Goal: Task Accomplishment & Management: Use online tool/utility

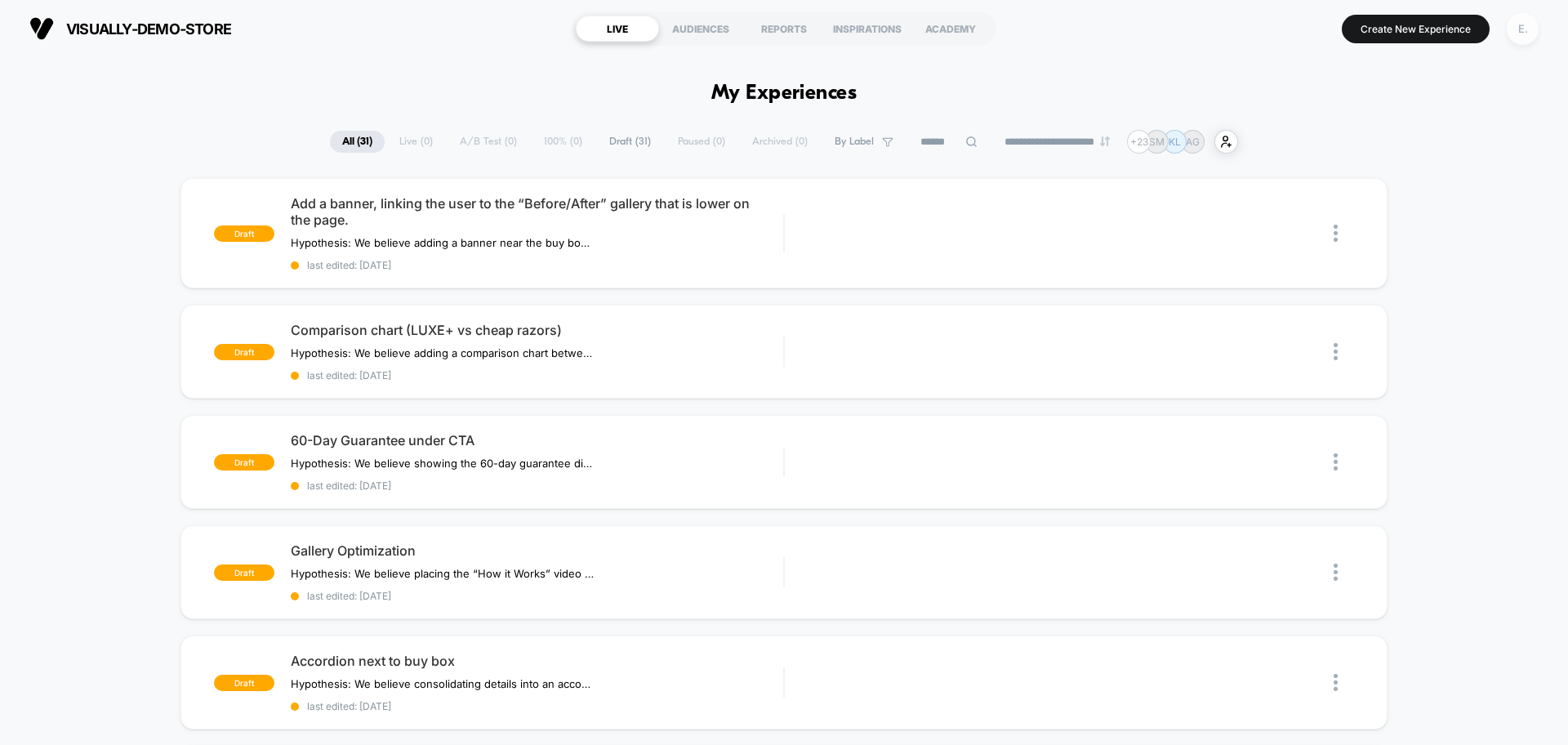
click at [1526, 24] on div "E." at bounding box center [1523, 29] width 32 height 32
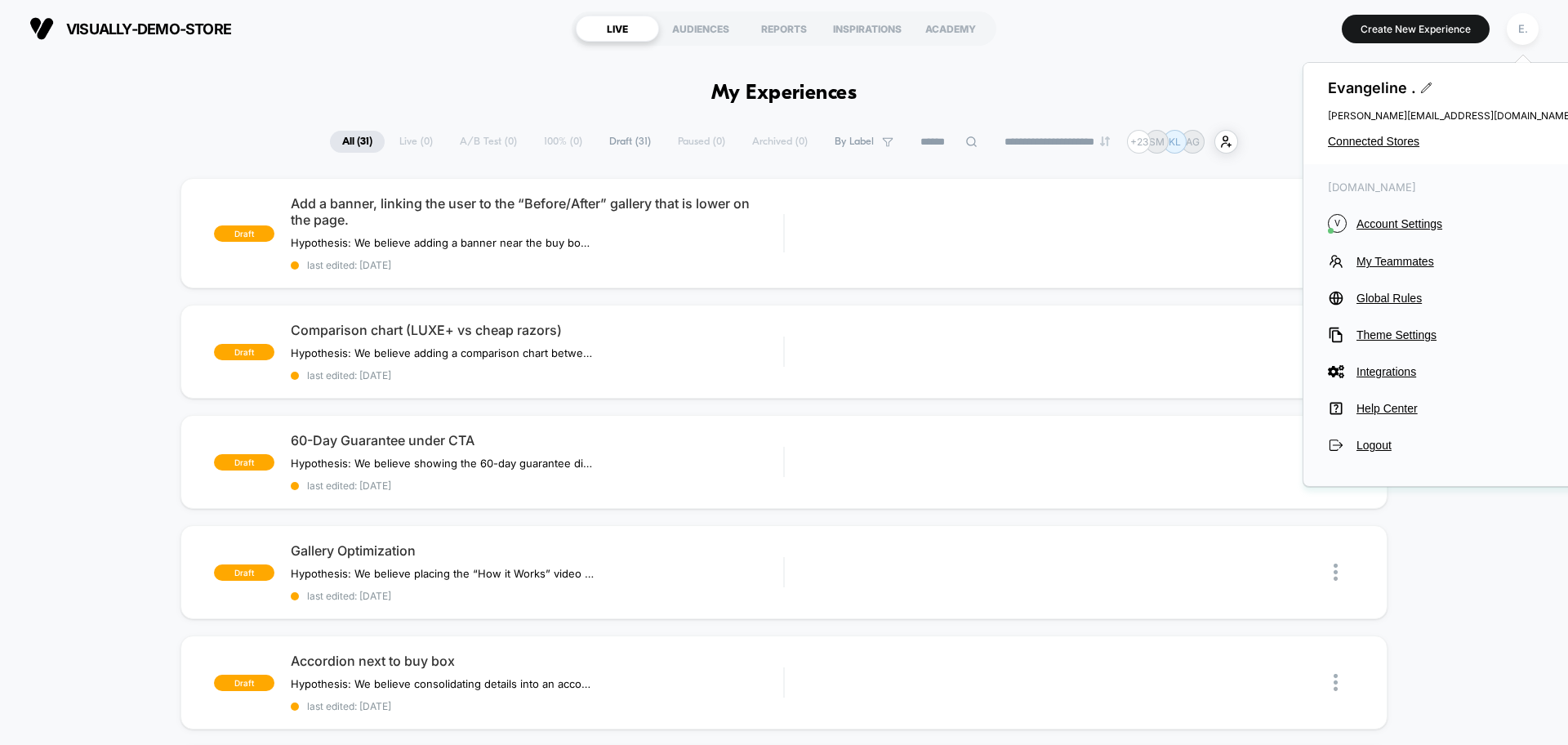
click at [1412, 148] on div "Evangeline . evangeline@visually.io Connected Stores" at bounding box center [1450, 114] width 294 height 101
click at [1403, 137] on span "Connected Stores" at bounding box center [1450, 141] width 245 height 13
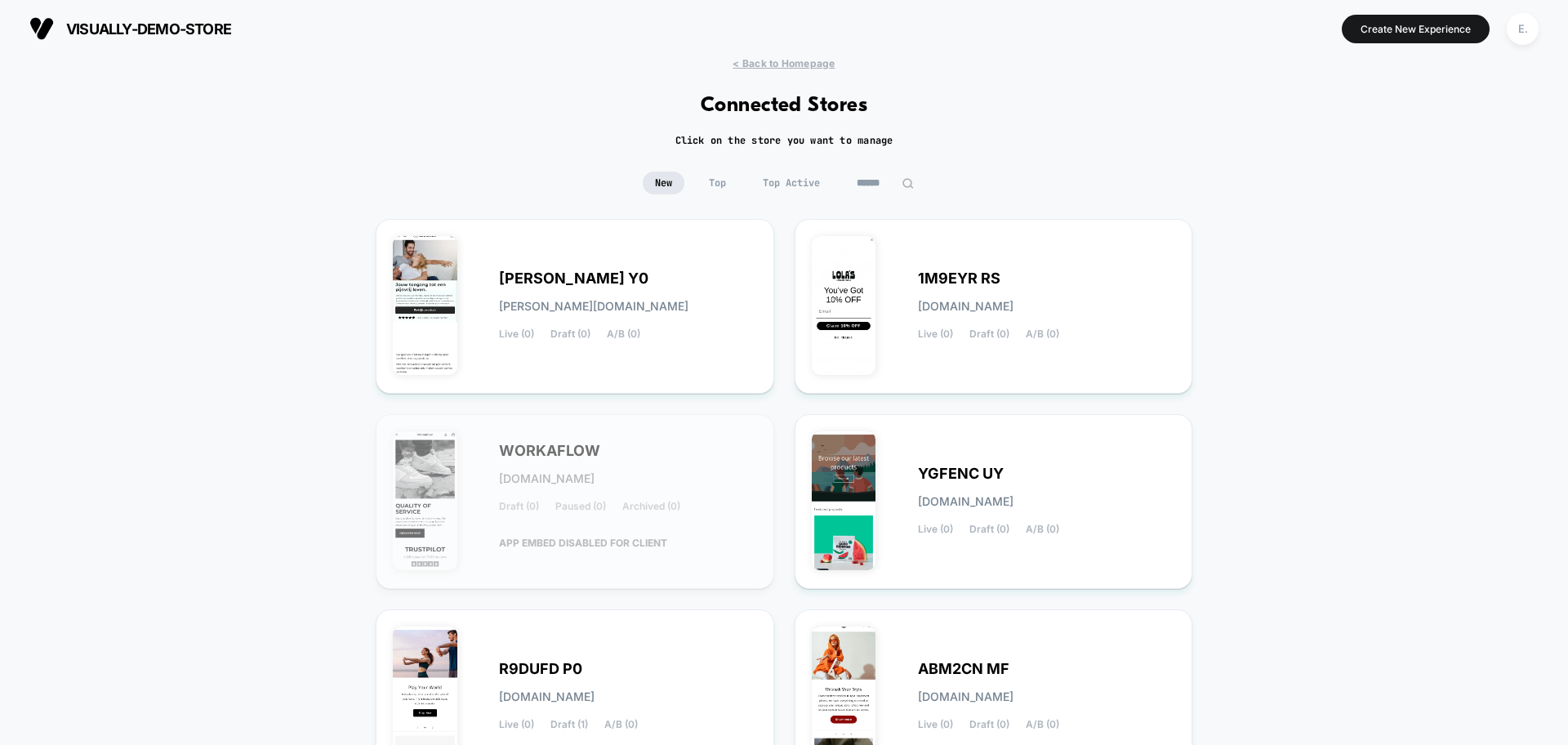
click at [888, 176] on input at bounding box center [885, 183] width 82 height 23
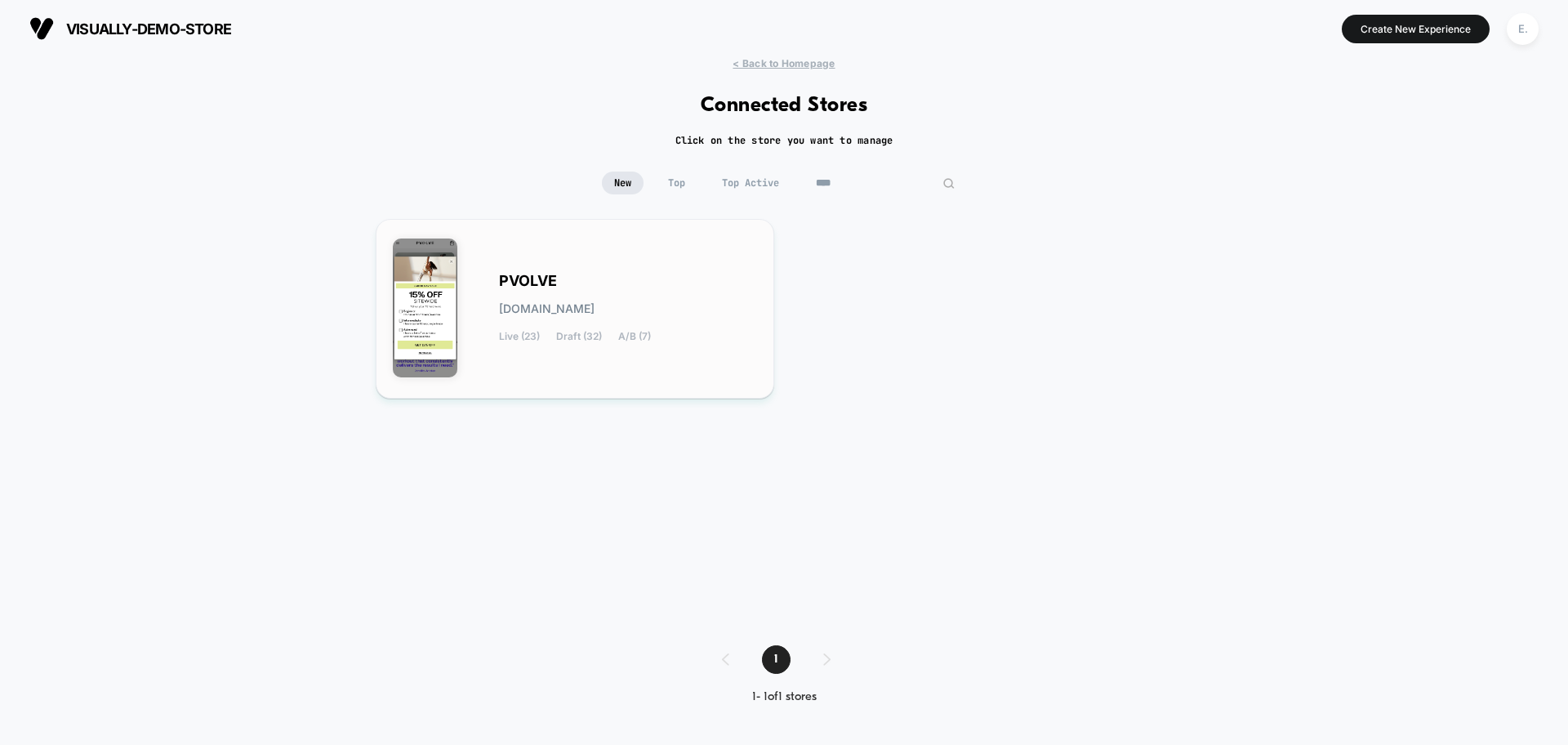
type input "****"
click at [655, 291] on div "PVOLVE pvolve.myshopify.com Live (23) Draft (32) A/B (7)" at bounding box center [627, 308] width 258 height 67
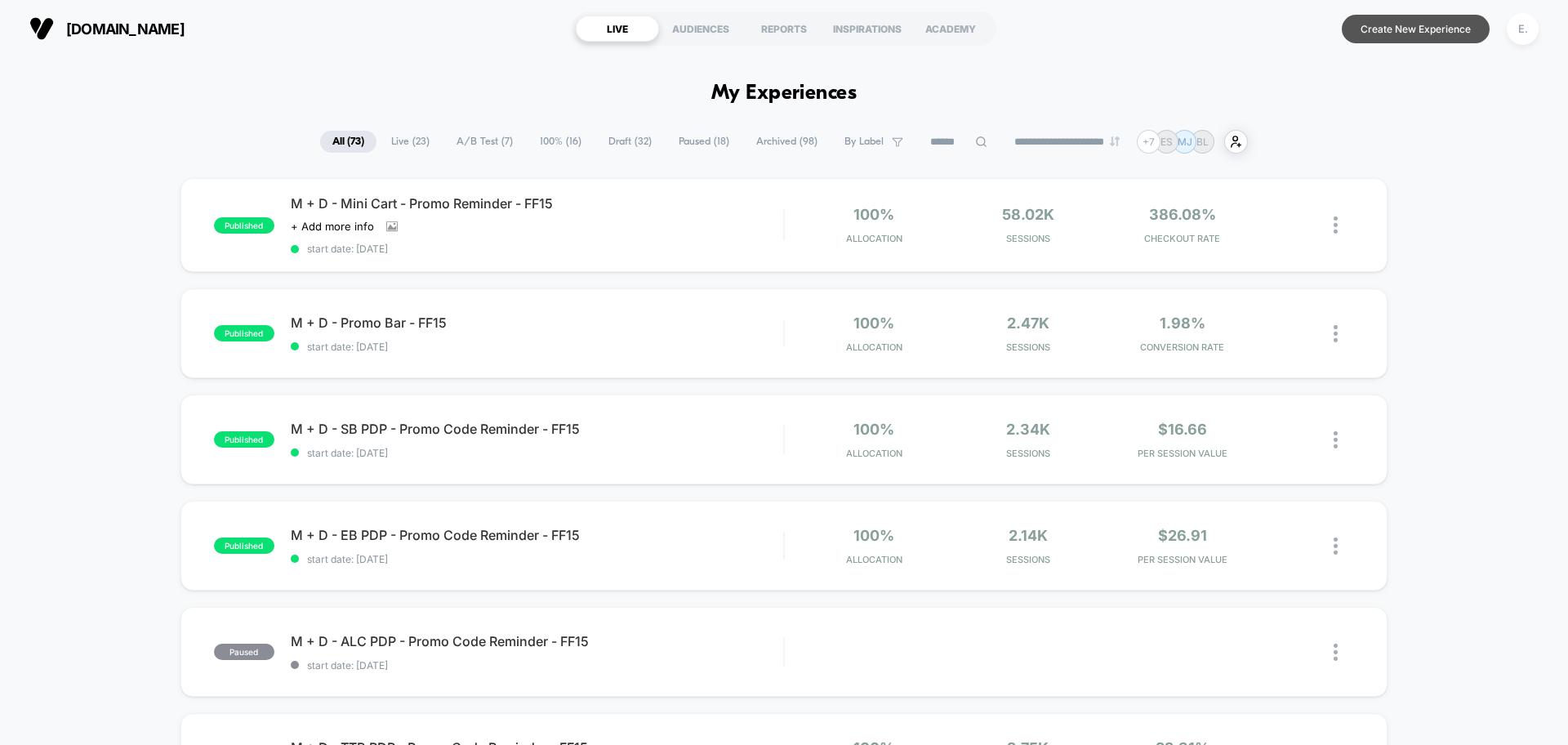
click at [1381, 39] on button "Create New Experience" at bounding box center [1415, 29] width 148 height 28
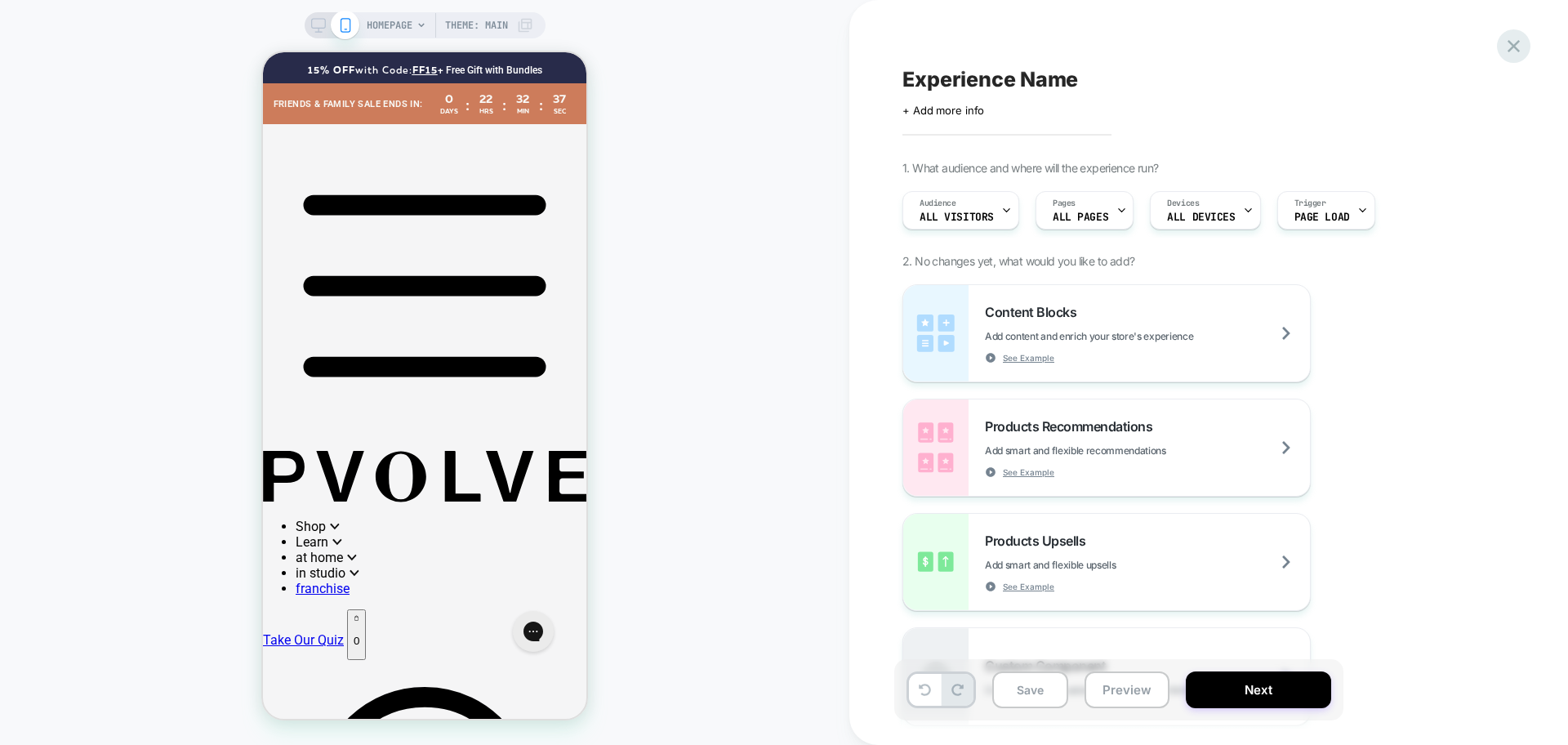
click at [1517, 44] on icon at bounding box center [1514, 46] width 12 height 12
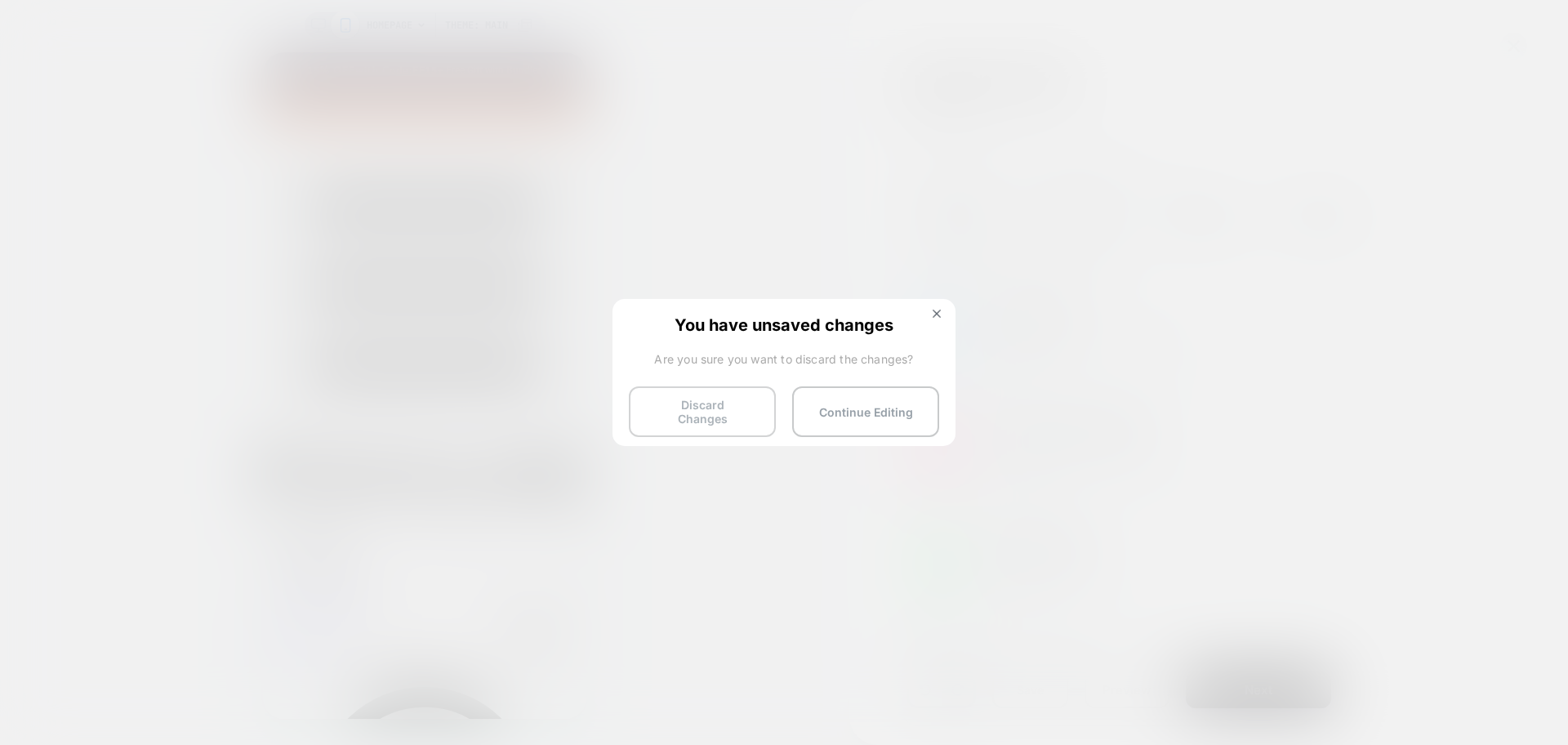
click at [645, 409] on button "Discard Changes" at bounding box center [703, 411] width 147 height 51
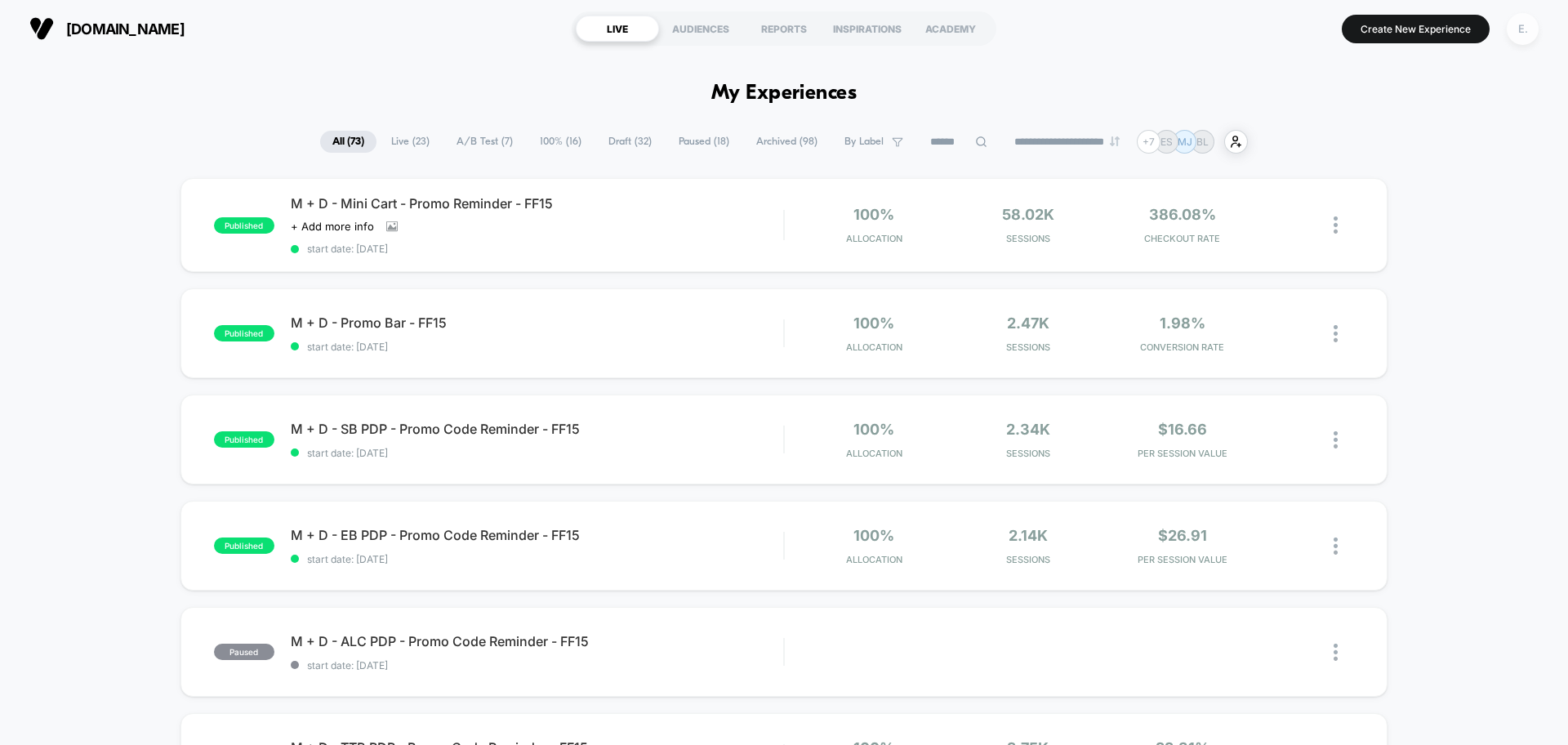
click at [1525, 37] on div "E." at bounding box center [1523, 29] width 32 height 32
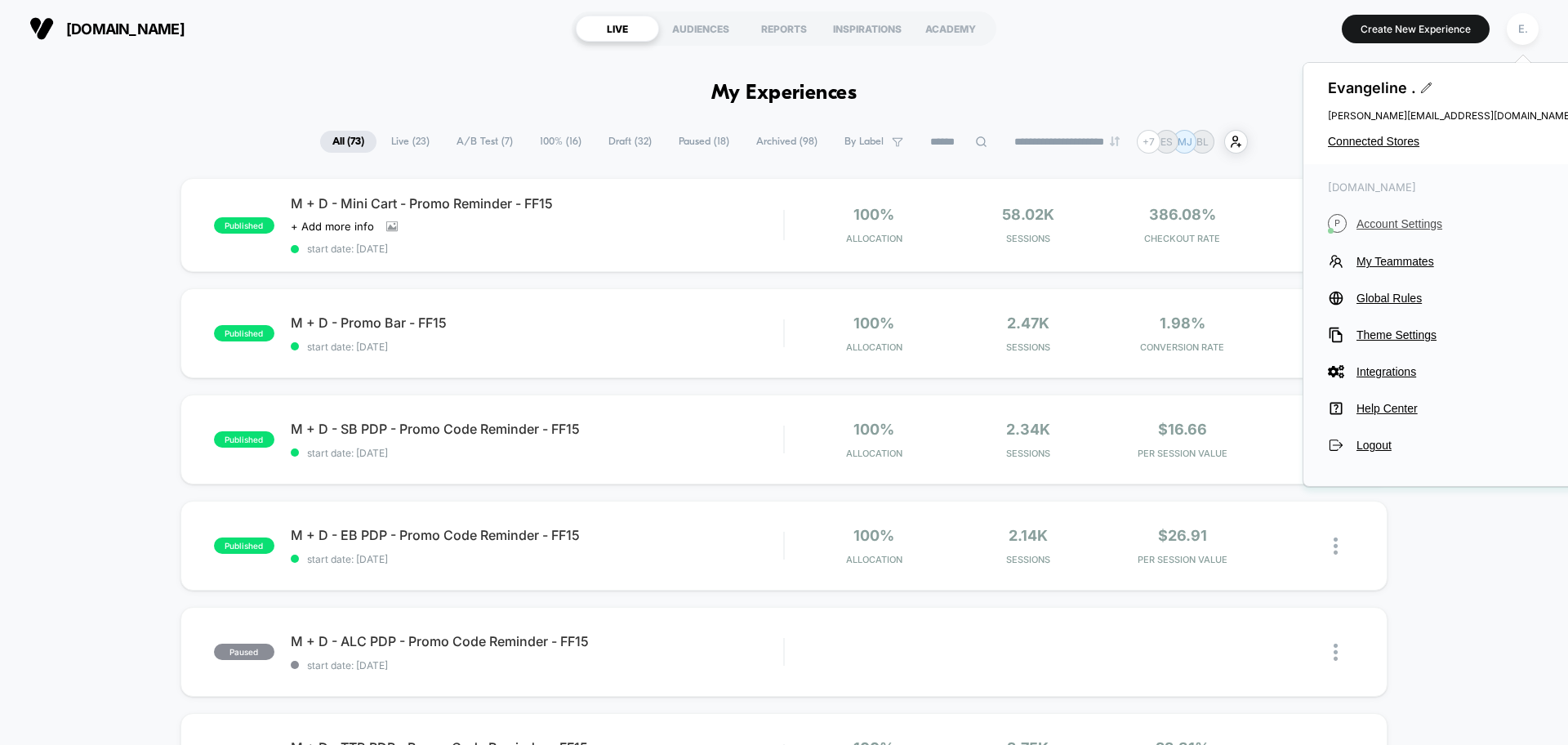
click at [1430, 227] on span "Account Settings" at bounding box center [1464, 224] width 217 height 13
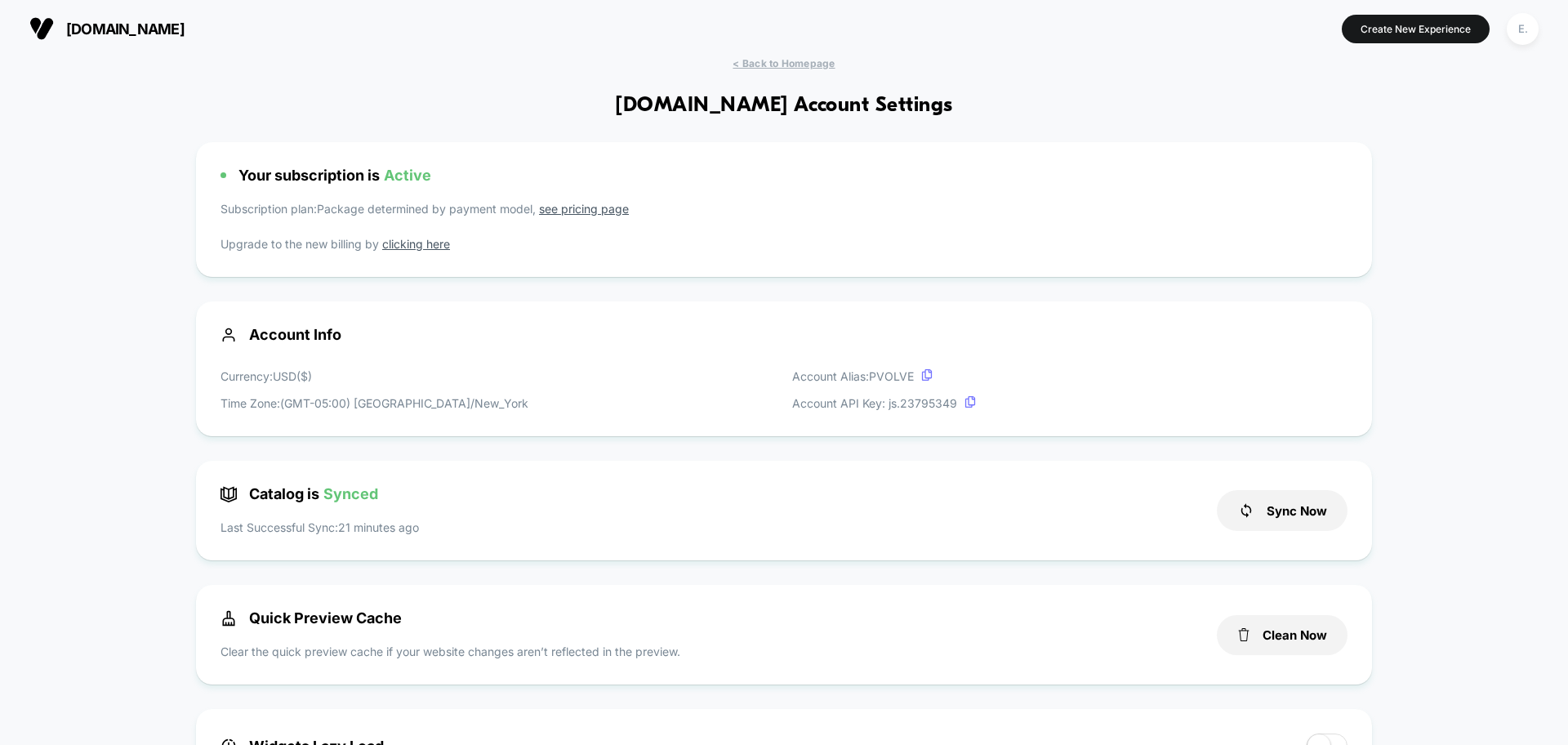
scroll to position [511, 0]
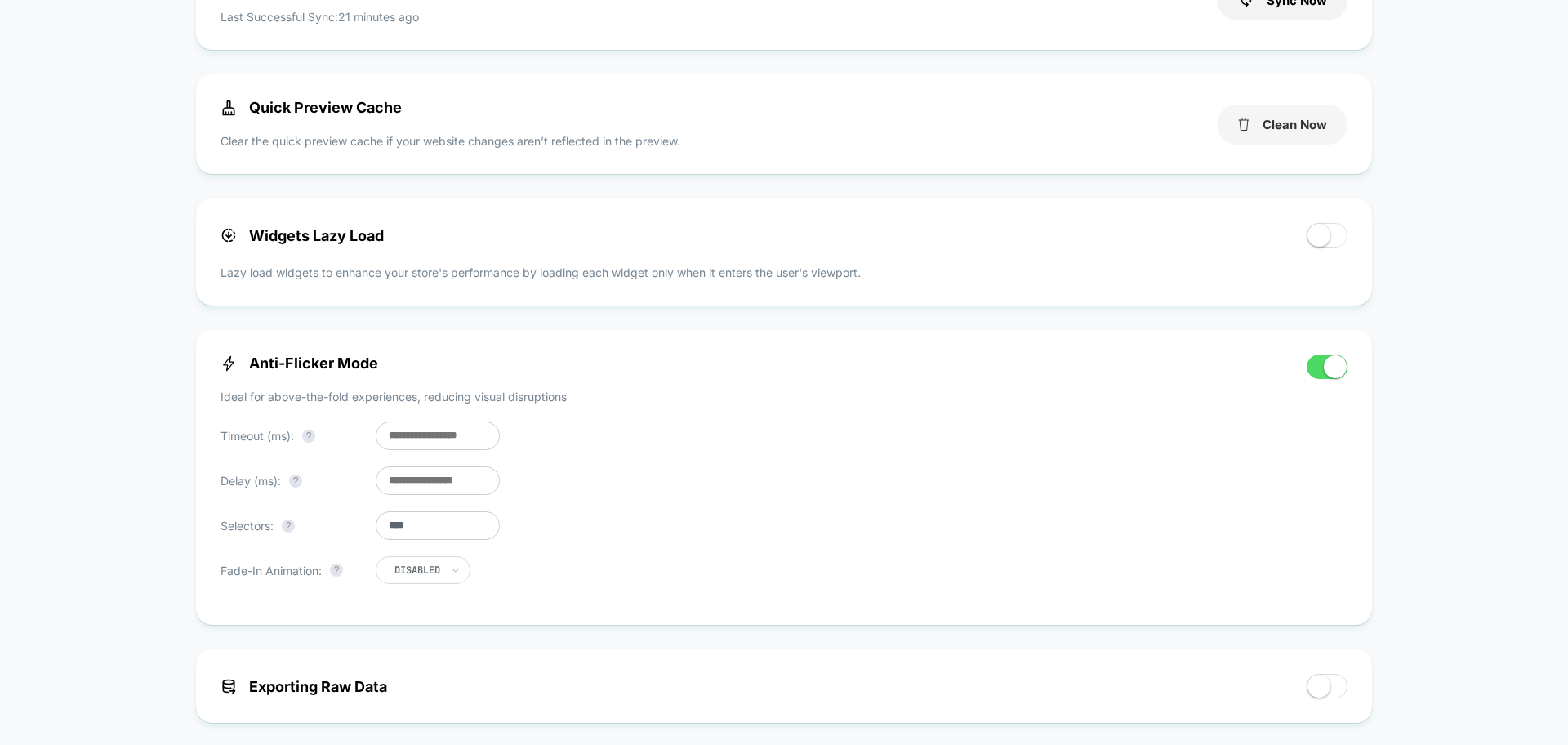
click at [1308, 123] on button "Clean Now" at bounding box center [1281, 124] width 130 height 40
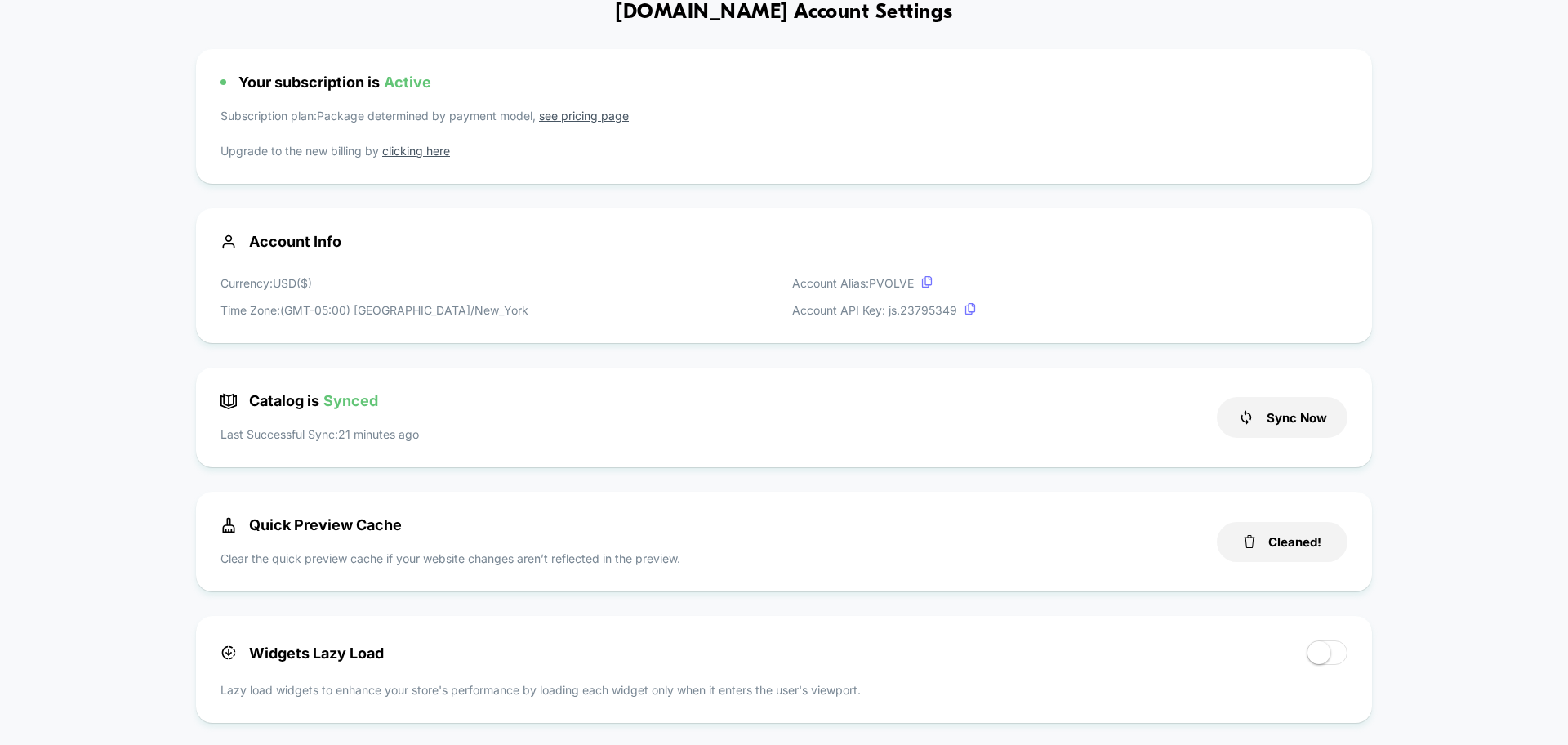
scroll to position [0, 0]
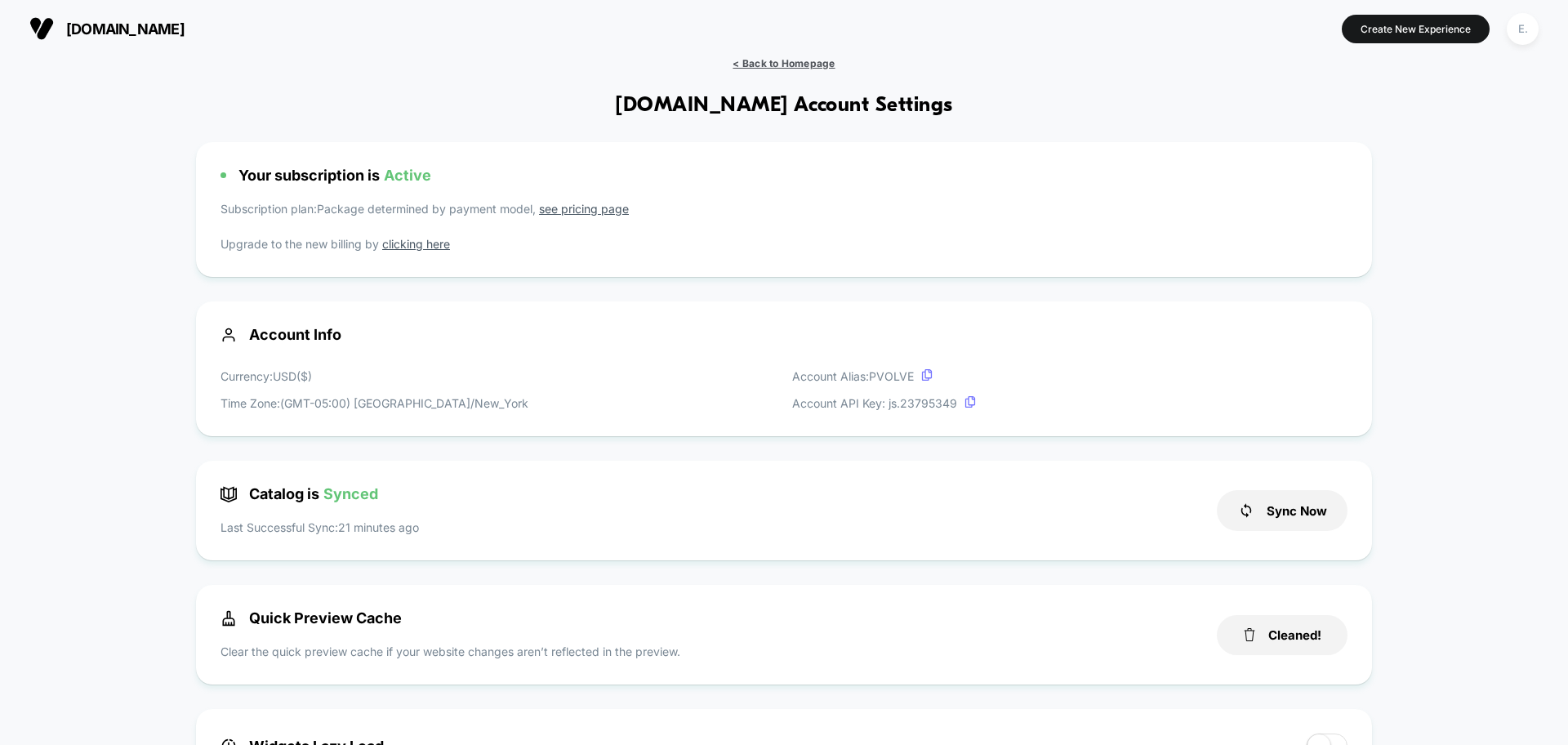
click at [774, 65] on span "< Back to Homepage" at bounding box center [783, 63] width 102 height 12
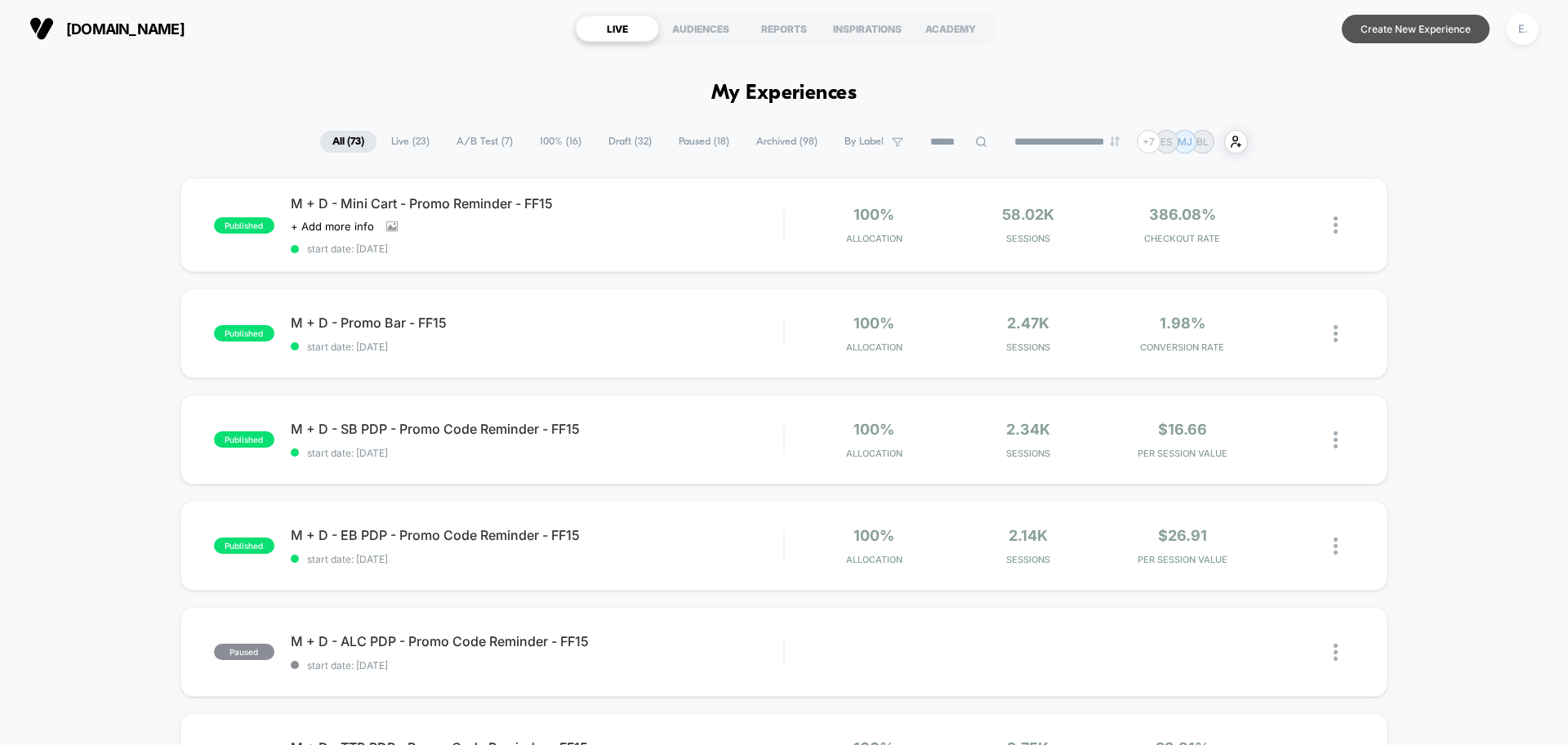
click at [1391, 36] on button "Create New Experience" at bounding box center [1415, 29] width 148 height 28
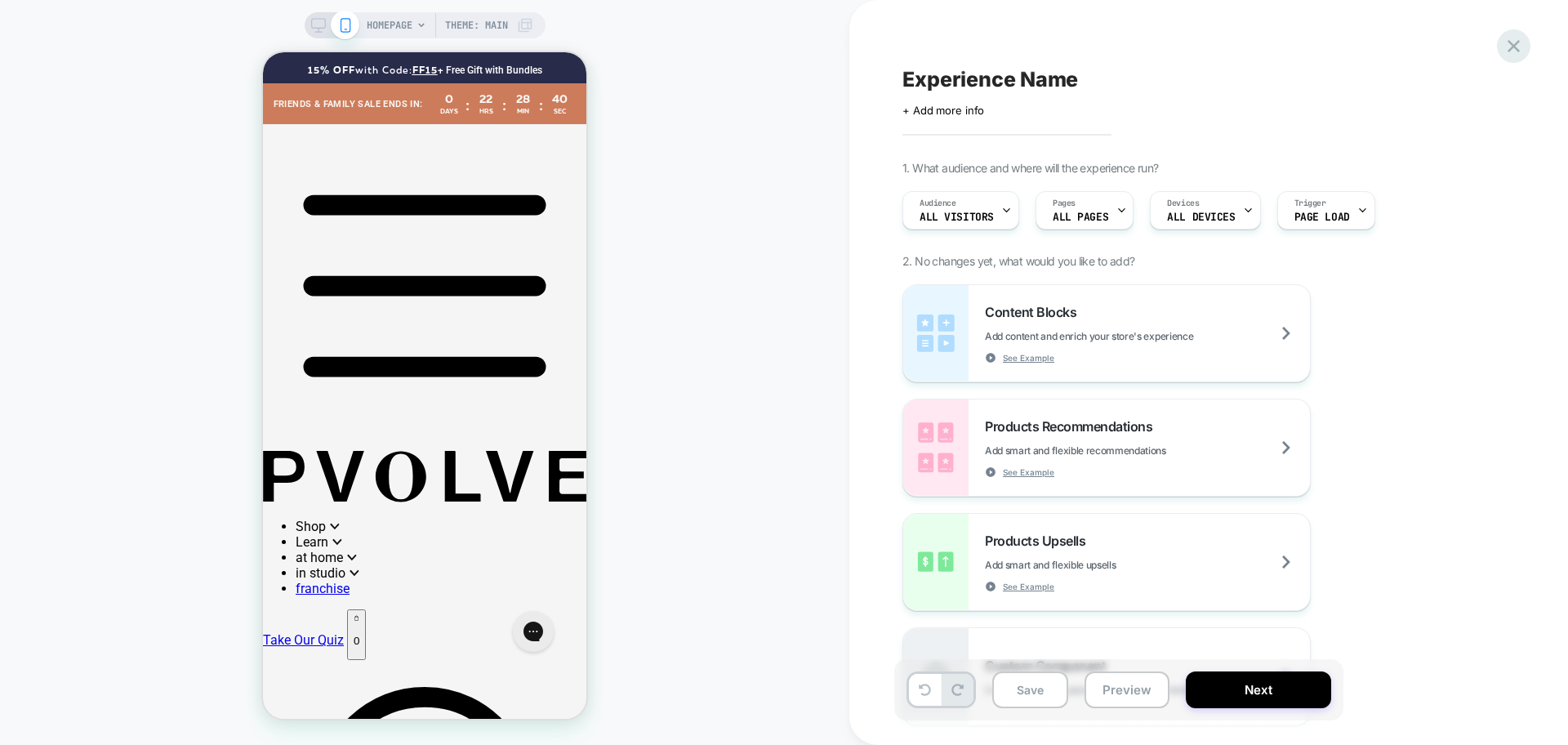
click at [1505, 48] on icon at bounding box center [1513, 46] width 22 height 22
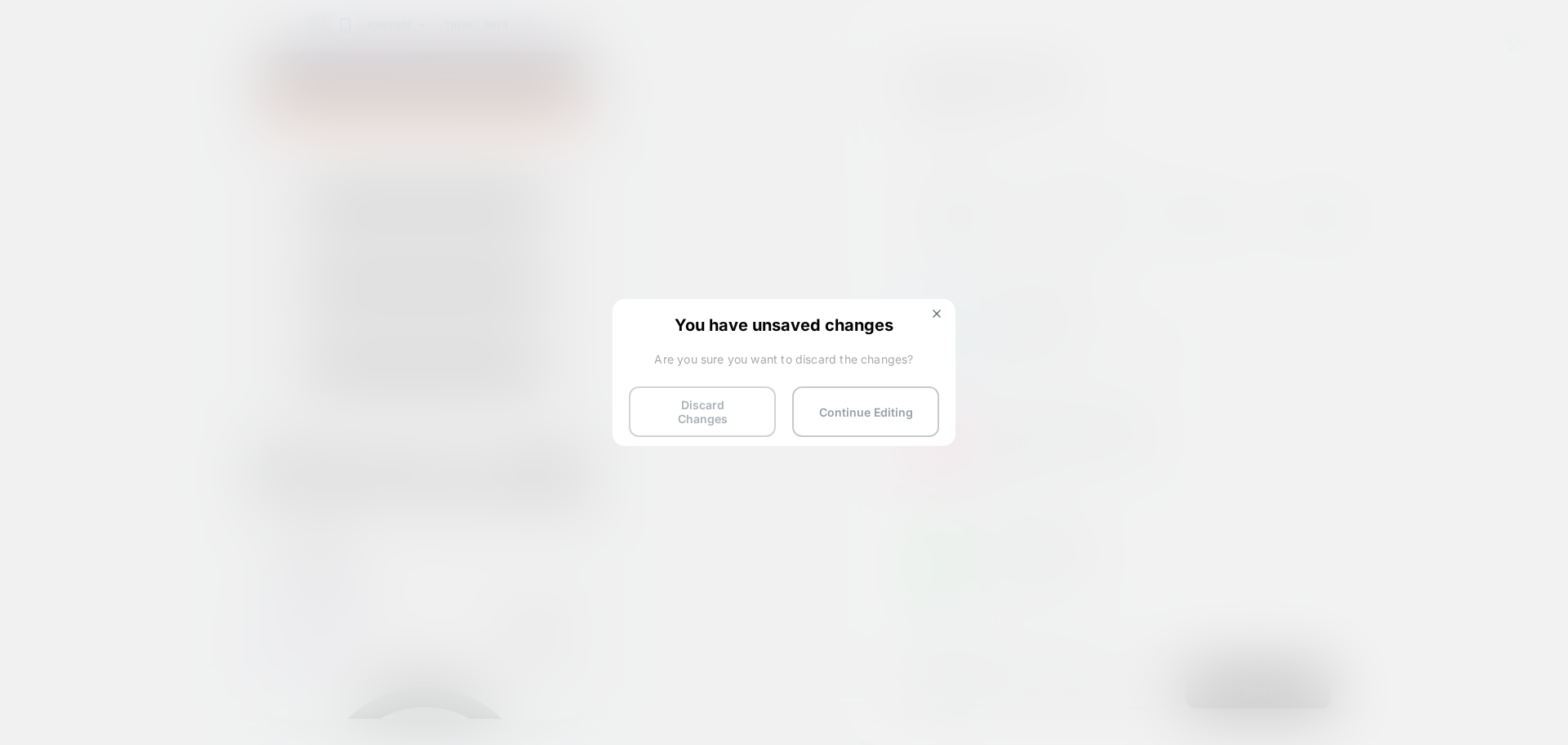
click at [670, 416] on button "Discard Changes" at bounding box center [703, 411] width 147 height 51
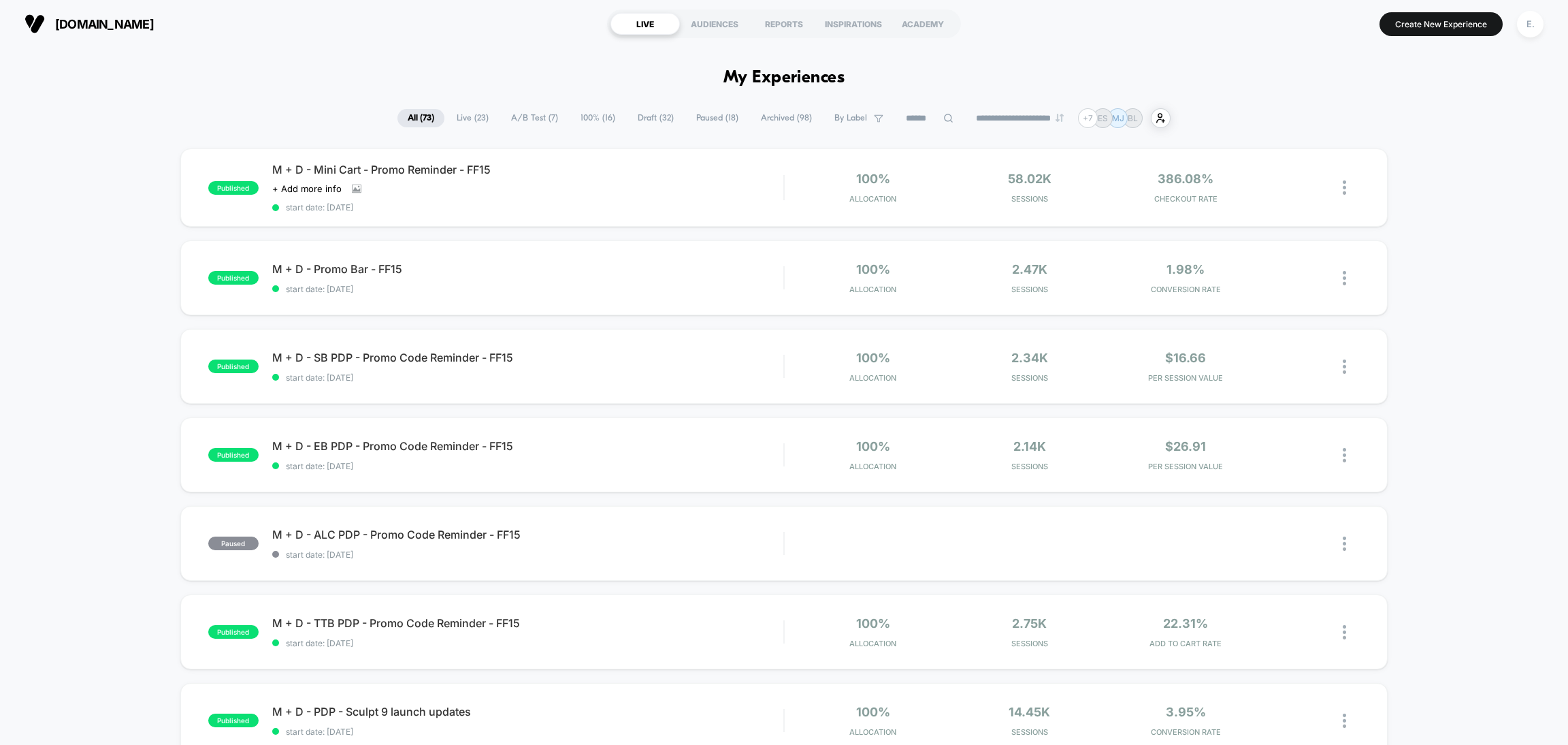
click at [1306, 24] on div "E." at bounding box center [1530, 24] width 27 height 27
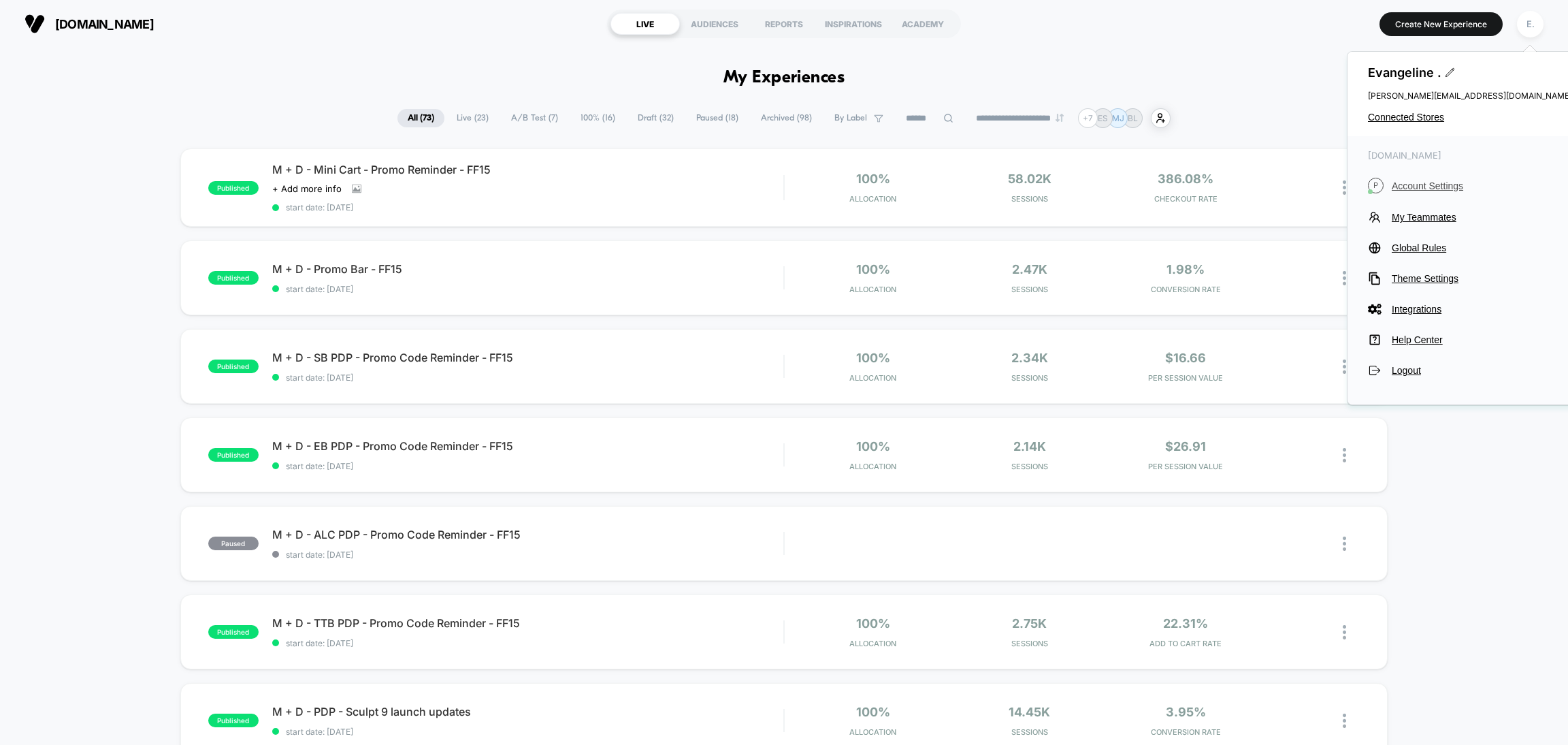
click at [1306, 189] on span "Account Settings" at bounding box center [1482, 186] width 180 height 11
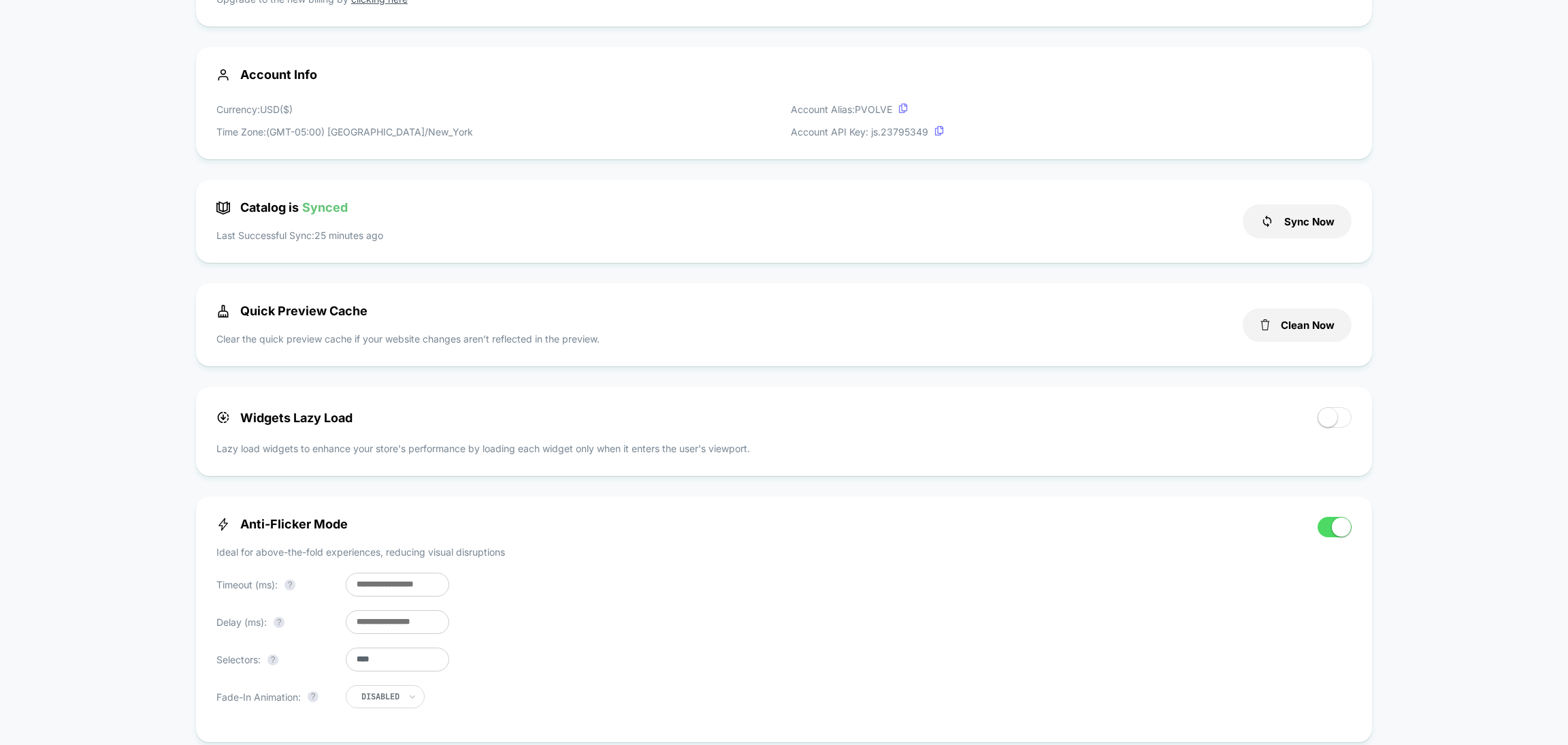
scroll to position [408, 0]
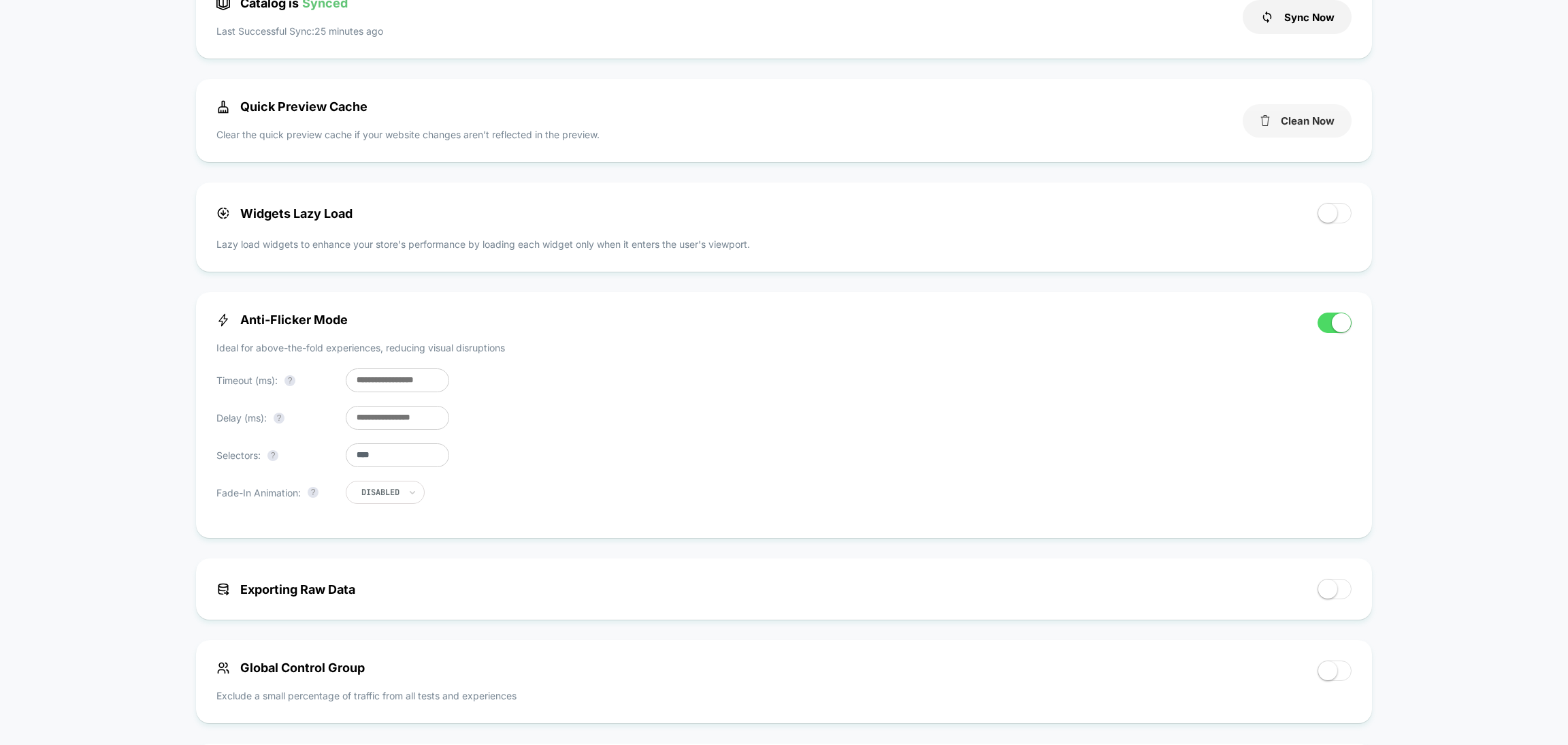
click at [1306, 123] on button "Clean Now" at bounding box center [1297, 121] width 109 height 33
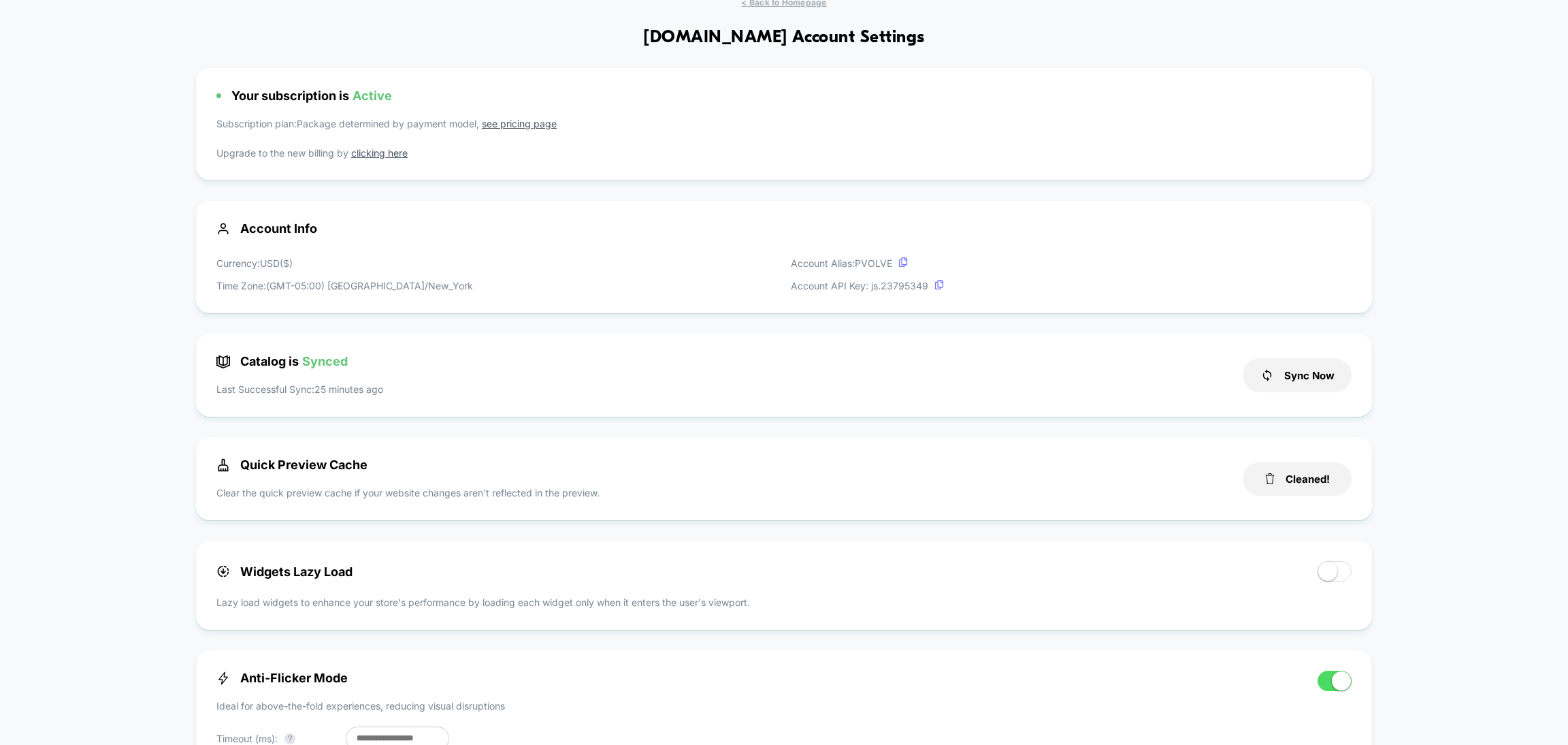
scroll to position [0, 0]
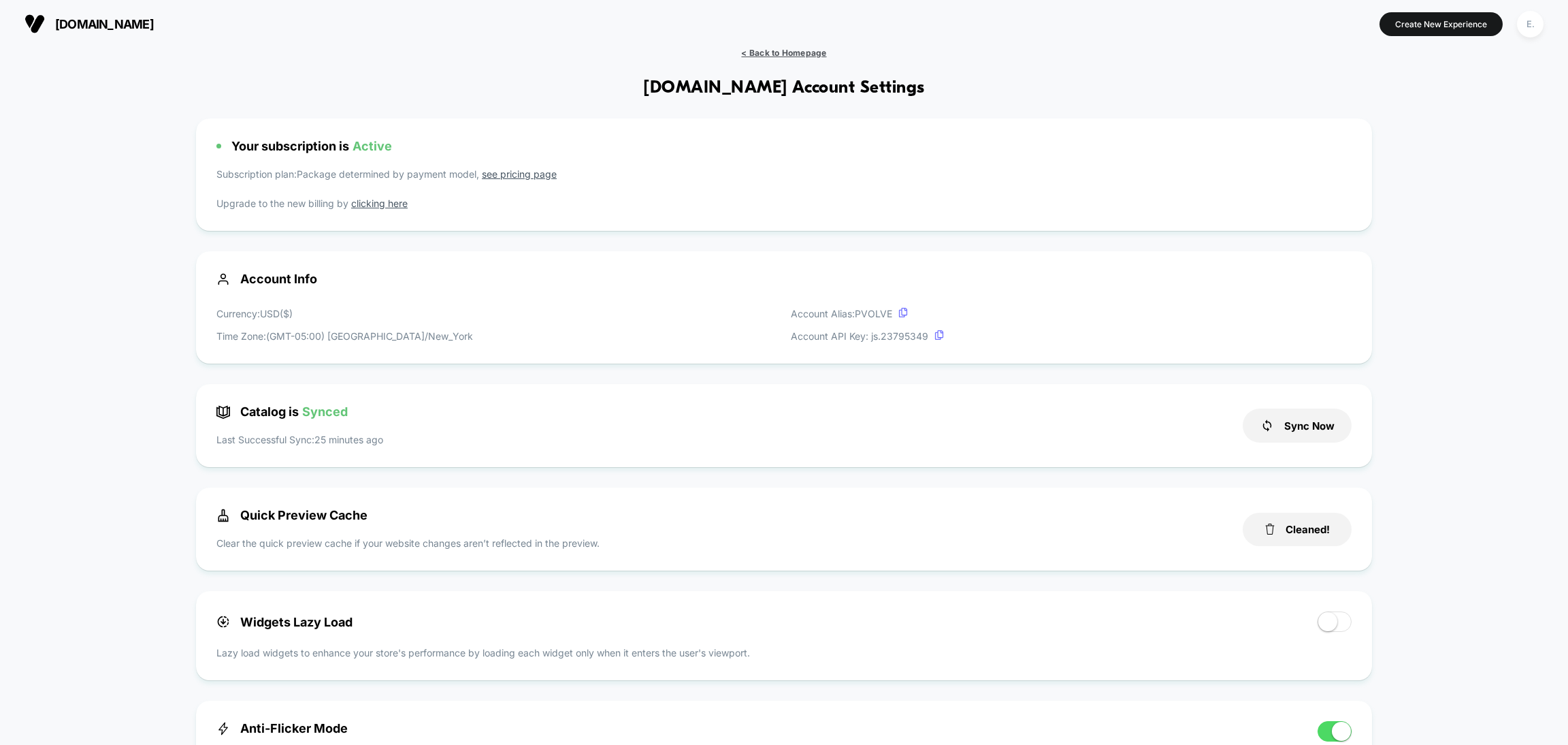
click at [819, 53] on span "< Back to Homepage" at bounding box center [783, 53] width 85 height 10
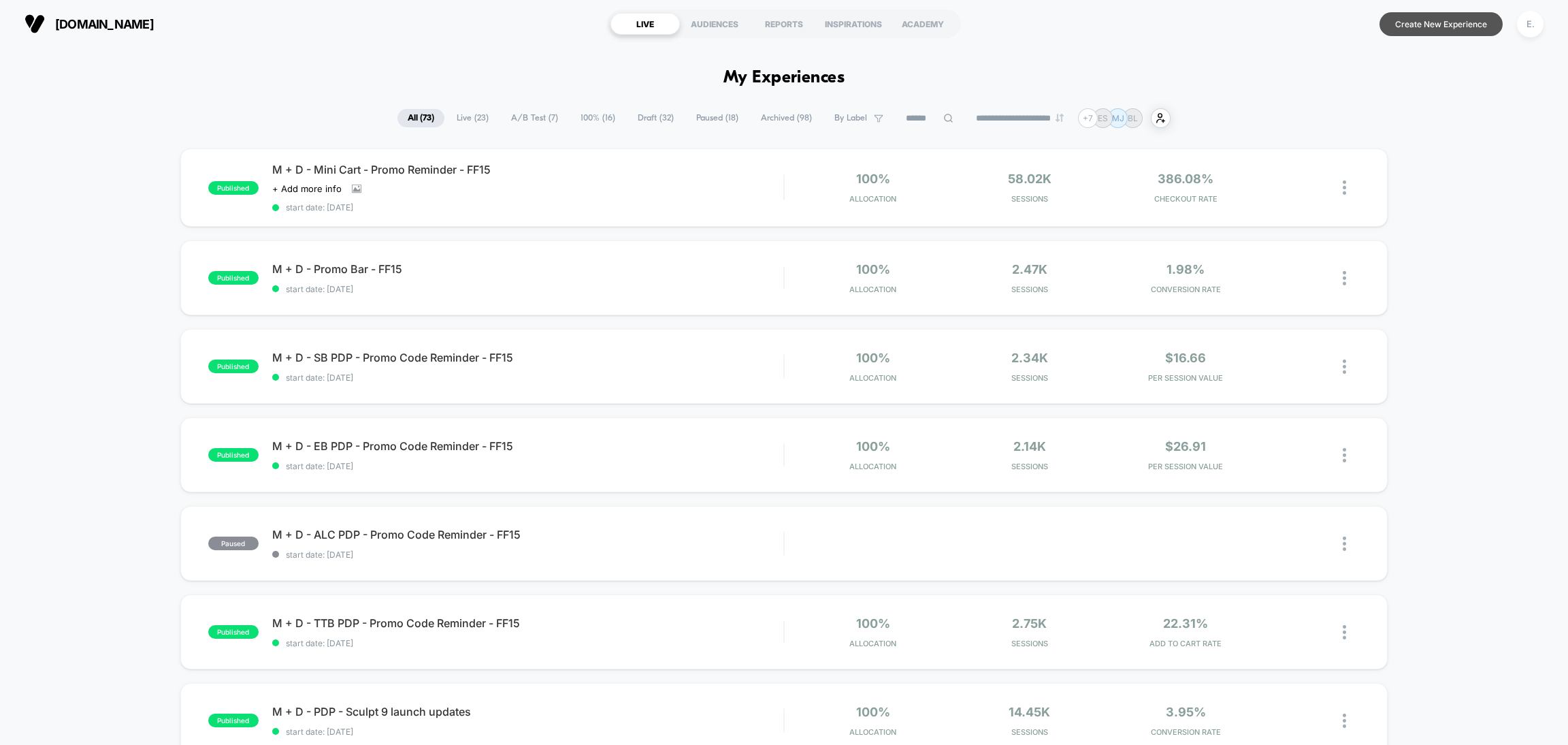
click at [1306, 29] on button "Create New Experience" at bounding box center [1441, 24] width 124 height 24
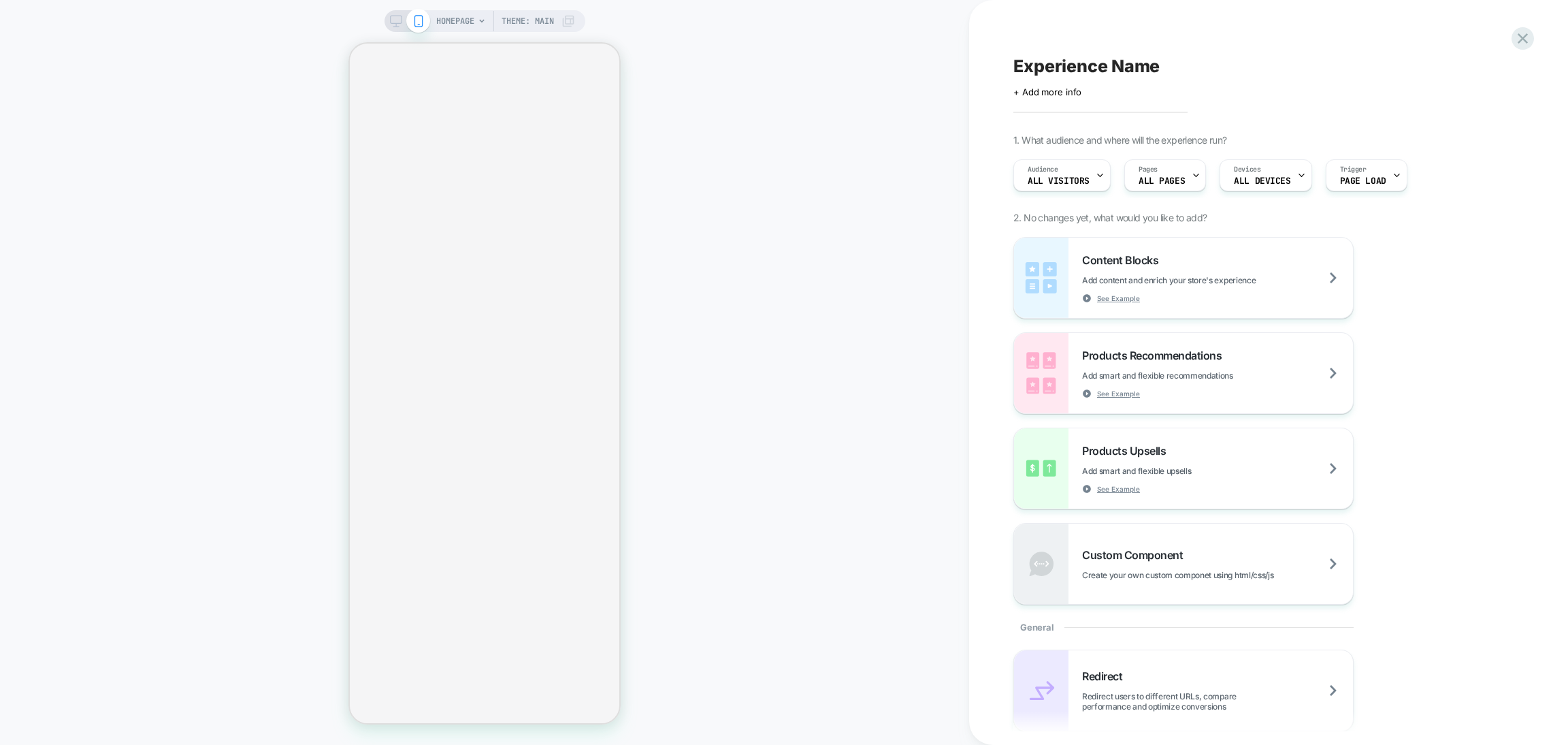
click at [393, 16] on rect at bounding box center [396, 19] width 12 height 7
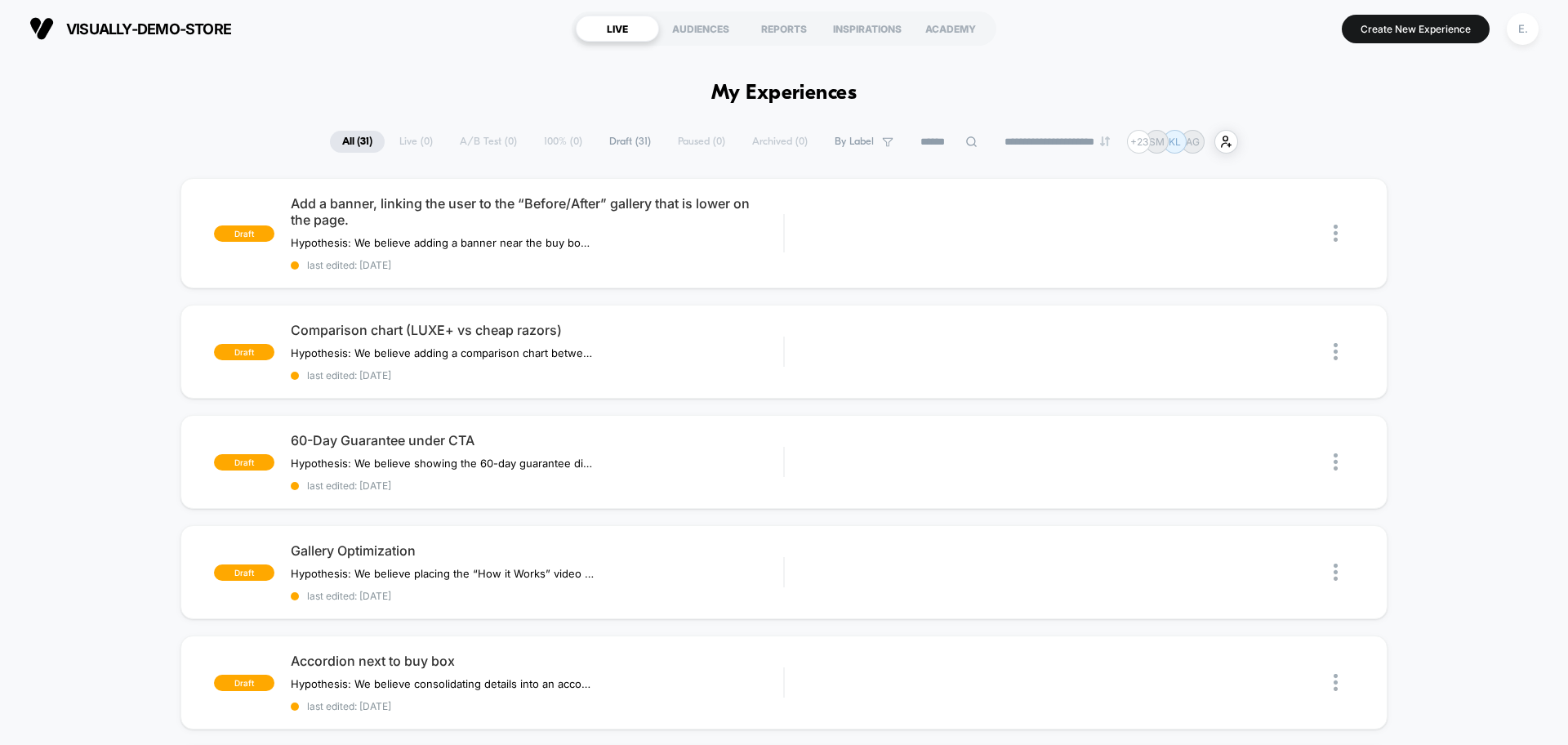
click at [1526, 26] on div "E." at bounding box center [1523, 29] width 32 height 32
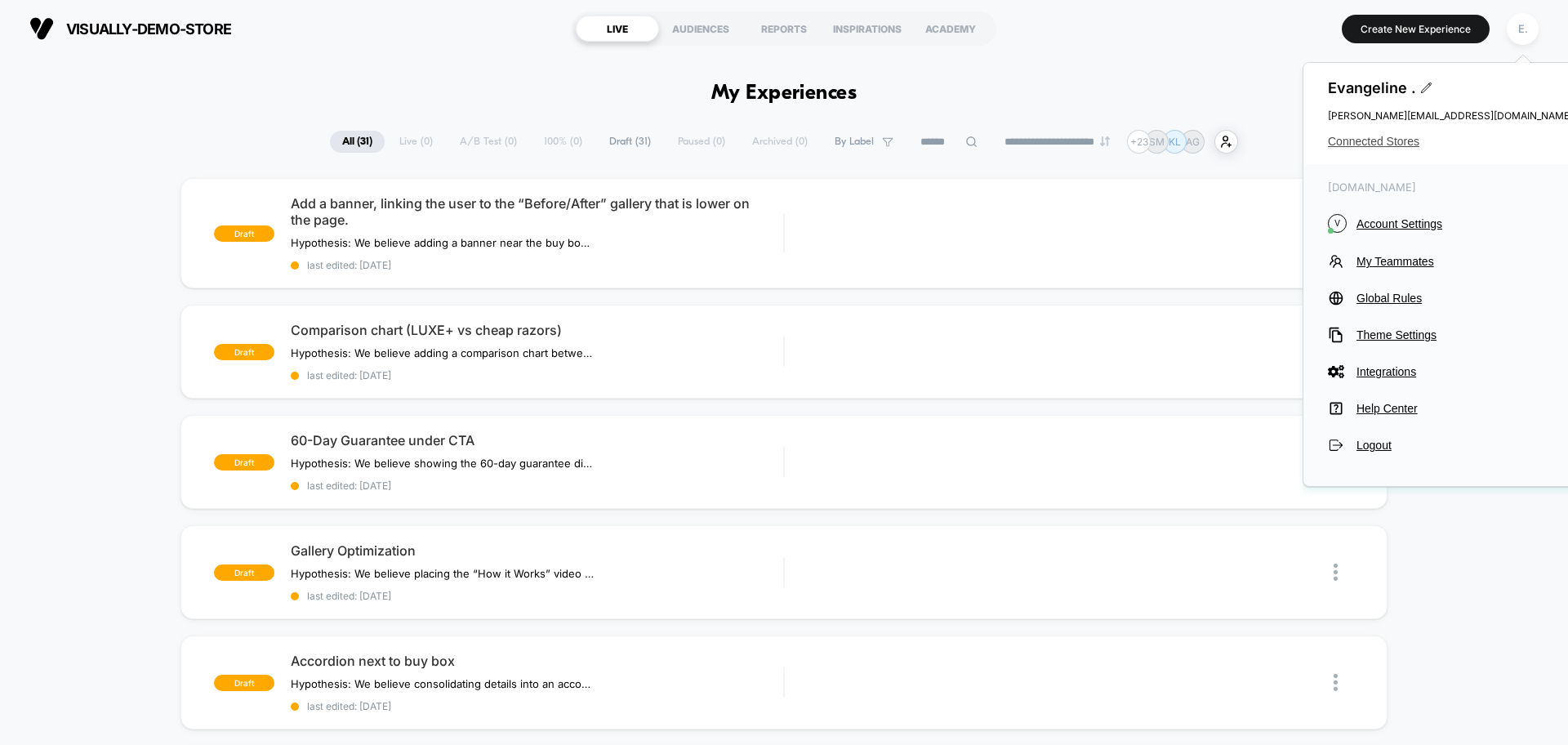
click at [1376, 147] on span "Connected Stores" at bounding box center [1450, 141] width 245 height 13
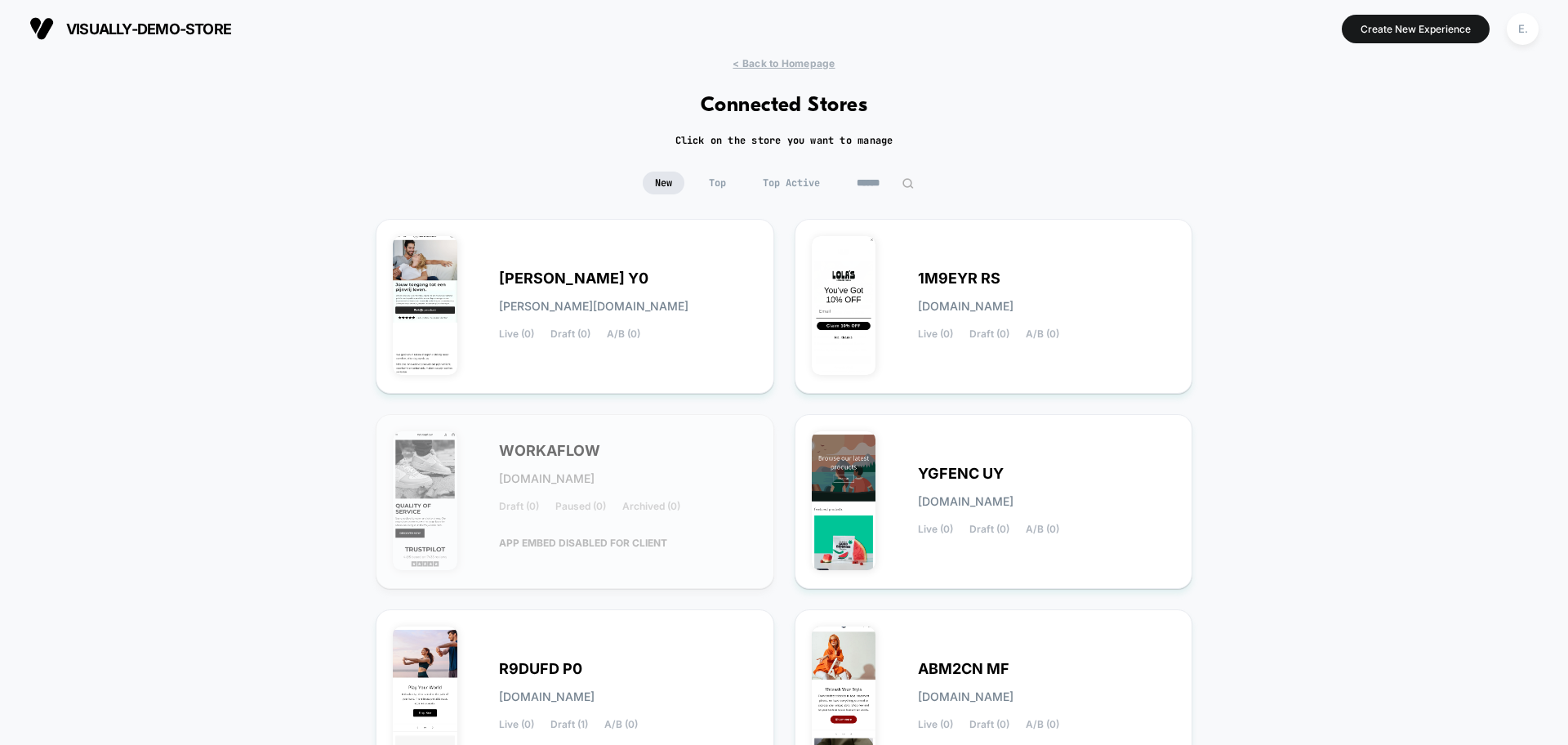
click at [882, 185] on input at bounding box center [885, 183] width 82 height 23
type input "*"
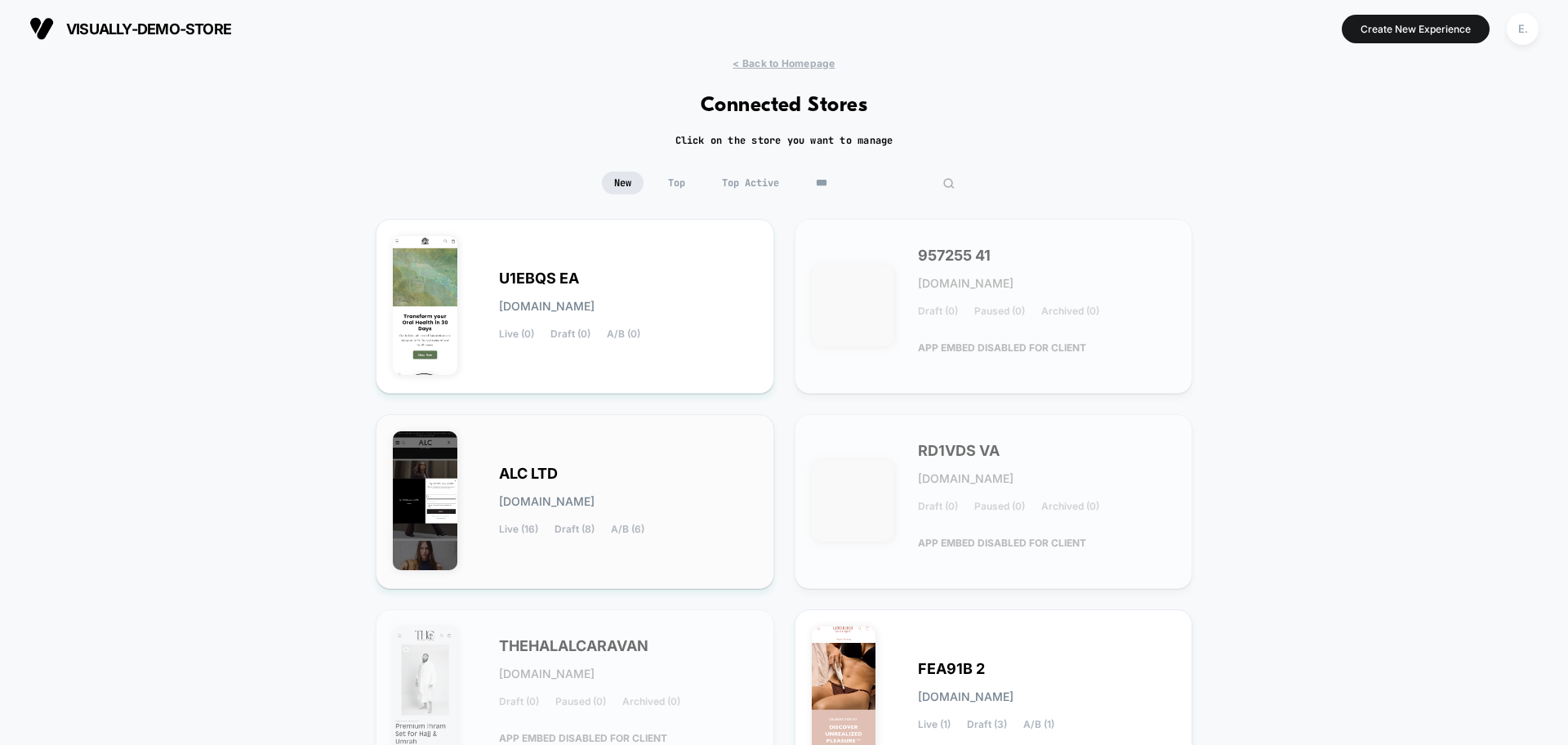
type input "***"
click at [737, 527] on div "ALC LTD alc-ltd.myshopify.com Live (16) Draft (8) A/B (6)" at bounding box center [627, 501] width 258 height 67
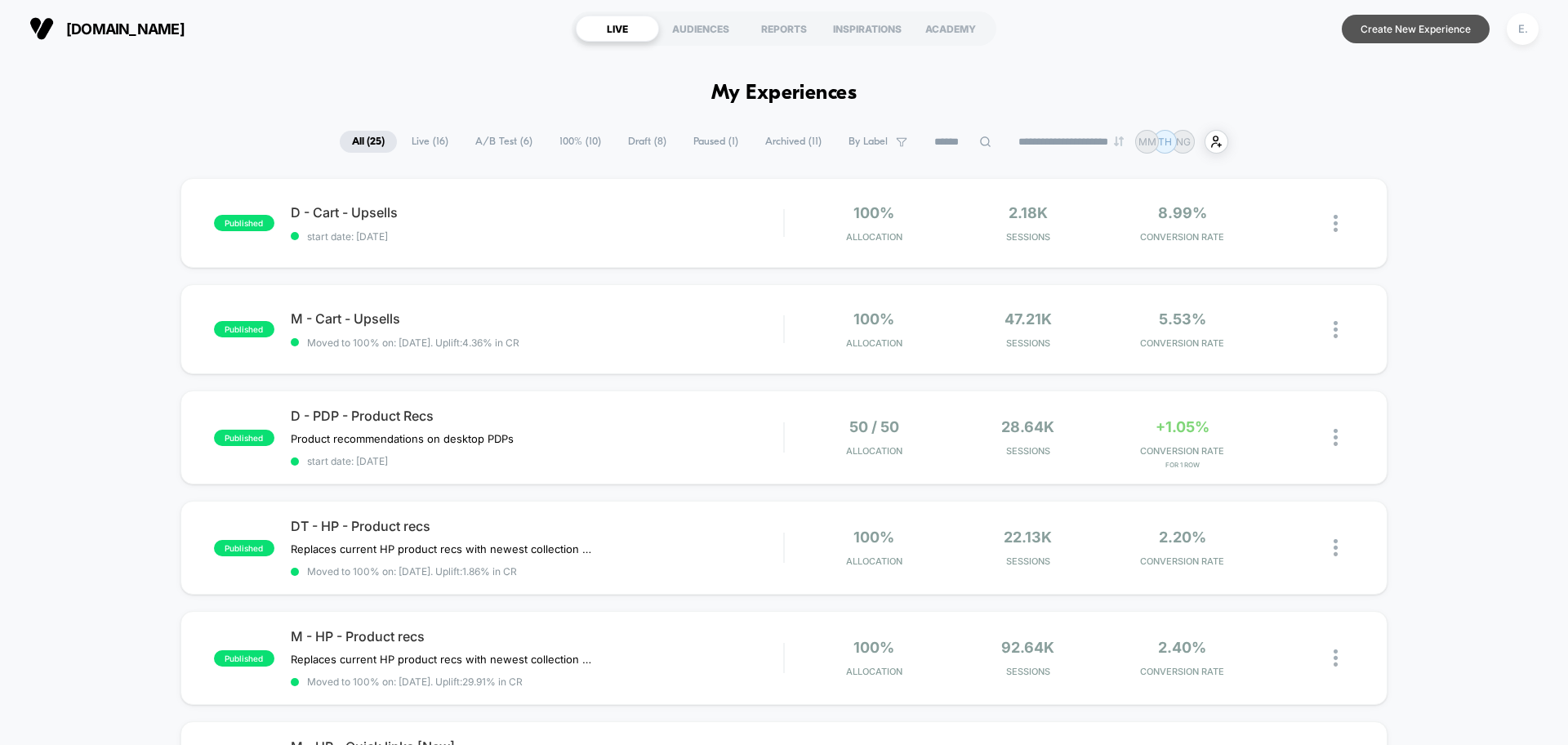
click at [1400, 31] on button "Create New Experience" at bounding box center [1415, 29] width 148 height 28
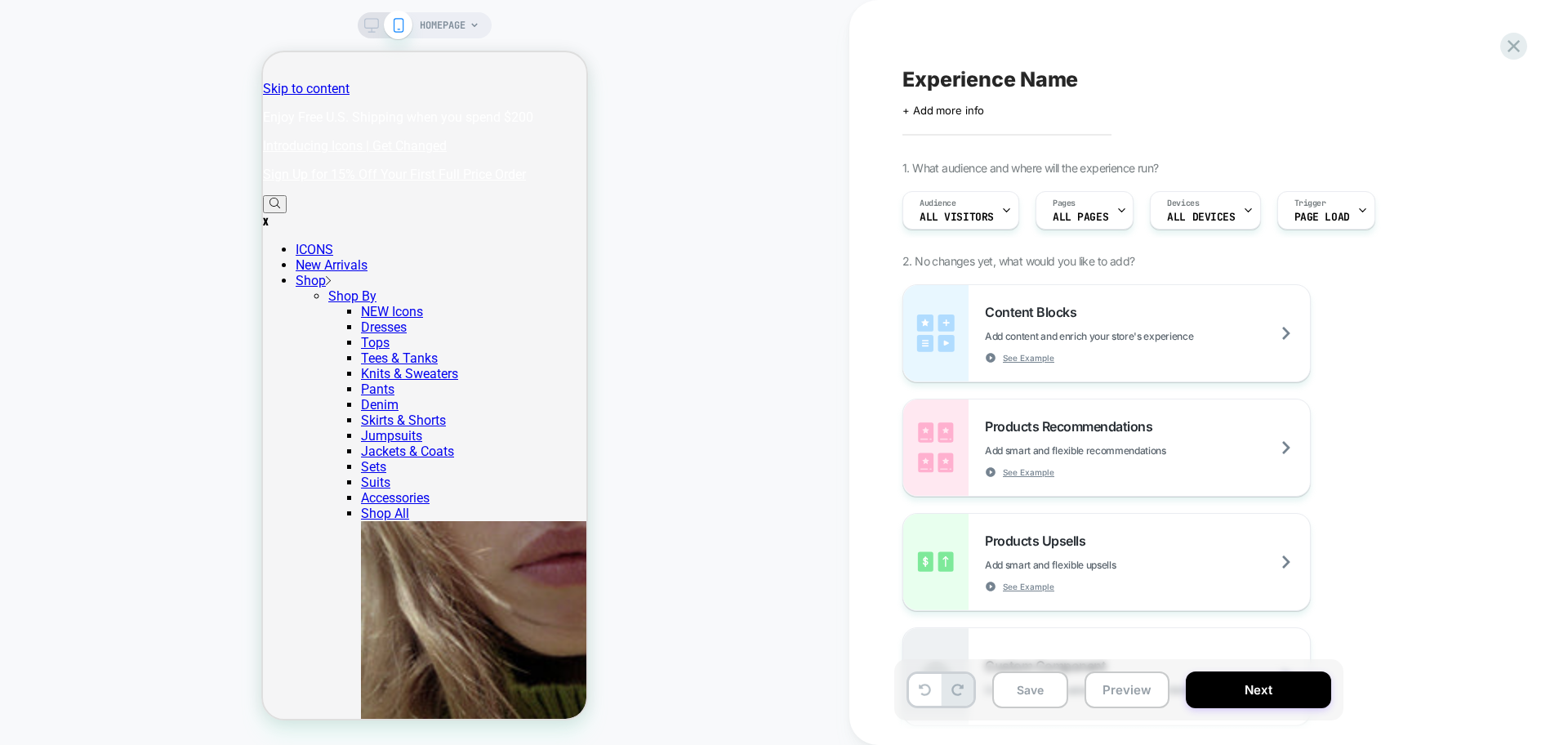
scroll to position [757, 0]
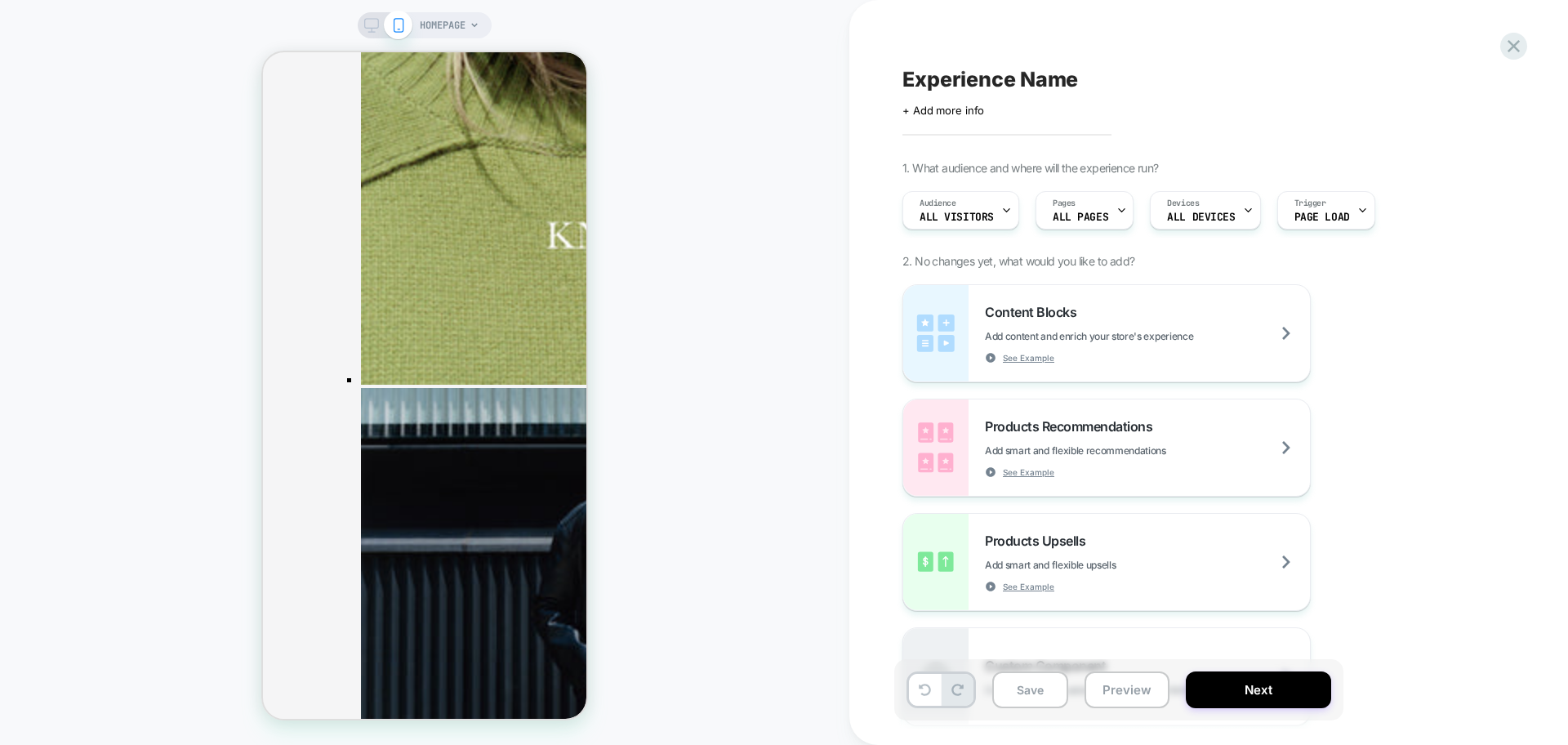
click at [370, 29] on icon at bounding box center [371, 25] width 15 height 15
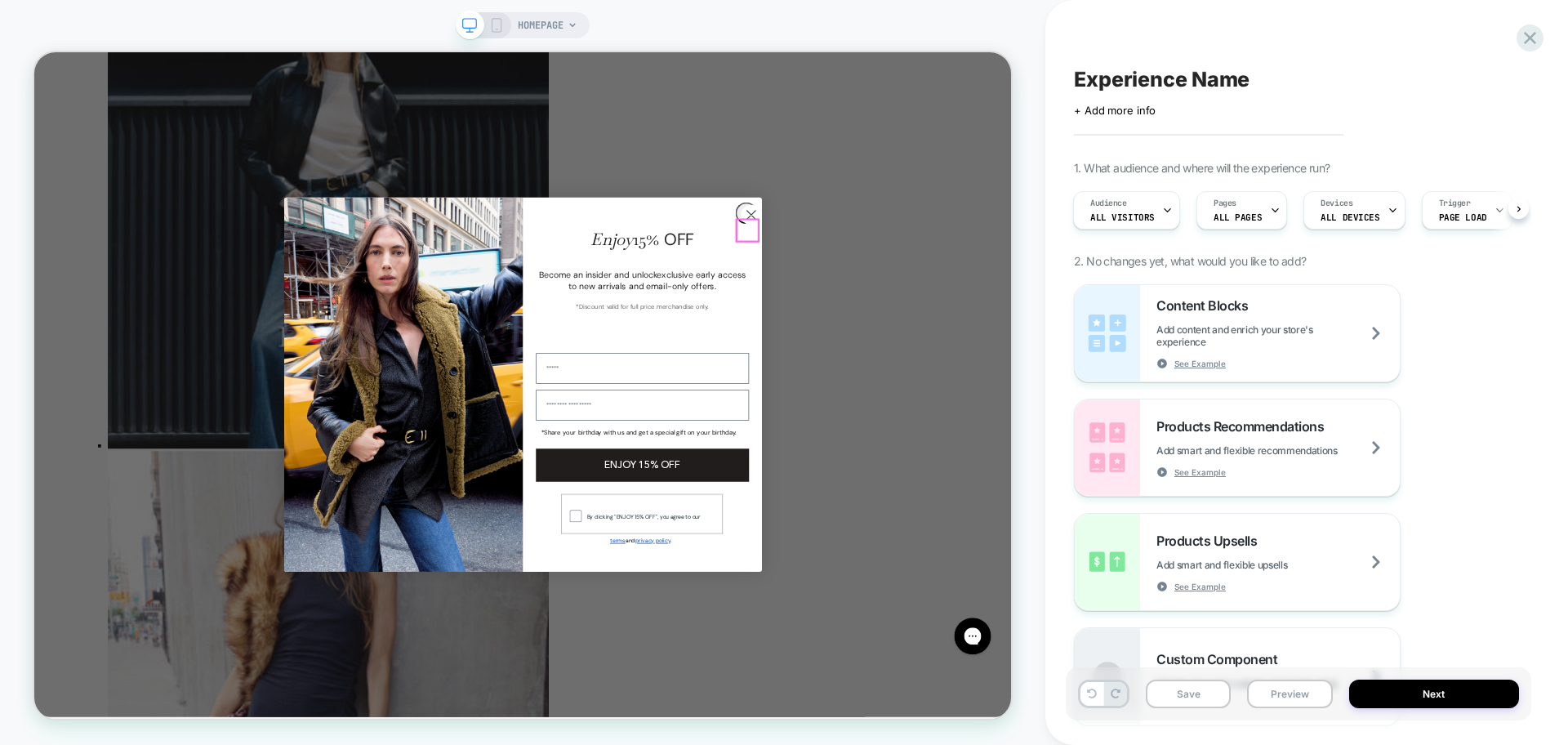
click at [983, 281] on circle "Close dialog" at bounding box center [989, 269] width 27 height 27
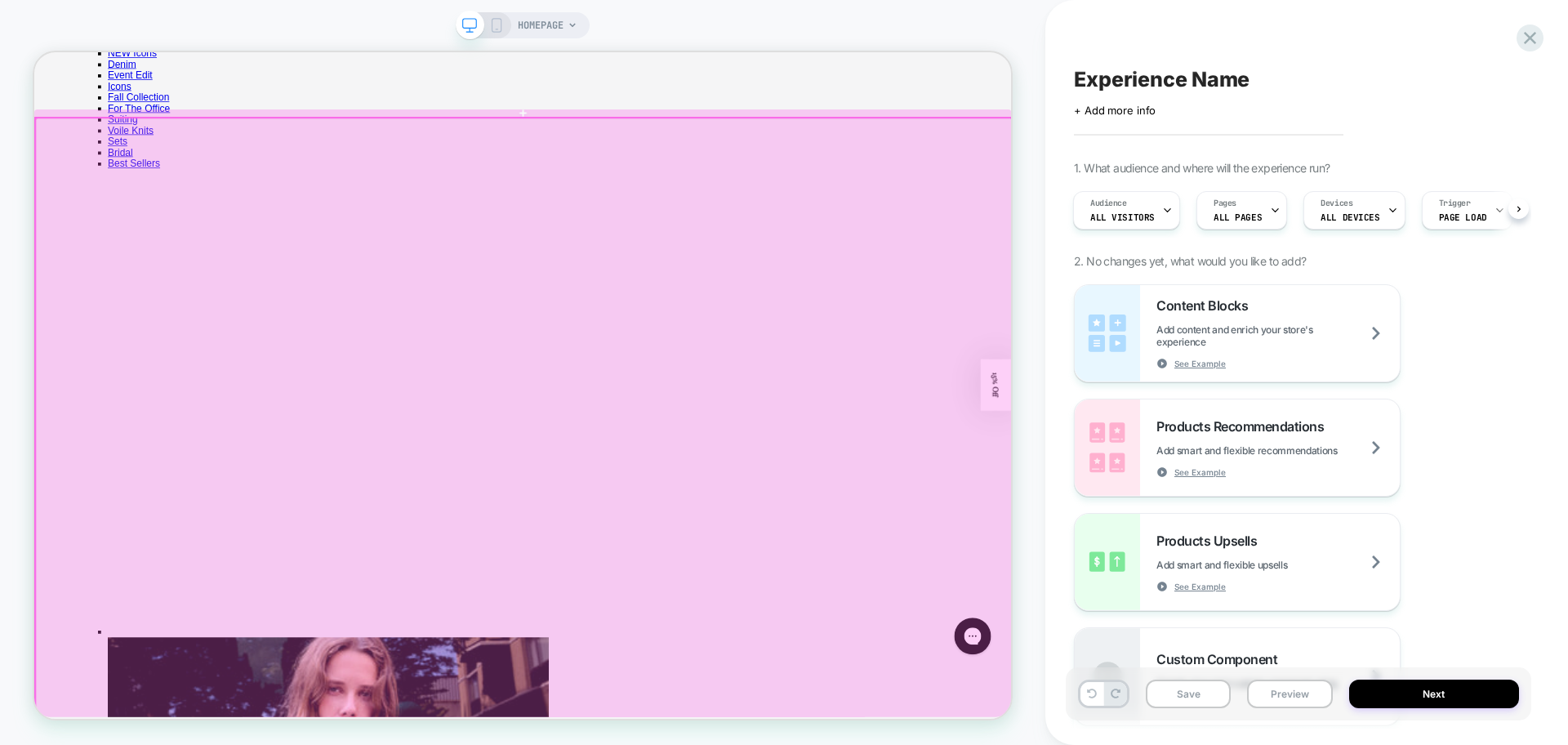
scroll to position [1759, 0]
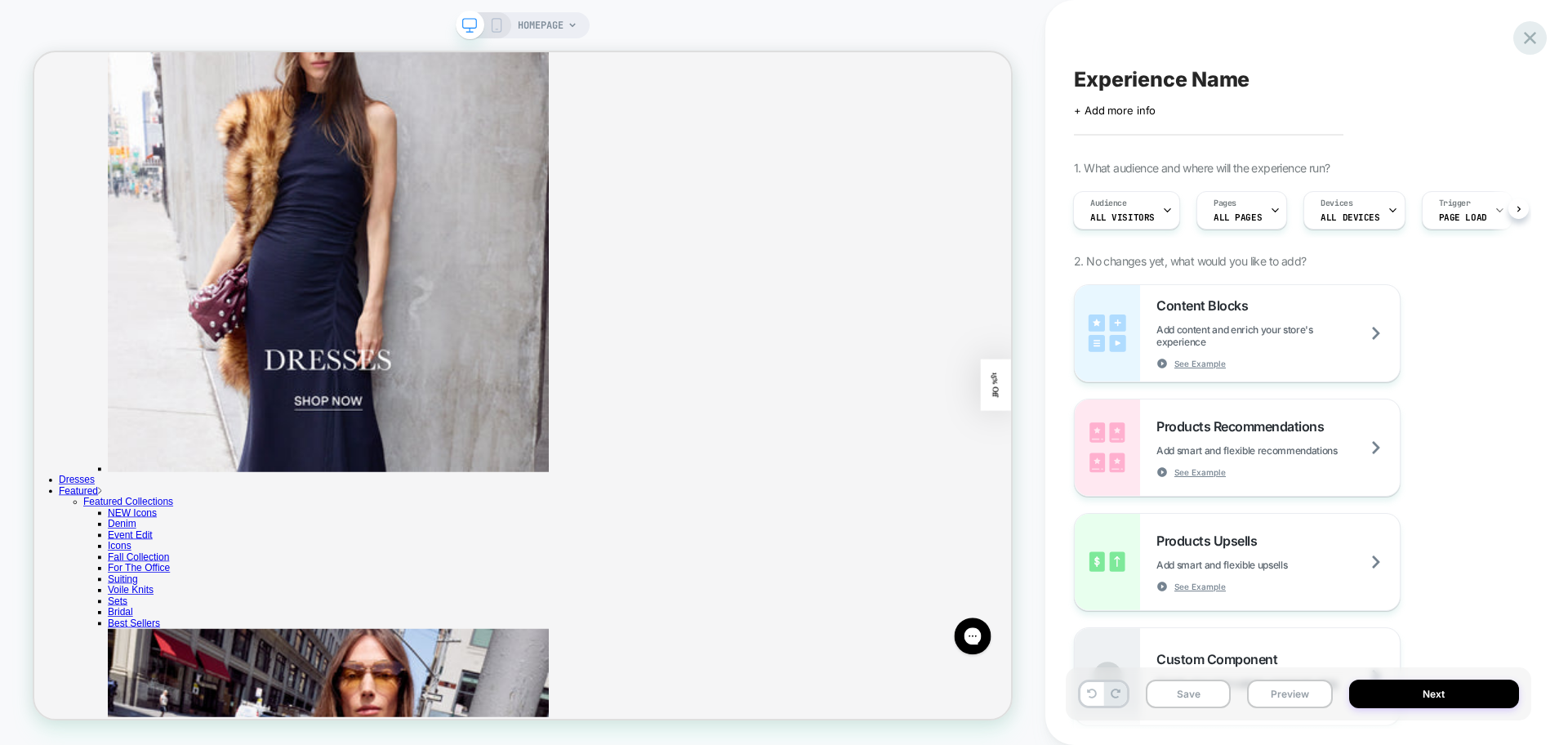
click at [1526, 46] on icon at bounding box center [1530, 37] width 22 height 22
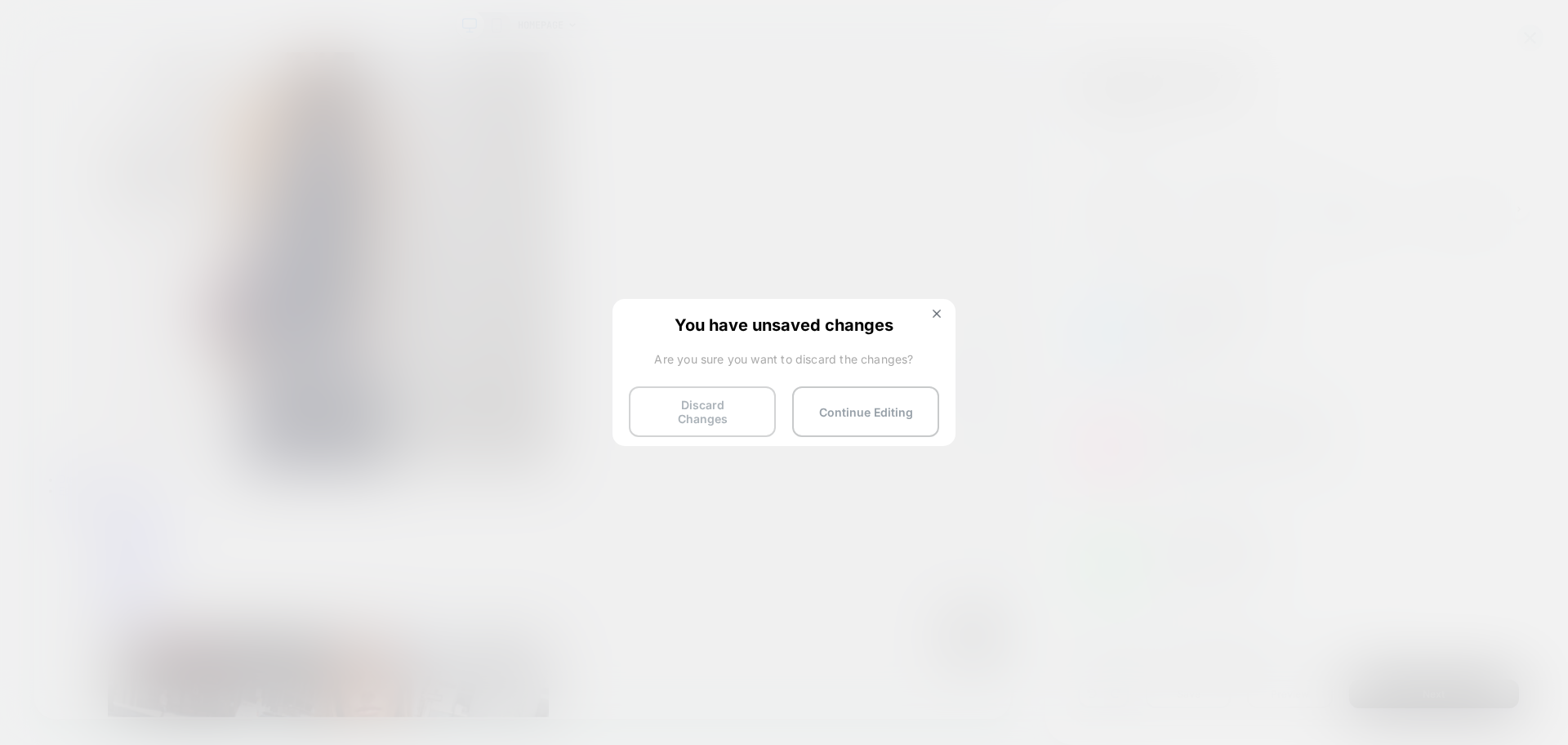
click at [680, 393] on button "Discard Changes" at bounding box center [703, 411] width 147 height 51
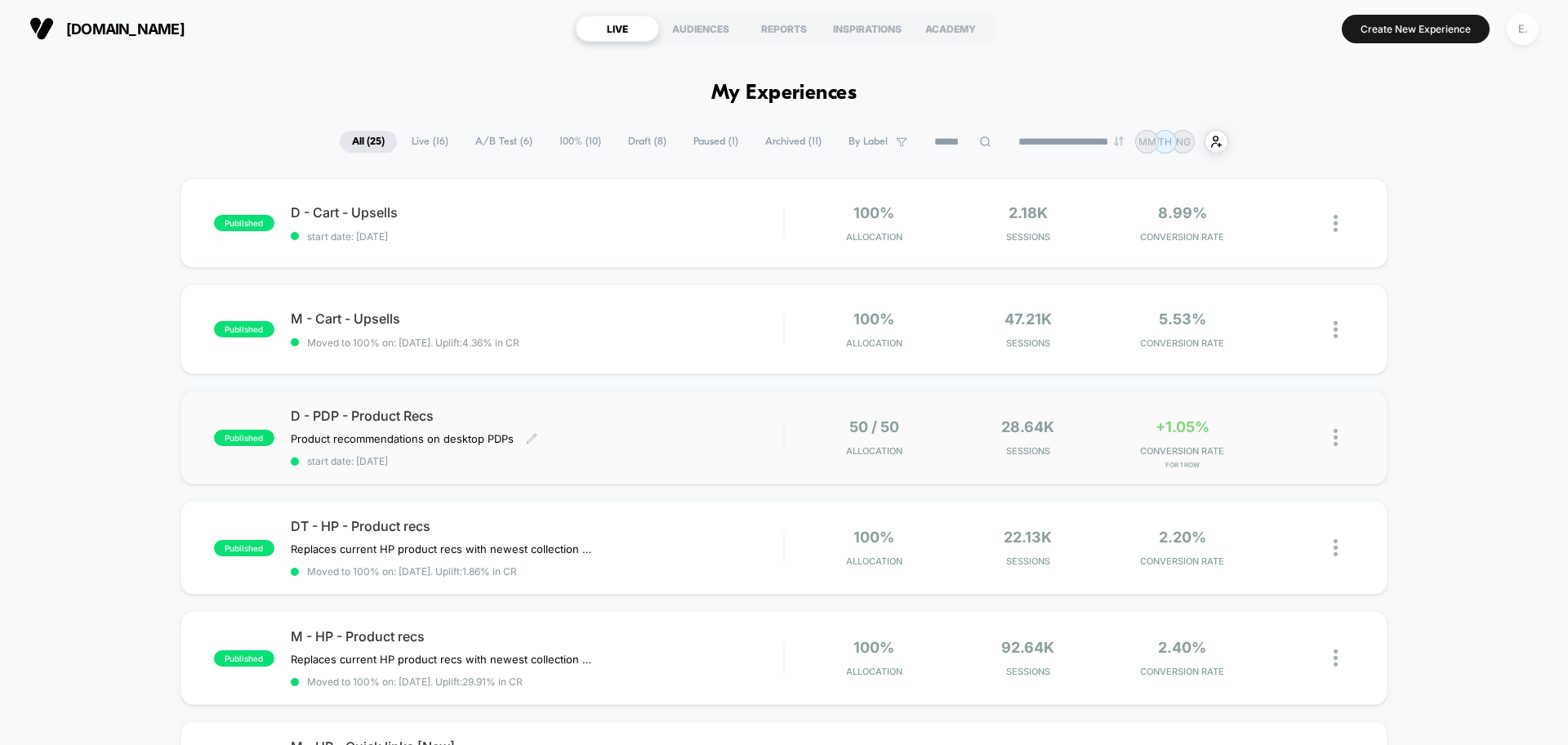
scroll to position [102, 0]
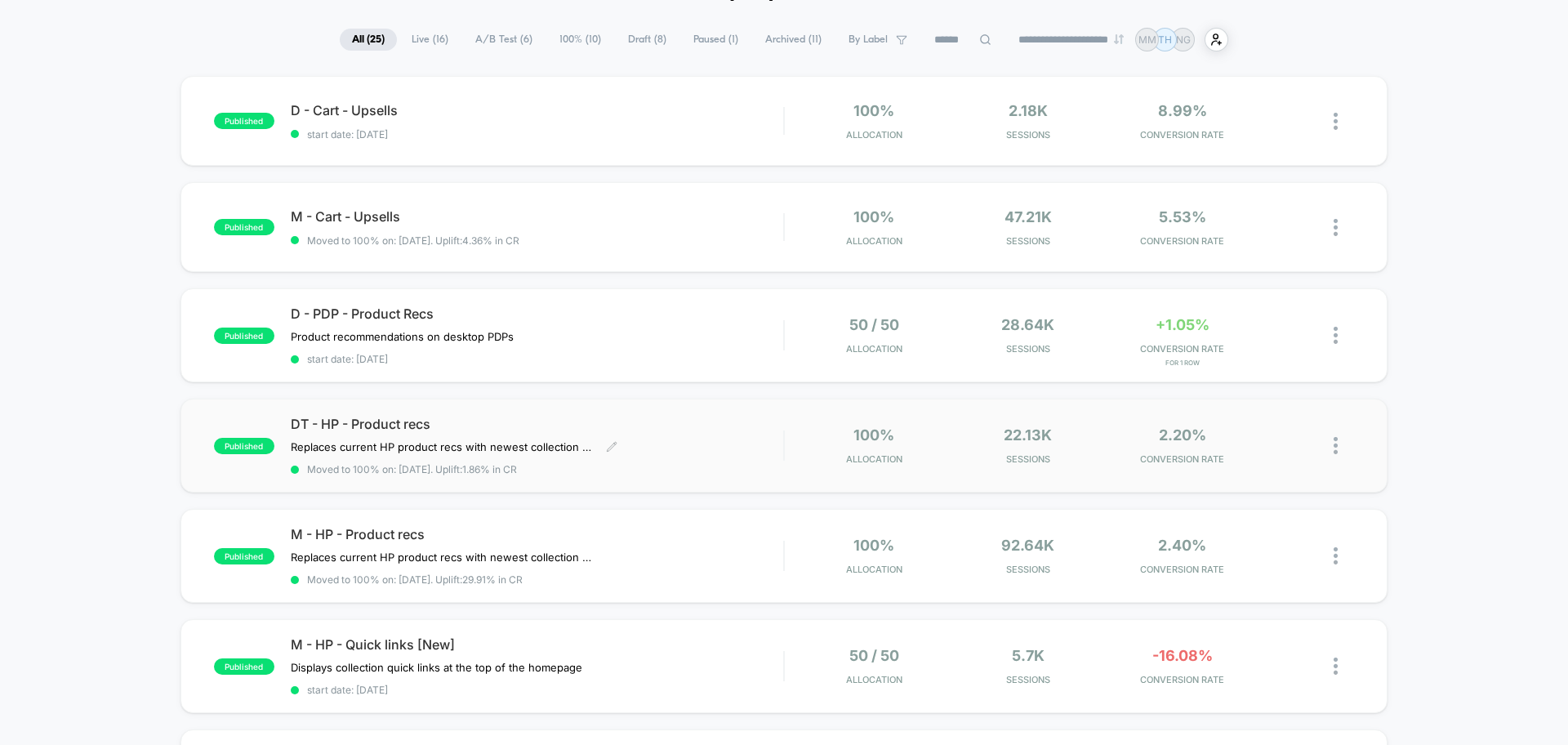
click at [690, 465] on span "Moved to 100% on: 8/14/2025 . Uplift: 1.86% in CR" at bounding box center [537, 470] width 492 height 12
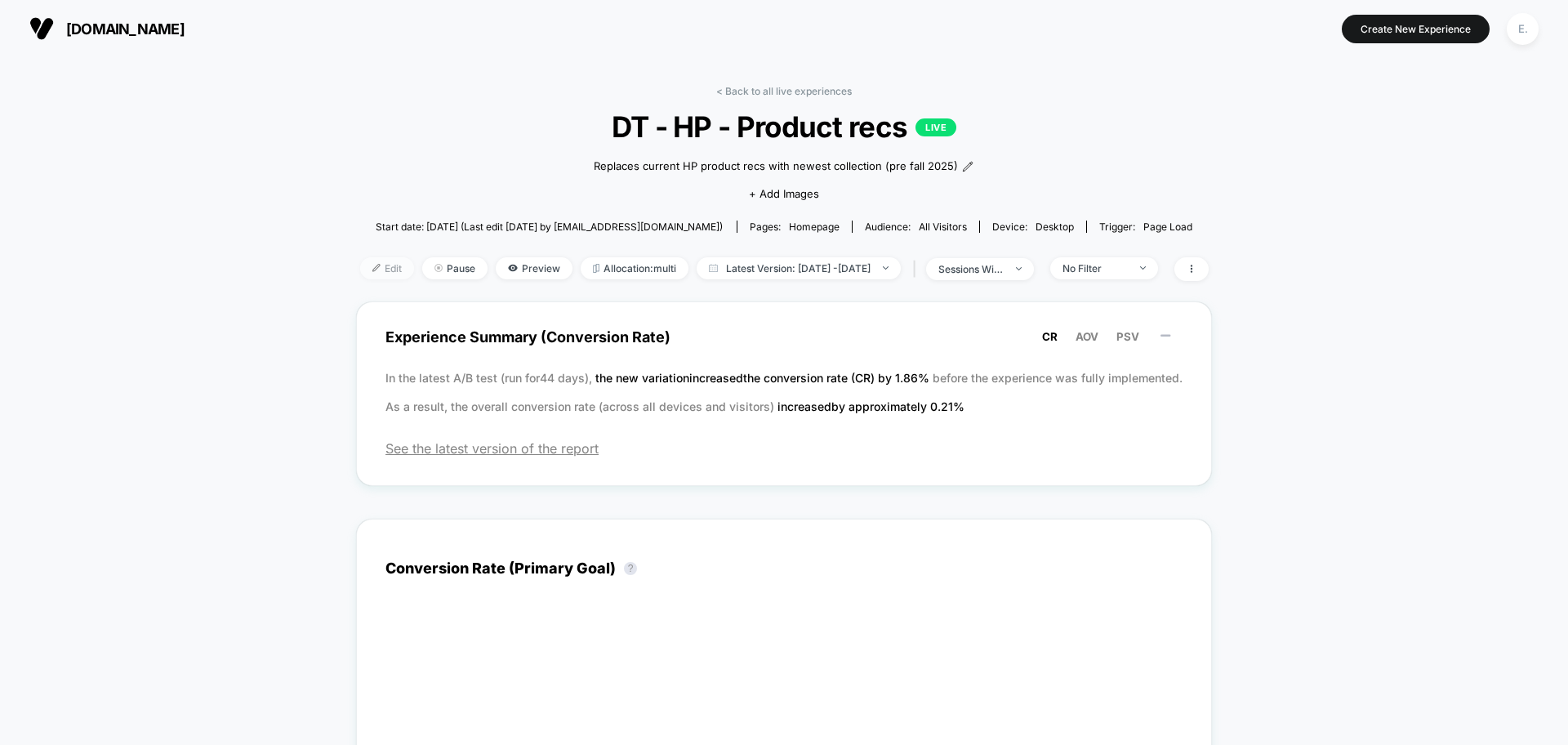
click at [360, 272] on span "Edit" at bounding box center [387, 268] width 54 height 22
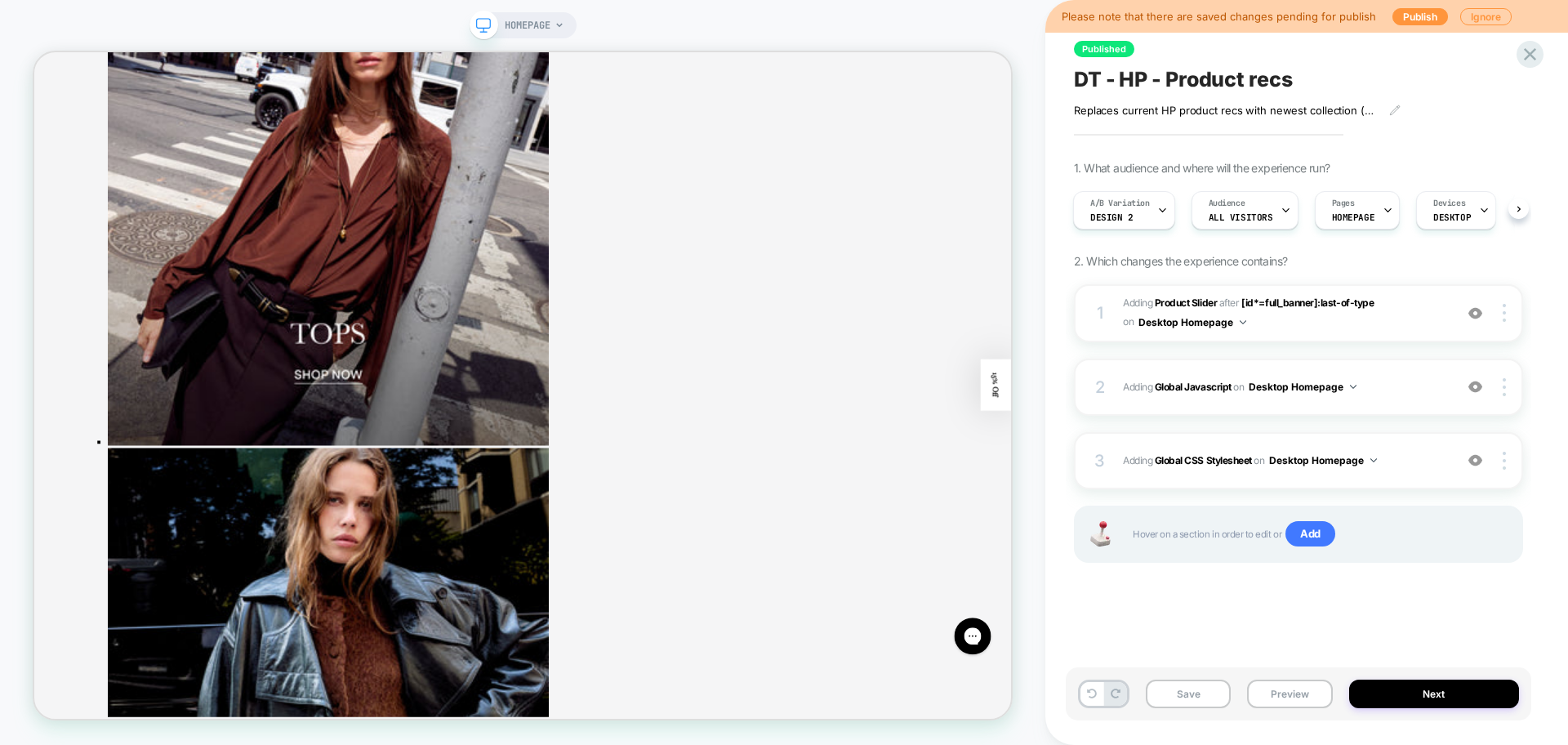
scroll to position [2819, 0]
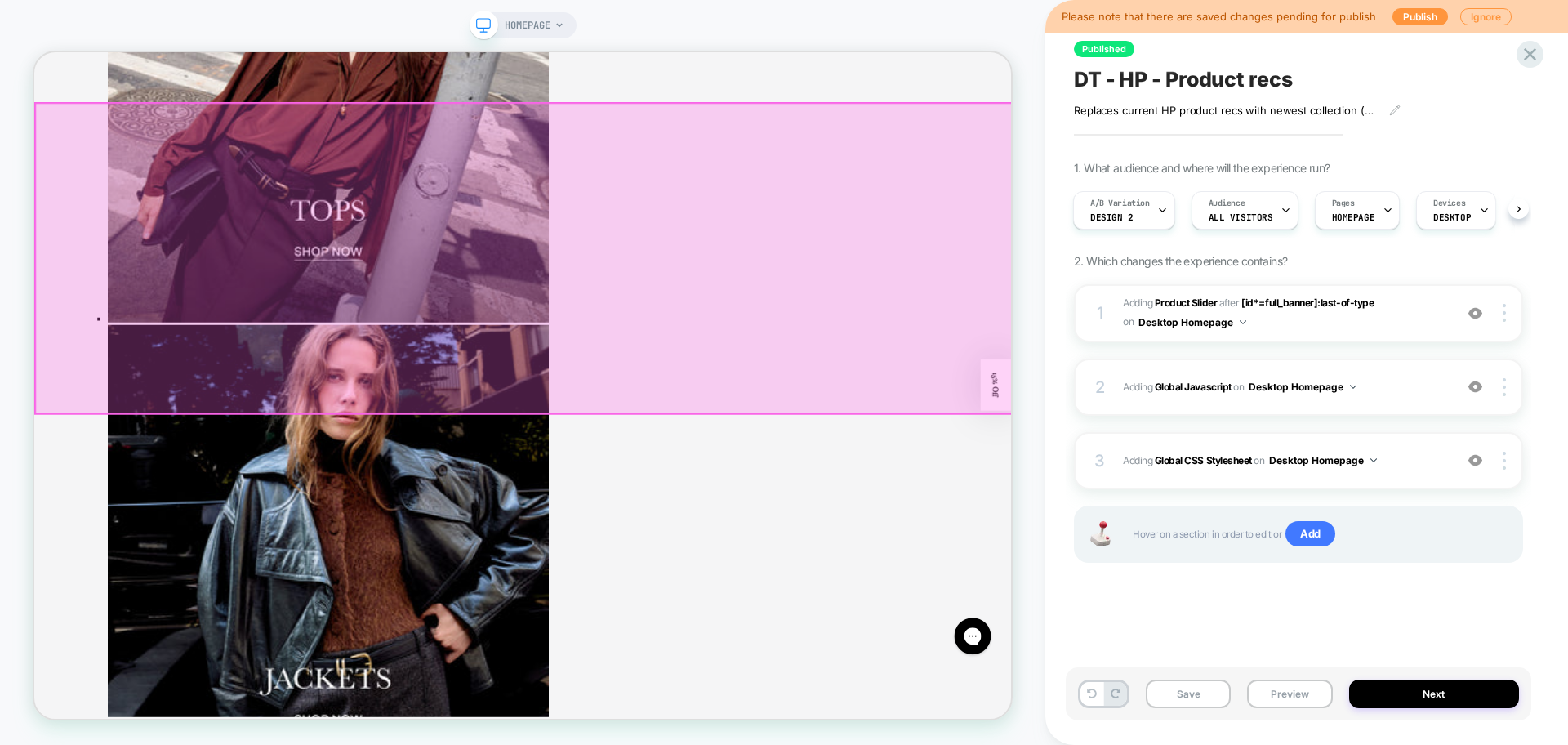
click at [1292, 320] on div at bounding box center [687, 327] width 1303 height 414
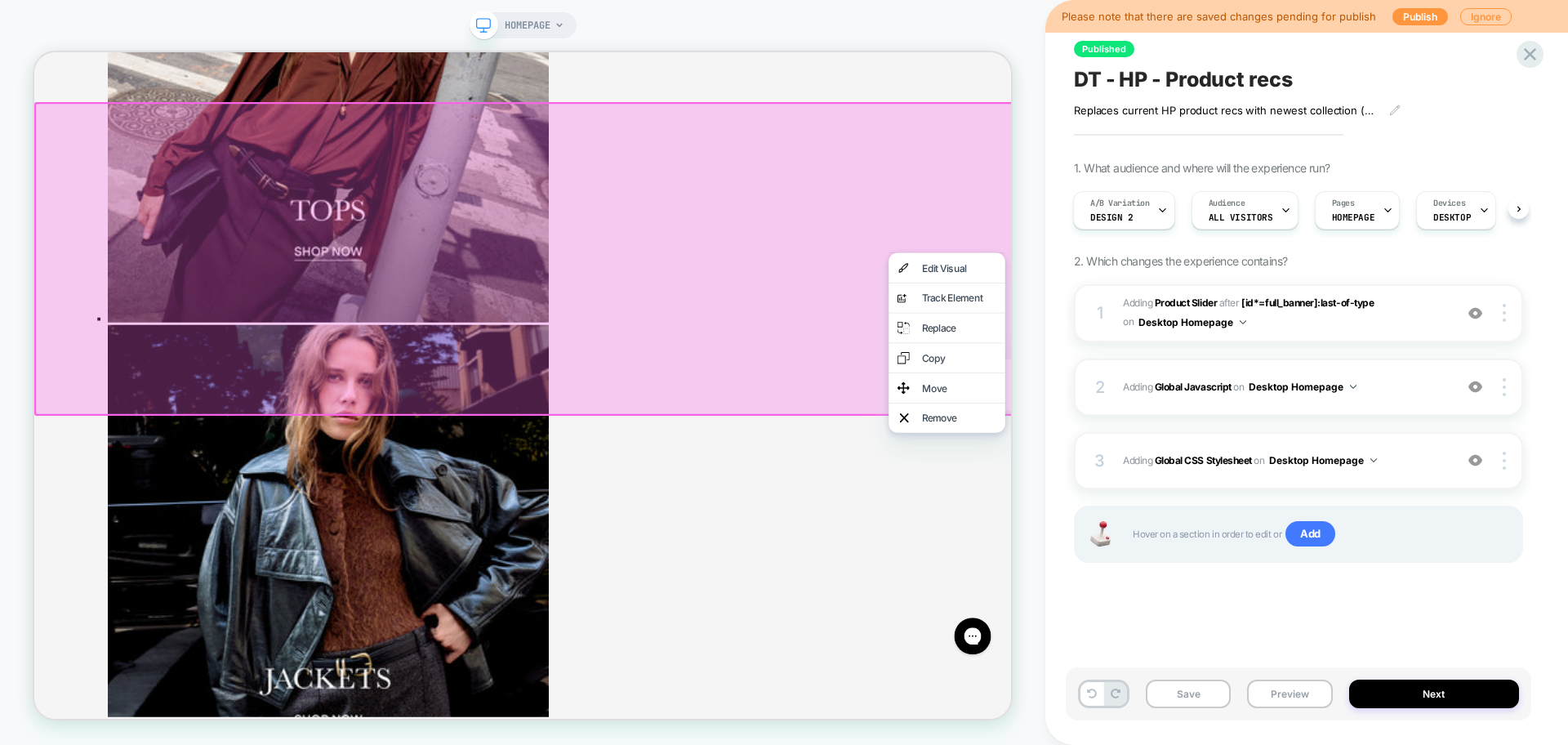
click at [0, 490] on div "HOMEPAGE" at bounding box center [523, 372] width 1045 height 712
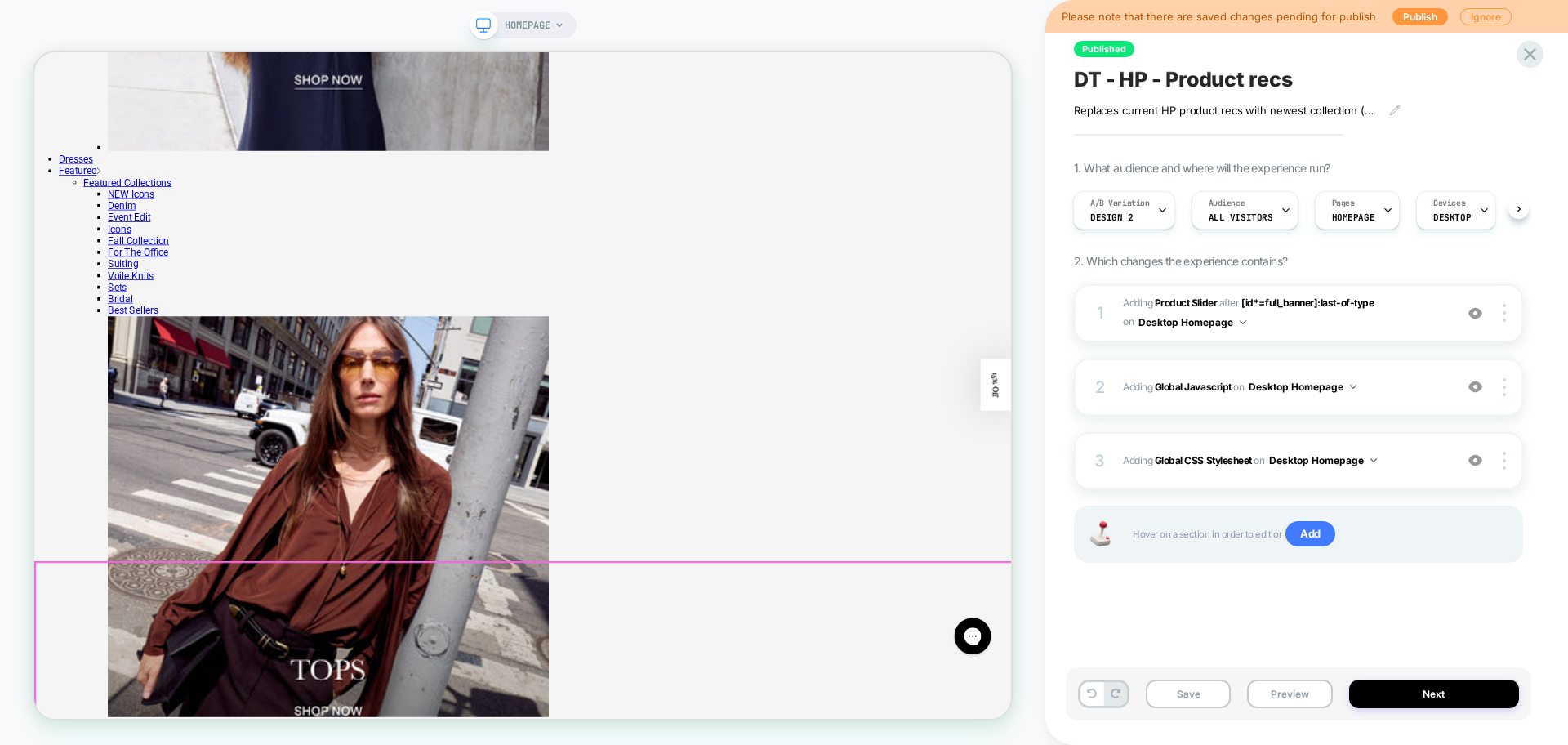
scroll to position [2513, 0]
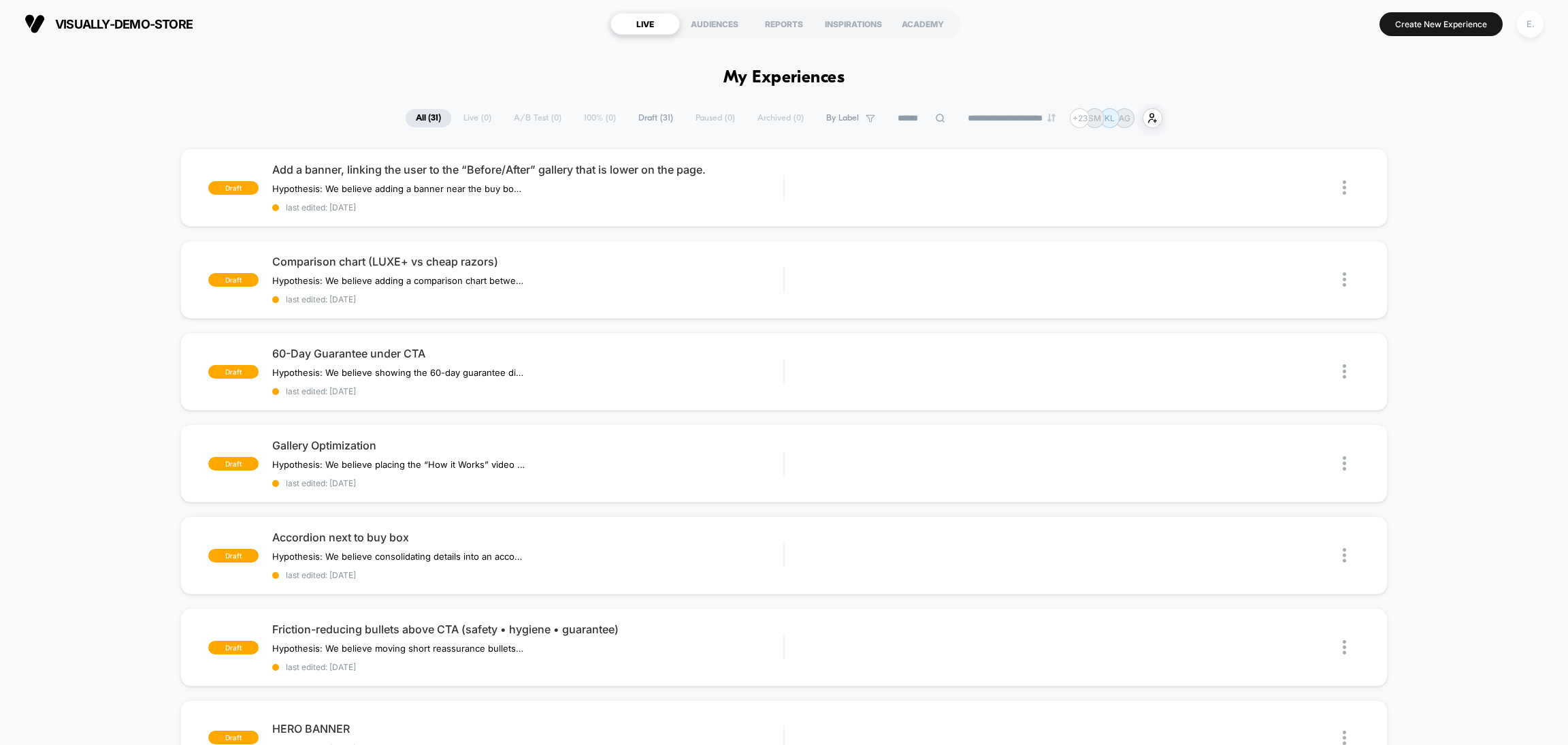
click at [1524, 26] on div "E." at bounding box center [1530, 24] width 27 height 27
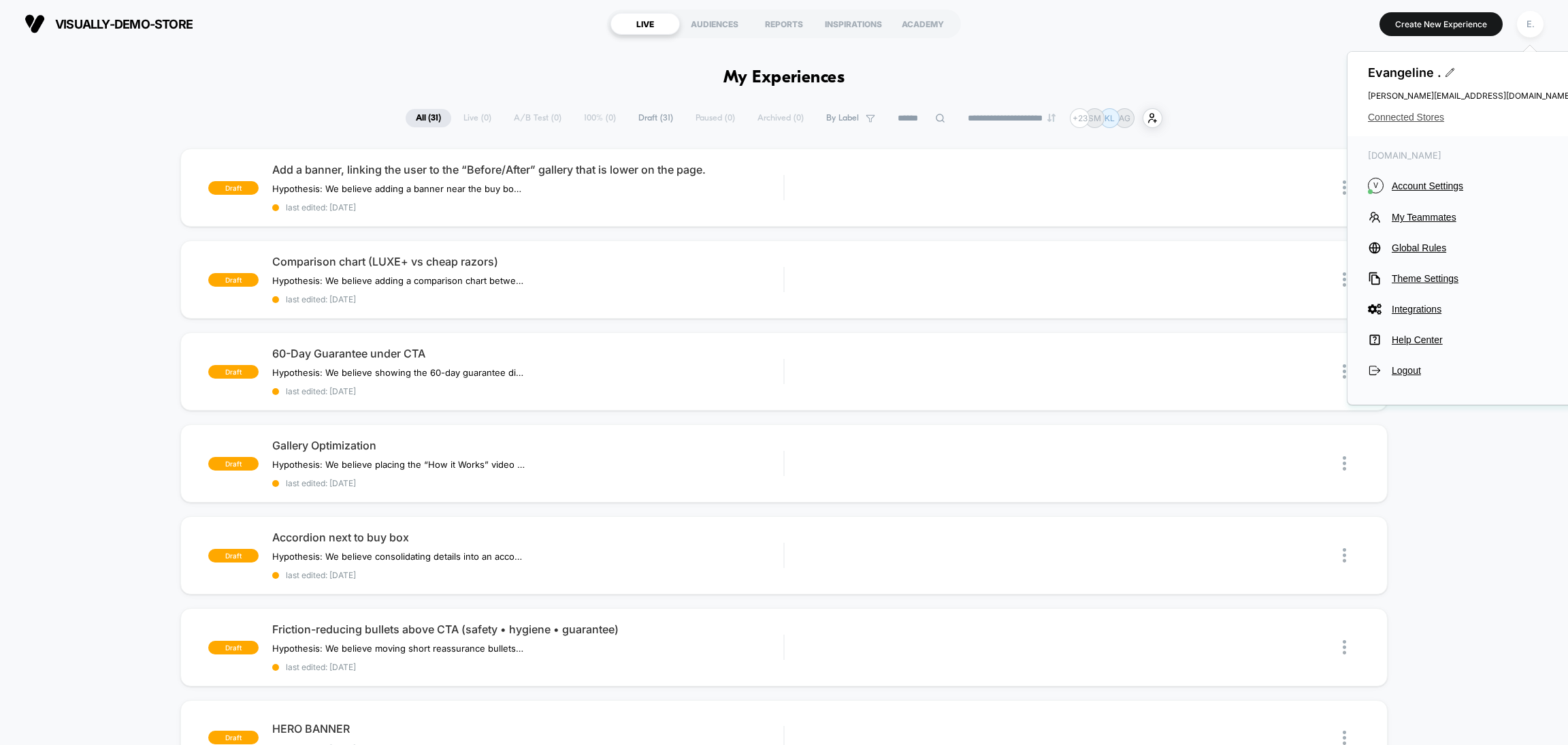
click at [1410, 118] on span "Connected Stores" at bounding box center [1470, 117] width 204 height 11
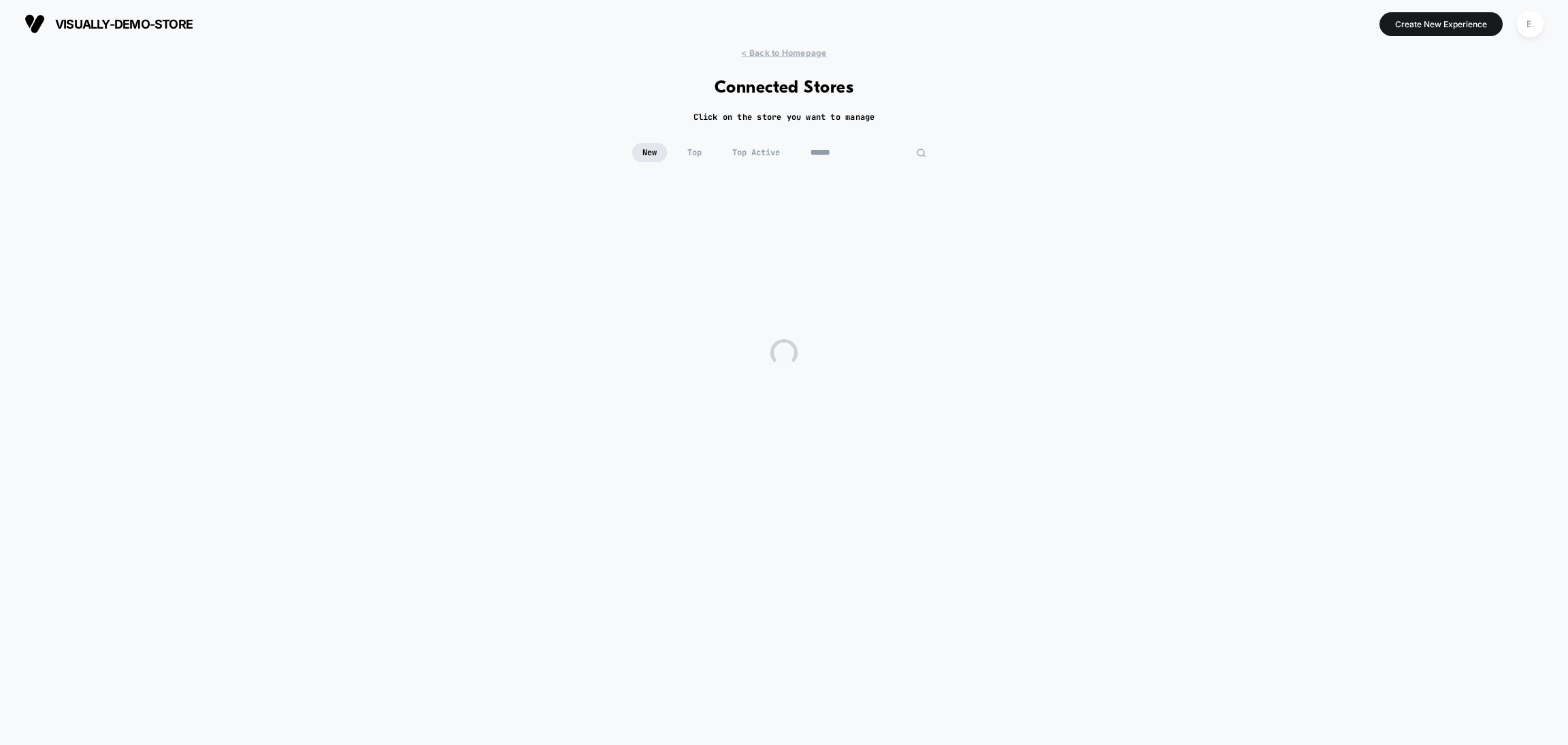
click at [860, 155] on input at bounding box center [868, 152] width 136 height 19
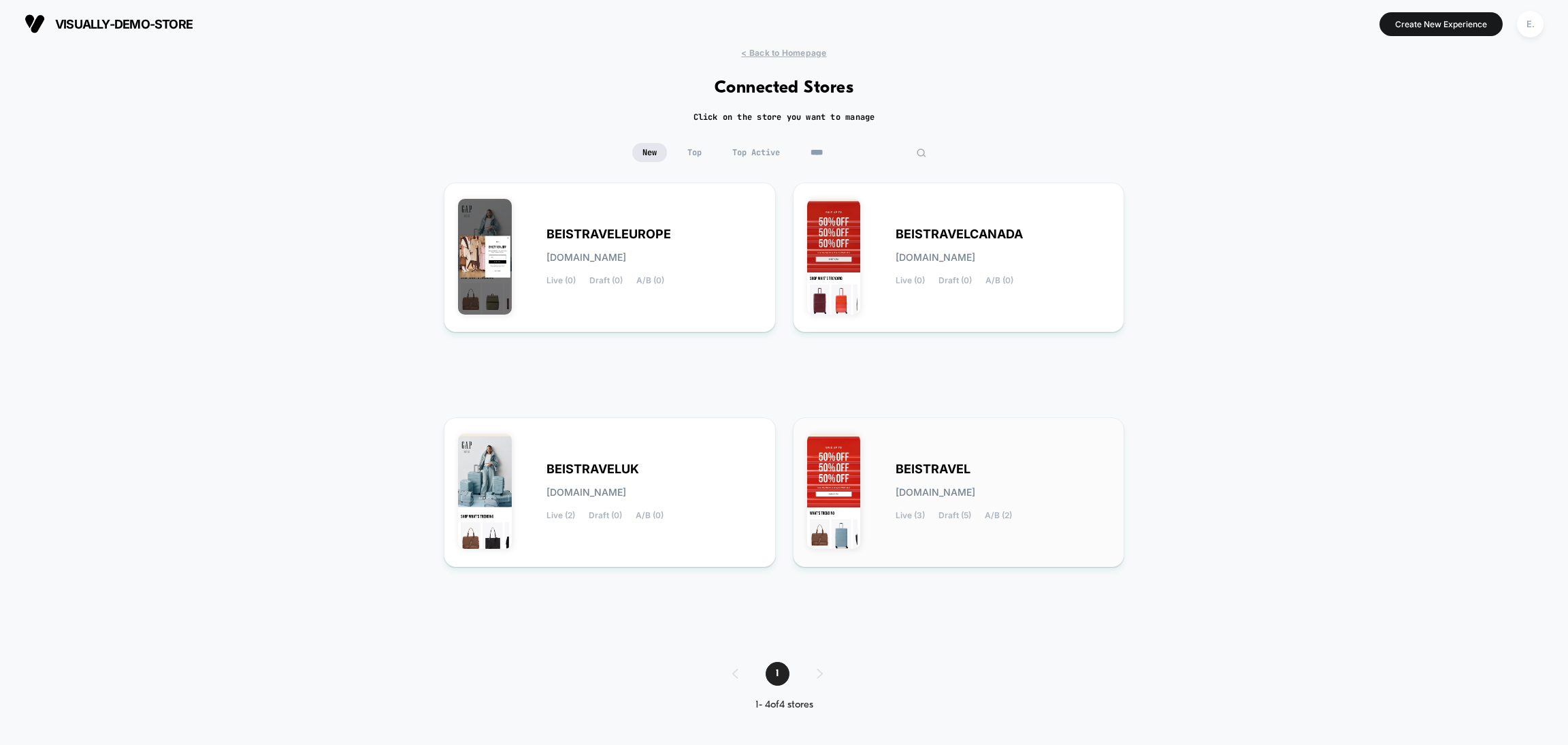
type input "****"
click at [1044, 488] on div "BEISTRAVEL [DOMAIN_NAME] Live (3) Draft (5) A/B (2)" at bounding box center [1003, 492] width 215 height 55
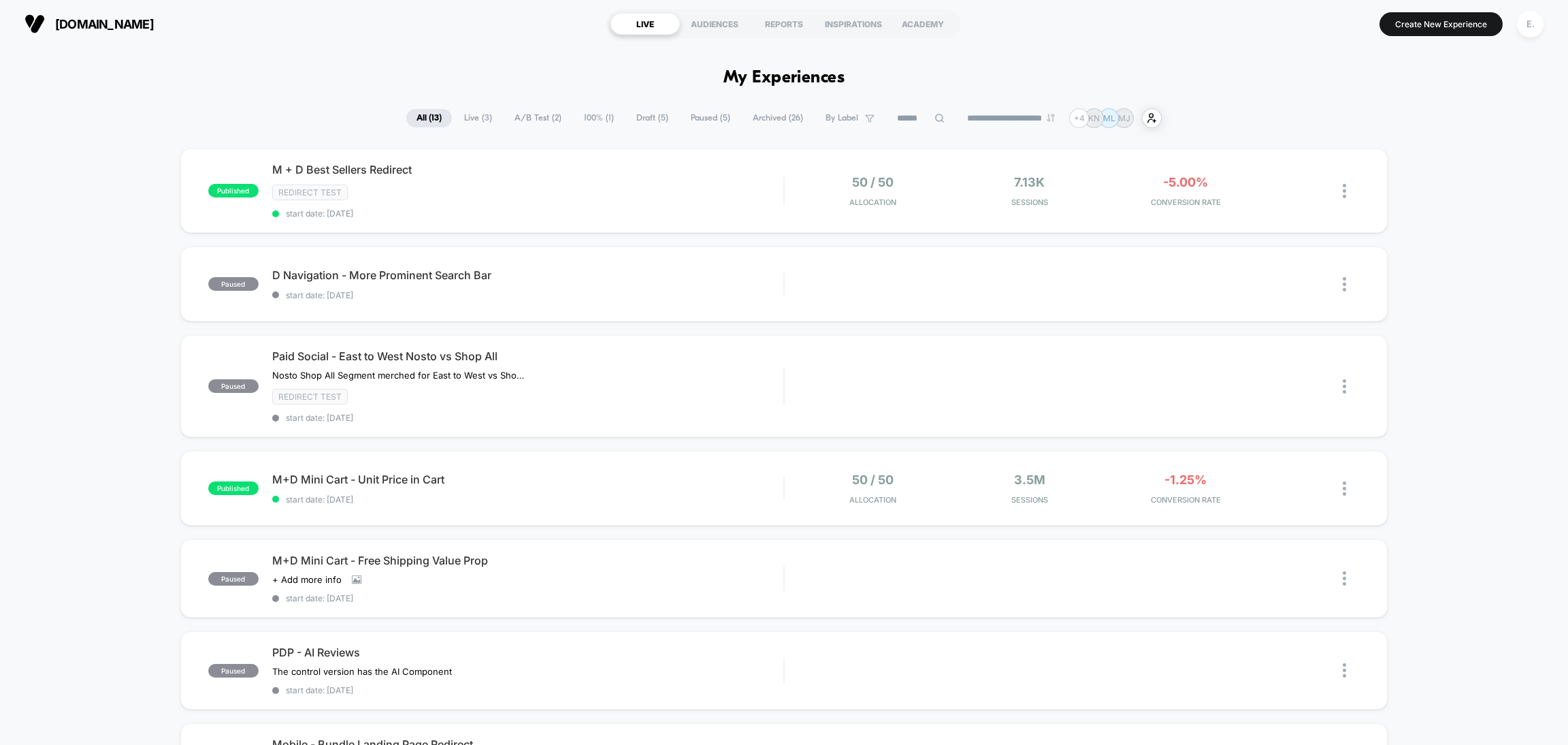
click at [667, 114] on span "Draft ( 5 )" at bounding box center [652, 118] width 53 height 18
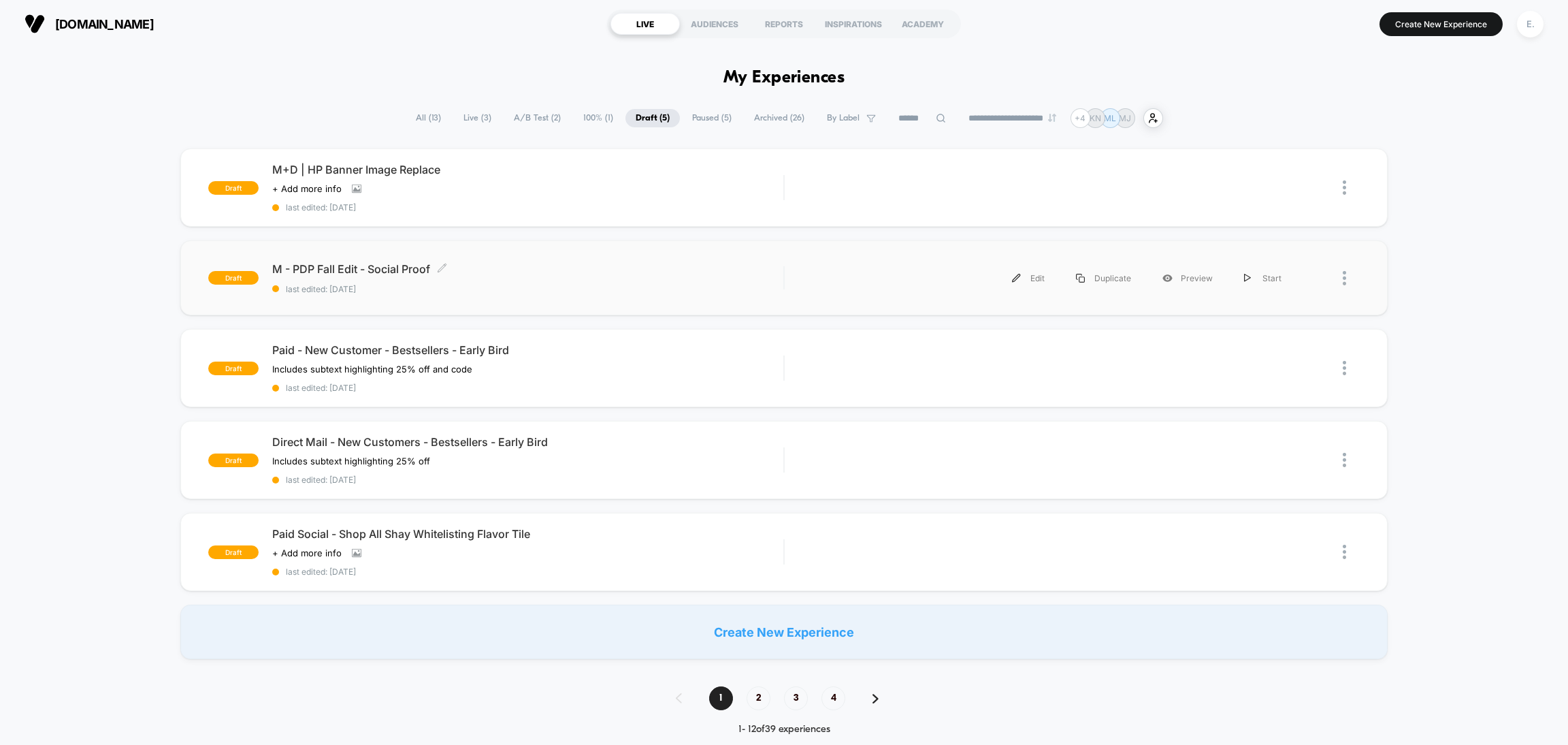
click at [590, 286] on span "last edited: [DATE]" at bounding box center [527, 289] width 511 height 10
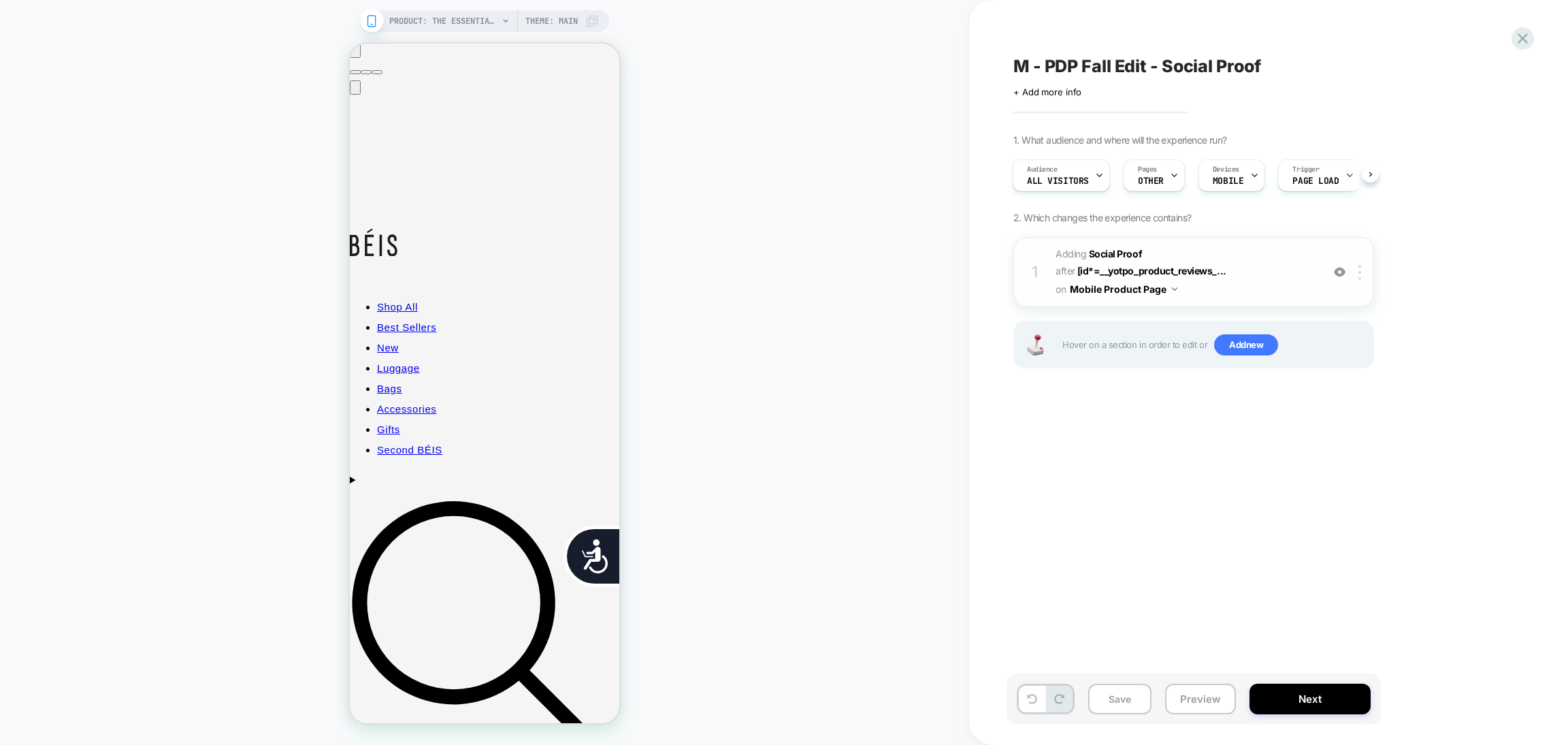
click at [1342, 266] on img at bounding box center [1340, 272] width 12 height 12
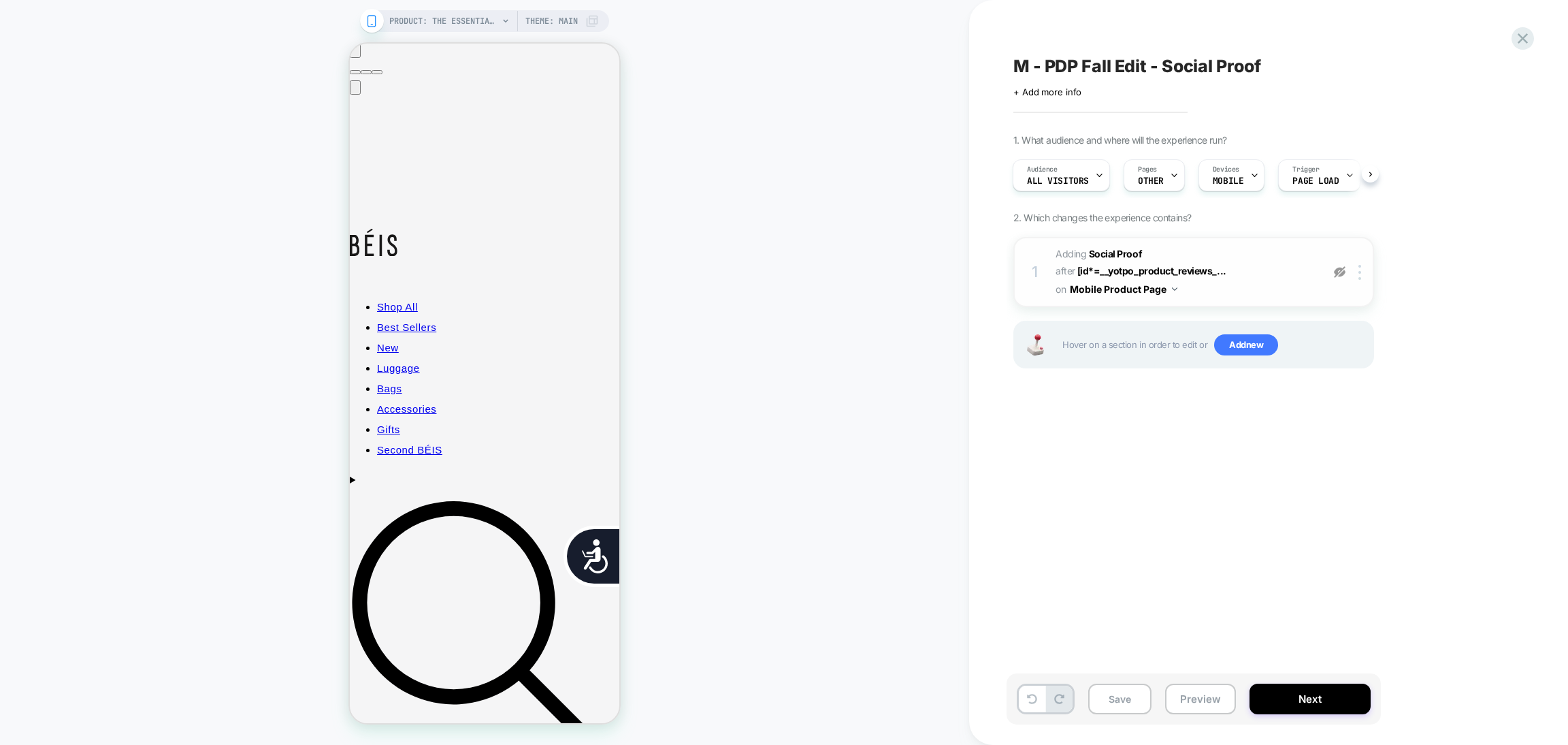
click at [1342, 266] on img at bounding box center [1340, 272] width 12 height 12
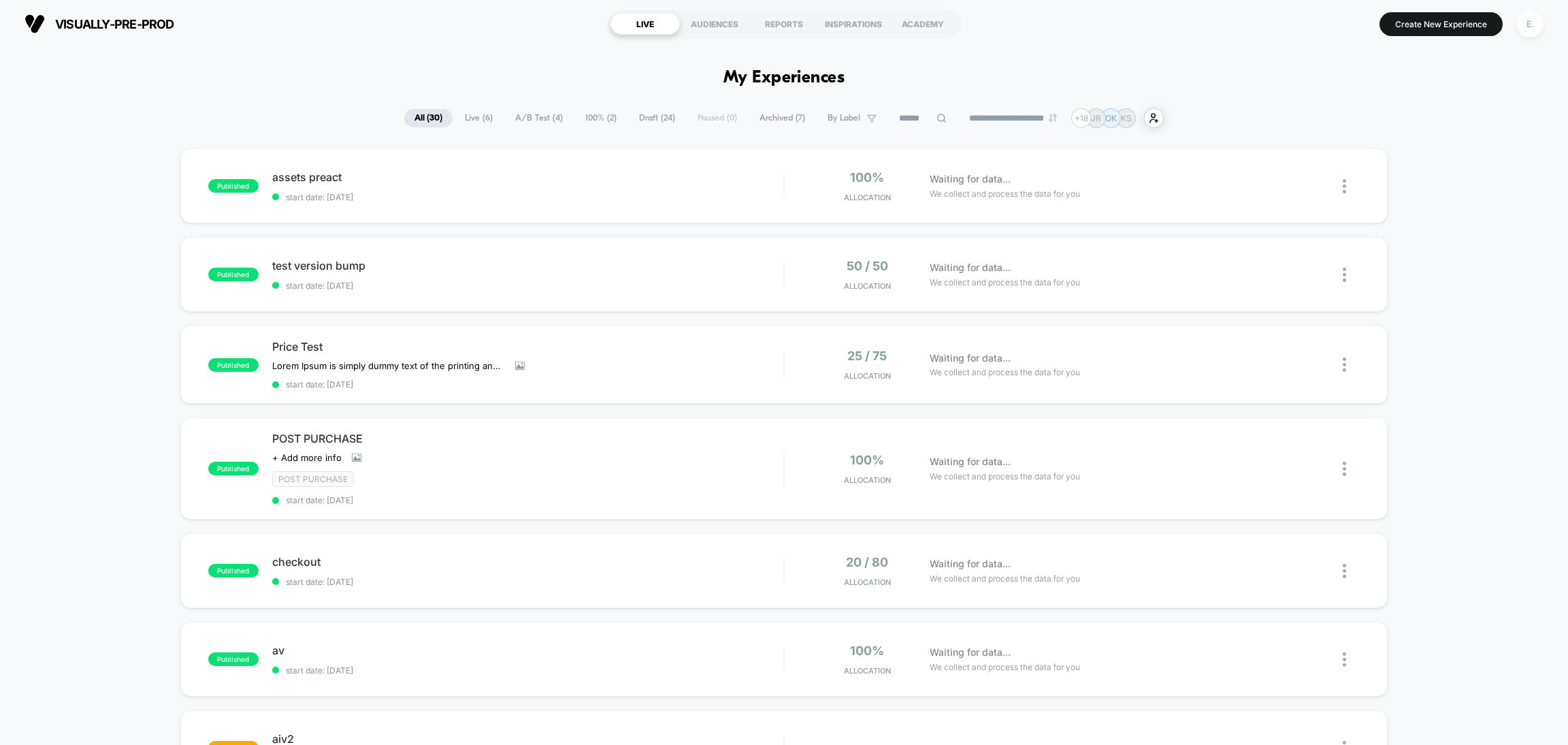
click at [1536, 29] on div "E." at bounding box center [1530, 24] width 27 height 27
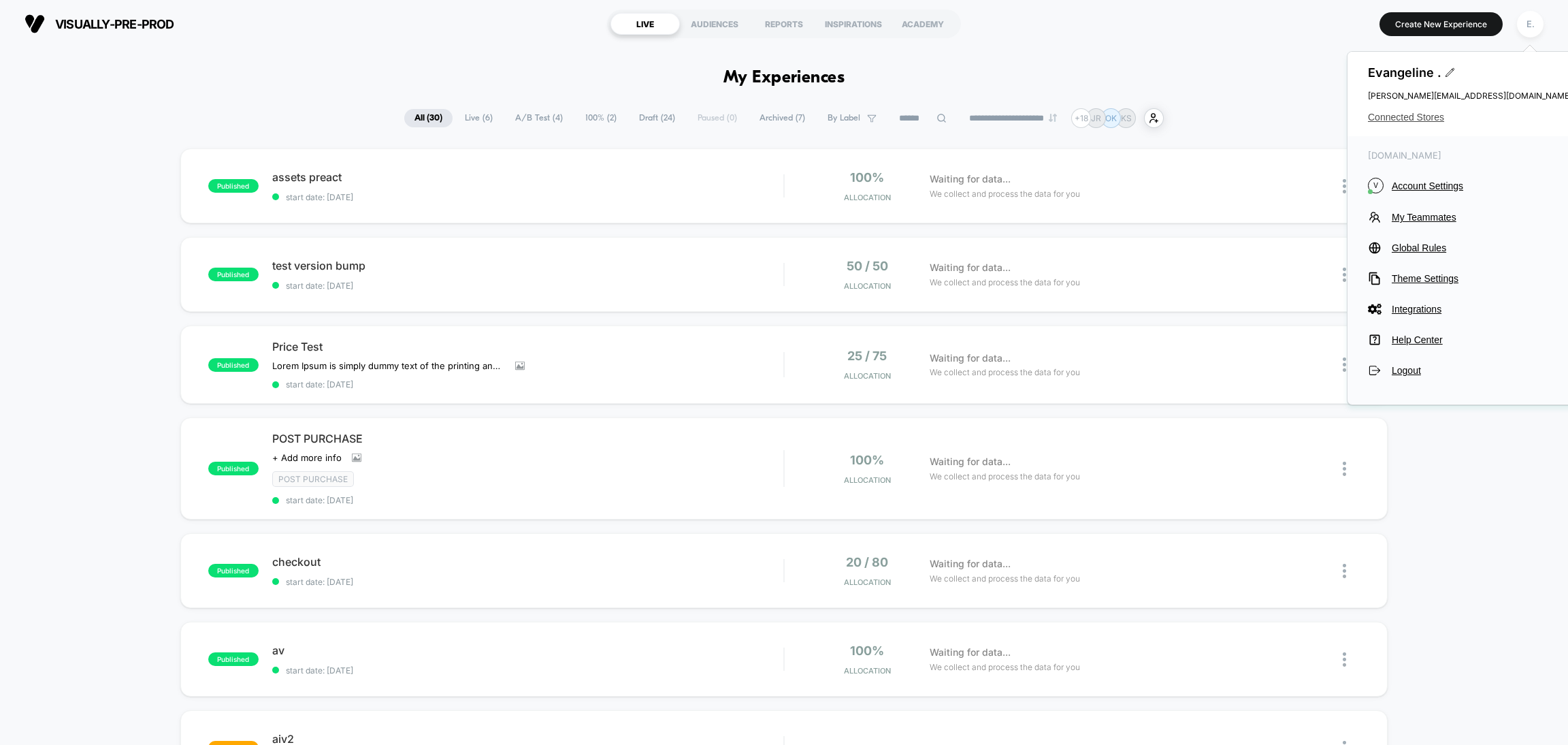
click at [1432, 116] on span "Connected Stores" at bounding box center [1470, 117] width 204 height 11
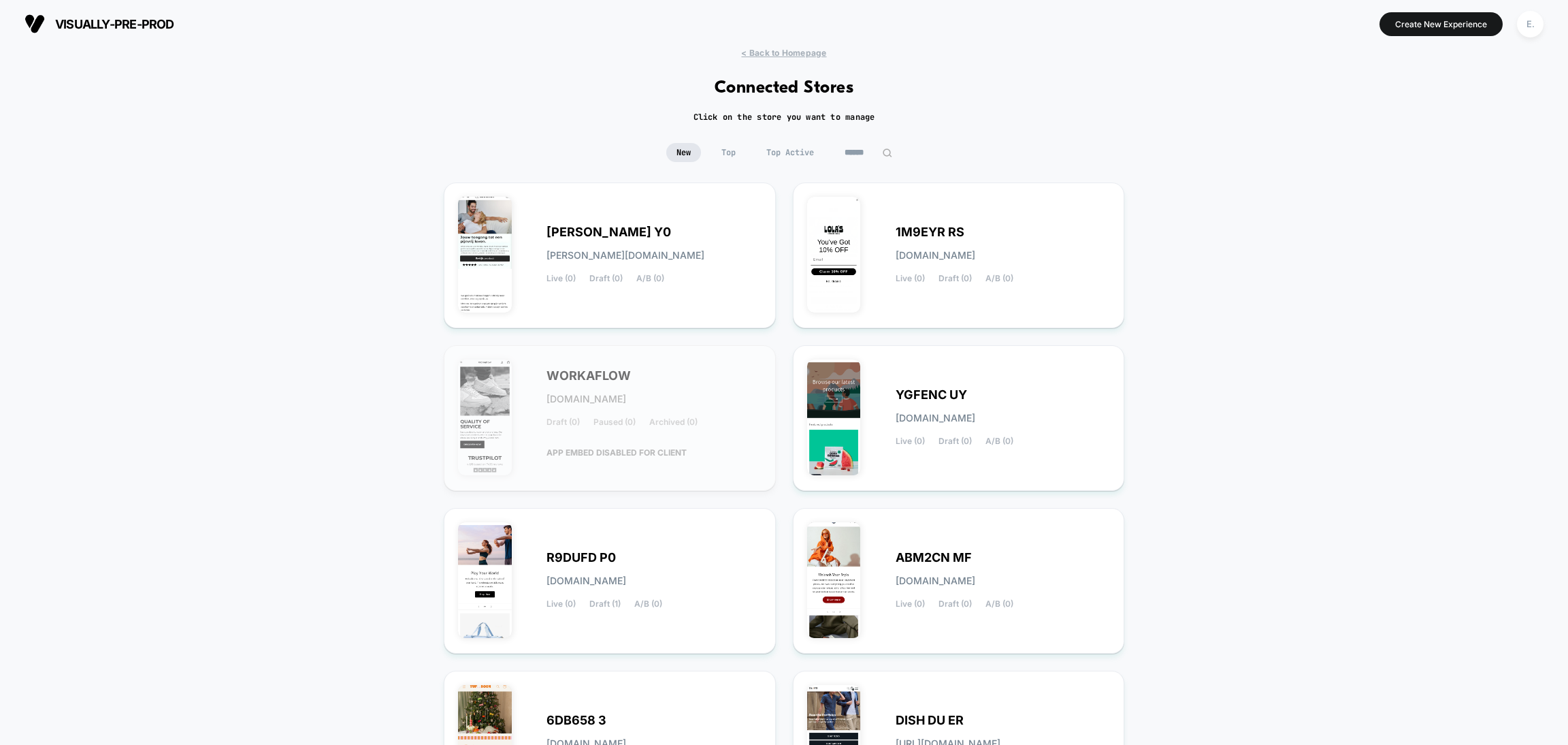
click at [851, 155] on input at bounding box center [868, 152] width 68 height 19
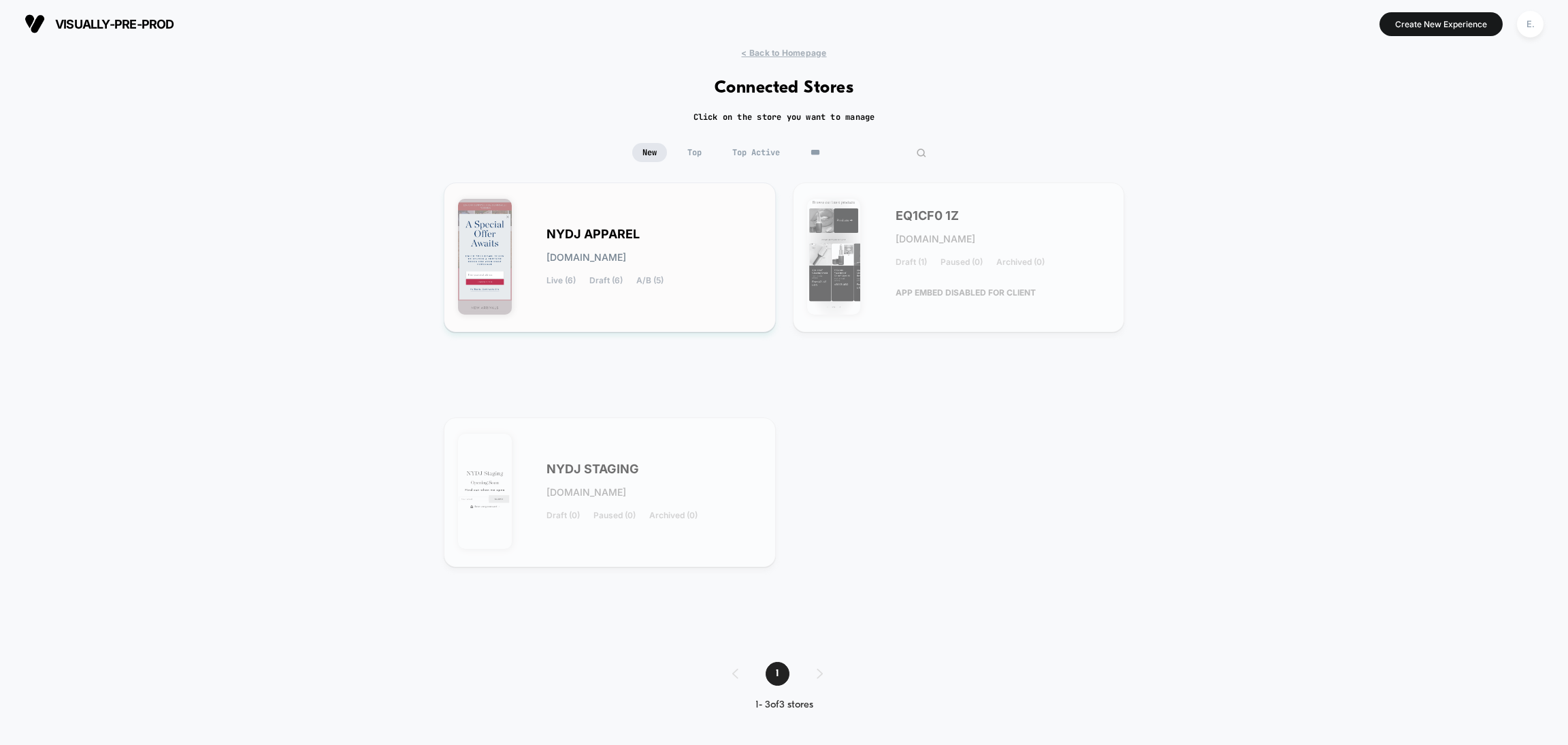
type input "***"
click at [707, 286] on div "NYDJ APPAREL nydj-apparel.myshopify.com Live (6) Draft (6) A/B (5)" at bounding box center [609, 257] width 303 height 121
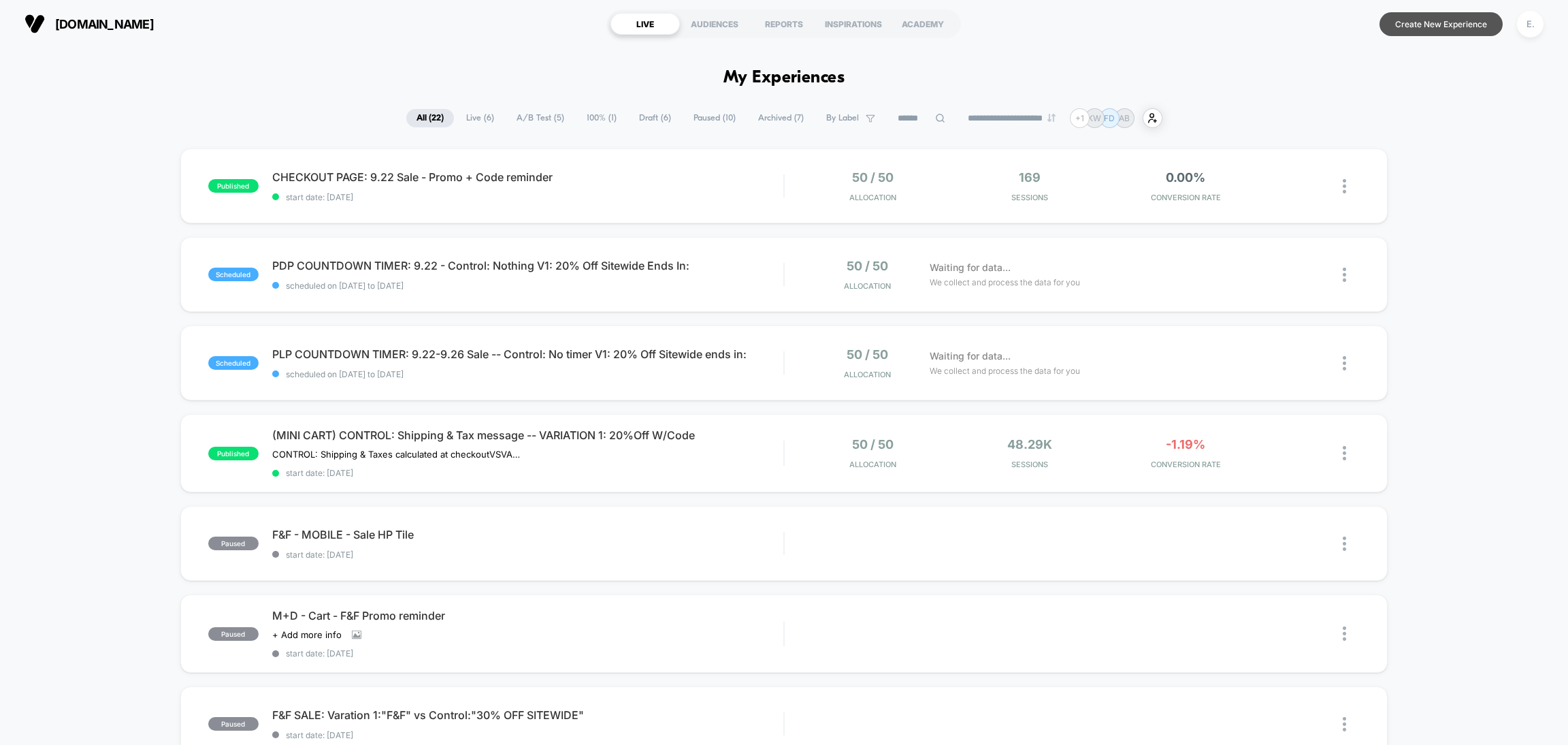
click at [1445, 30] on button "Create New Experience" at bounding box center [1441, 24] width 124 height 24
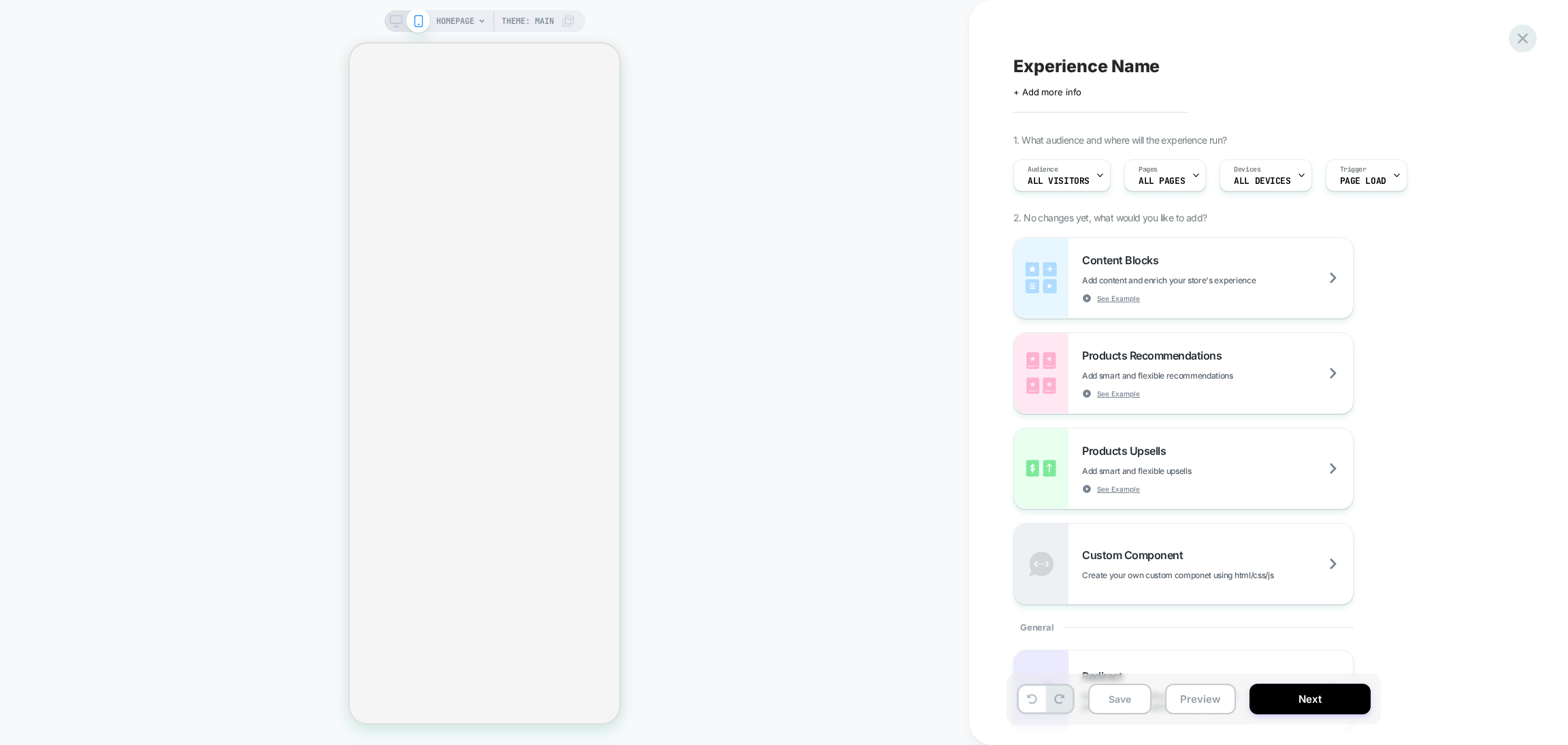
click at [1518, 35] on icon at bounding box center [1523, 38] width 10 height 10
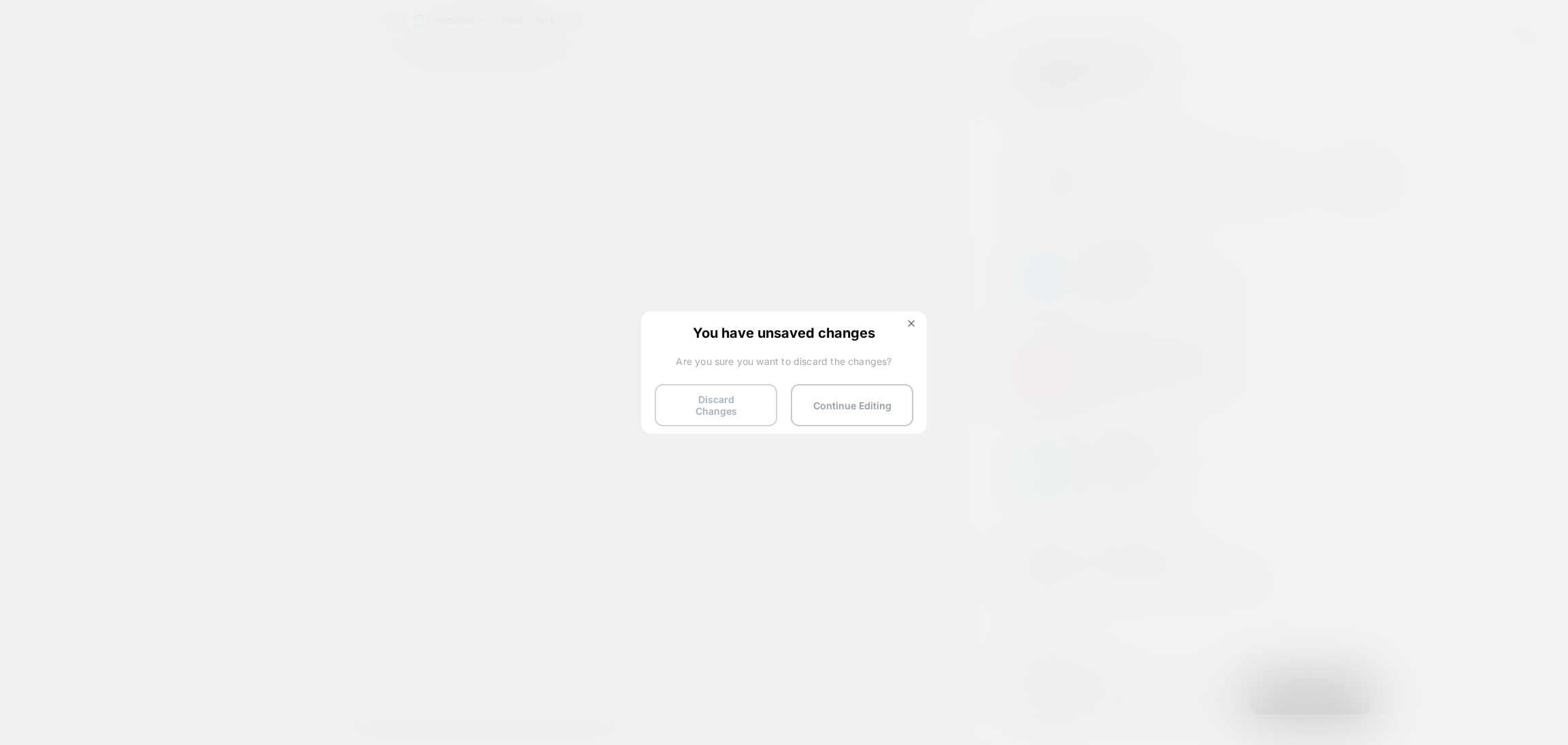
click at [709, 413] on button "Discard Changes" at bounding box center [716, 405] width 123 height 42
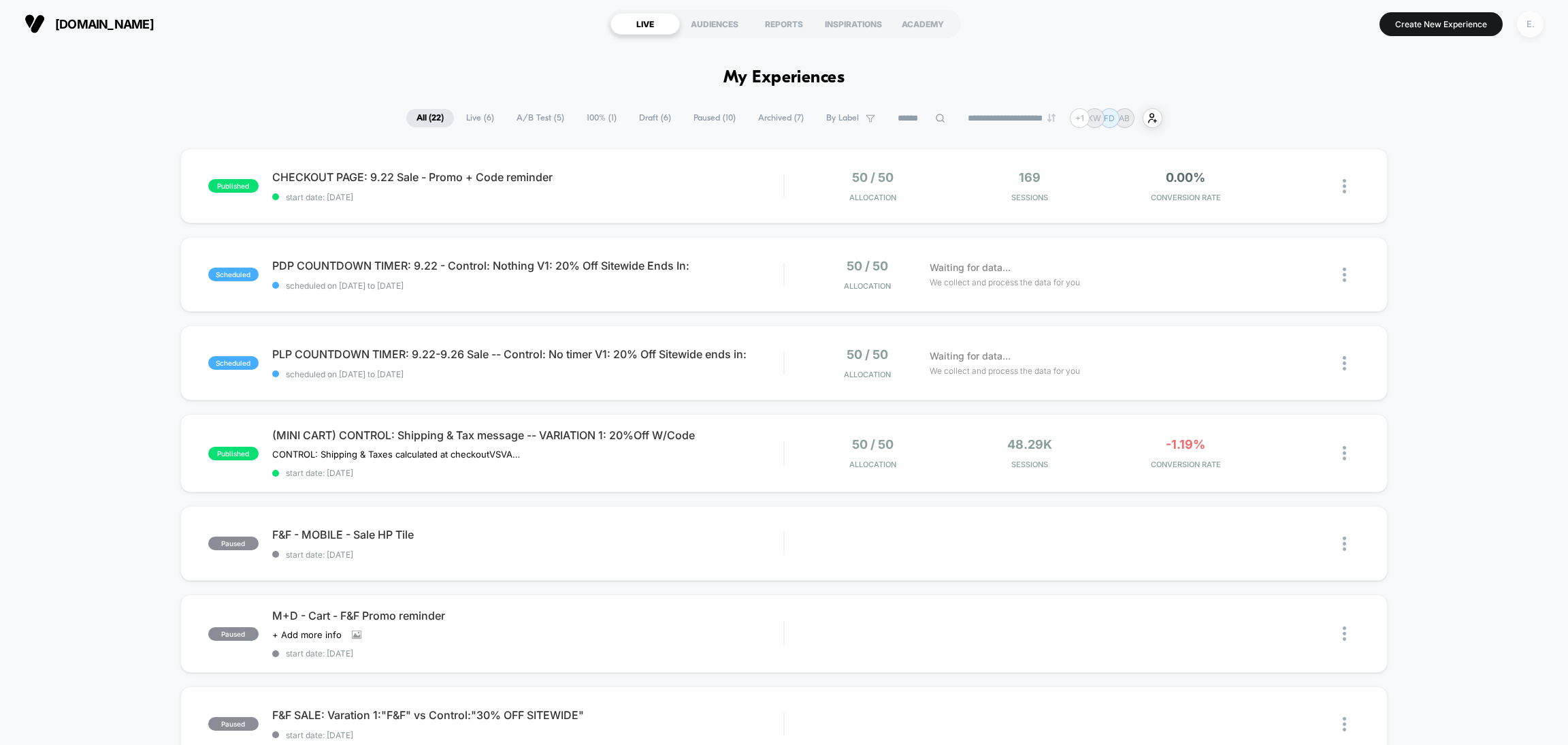
click at [1530, 30] on div "E." at bounding box center [1530, 24] width 27 height 27
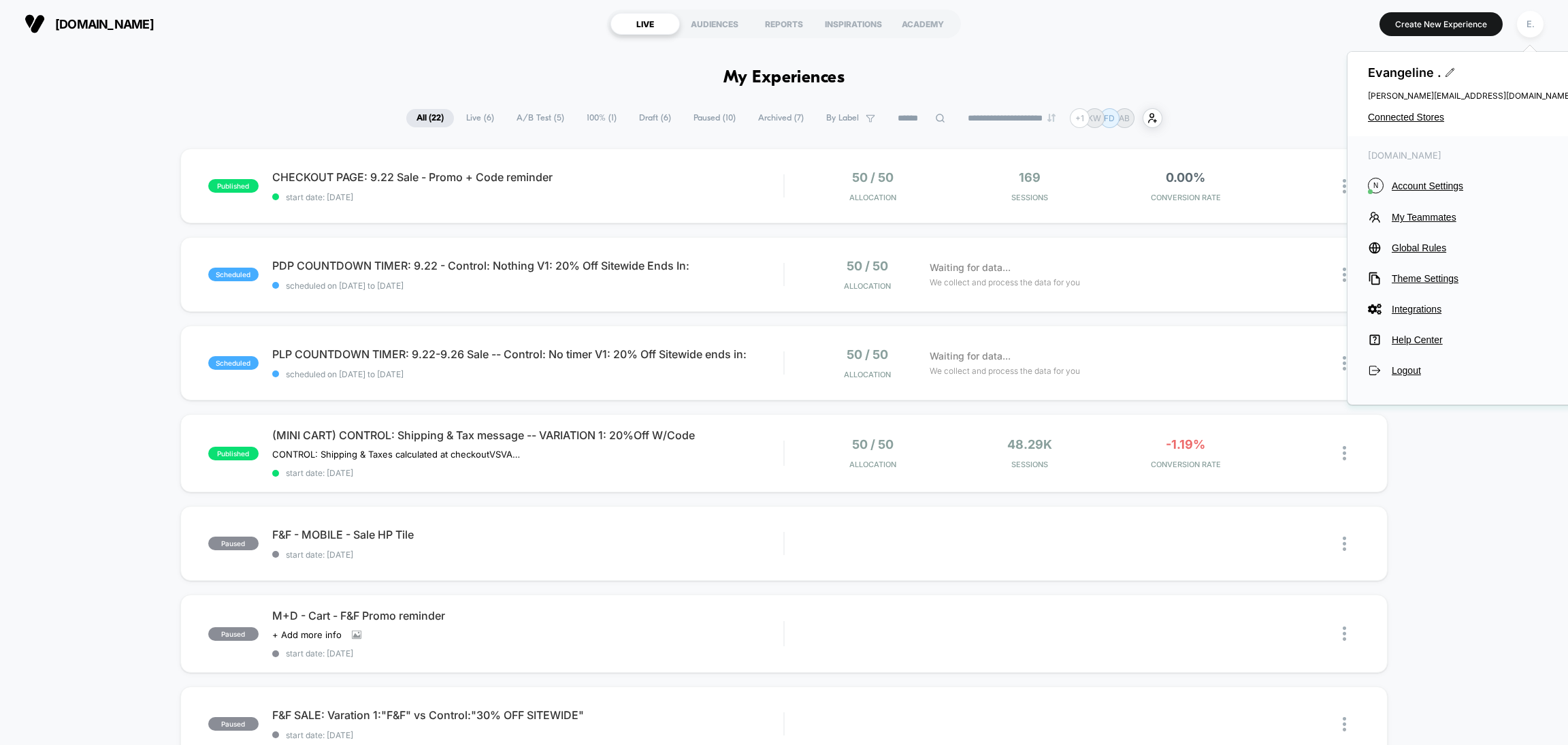
click at [1432, 194] on div "nydj.com N Account Settings My Teammates Global Rules Theme Settings Integratio…" at bounding box center [1470, 263] width 245 height 254
click at [1428, 189] on span "Account Settings" at bounding box center [1482, 186] width 180 height 11
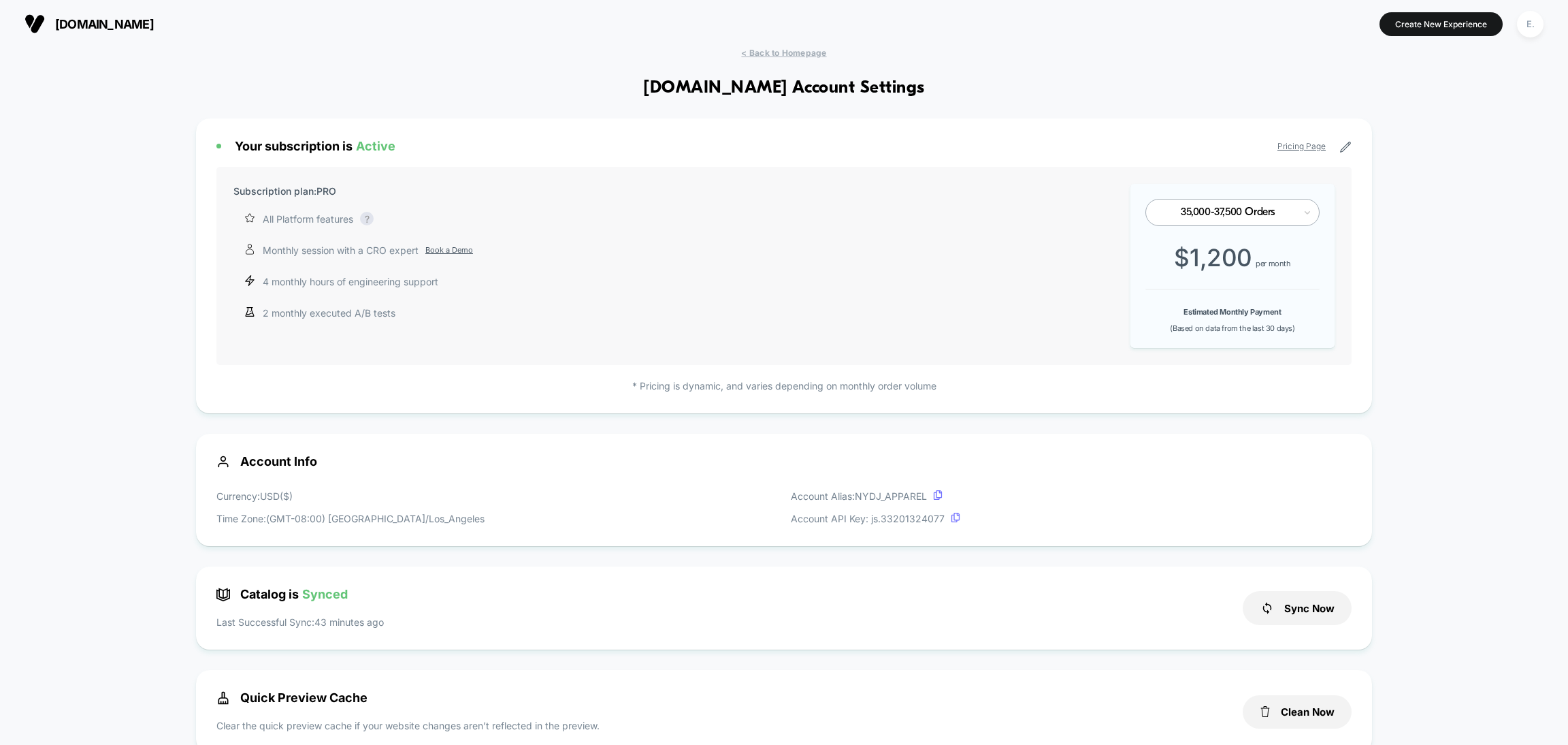
scroll to position [306, 0]
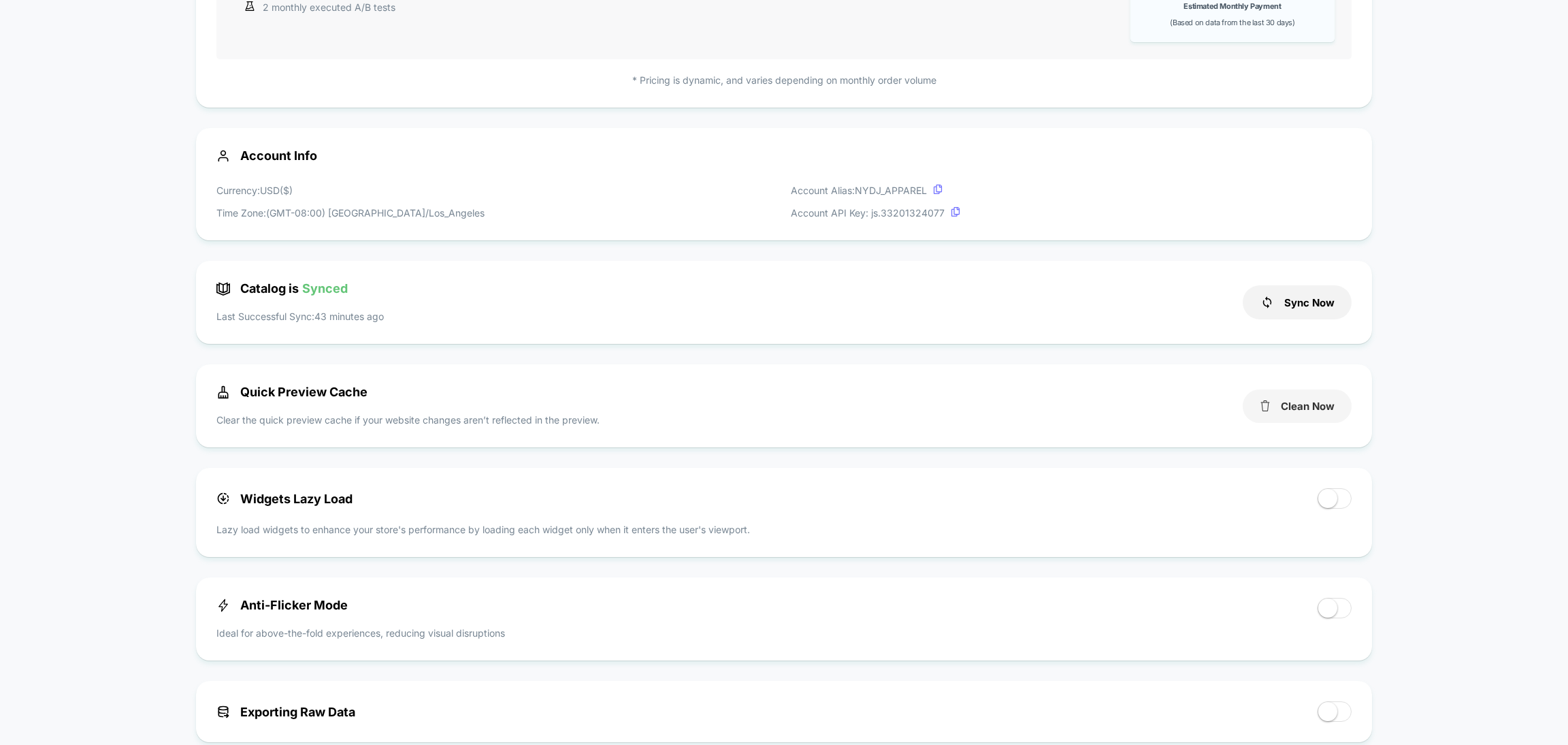
click at [1279, 410] on button "Clean Now" at bounding box center [1297, 405] width 109 height 33
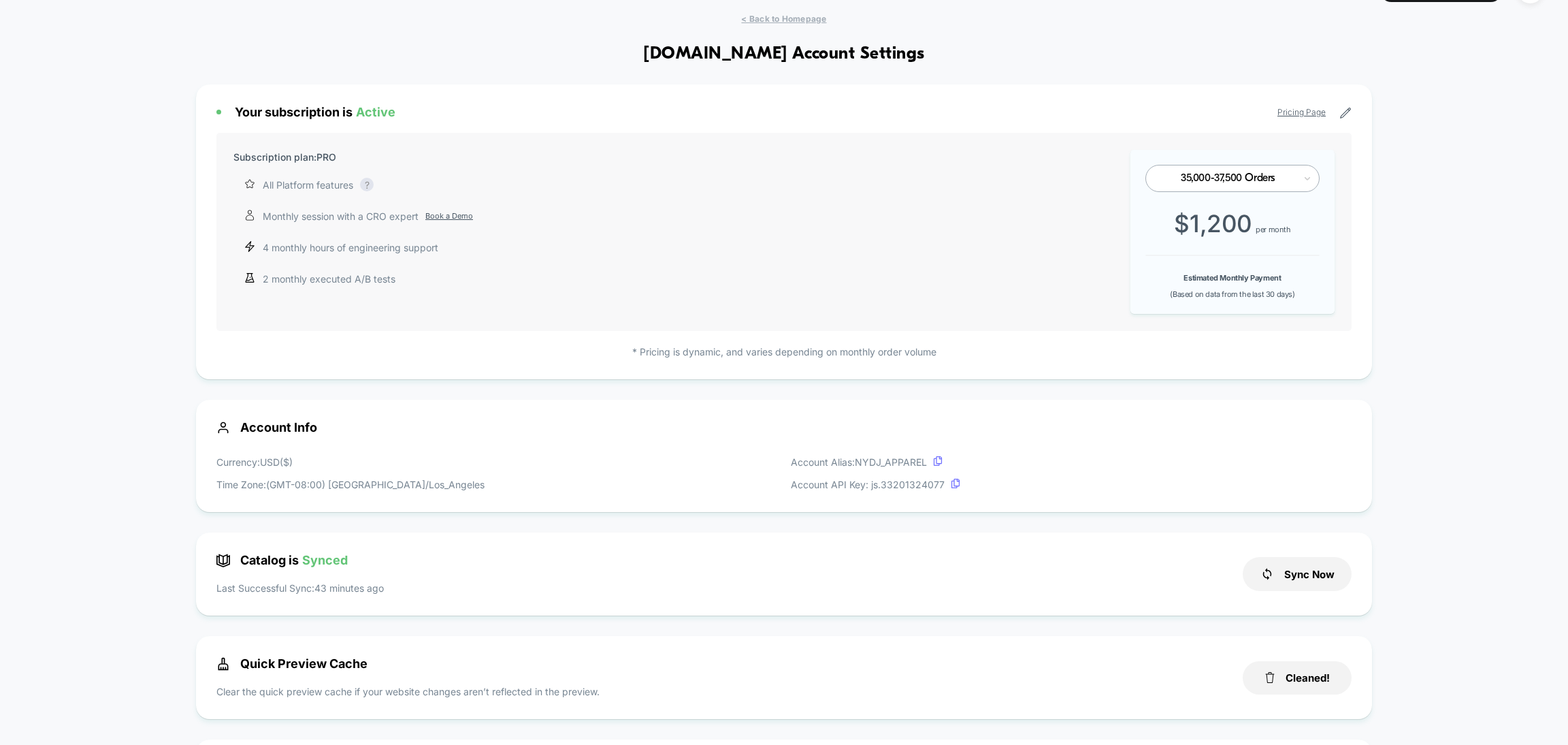
scroll to position [0, 0]
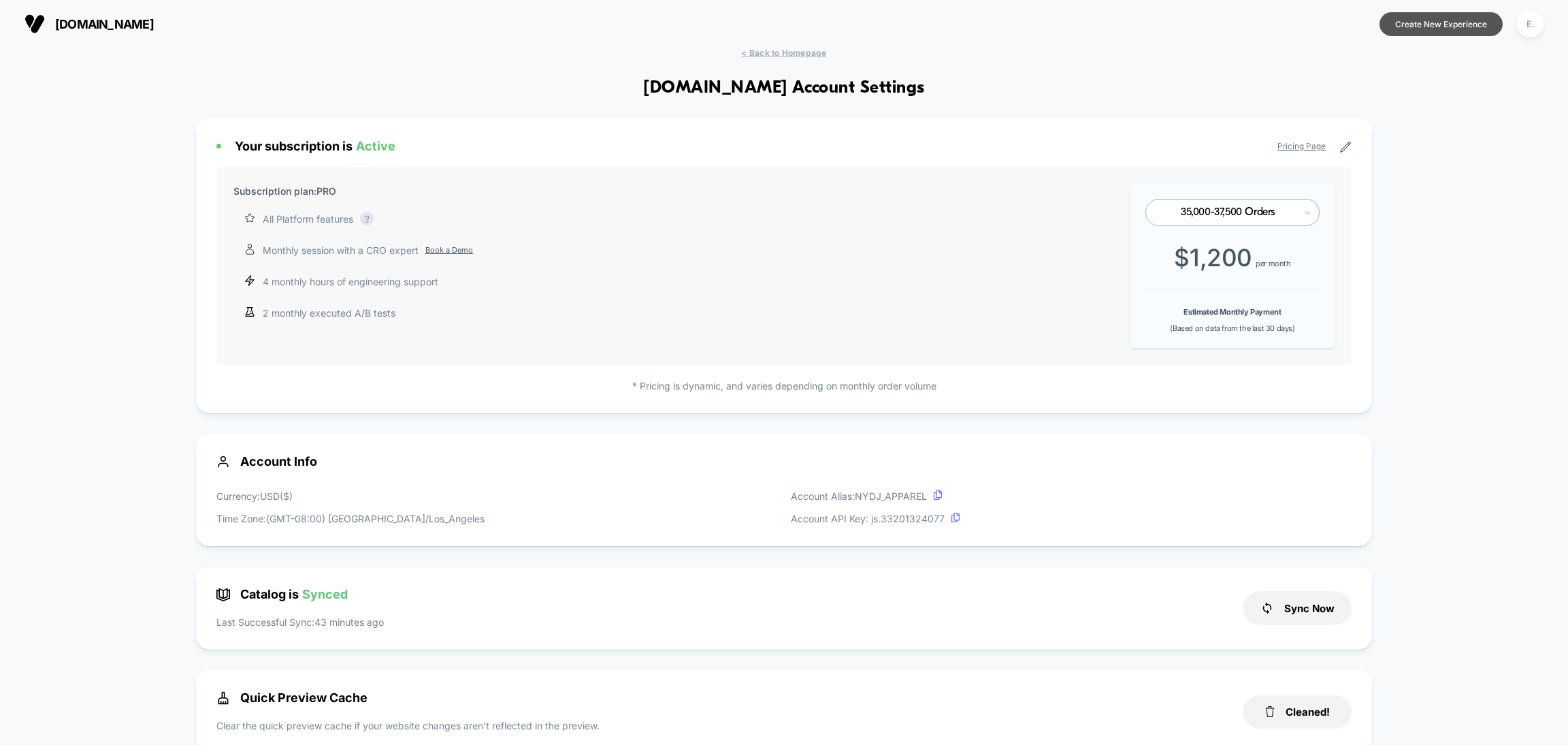
click at [1410, 13] on button "Create New Experience" at bounding box center [1441, 24] width 124 height 24
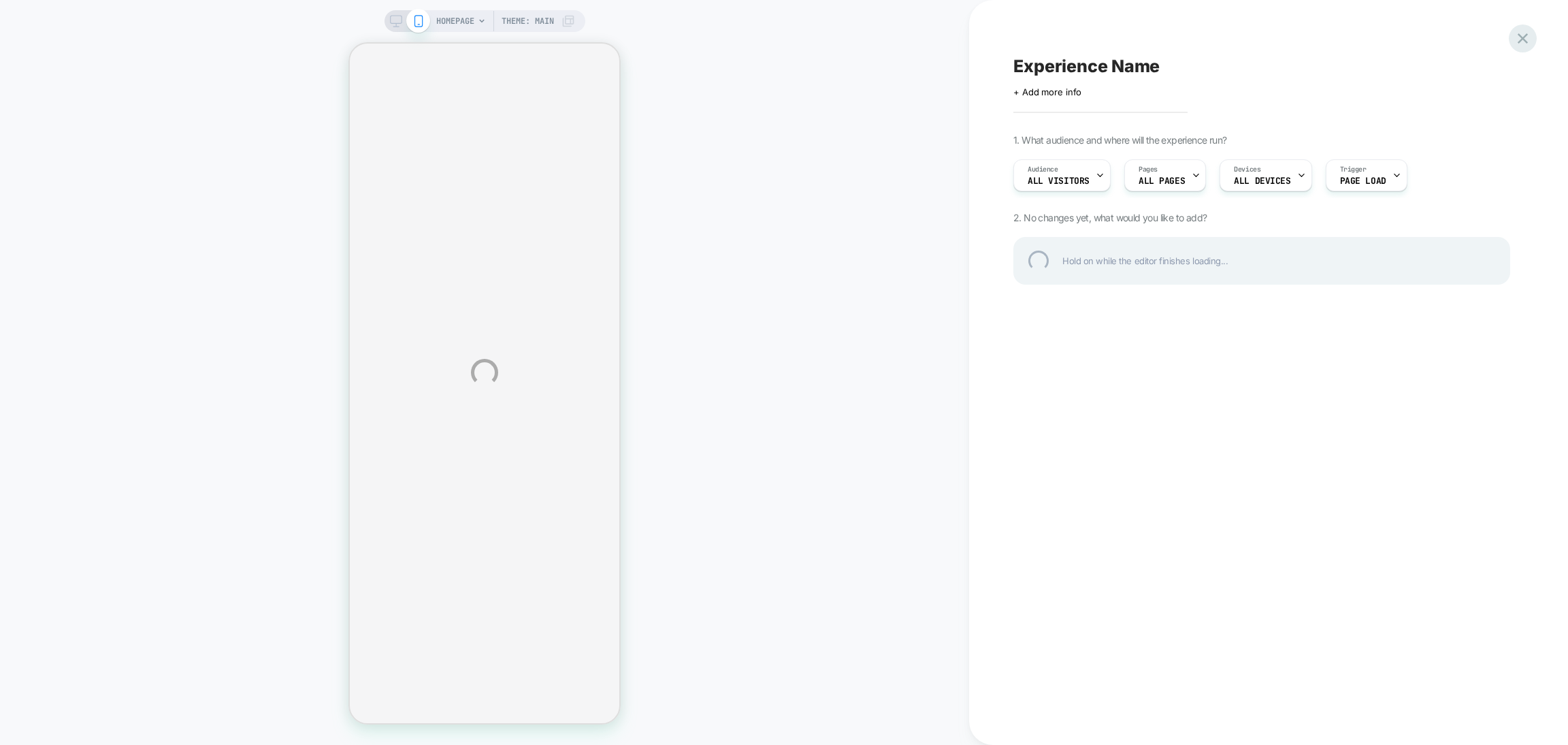
click at [1517, 42] on div at bounding box center [1523, 38] width 28 height 28
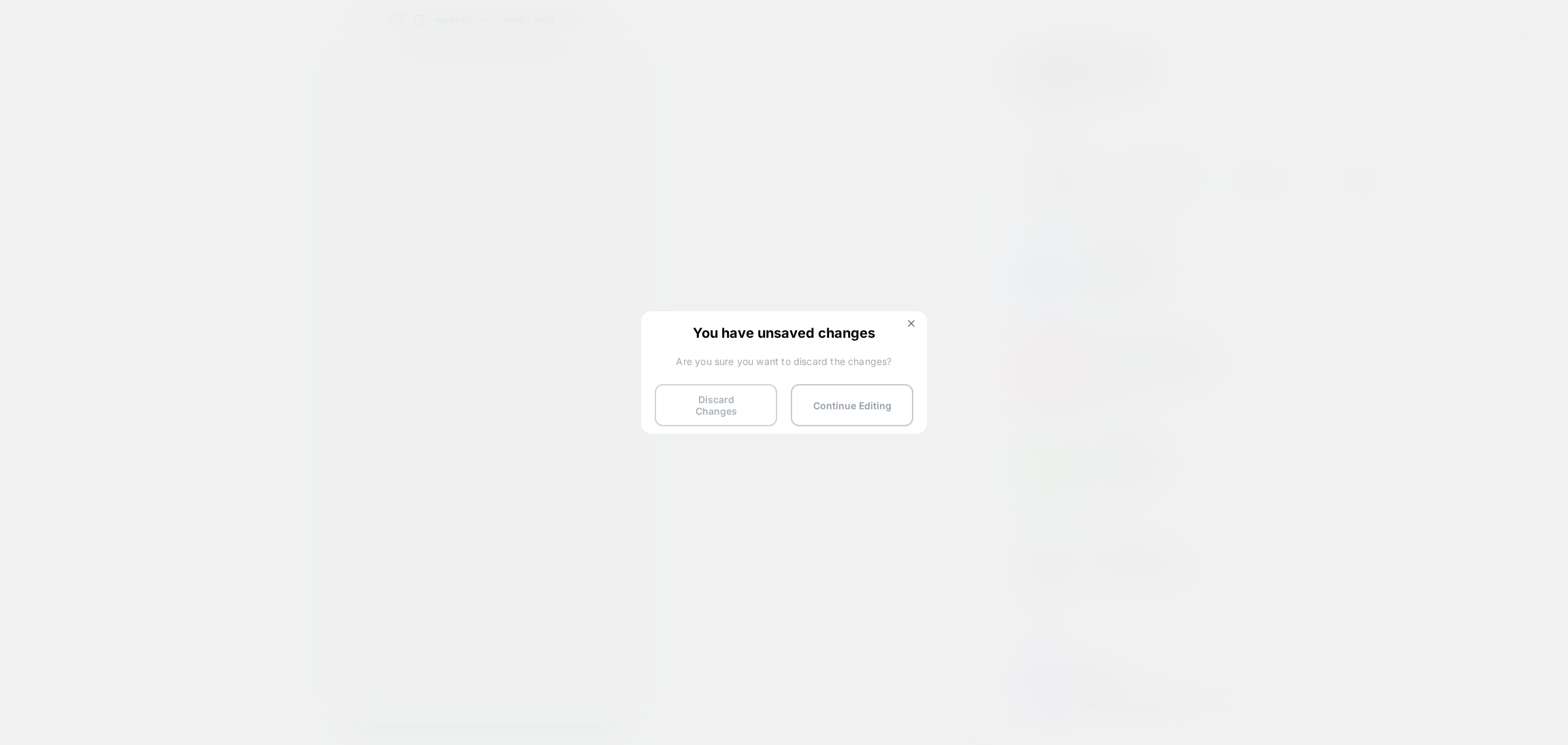
click at [708, 396] on button "Discard Changes" at bounding box center [716, 405] width 123 height 42
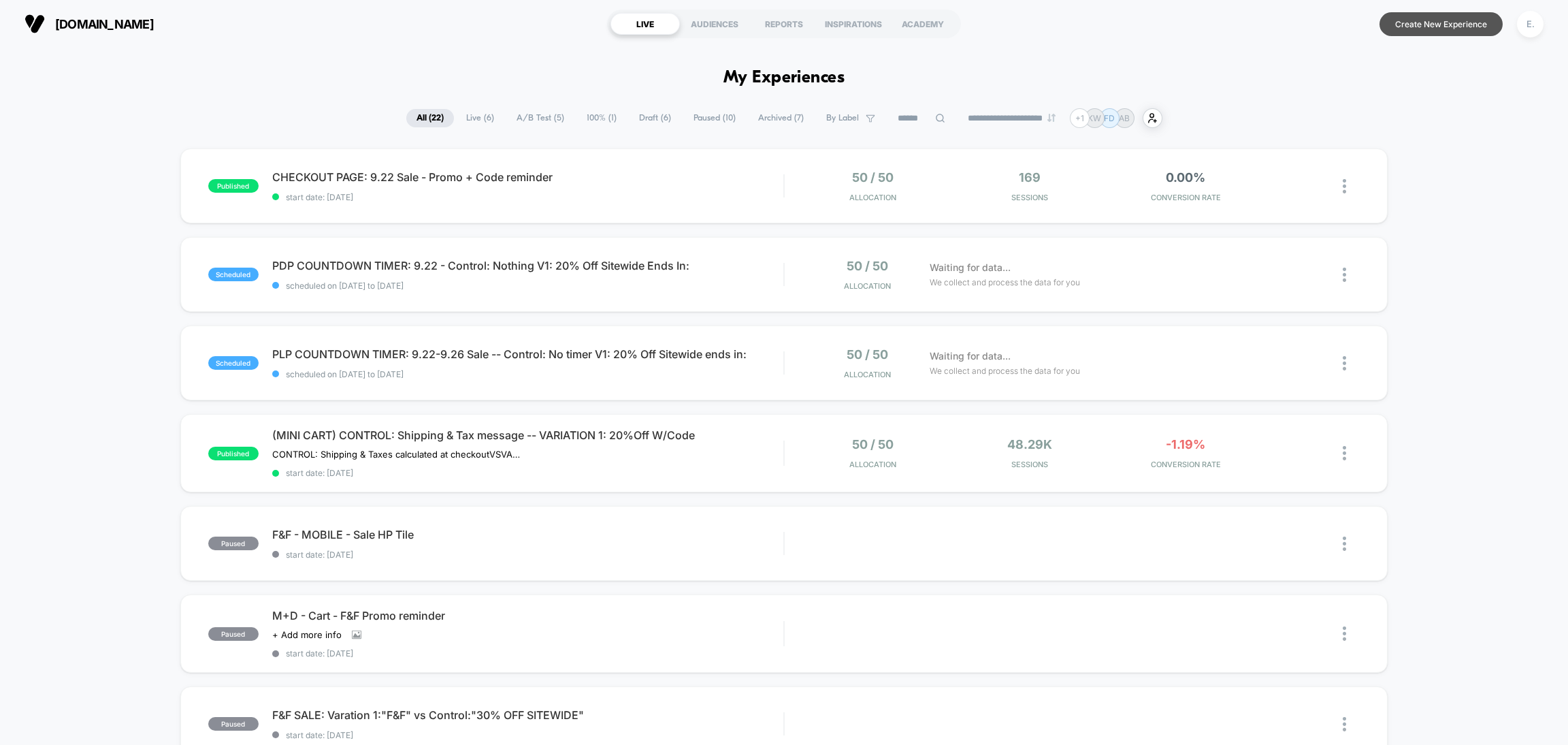
click at [1422, 27] on button "Create New Experience" at bounding box center [1441, 24] width 124 height 24
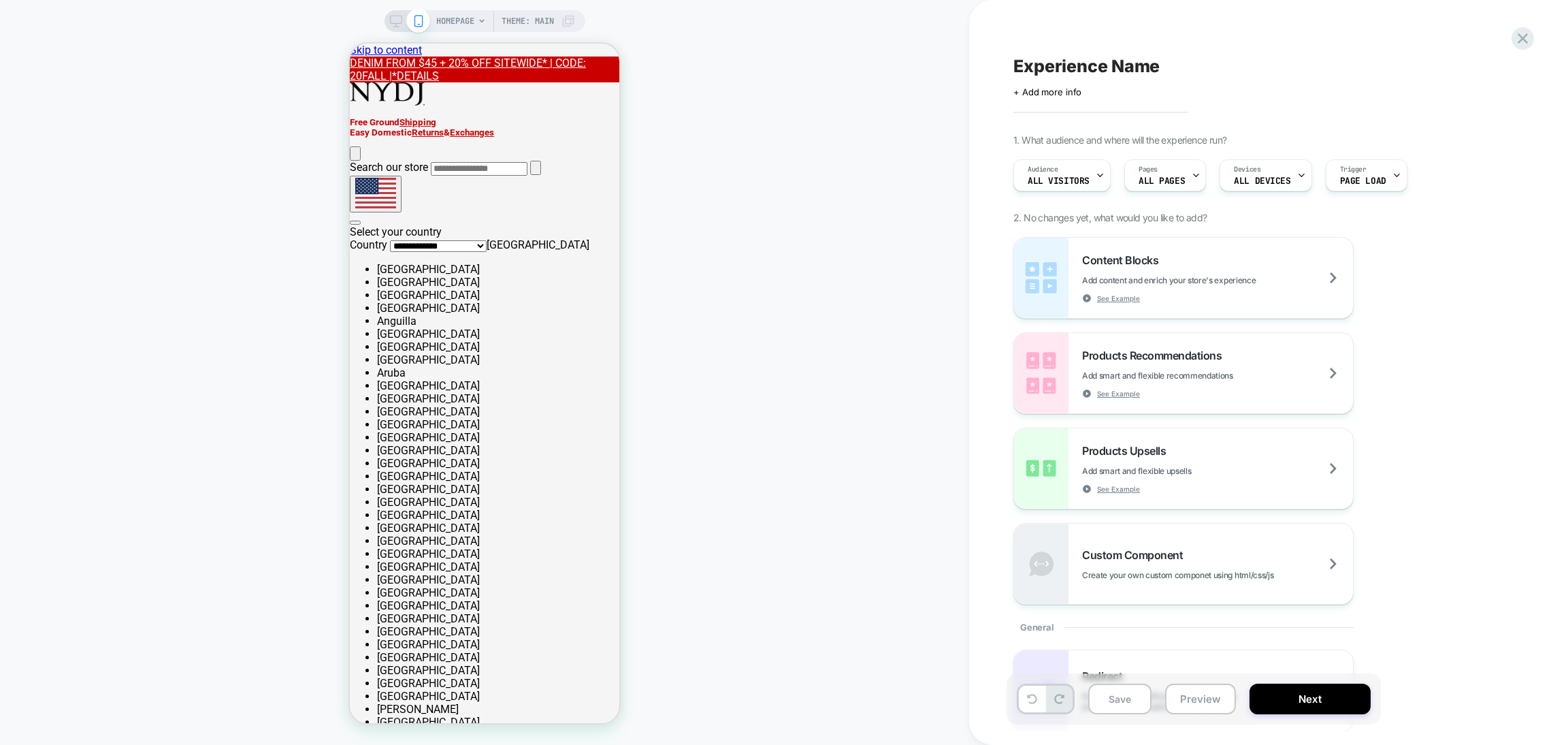
click at [461, 18] on span "HOMEPAGE" at bounding box center [456, 21] width 38 height 21
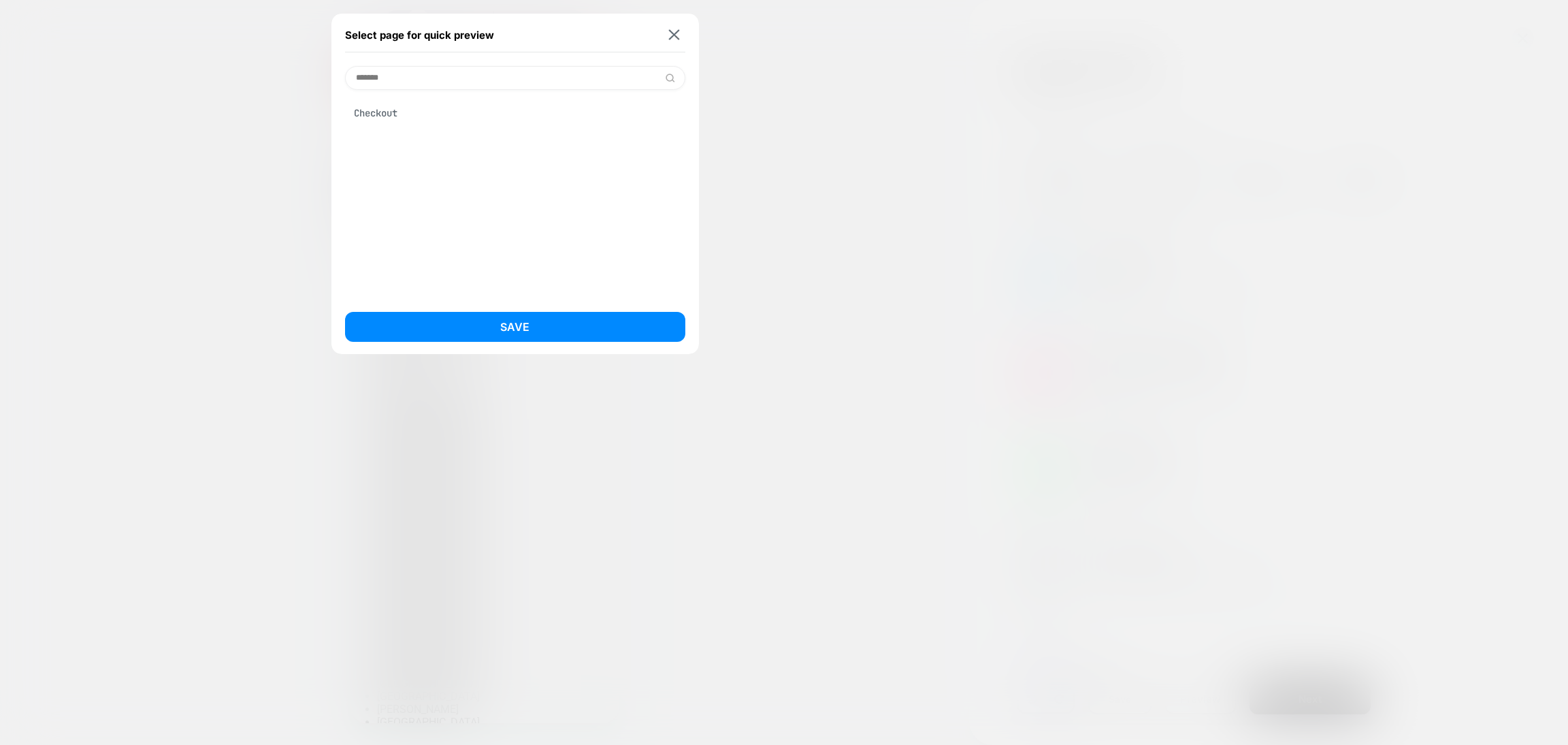
type input "*******"
click at [439, 166] on div "Checkout" at bounding box center [516, 194] width 340 height 209
click at [438, 98] on div "Checkout" at bounding box center [516, 194] width 340 height 209
click at [450, 118] on div "Checkout" at bounding box center [516, 112] width 340 height 26
click at [512, 320] on button "Save" at bounding box center [516, 326] width 340 height 30
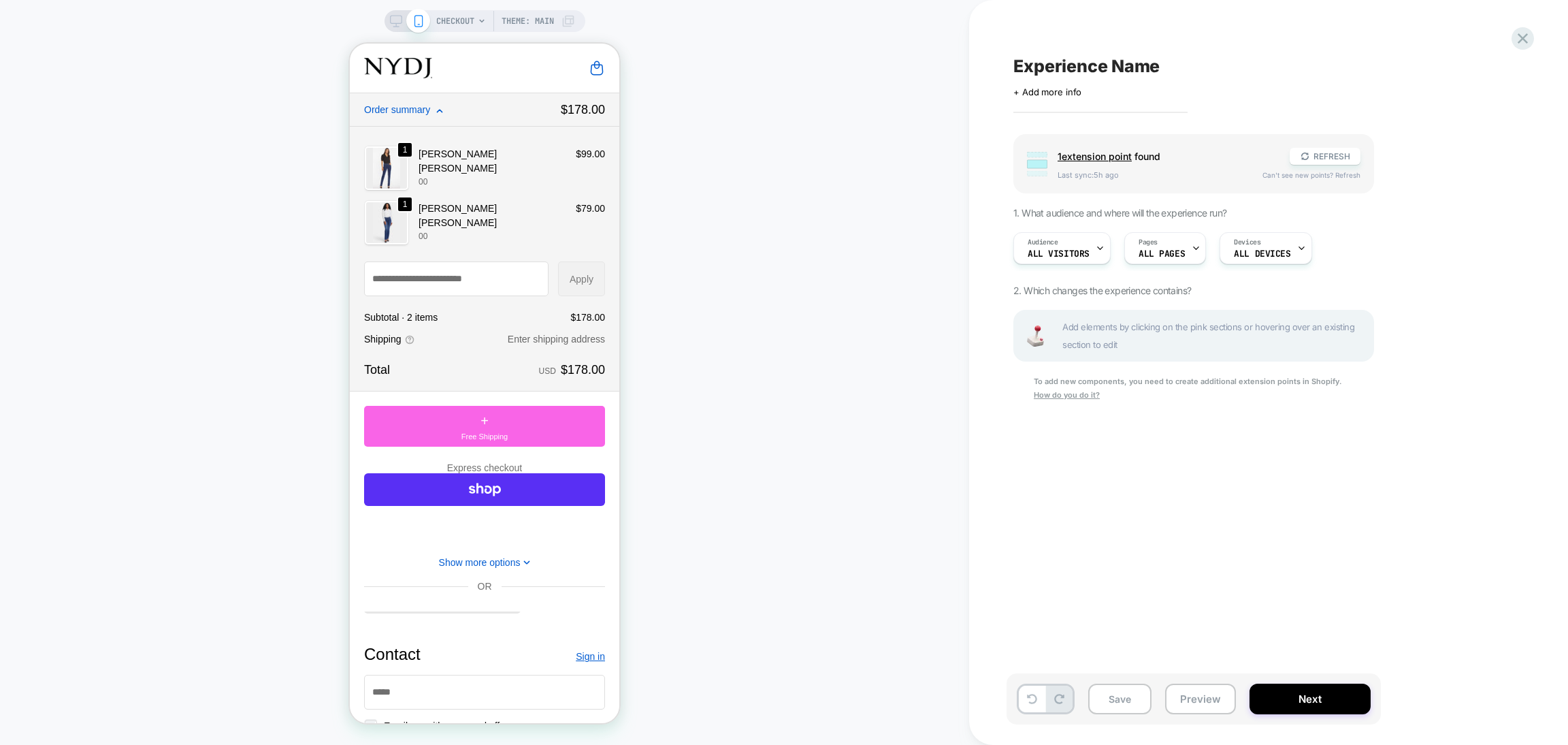
scroll to position [0, 1]
click at [390, 28] on div "CHECKOUT Theme: MAIN" at bounding box center [484, 21] width 200 height 21
click at [396, 24] on icon at bounding box center [396, 24] width 1 height 4
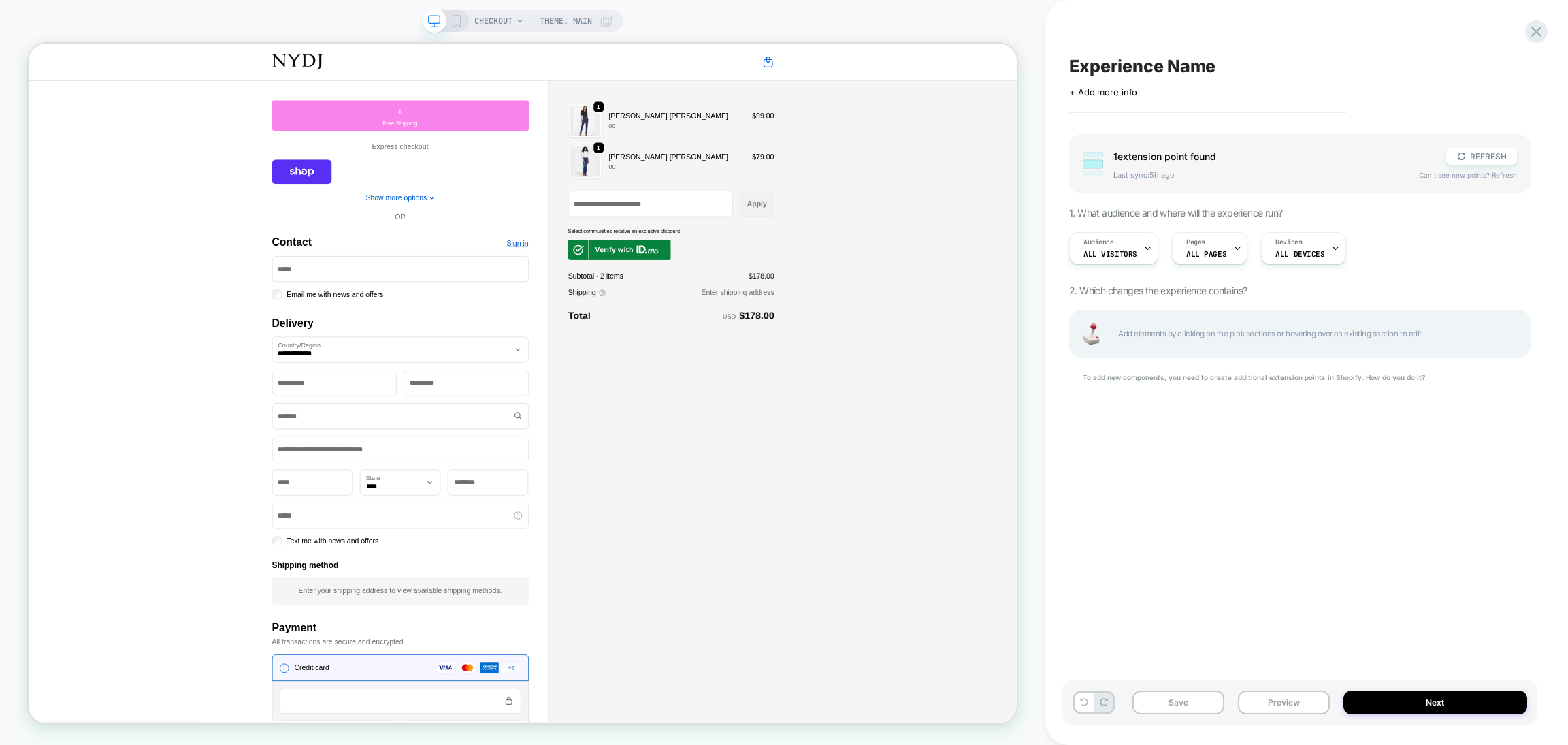
click at [620, 124] on div "+ Free Shipping" at bounding box center [524, 139] width 342 height 41
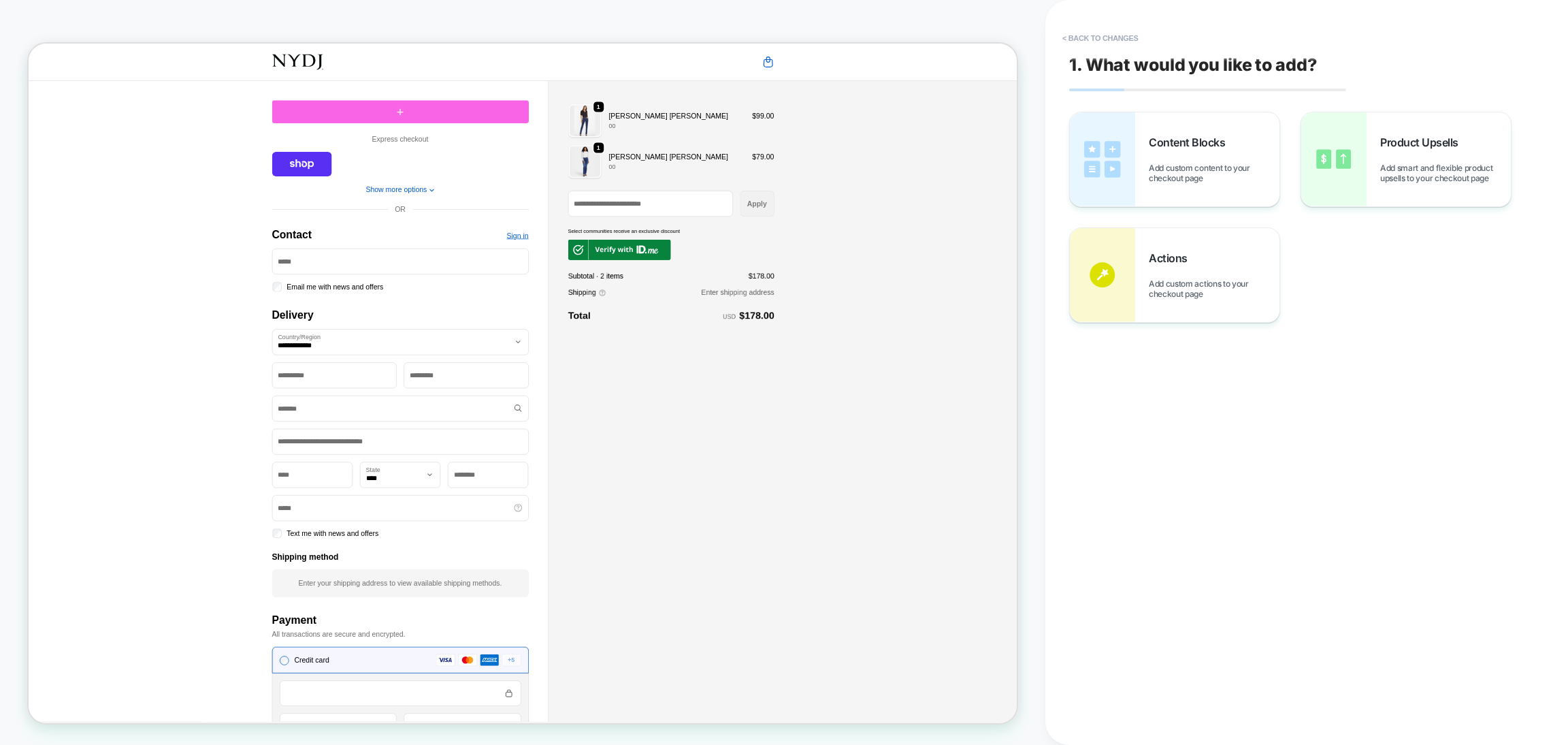
click at [1273, 474] on div "1. What would you like to add? Content Blocks Add custom content to your checko…" at bounding box center [1300, 372] width 475 height 718
click at [1108, 40] on button "< Back to changes" at bounding box center [1100, 38] width 89 height 21
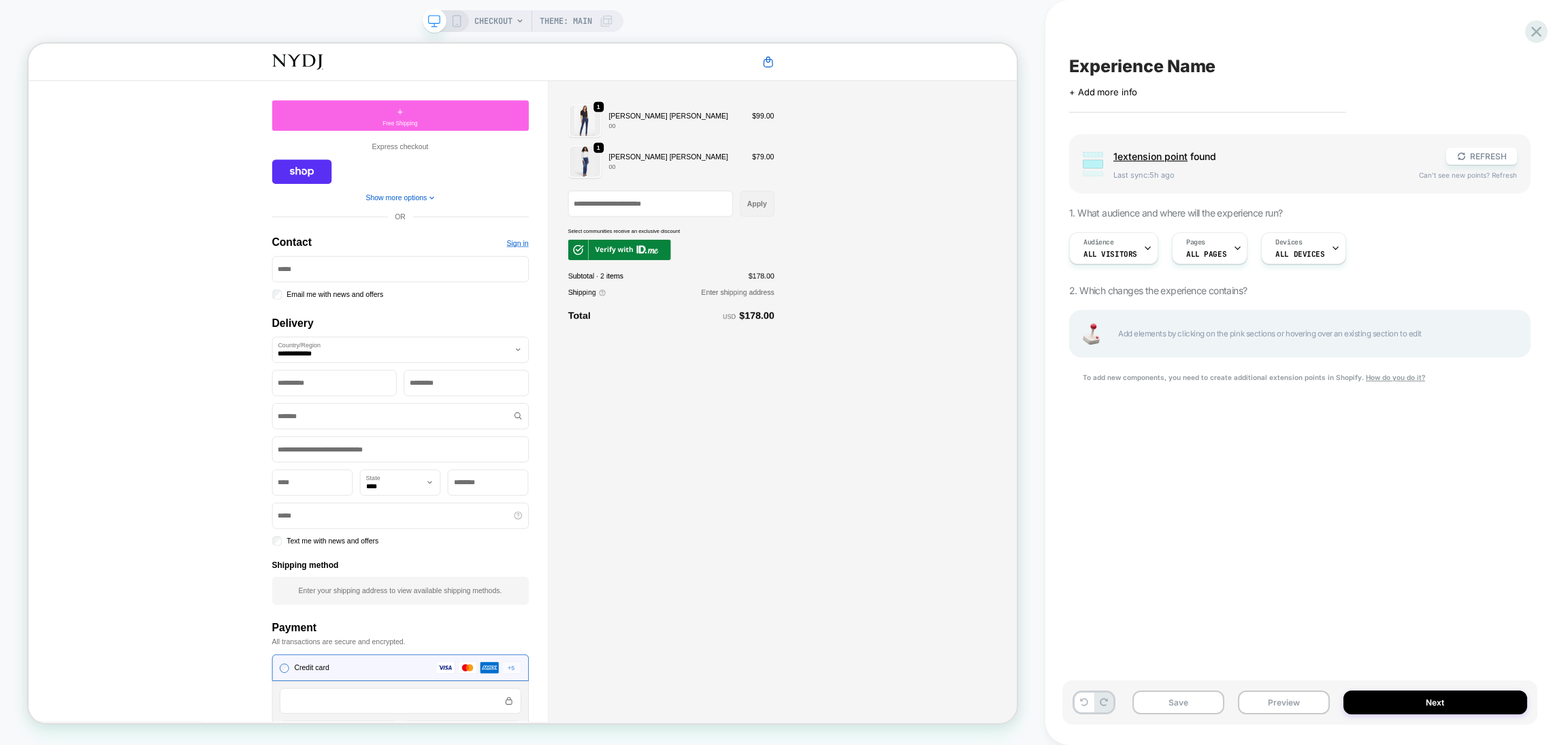
click at [1399, 716] on div "Save Preview Next" at bounding box center [1300, 702] width 475 height 44
click at [1393, 701] on button "Next" at bounding box center [1435, 702] width 183 height 24
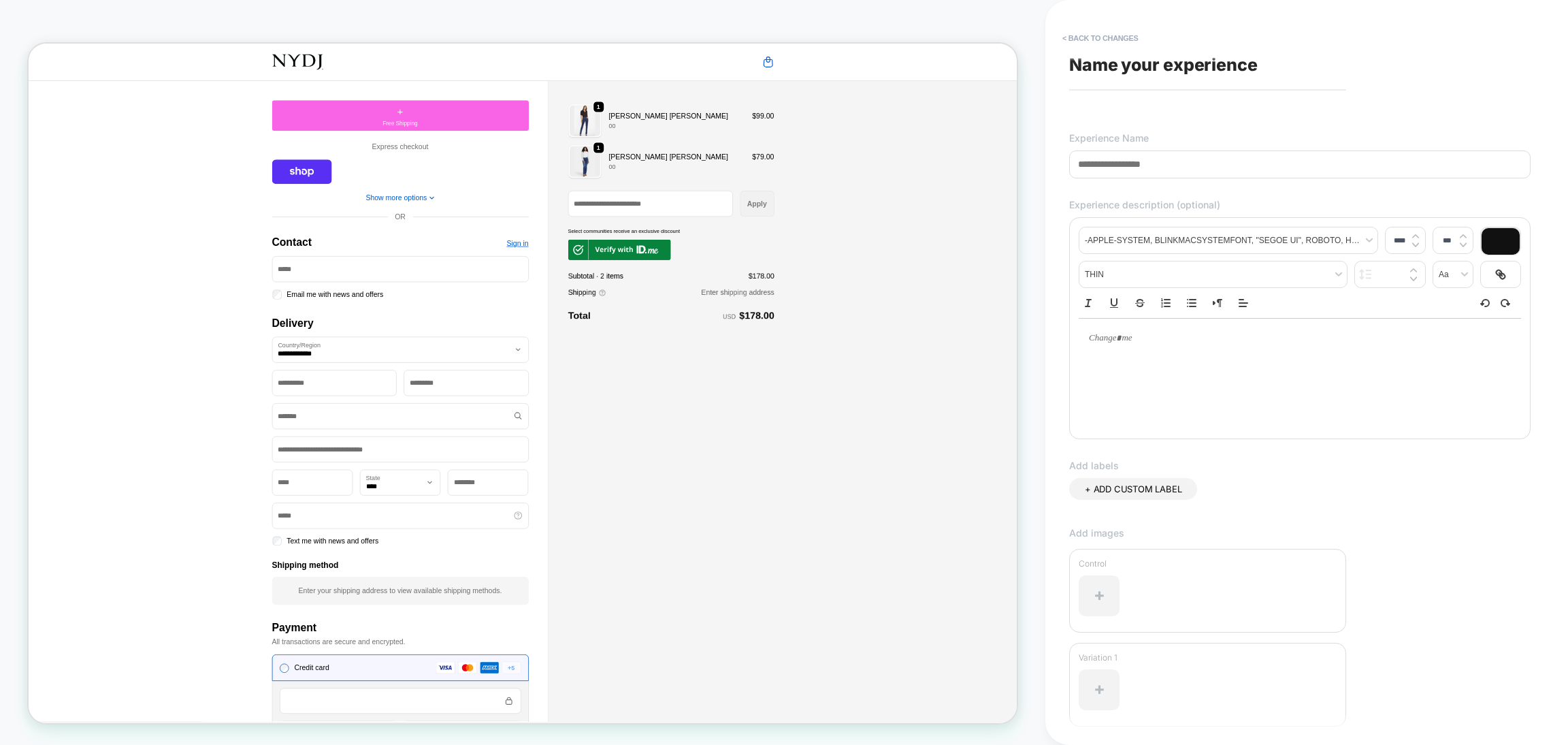
click at [1125, 155] on input at bounding box center [1300, 164] width 462 height 28
type input "**********"
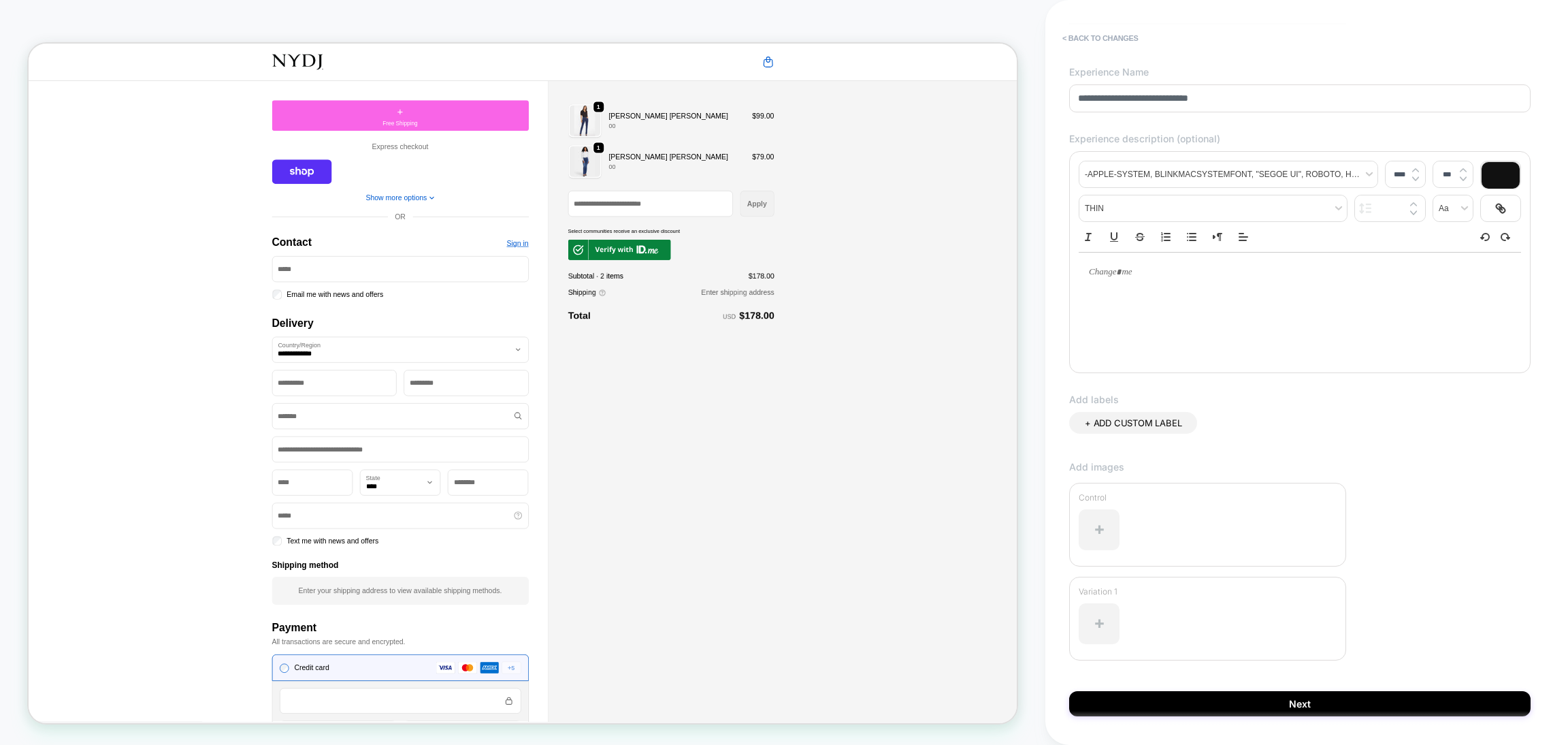
scroll to position [104, 0]
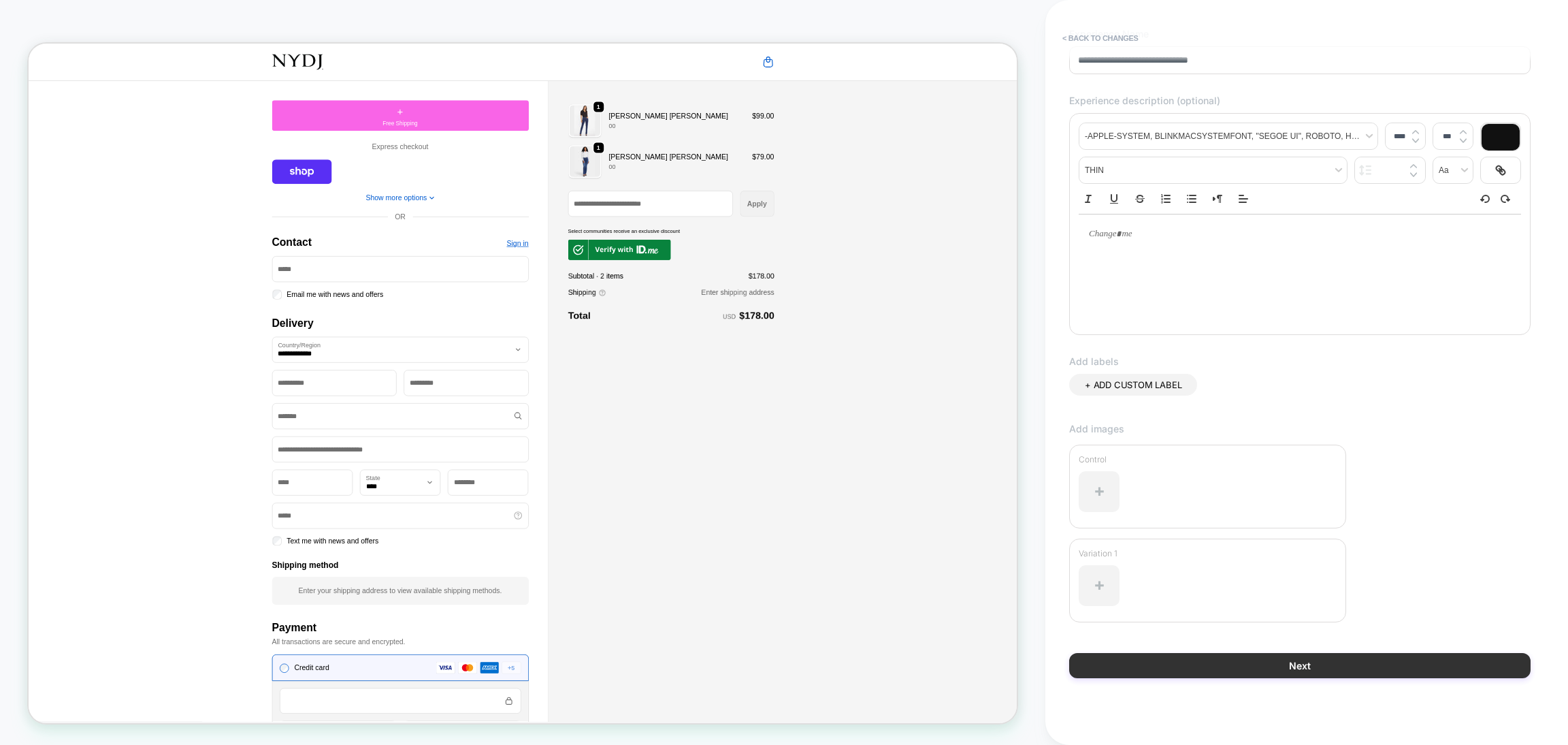
click at [1357, 676] on button "Next" at bounding box center [1300, 665] width 462 height 25
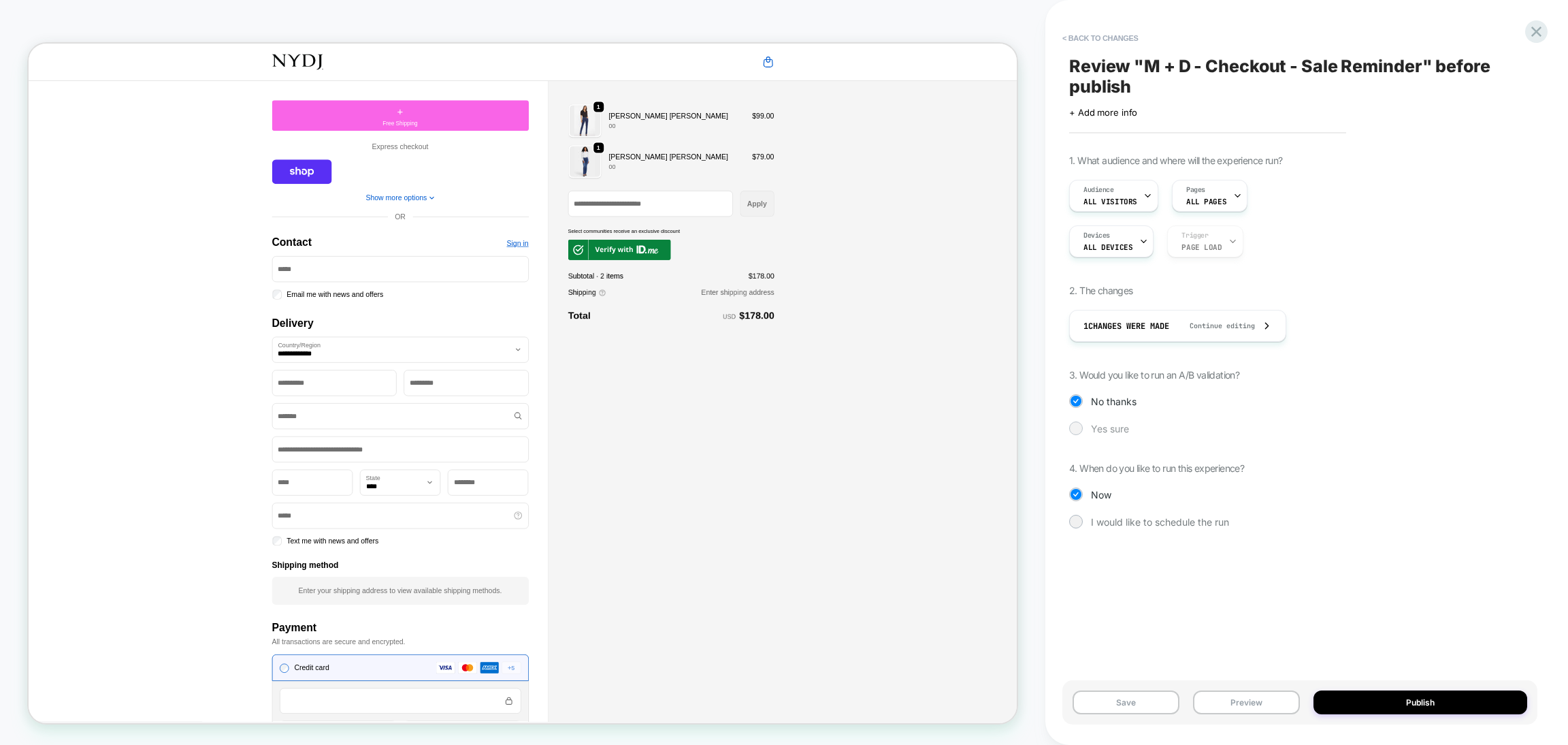
click at [1126, 428] on span "Yes sure" at bounding box center [1110, 428] width 38 height 12
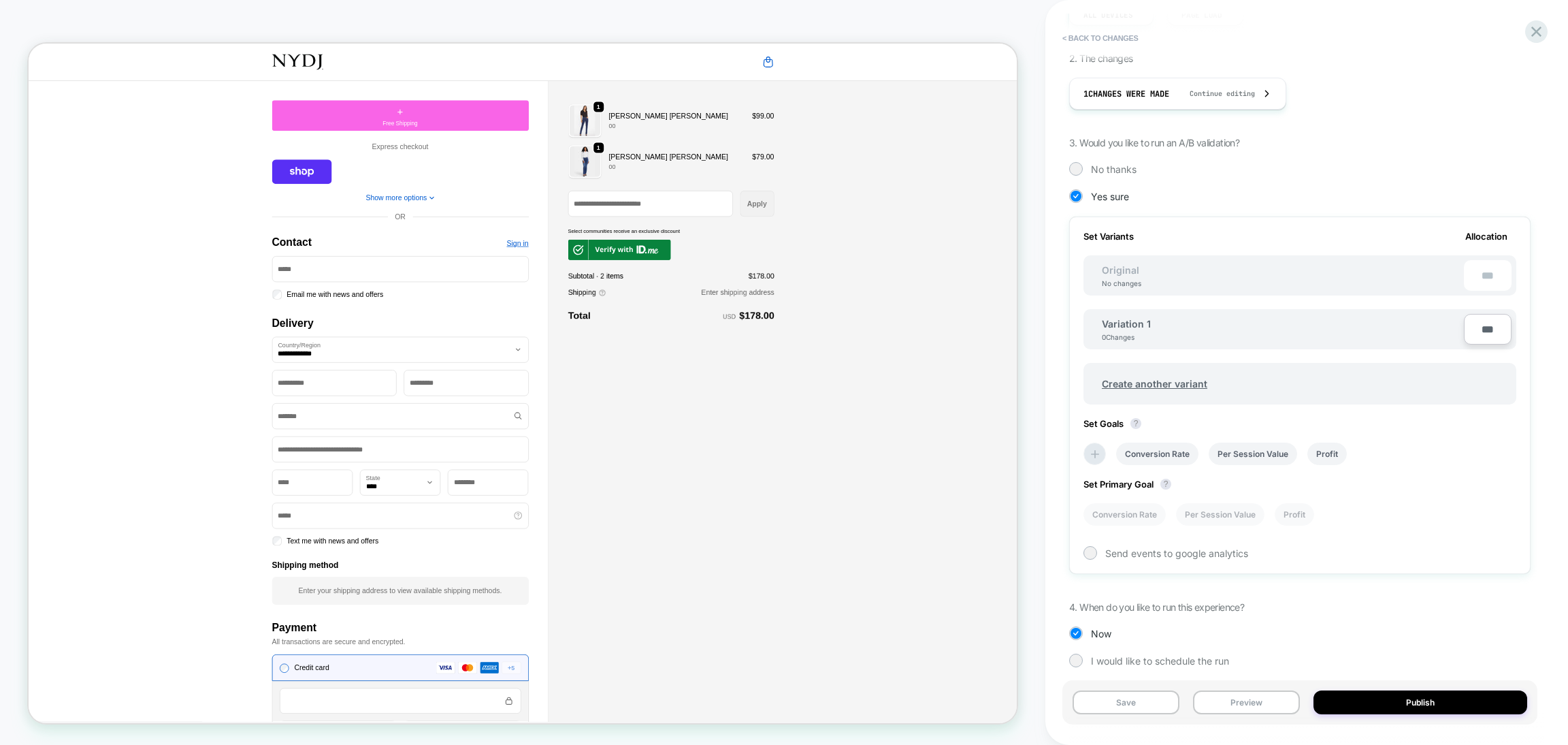
scroll to position [238, 0]
click at [1166, 704] on button "Save" at bounding box center [1126, 702] width 107 height 24
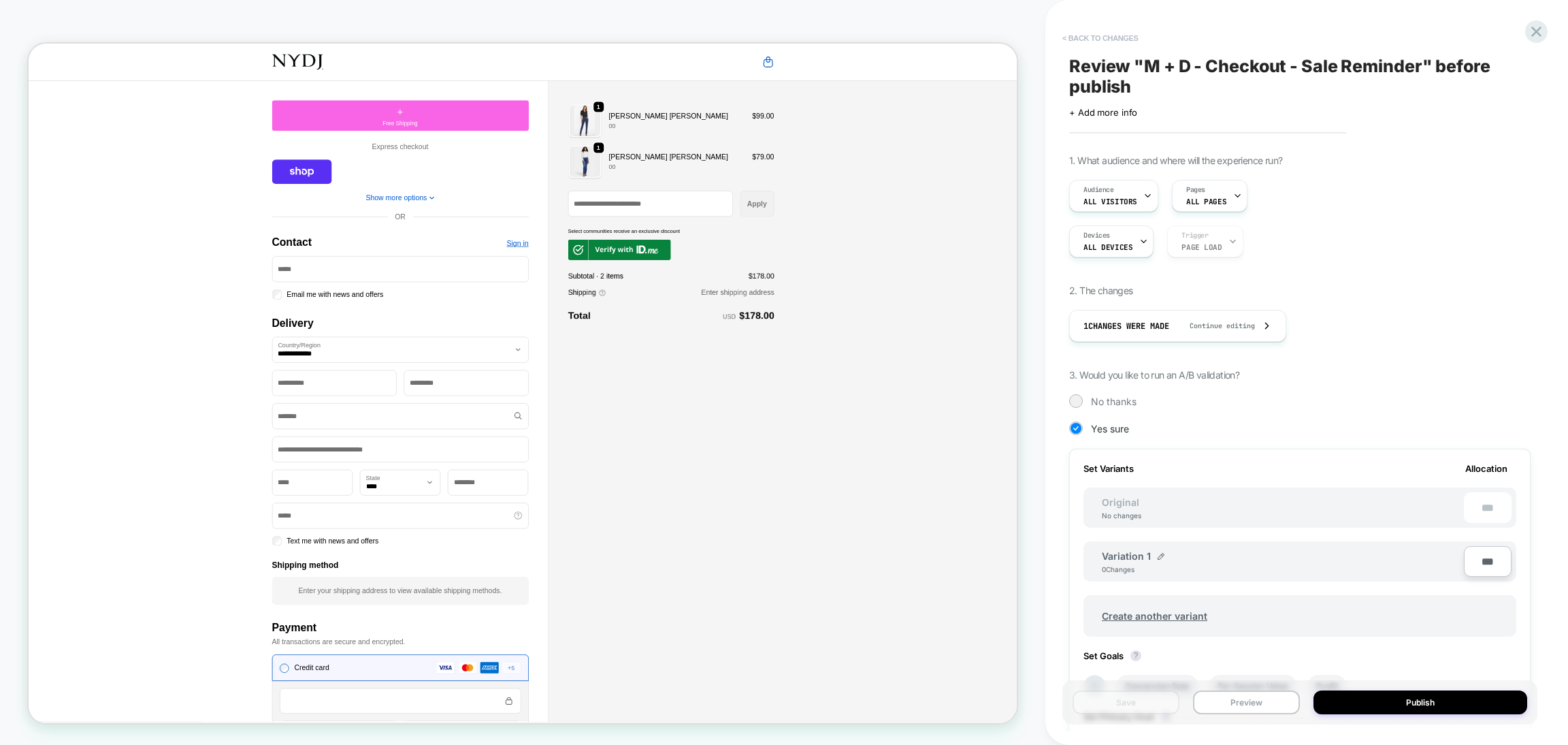
click at [1087, 43] on button "< Back to changes" at bounding box center [1100, 38] width 89 height 21
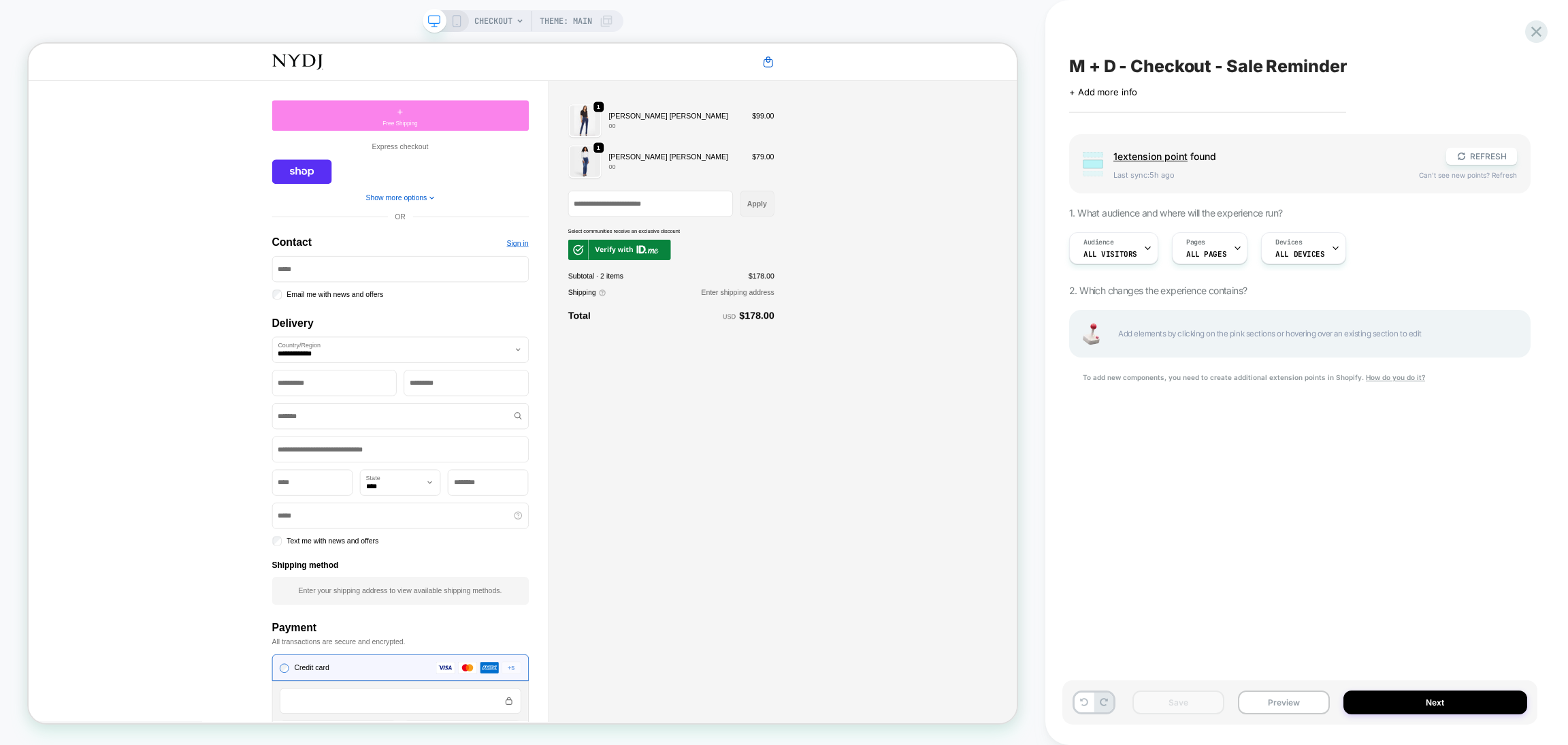
click at [576, 130] on div "+ Free Shipping" at bounding box center [524, 139] width 342 height 41
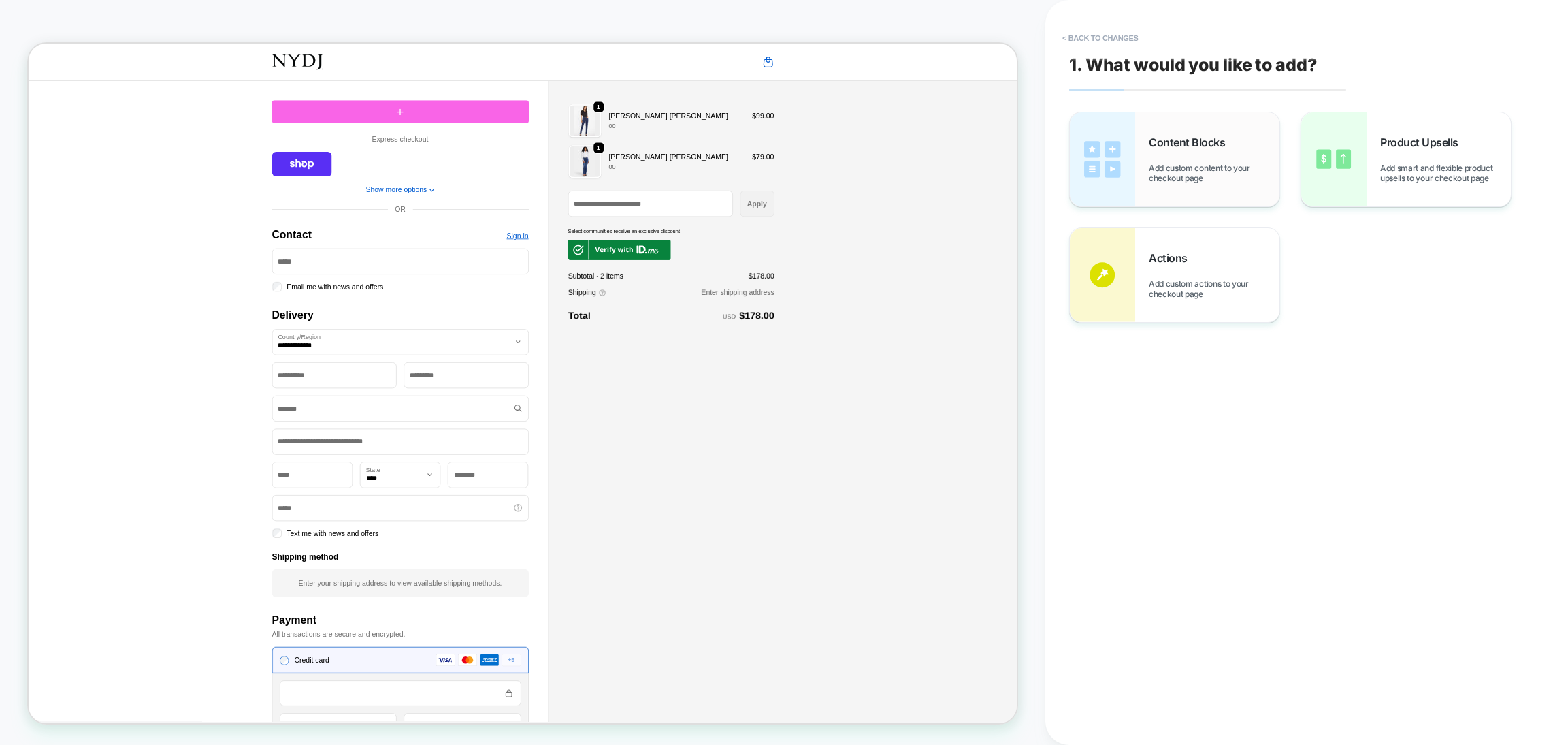
click at [1229, 164] on span "Add custom content to your checkout page" at bounding box center [1214, 173] width 131 height 21
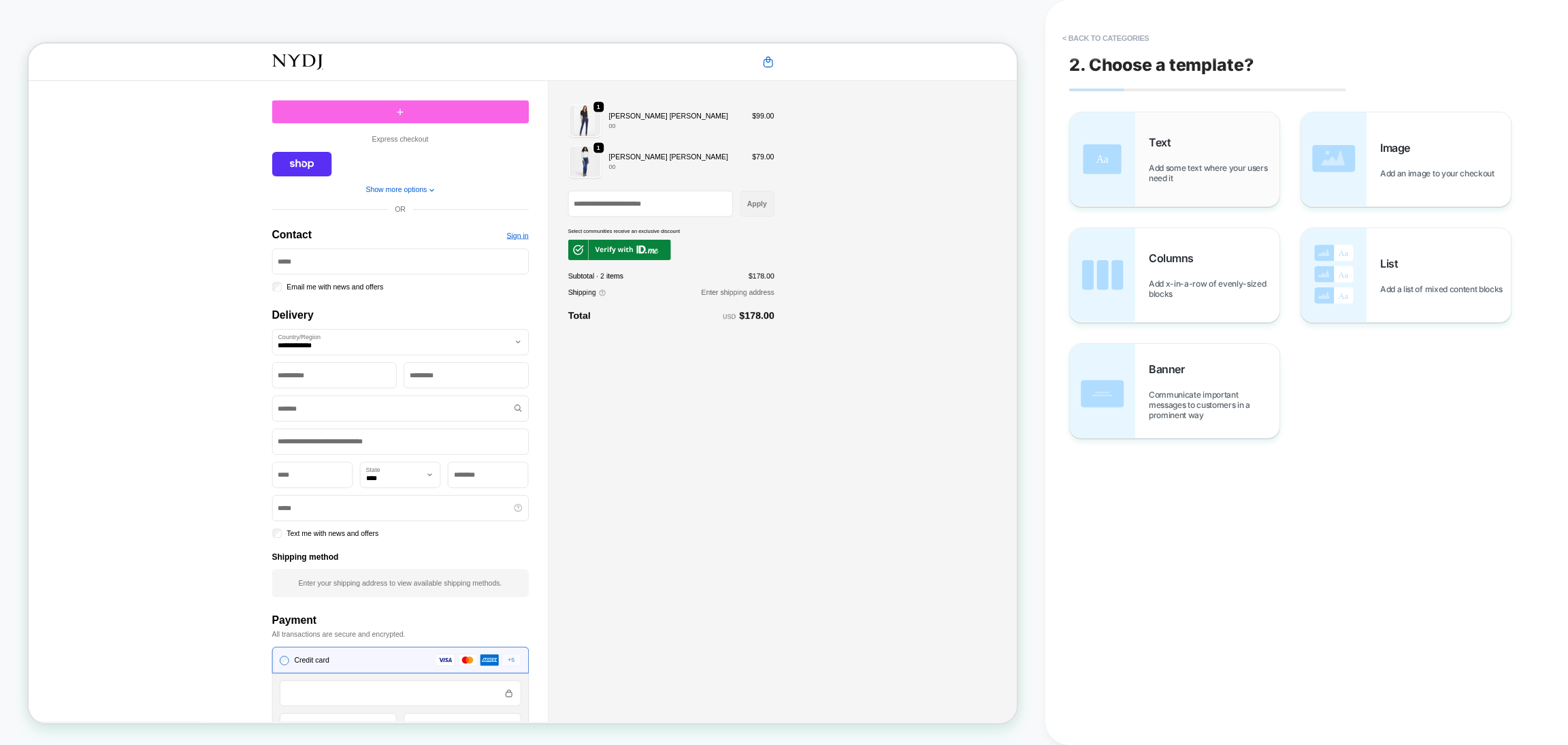
click at [1223, 172] on span "Add some text where your users need it" at bounding box center [1214, 173] width 131 height 21
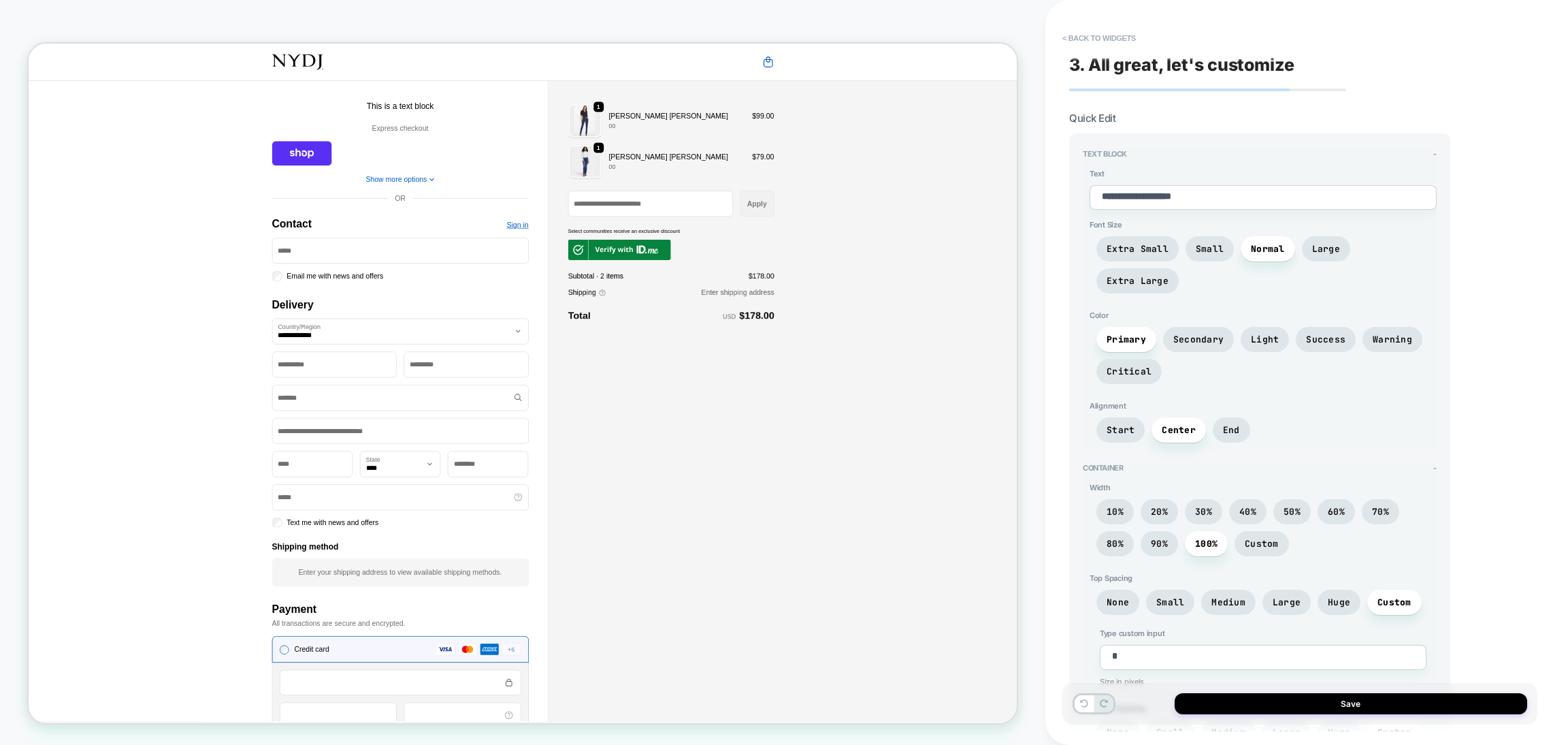
click at [1197, 196] on textarea "**********" at bounding box center [1263, 197] width 347 height 24
click at [1078, 53] on div "**********" at bounding box center [1300, 372] width 475 height 718
click at [1079, 45] on button "< Back to widgets" at bounding box center [1099, 38] width 87 height 21
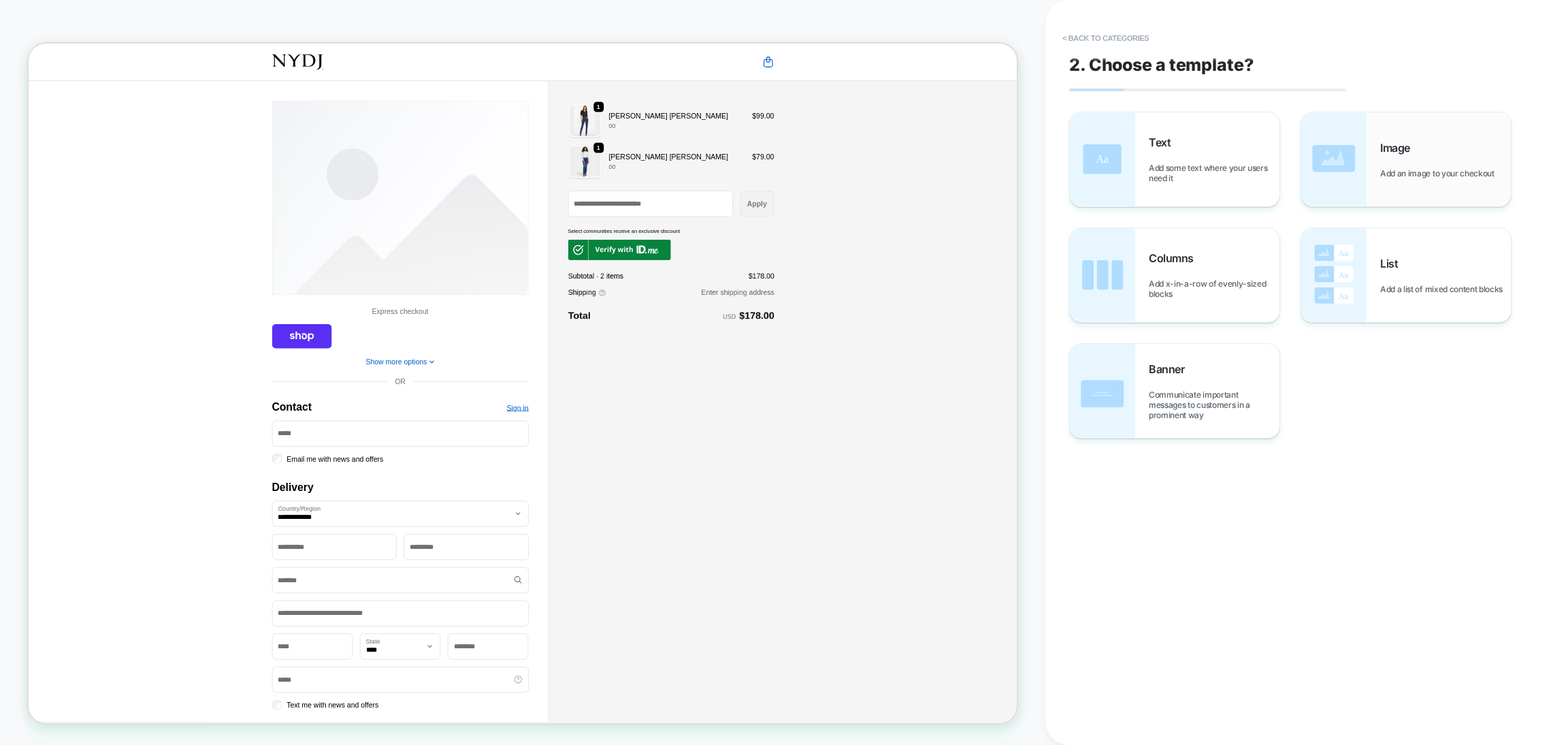
click at [1328, 192] on img at bounding box center [1334, 159] width 65 height 94
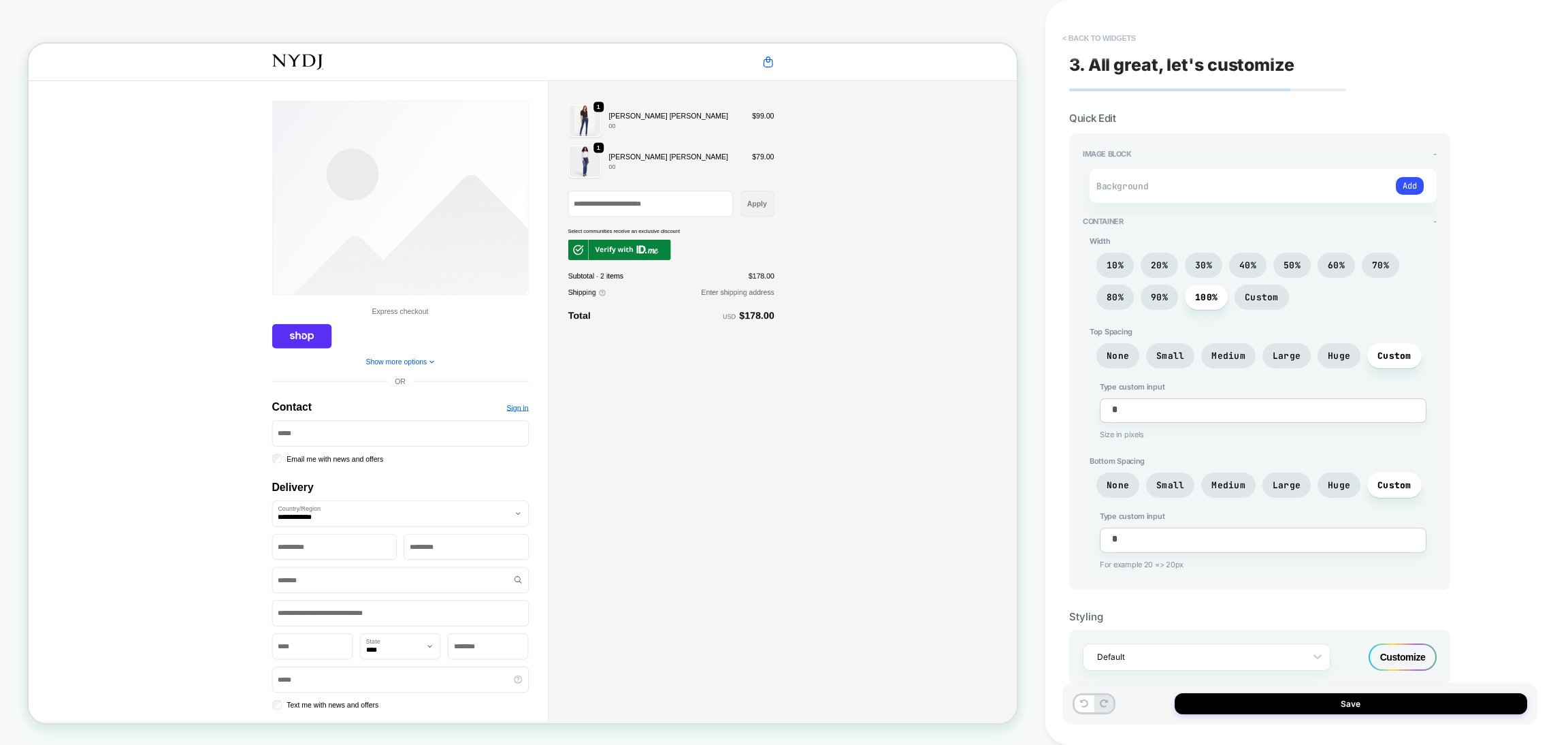
click at [1078, 33] on button "< Back to widgets" at bounding box center [1099, 38] width 87 height 21
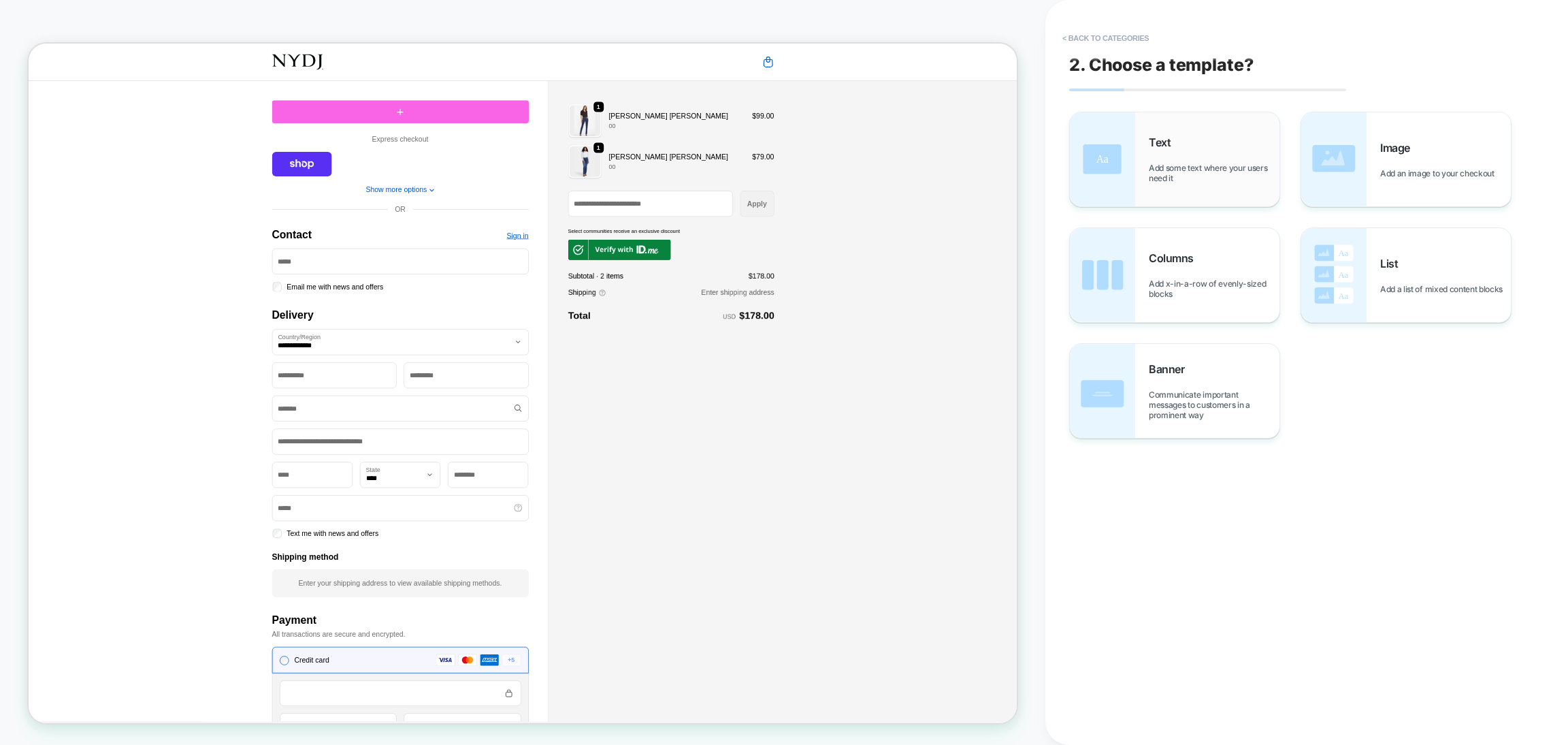
click at [1174, 165] on span "Add some text where your users need it" at bounding box center [1214, 173] width 131 height 21
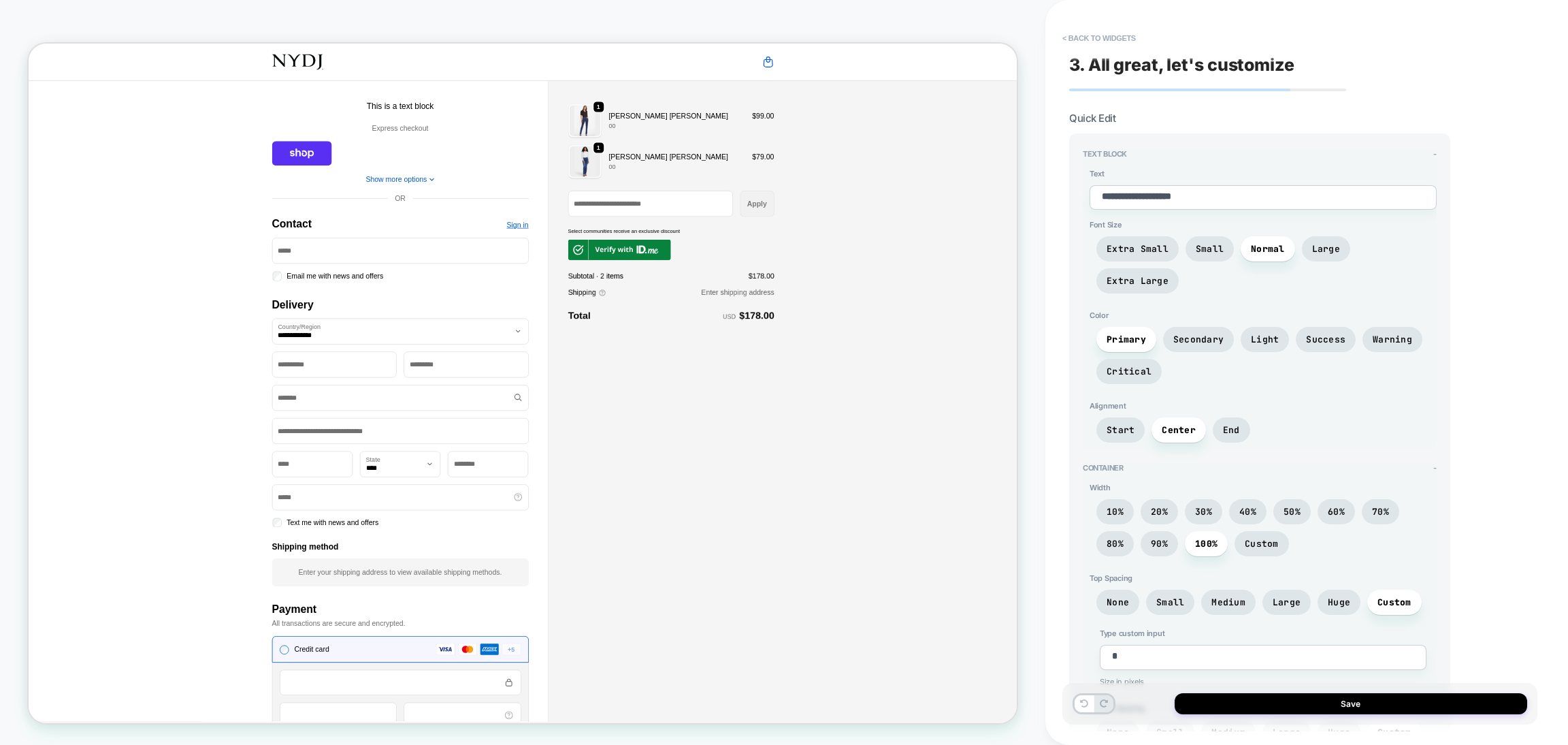
click at [1166, 193] on textarea "**********" at bounding box center [1263, 197] width 347 height 24
type textarea "*"
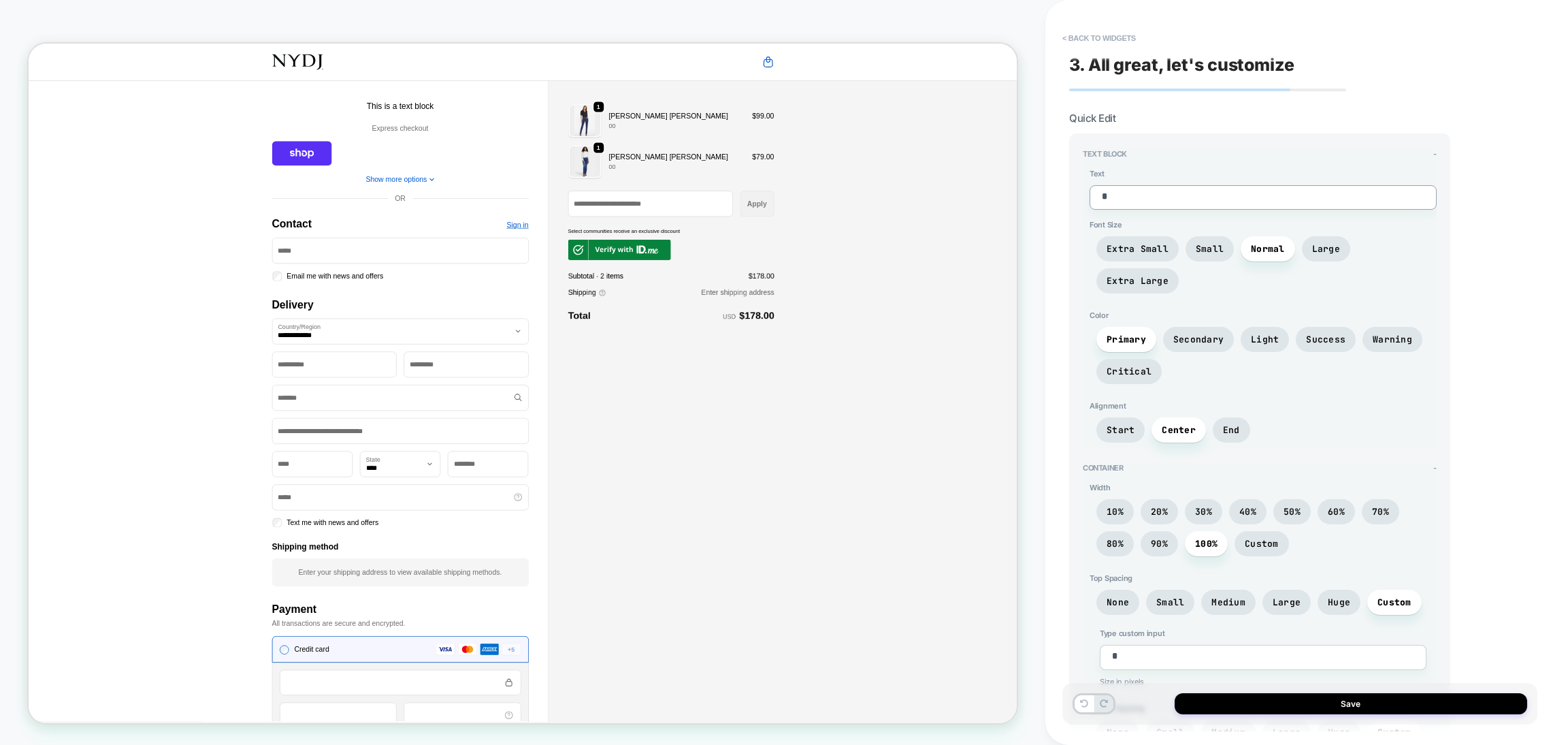
type textarea "*"
type textarea "**"
type textarea "*"
type textarea "***"
type textarea "*"
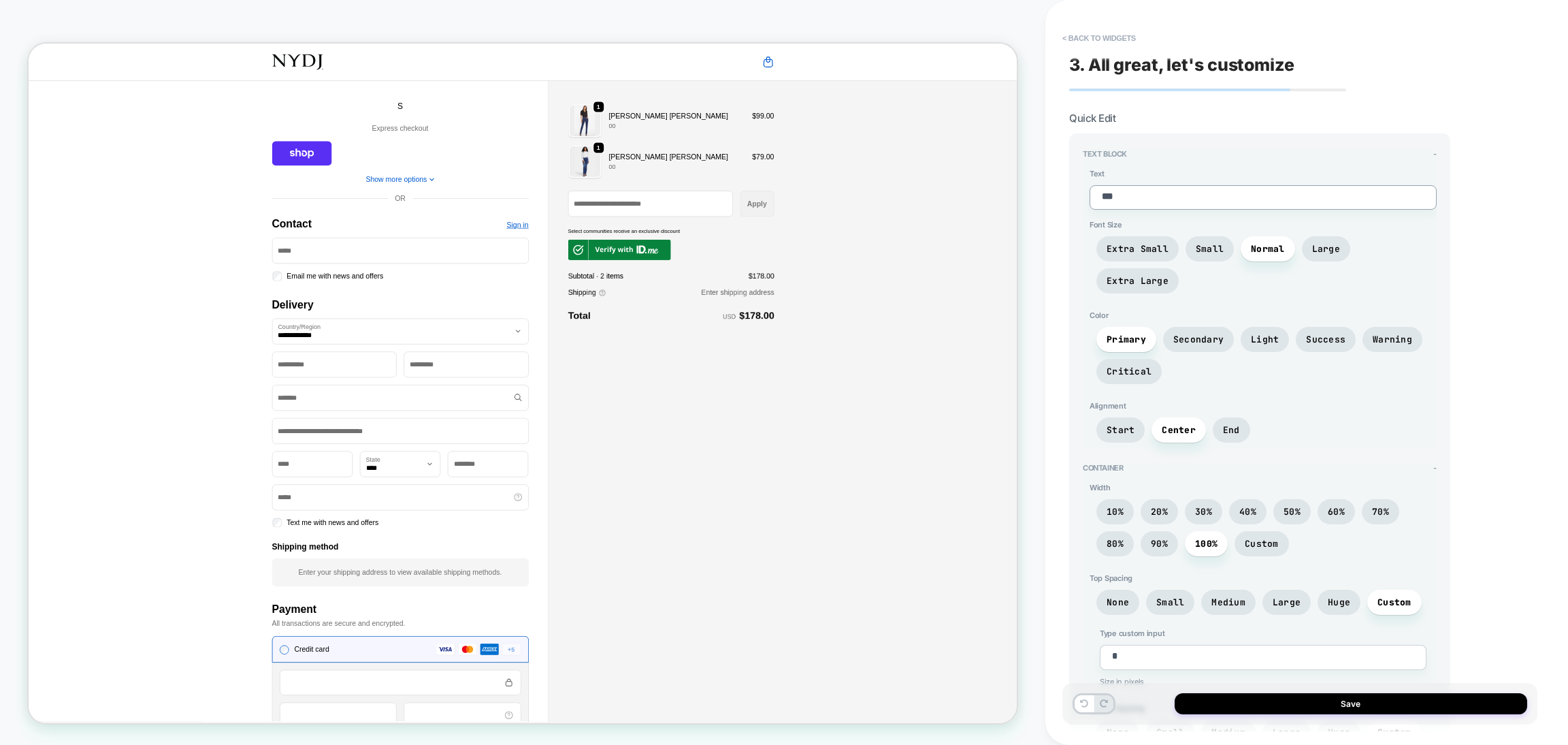
type textarea "****"
type textarea "*"
type textarea "***"
type textarea "*"
type textarea "**"
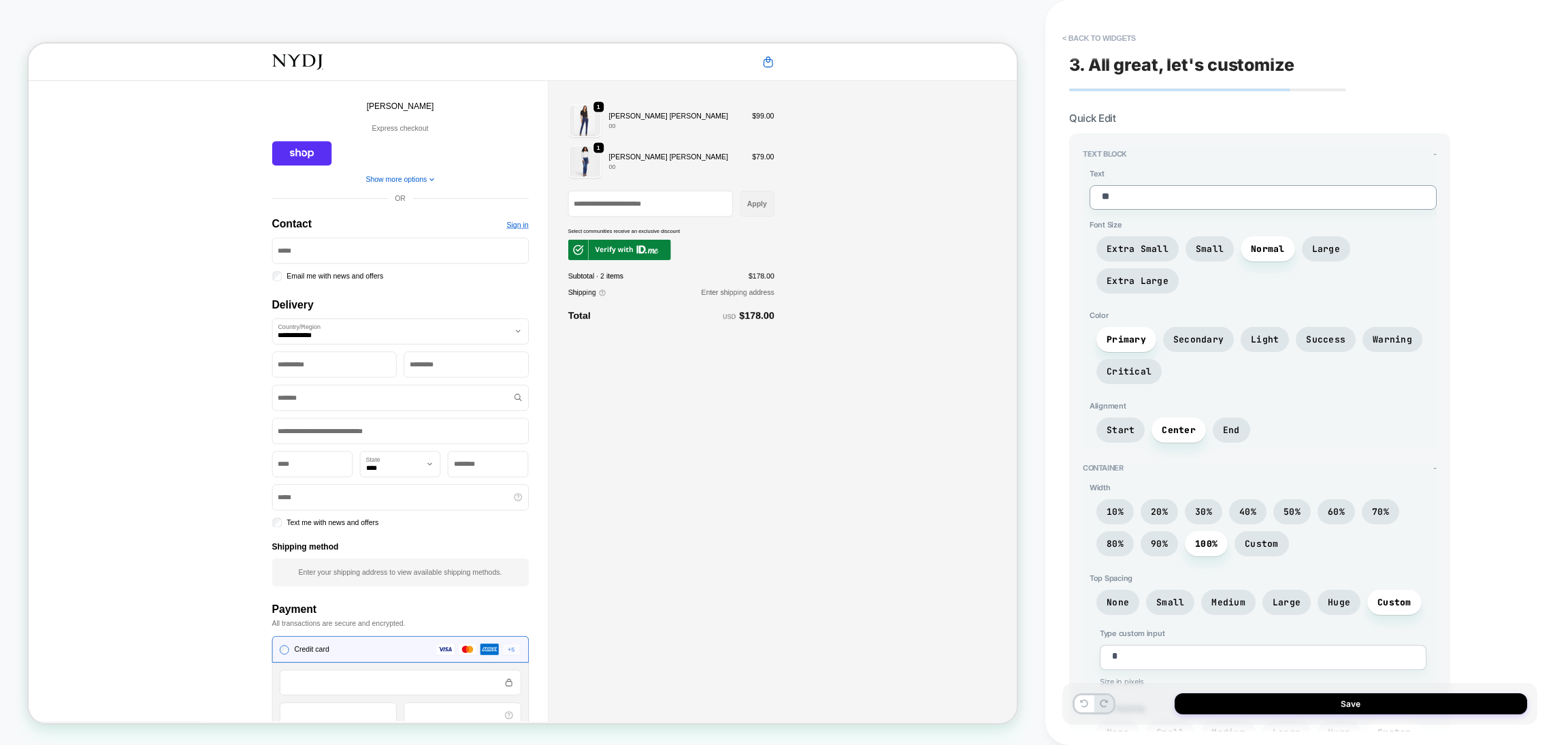
type textarea "*"
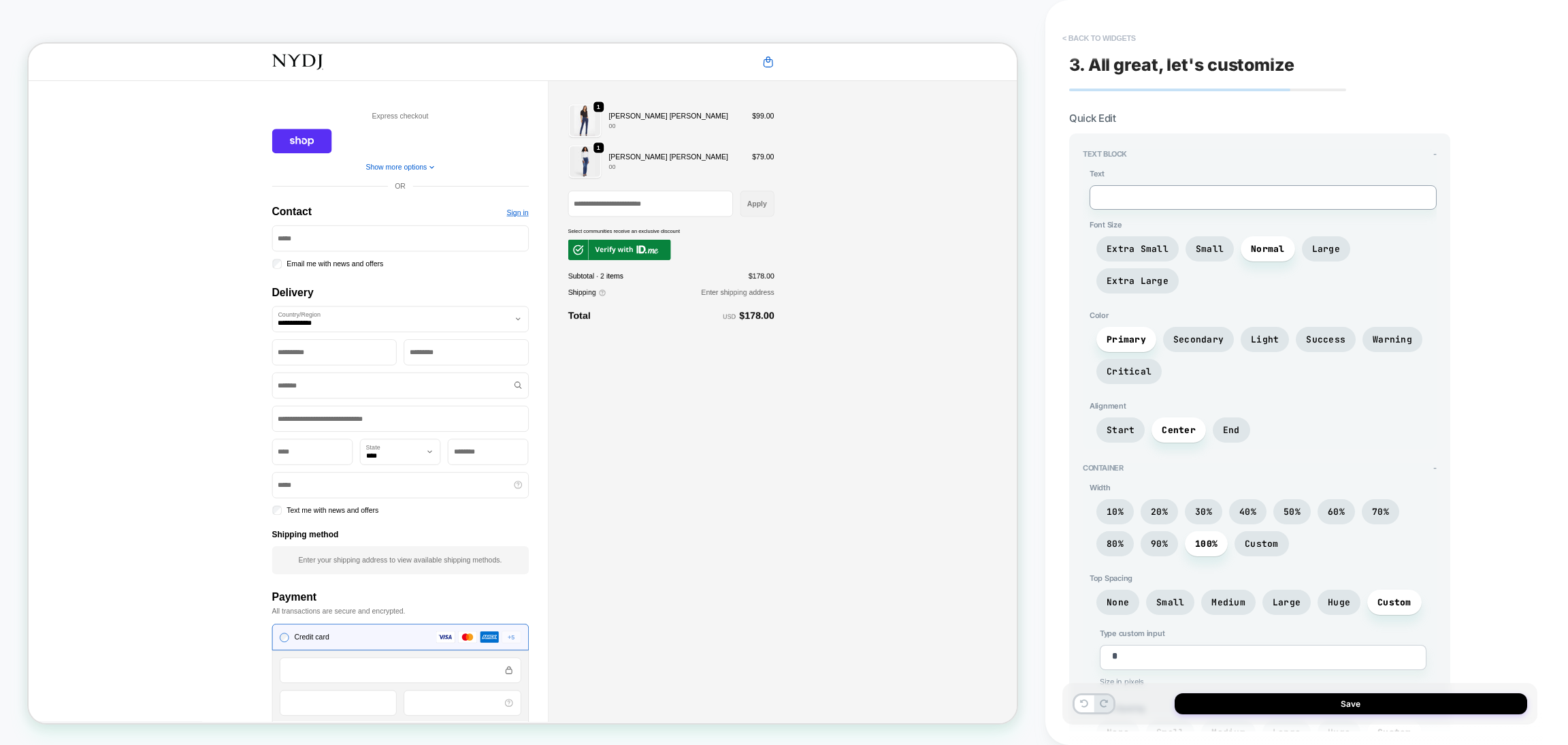
click at [1112, 41] on button "< Back to widgets" at bounding box center [1099, 38] width 87 height 21
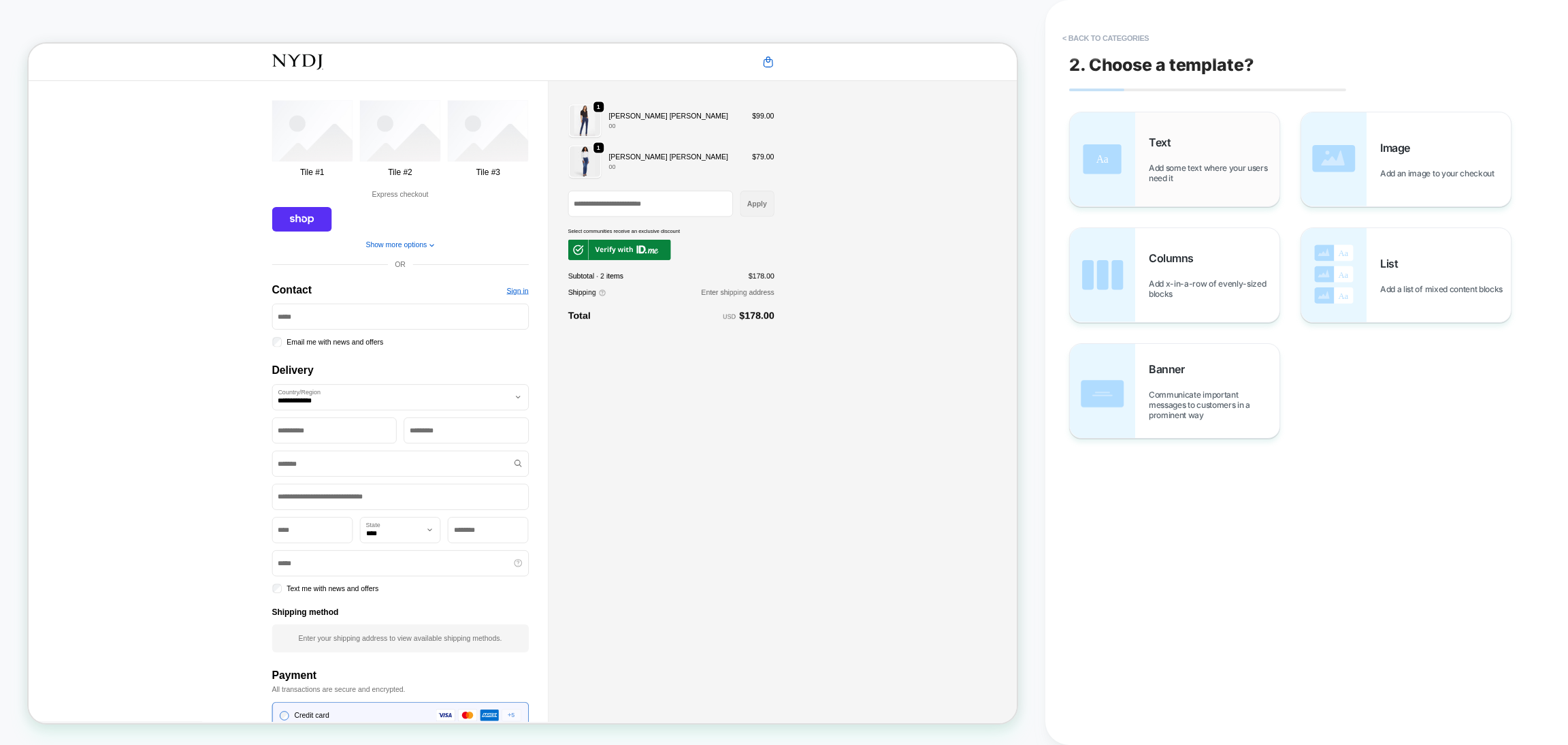
click at [1210, 166] on span "Add some text where your users need it" at bounding box center [1214, 173] width 131 height 21
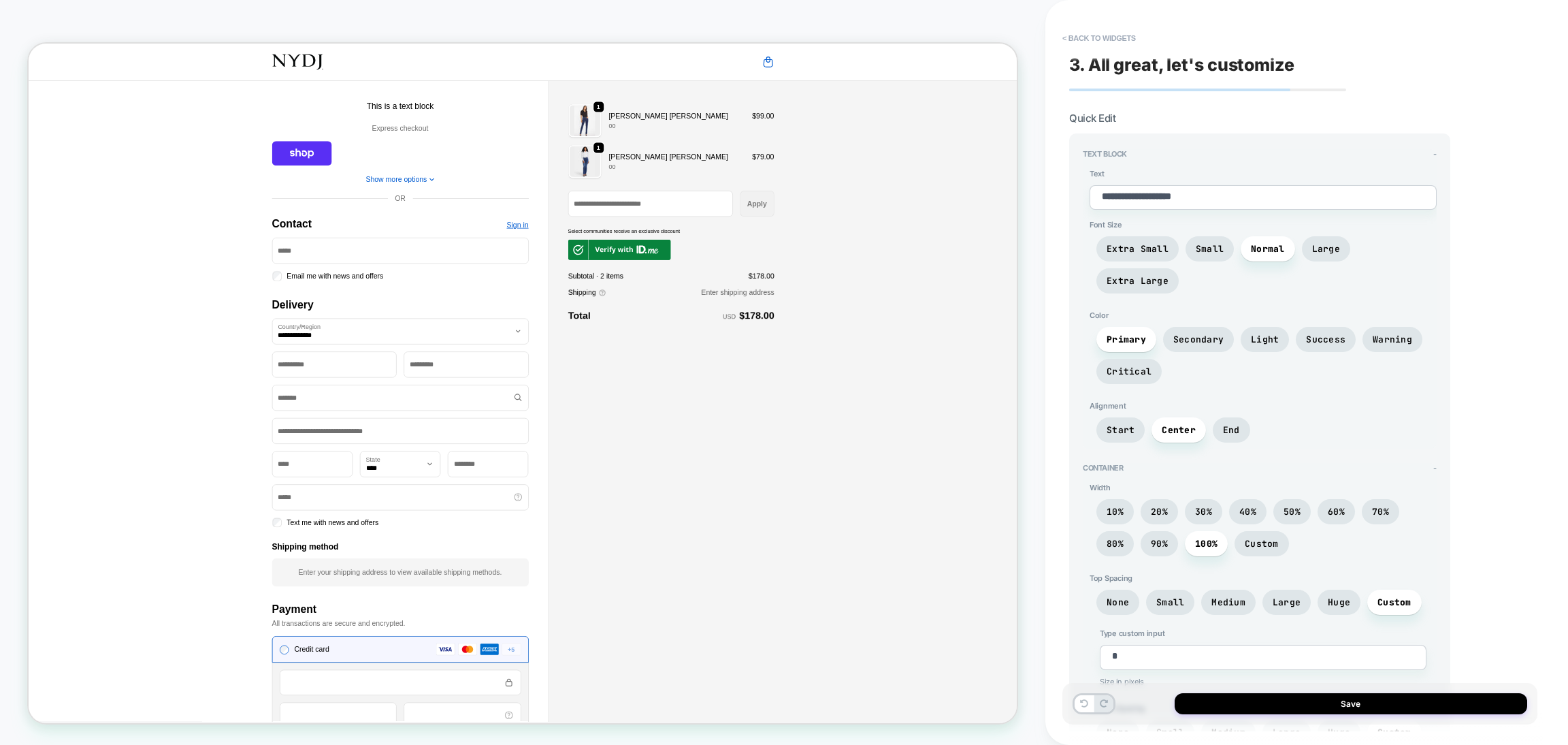
scroll to position [211, 0]
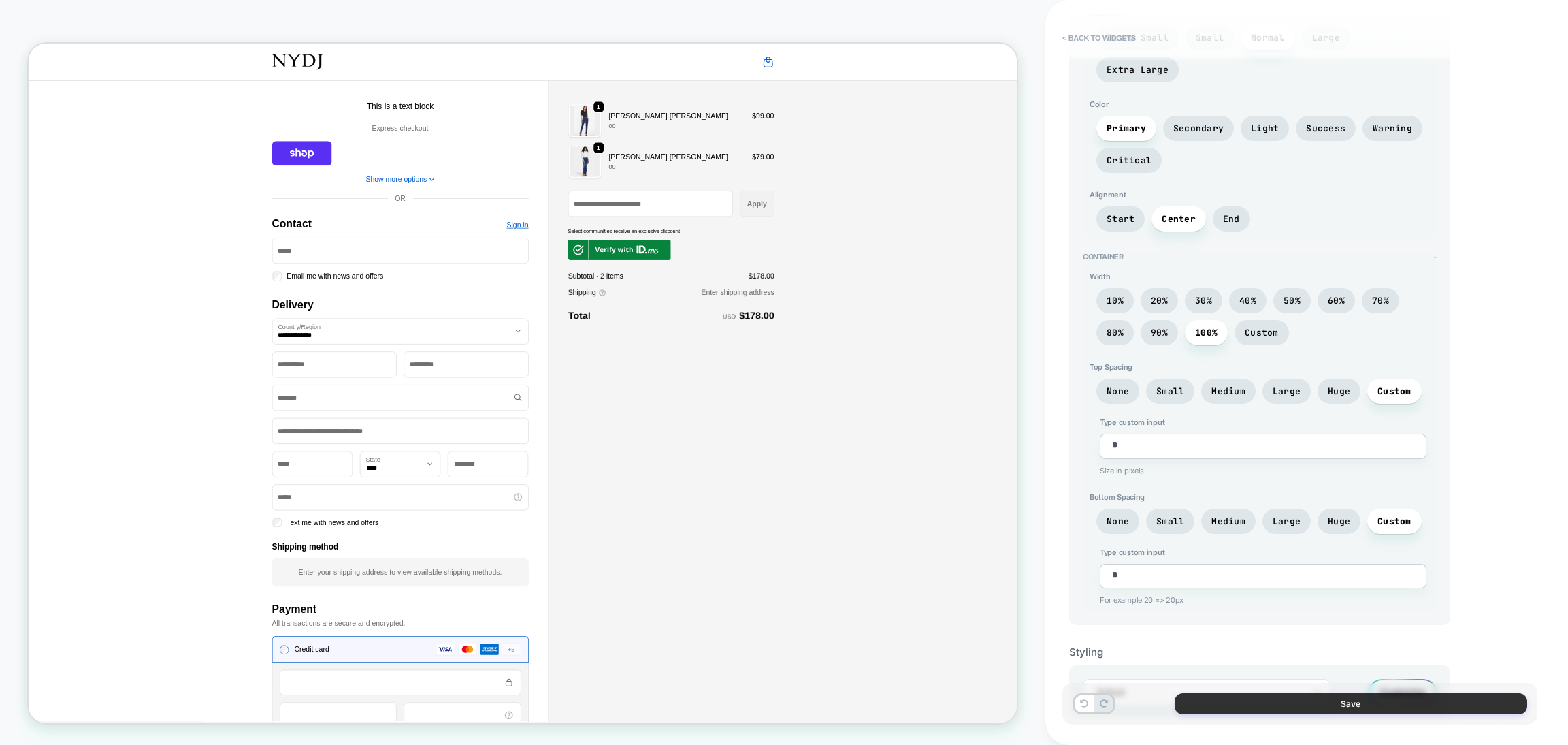
click at [1283, 707] on button "Save" at bounding box center [1351, 704] width 353 height 21
type textarea "*"
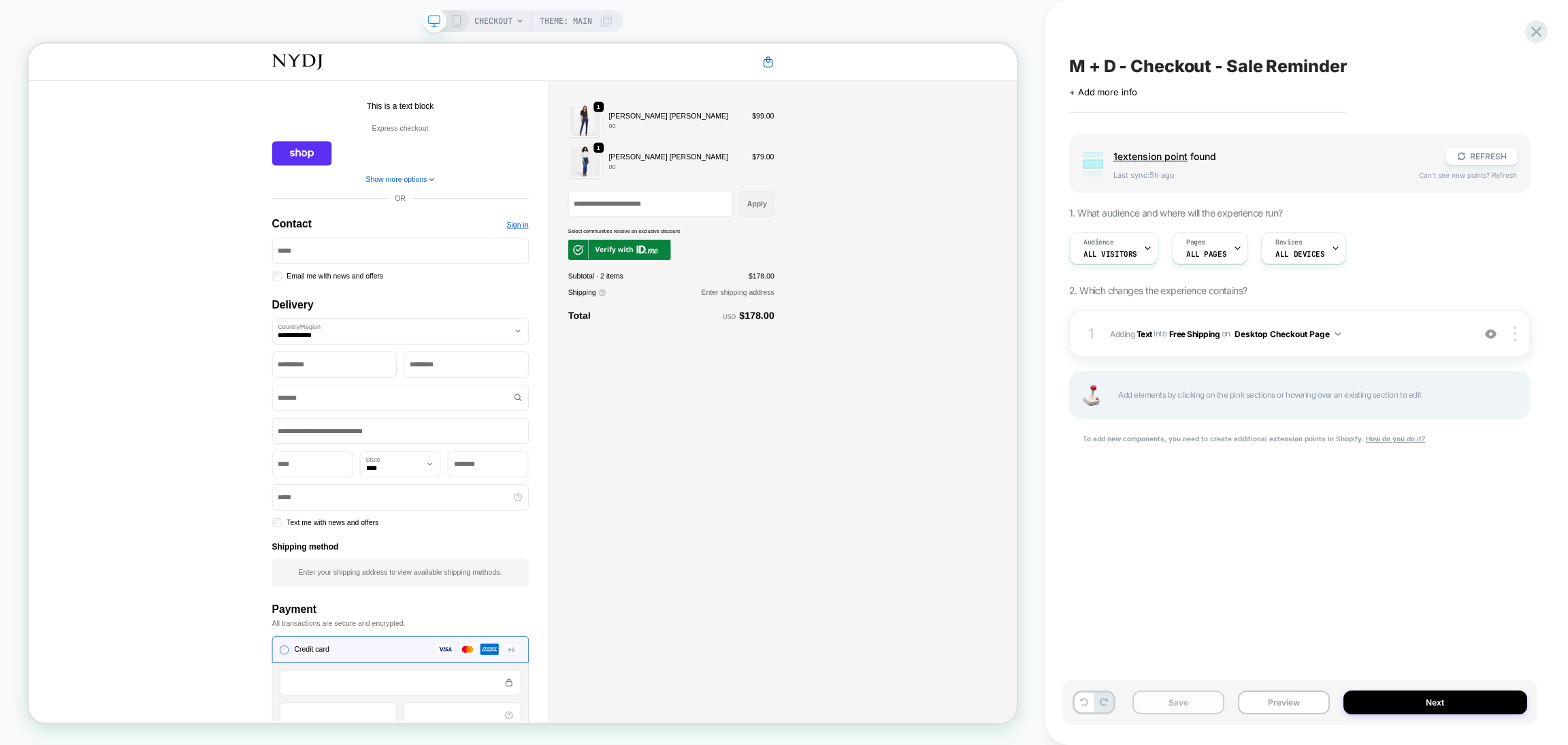
click at [1175, 706] on button "Save" at bounding box center [1178, 702] width 92 height 24
click at [1175, 71] on span "M + D - Checkout - Sale Reminder" at bounding box center [1208, 66] width 277 height 21
click at [1175, 71] on textarea "**********" at bounding box center [1263, 66] width 388 height 21
click at [524, 13] on div "CHECKOUT Theme: MAIN" at bounding box center [544, 21] width 139 height 21
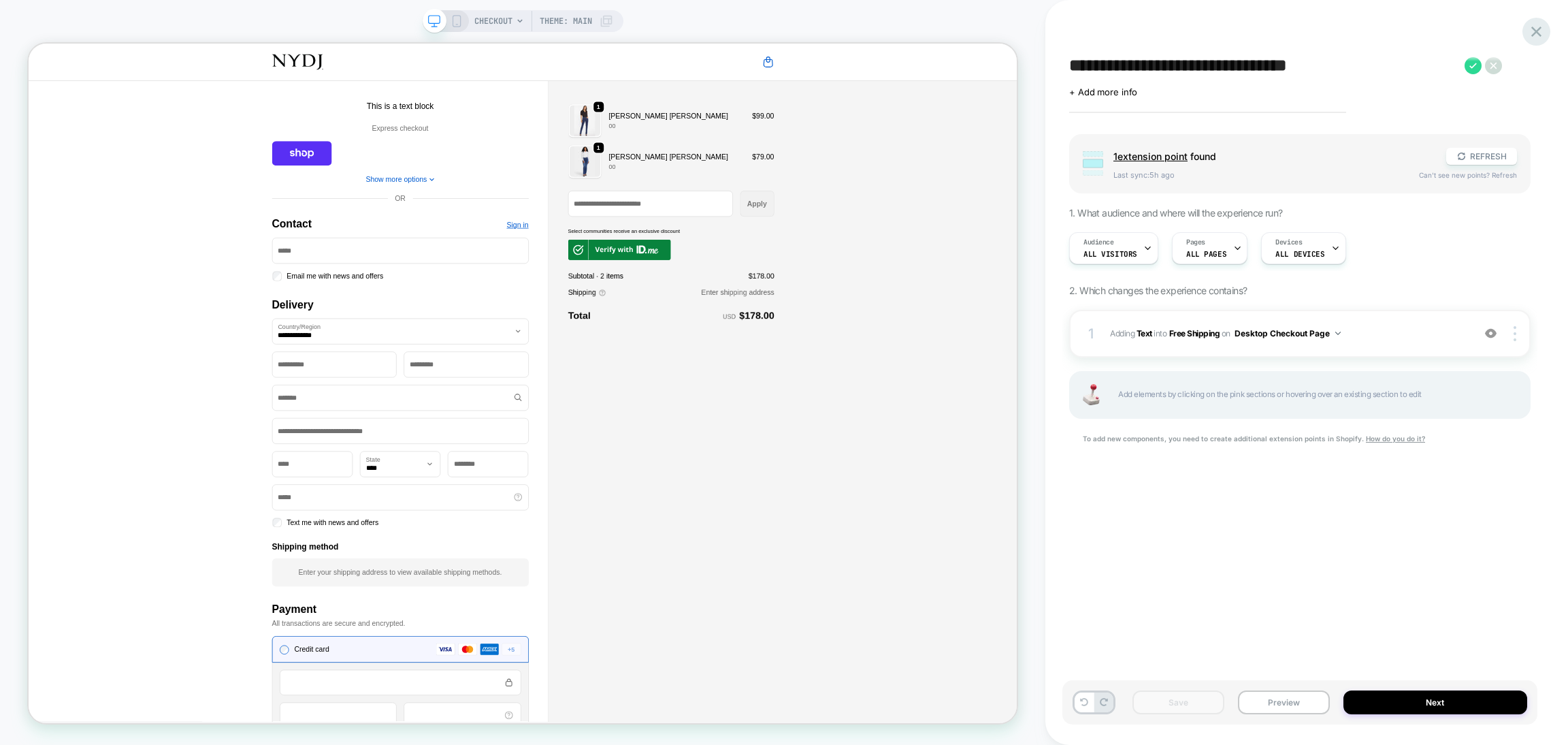
click at [1538, 30] on icon at bounding box center [1536, 31] width 18 height 18
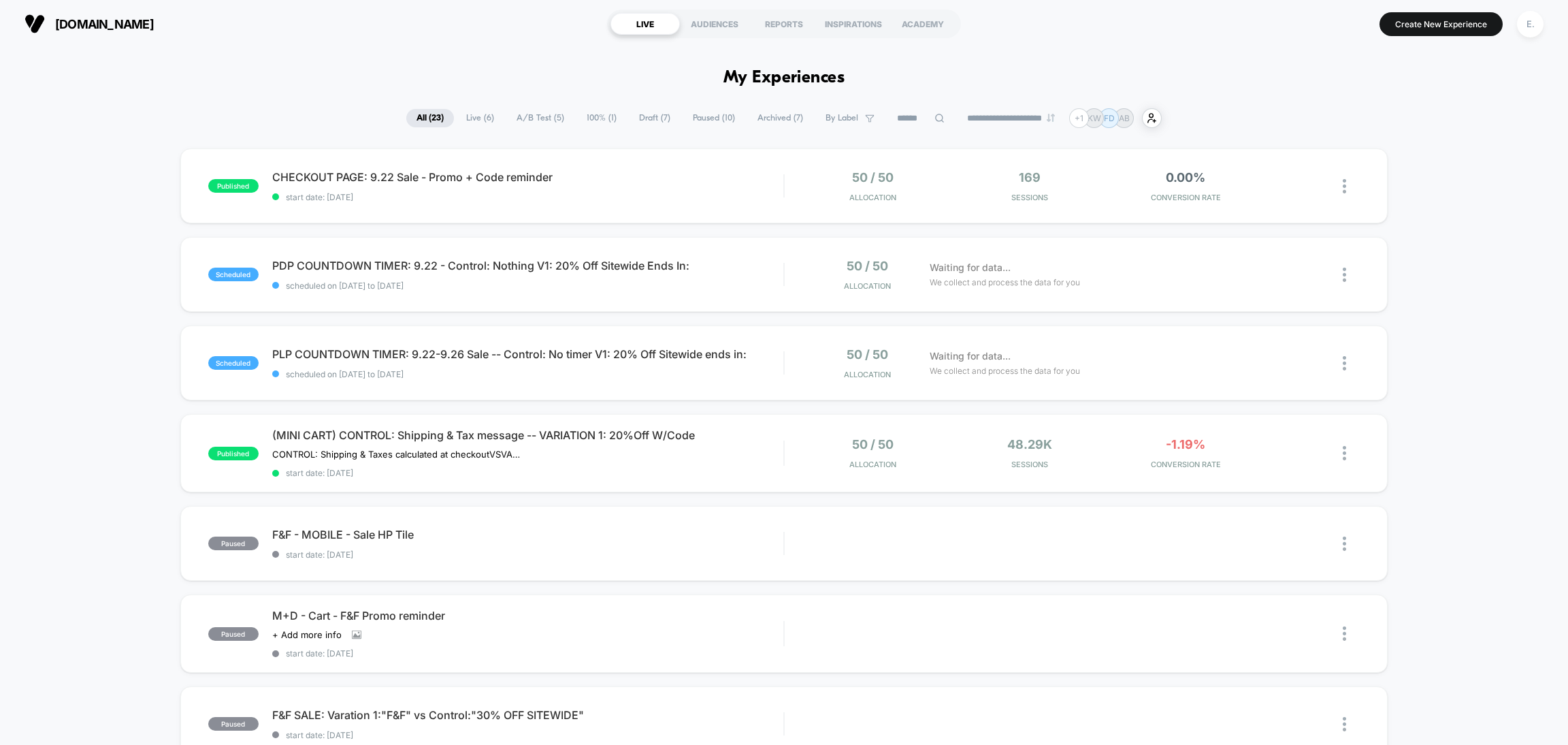
click at [920, 120] on input at bounding box center [921, 118] width 68 height 16
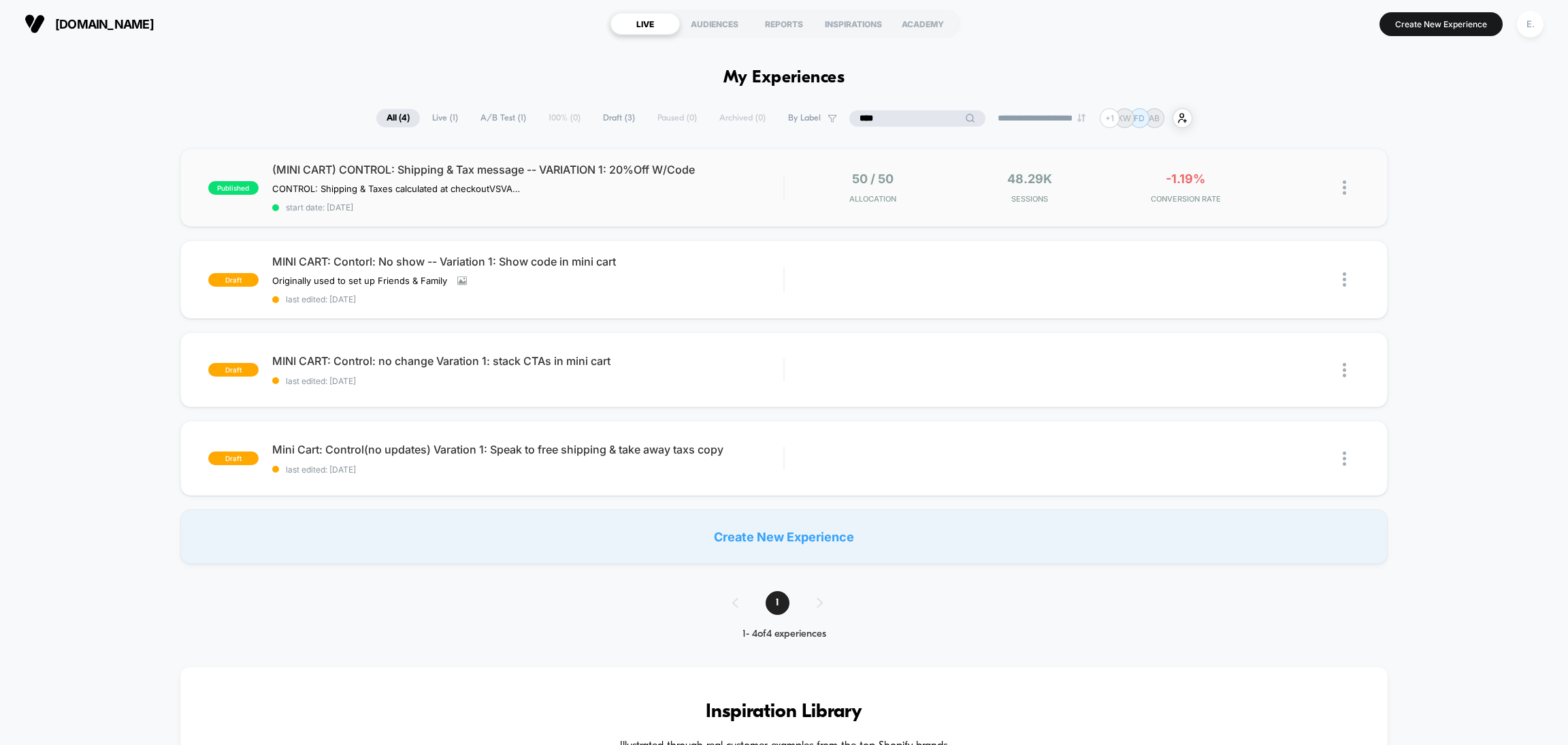
type input "****"
click at [737, 214] on div "published (MINI CART) CONTROL: Shipping & Tax message -- VARIATION 1: 20%Off W/…" at bounding box center [784, 188] width 1207 height 78
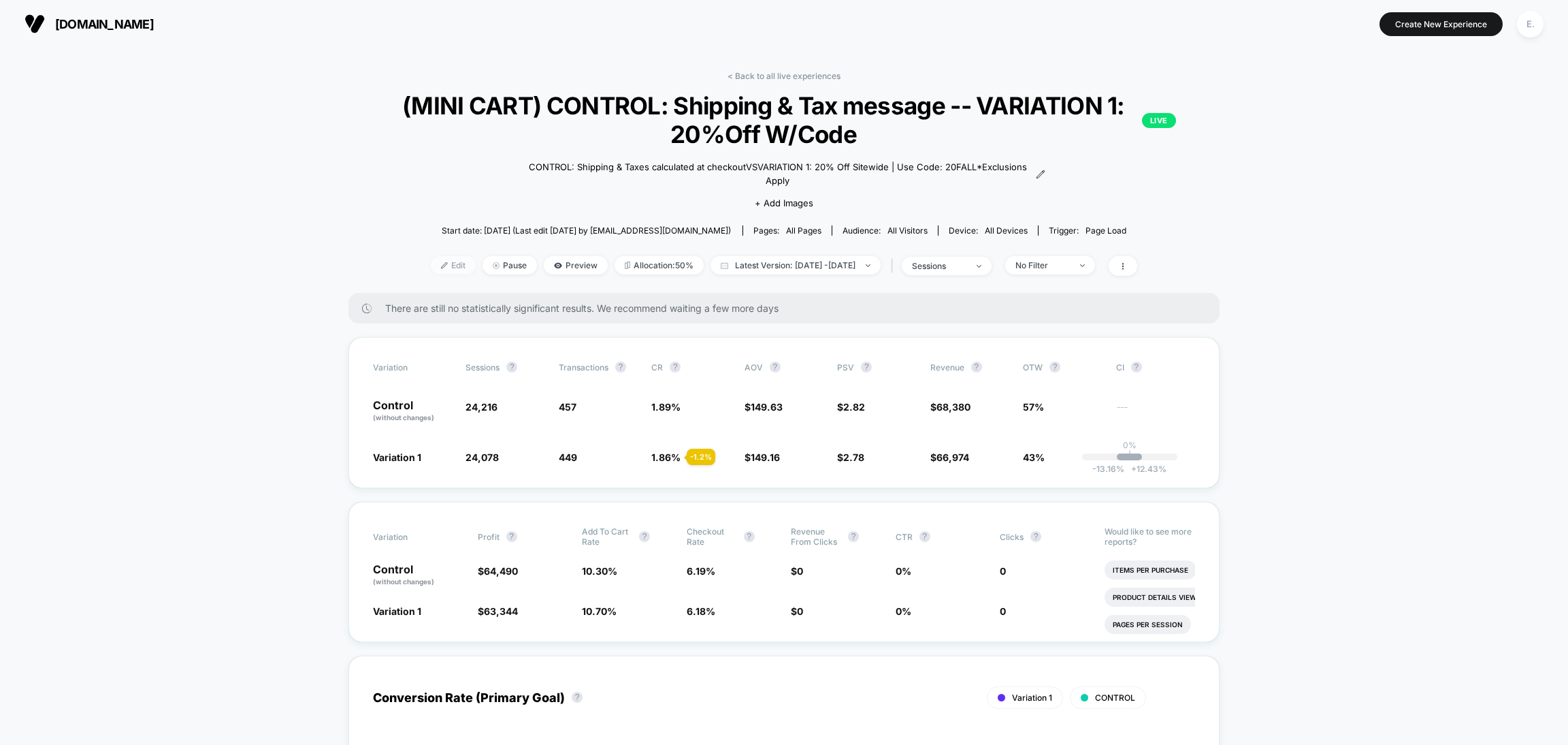
click at [430, 270] on span "Edit" at bounding box center [453, 265] width 45 height 18
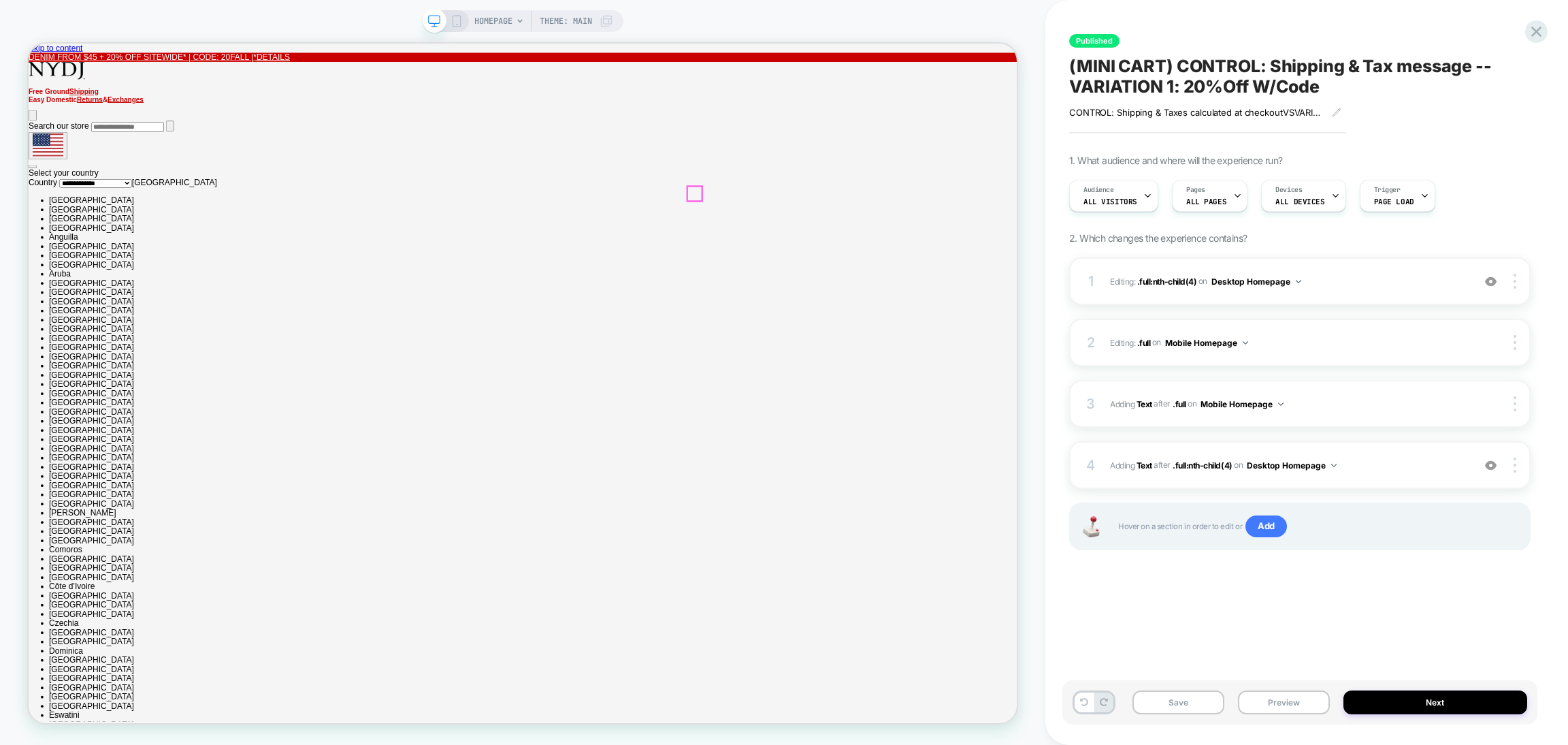
click at [29, 44] on icon at bounding box center [29, 44] width 0 height 0
click at [1485, 286] on img at bounding box center [1491, 282] width 12 height 12
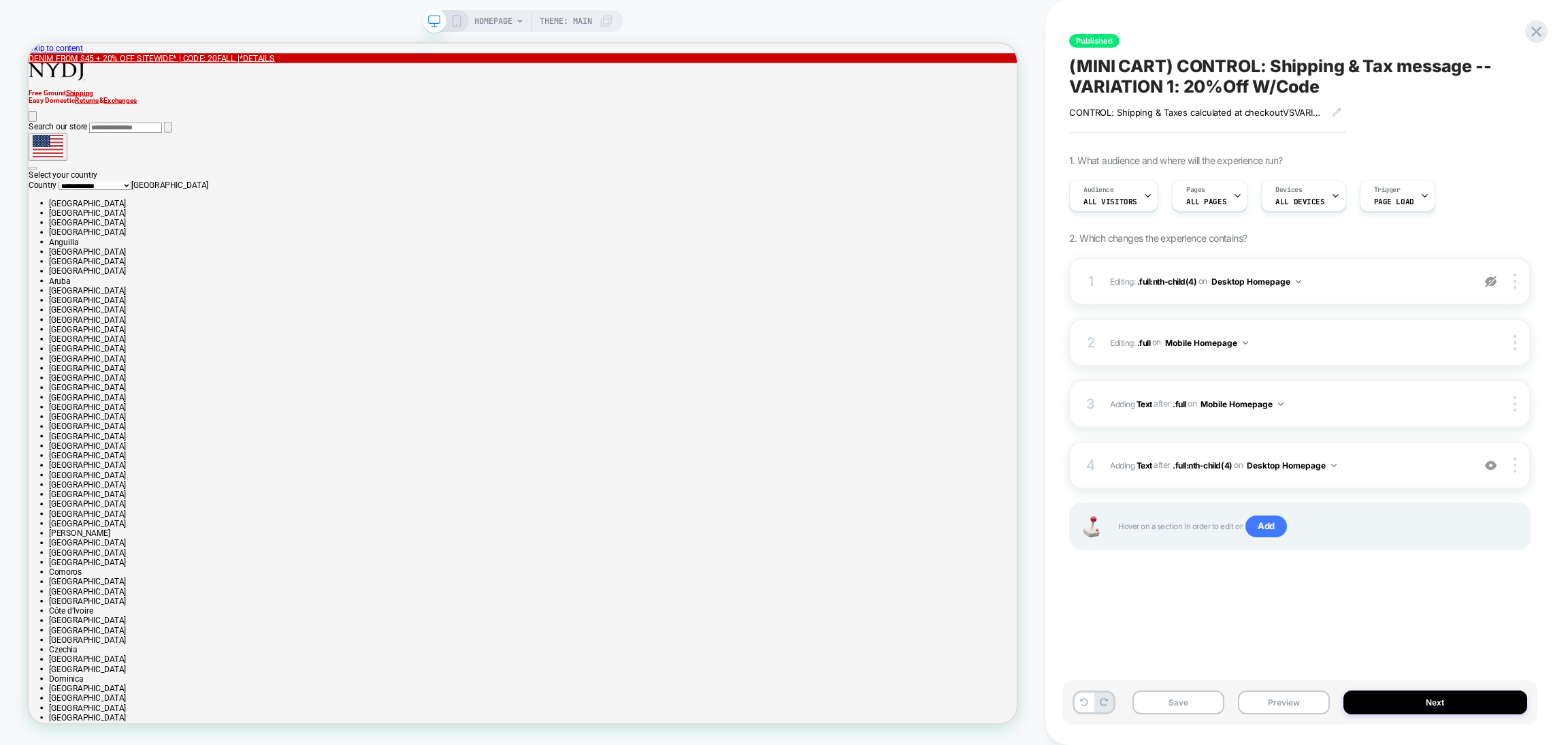
click at [1485, 286] on img at bounding box center [1491, 282] width 12 height 12
click at [1365, 573] on div "1 Editing : .full:nth-child(4) .full:nth-child(4) on Desktop Homepage Add Befor…" at bounding box center [1300, 421] width 462 height 327
click at [1493, 279] on img at bounding box center [1491, 282] width 12 height 12
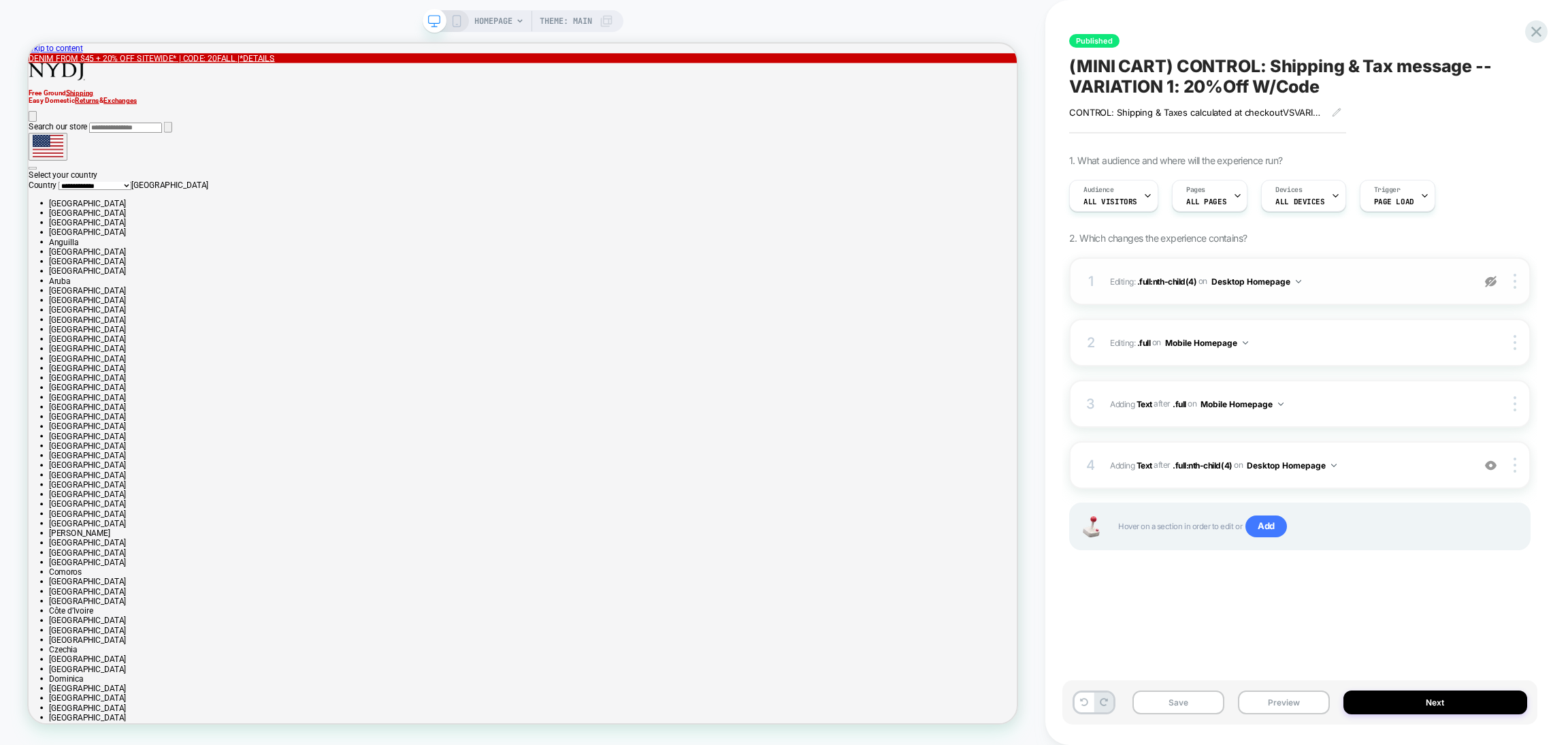
click at [1493, 279] on img at bounding box center [1491, 282] width 12 height 12
click at [1493, 465] on img at bounding box center [1491, 465] width 12 height 12
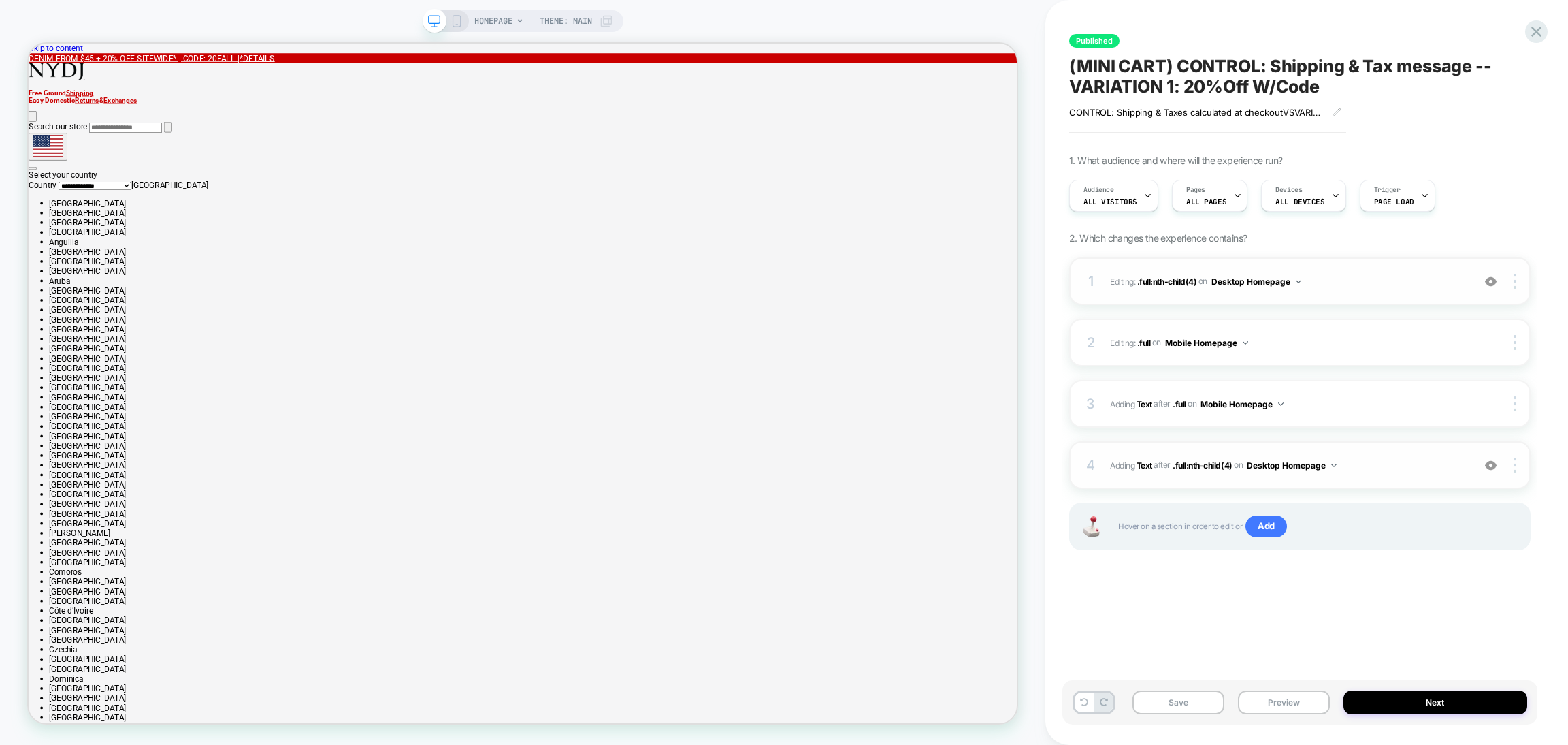
click at [1493, 465] on img at bounding box center [1491, 465] width 12 height 12
click at [1244, 290] on div "1 Editing : .full:nth-child(4) .full:nth-child(4) on Desktop Homepage Add Befor…" at bounding box center [1300, 281] width 462 height 47
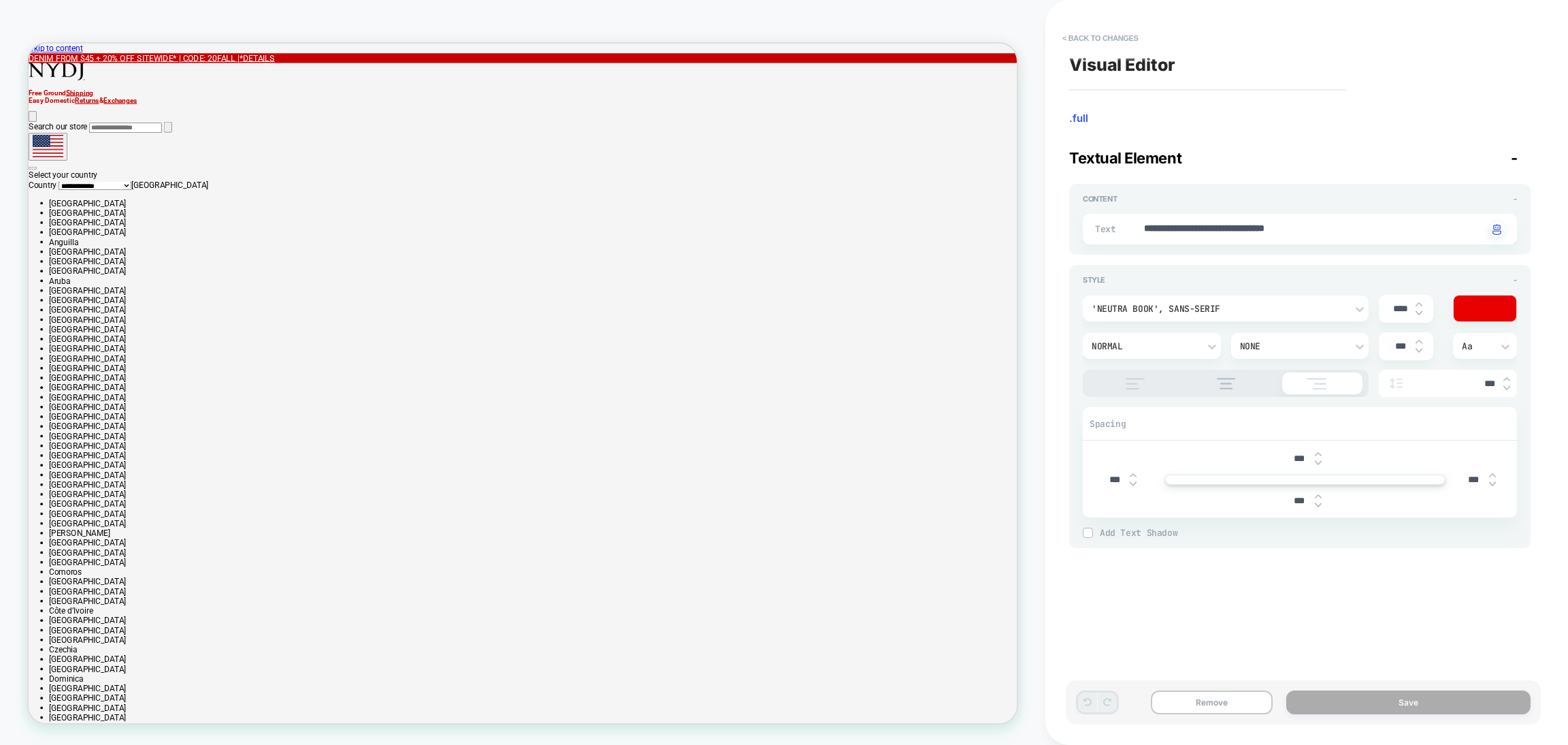
type textarea "*"
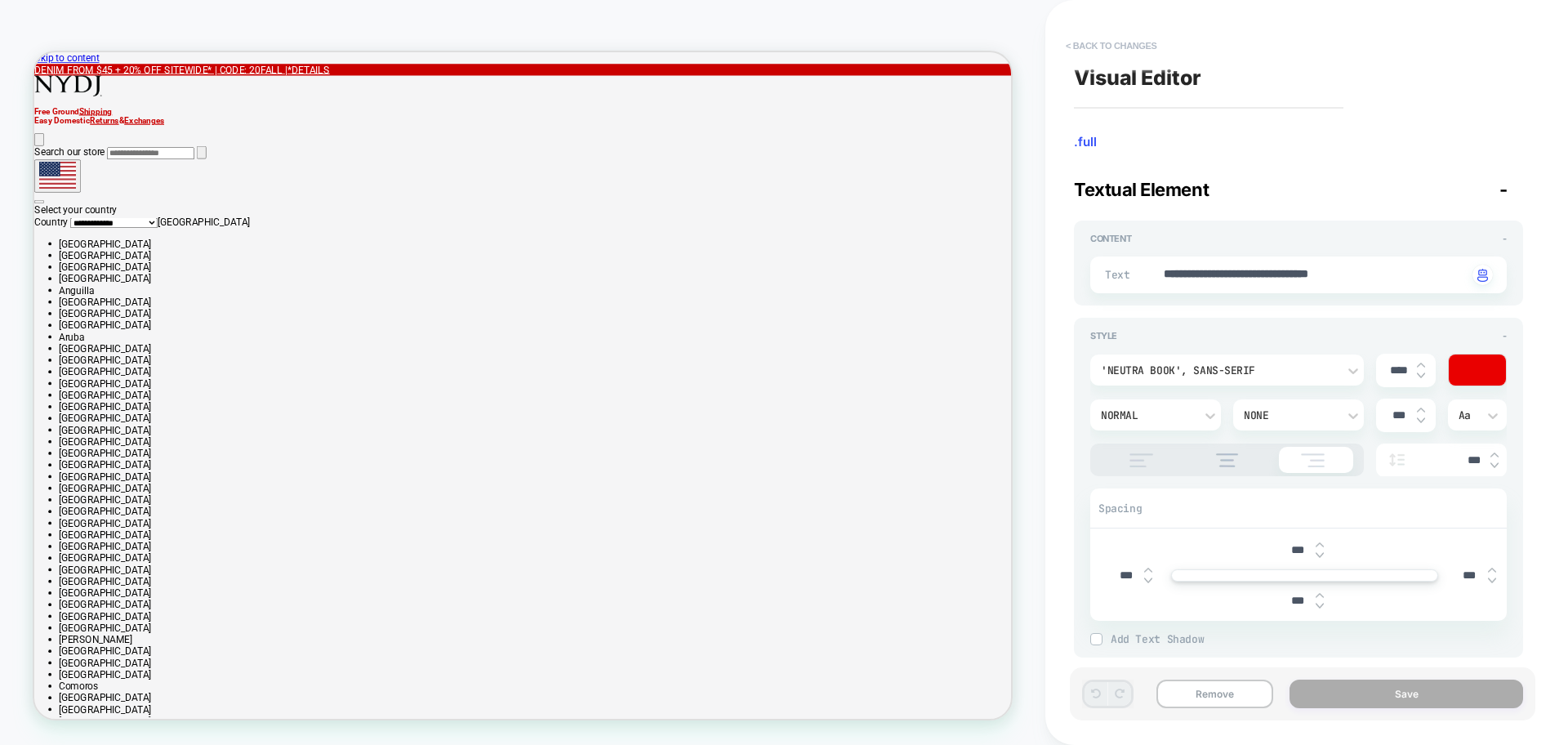
click at [1118, 52] on button "< Back to changes" at bounding box center [1111, 45] width 107 height 26
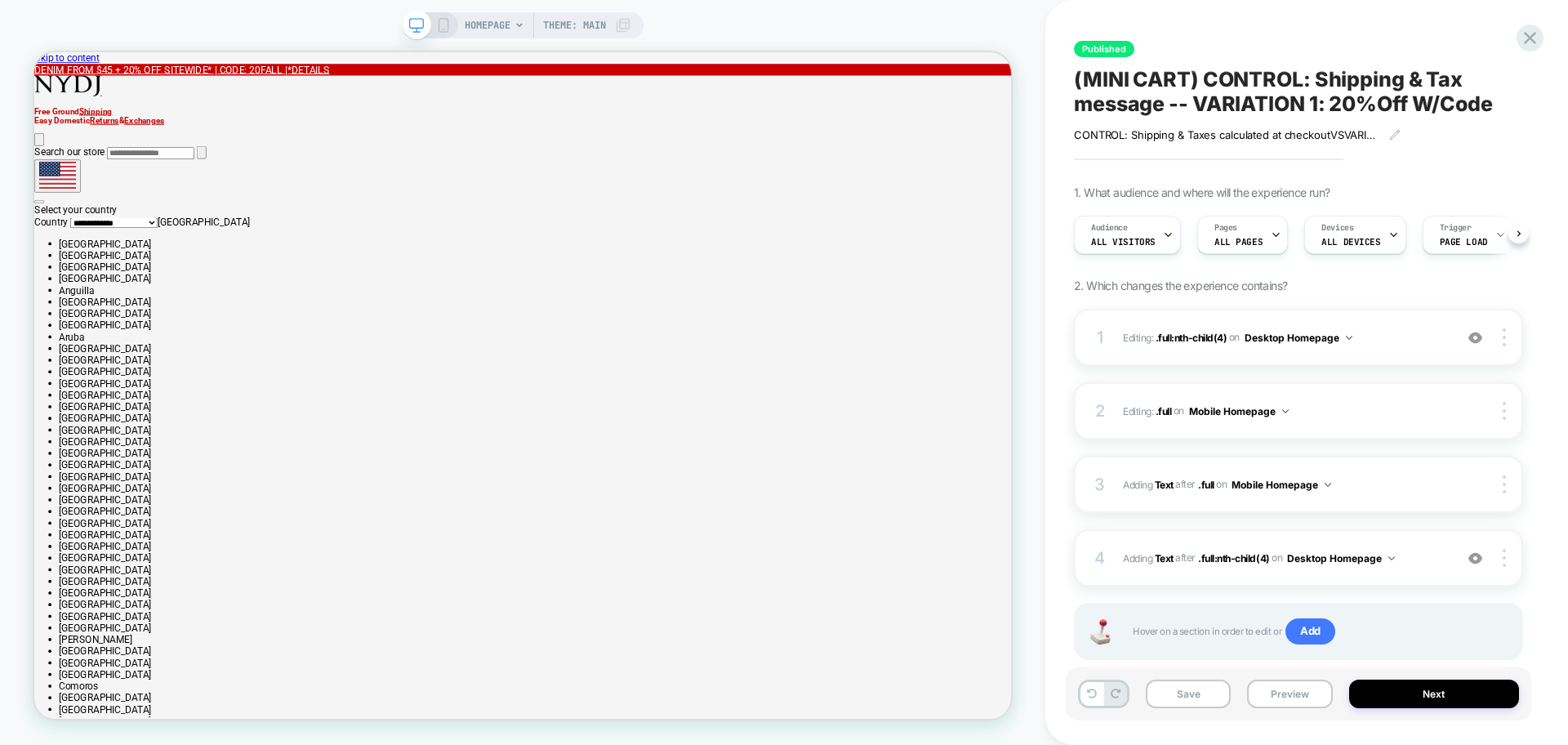
scroll to position [0, 1]
click at [1302, 343] on button "Desktop Homepage" at bounding box center [1297, 337] width 107 height 20
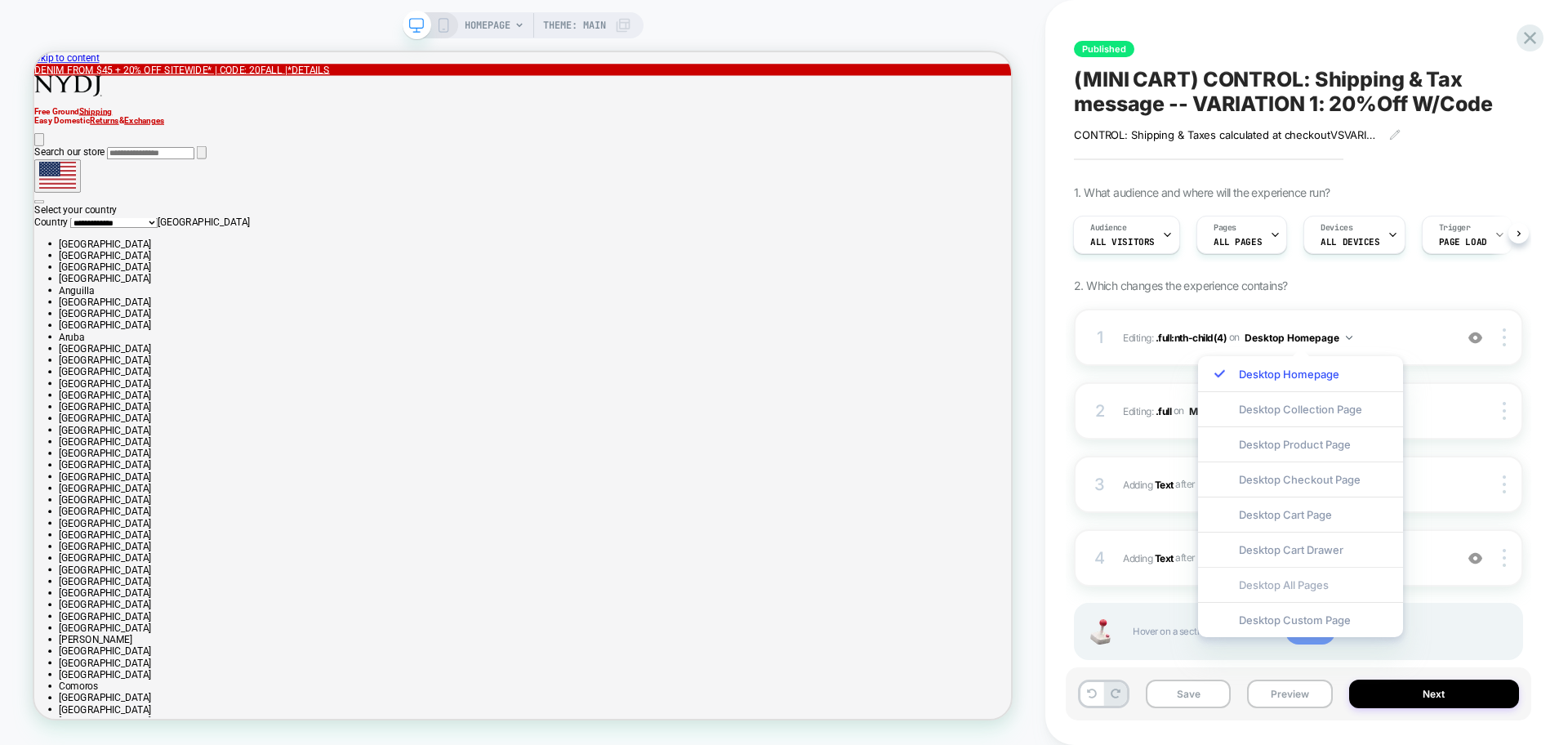
click at [1305, 589] on div "Desktop All Pages" at bounding box center [1300, 585] width 205 height 36
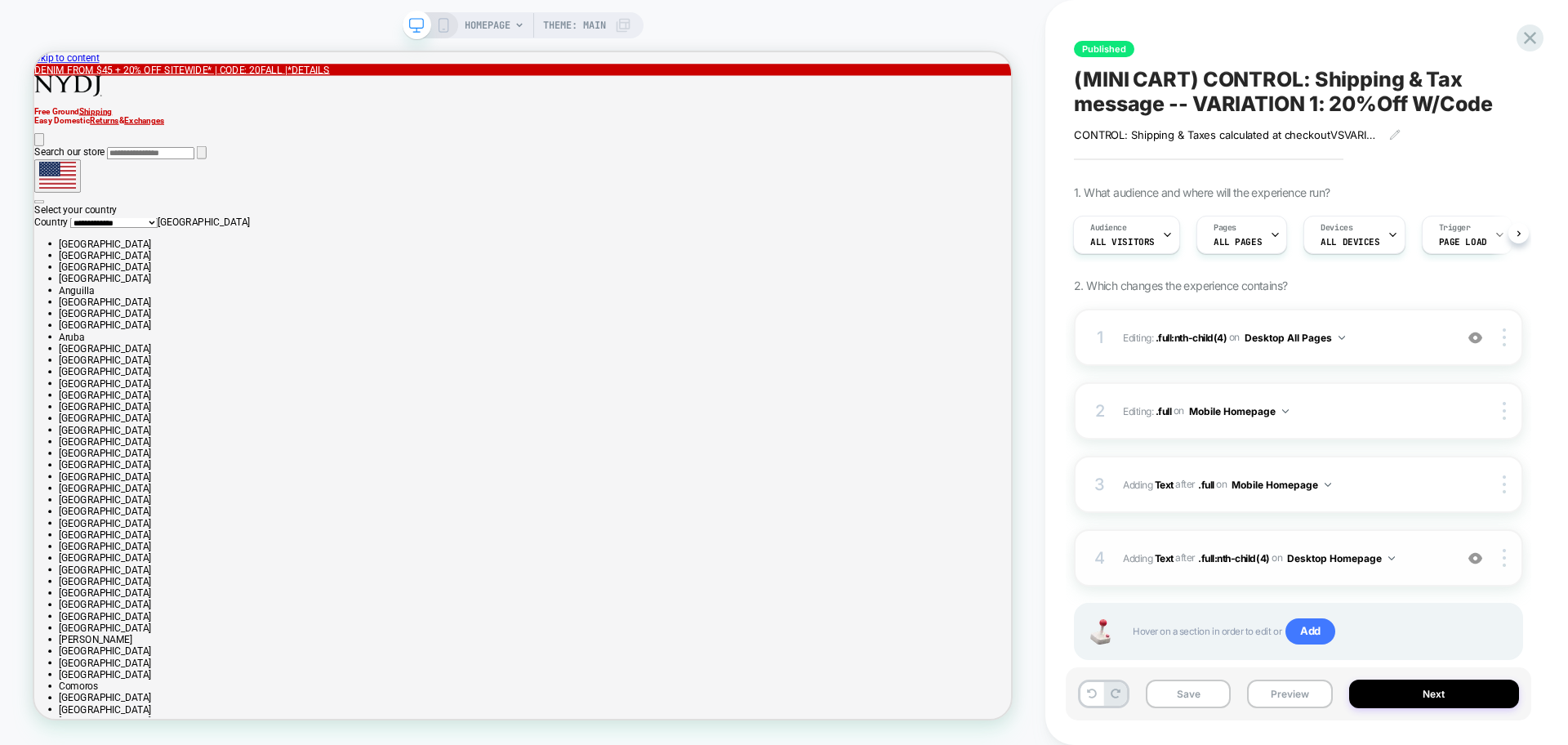
click at [1335, 558] on button "Desktop Homepage" at bounding box center [1340, 558] width 107 height 20
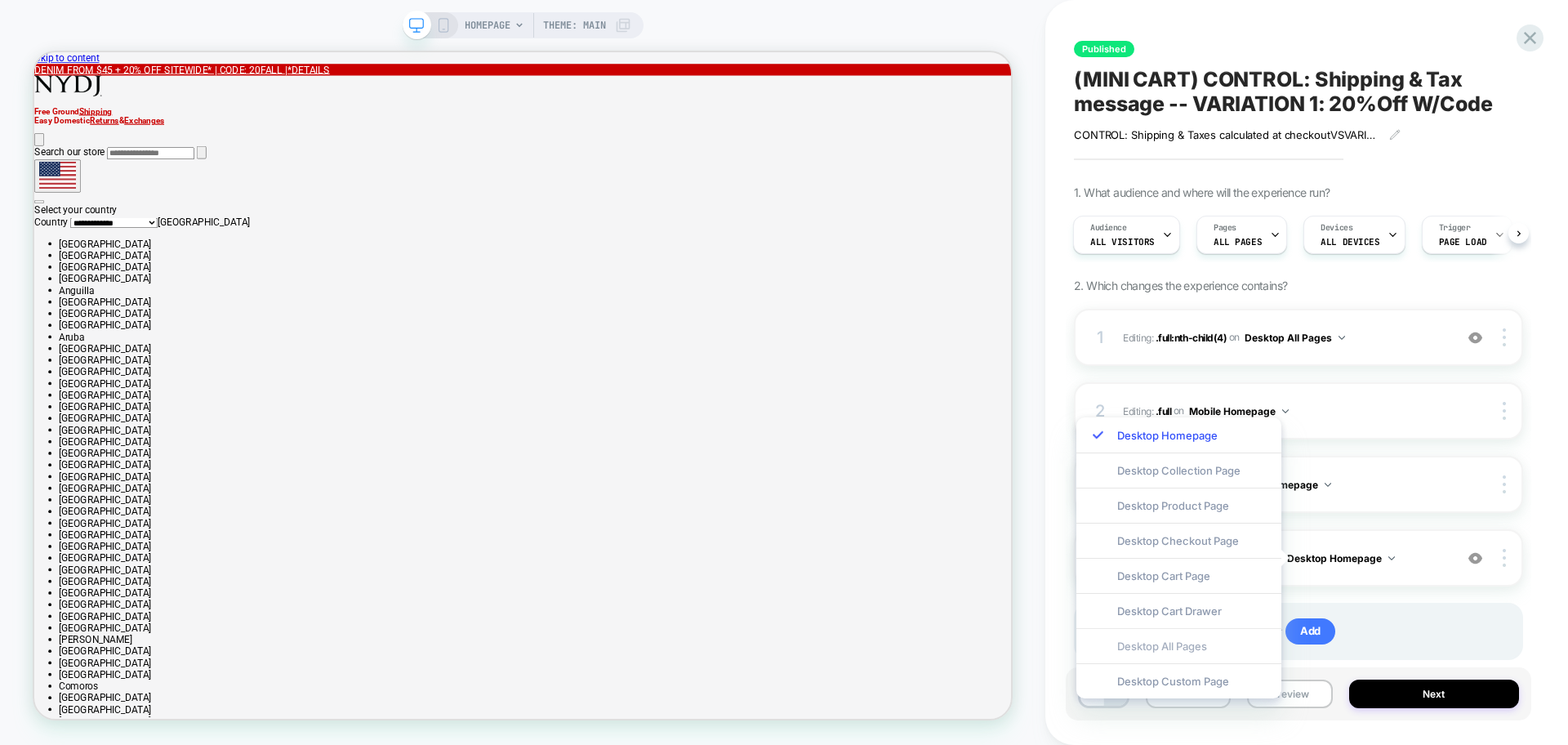
click at [1177, 651] on div "Desktop All Pages" at bounding box center [1178, 646] width 205 height 36
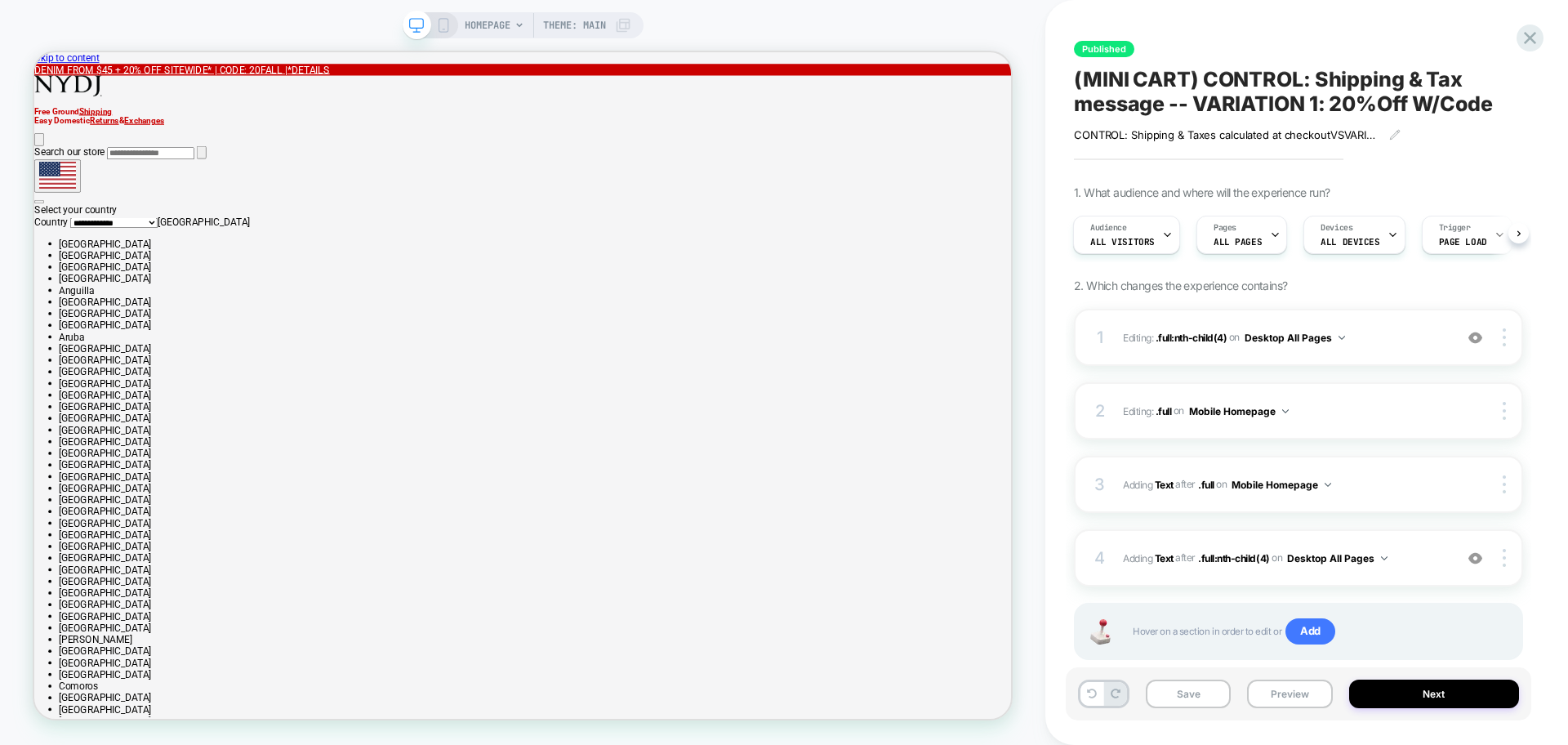
click at [438, 33] on div "HOMEPAGE Theme: MAIN" at bounding box center [523, 25] width 240 height 26
click at [436, 24] on icon at bounding box center [443, 25] width 15 height 15
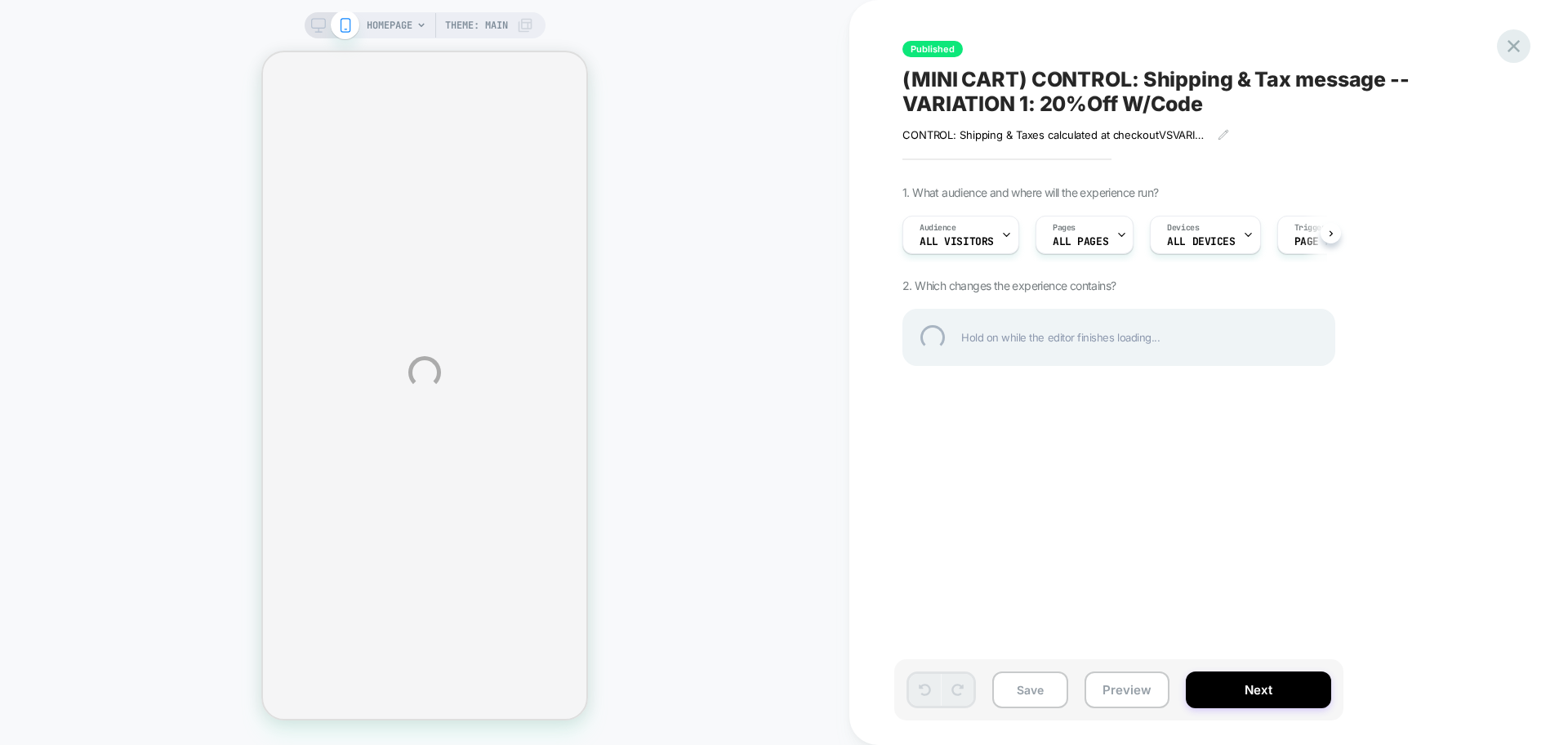
click at [1517, 49] on div at bounding box center [1514, 46] width 34 height 34
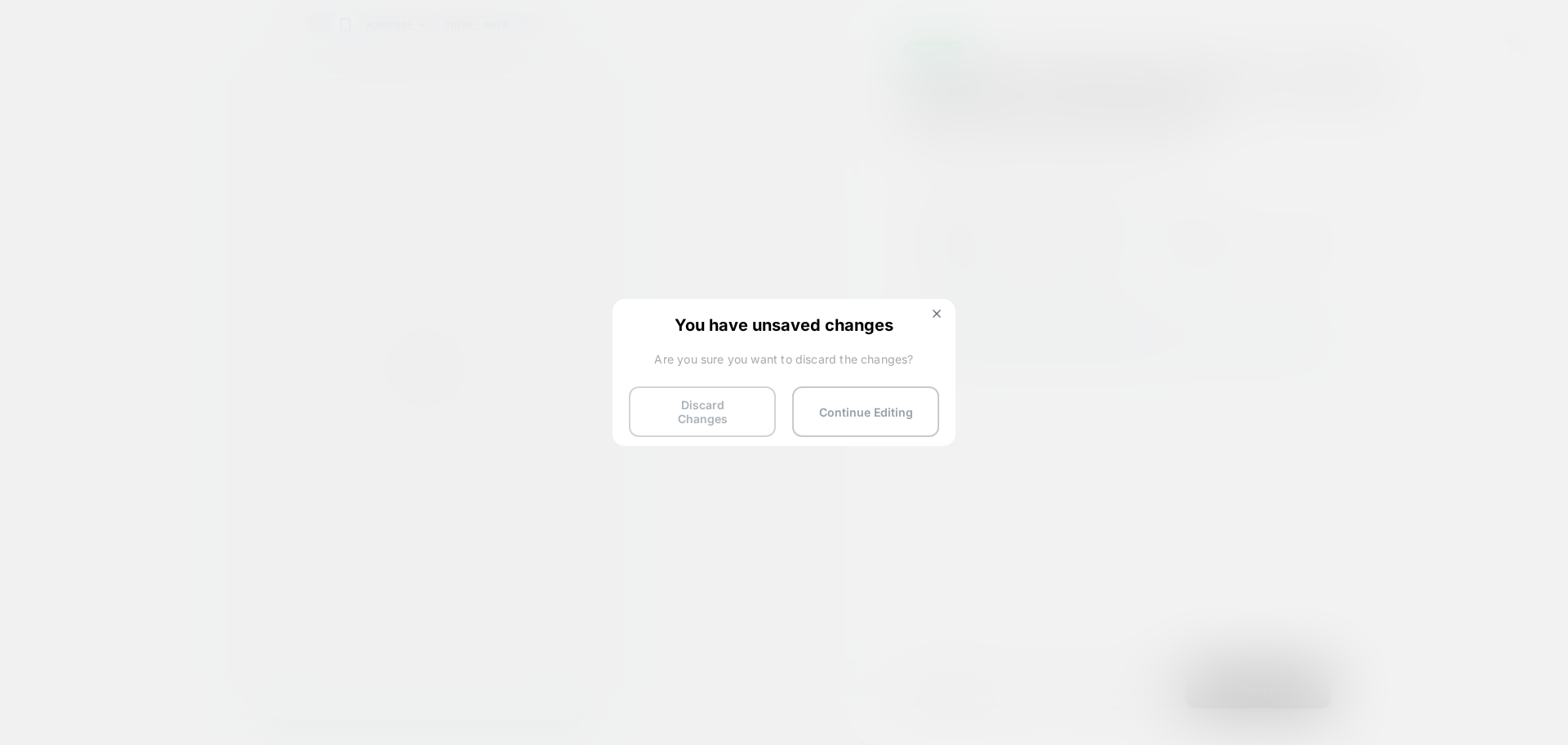
click at [749, 405] on button "Discard Changes" at bounding box center [703, 411] width 147 height 51
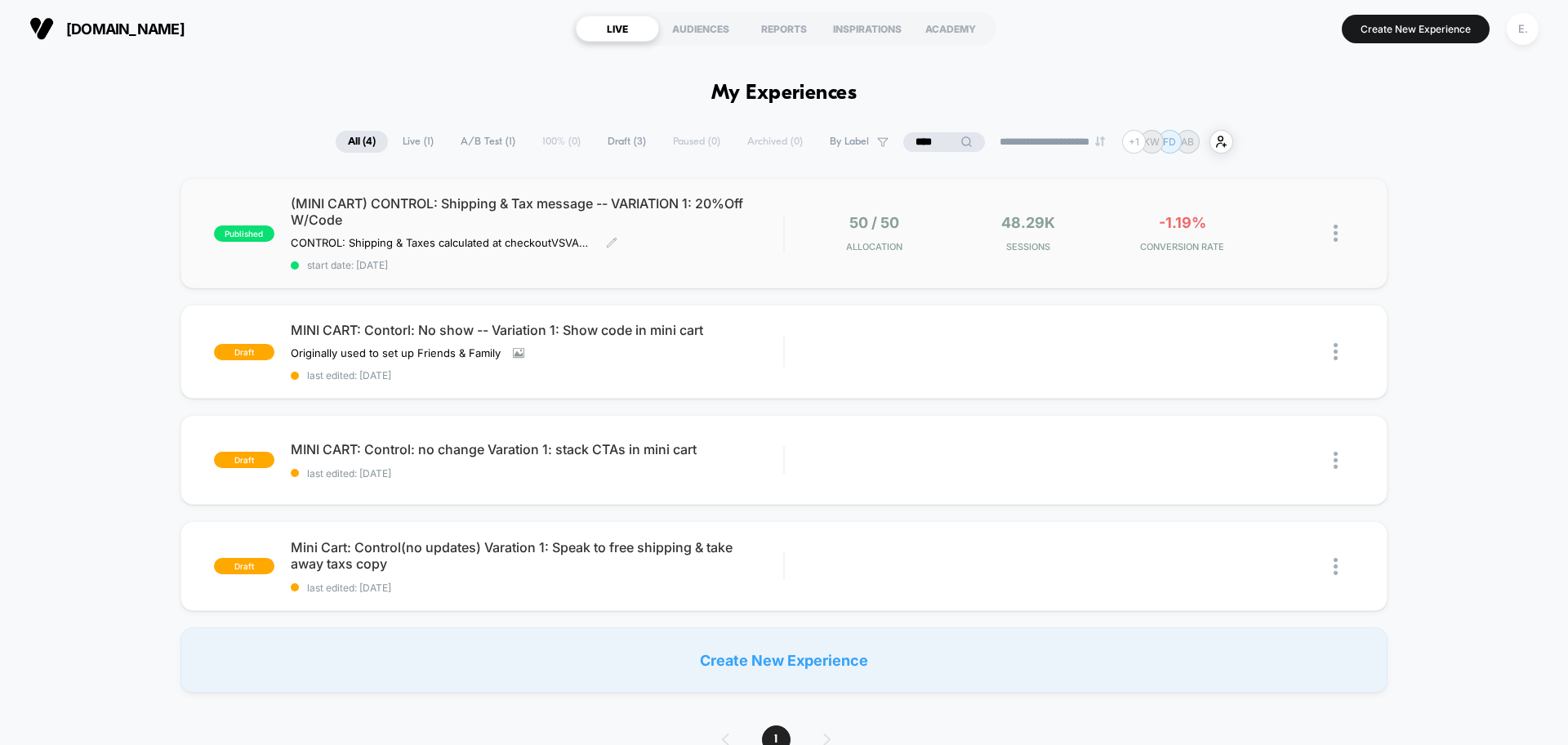
click at [721, 258] on div "(MINI CART) CONTROL: Shipping & Tax message -- VARIATION 1: 20%Off W/Code CONTR…" at bounding box center [537, 234] width 492 height 76
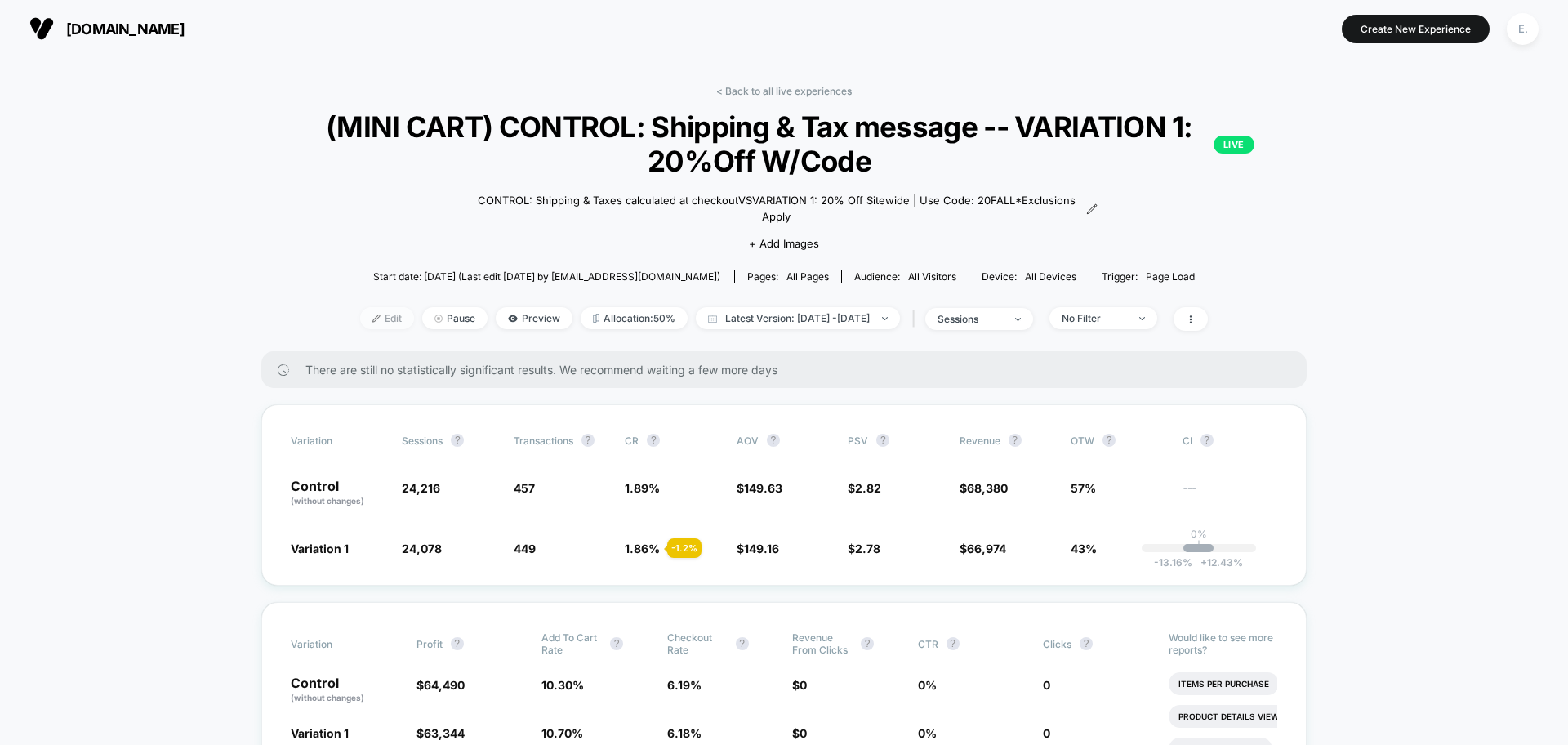
click at [360, 313] on span "Edit" at bounding box center [387, 318] width 54 height 22
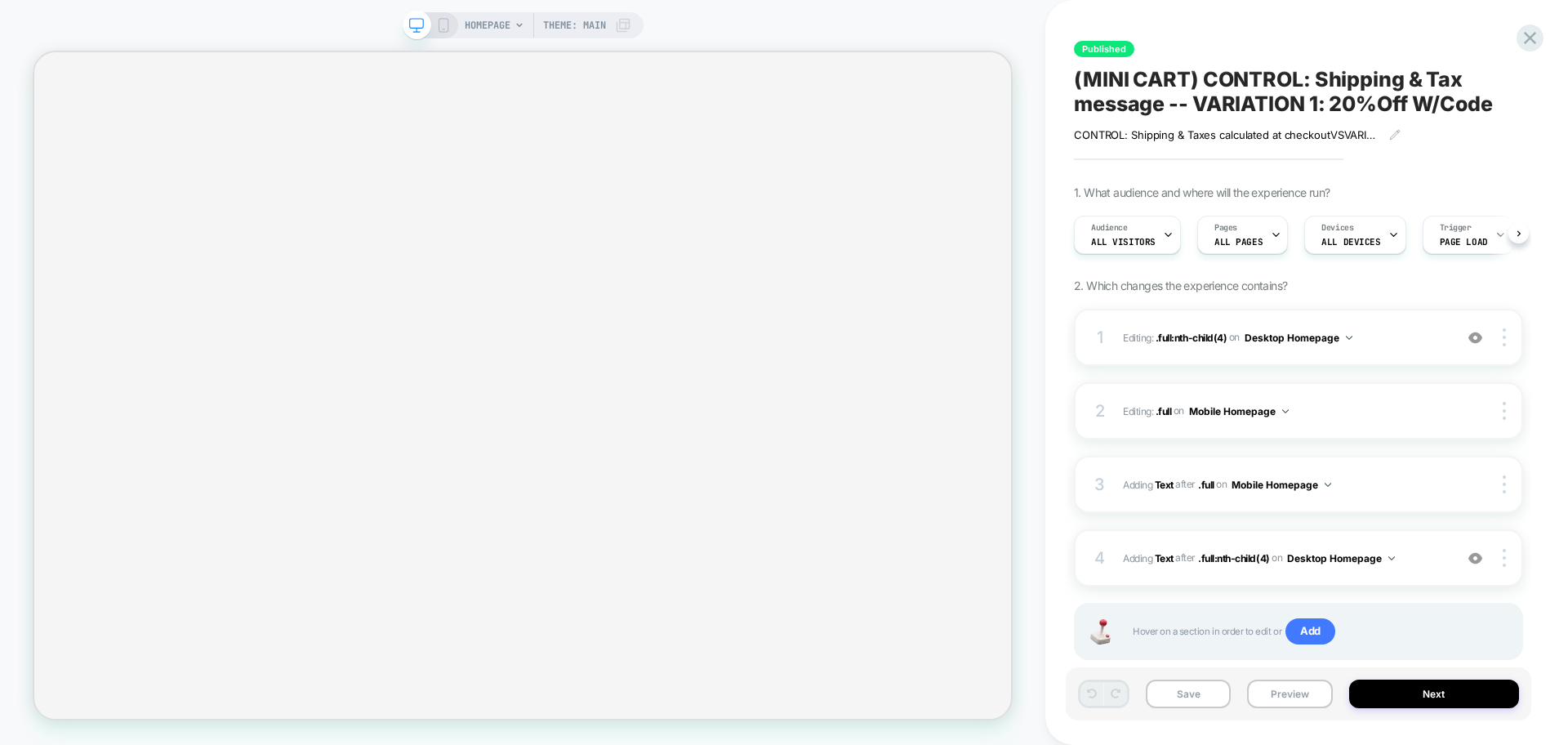
scroll to position [0, 1]
click at [1532, 36] on icon at bounding box center [1530, 38] width 12 height 12
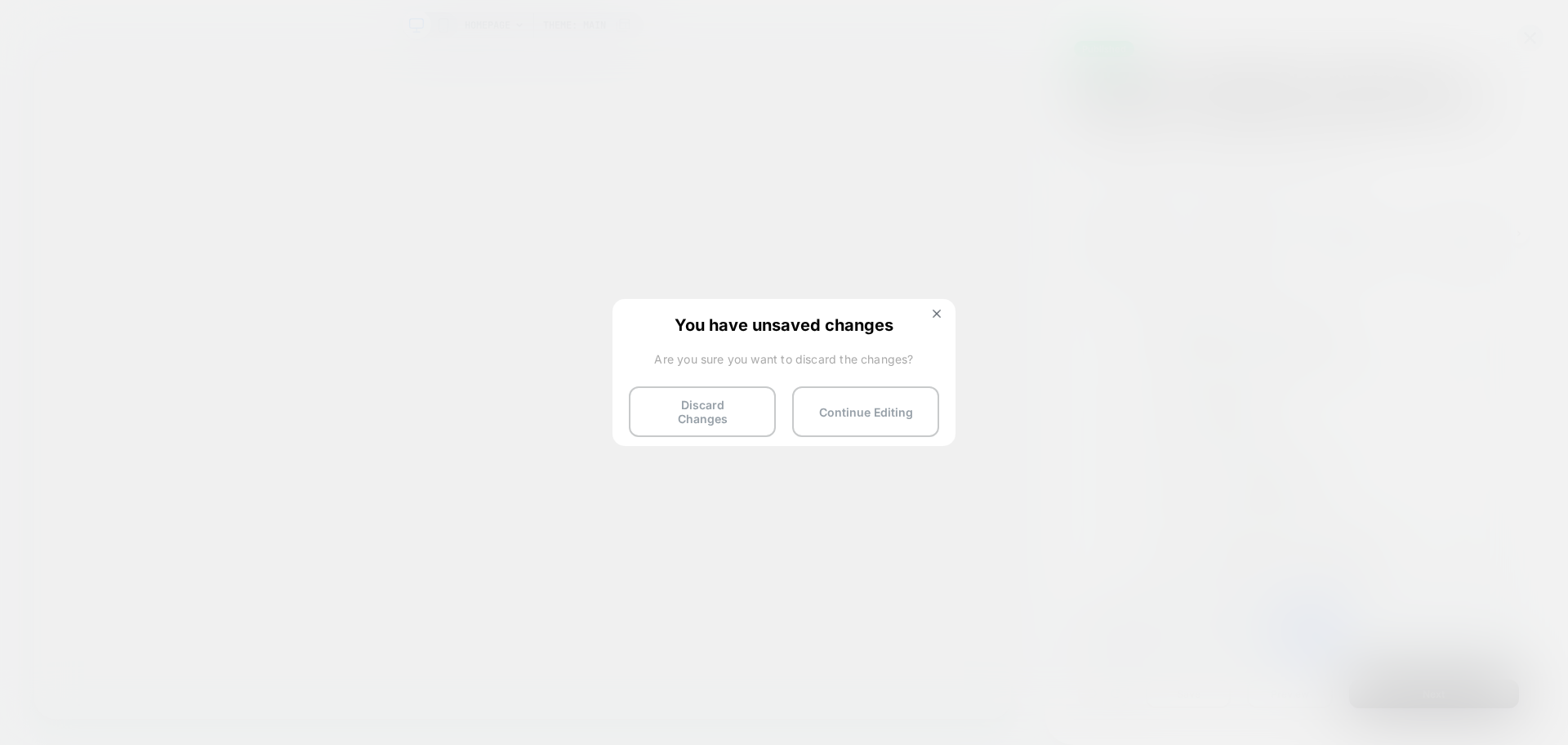
click at [691, 391] on button "Discard Changes" at bounding box center [703, 411] width 147 height 51
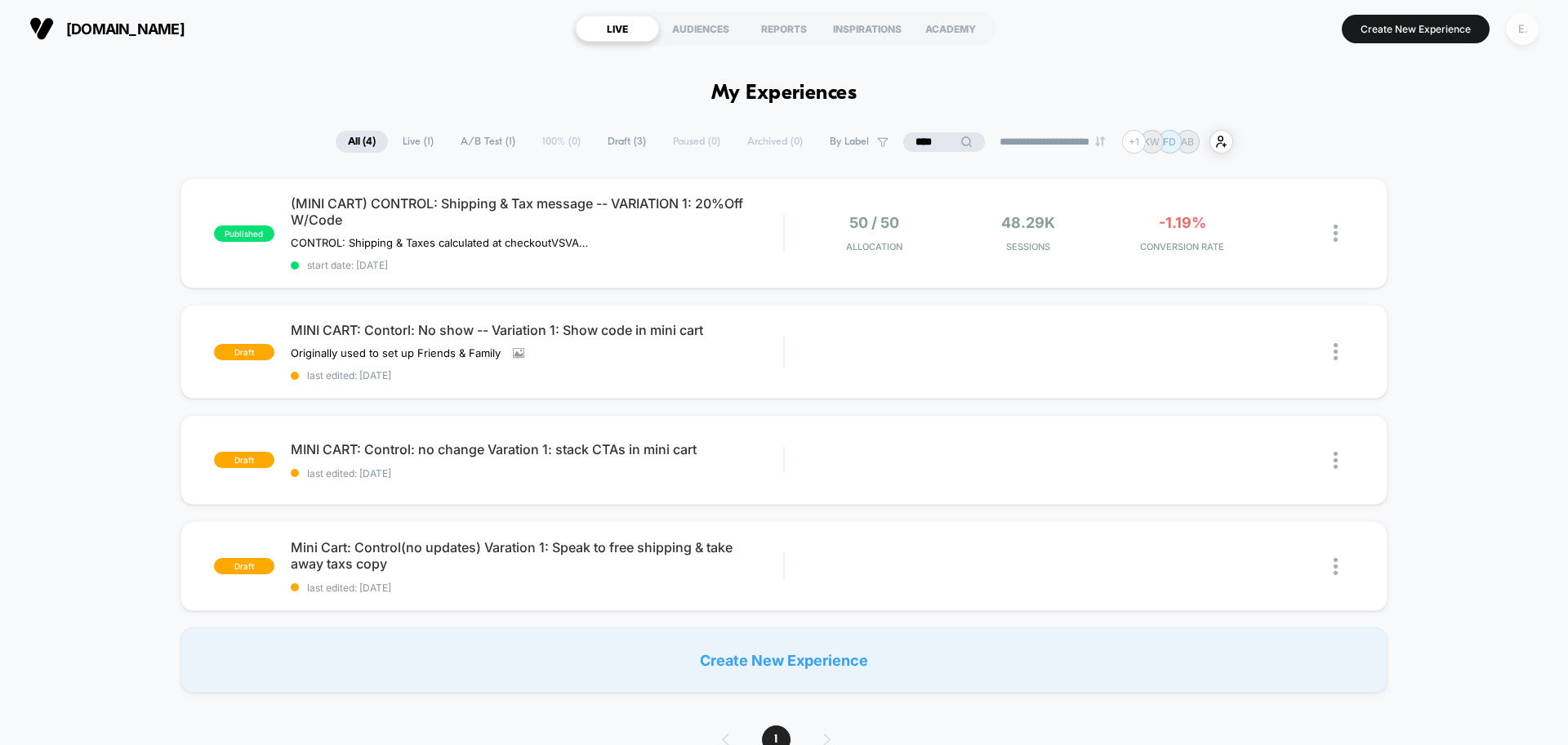
click at [1522, 23] on div "E." at bounding box center [1523, 29] width 32 height 32
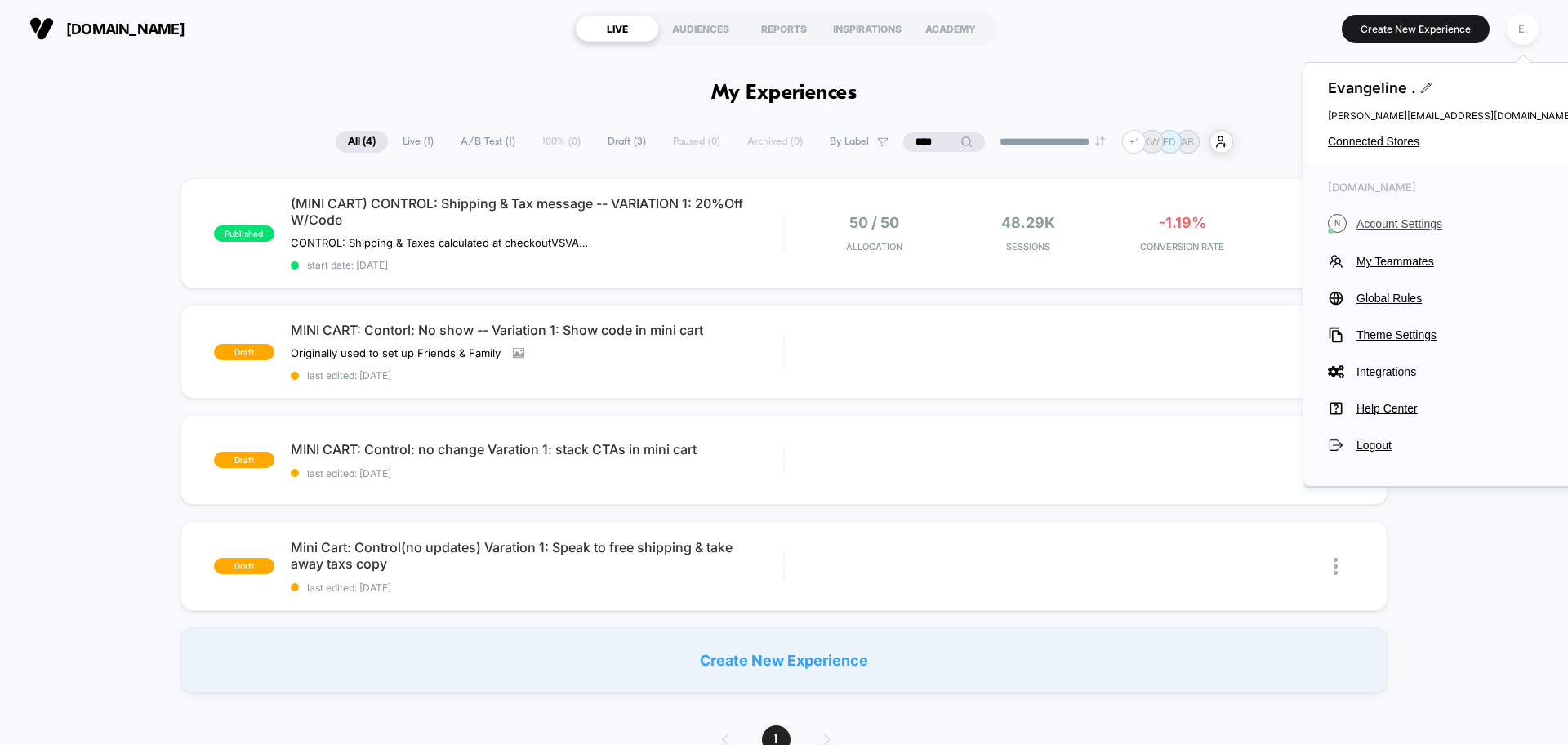
click at [1422, 215] on button "N Account Settings" at bounding box center [1450, 223] width 245 height 19
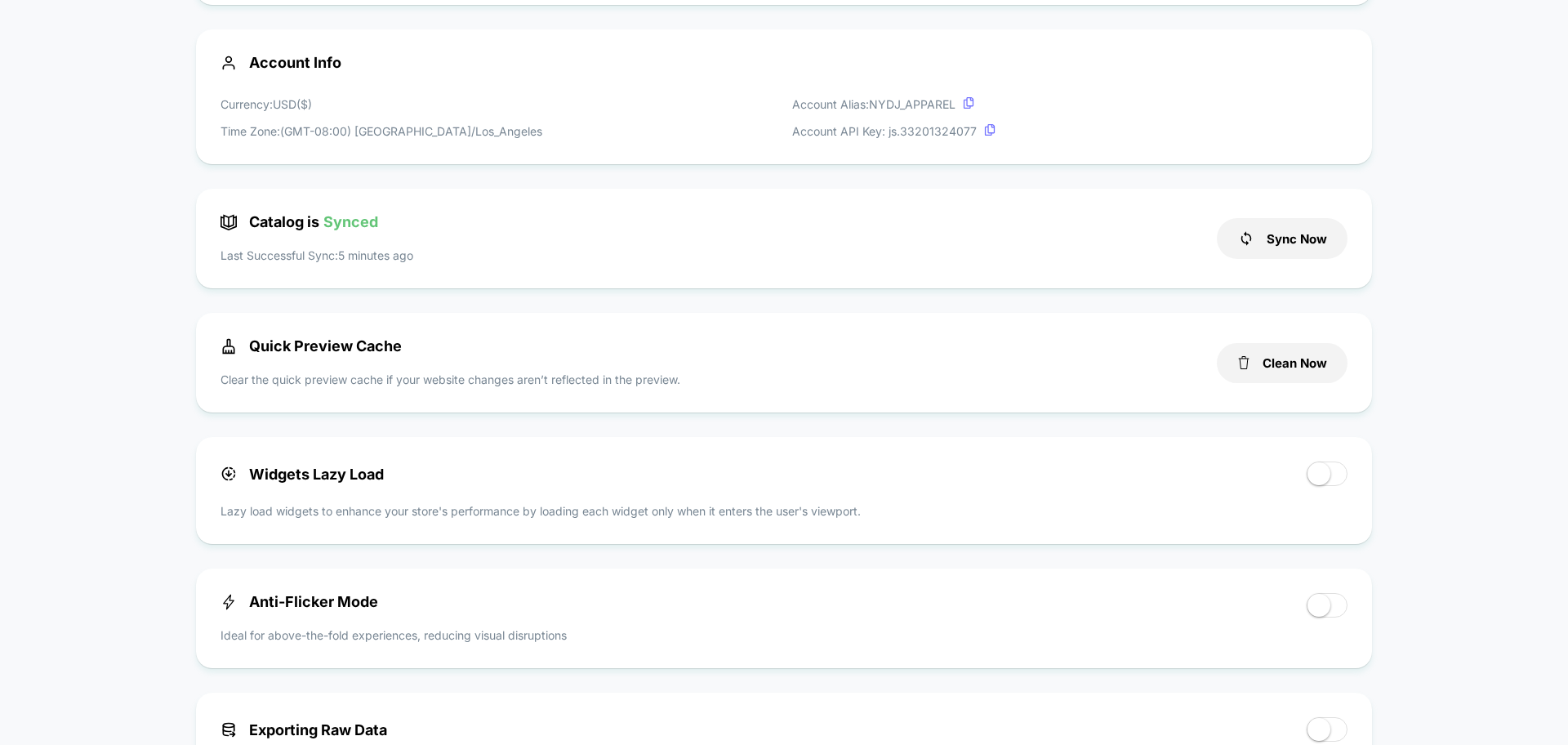
scroll to position [817, 0]
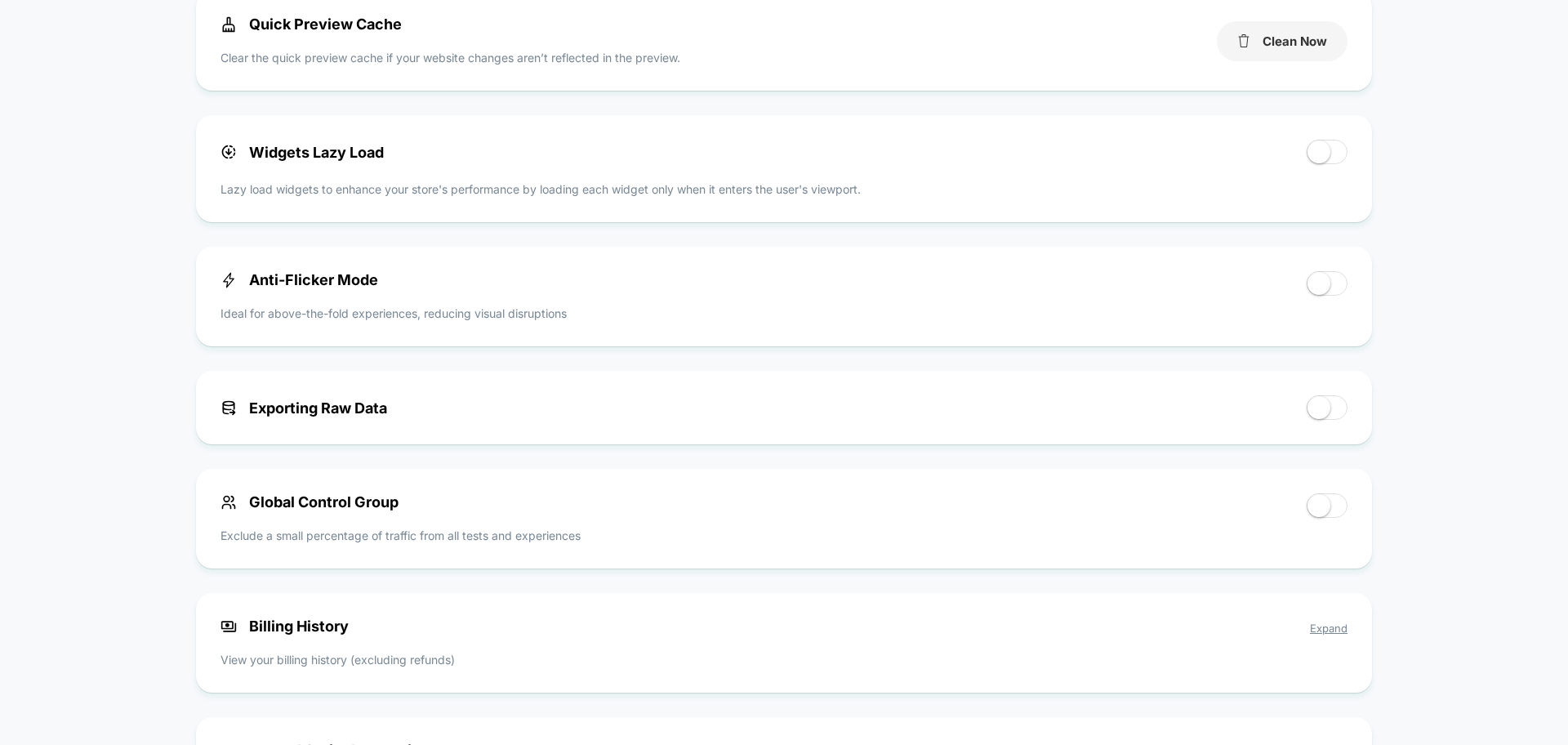
click at [1295, 45] on button "Clean Now" at bounding box center [1281, 41] width 130 height 40
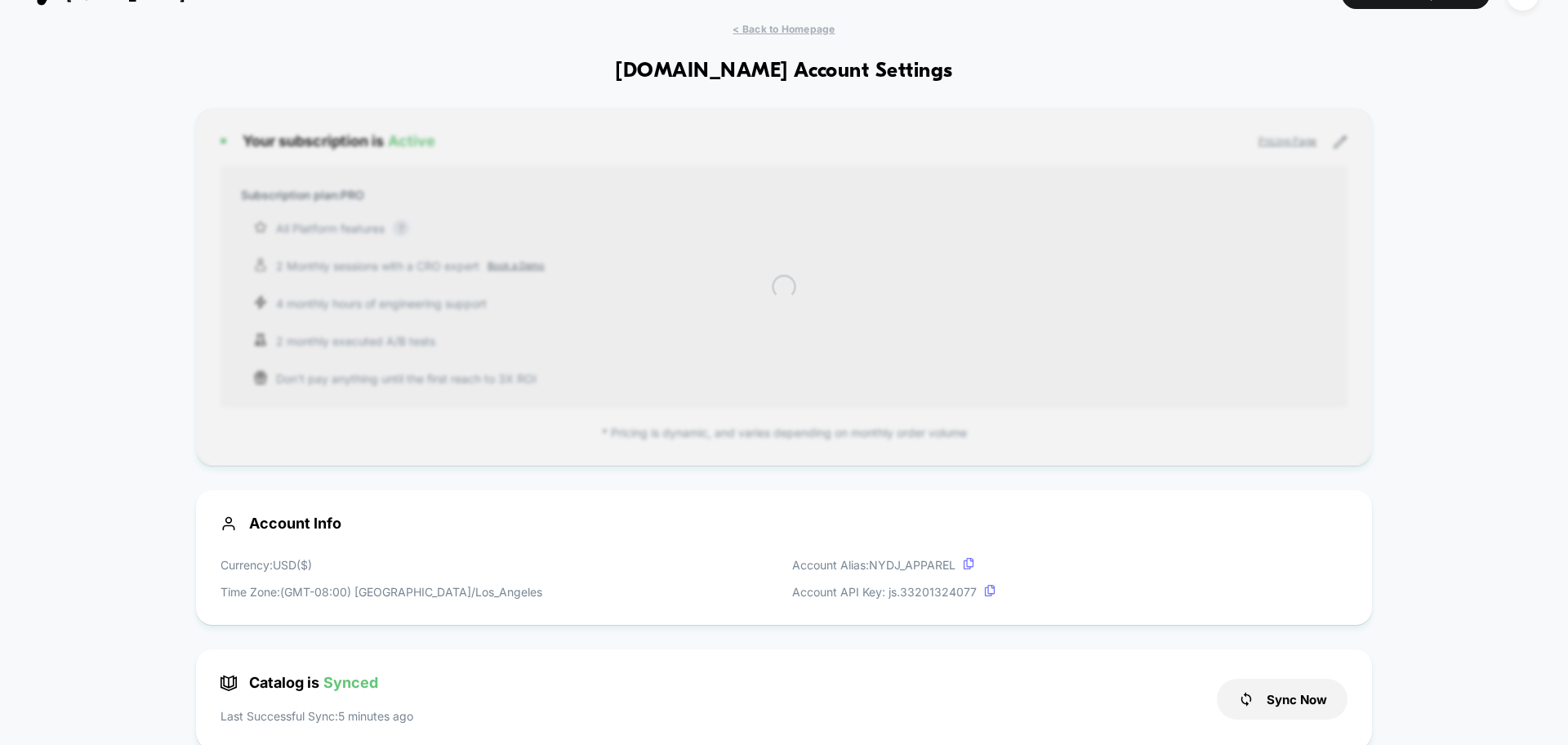
scroll to position [0, 0]
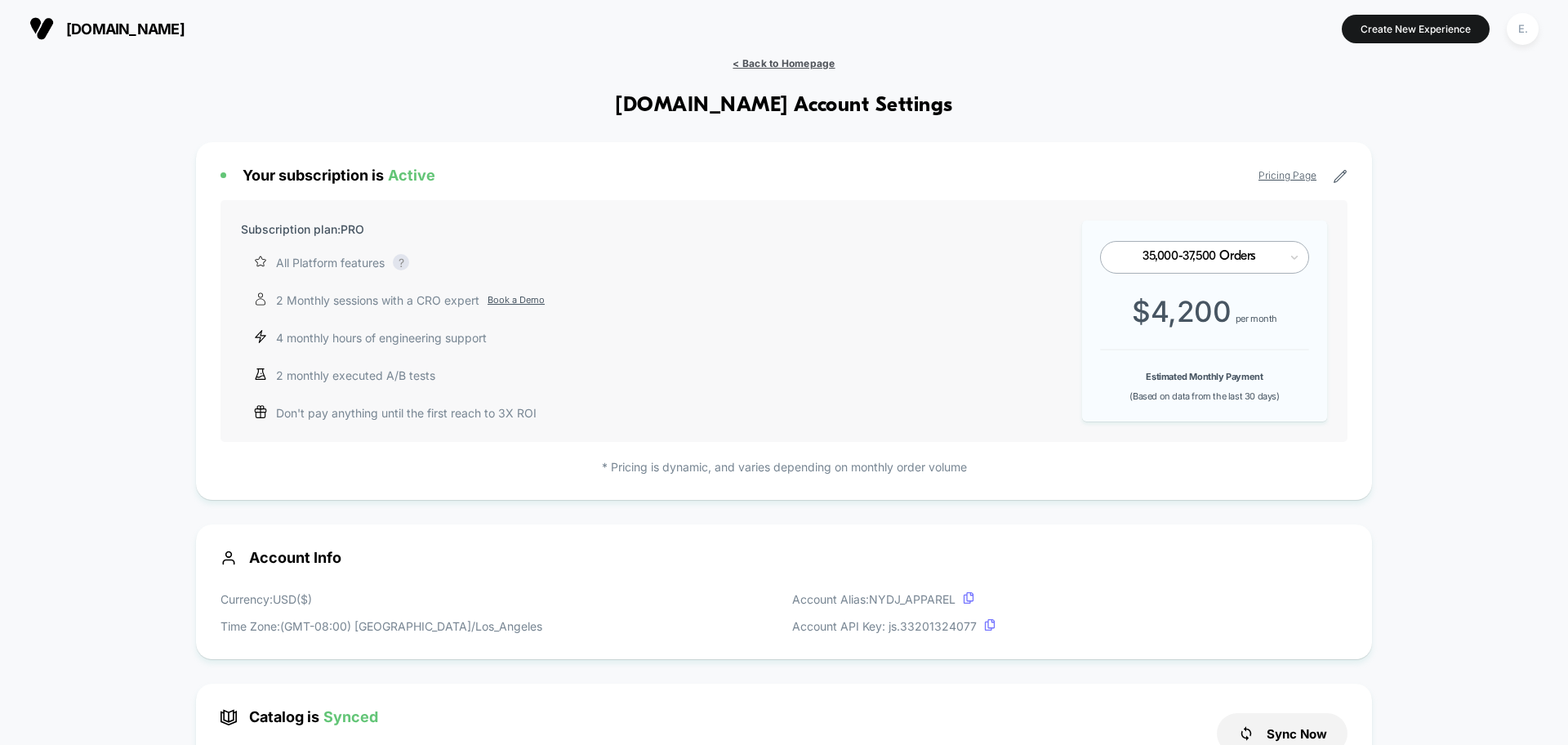
click at [764, 64] on span "< Back to Homepage" at bounding box center [783, 63] width 102 height 12
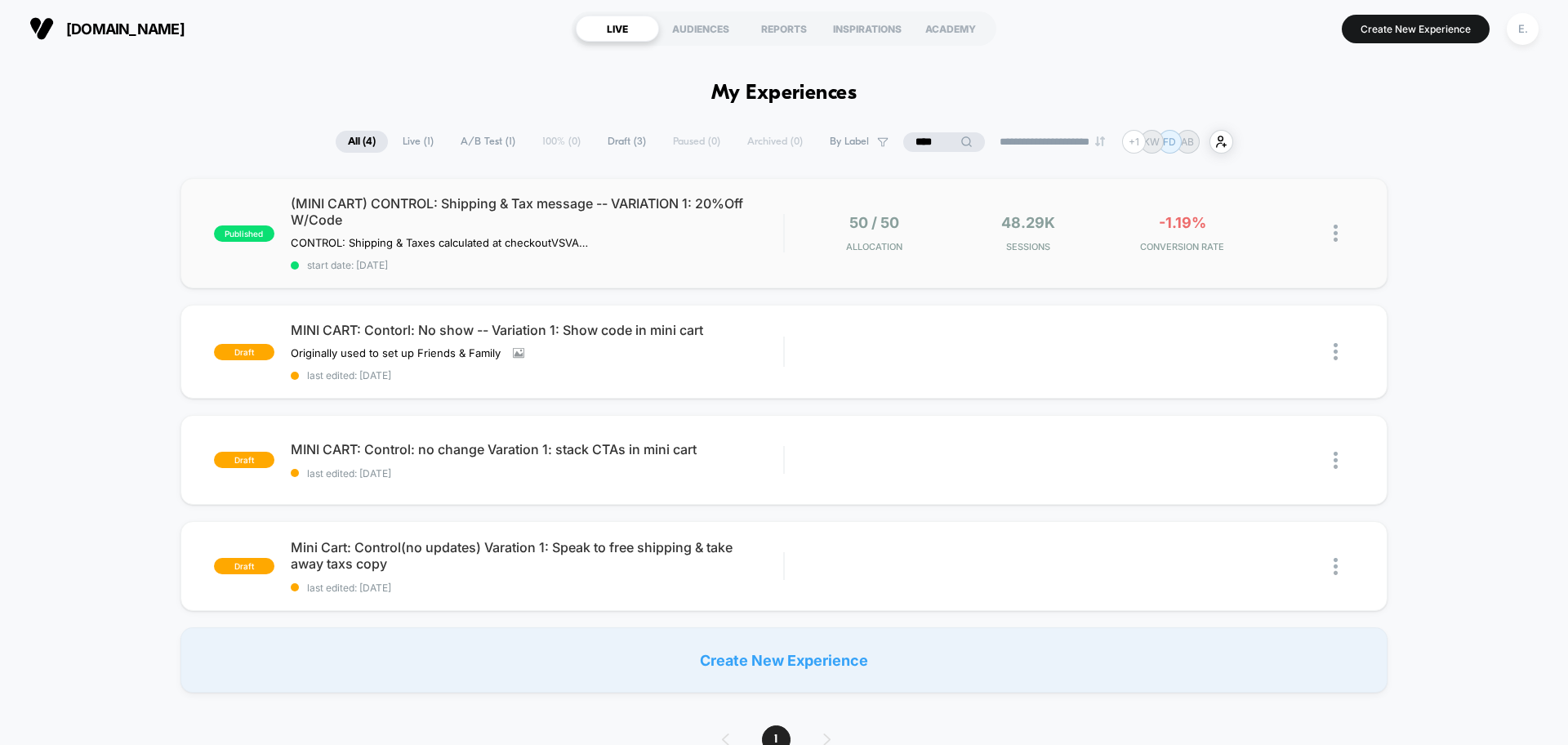
click at [788, 230] on div "50 / 50 Allocation 48.29k Sessions -1.19% CONVERSION RATE" at bounding box center [1068, 233] width 569 height 38
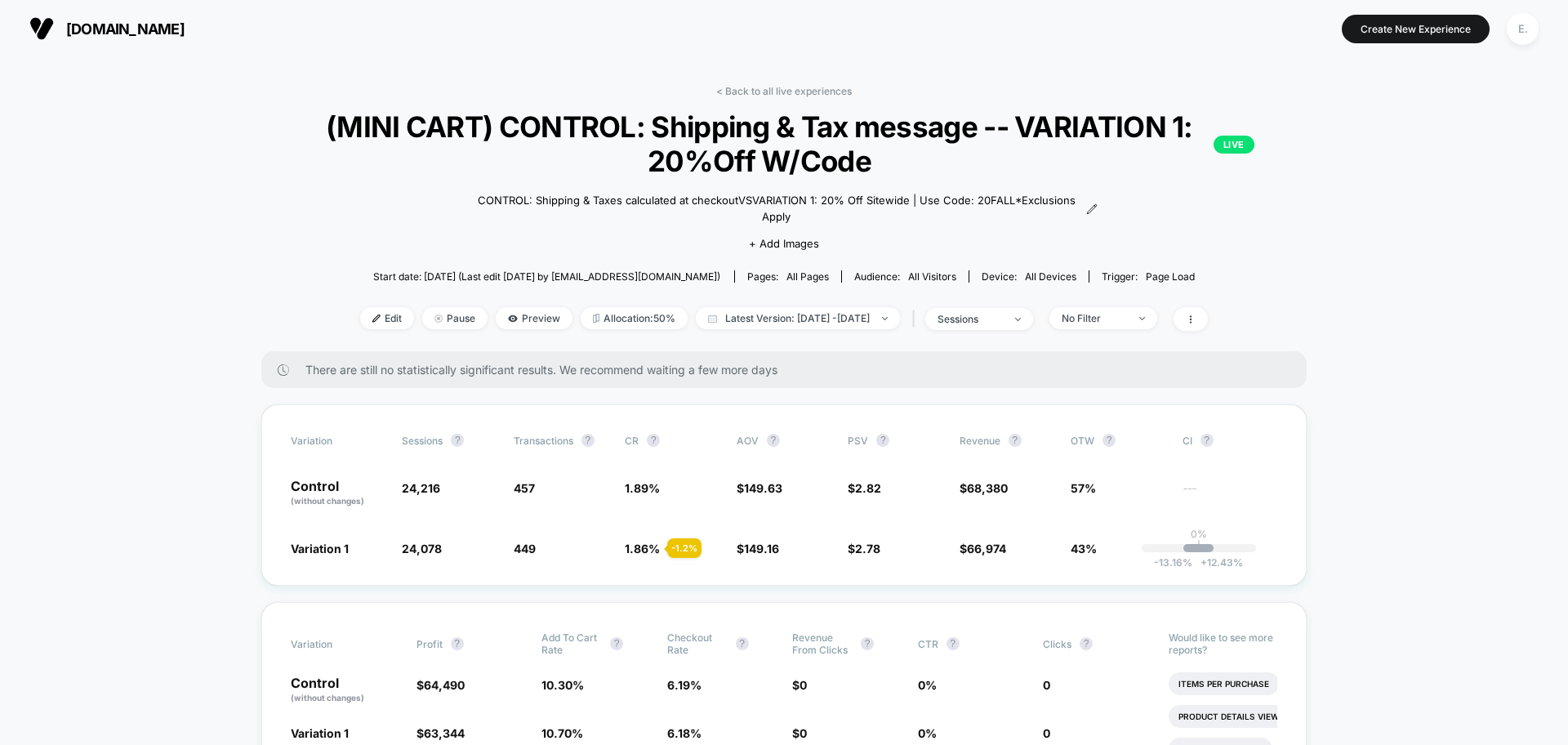
click at [345, 329] on div "Edit Pause Preview Allocation: 50% Latest Version: Sep 23, 2025 - Sep 24, 2025 …" at bounding box center [784, 319] width 1045 height 24
click at [360, 308] on span "Edit" at bounding box center [387, 318] width 54 height 22
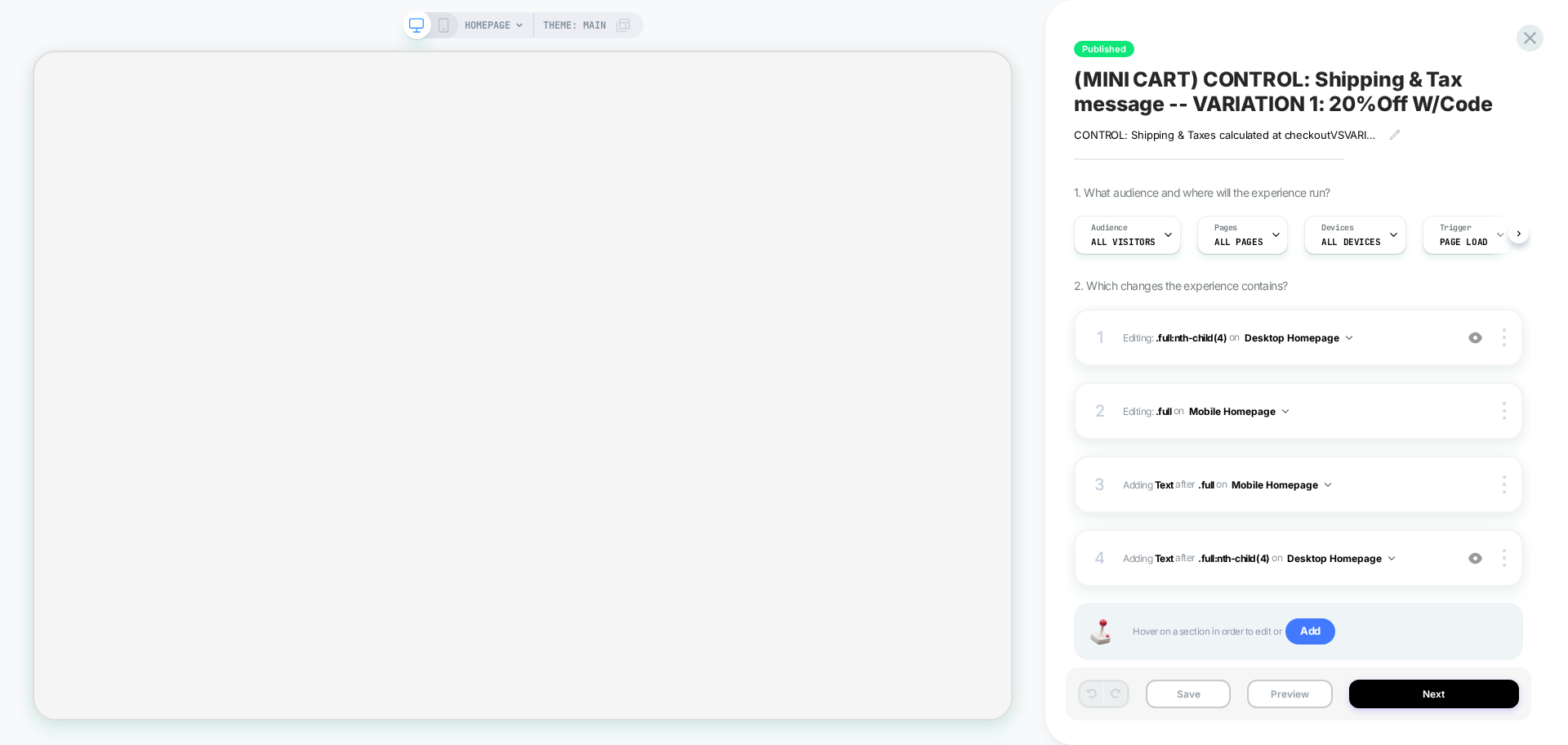
scroll to position [0, 1]
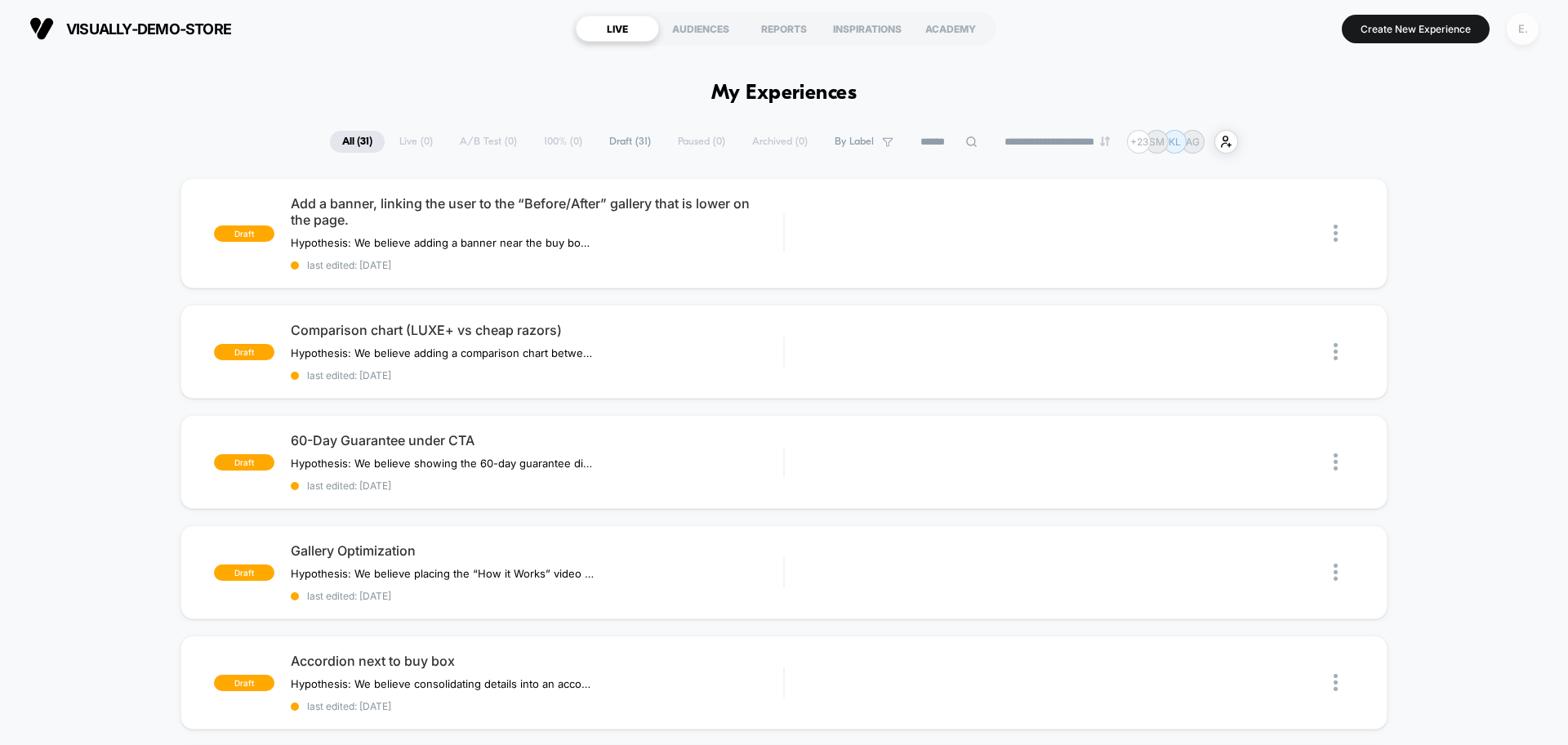
click at [1514, 38] on div "E." at bounding box center [1523, 29] width 32 height 32
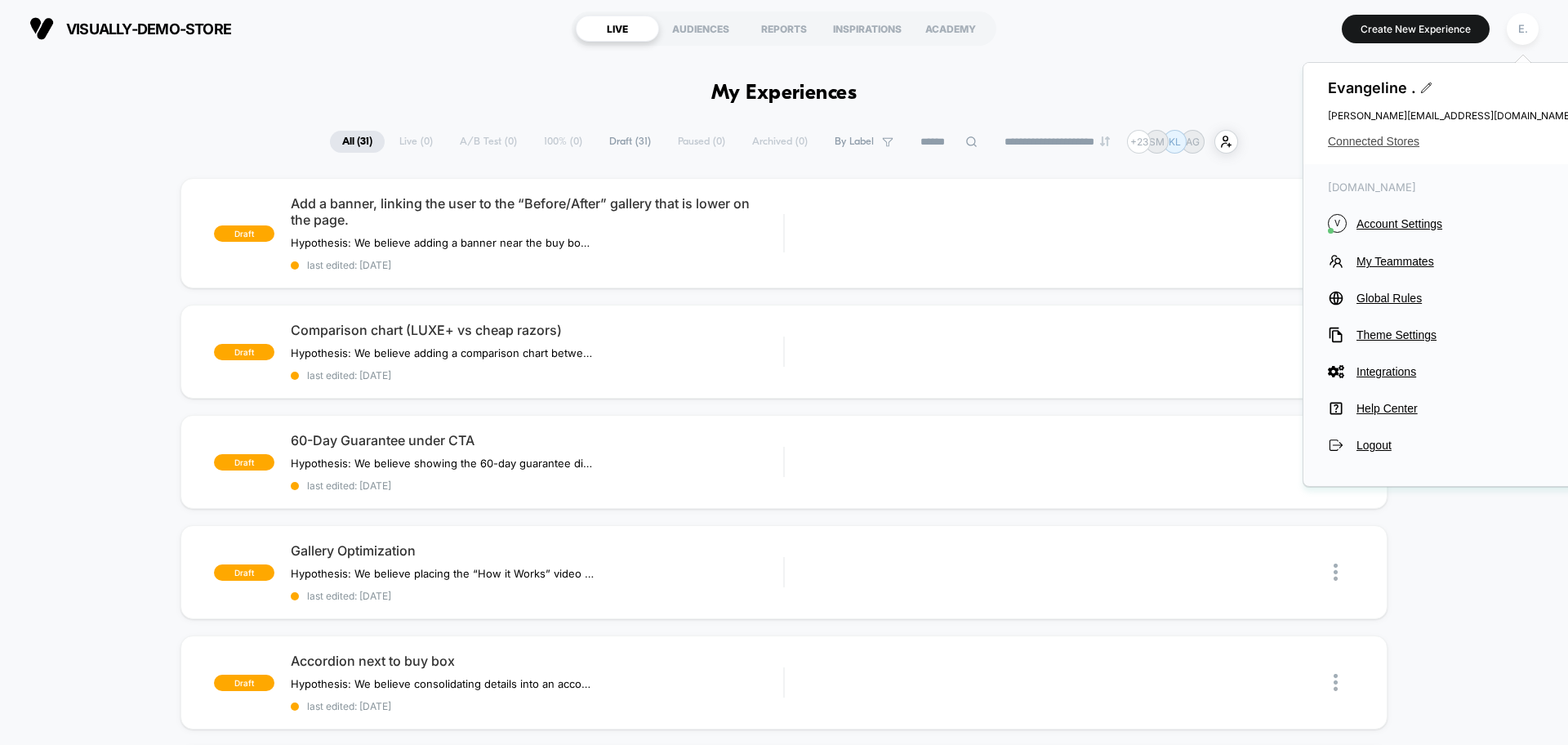
click at [1371, 143] on span "Connected Stores" at bounding box center [1450, 141] width 245 height 13
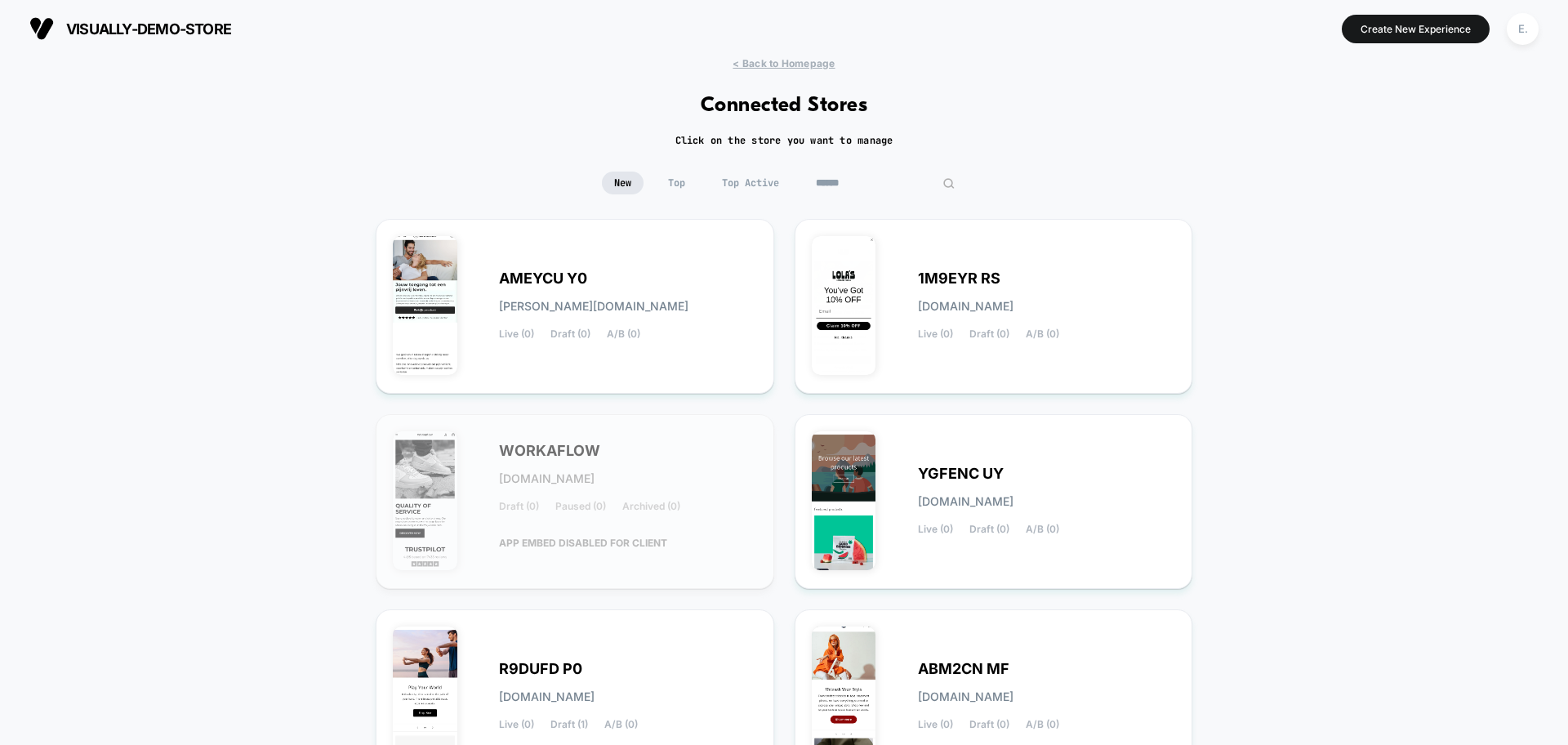
click at [918, 179] on div at bounding box center [885, 183] width 163 height 23
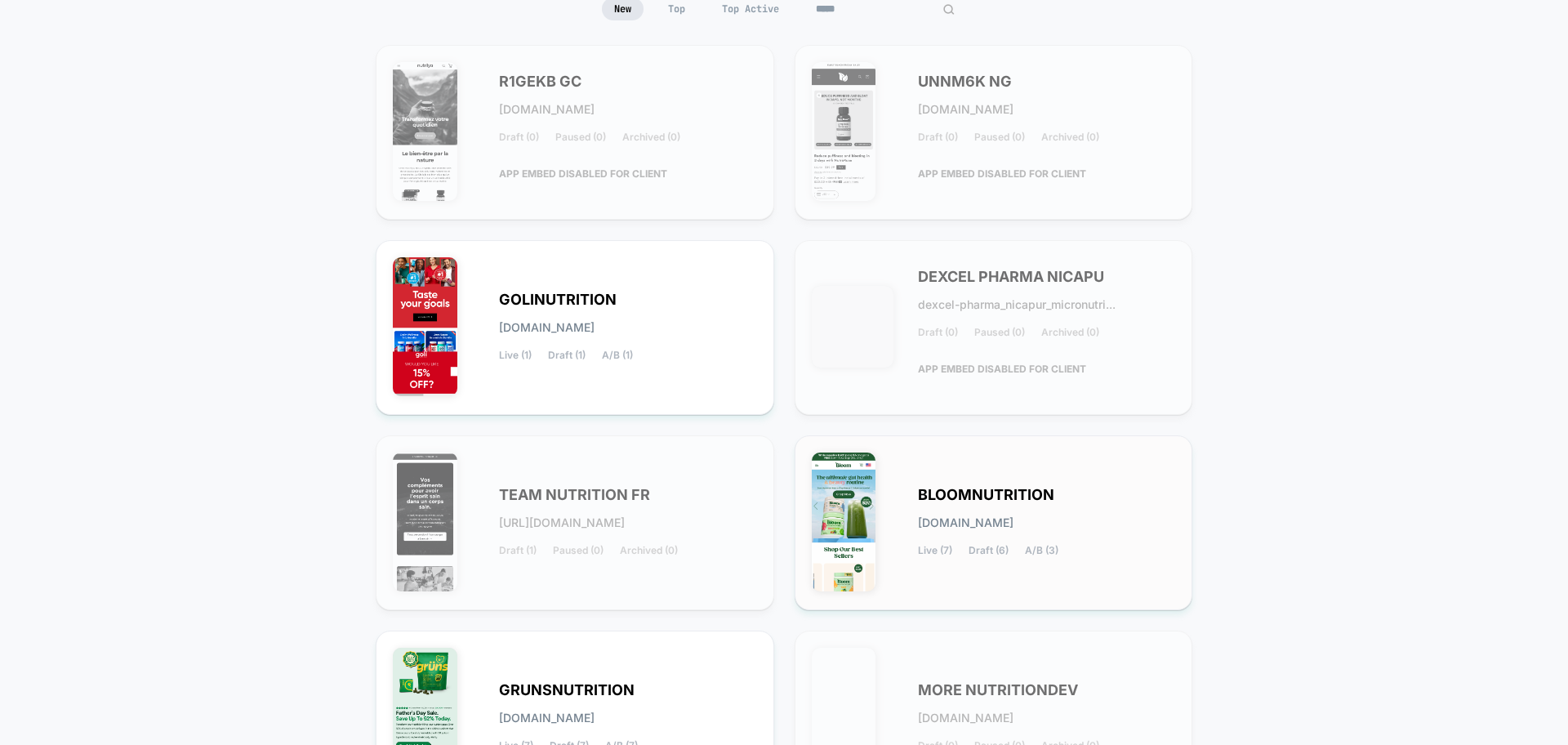
scroll to position [204, 0]
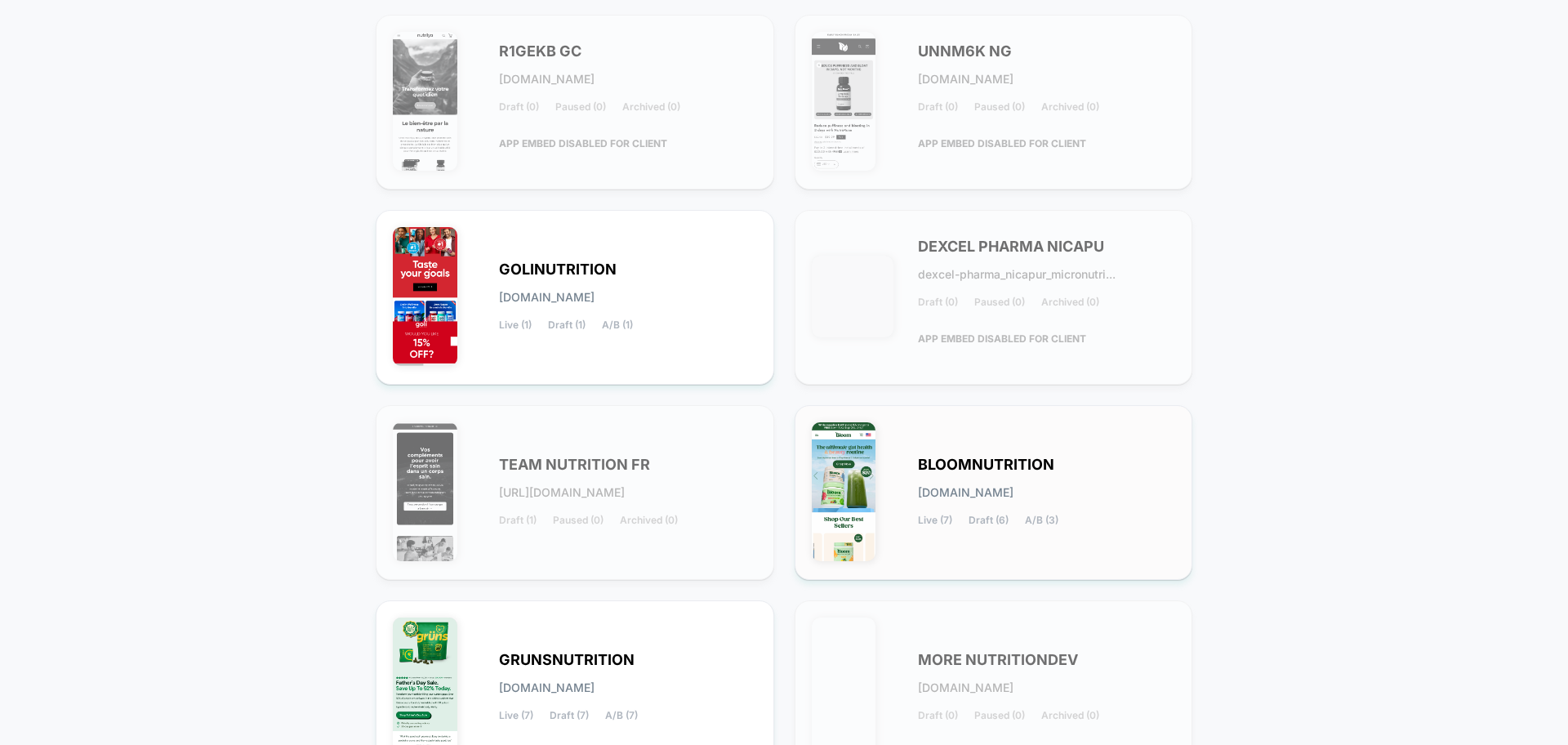
type input "*****"
drag, startPoint x: 1083, startPoint y: 522, endPoint x: 1464, endPoint y: 518, distance: 381.0
click at [1464, 518] on div "< Back to Homepage Connected Stores Click on the store you want to manage New T…" at bounding box center [784, 469] width 1568 height 1233
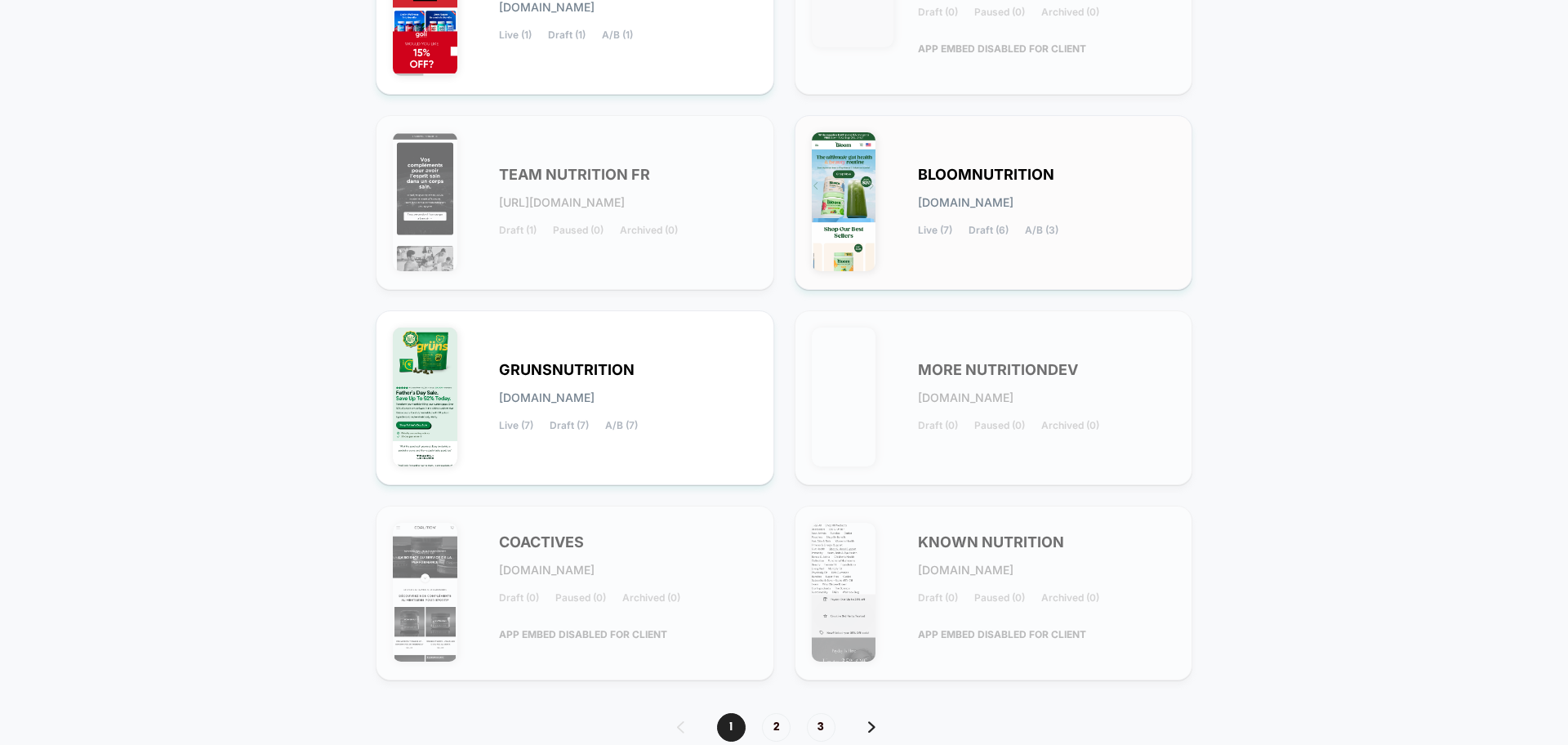
scroll to position [460, 0]
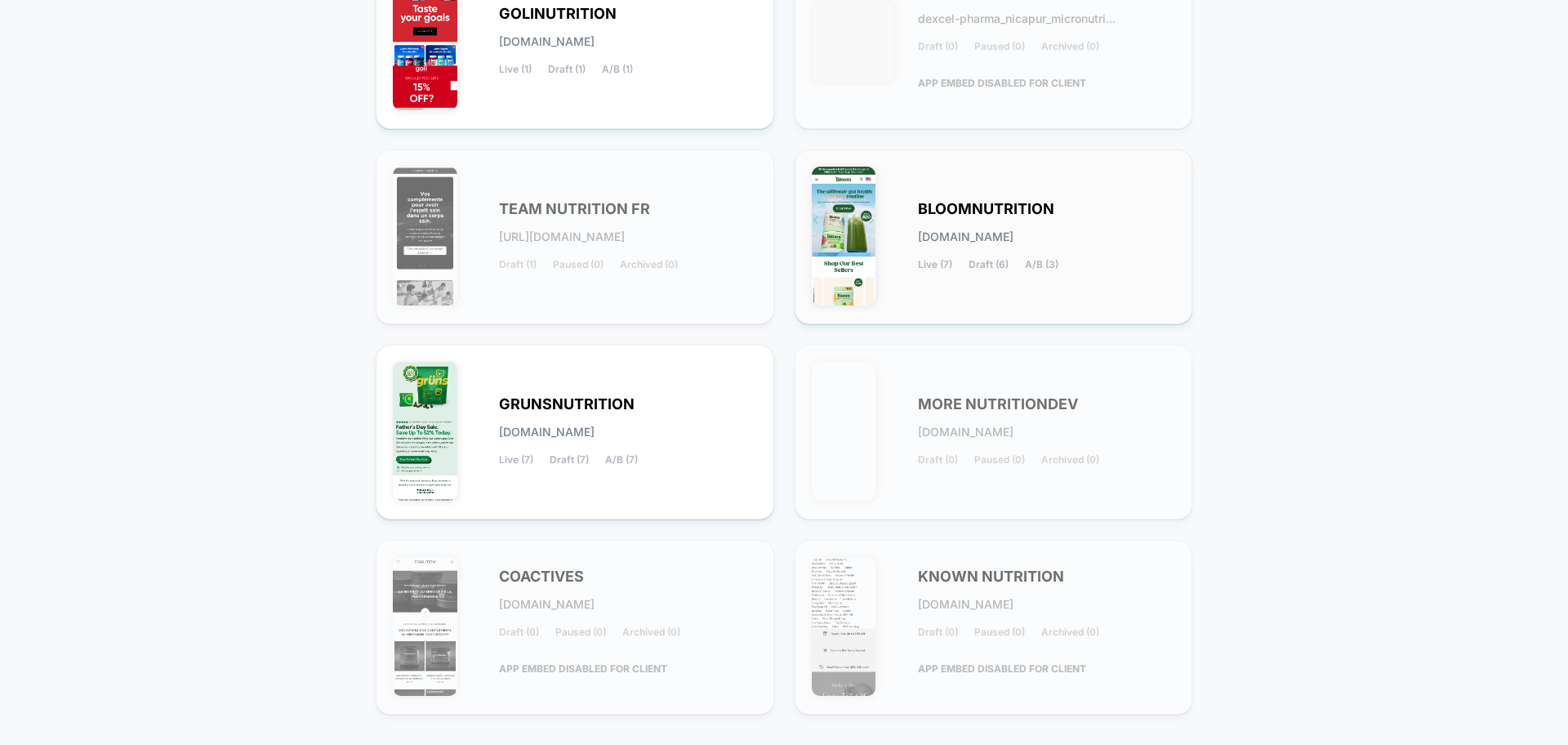
click at [1133, 293] on div "BLOOMNUTRITION [DOMAIN_NAME] Live (7) Draft (6) A/B (3)" at bounding box center [994, 237] width 364 height 140
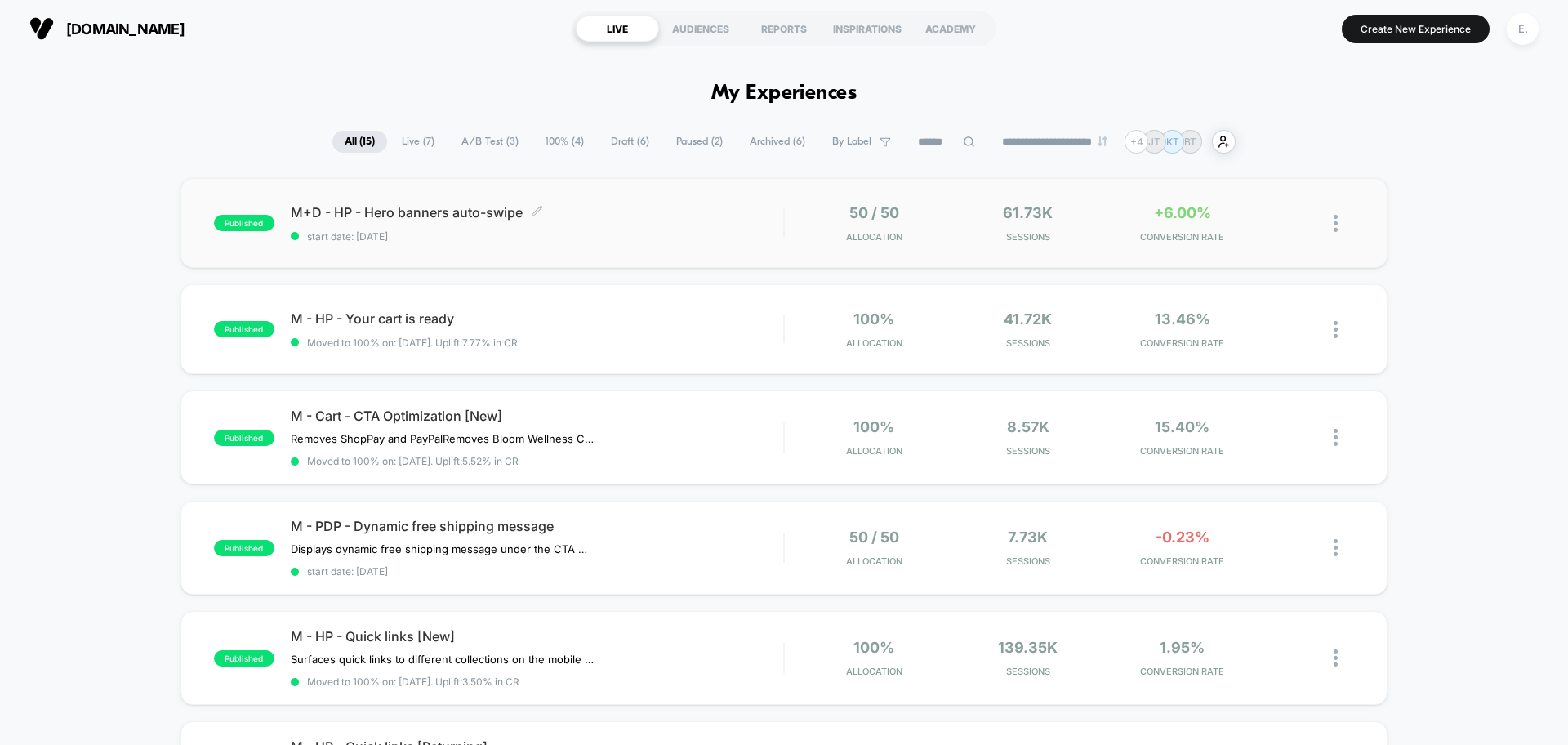
click at [711, 241] on span "start date: [DATE]" at bounding box center [537, 236] width 492 height 12
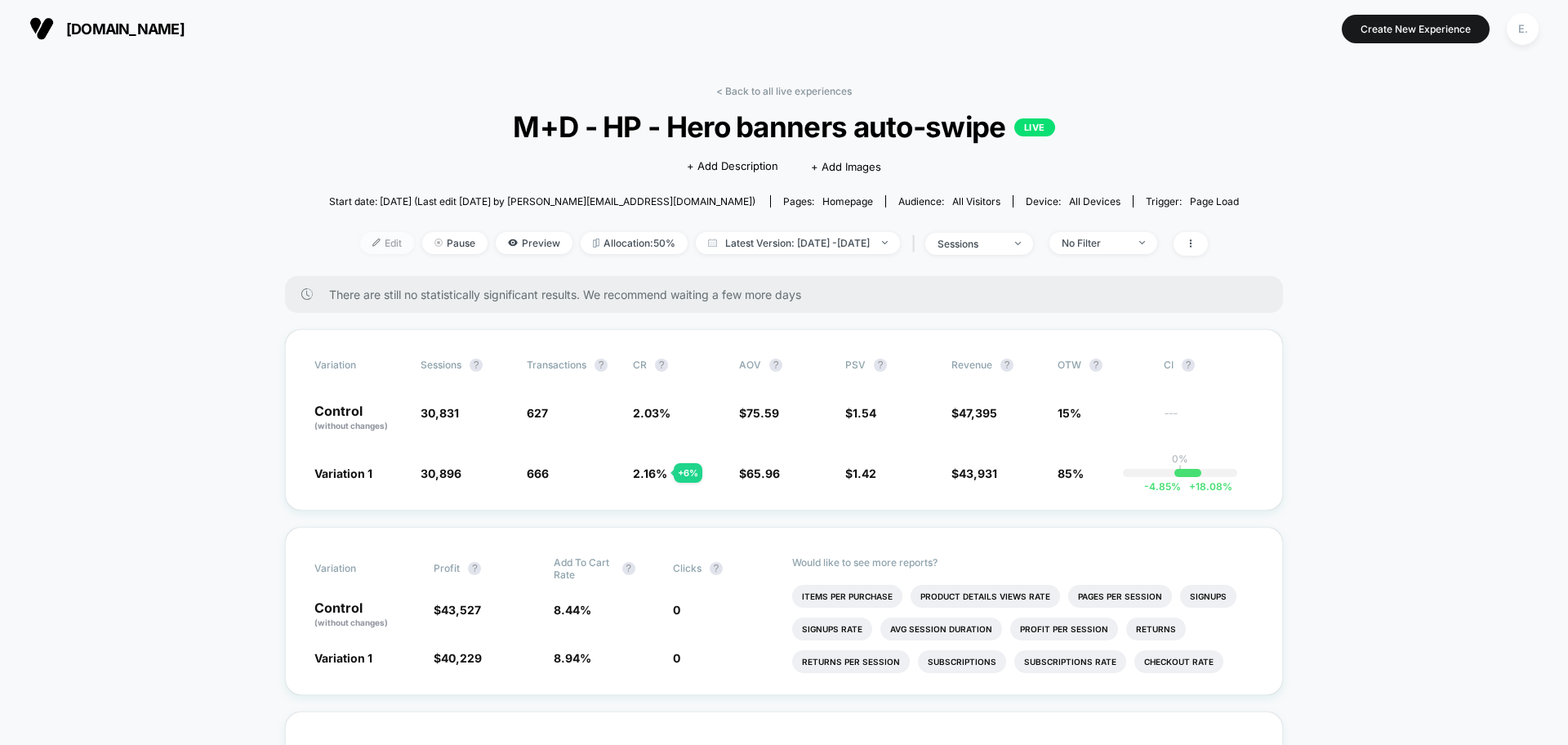
click at [360, 239] on span "Edit" at bounding box center [387, 242] width 54 height 22
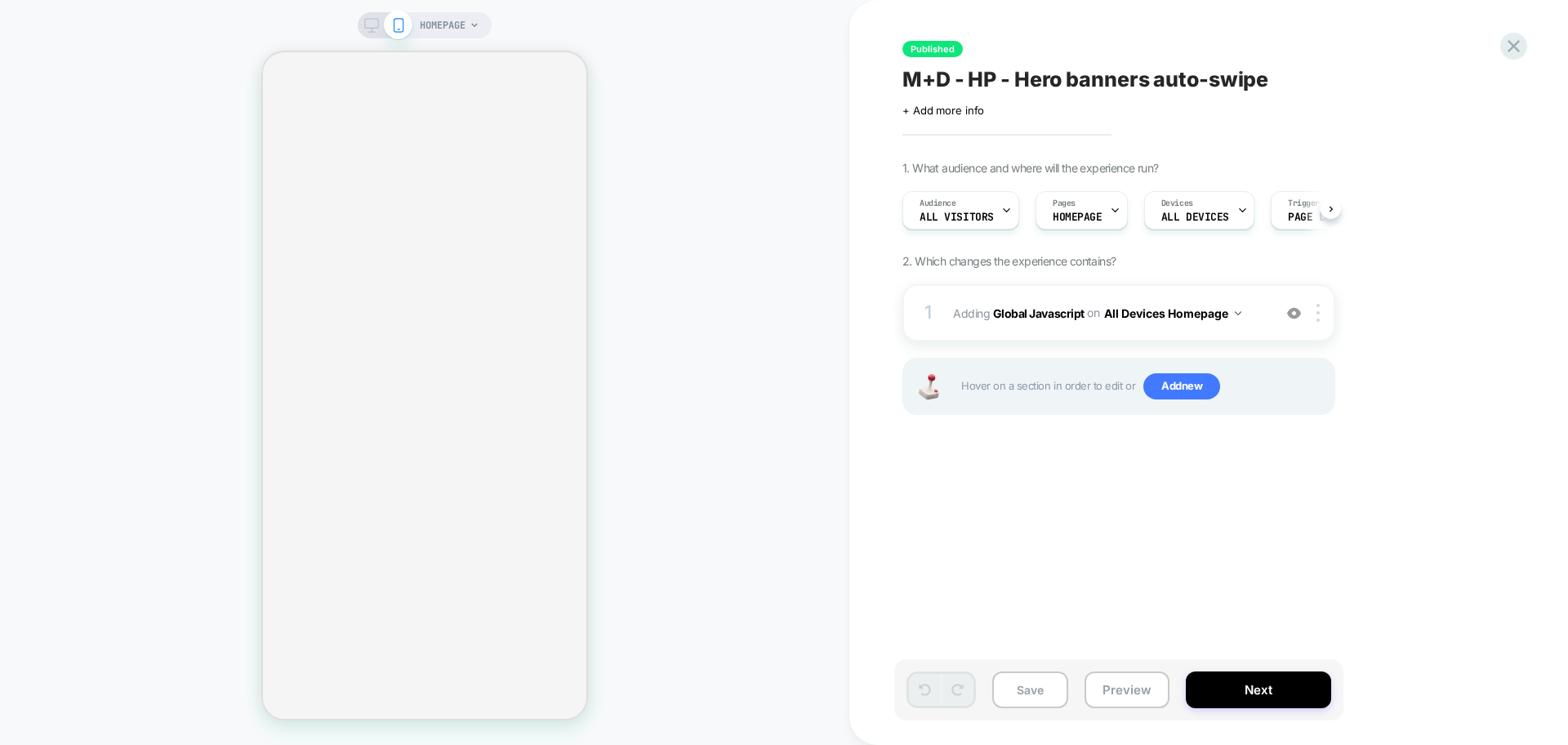
scroll to position [0, 1]
click at [1509, 61] on div "Published M+D - HP - Hero banners auto-swipe Click to edit experience details +…" at bounding box center [1209, 372] width 612 height 745
click at [1509, 52] on icon at bounding box center [1513, 46] width 22 height 22
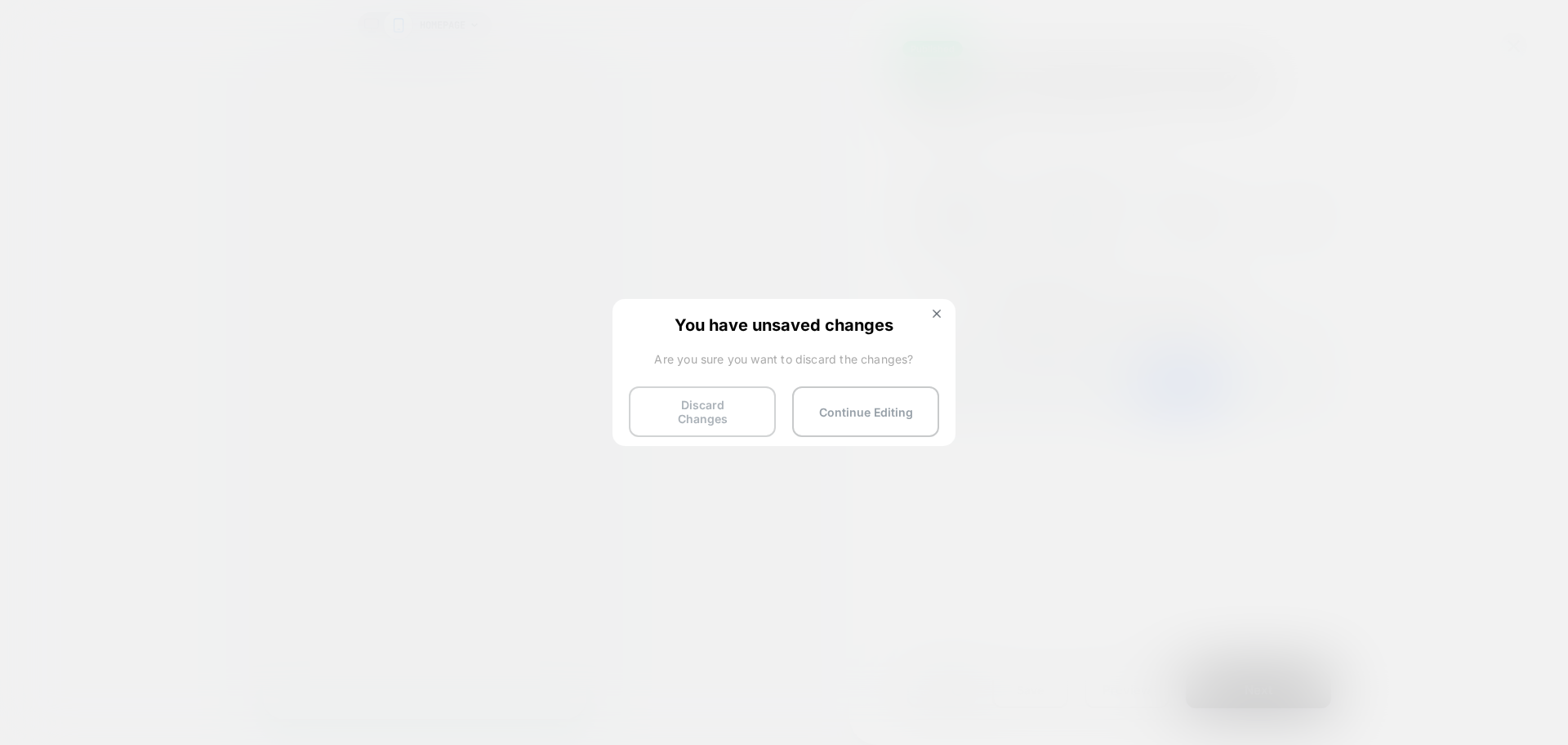
click at [723, 415] on button "Discard Changes" at bounding box center [703, 411] width 147 height 51
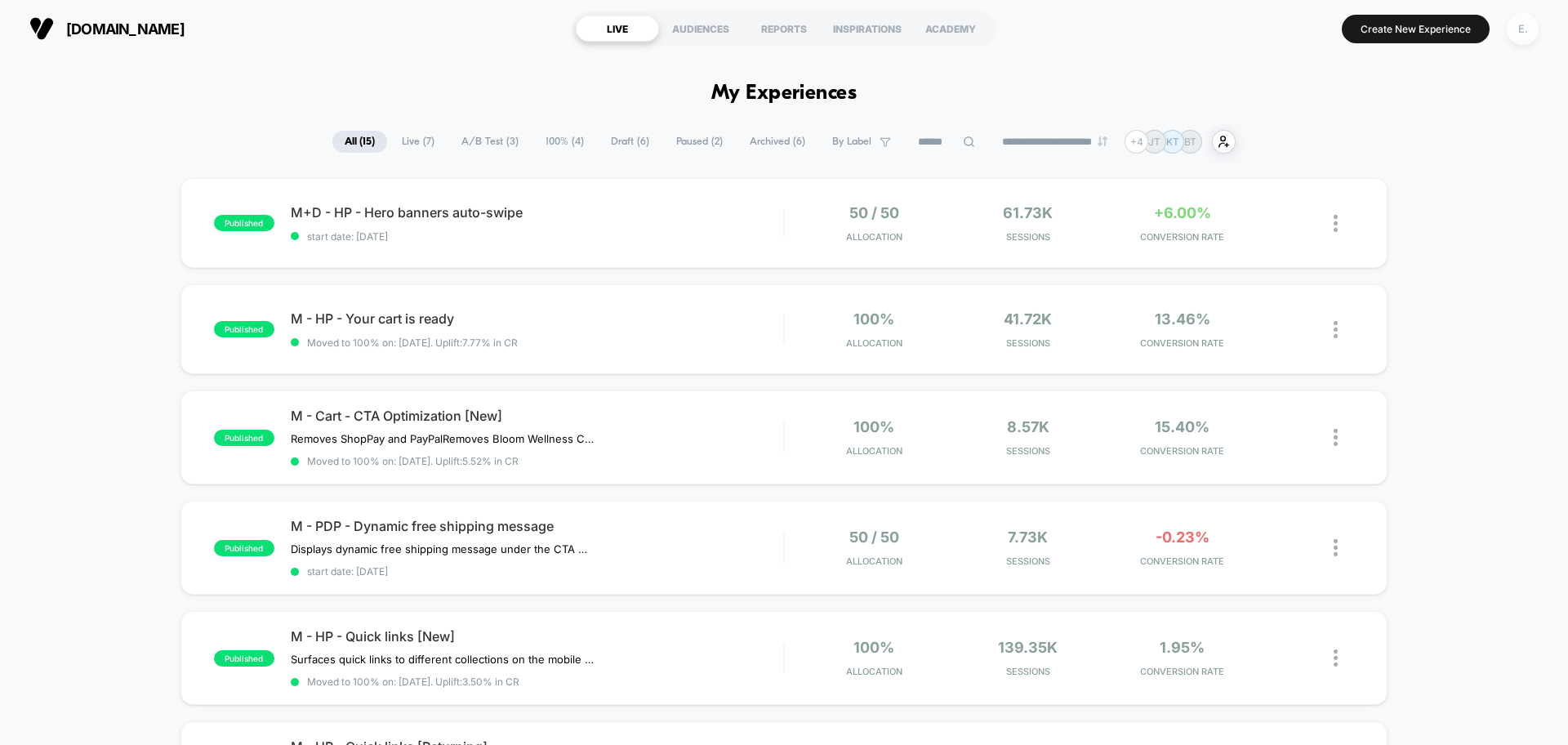
click at [1513, 36] on div "E." at bounding box center [1523, 29] width 32 height 32
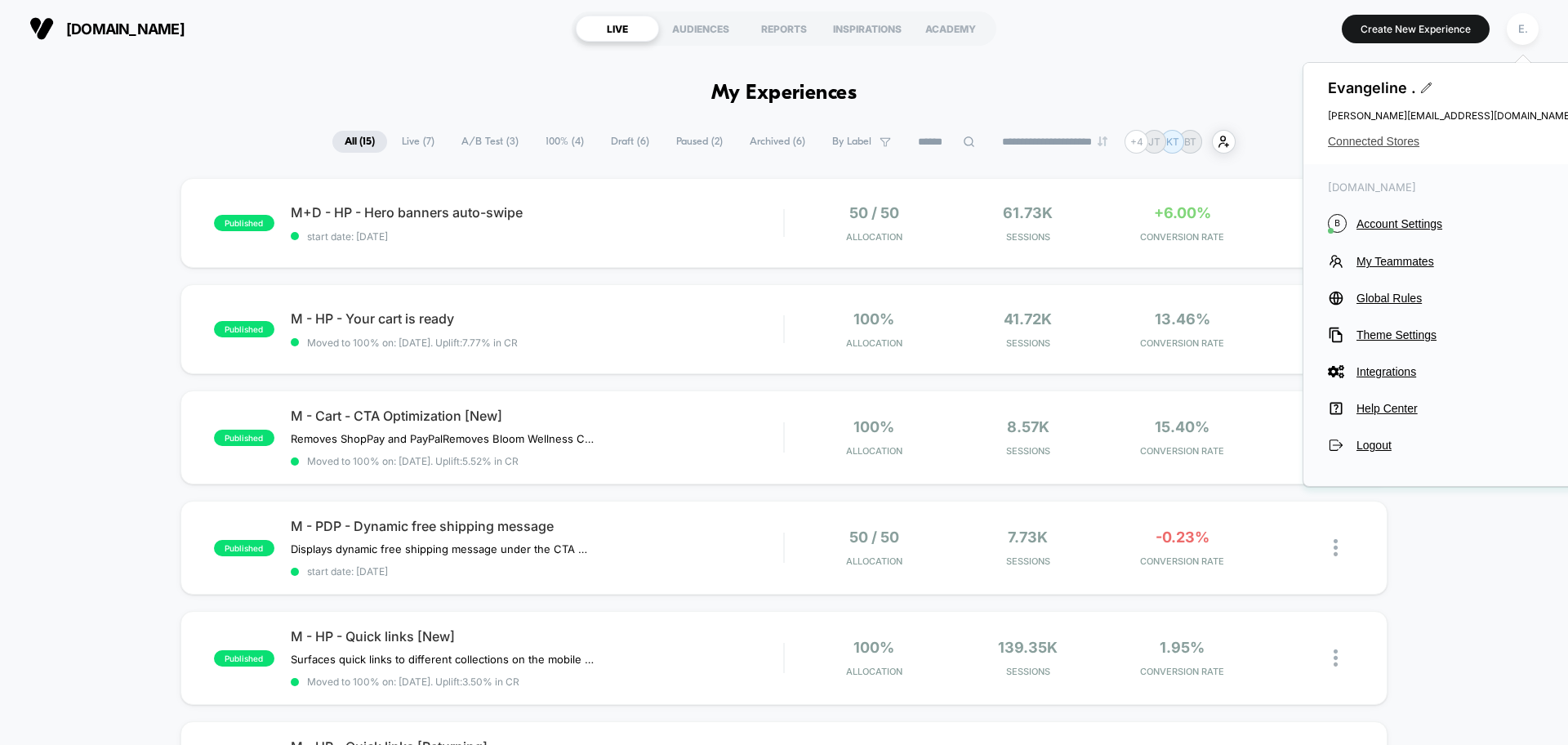
click at [1404, 139] on span "Connected Stores" at bounding box center [1450, 141] width 245 height 13
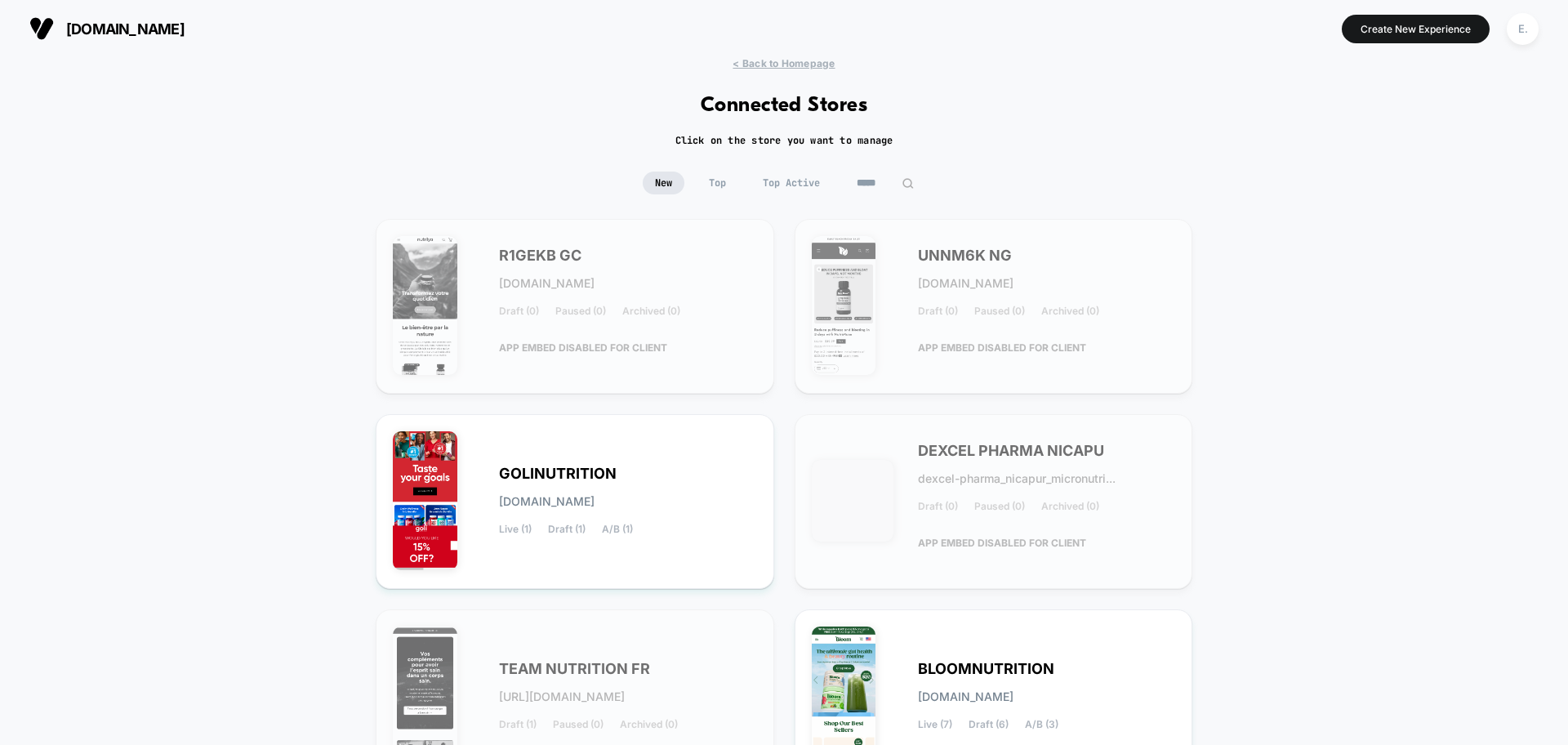
click at [886, 184] on input "*****" at bounding box center [885, 183] width 82 height 23
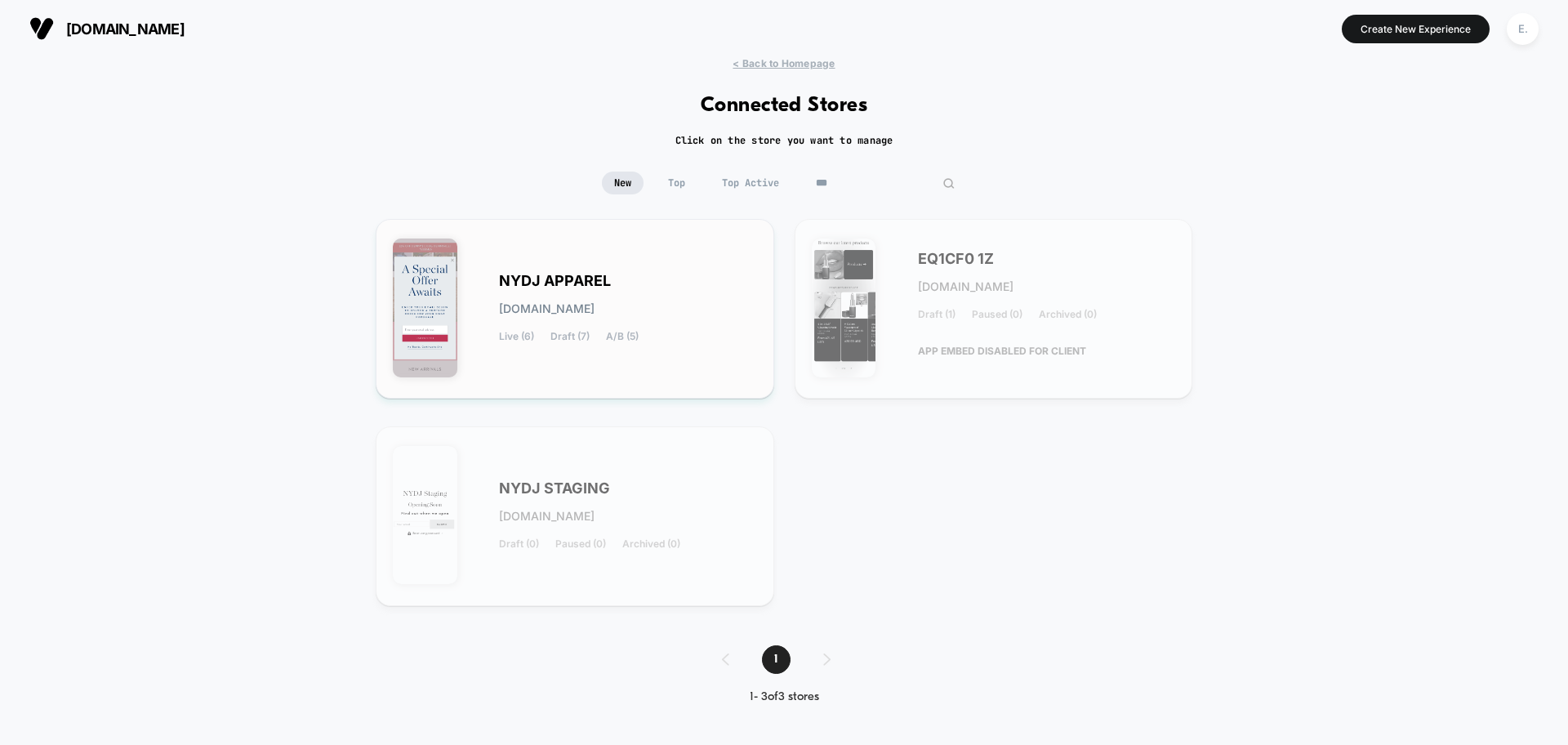
type input "***"
click at [720, 310] on div "NYDJ APPAREL nydj-apparel.myshopify.com Live (6) Draft (7) A/B (5)" at bounding box center [627, 308] width 258 height 67
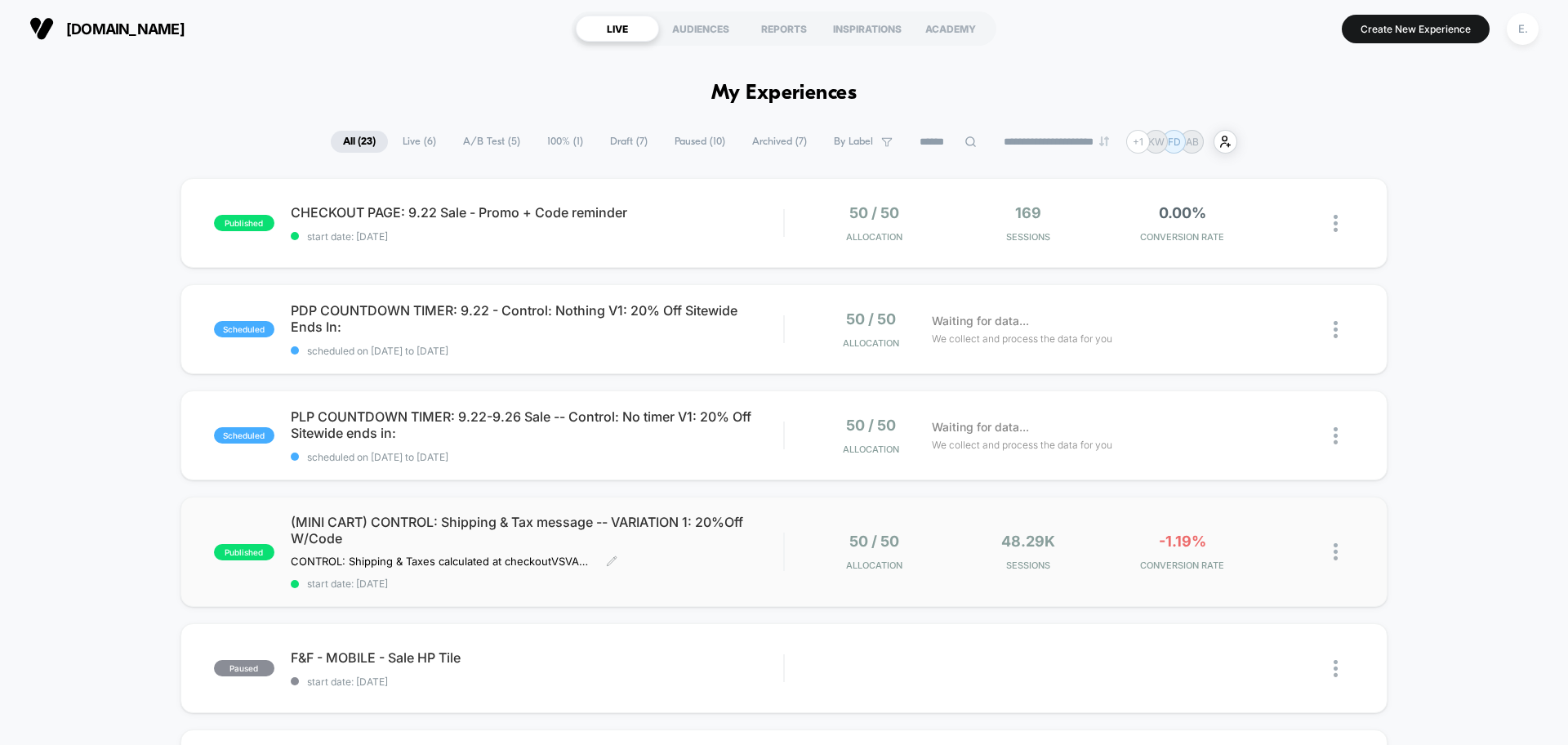
click at [732, 564] on div "(MINI CART) CONTROL: Shipping & Tax message -- VARIATION 1: 20%Off W/Code CONTR…" at bounding box center [537, 552] width 492 height 76
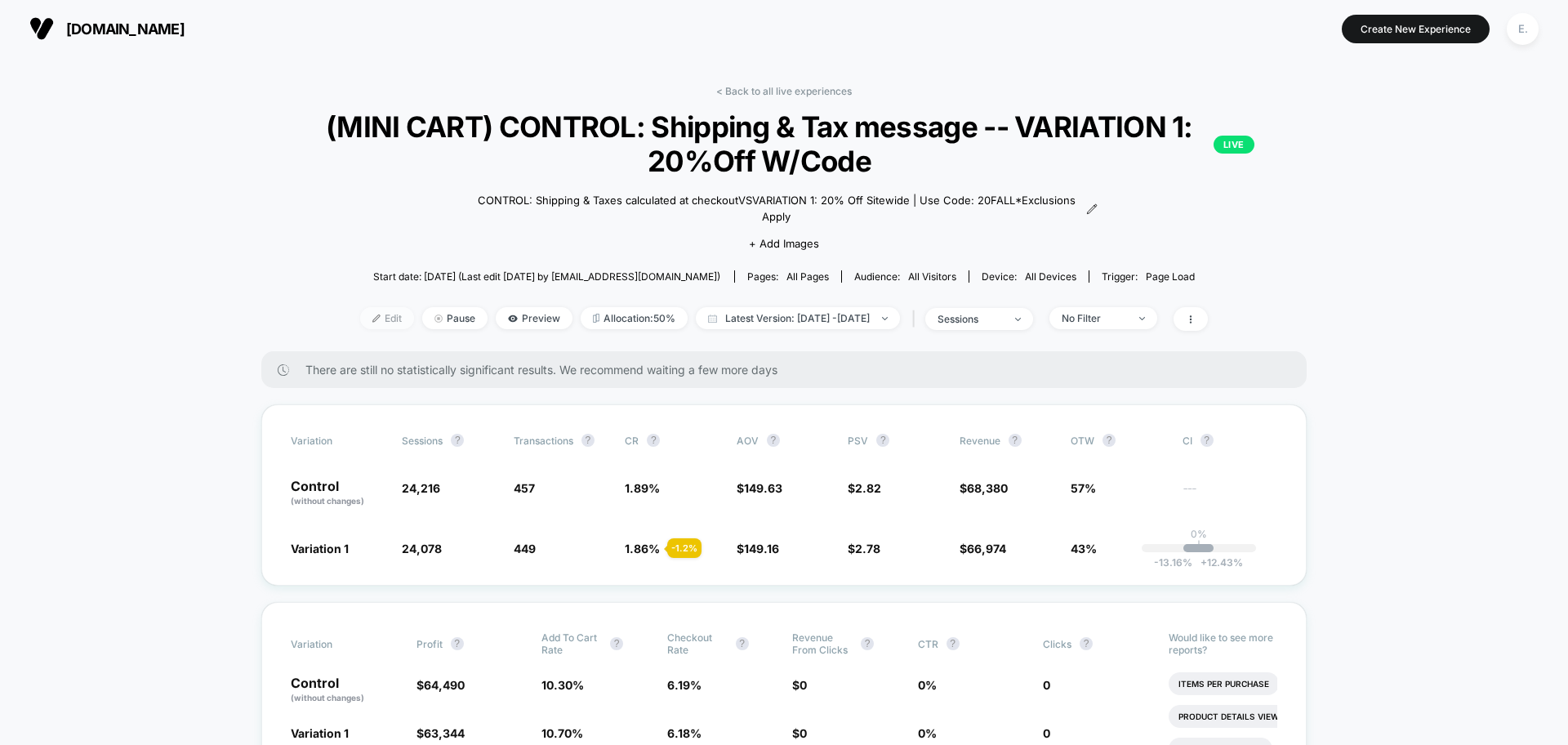
click at [373, 322] on img at bounding box center [376, 318] width 8 height 8
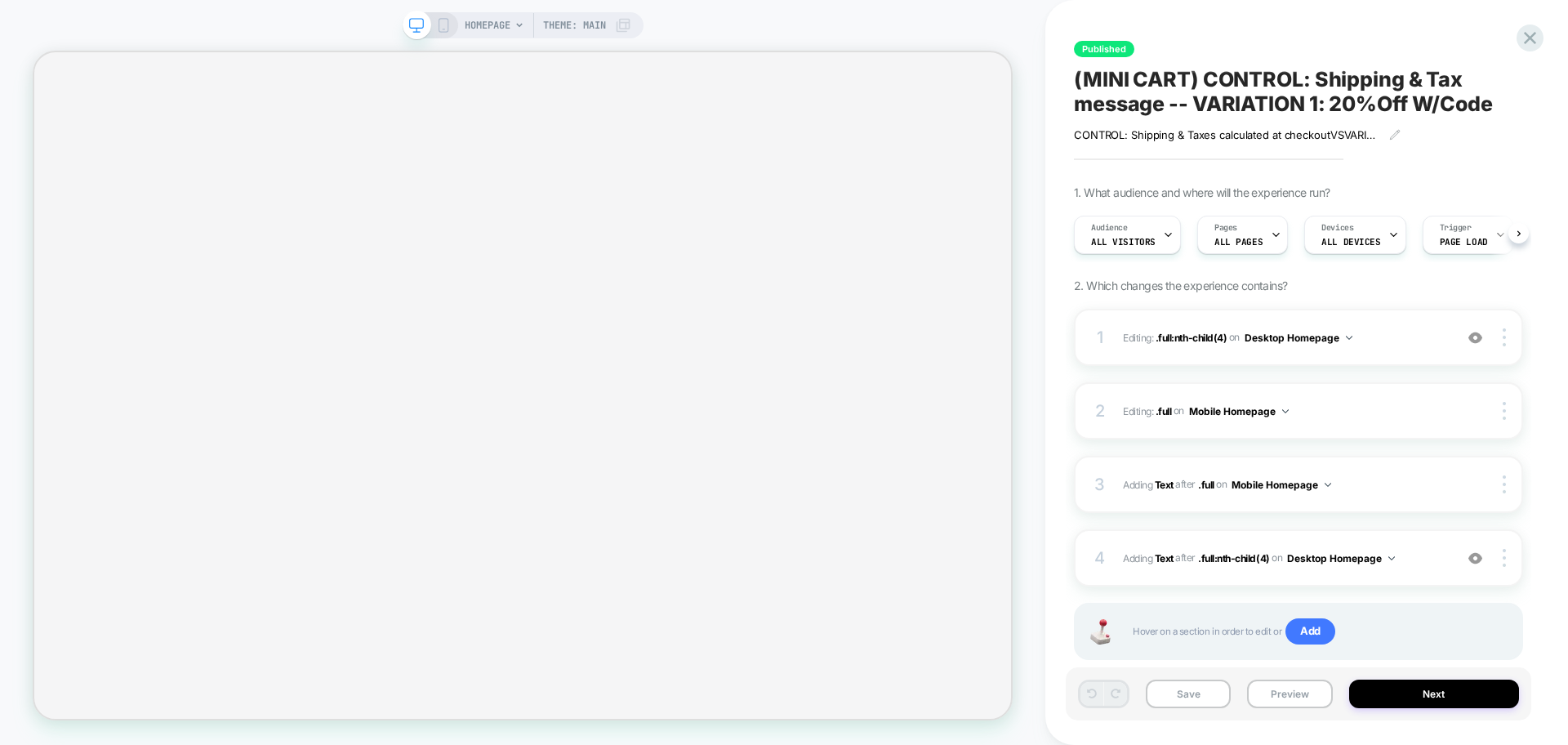
scroll to position [0, 1]
click at [1529, 33] on icon at bounding box center [1530, 37] width 22 height 22
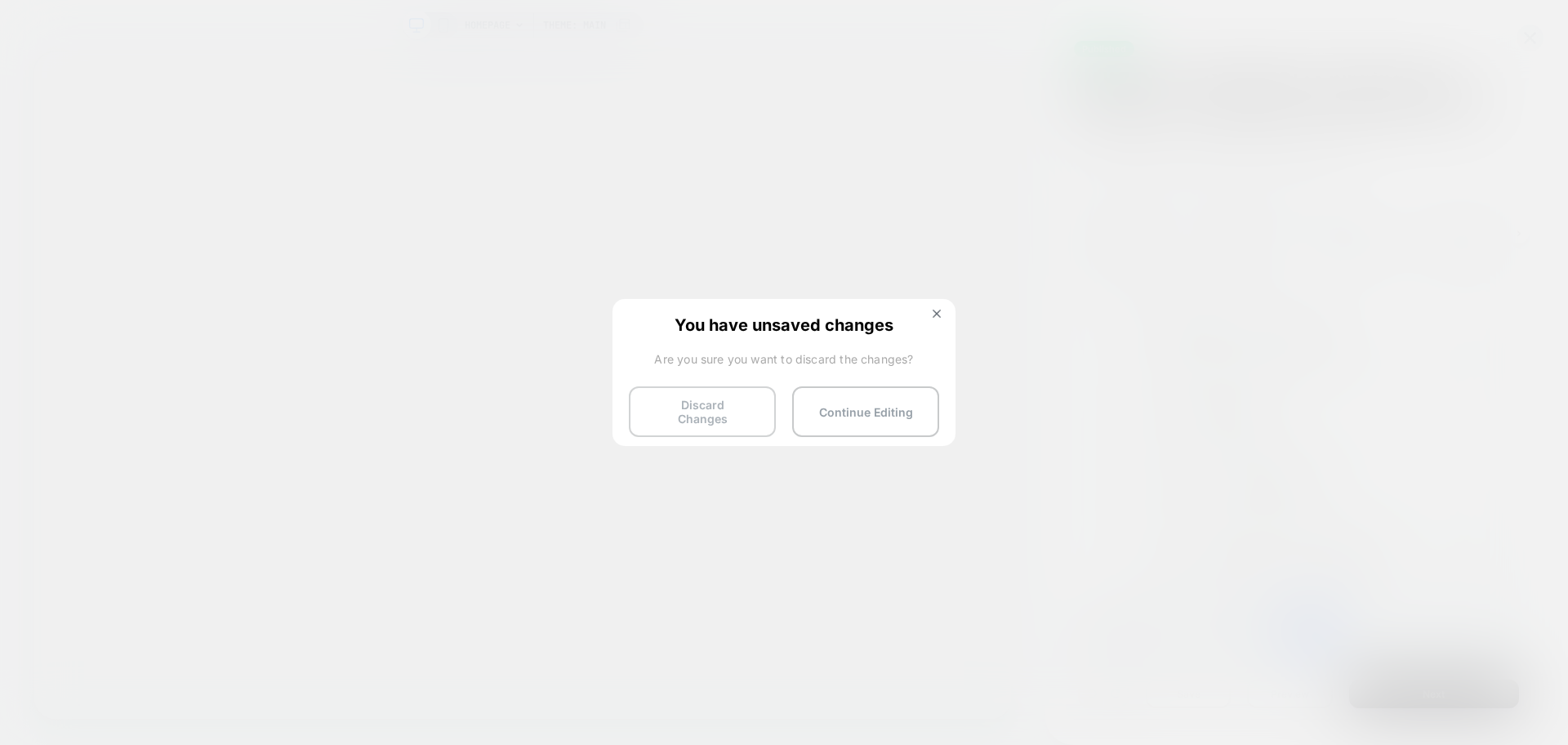
click at [672, 404] on button "Discard Changes" at bounding box center [703, 411] width 147 height 51
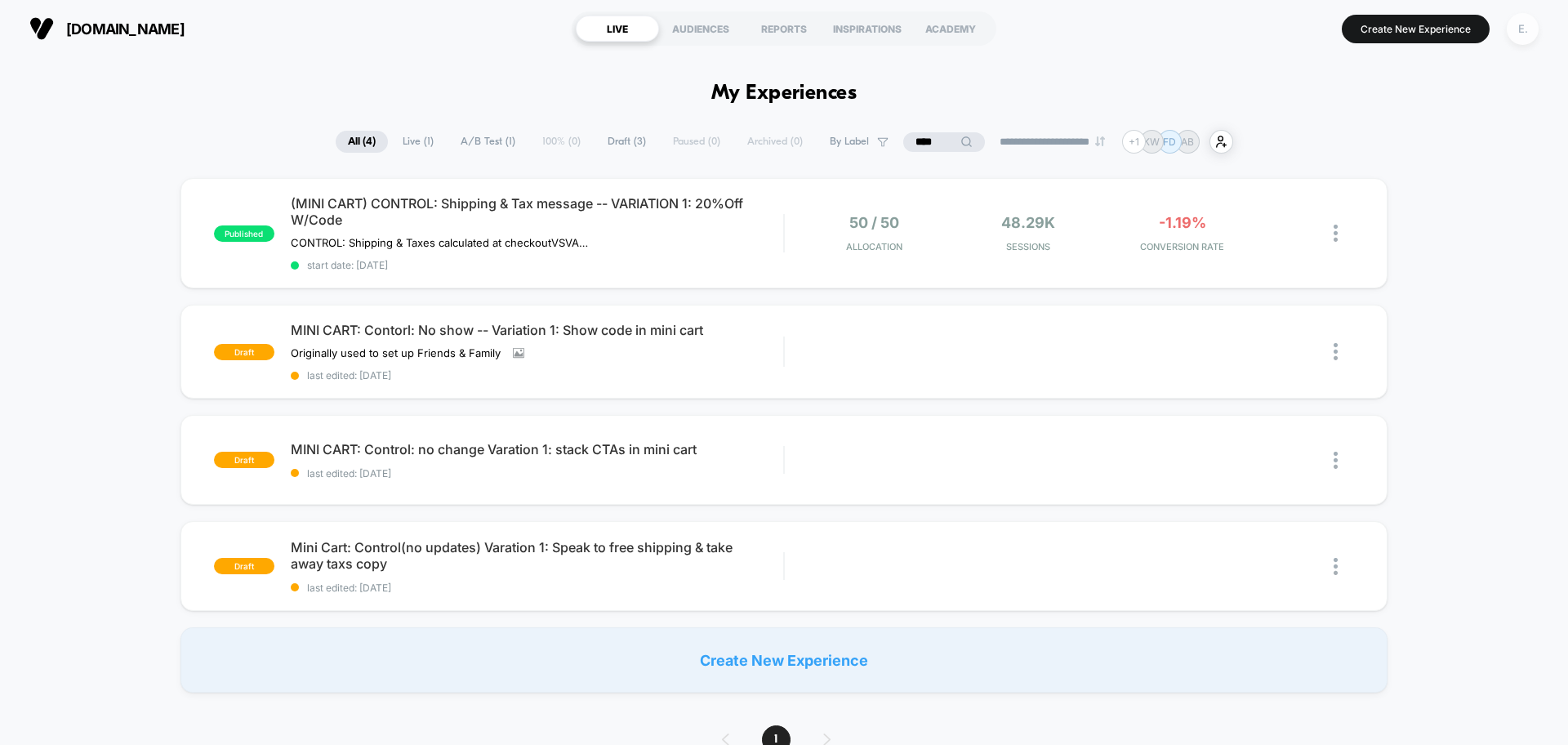
click at [1512, 34] on div "E." at bounding box center [1523, 29] width 32 height 32
click at [688, 269] on span "start date: [DATE]" at bounding box center [537, 266] width 492 height 12
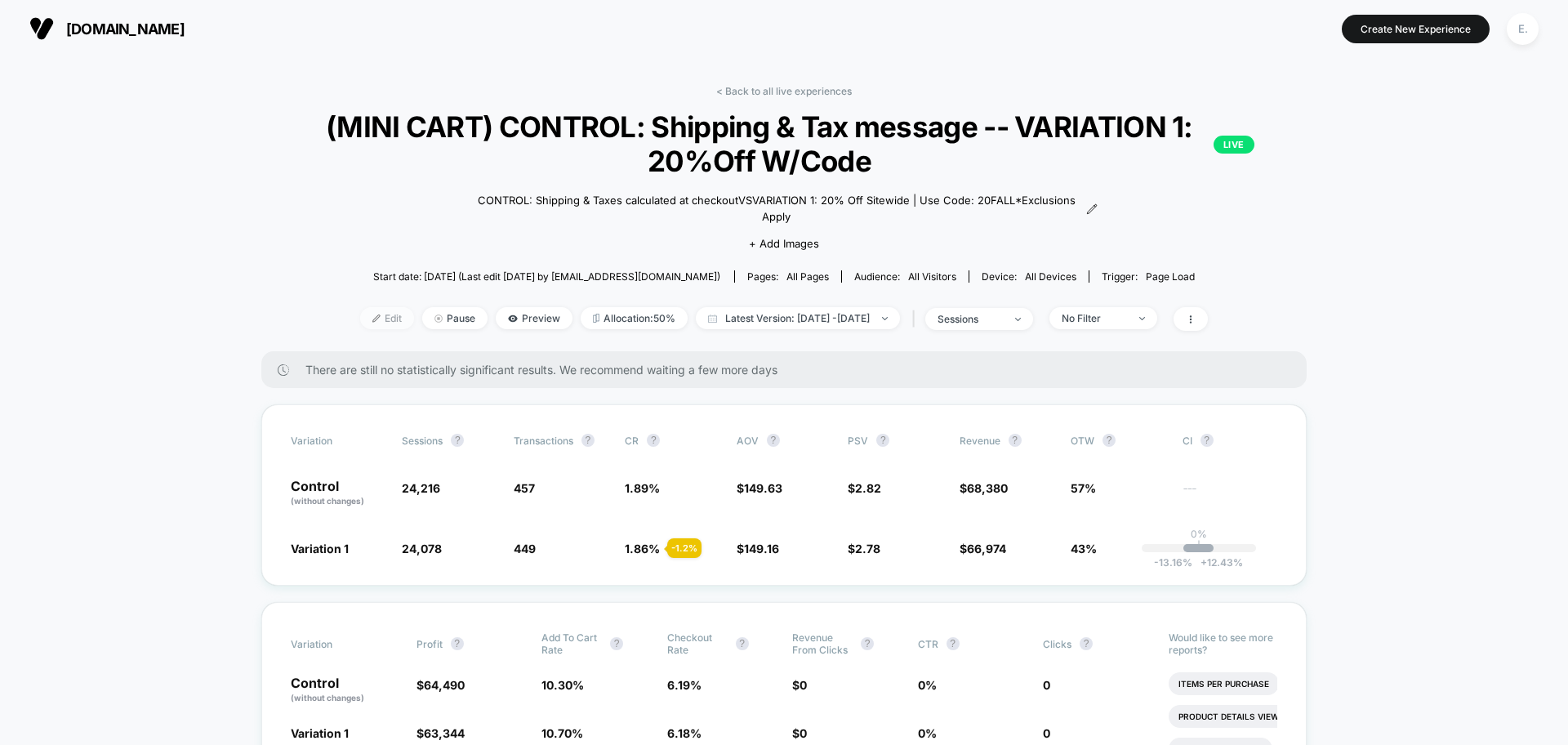
click at [360, 312] on span "Edit" at bounding box center [387, 318] width 54 height 22
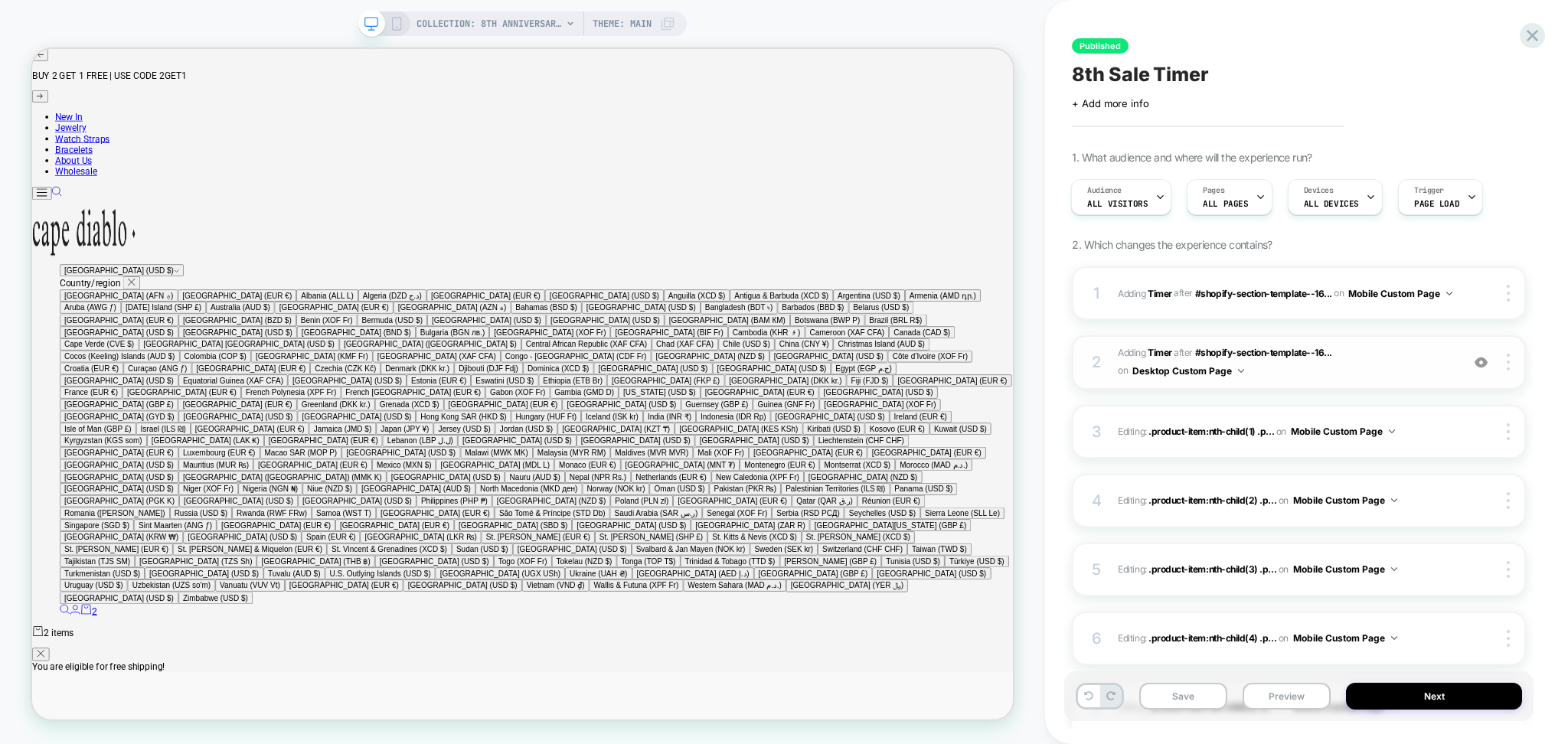
click at [1484, 362] on img at bounding box center [1481, 363] width 13 height 13
click at [1484, 363] on img at bounding box center [1481, 363] width 13 height 13
click at [1409, 292] on button "Mobile Custom Page" at bounding box center [1400, 293] width 104 height 19
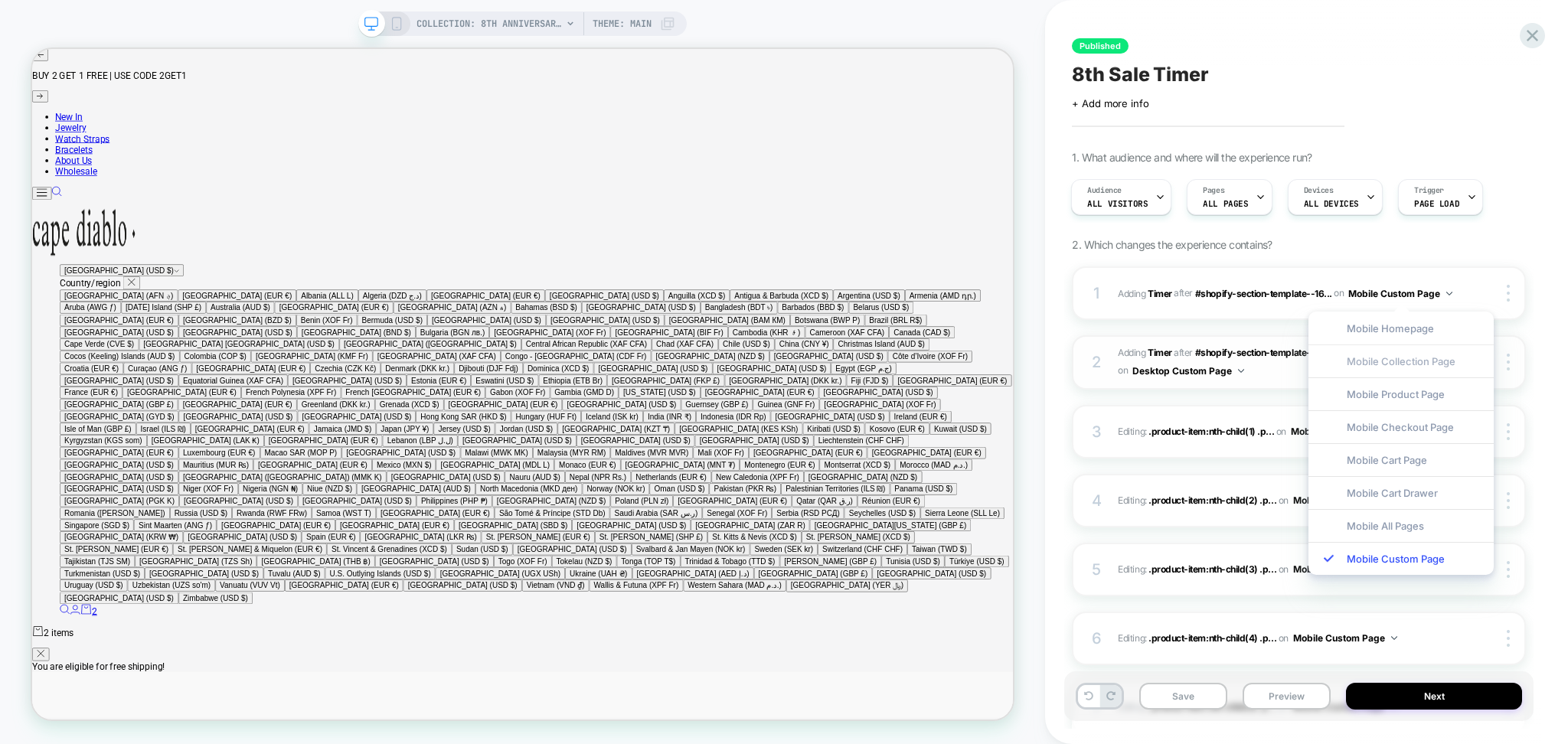
click at [1392, 375] on div "Mobile Collection Page" at bounding box center [1402, 361] width 186 height 33
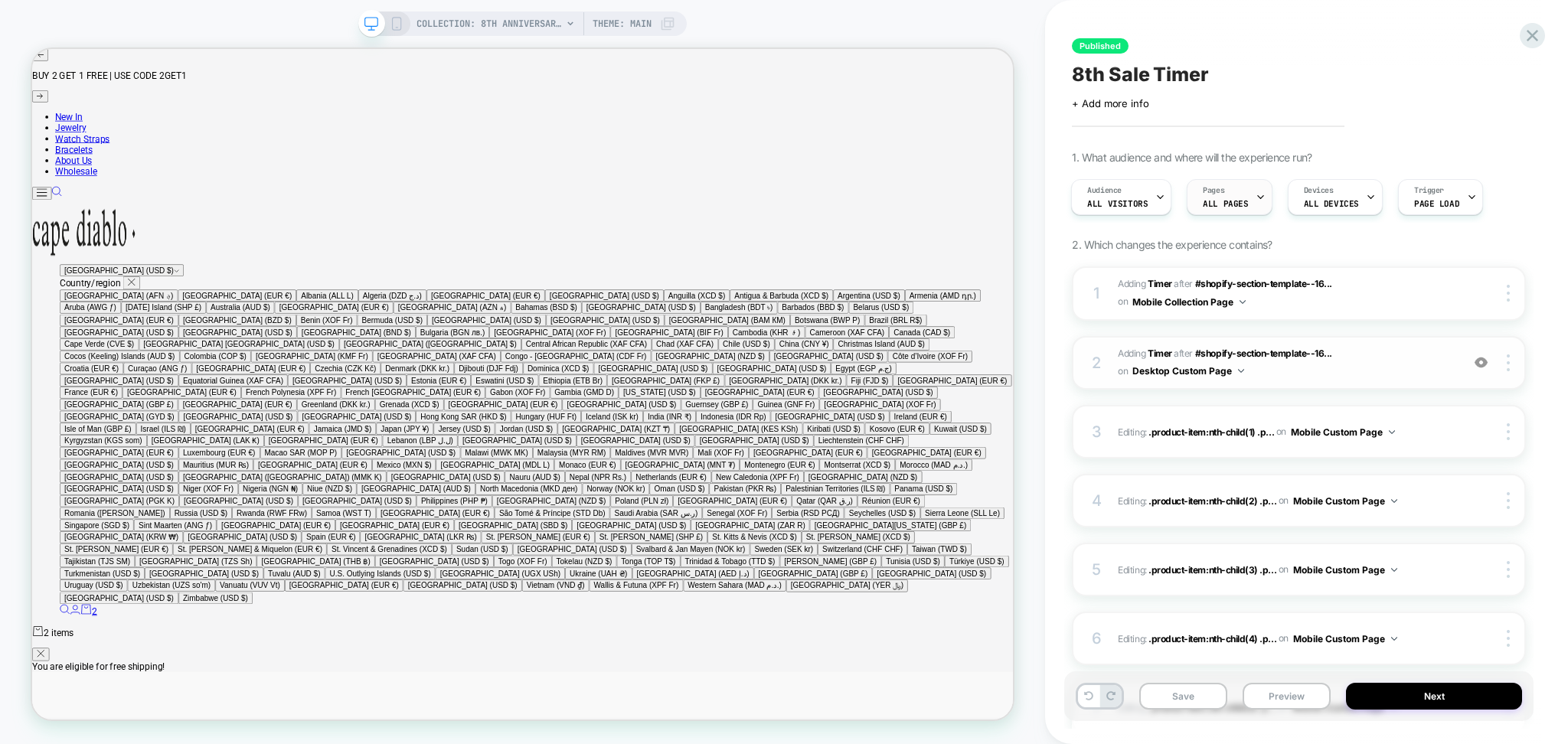
click at [1256, 197] on icon at bounding box center [1261, 197] width 10 height 10
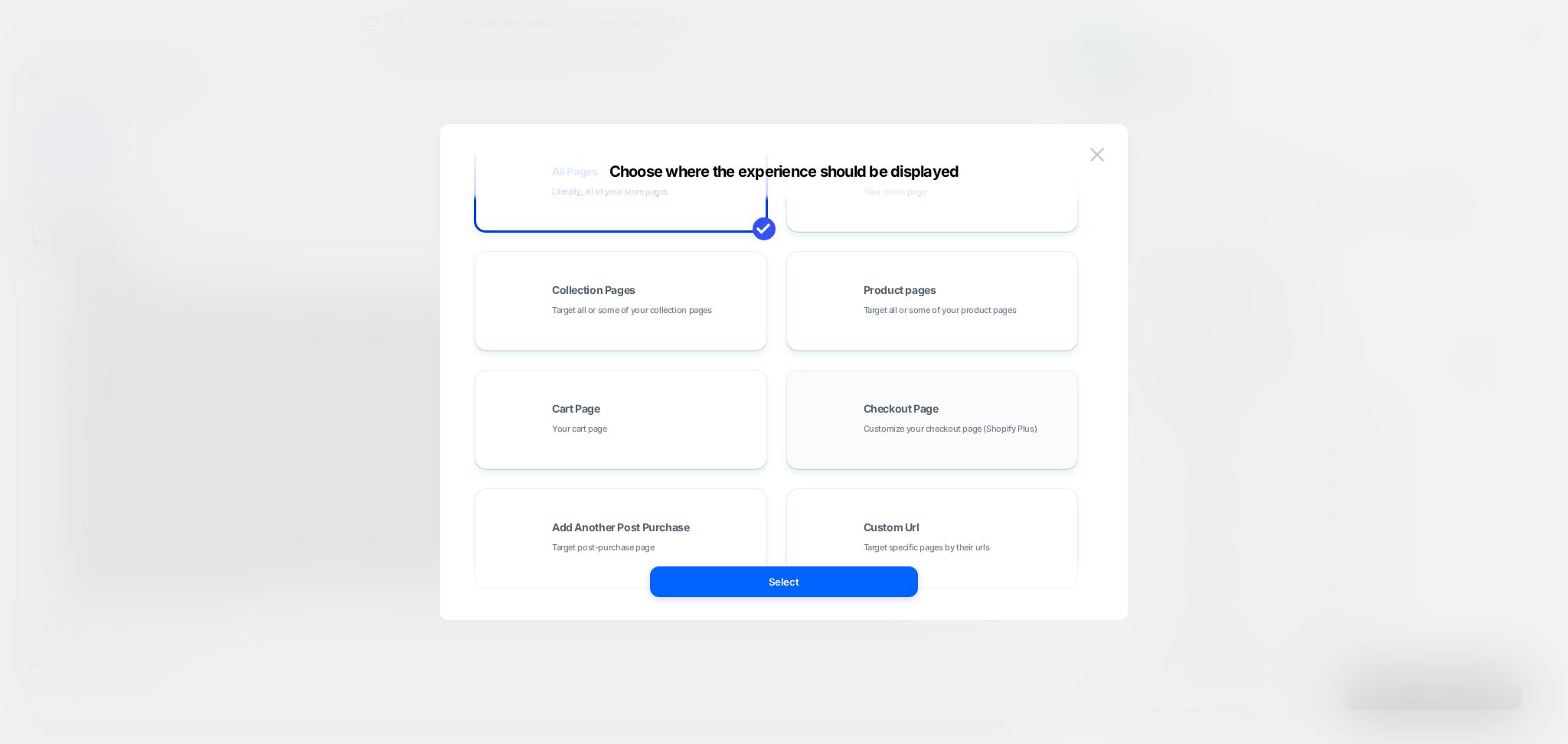
scroll to position [102, 0]
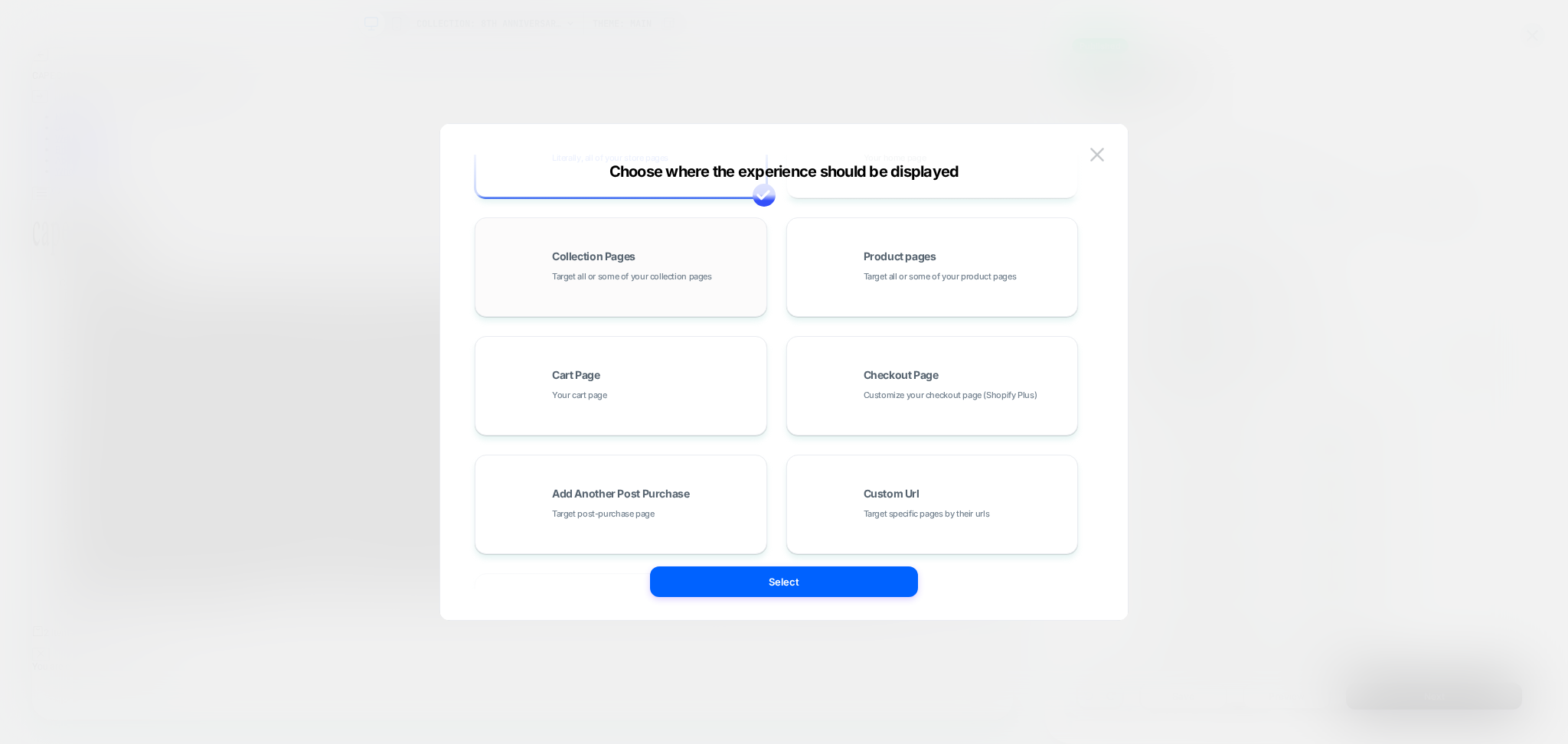
click at [657, 264] on div "Collection Pages Target all or some of your collection pages" at bounding box center [655, 268] width 206 height 33
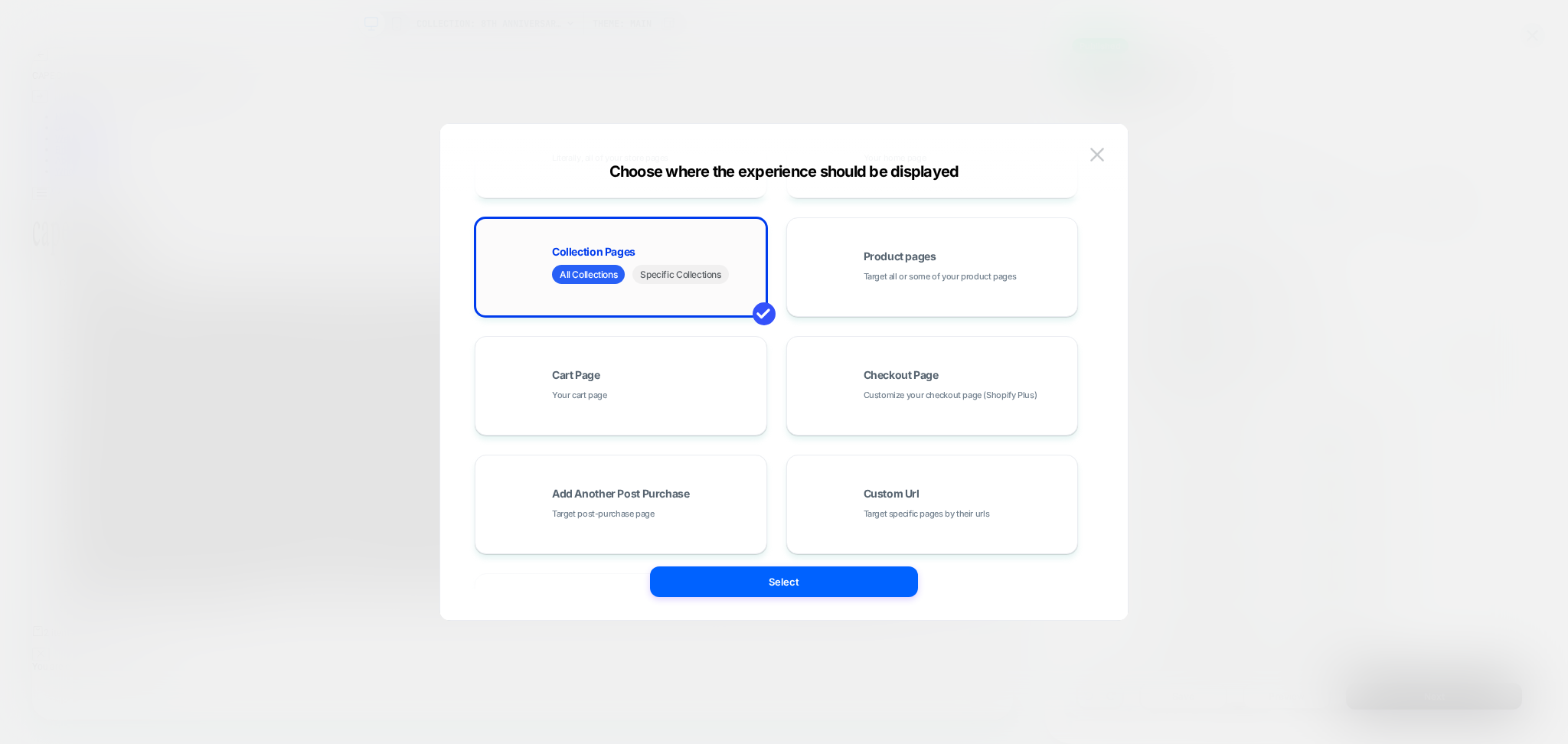
click at [678, 277] on span "Specific Collections" at bounding box center [680, 274] width 96 height 19
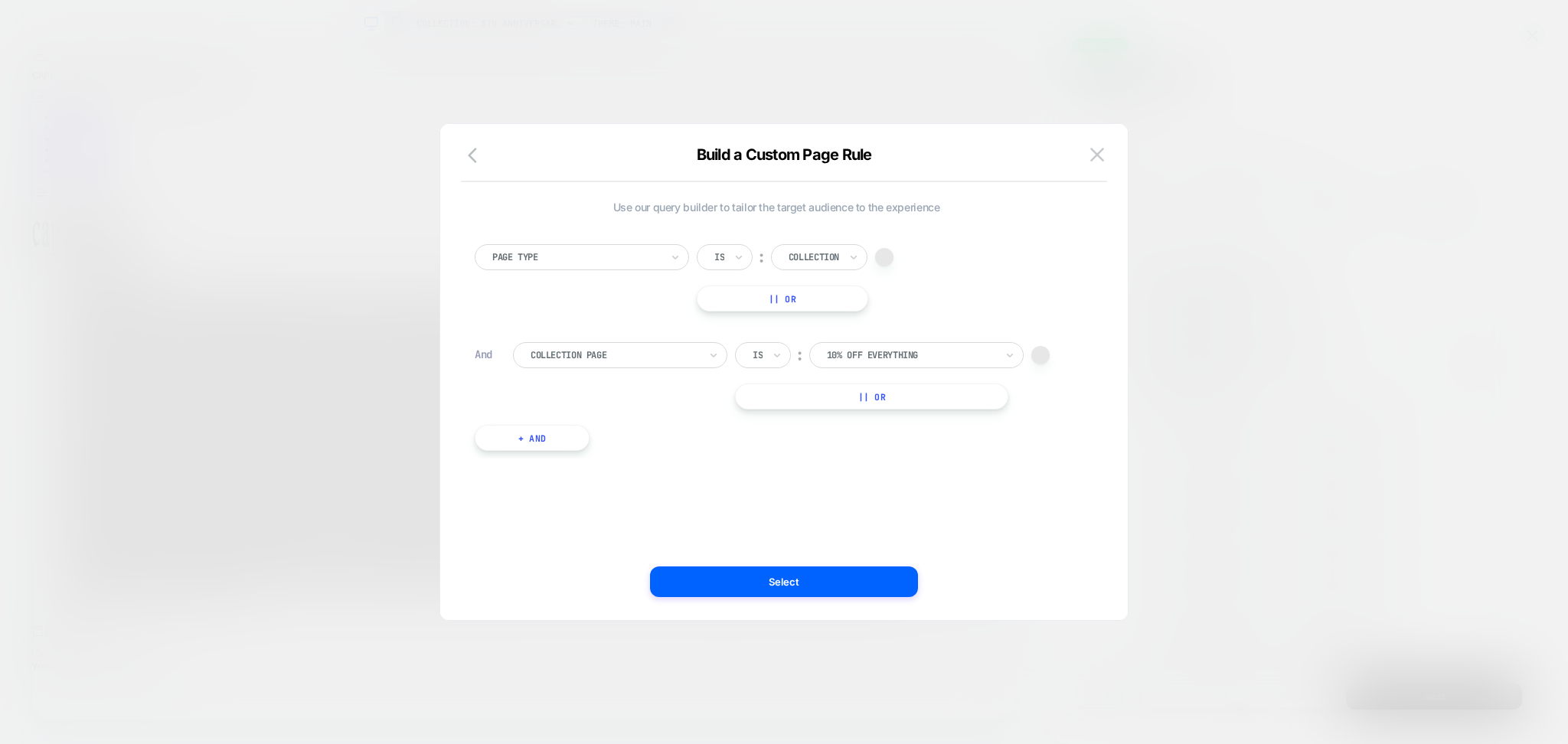
scroll to position [0, 0]
click at [859, 345] on div "10% OFF EVERYTHING" at bounding box center [917, 355] width 215 height 26
type input "***"
click at [889, 394] on div "8th Anniversary Sale" at bounding box center [925, 397] width 199 height 24
click at [871, 594] on button "Select" at bounding box center [784, 582] width 268 height 31
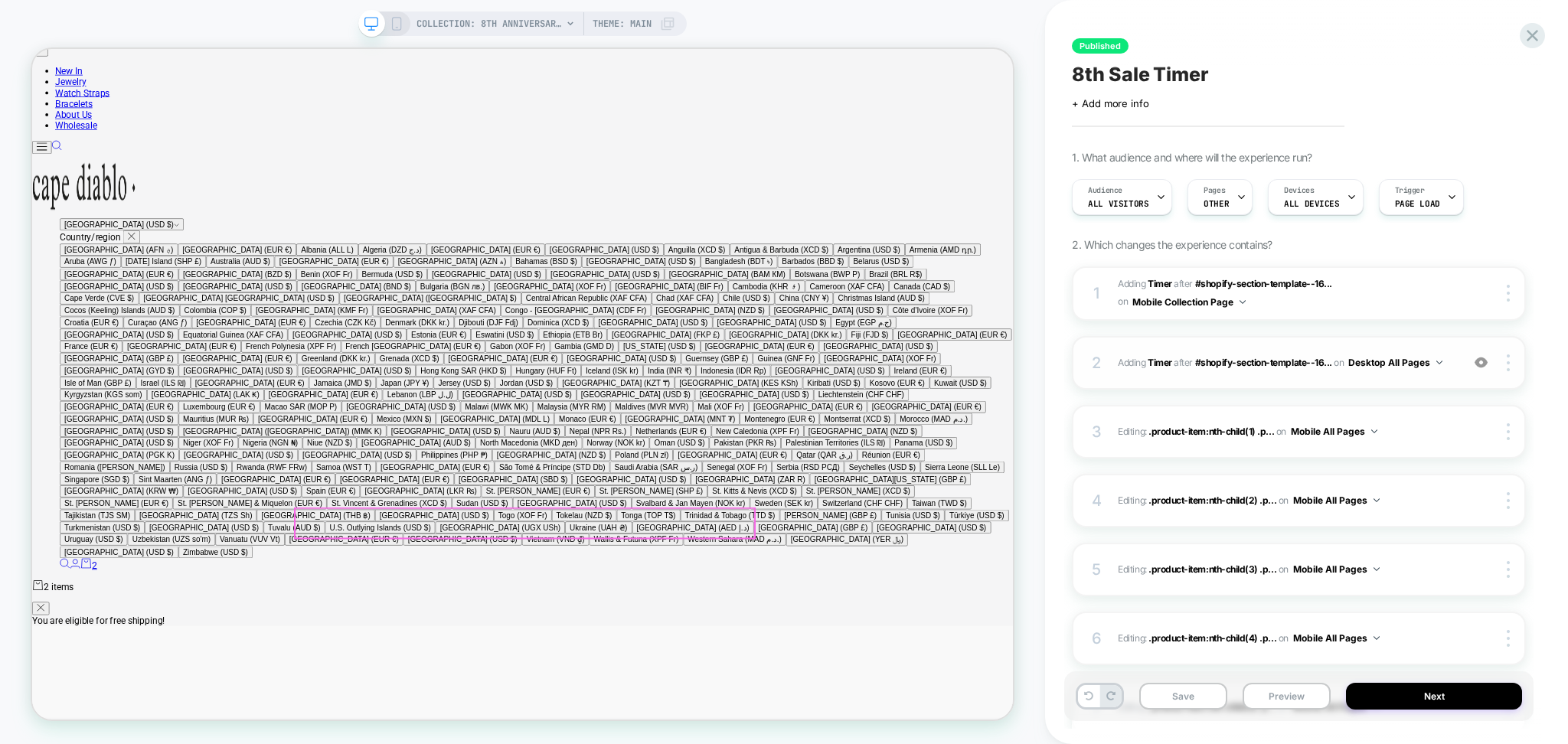
scroll to position [204, 0]
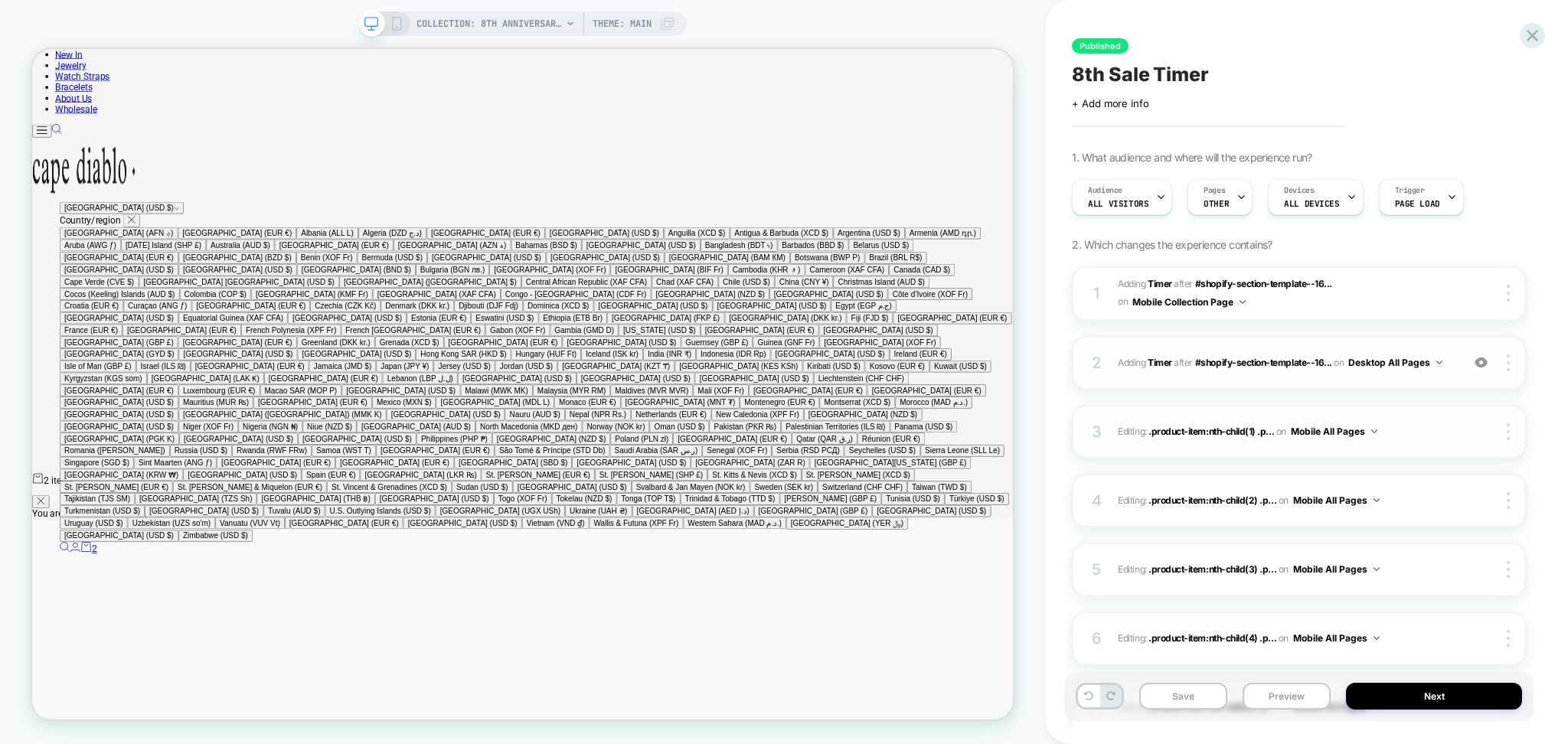
click at [1342, 435] on button "Mobile All Pages" at bounding box center [1334, 431] width 87 height 19
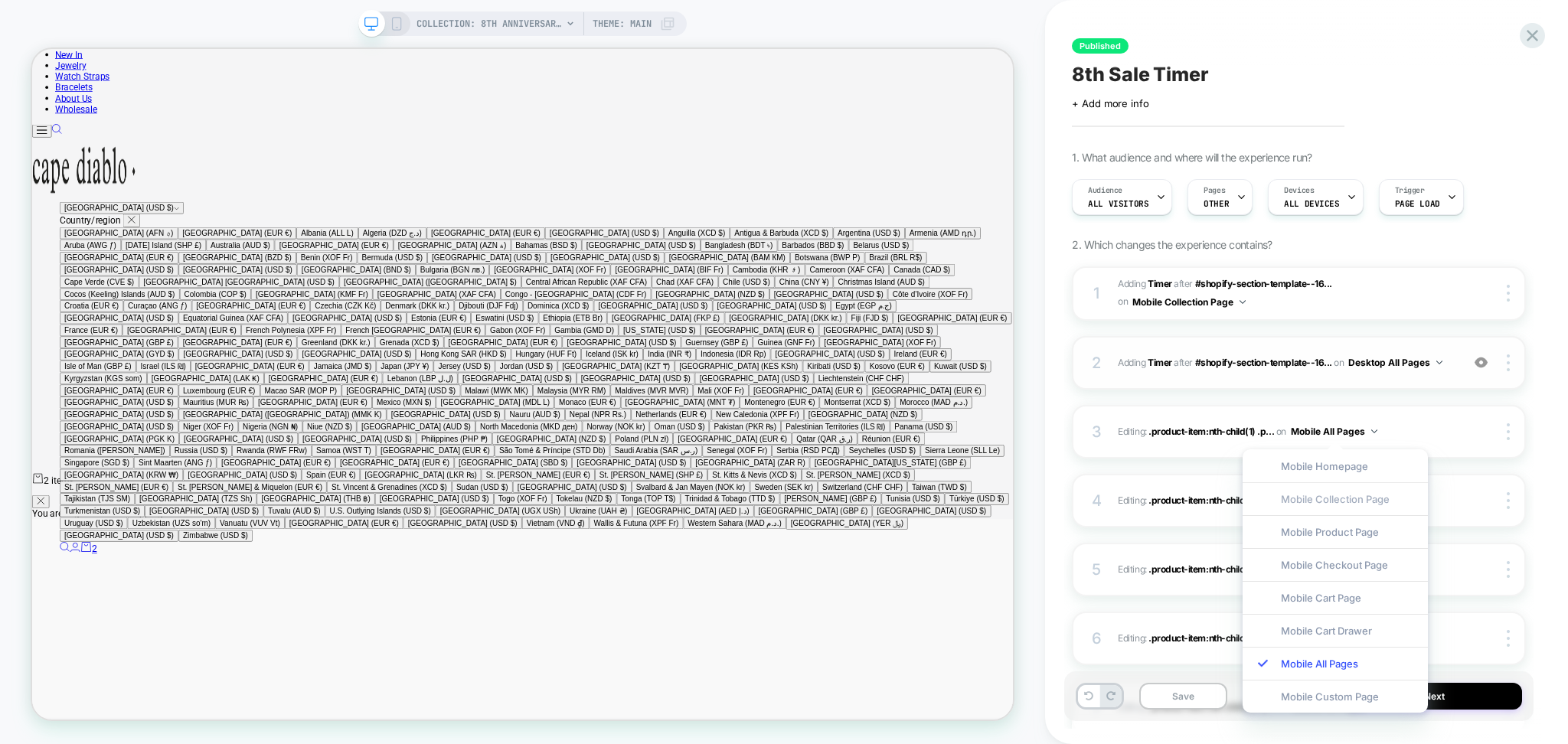
click at [1336, 493] on div "Mobile Collection Page" at bounding box center [1335, 499] width 186 height 33
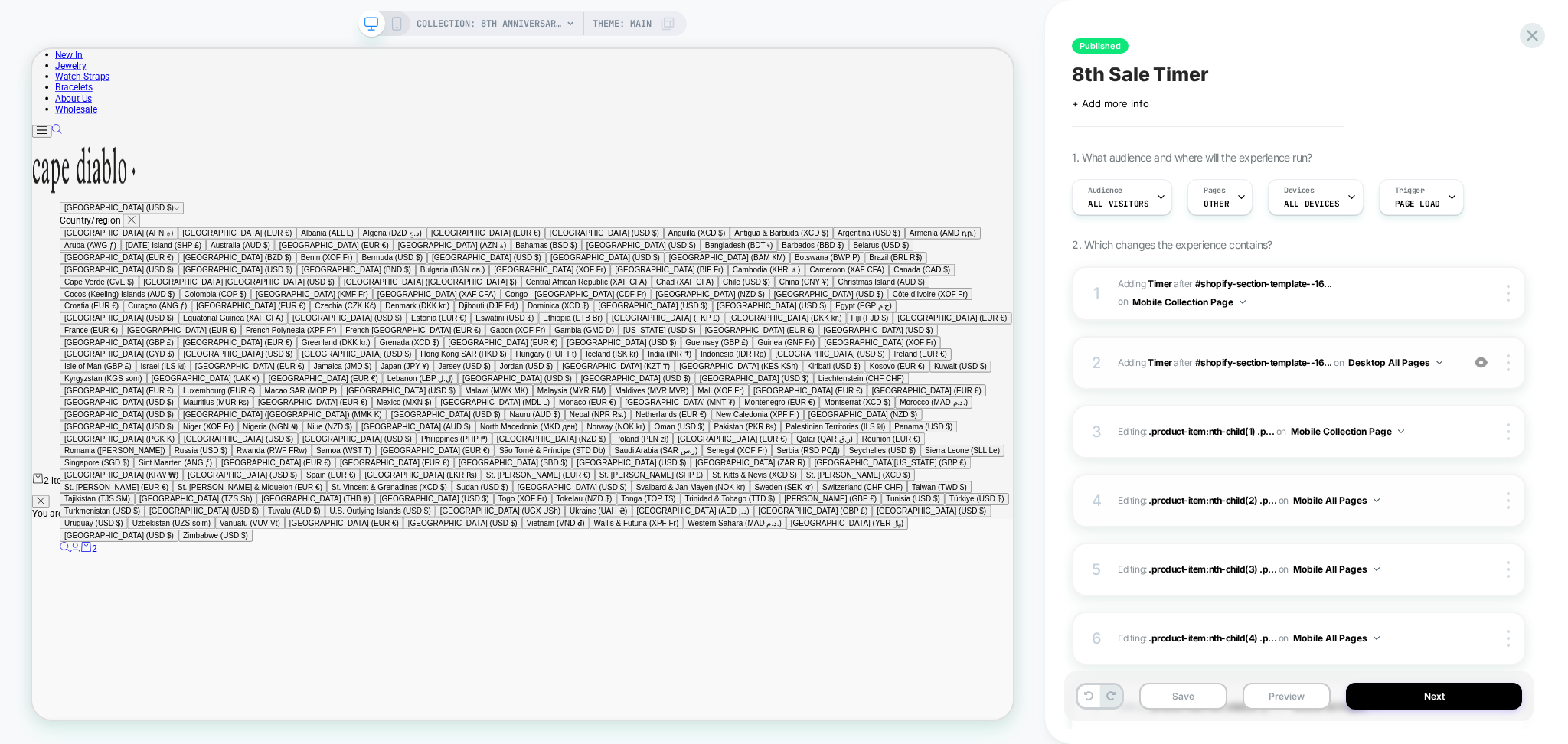
click at [1329, 498] on button "Mobile All Pages" at bounding box center [1337, 500] width 87 height 19
drag, startPoint x: 1183, startPoint y: 410, endPoint x: 1247, endPoint y: 497, distance: 108.0
click at [1183, 411] on div "Mobile Collection Page" at bounding box center [1193, 419] width 186 height 33
click at [1338, 574] on button "Mobile All Pages" at bounding box center [1337, 569] width 87 height 19
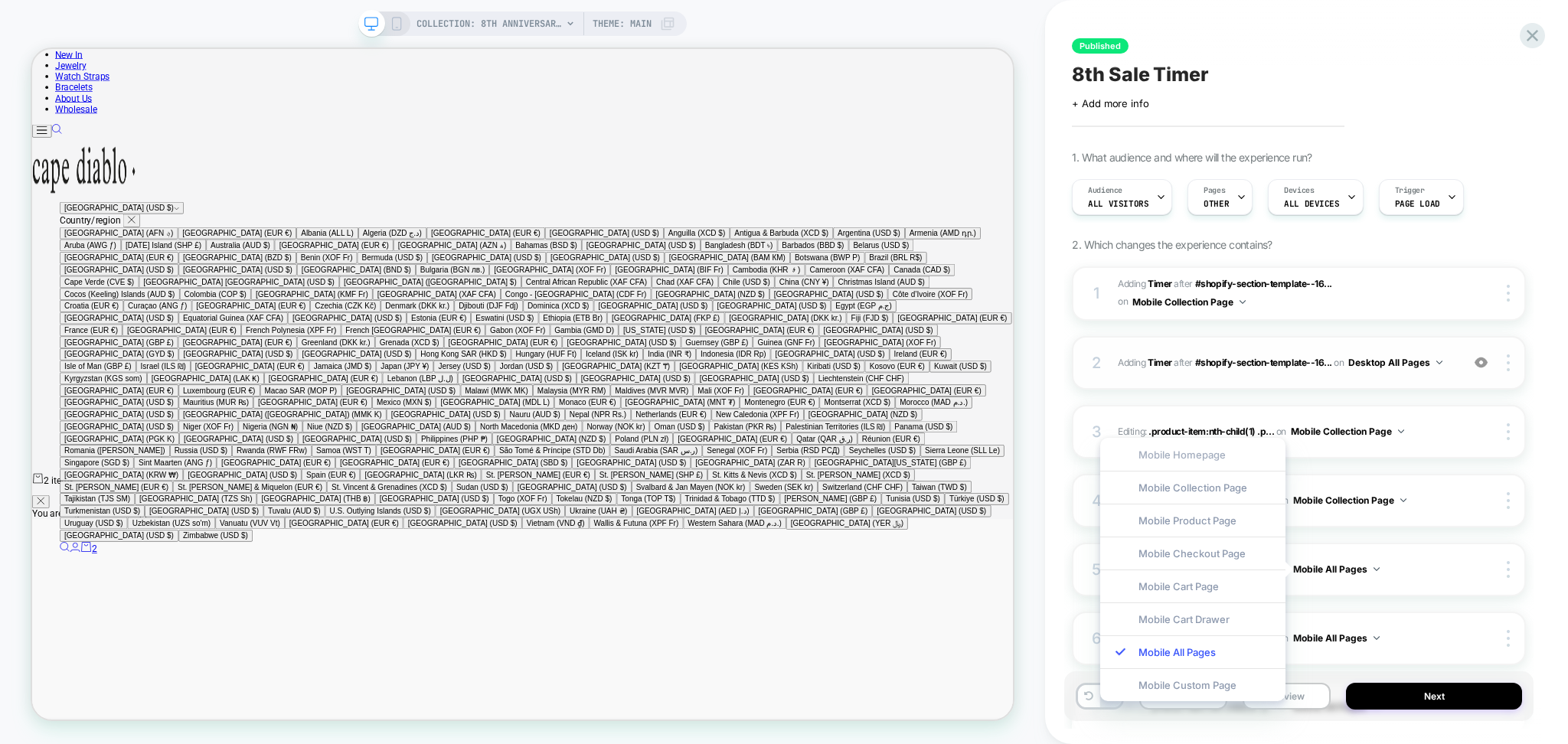
click at [1244, 466] on div "Mobile Homepage" at bounding box center [1193, 454] width 186 height 33
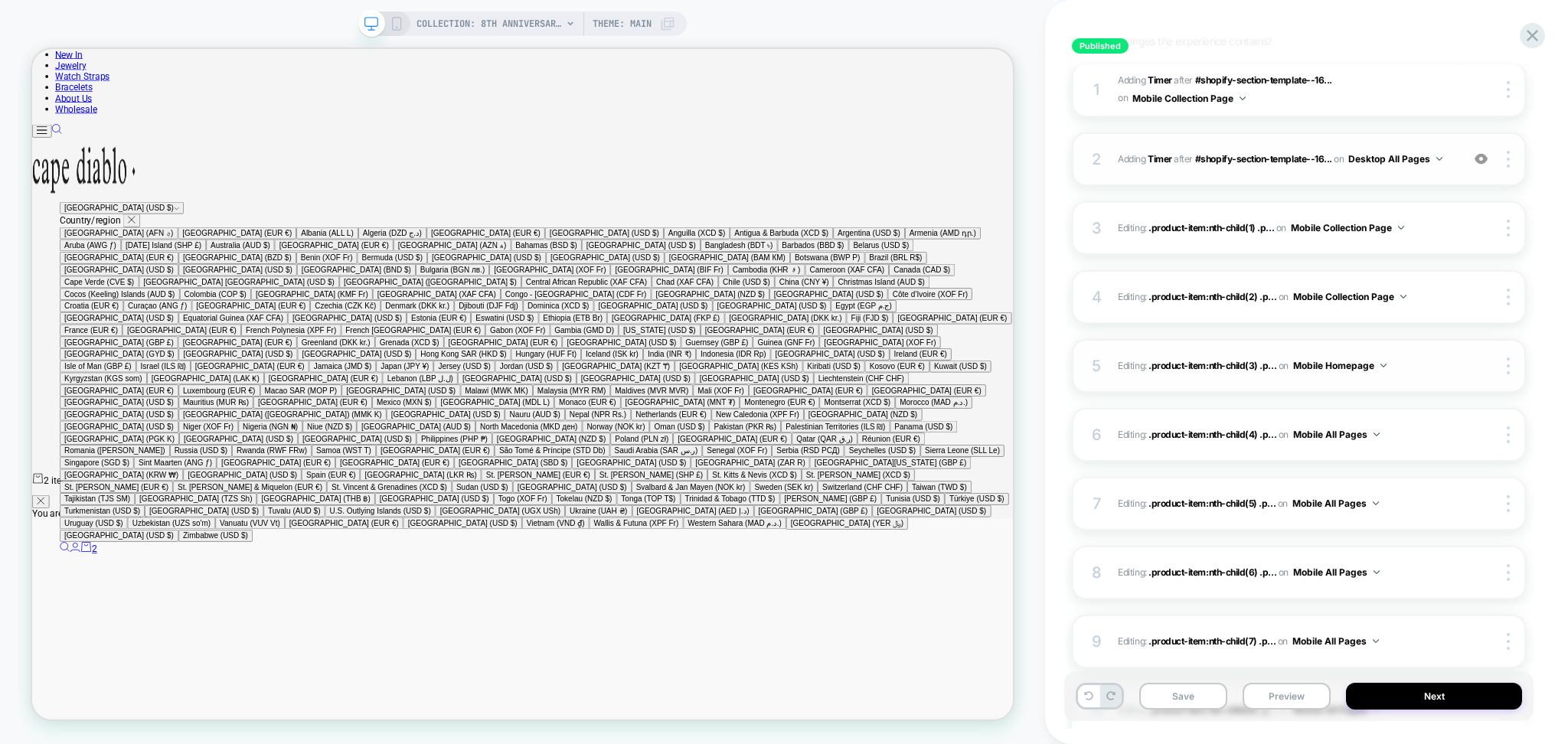
click at [1332, 375] on div "5 Editing : .product-item:nth-child(3) .p... .product-item:nth-child(3) .produc…" at bounding box center [1299, 366] width 454 height 53
click at [1332, 358] on button "Mobile Homepage" at bounding box center [1340, 365] width 93 height 19
click at [1323, 429] on div "Mobile Collection Page" at bounding box center [1341, 433] width 186 height 33
click at [1325, 440] on button "Mobile All Pages" at bounding box center [1337, 434] width 87 height 19
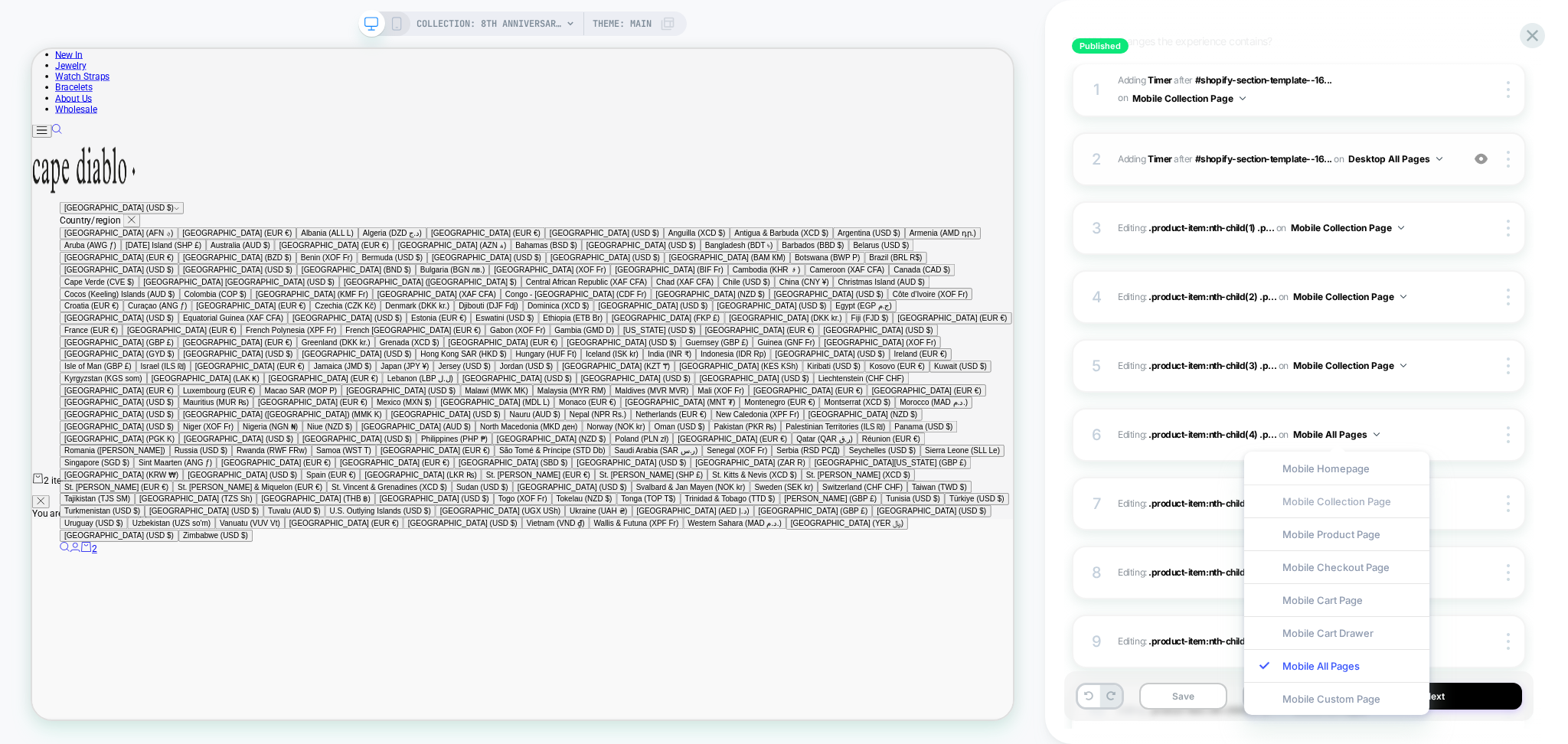
click at [1321, 501] on div "Mobile Collection Page" at bounding box center [1337, 501] width 186 height 33
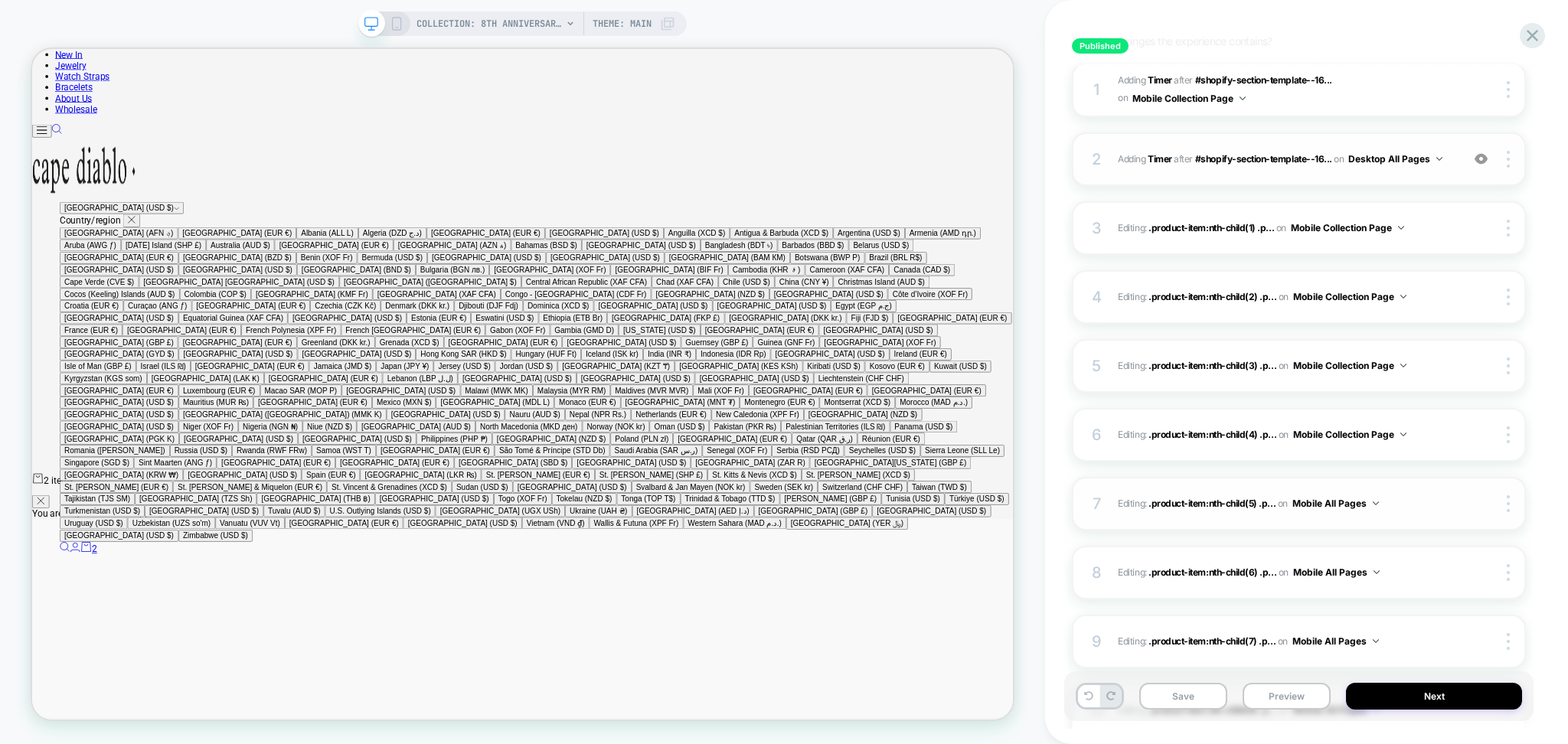
click at [1317, 500] on button "Mobile All Pages" at bounding box center [1336, 503] width 87 height 19
click at [1222, 419] on div "Mobile Collection Page" at bounding box center [1193, 422] width 186 height 33
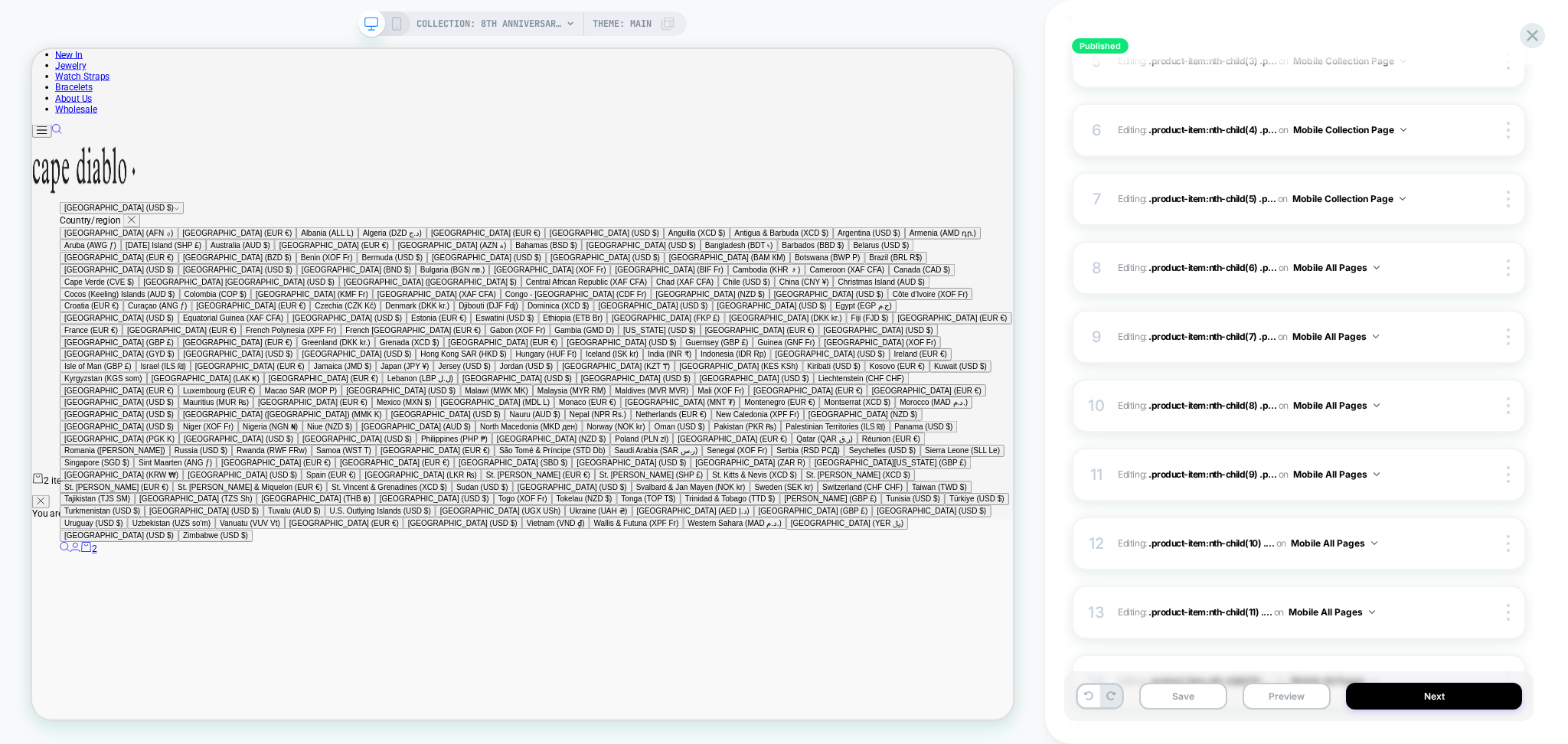
scroll to position [510, 0]
click at [1326, 261] on button "Mobile All Pages" at bounding box center [1337, 265] width 87 height 19
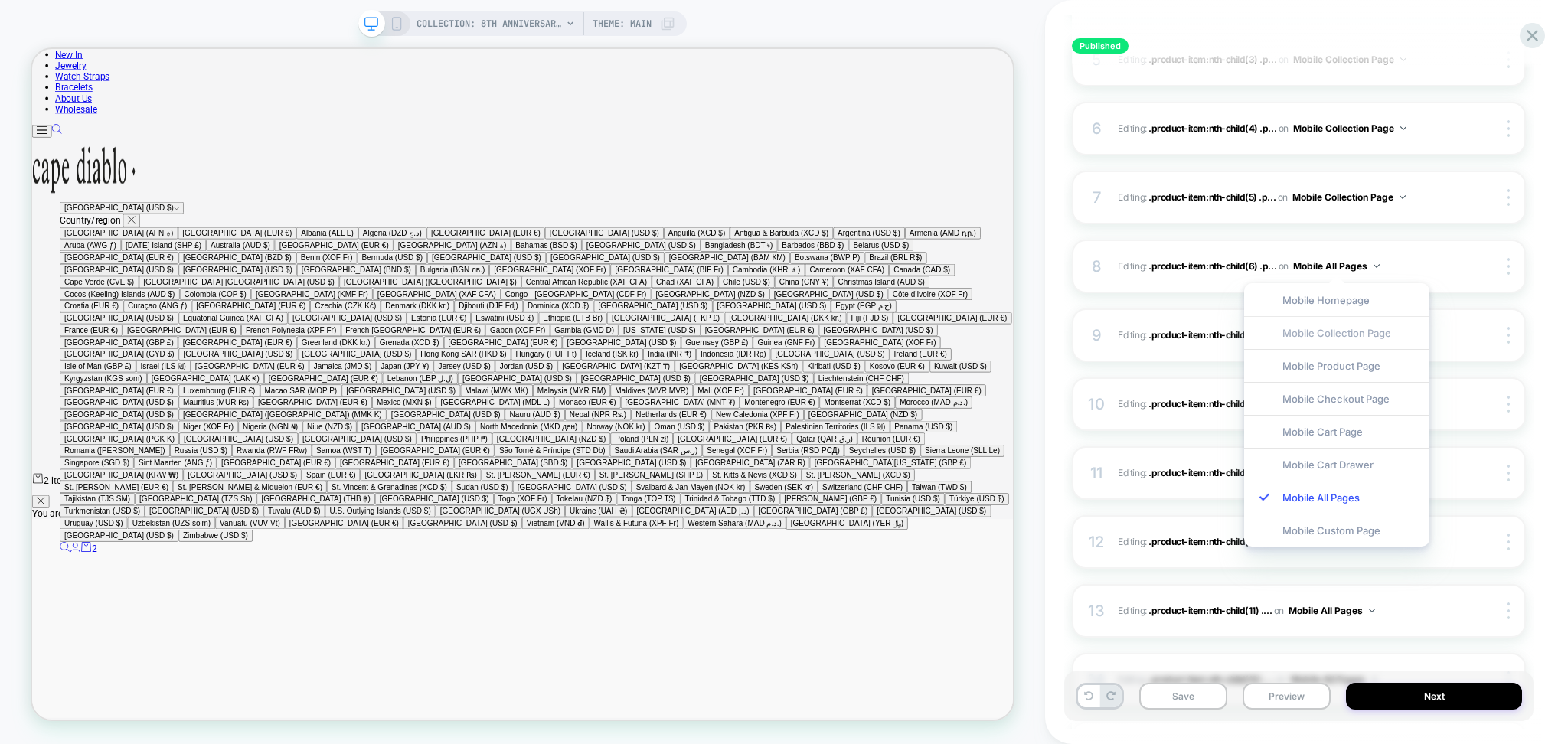
click at [1321, 331] on div "Mobile Collection Page" at bounding box center [1337, 333] width 186 height 33
click at [1322, 404] on button "Mobile All Pages" at bounding box center [1337, 404] width 87 height 19
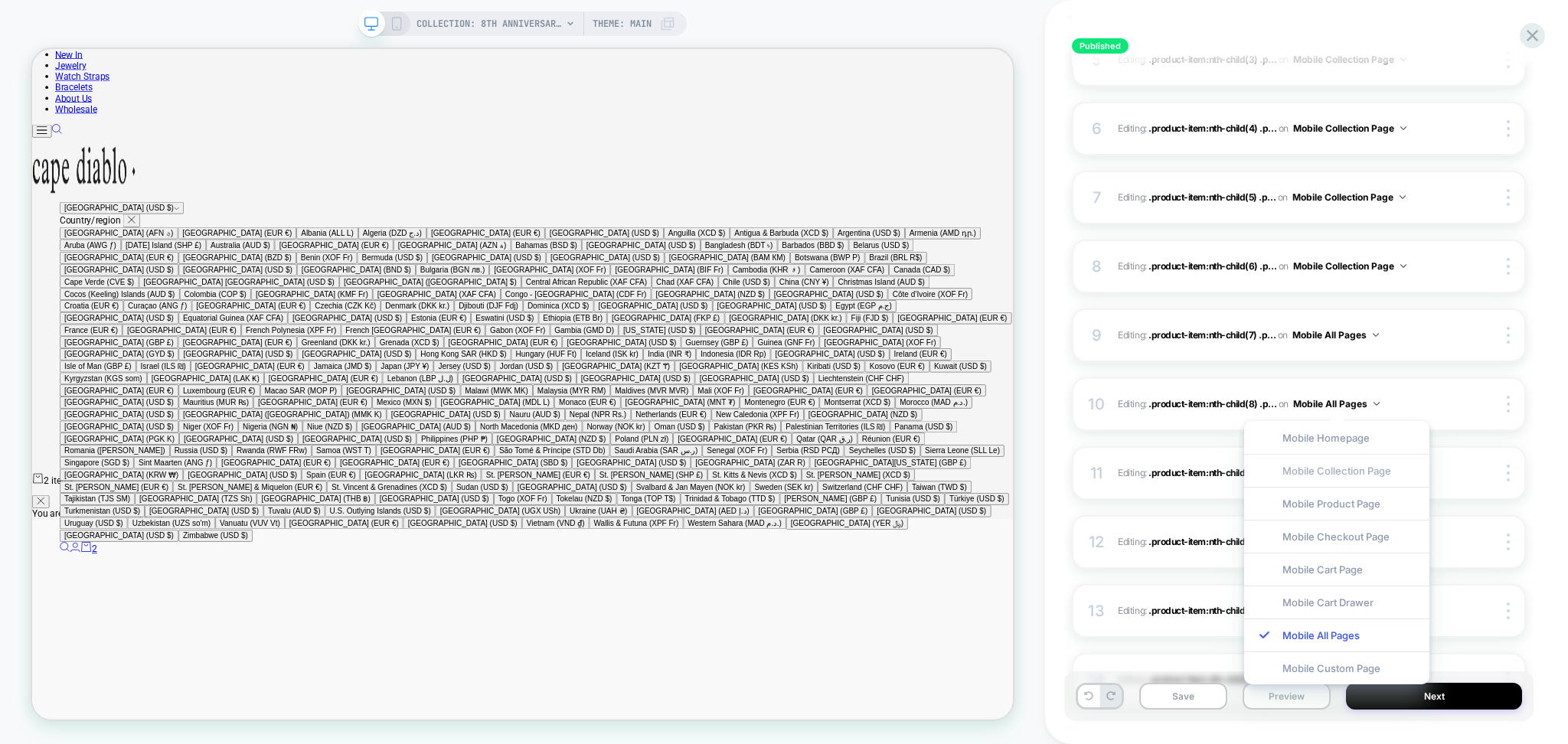
click at [1309, 461] on div "Mobile Collection Page" at bounding box center [1337, 471] width 186 height 33
click at [1311, 471] on button "Mobile All Pages" at bounding box center [1337, 473] width 87 height 19
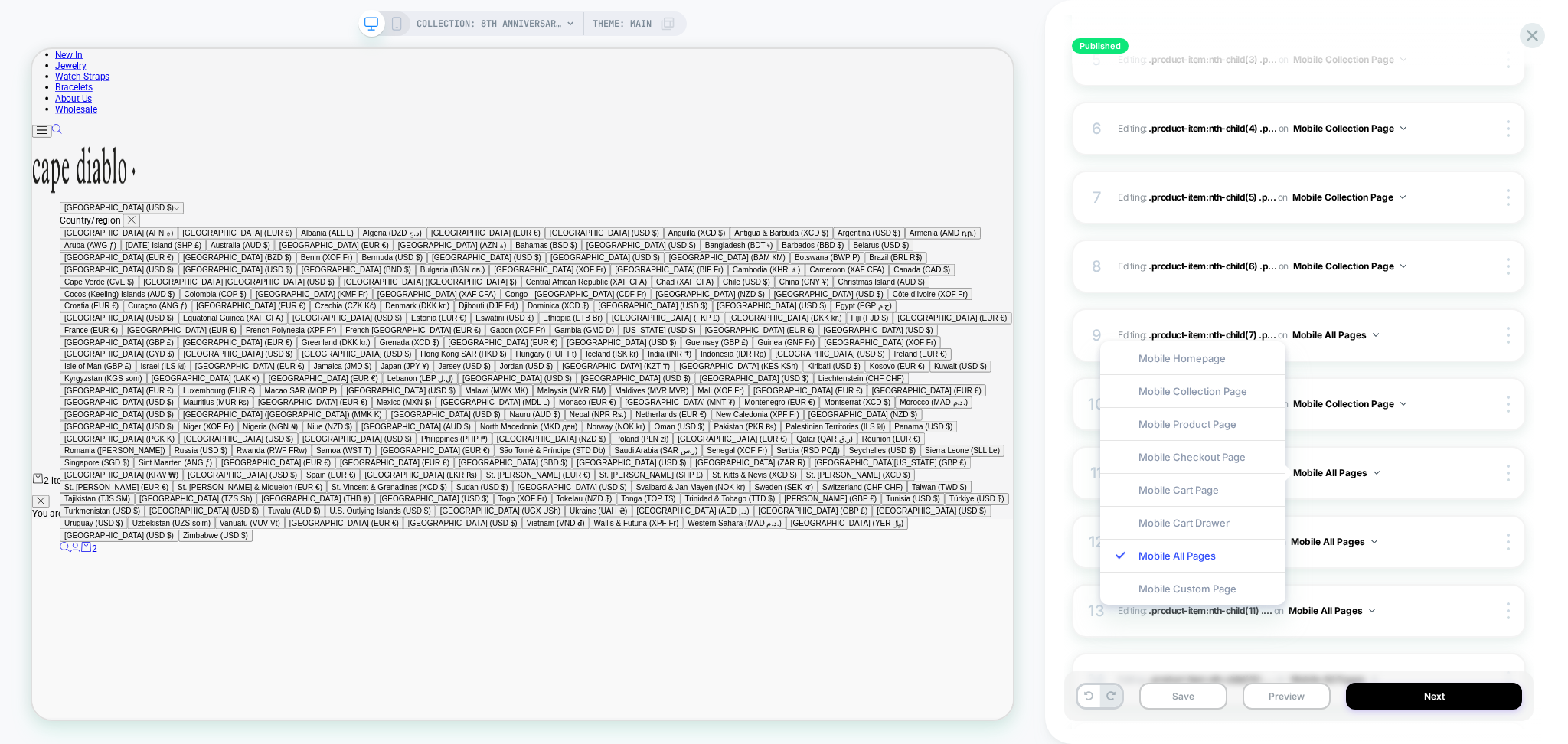
click at [1223, 401] on div "Mobile Collection Page" at bounding box center [1193, 391] width 186 height 33
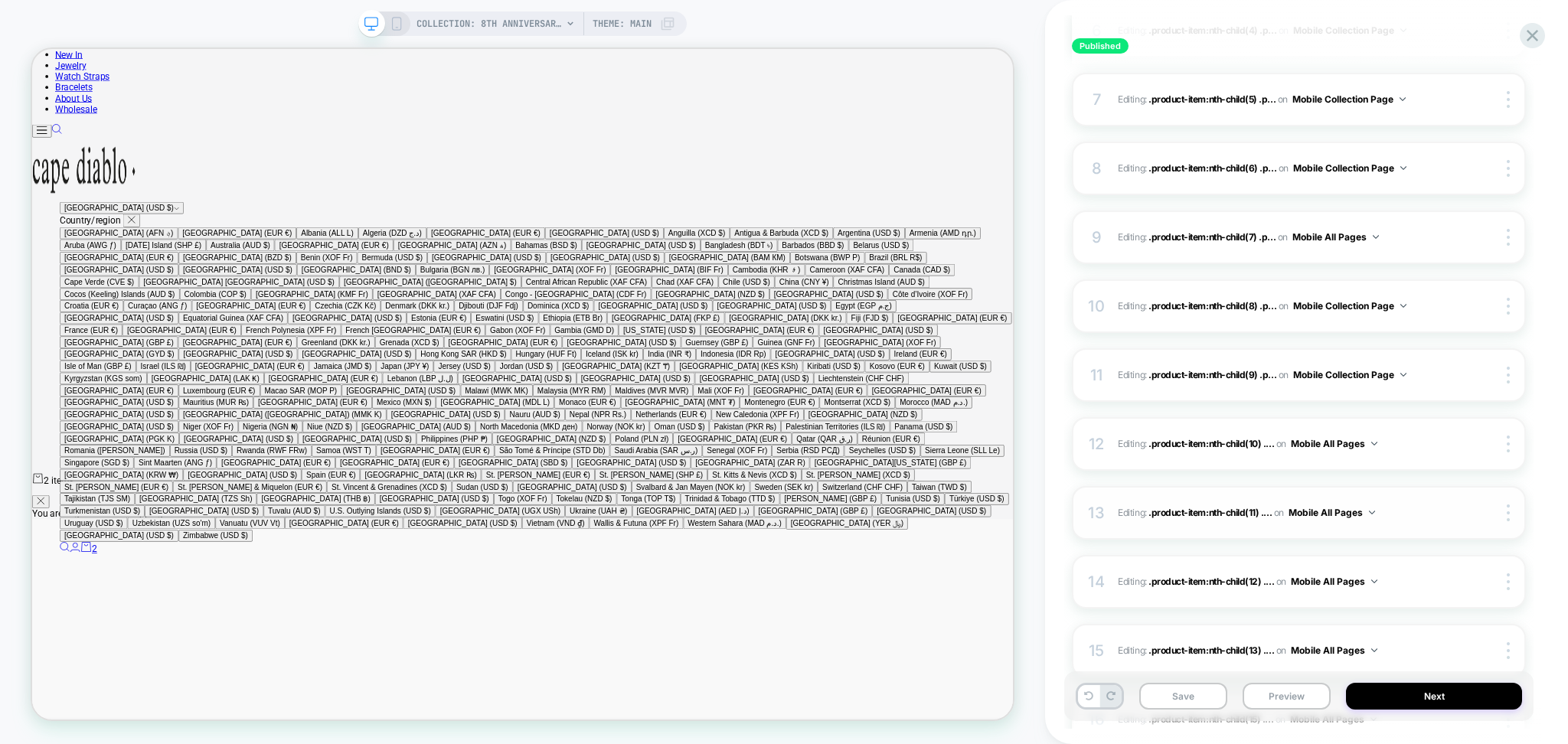
scroll to position [715, 0]
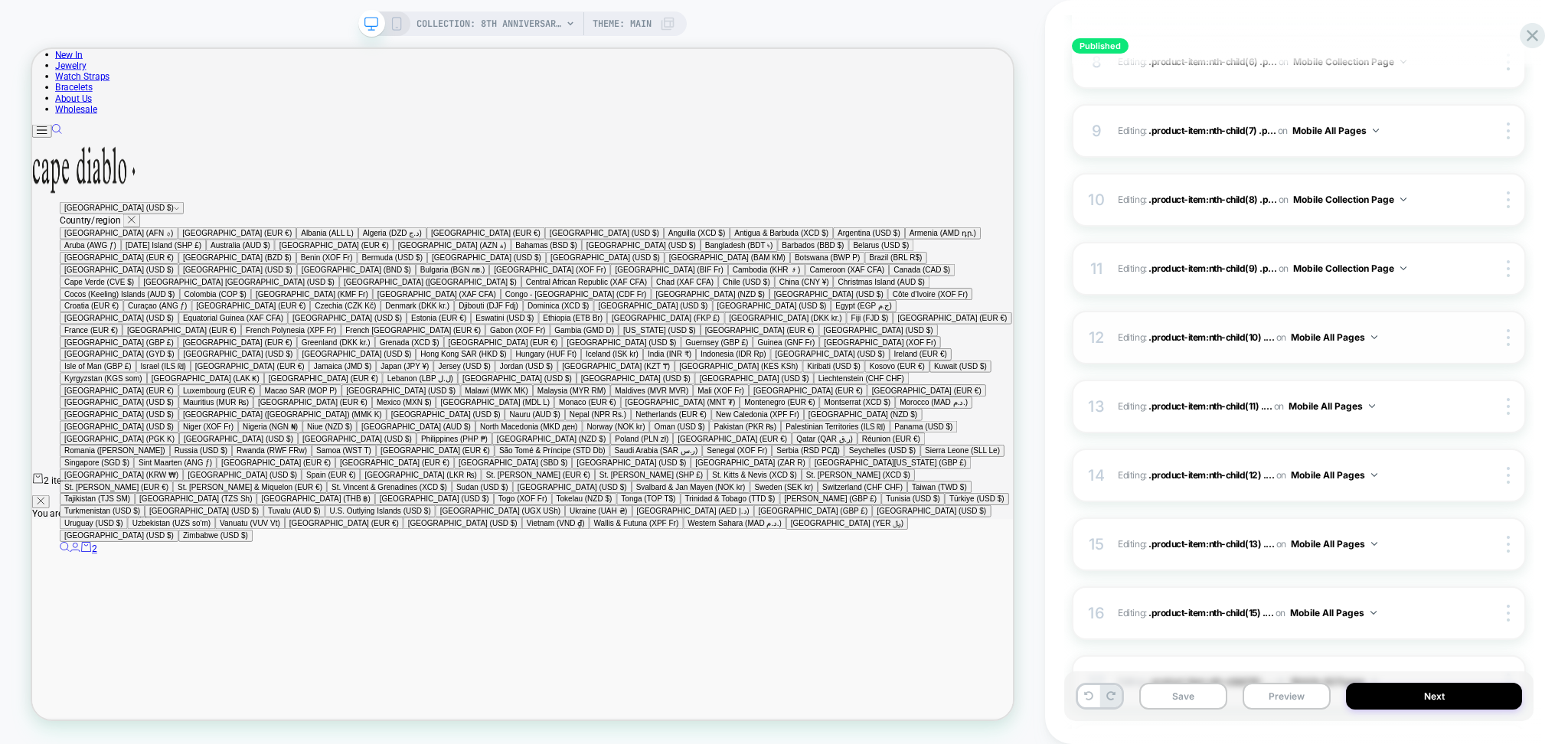
click at [1317, 341] on button "Mobile All Pages" at bounding box center [1334, 337] width 87 height 19
click at [1315, 402] on div "Mobile Collection Page" at bounding box center [1335, 404] width 186 height 33
click at [1331, 479] on button "Mobile All Pages" at bounding box center [1334, 474] width 87 height 19
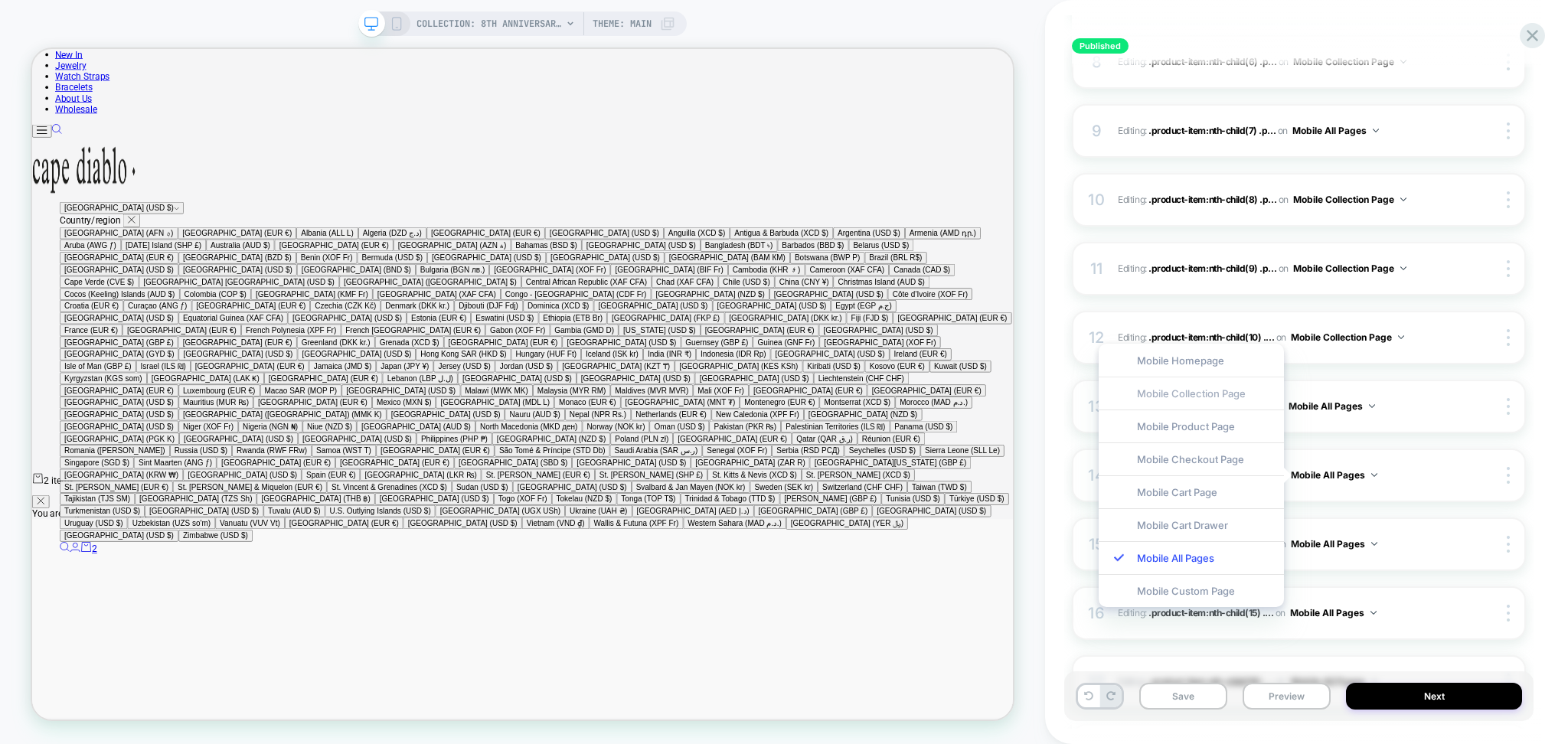
click at [1213, 387] on div "Mobile Collection Page" at bounding box center [1191, 394] width 186 height 33
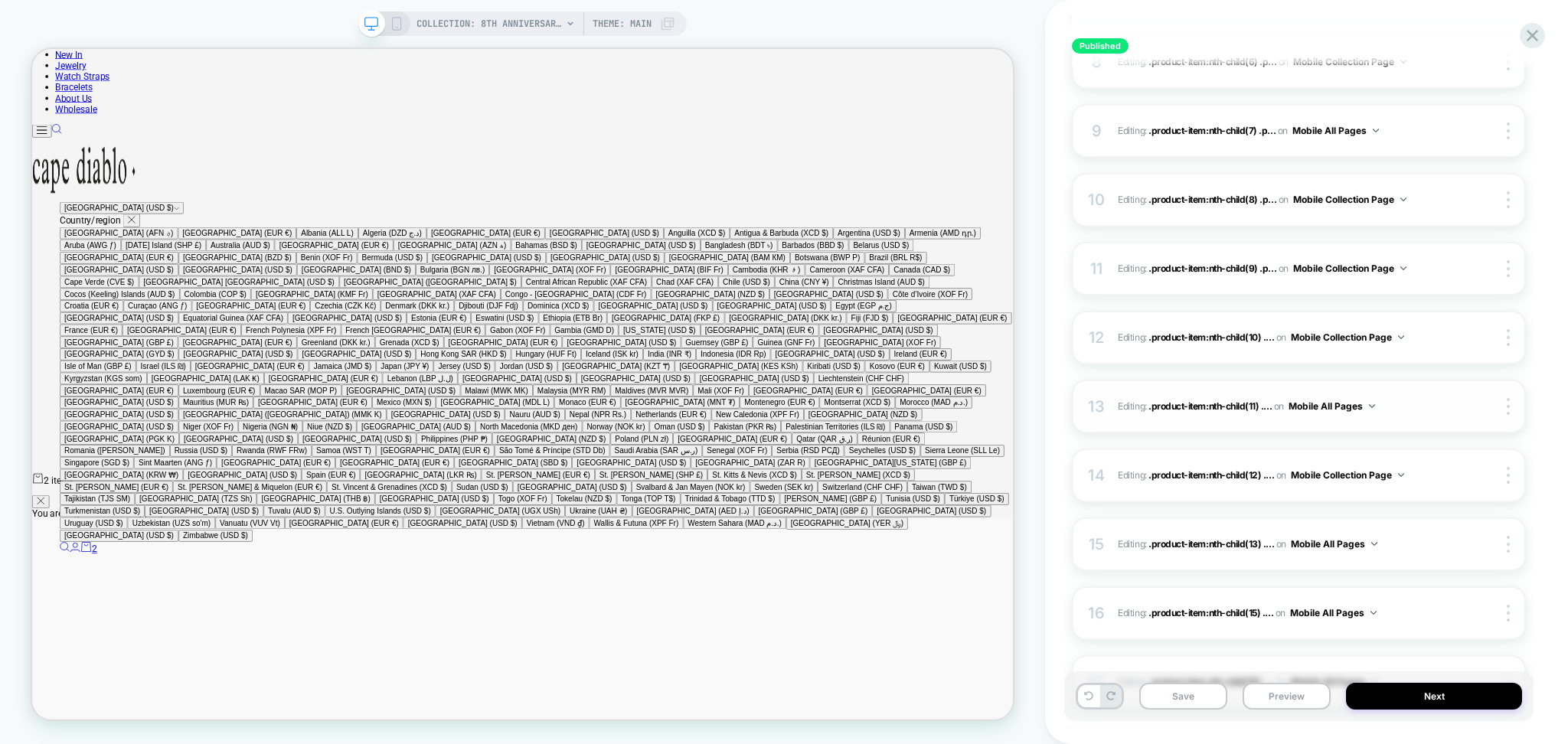
click at [1296, 404] on button "Mobile All Pages" at bounding box center [1332, 406] width 87 height 19
click at [1290, 469] on div "Mobile Collection Page" at bounding box center [1333, 473] width 186 height 33
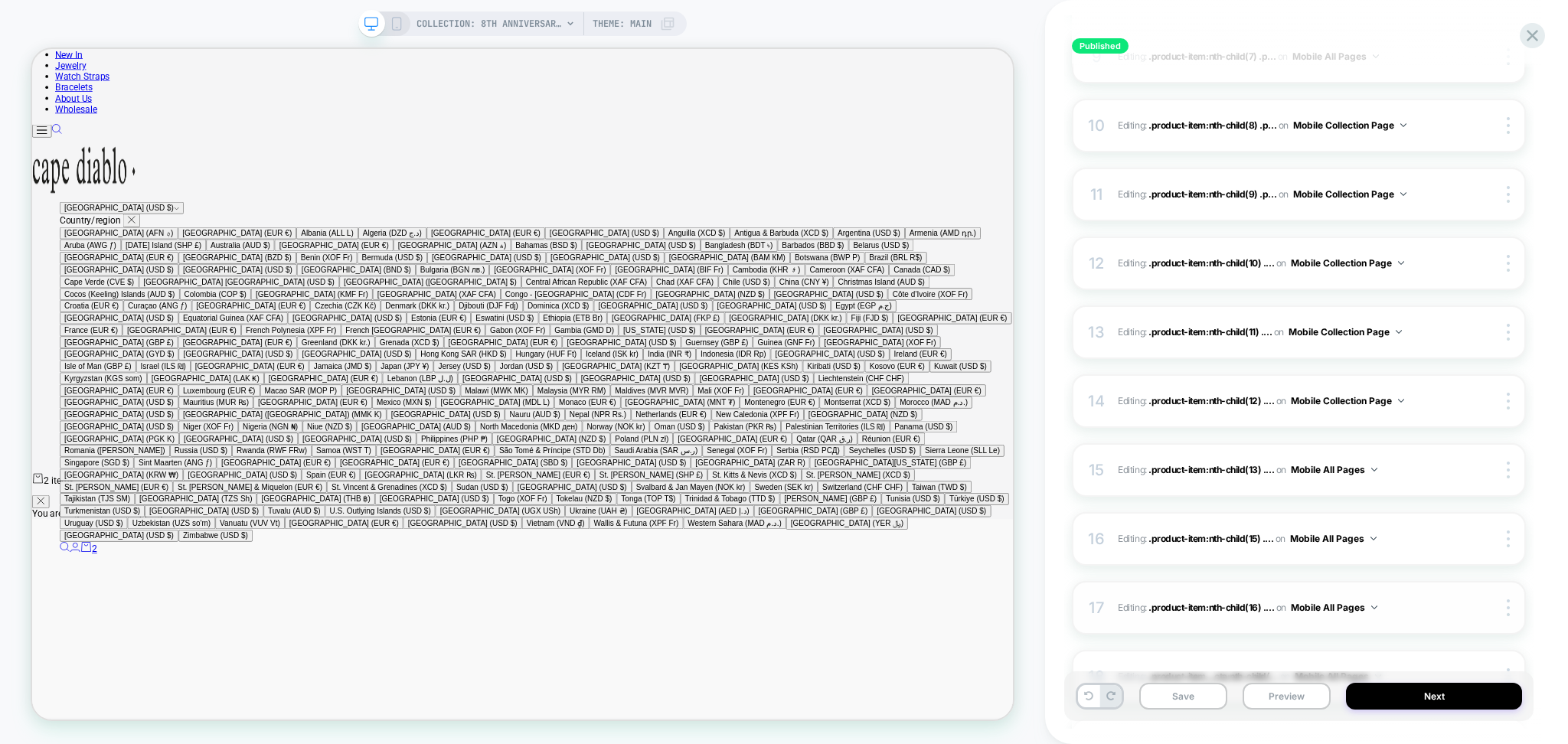
scroll to position [919, 0]
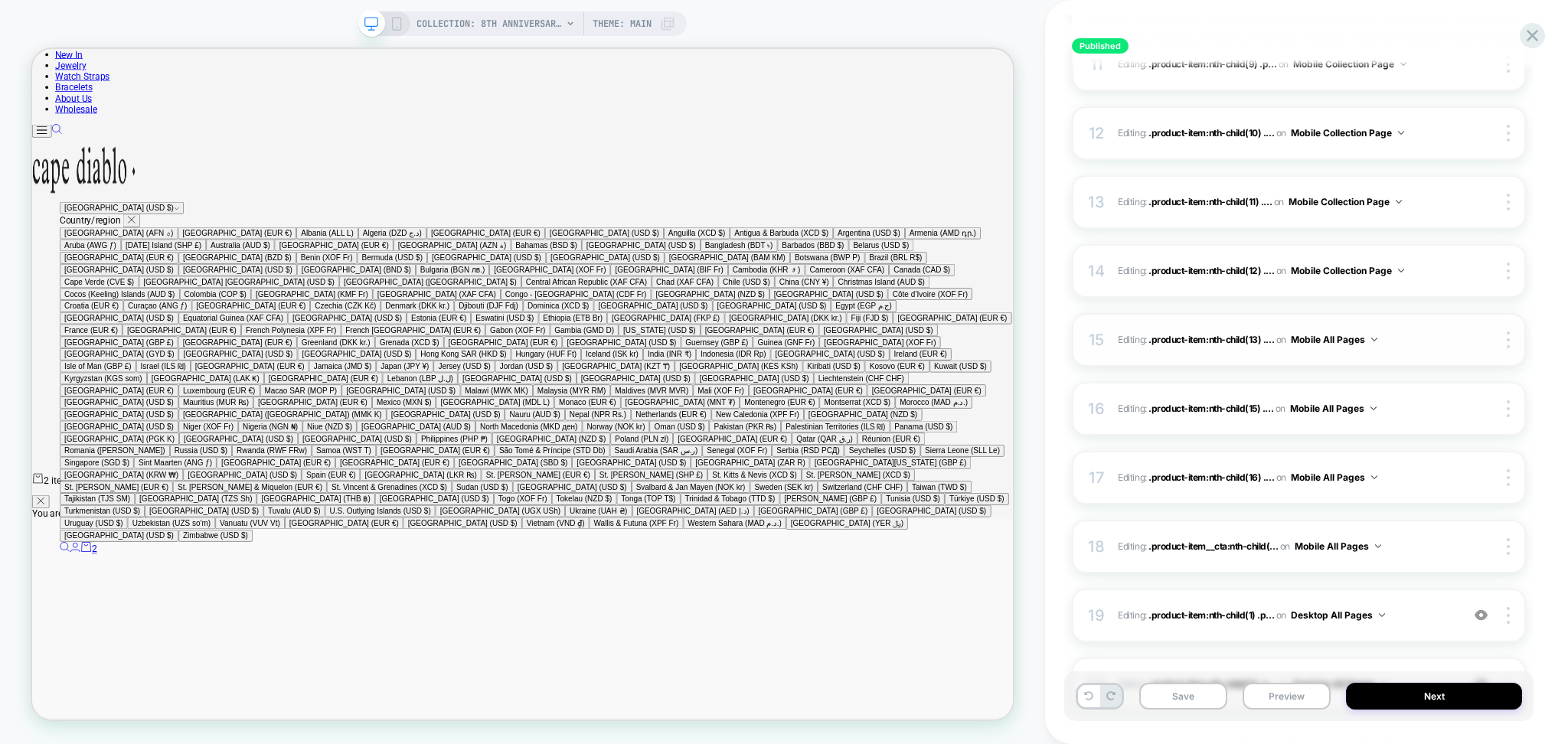
click at [1338, 348] on button "Mobile All Pages" at bounding box center [1334, 340] width 87 height 19
click at [1329, 408] on div "Mobile Collection Page" at bounding box center [1335, 407] width 186 height 33
click at [1319, 414] on button "Mobile All Pages" at bounding box center [1333, 408] width 87 height 19
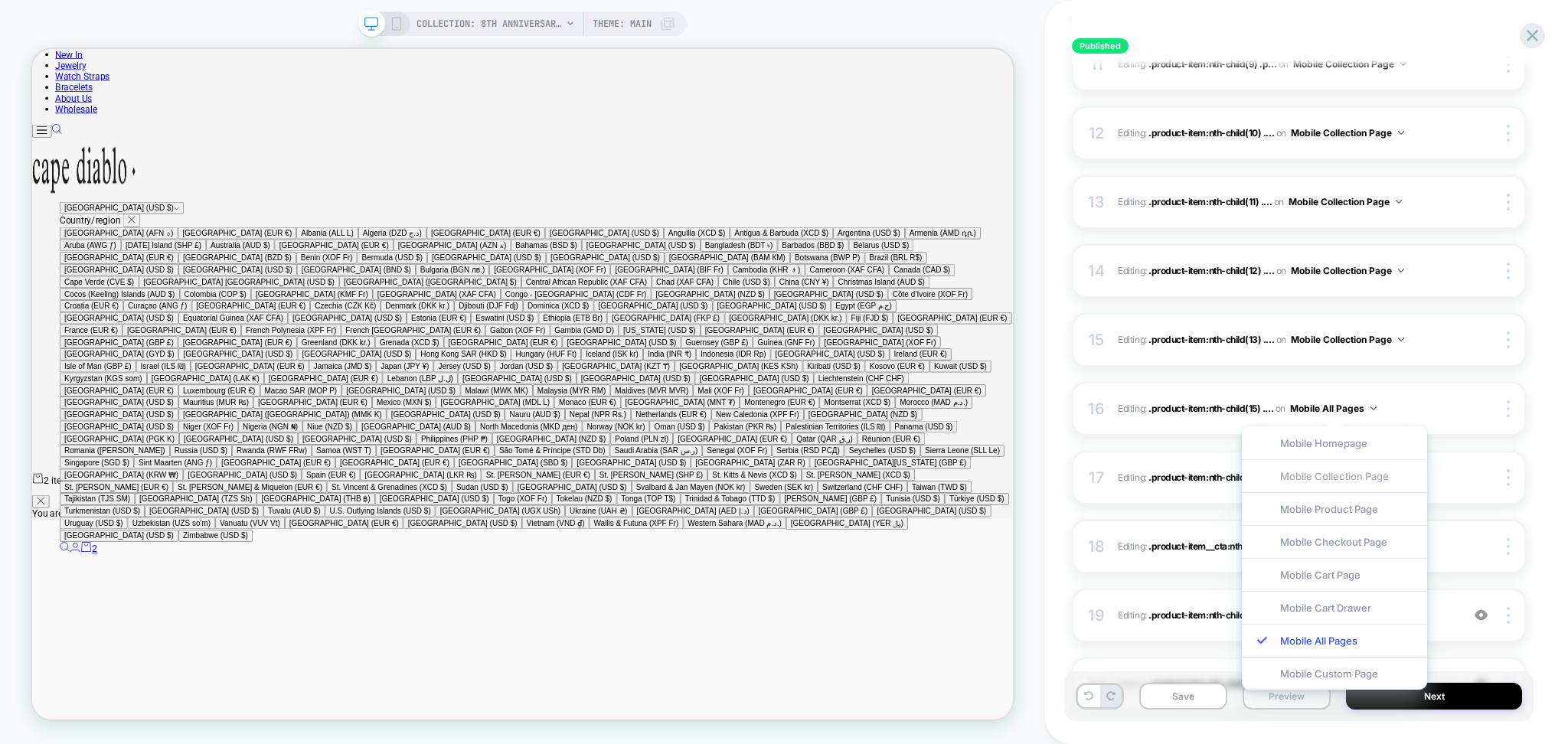
click at [1318, 474] on div "Mobile Collection Page" at bounding box center [1335, 476] width 186 height 33
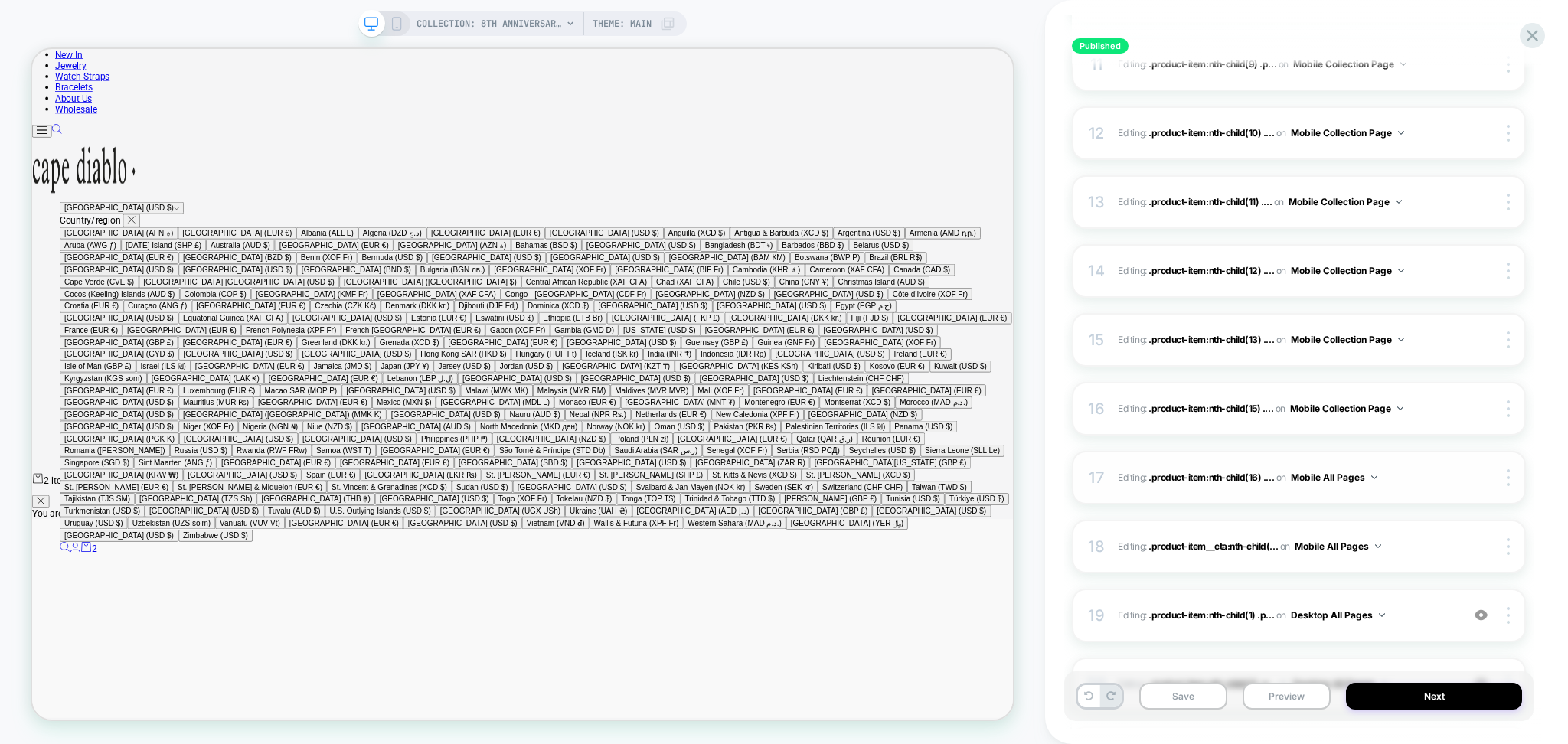
click at [1325, 473] on button "Mobile All Pages" at bounding box center [1334, 477] width 87 height 19
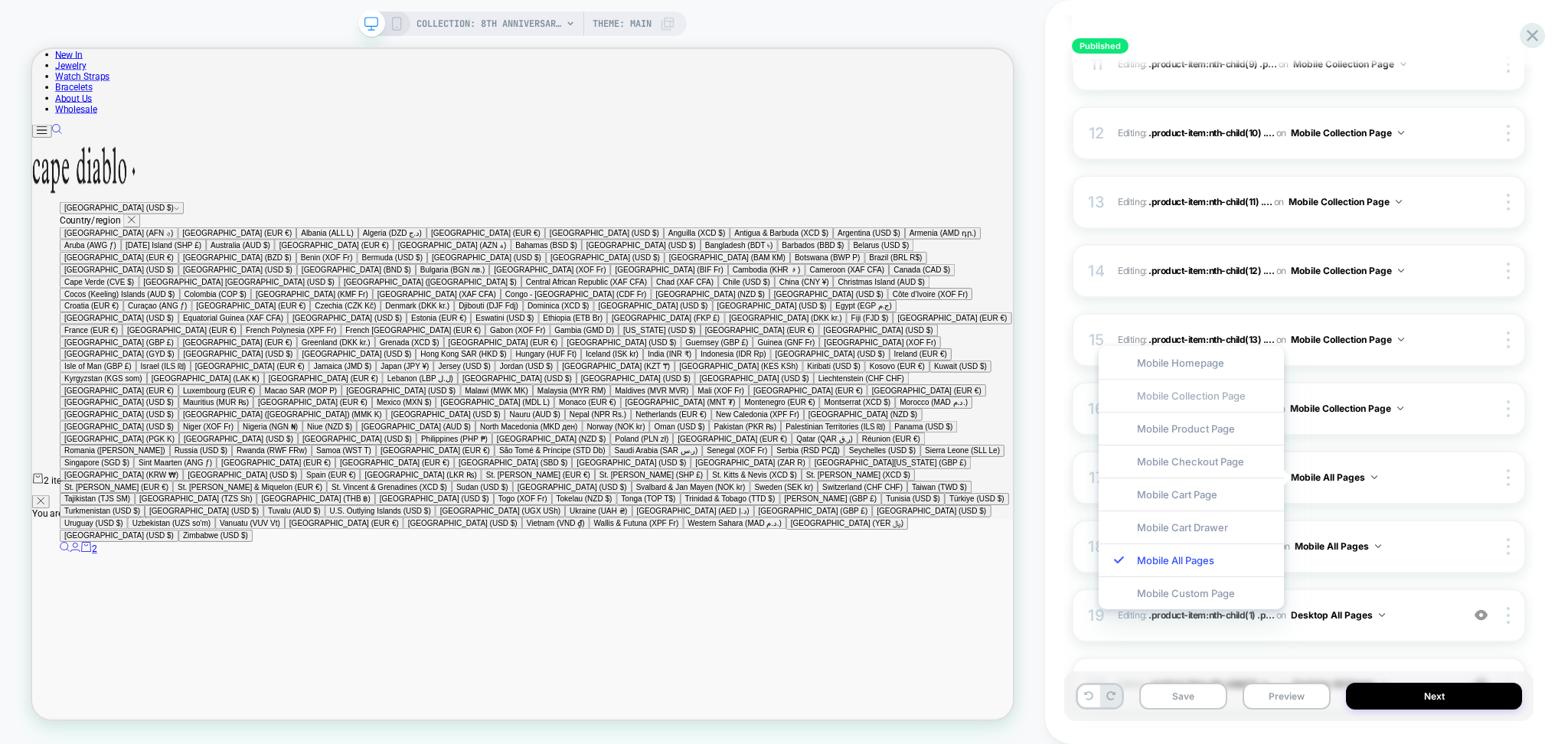
click at [1208, 398] on div "Mobile Collection Page" at bounding box center [1191, 395] width 186 height 33
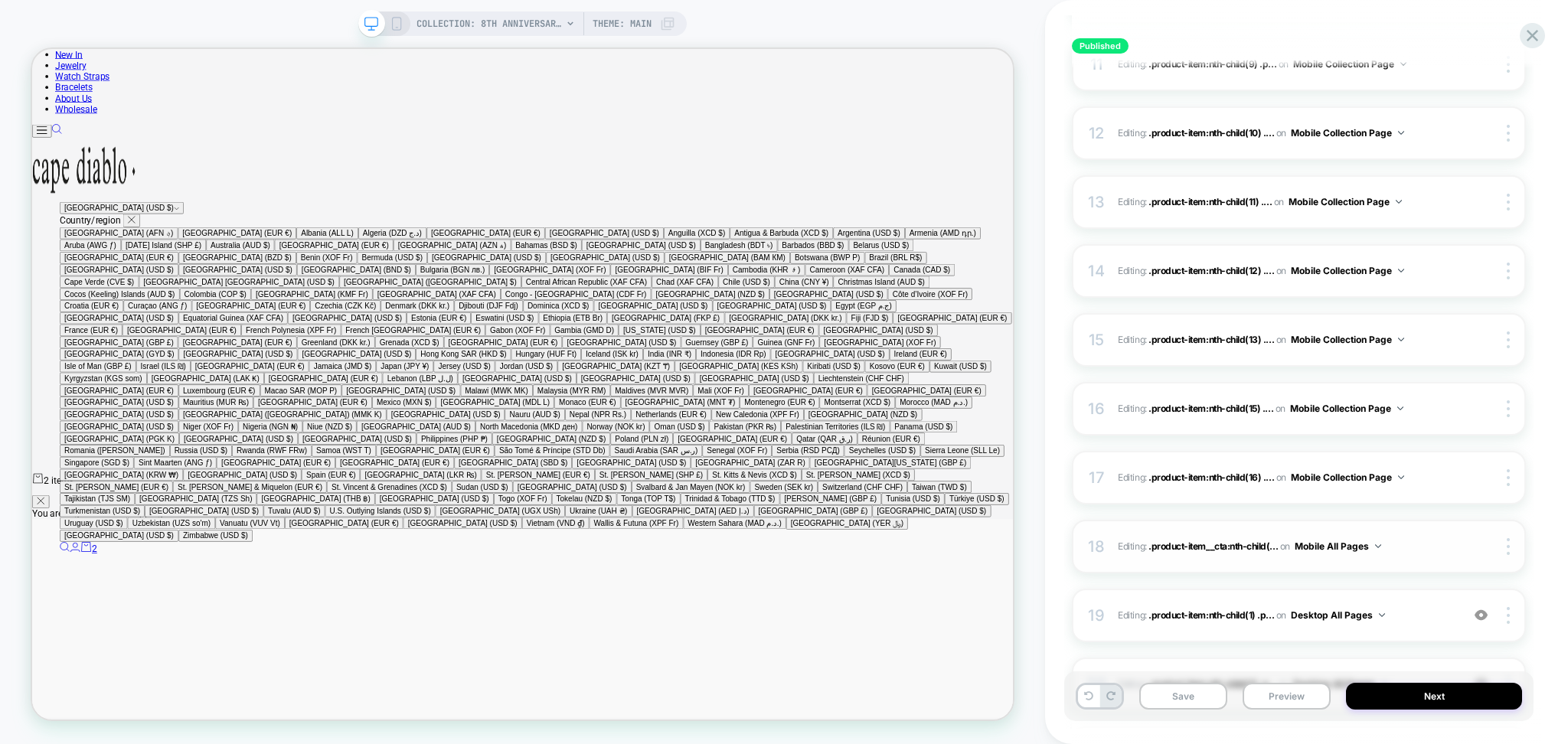
drag, startPoint x: 1340, startPoint y: 546, endPoint x: 1328, endPoint y: 534, distance: 17.0
click at [1339, 546] on button "Mobile All Pages" at bounding box center [1338, 546] width 87 height 19
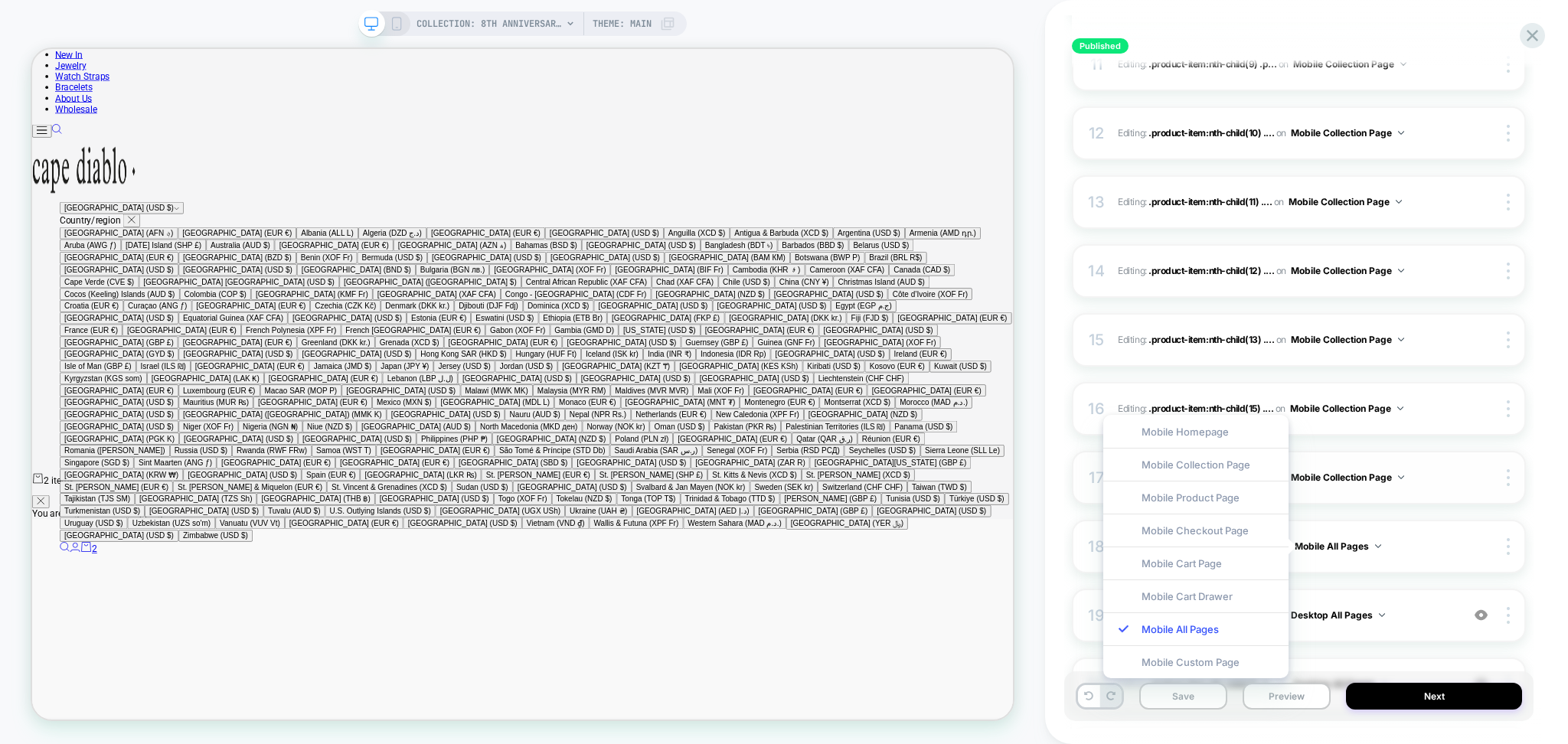
click at [1244, 465] on div "Mobile Collection Page" at bounding box center [1196, 464] width 186 height 33
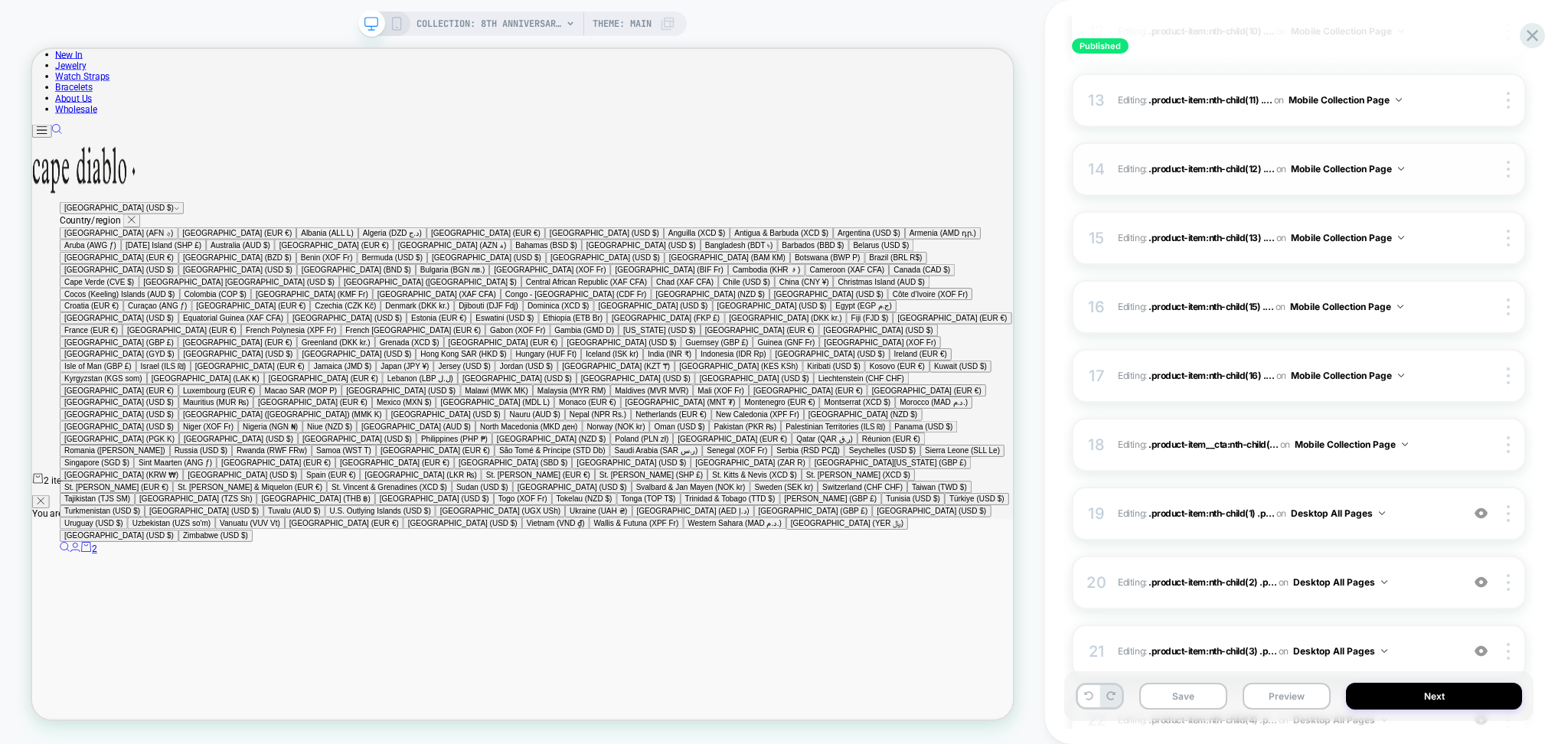
scroll to position [1217, 0]
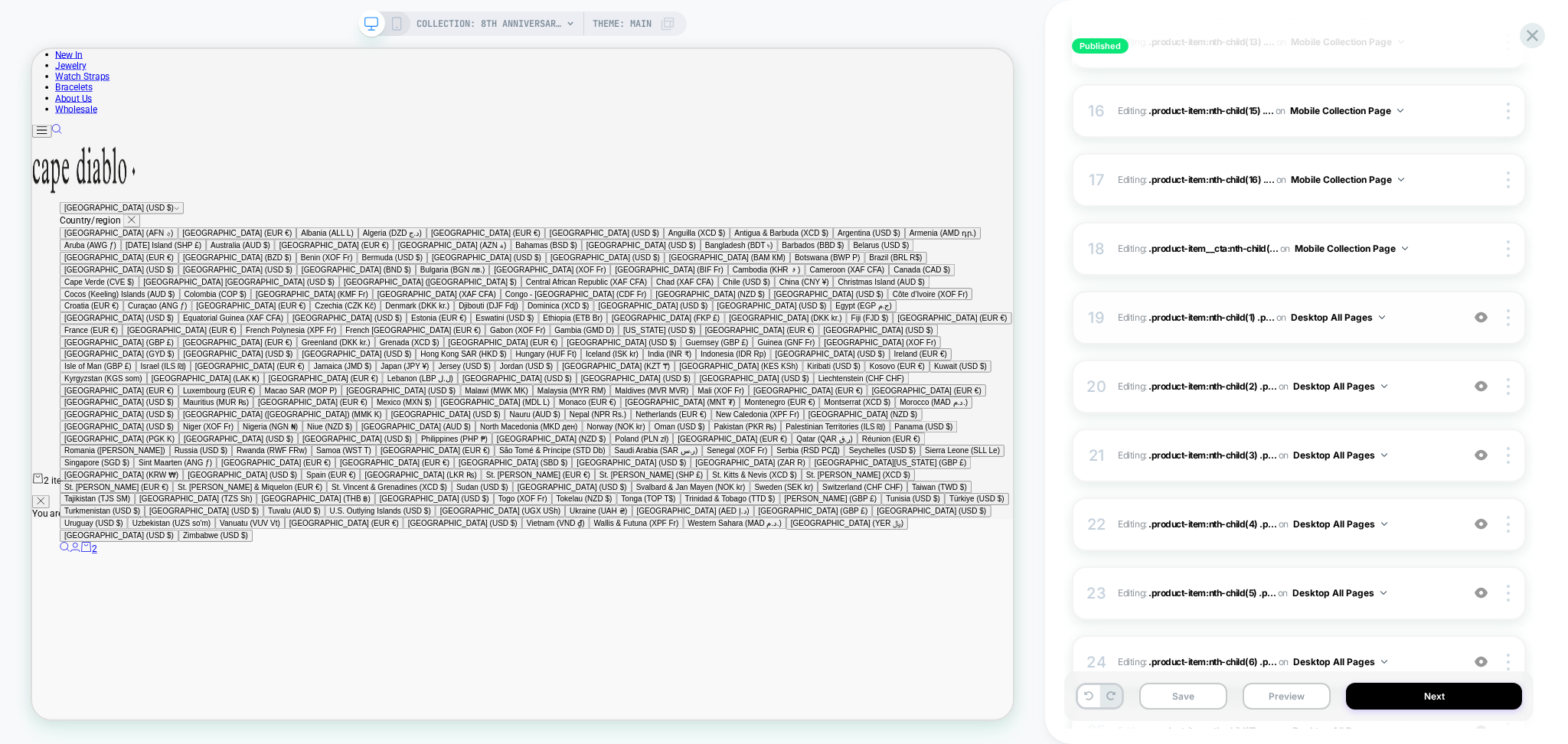
click at [1322, 316] on button "Desktop All Pages" at bounding box center [1337, 317] width 94 height 19
click at [1309, 388] on div "Desktop Collection Page" at bounding box center [1338, 384] width 192 height 33
click at [1323, 390] on button "Desktop All Pages" at bounding box center [1340, 386] width 94 height 19
click at [1319, 448] on div "Desktop Collection Page" at bounding box center [1340, 453] width 192 height 33
drag, startPoint x: 1325, startPoint y: 465, endPoint x: 1317, endPoint y: 461, distance: 8.9
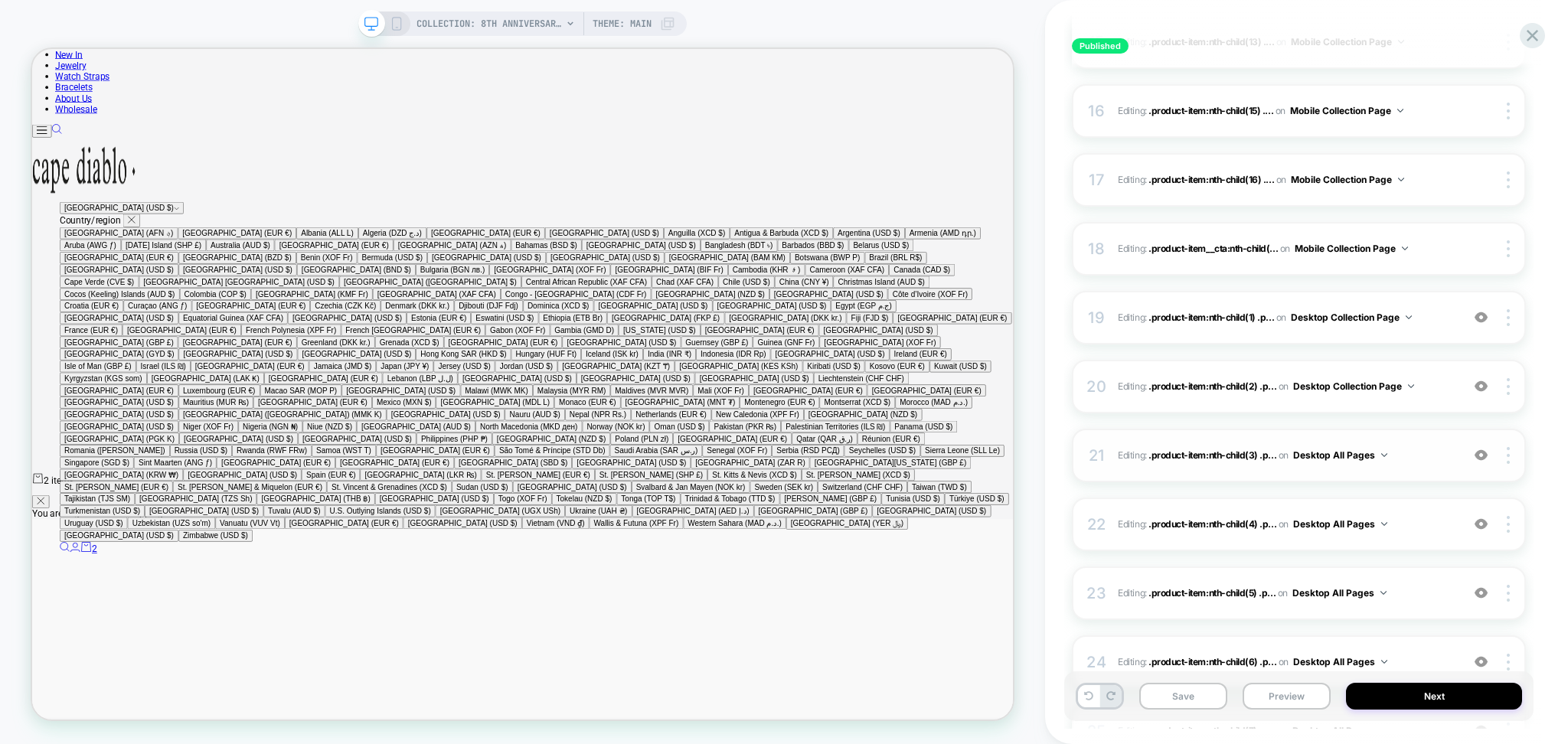
click at [1323, 465] on div "on Desktop All Pages" at bounding box center [1333, 455] width 109 height 19
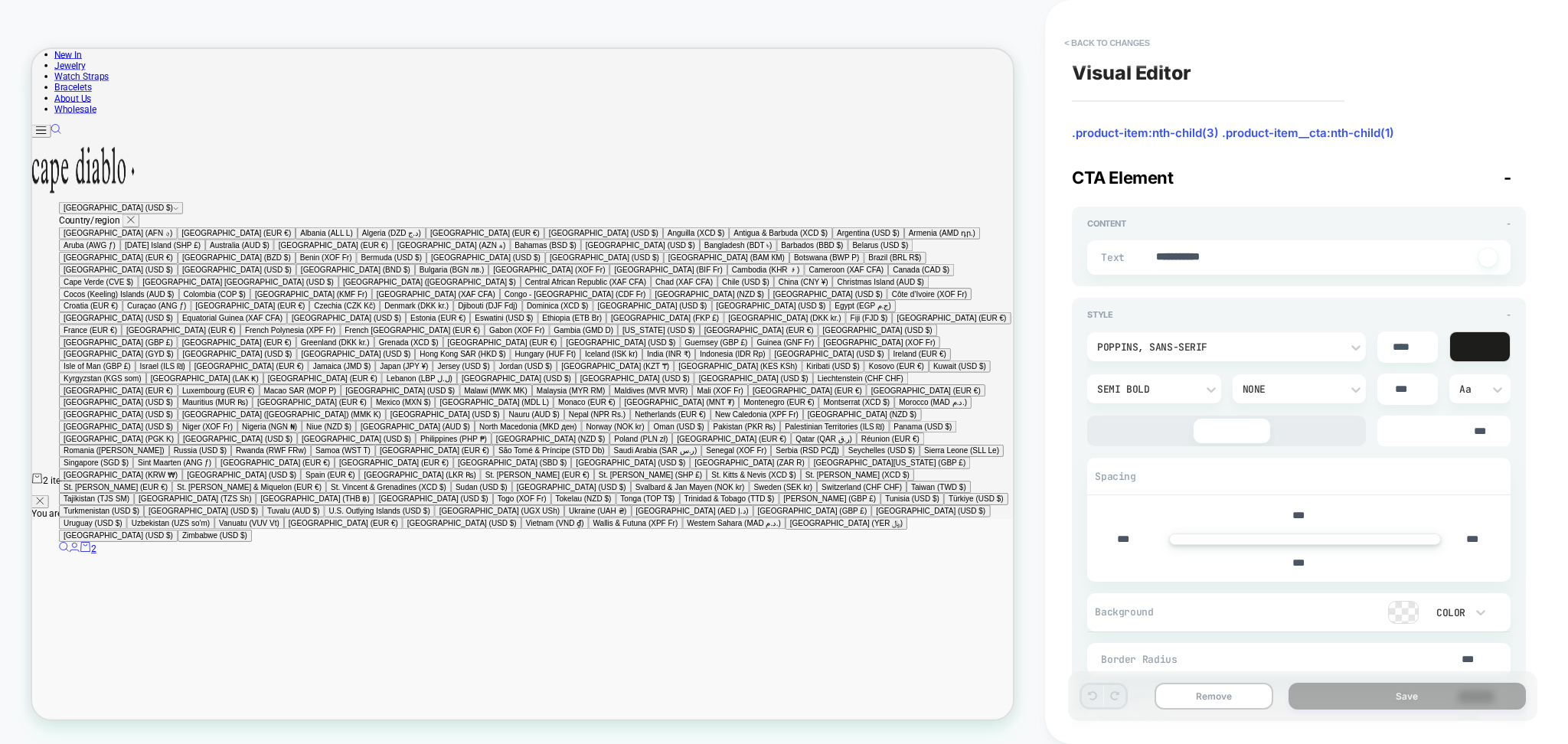
scroll to position [772, 0]
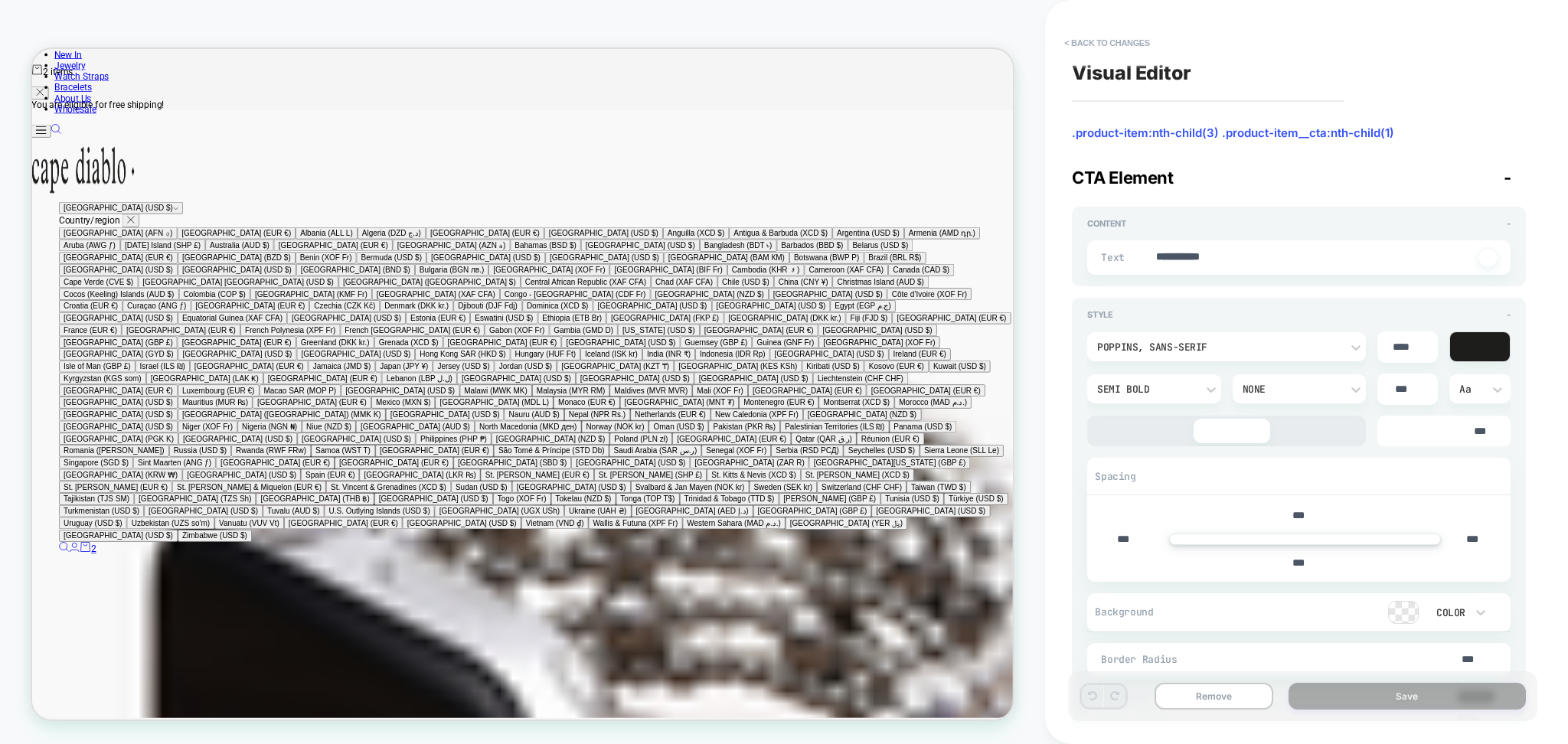
type textarea "*"
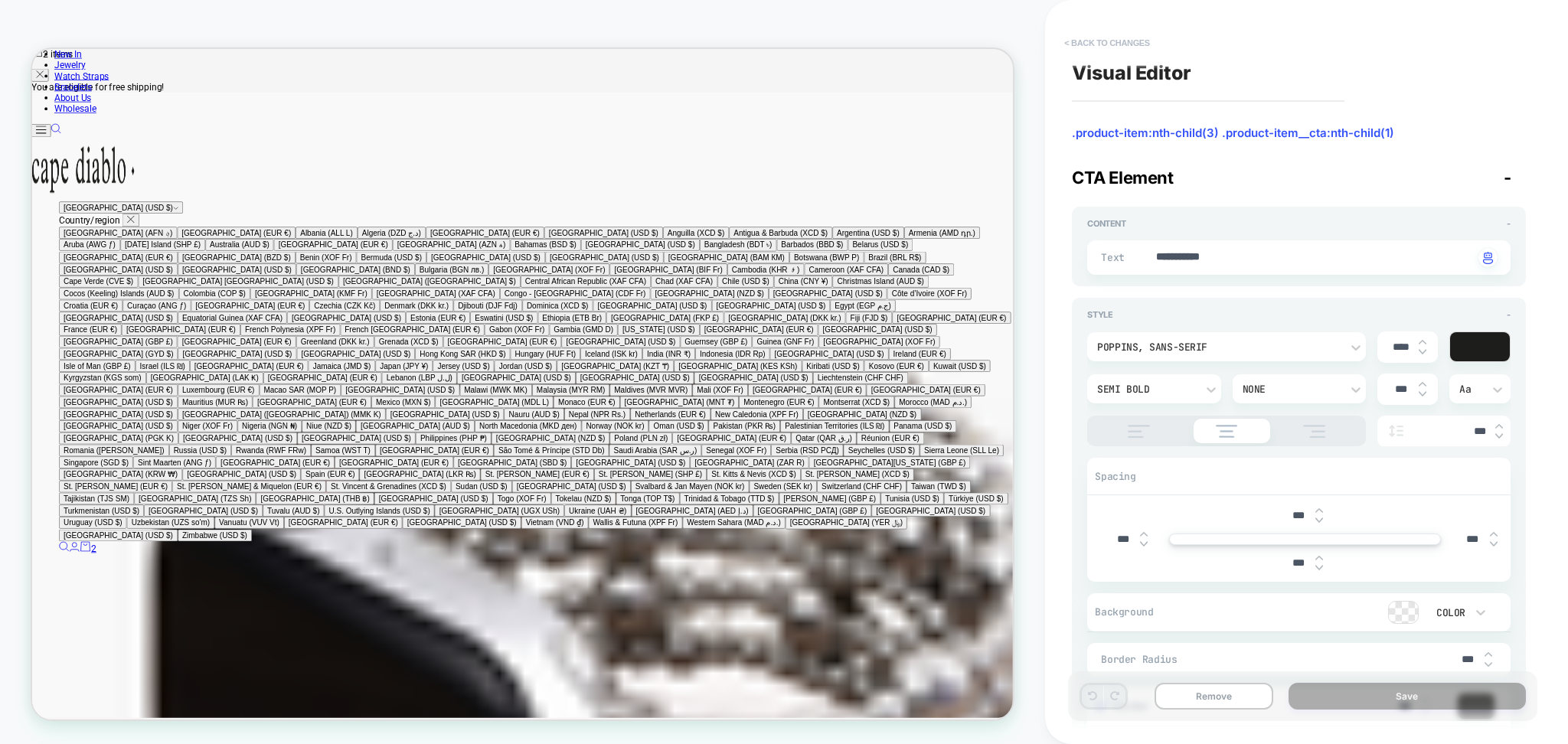
click at [1079, 42] on button "< Back to changes" at bounding box center [1107, 42] width 101 height 24
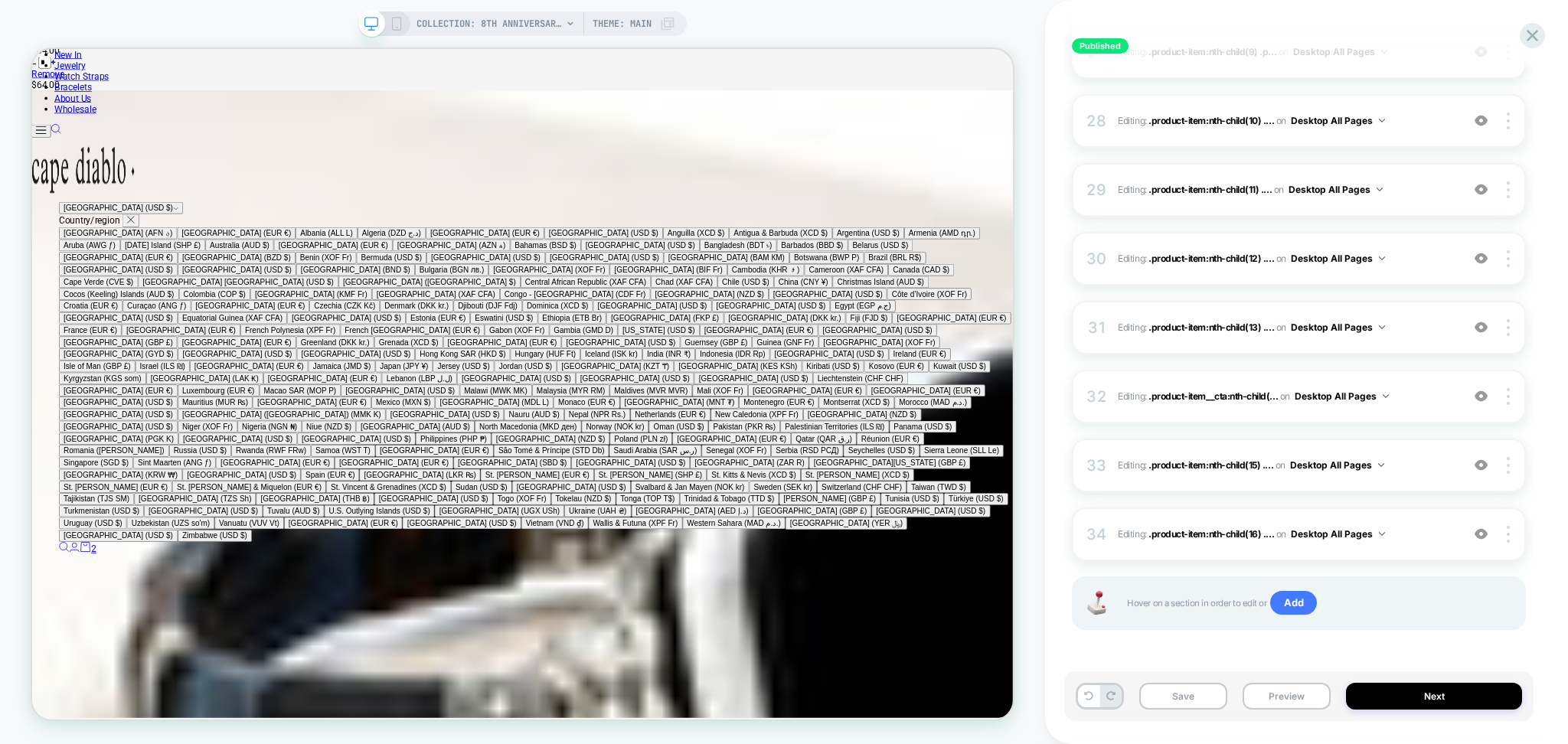
scroll to position [2201, 0]
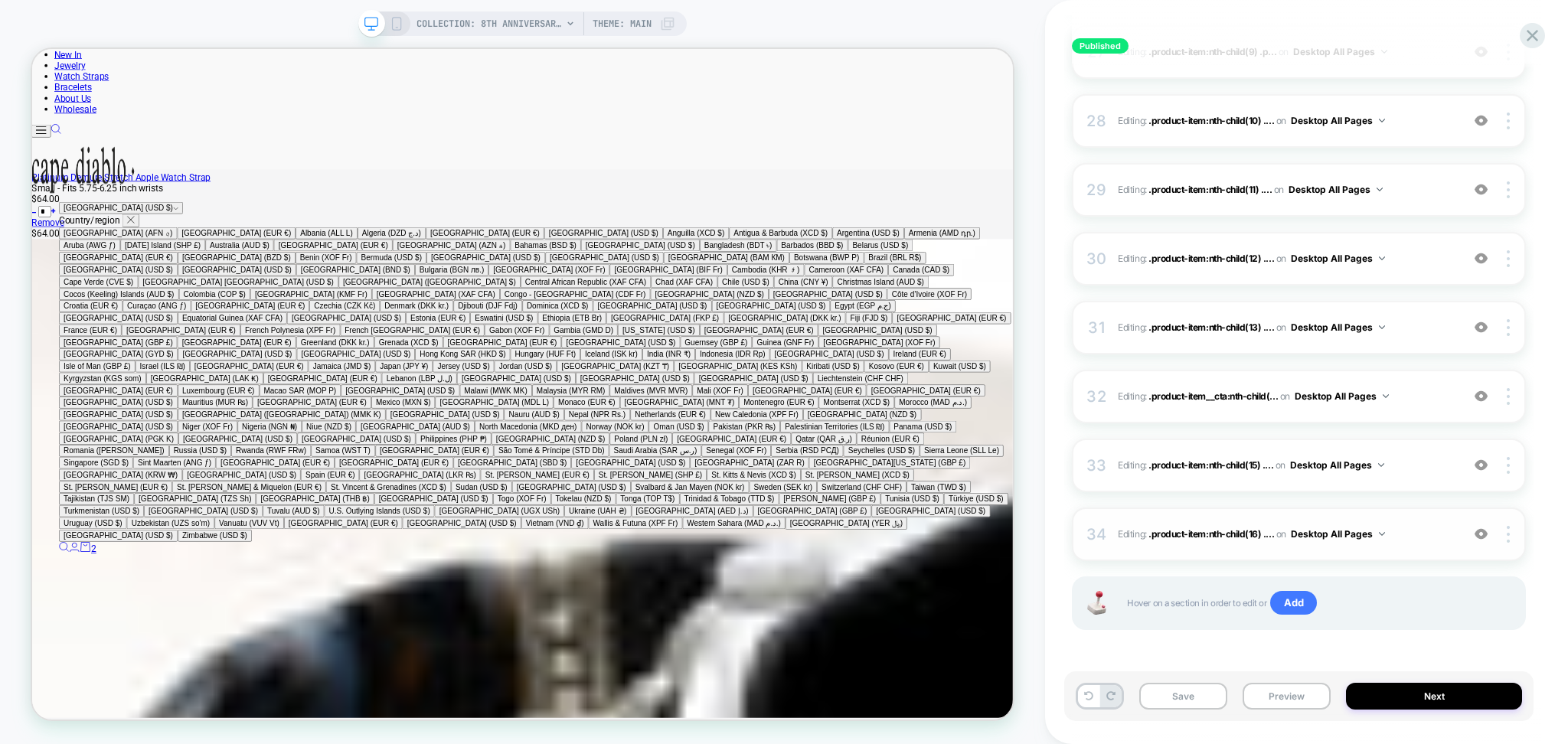
click at [1481, 534] on img at bounding box center [1481, 534] width 13 height 13
click at [1369, 538] on button "Desktop All Pages" at bounding box center [1337, 533] width 94 height 19
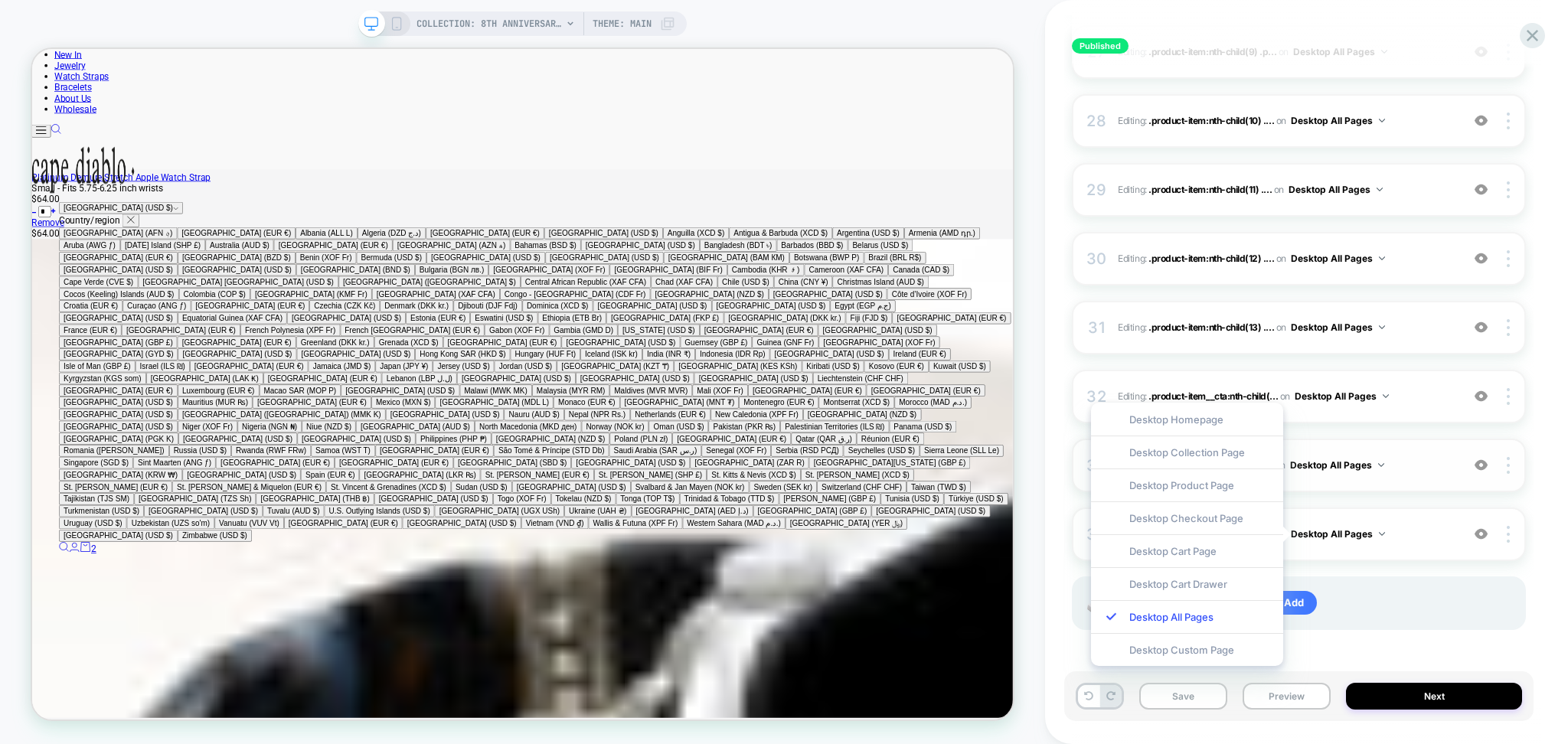
click at [1239, 465] on div "Desktop Collection Page" at bounding box center [1187, 453] width 192 height 33
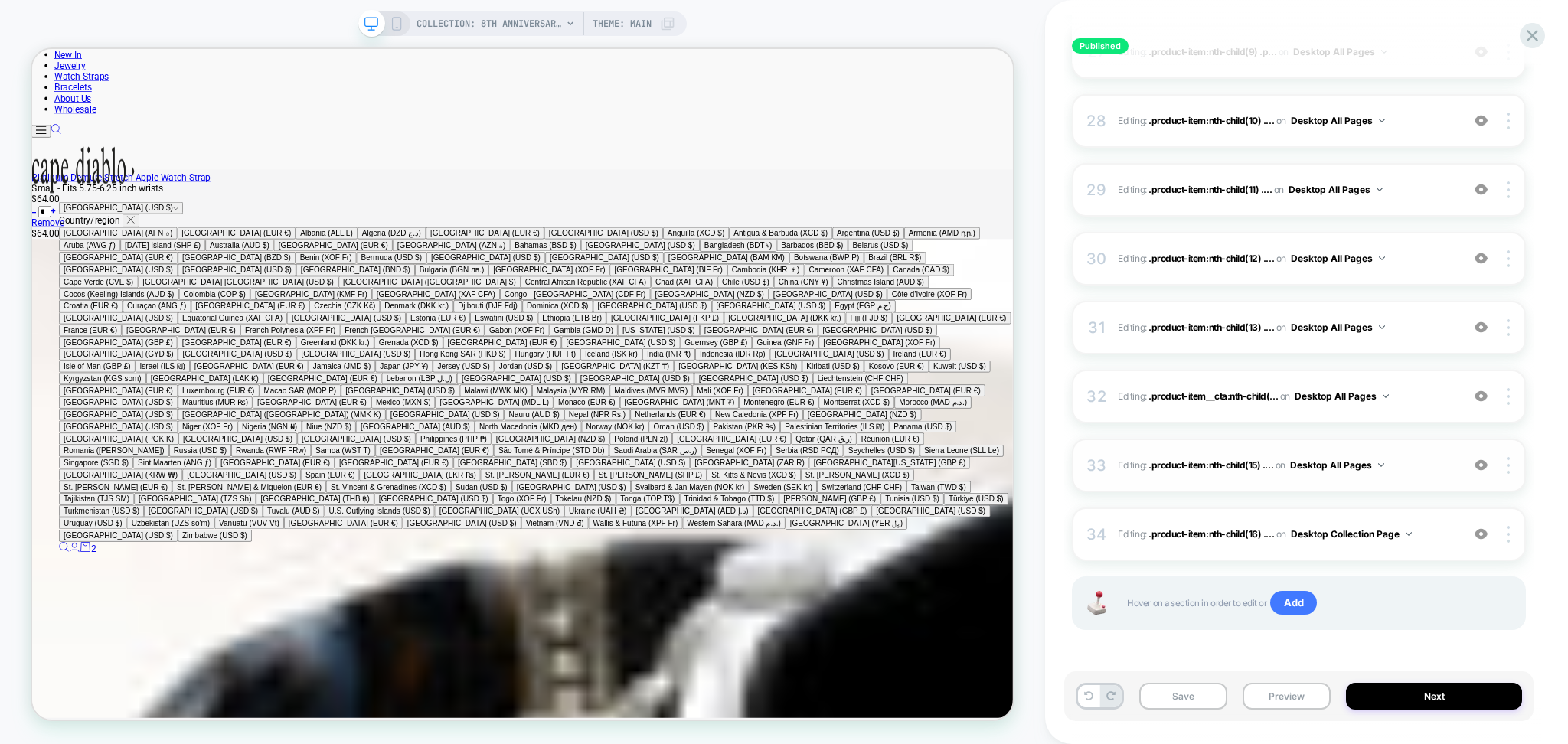
click at [1376, 468] on button "Desktop All Pages" at bounding box center [1337, 464] width 94 height 19
click at [1205, 386] on div "Desktop Collection Page" at bounding box center [1187, 384] width 192 height 33
click at [1351, 389] on button "Desktop All Pages" at bounding box center [1342, 396] width 94 height 19
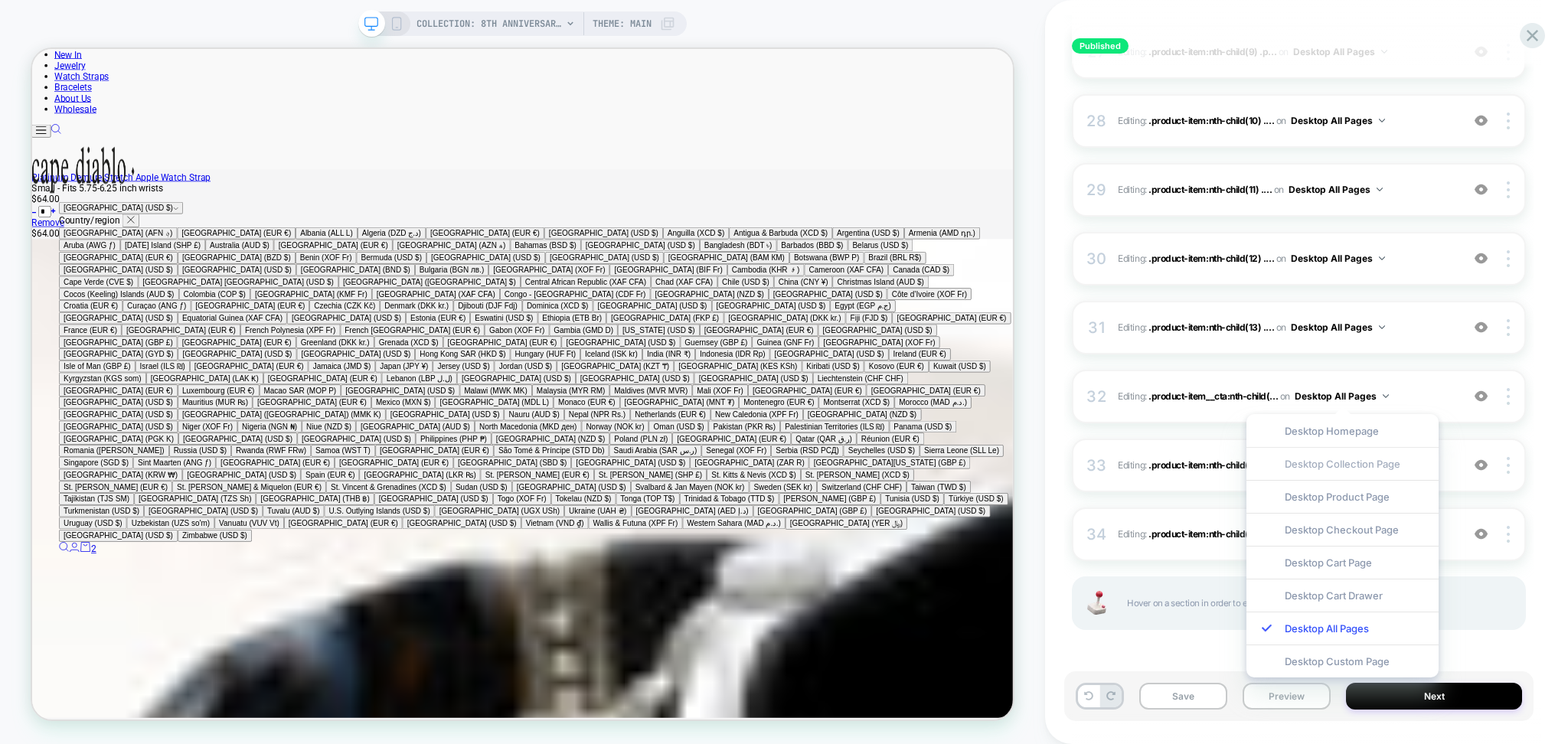
click at [1338, 460] on div "Desktop Collection Page" at bounding box center [1342, 464] width 192 height 33
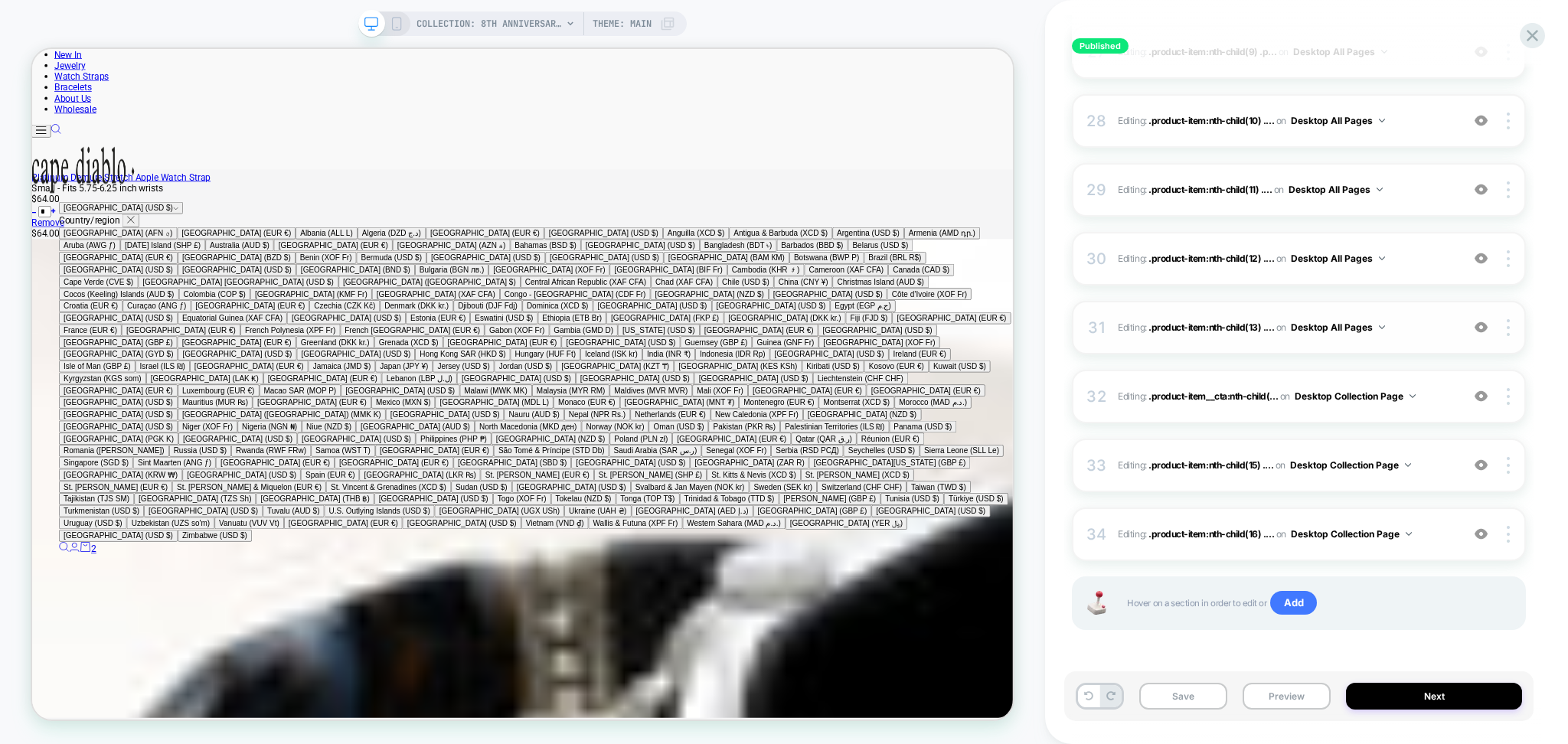
click at [1327, 332] on button "Desktop All Pages" at bounding box center [1337, 327] width 94 height 19
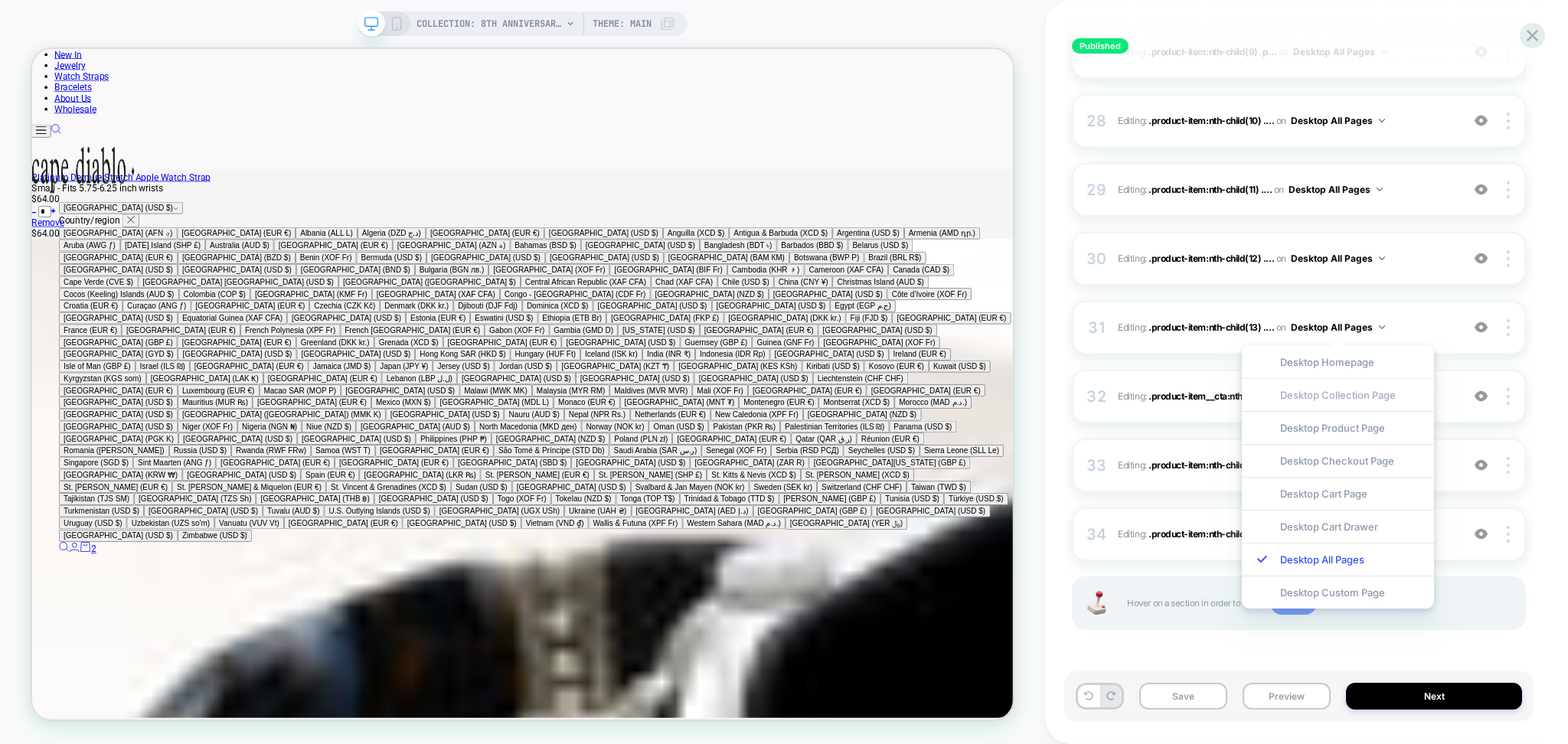
click at [1324, 402] on div "Desktop Collection Page" at bounding box center [1338, 395] width 192 height 33
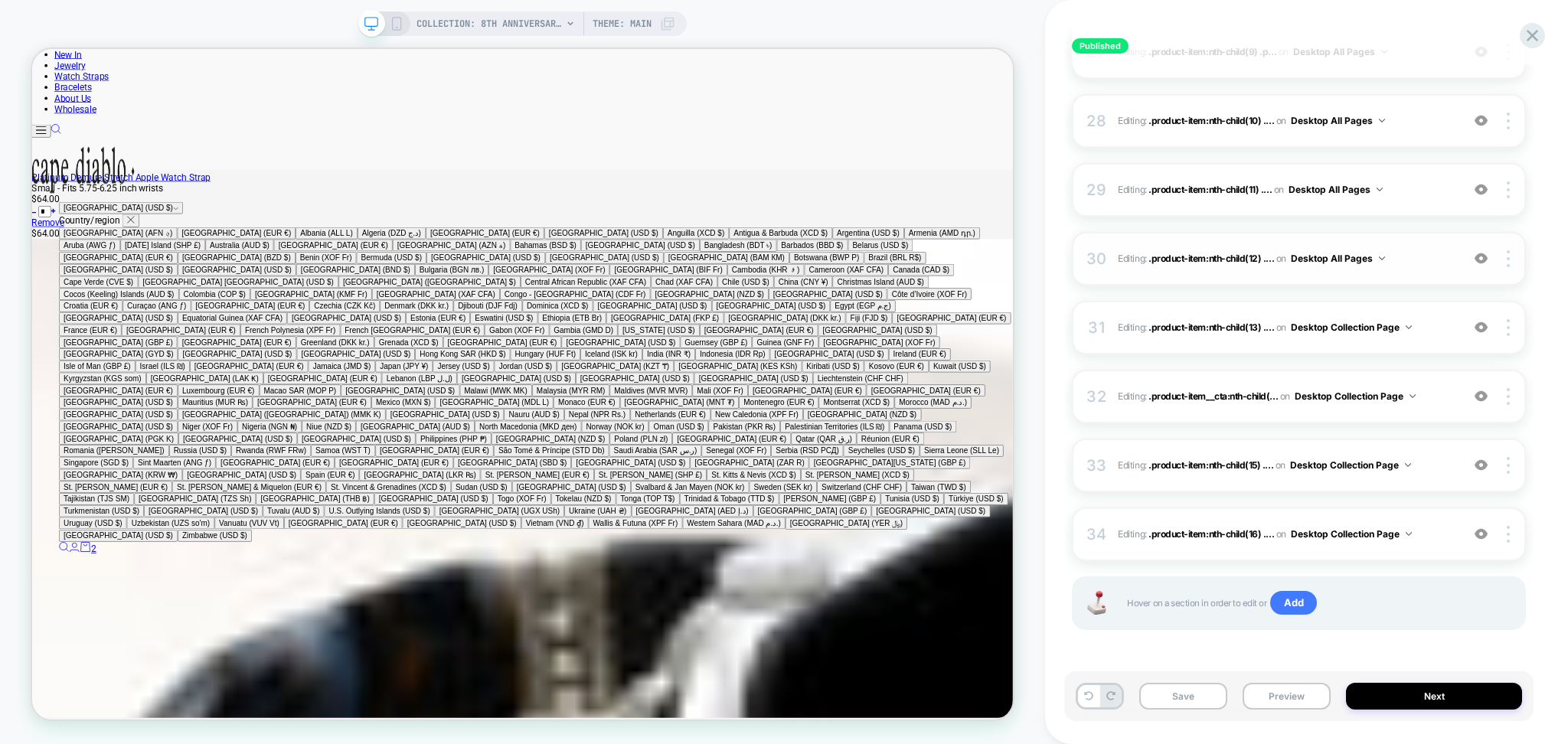
click at [1338, 266] on button "Desktop All Pages" at bounding box center [1337, 258] width 94 height 19
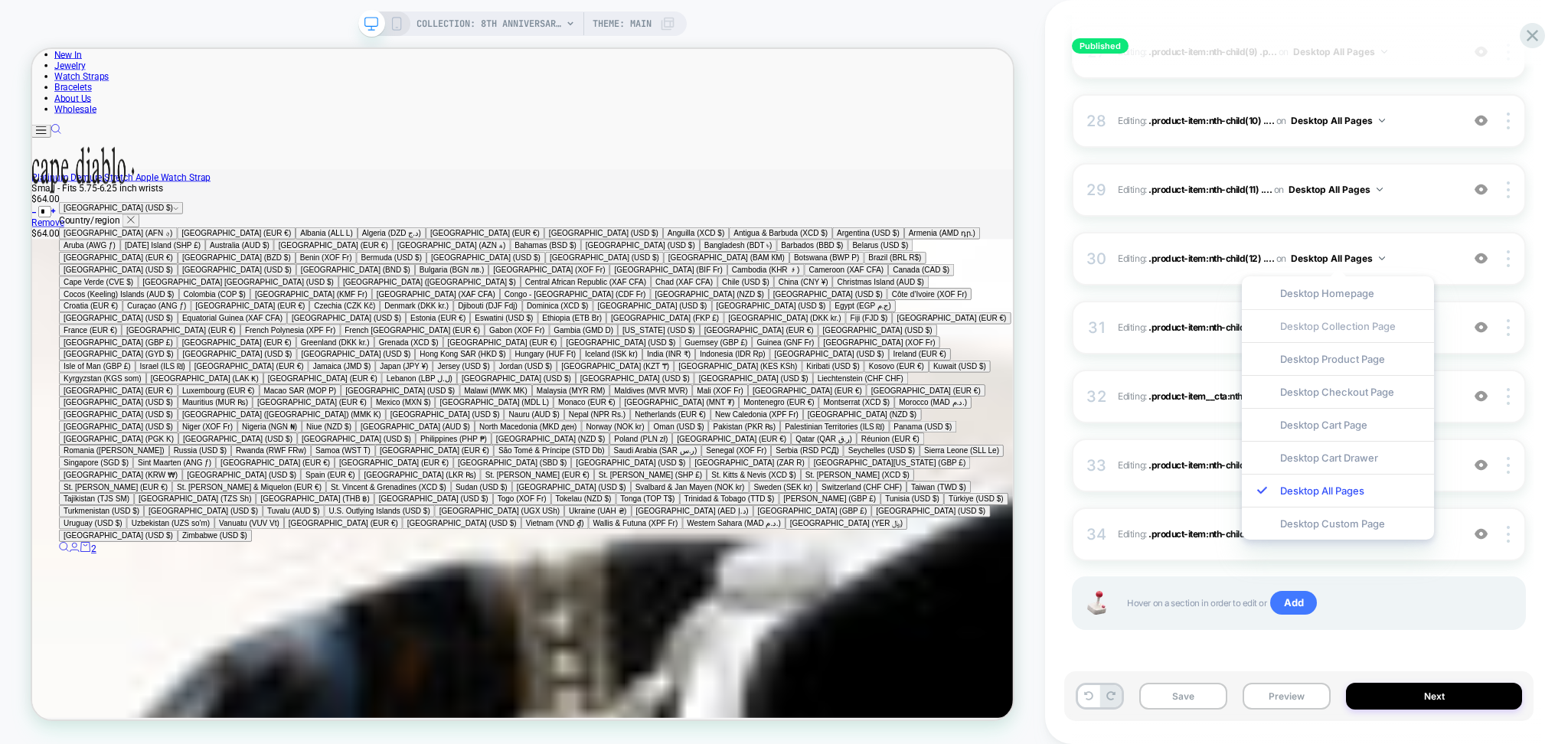
click at [1331, 328] on div "Desktop Collection Page" at bounding box center [1338, 326] width 192 height 33
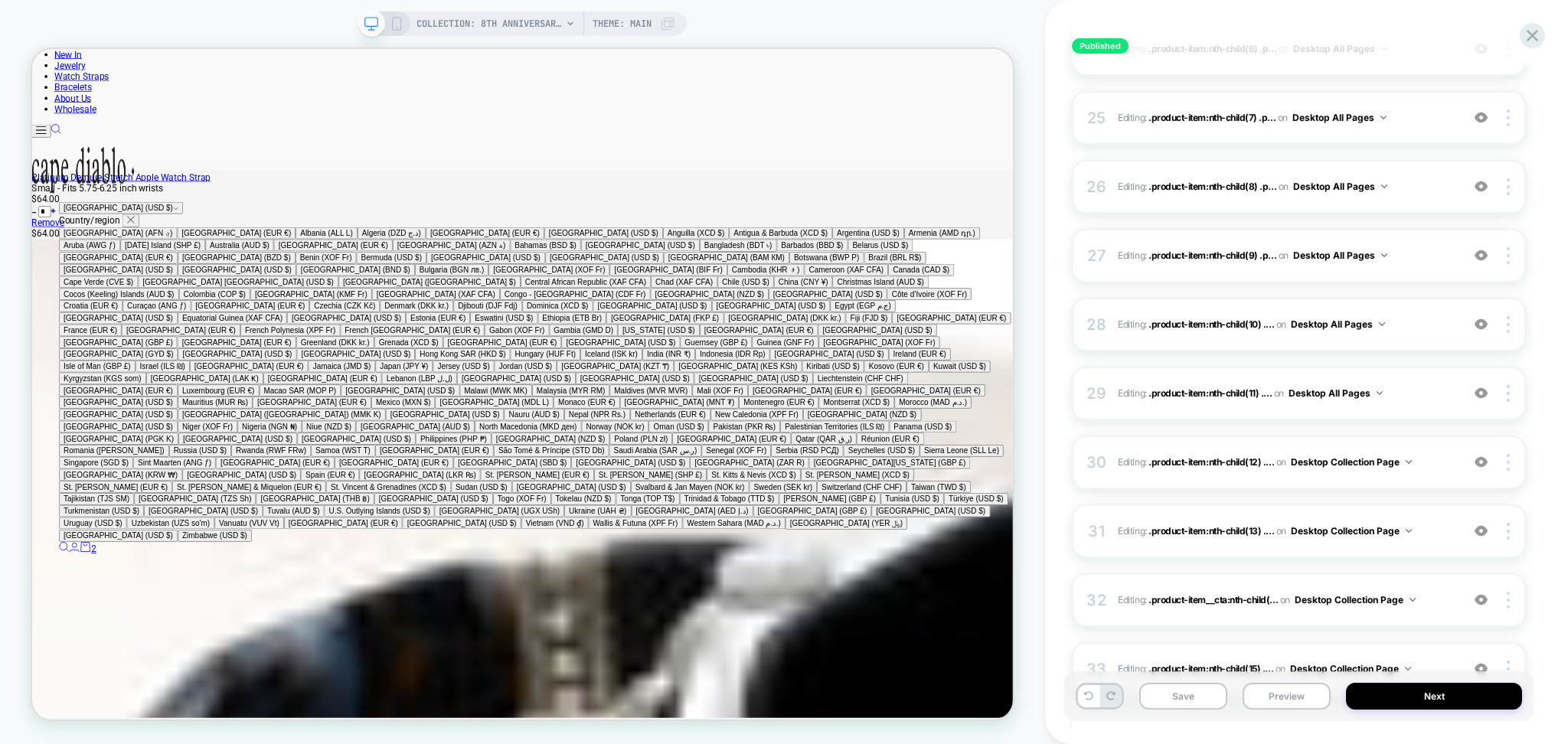
scroll to position [1829, 0]
click at [1350, 389] on button "Desktop All Pages" at bounding box center [1336, 394] width 94 height 19
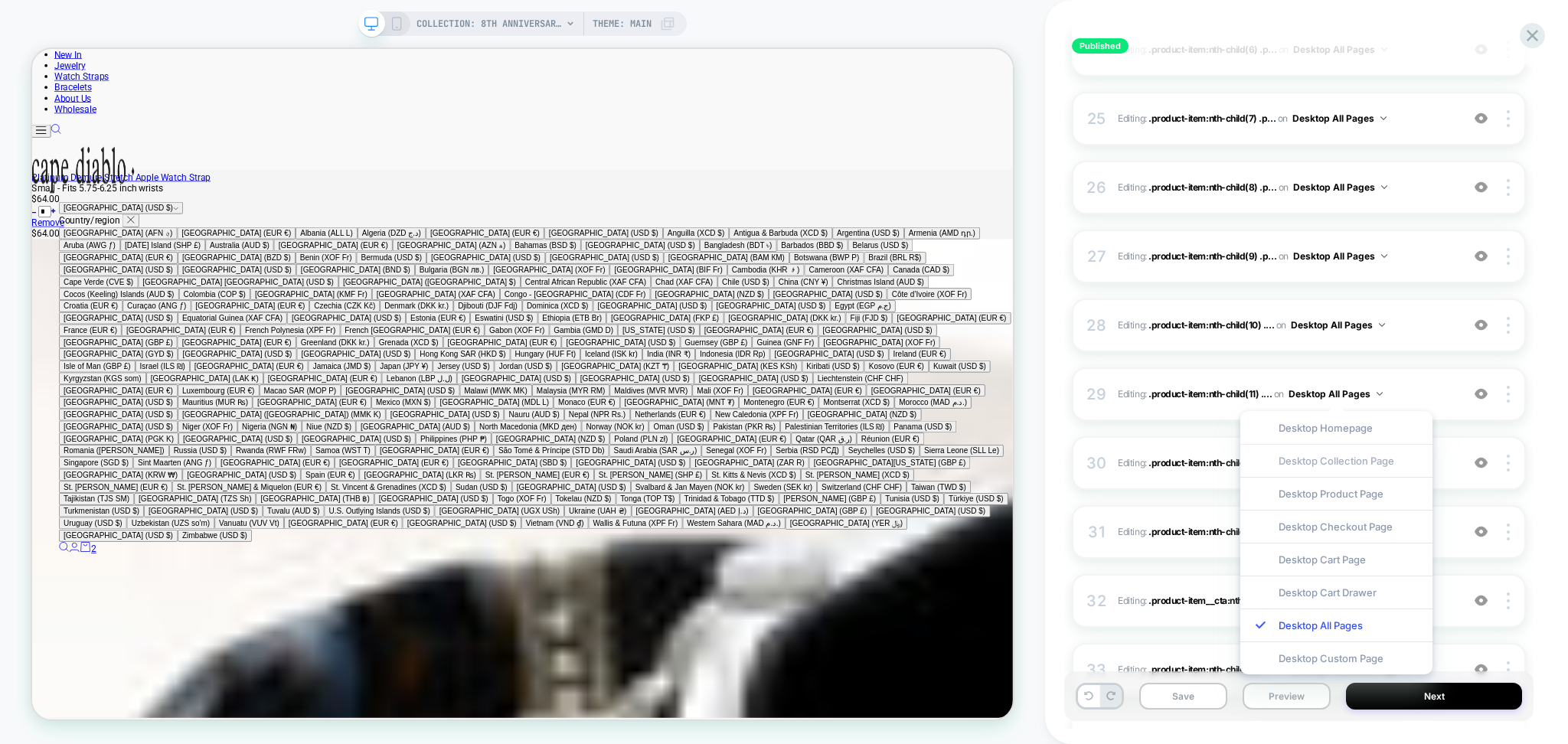
click at [1328, 468] on div "Desktop Collection Page" at bounding box center [1337, 461] width 192 height 33
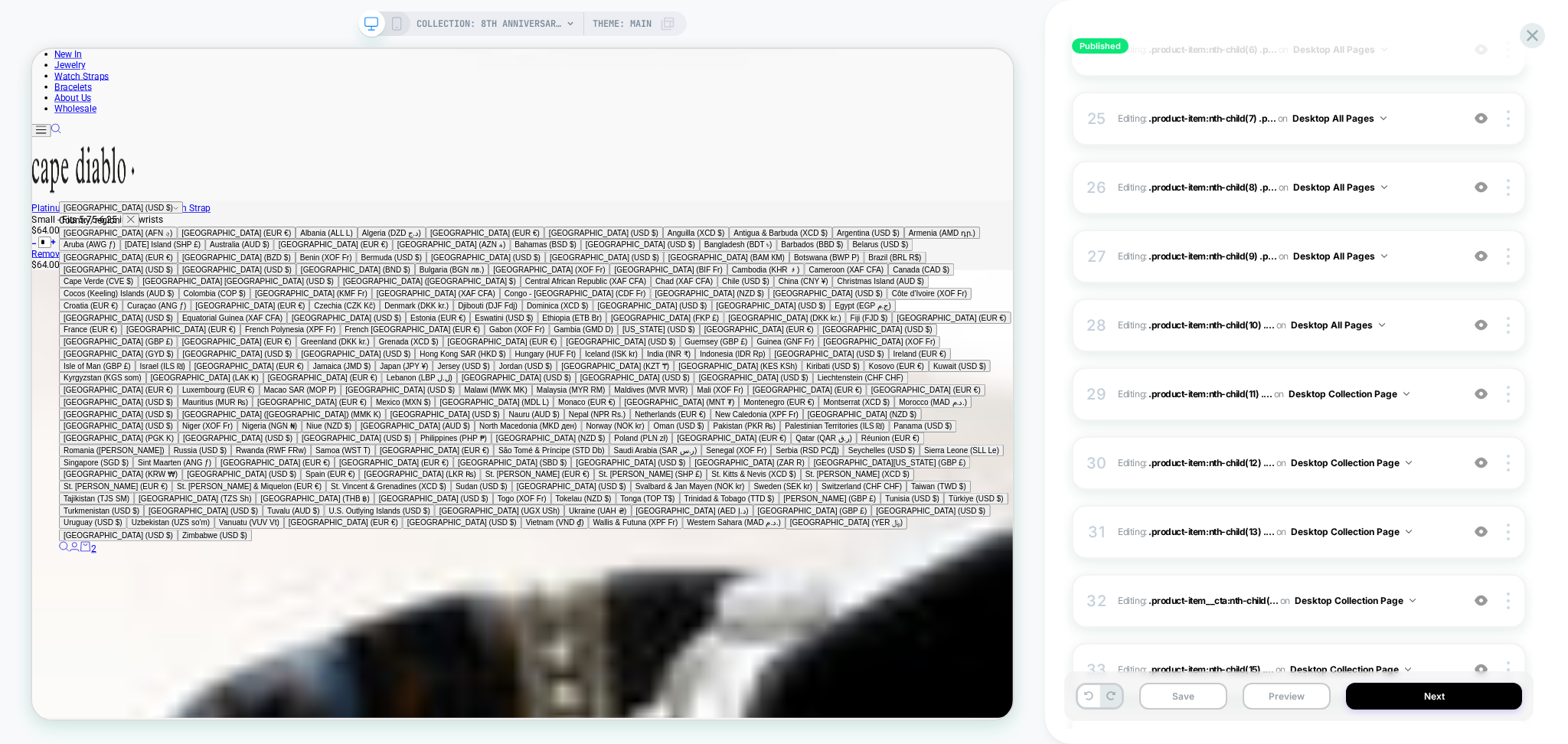
scroll to position [2201, 0]
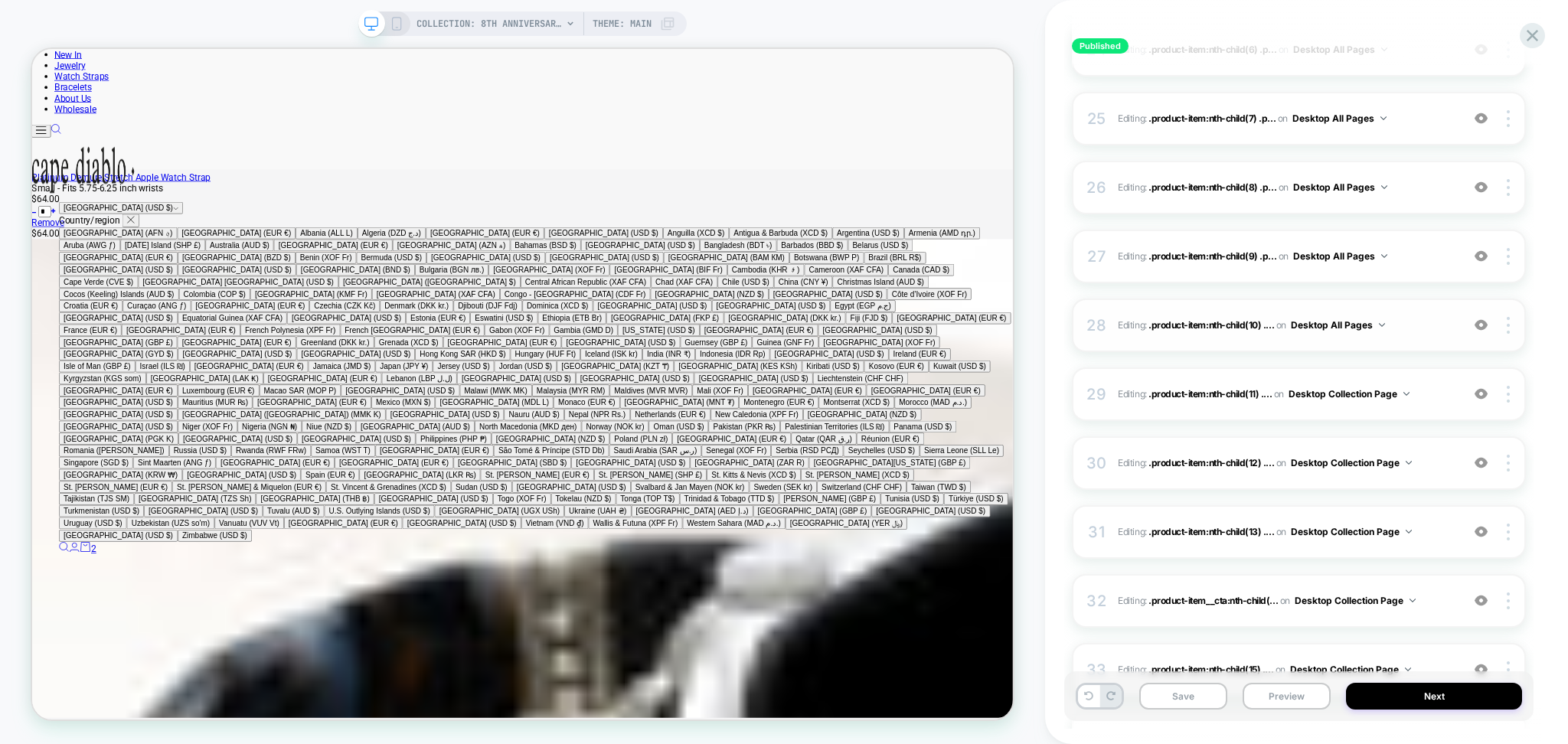
click at [1312, 328] on button "Desktop All Pages" at bounding box center [1337, 325] width 94 height 19
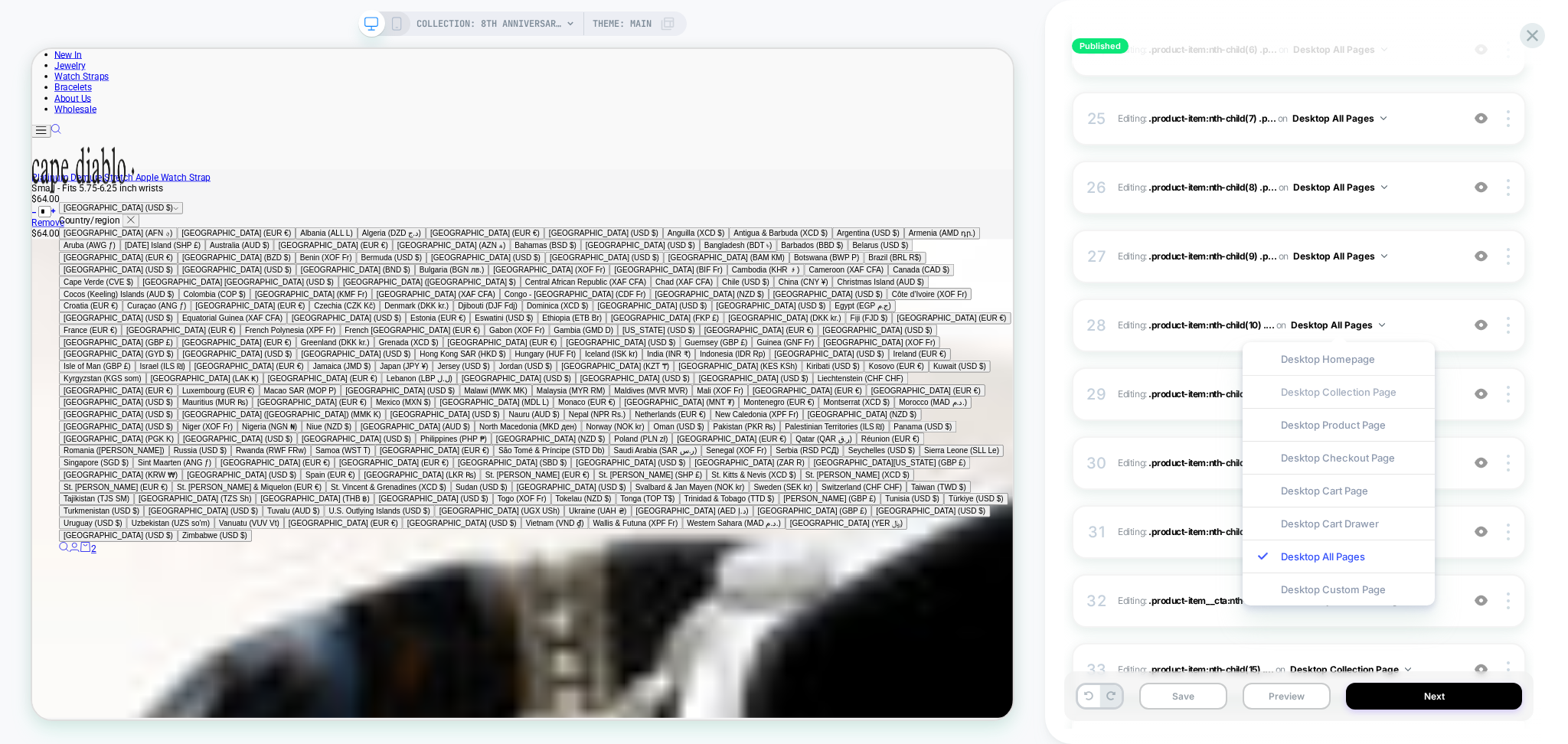
click at [1316, 394] on div "Desktop Collection Page" at bounding box center [1338, 392] width 192 height 33
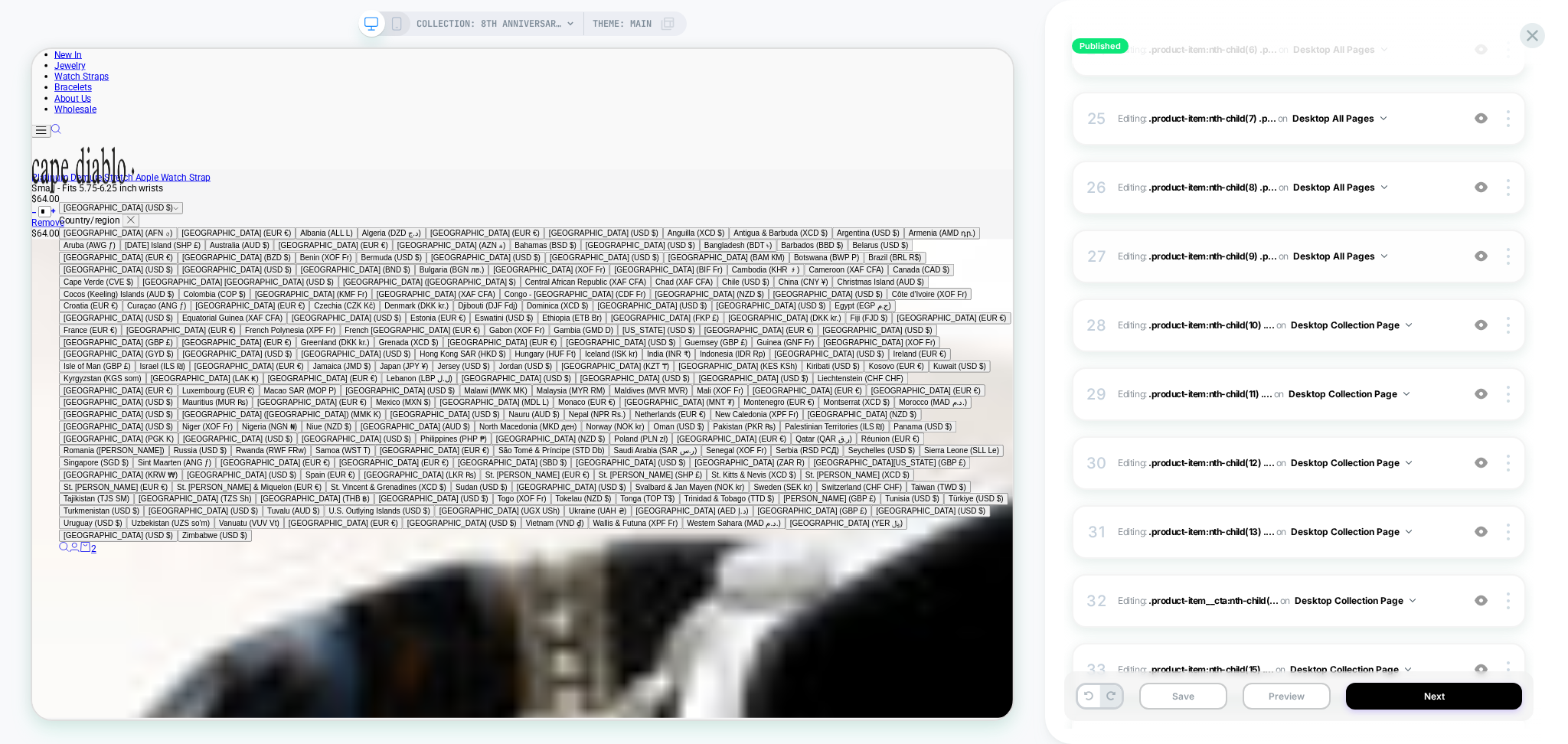
click at [1313, 260] on button "Desktop All Pages" at bounding box center [1340, 255] width 94 height 19
click at [1311, 325] on div "Desktop Collection Page" at bounding box center [1340, 323] width 192 height 33
click at [1309, 196] on button "Desktop All Pages" at bounding box center [1340, 186] width 94 height 19
click at [1307, 260] on div "Desktop Collection Page" at bounding box center [1340, 254] width 192 height 33
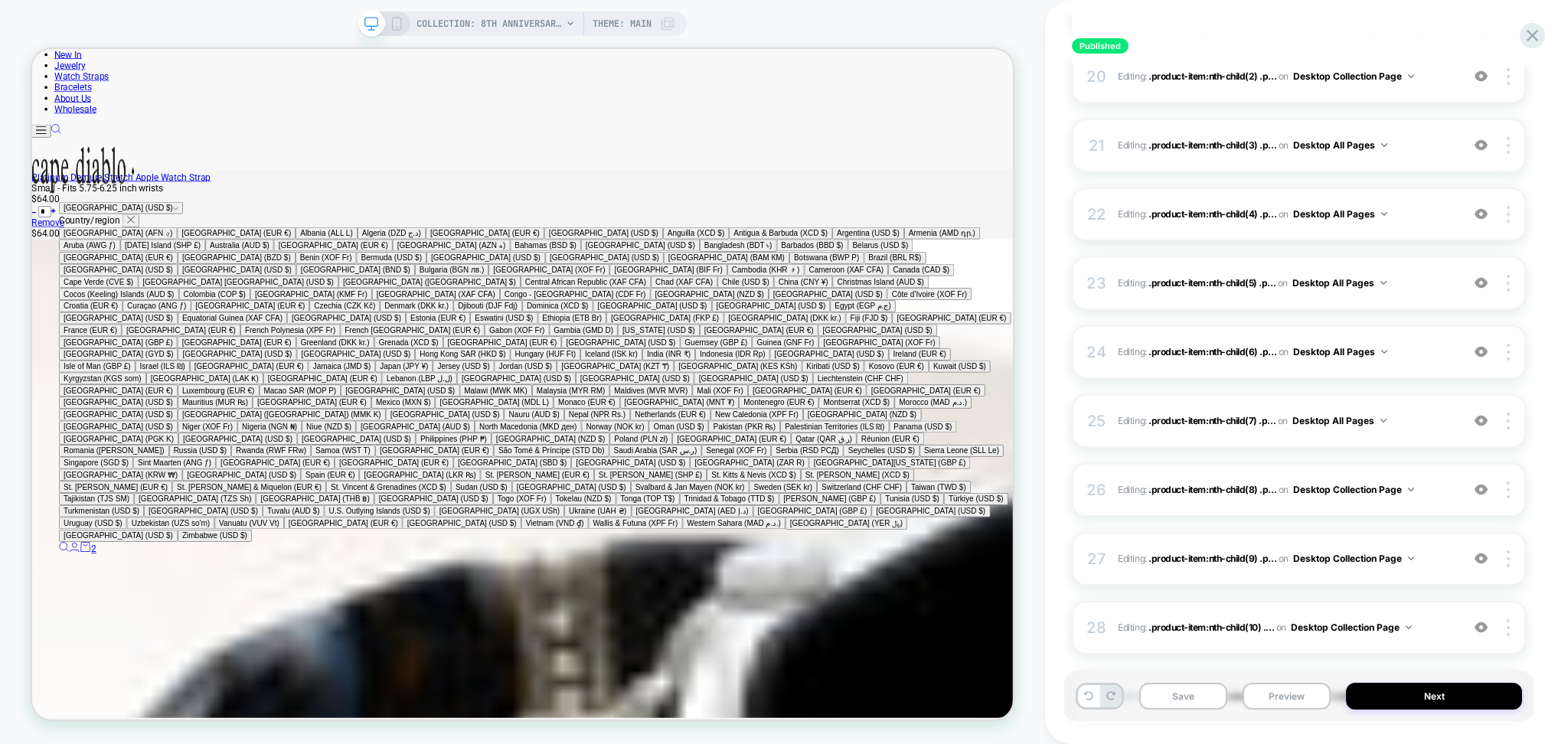
scroll to position [1523, 0]
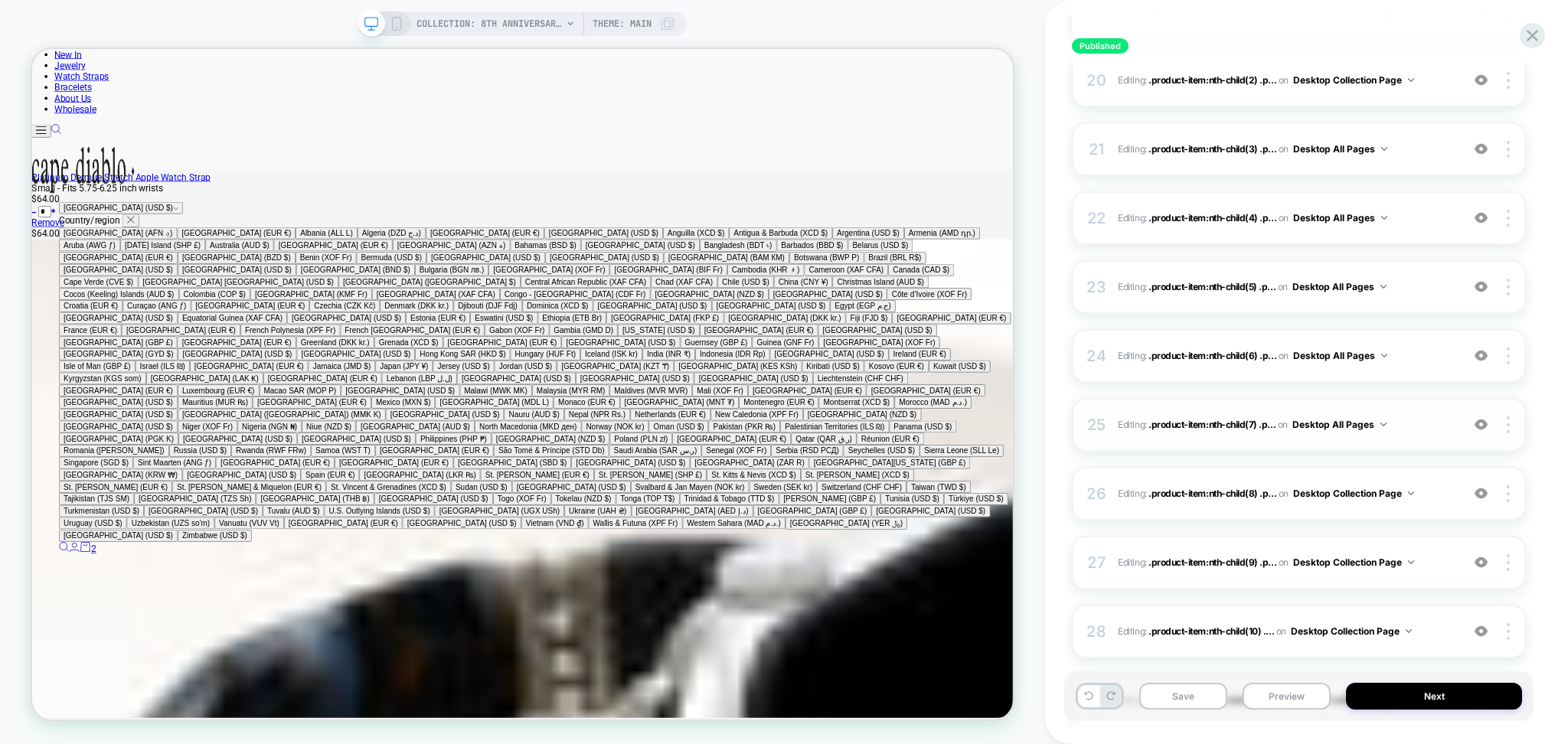
click at [1344, 427] on button "Desktop All Pages" at bounding box center [1339, 424] width 94 height 19
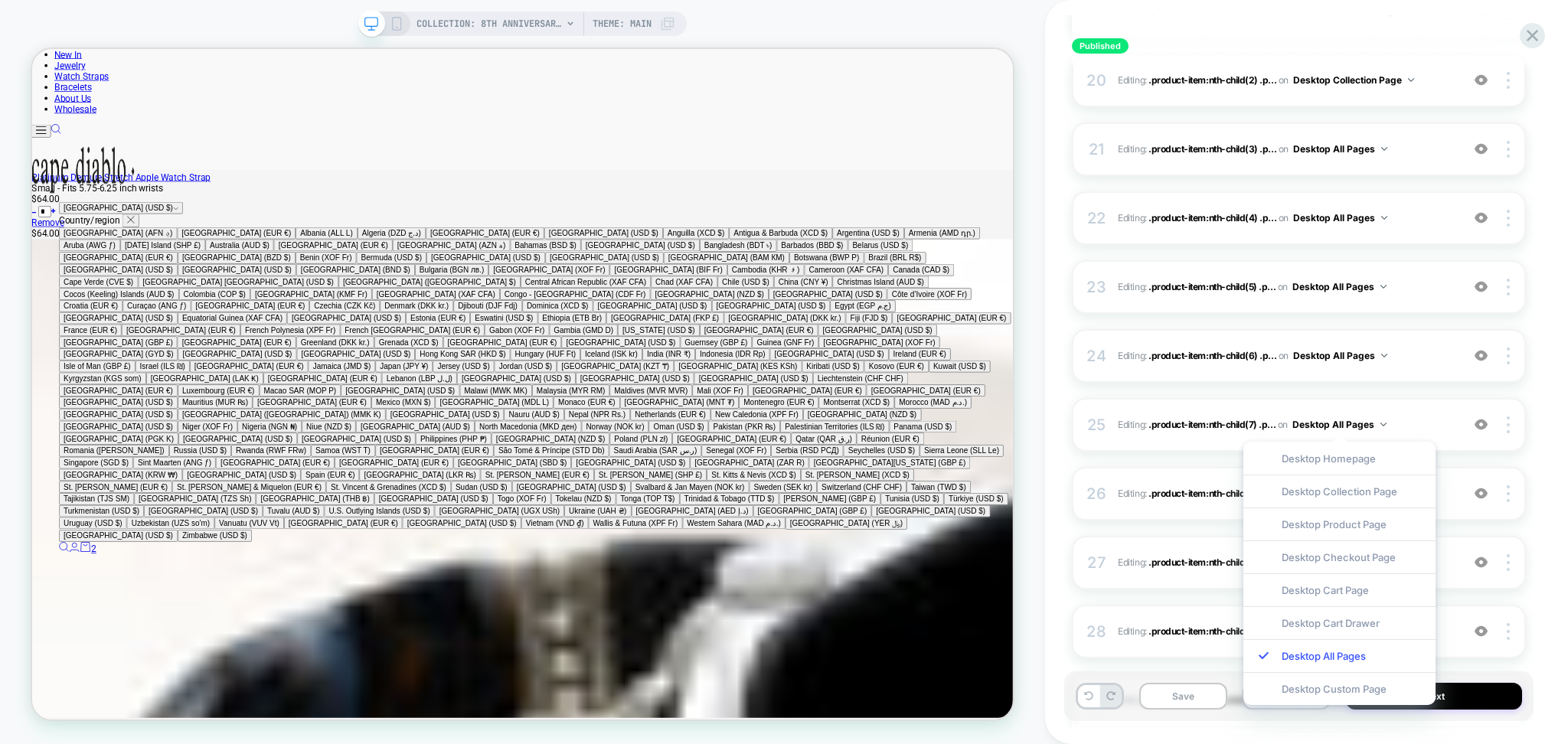
drag, startPoint x: 1345, startPoint y: 495, endPoint x: 1339, endPoint y: 465, distance: 30.6
click at [1343, 495] on div "Desktop Collection Page" at bounding box center [1339, 492] width 192 height 33
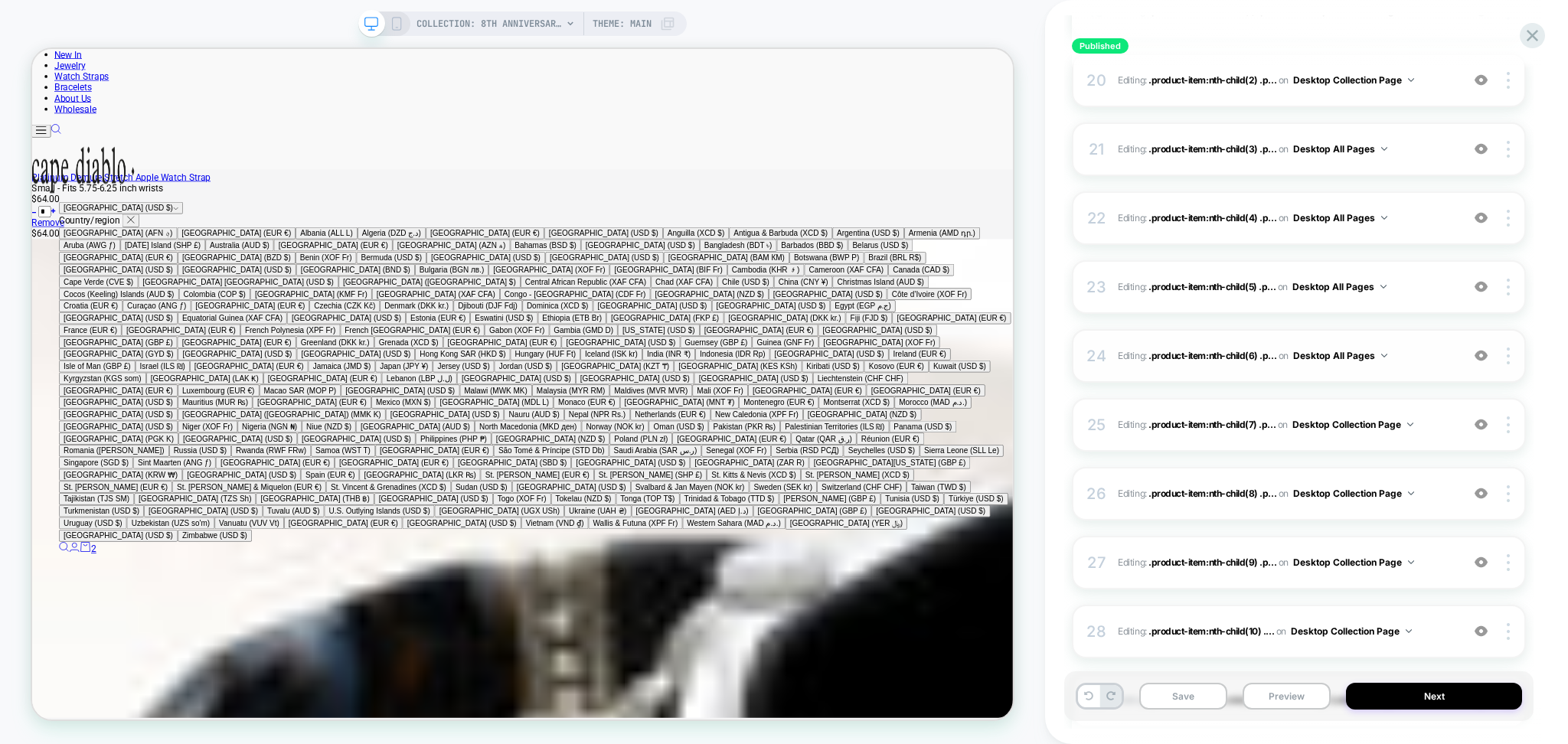
click at [1339, 360] on button "Desktop All Pages" at bounding box center [1340, 355] width 94 height 19
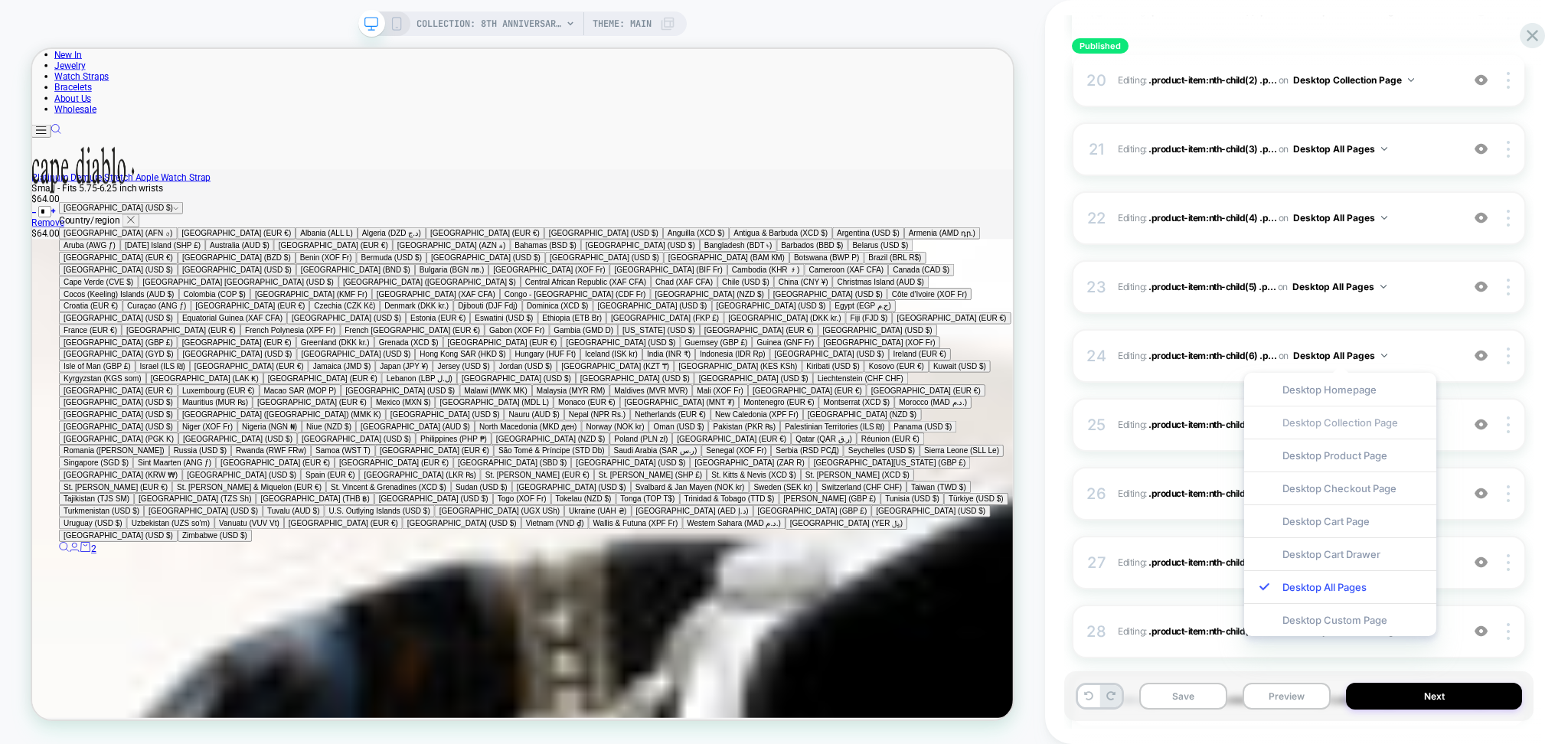
click at [1338, 430] on div "Desktop Collection Page" at bounding box center [1340, 423] width 192 height 33
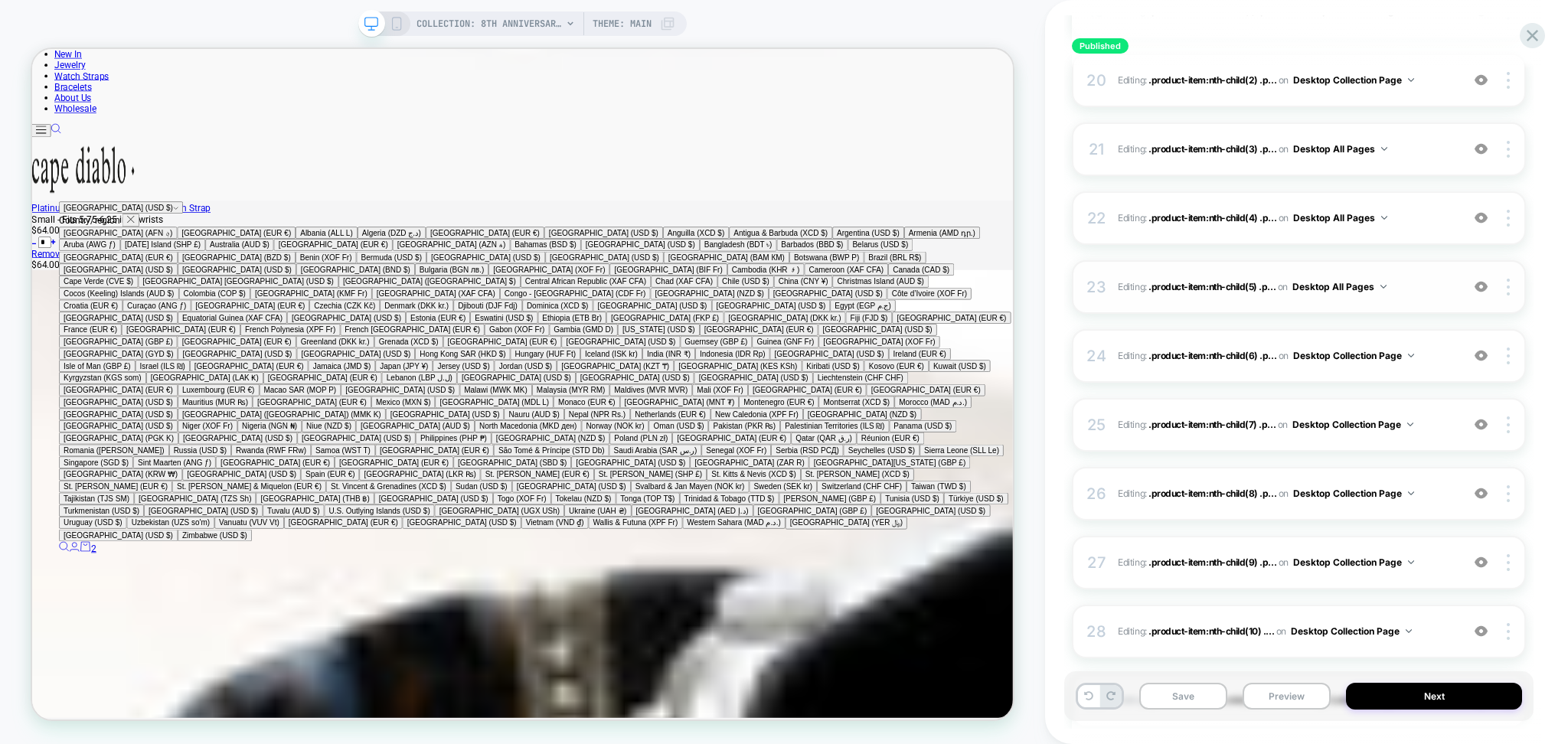
scroll to position [2201, 0]
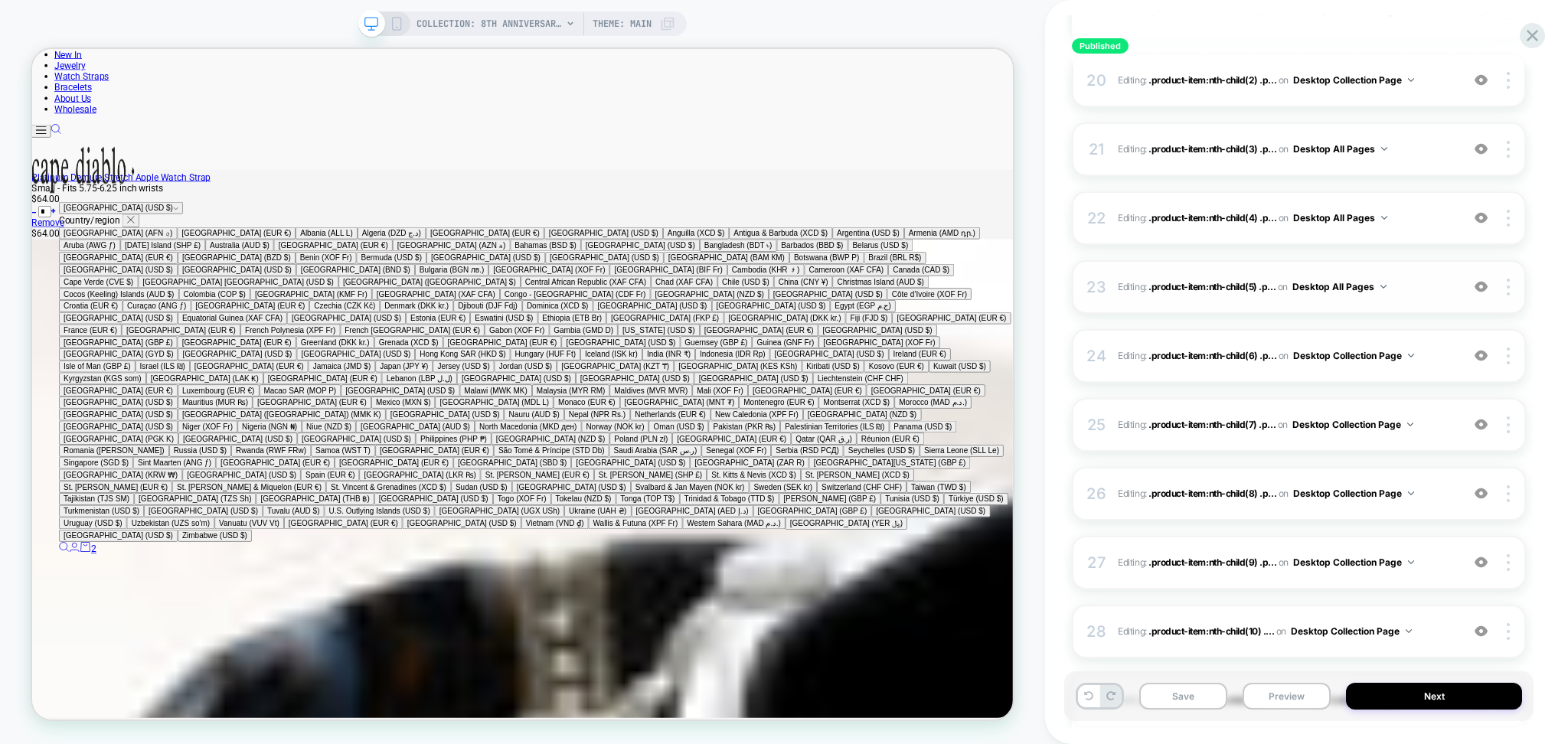
click at [1340, 289] on button "Desktop All Pages" at bounding box center [1339, 286] width 94 height 19
click at [1332, 355] on div "Desktop Collection Page" at bounding box center [1339, 354] width 192 height 33
click at [1328, 223] on button "Desktop All Pages" at bounding box center [1340, 217] width 94 height 19
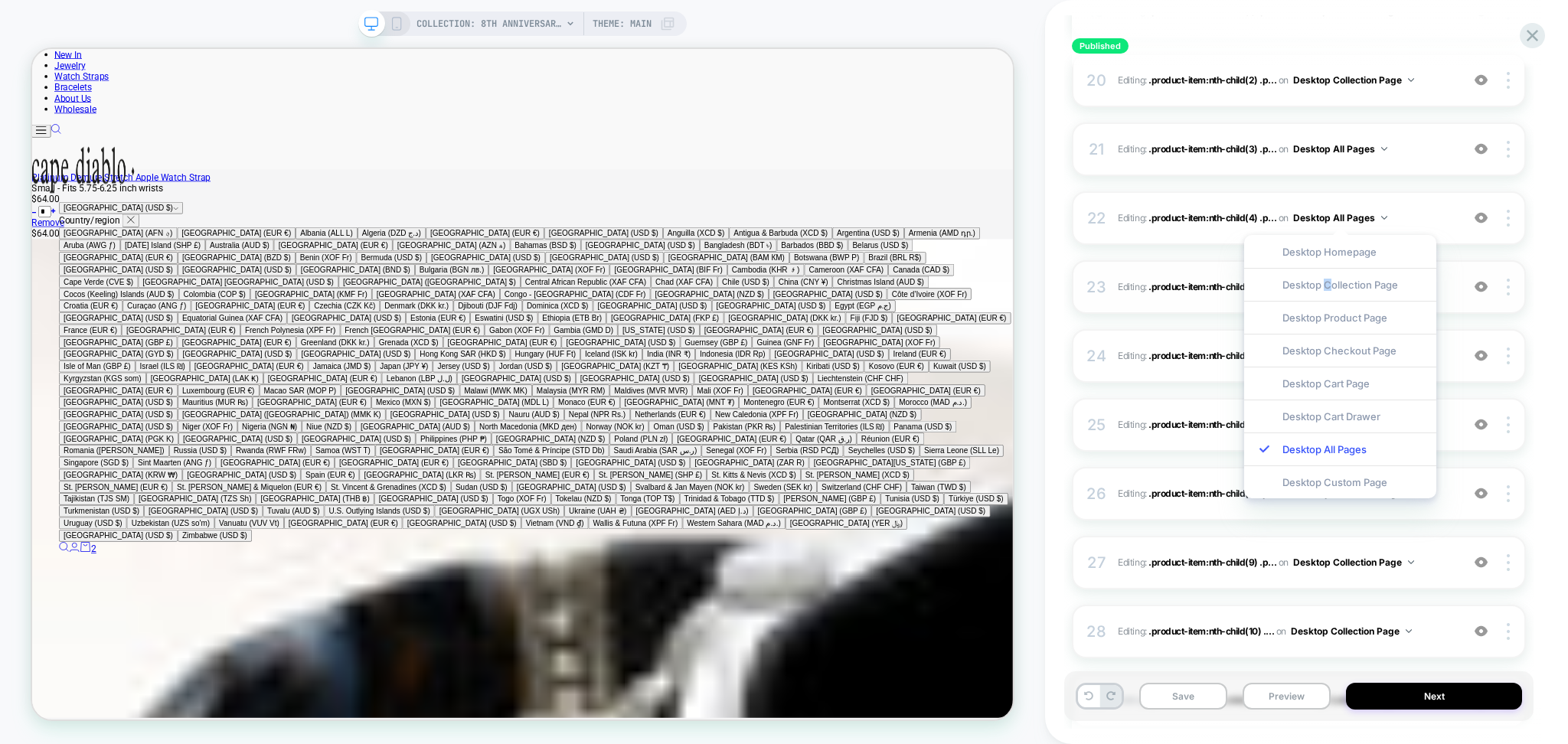
drag, startPoint x: 1328, startPoint y: 293, endPoint x: 1339, endPoint y: 309, distance: 19.4
click at [1328, 293] on div "Desktop Collection Page" at bounding box center [1340, 285] width 192 height 33
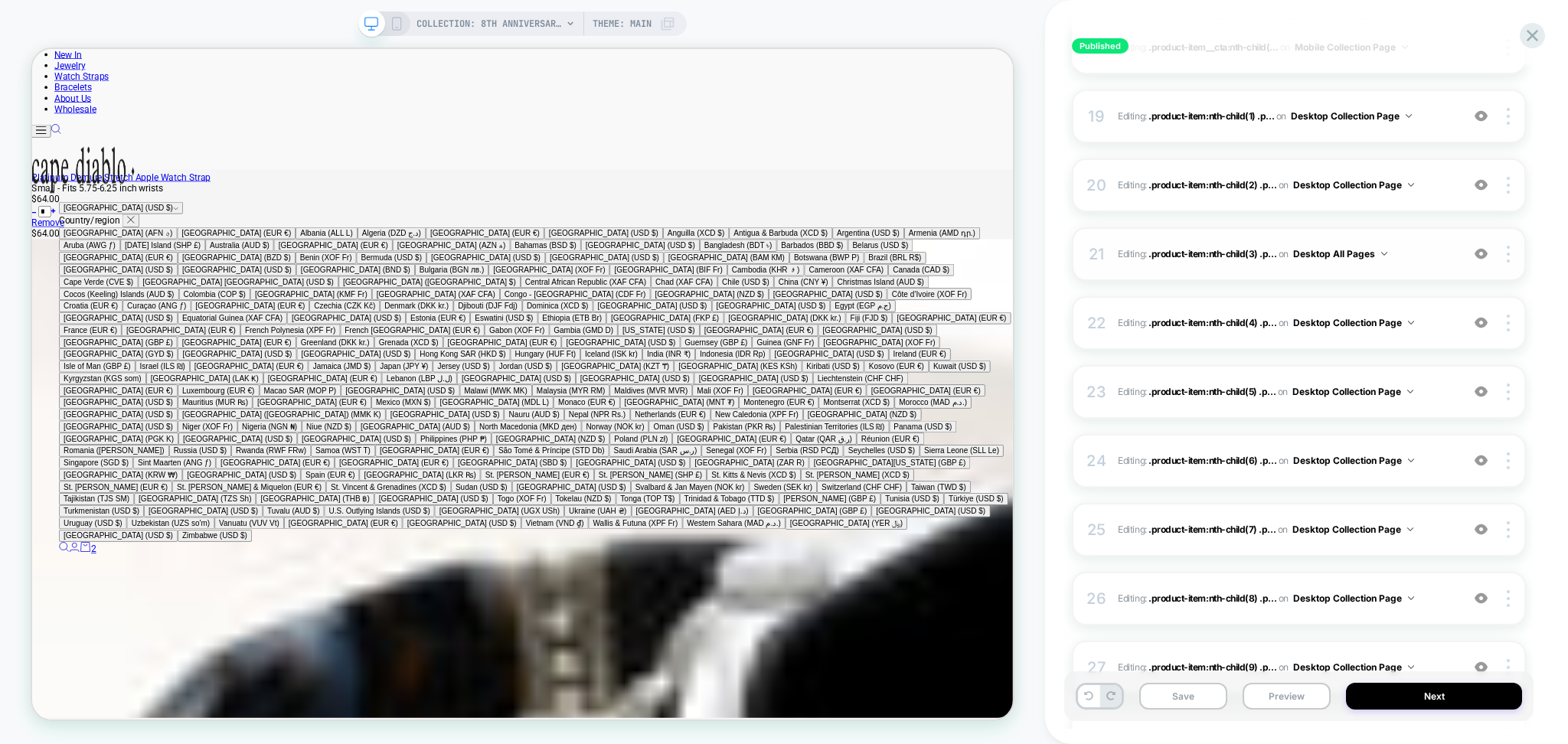
scroll to position [1319, 0]
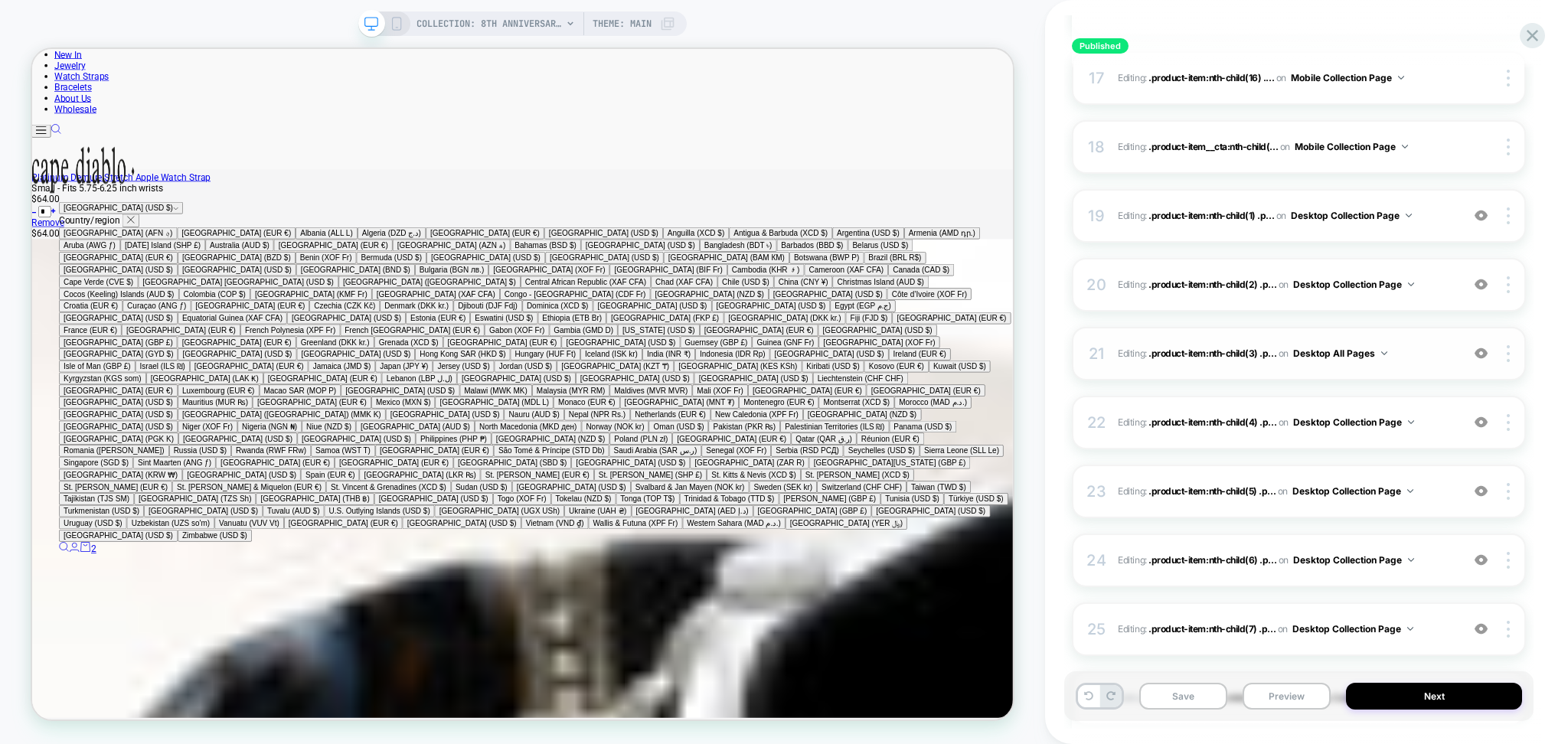
click at [1357, 356] on button "Desktop All Pages" at bounding box center [1340, 353] width 94 height 19
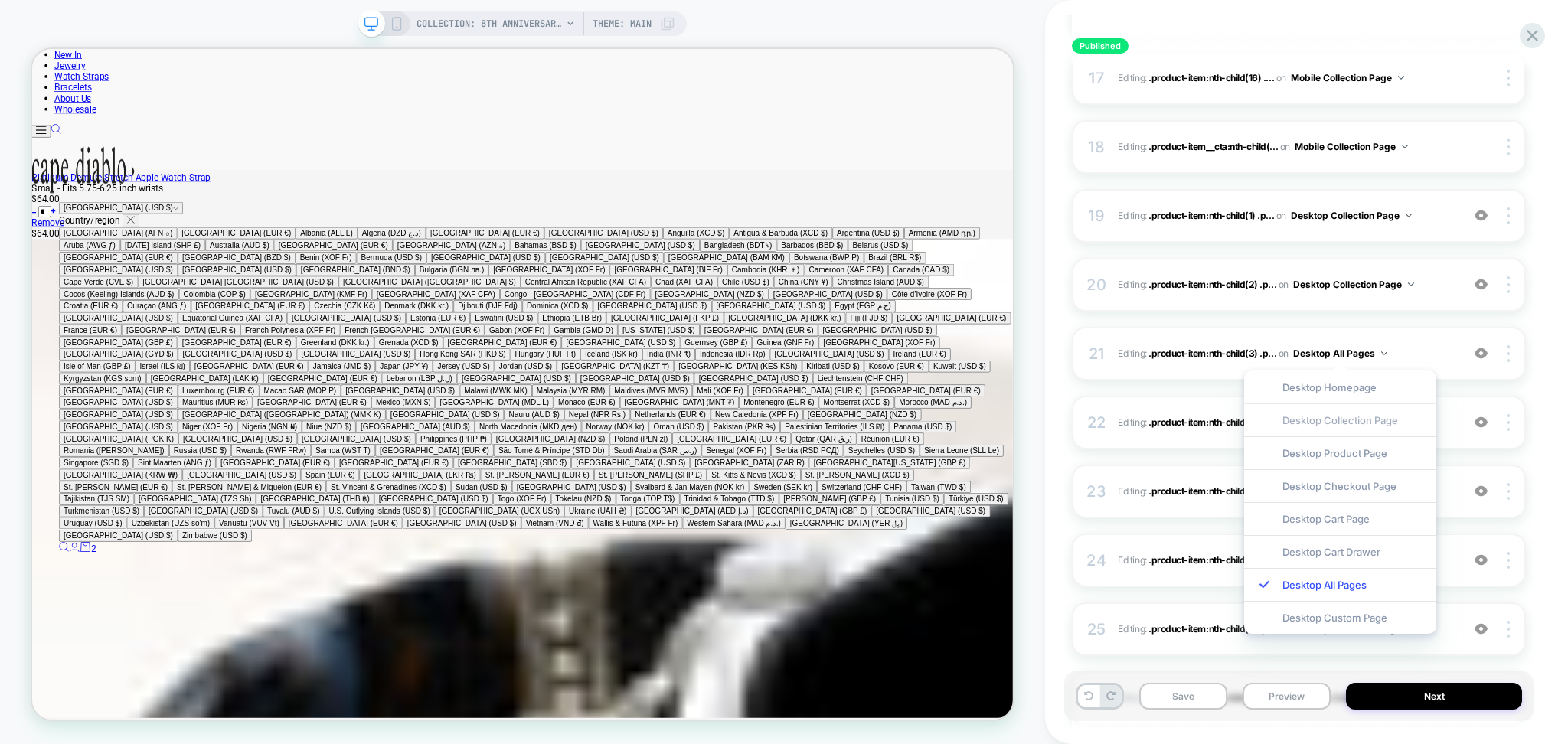
click at [1350, 418] on div "Desktop Collection Page" at bounding box center [1340, 420] width 192 height 33
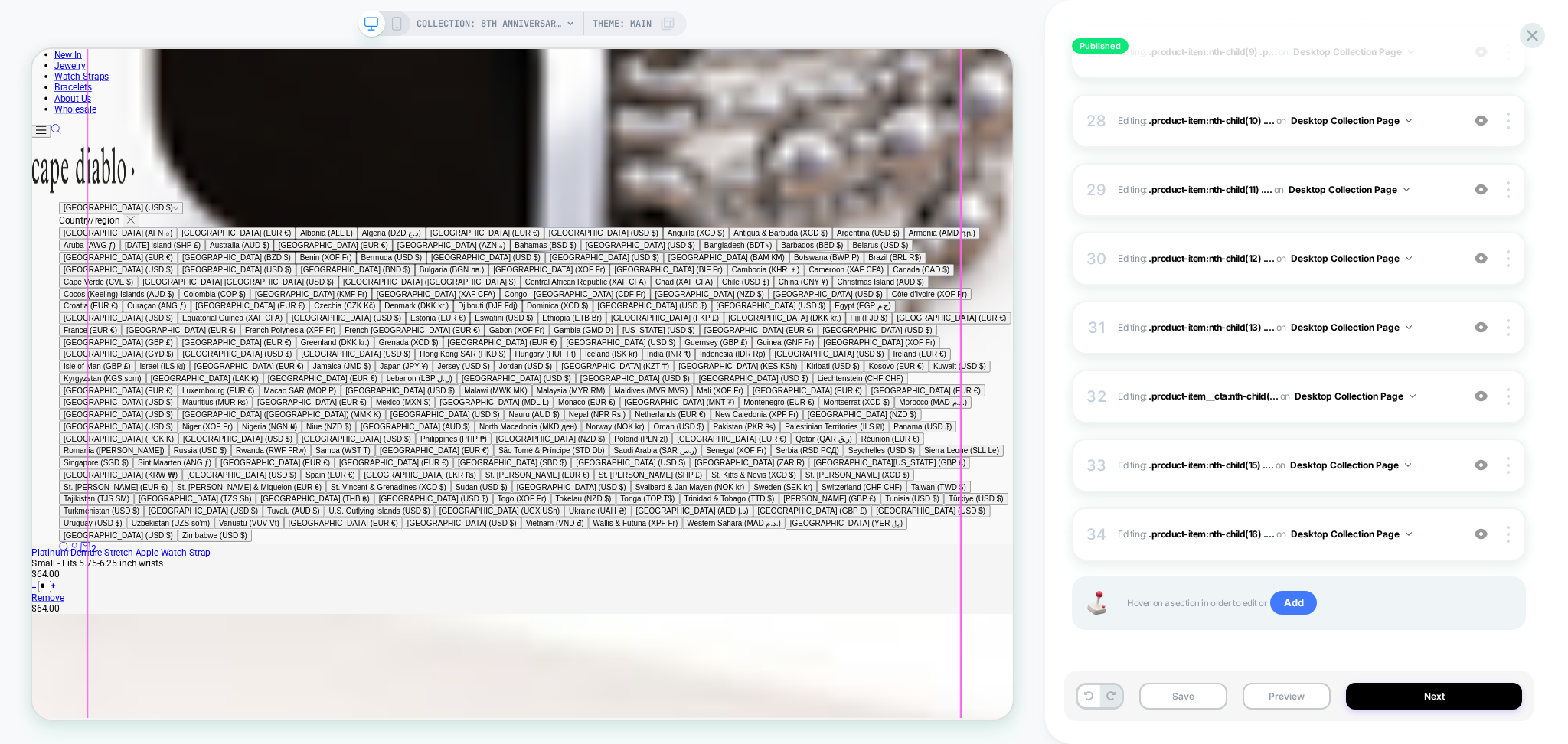
scroll to position [1589, 0]
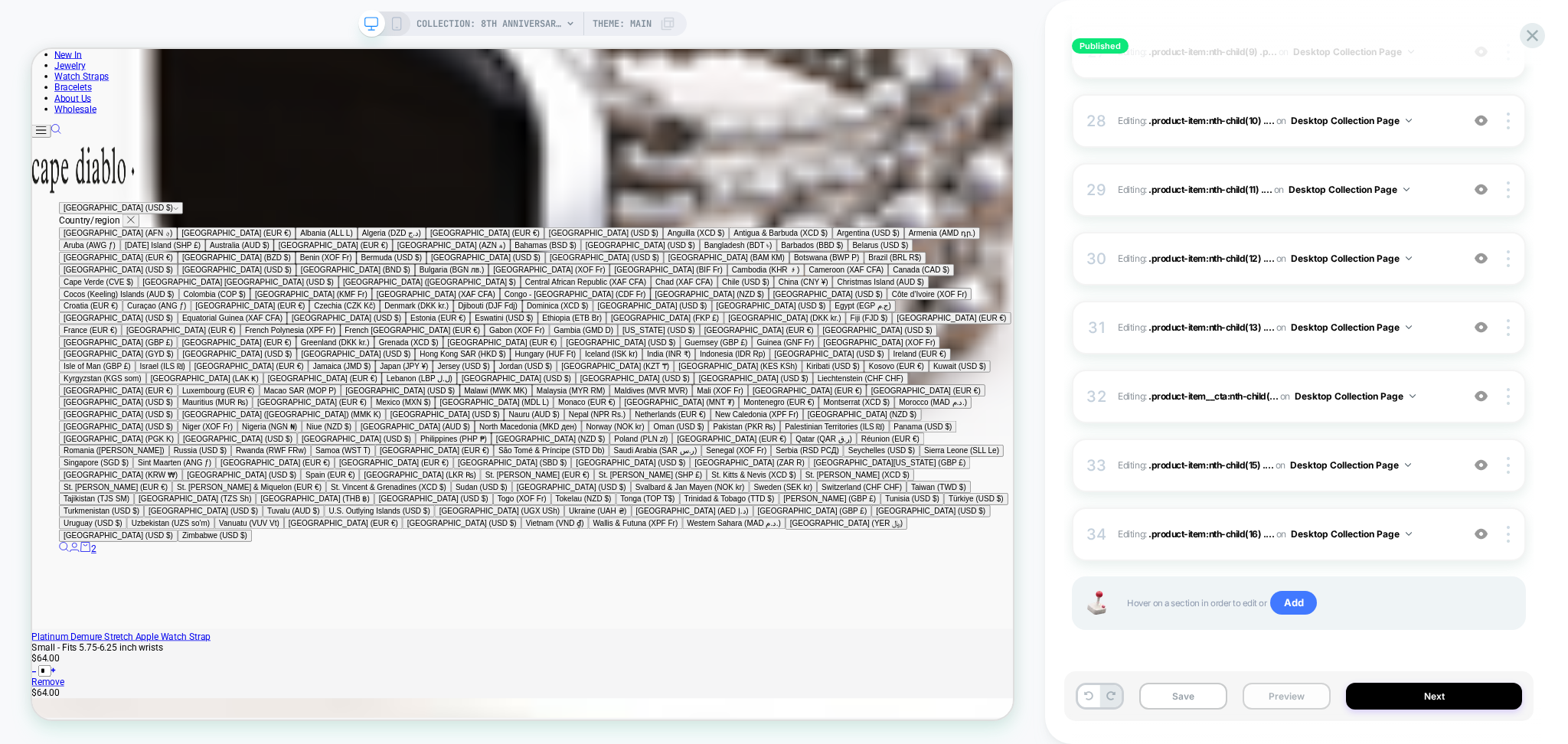
click at [1260, 710] on button "Preview" at bounding box center [1287, 697] width 88 height 27
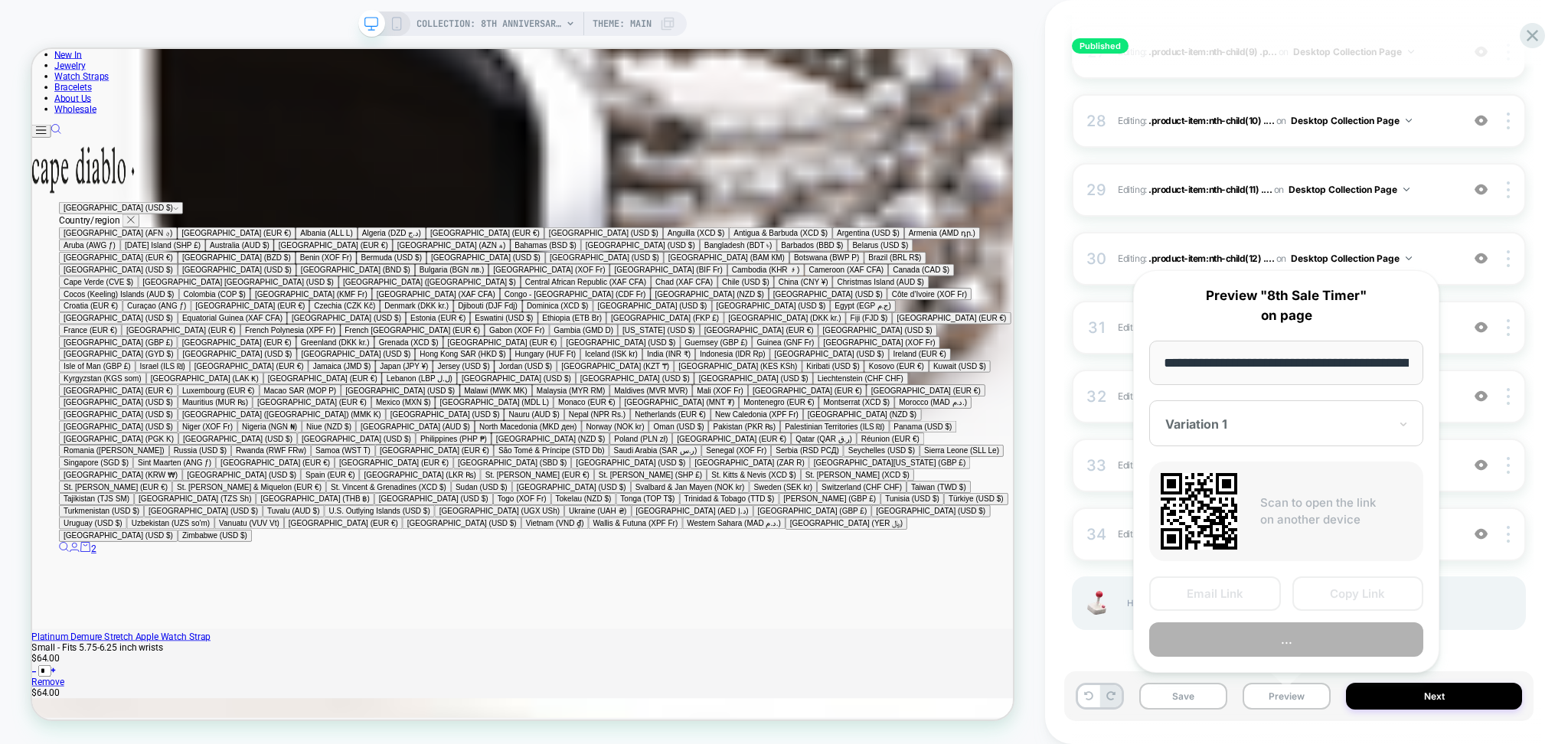
scroll to position [0, 283]
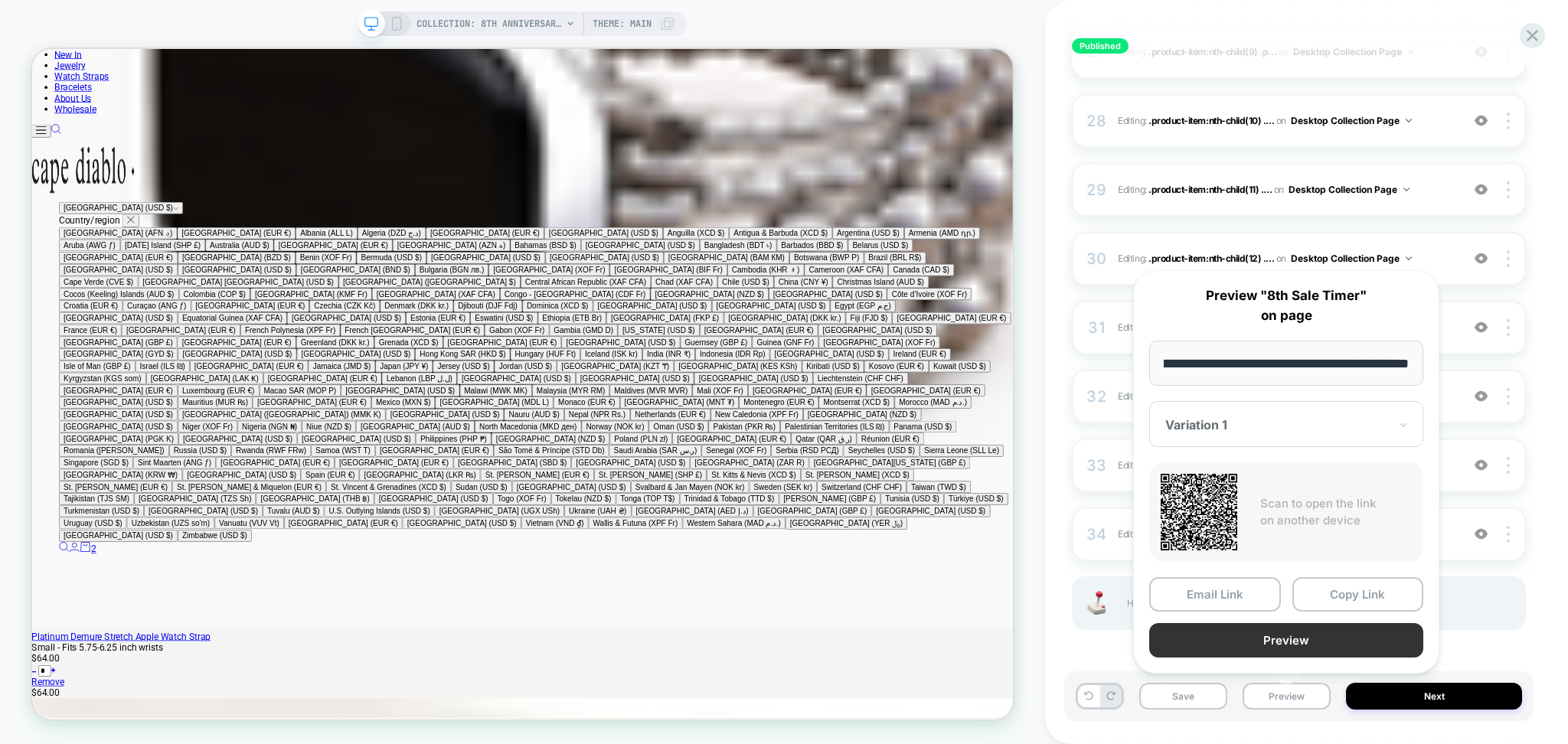
click at [1221, 643] on button "Preview" at bounding box center [1286, 640] width 274 height 34
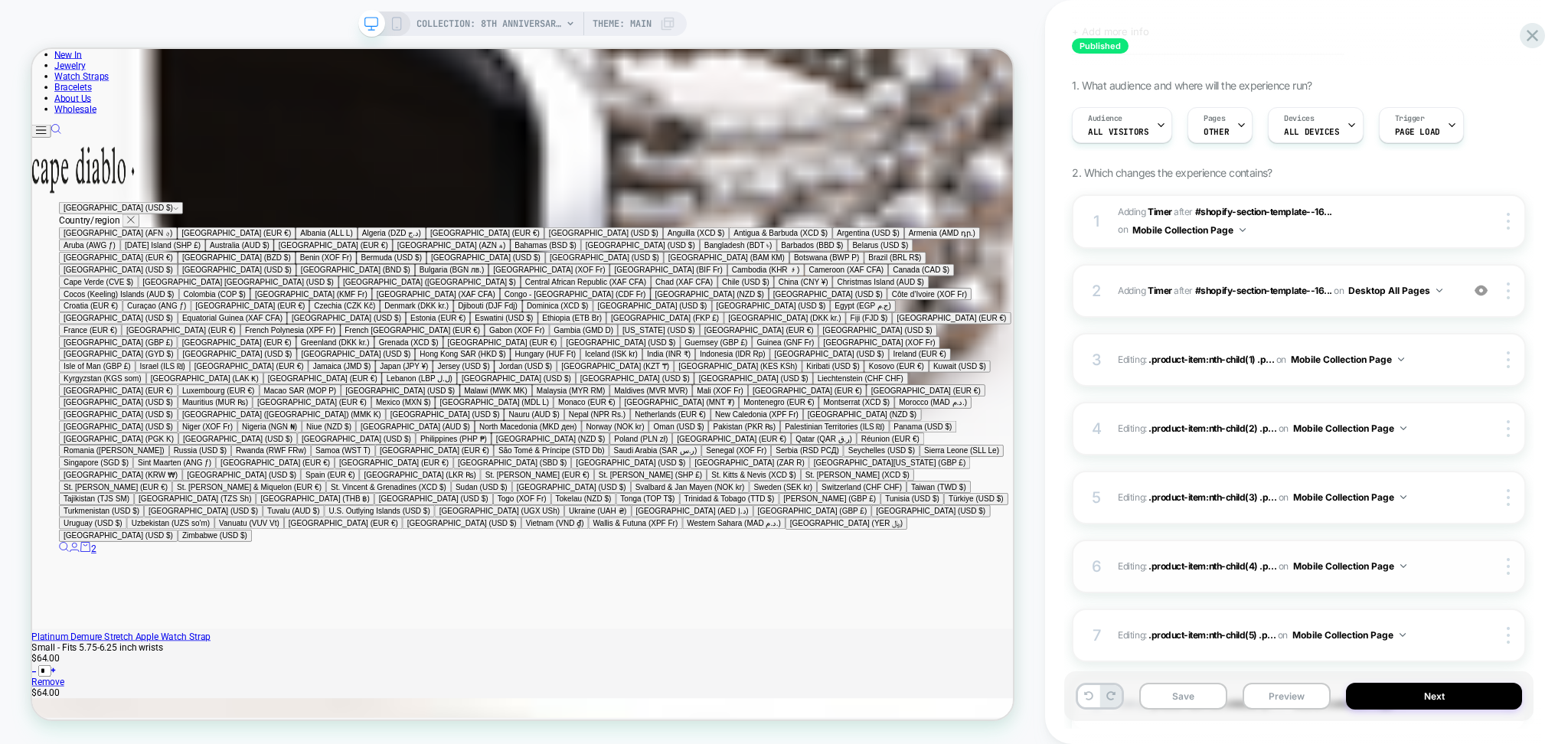
scroll to position [0, 0]
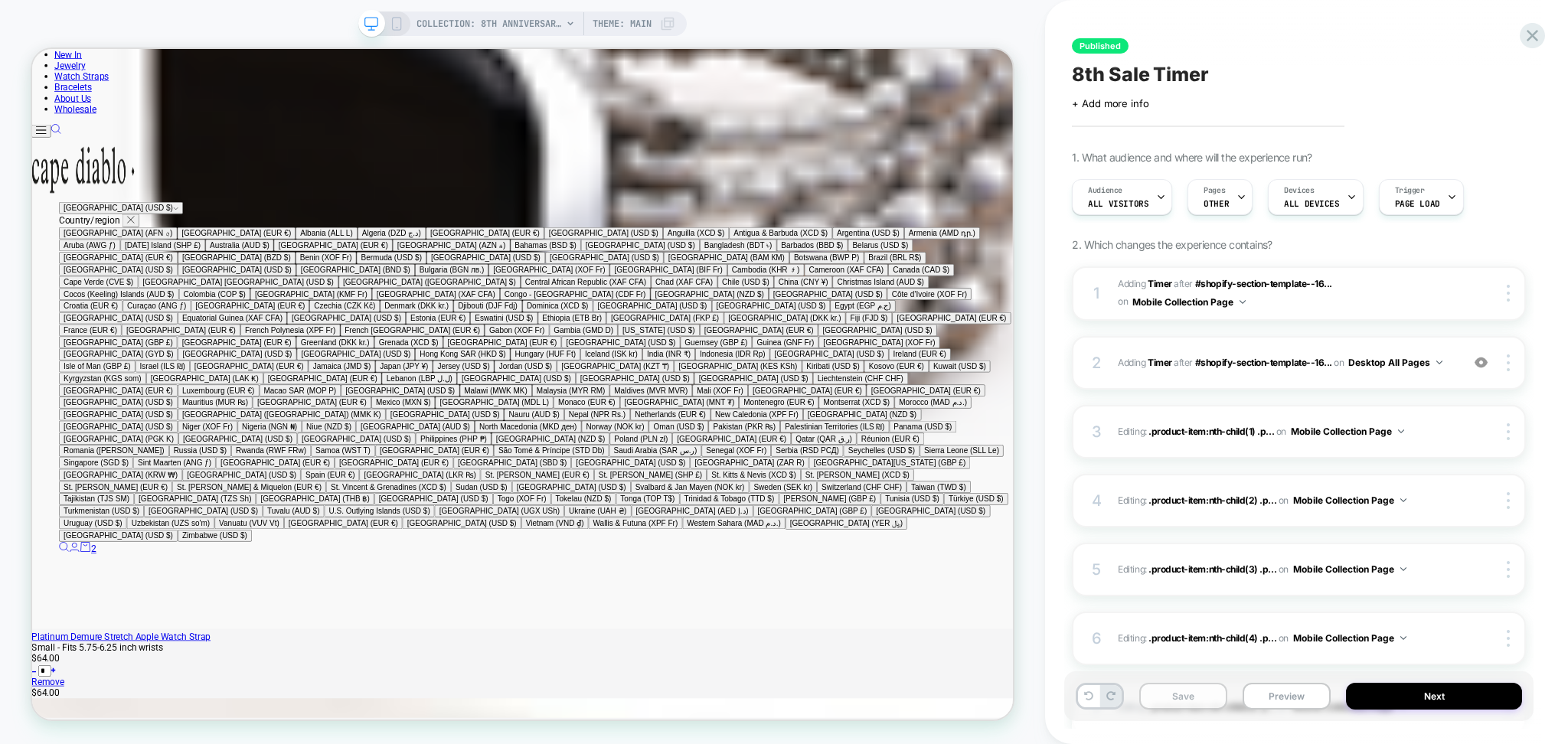
click at [1198, 691] on button "Save" at bounding box center [1183, 697] width 88 height 27
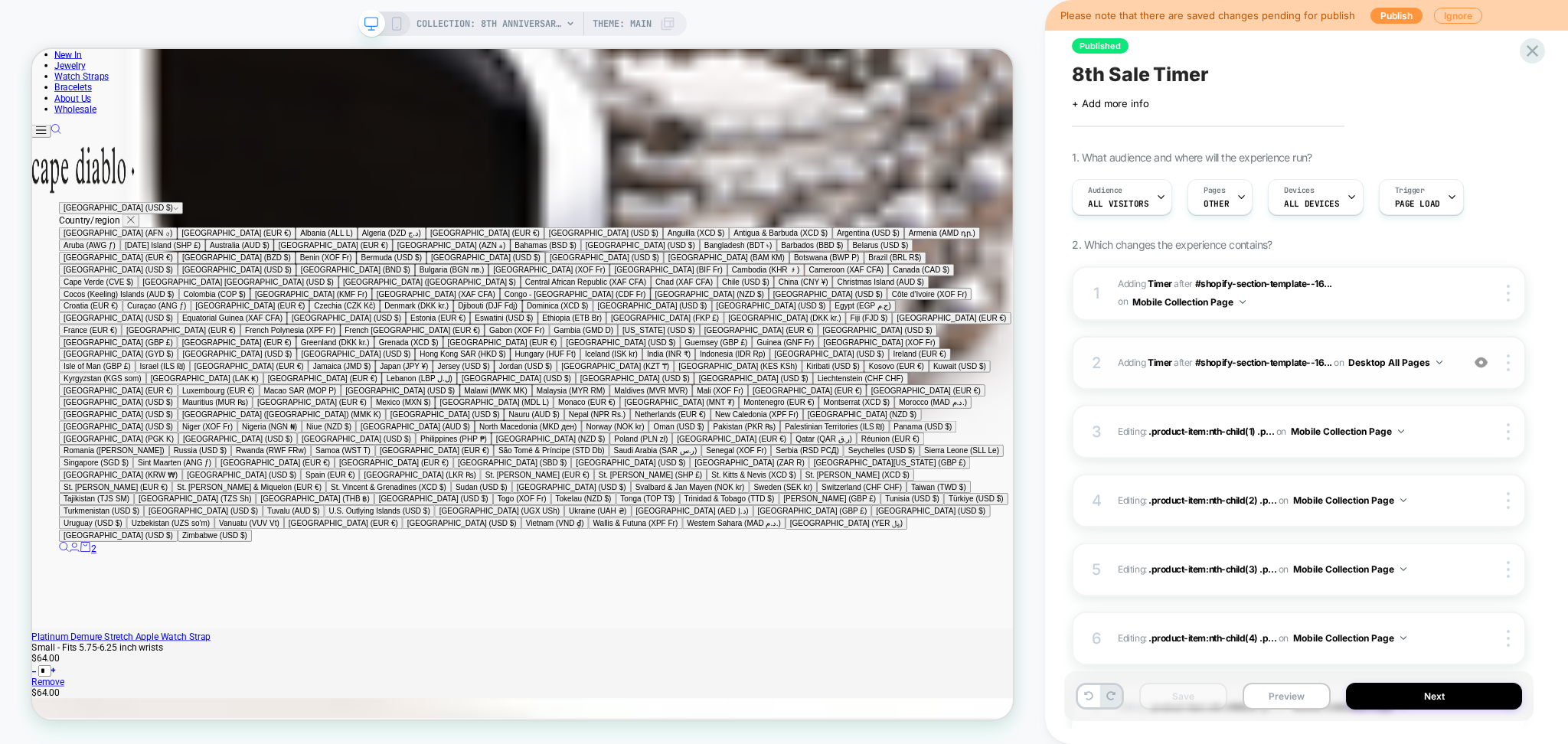
click at [1392, 370] on button "Desktop All Pages" at bounding box center [1395, 362] width 94 height 19
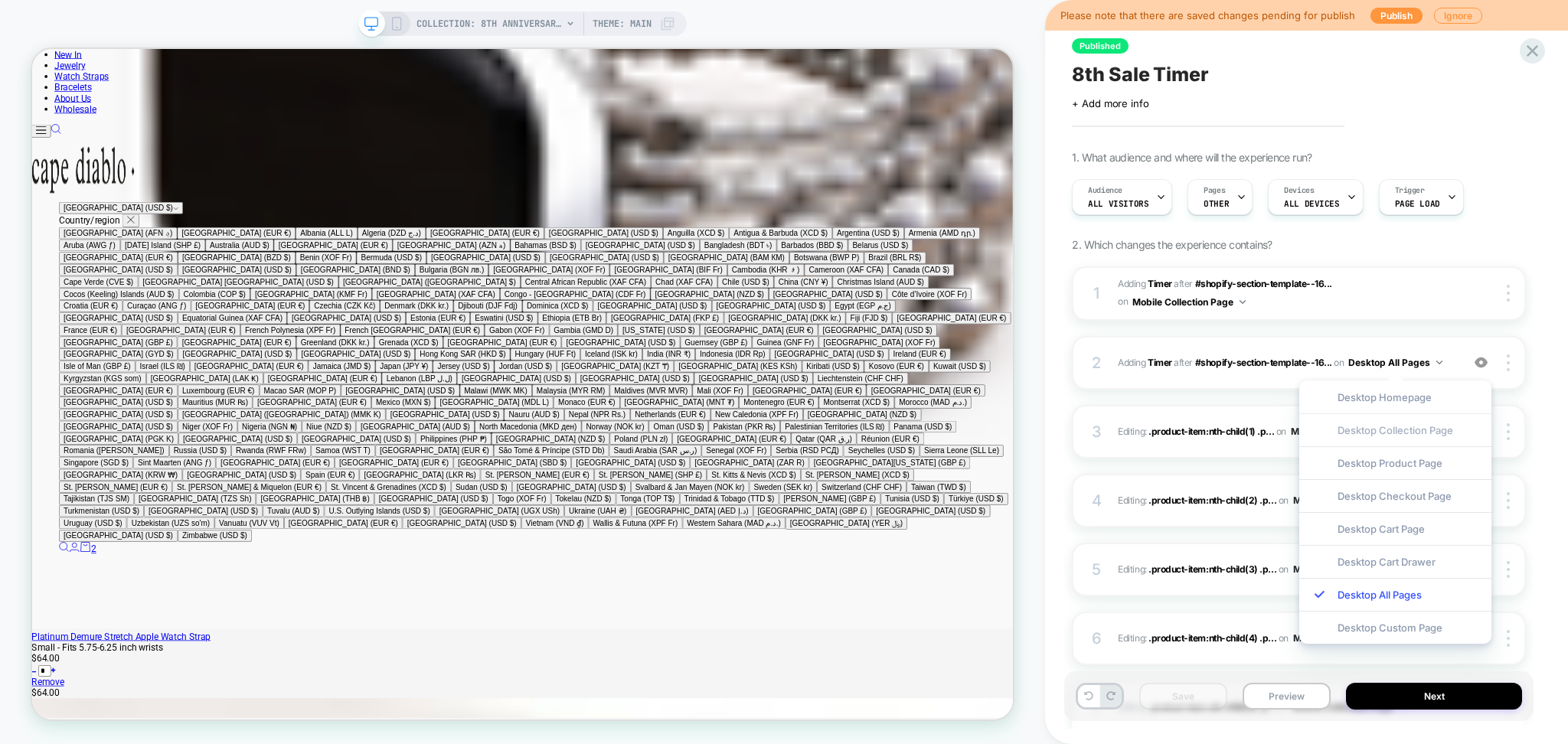
click at [1381, 443] on div "Desktop Collection Page" at bounding box center [1396, 430] width 192 height 33
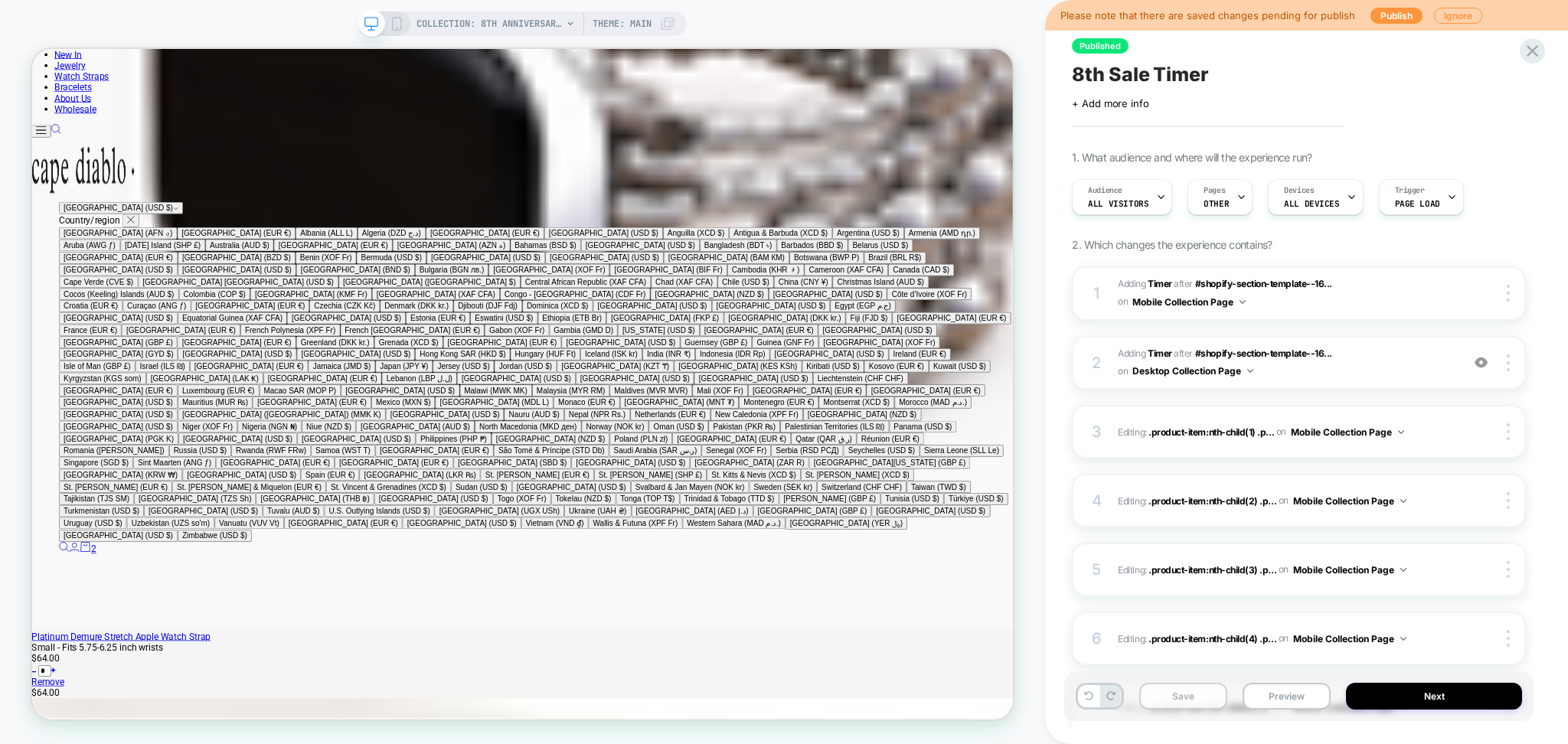
click at [1181, 698] on button "Save" at bounding box center [1183, 697] width 88 height 27
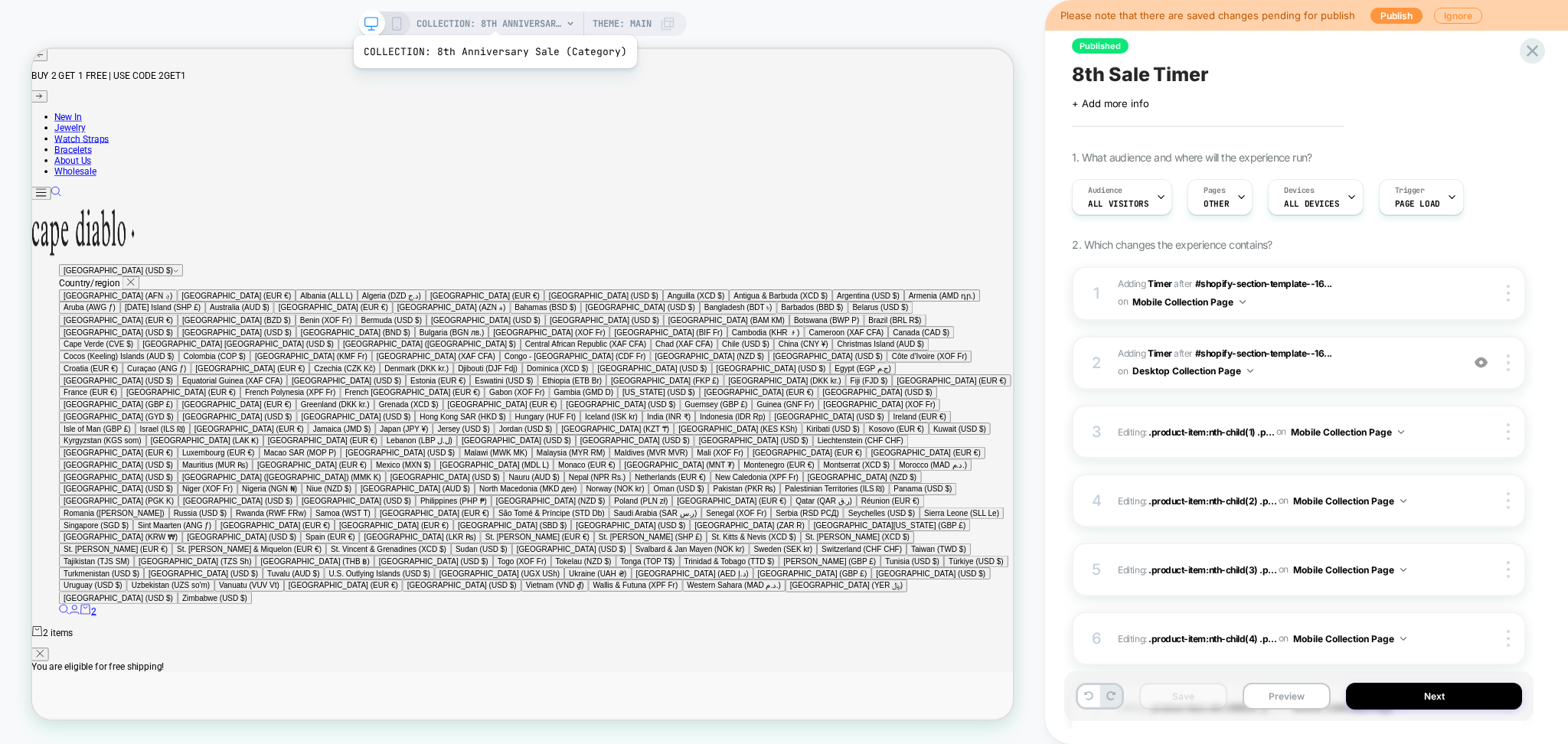
click at [493, 16] on span "COLLECTION: 8th Anniversary Sale (Category)" at bounding box center [489, 23] width 146 height 24
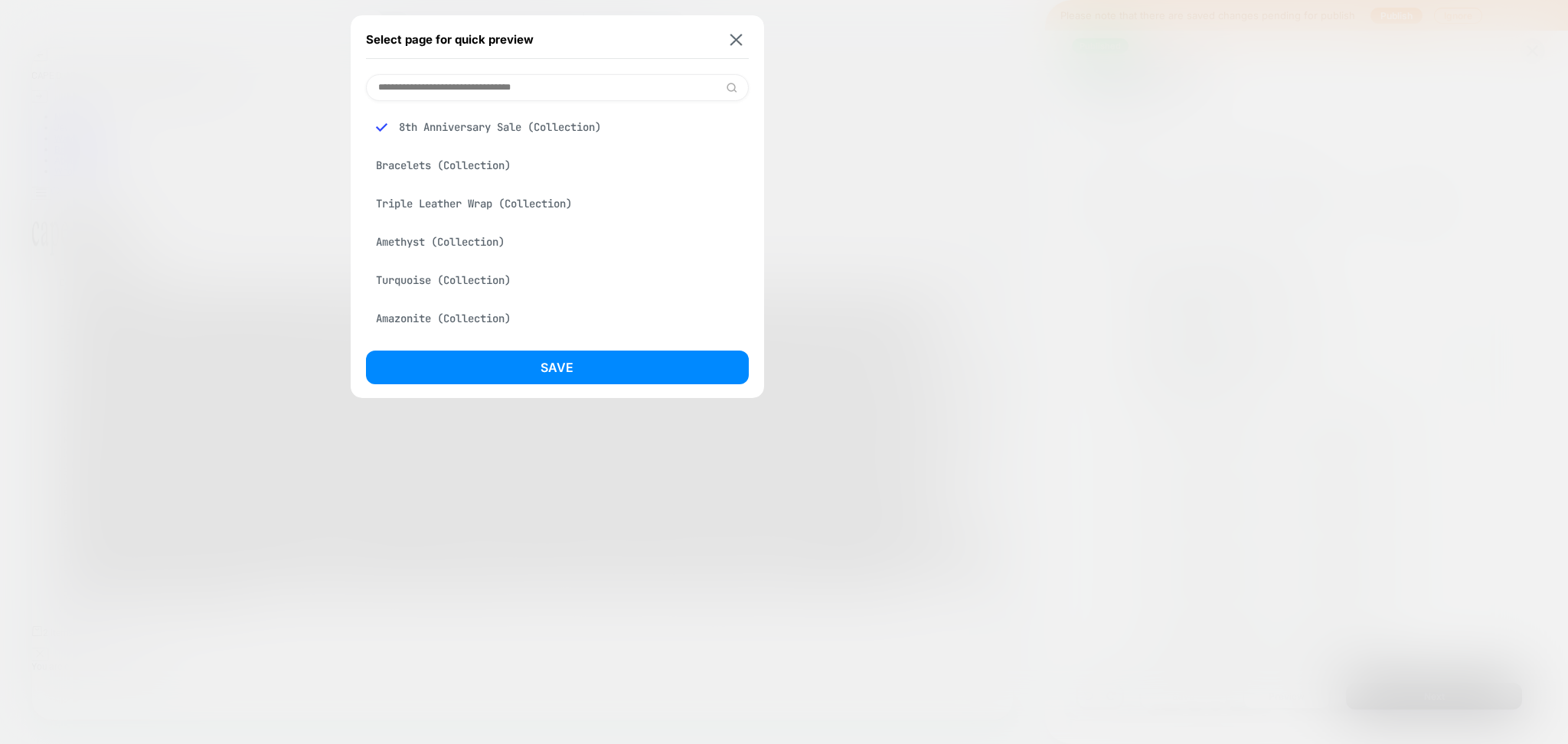
click at [725, 40] on div "Select page for quick preview" at bounding box center [558, 40] width 383 height 38
click at [738, 43] on img at bounding box center [736, 39] width 12 height 12
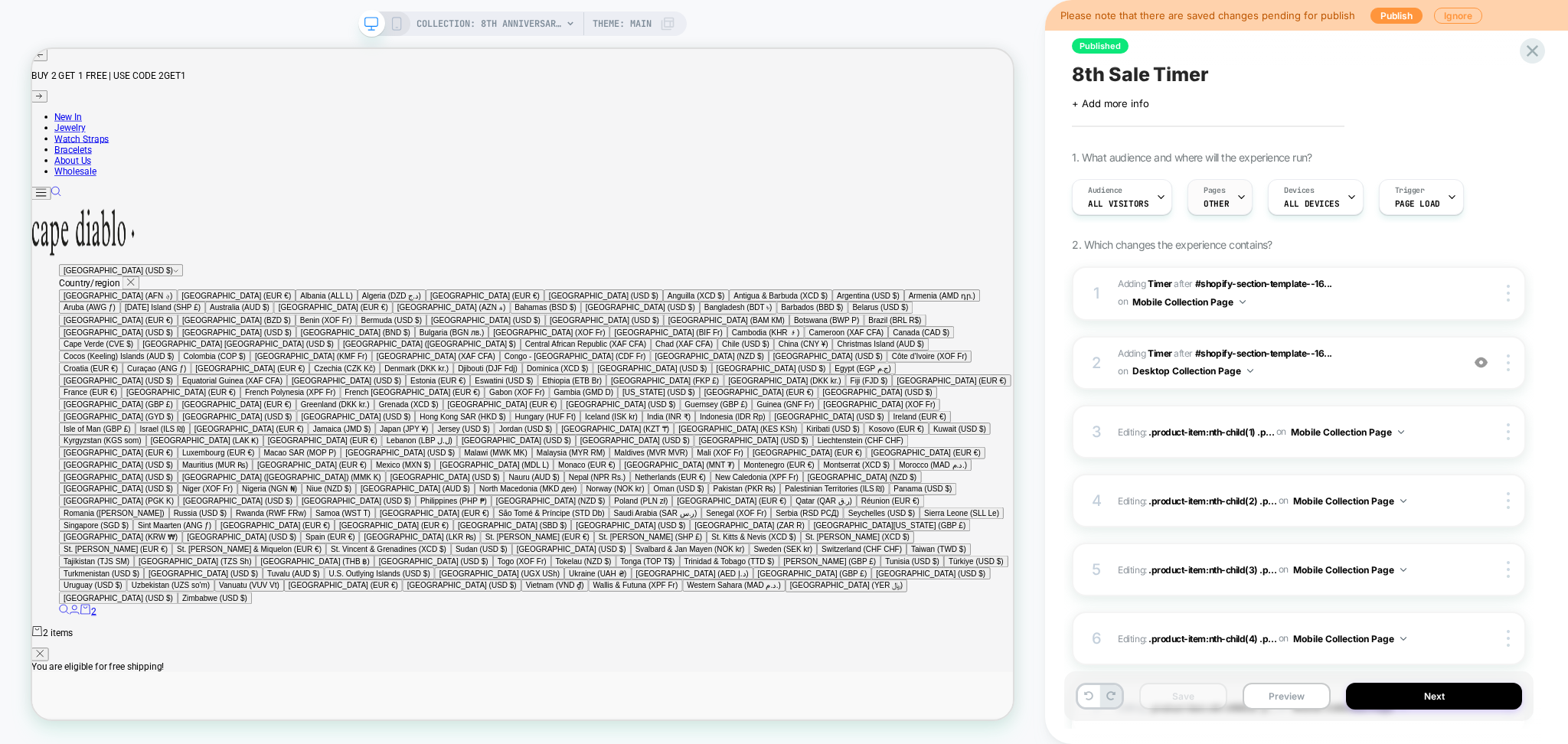
click at [1238, 193] on icon at bounding box center [1242, 197] width 10 height 10
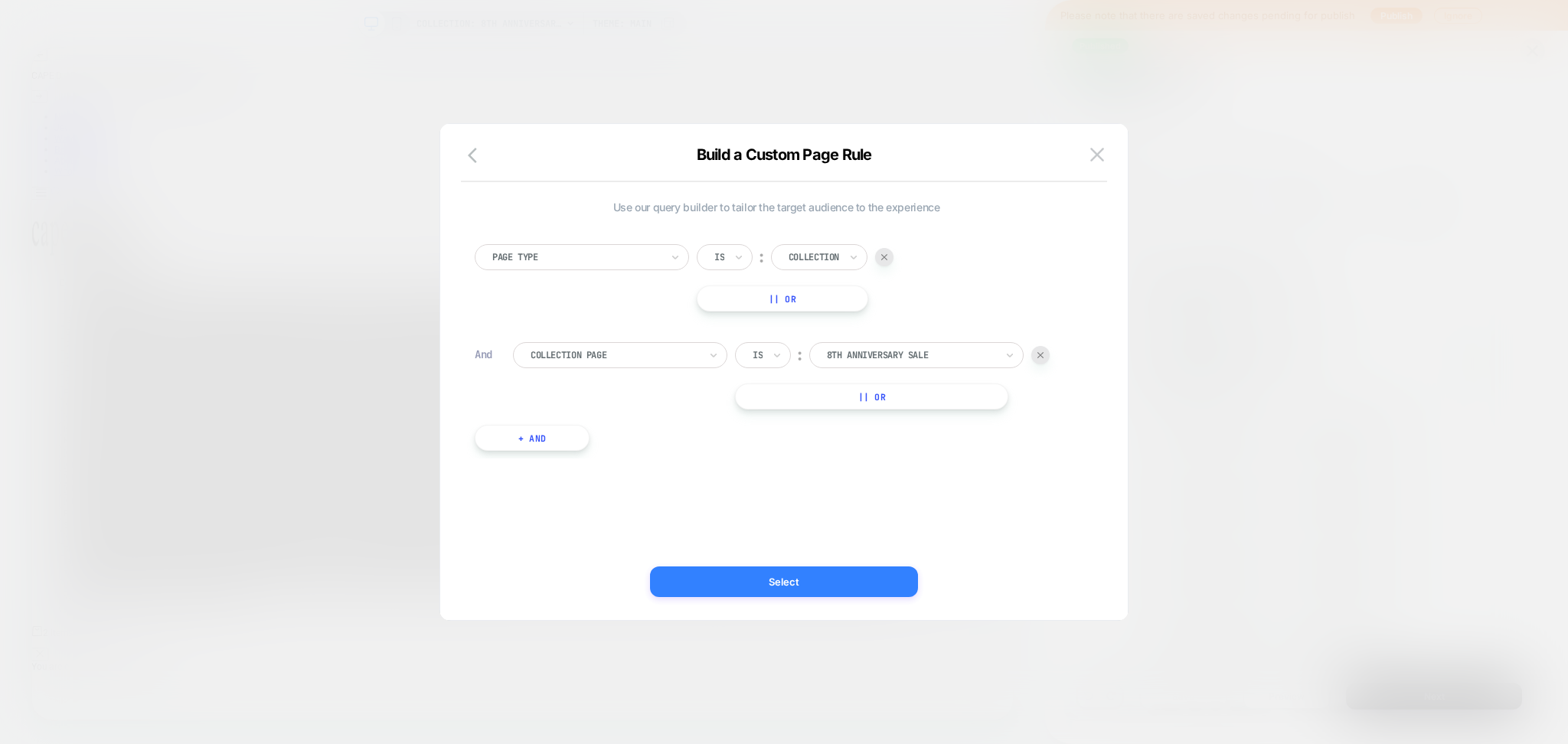
click at [847, 573] on button "Select" at bounding box center [784, 582] width 268 height 31
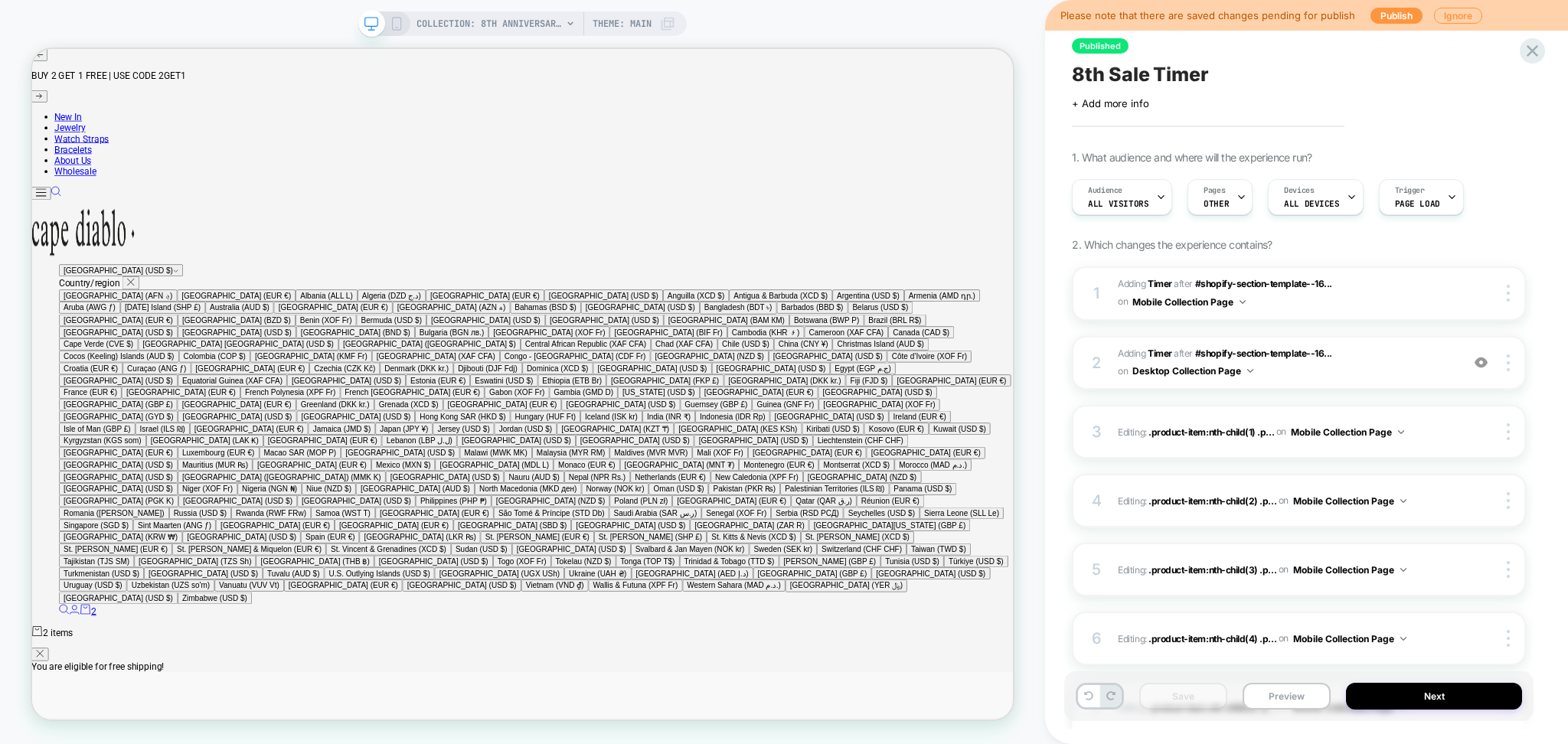
click at [1274, 711] on div "Save Preview Next" at bounding box center [1299, 697] width 469 height 50
click at [1264, 703] on button "Preview" at bounding box center [1287, 697] width 88 height 27
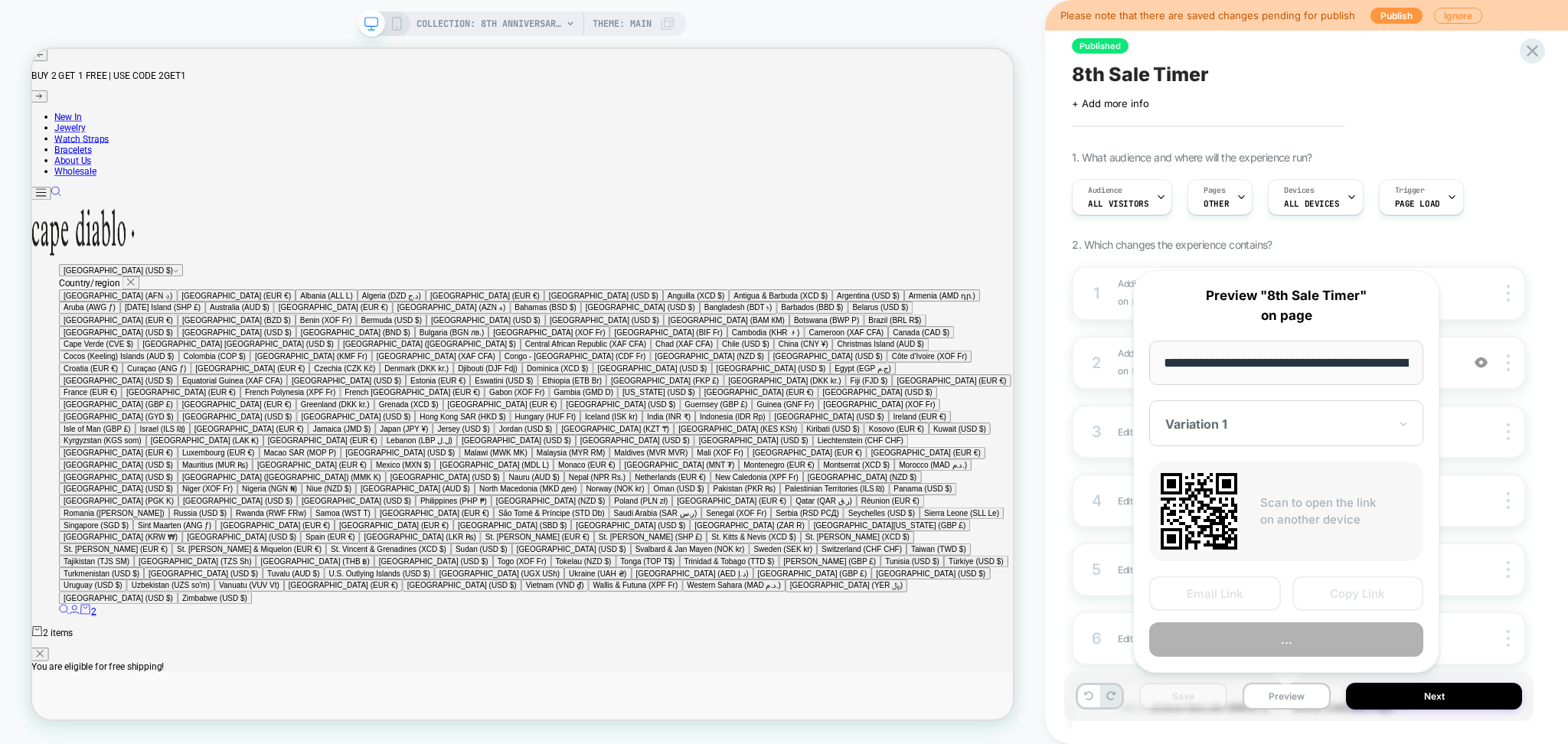
scroll to position [0, 283]
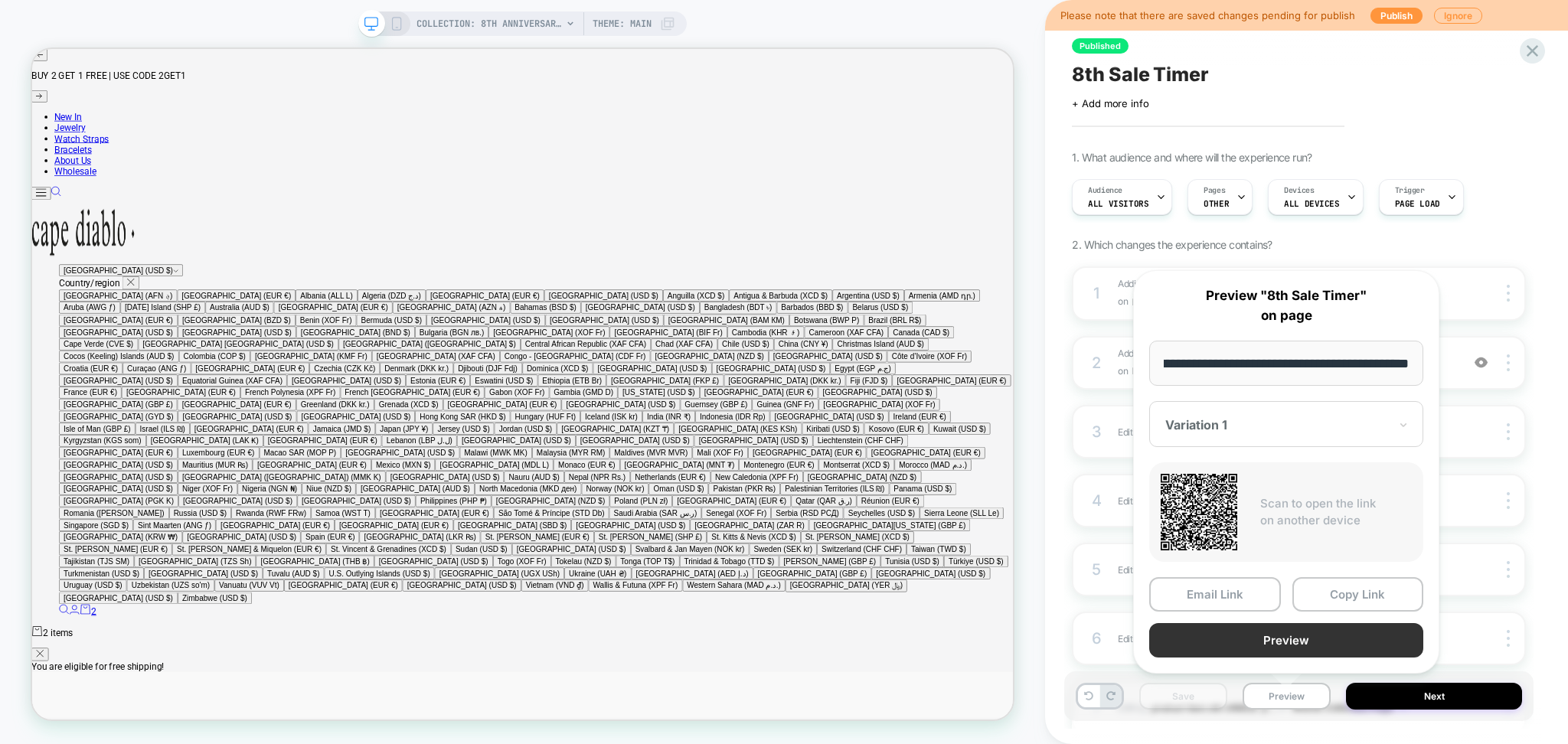
click at [1253, 642] on button "Preview" at bounding box center [1286, 640] width 274 height 34
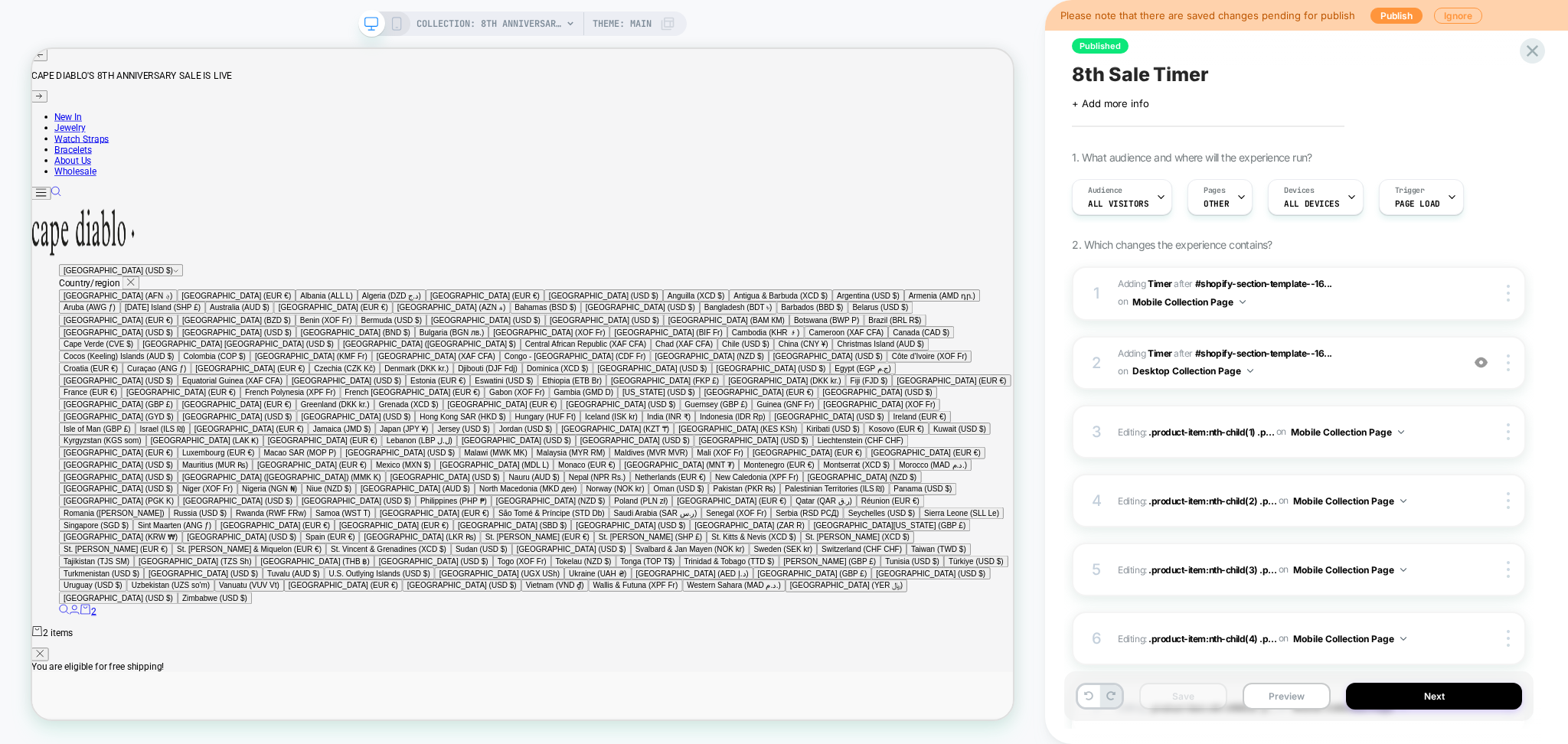
click at [395, 19] on icon at bounding box center [396, 23] width 14 height 14
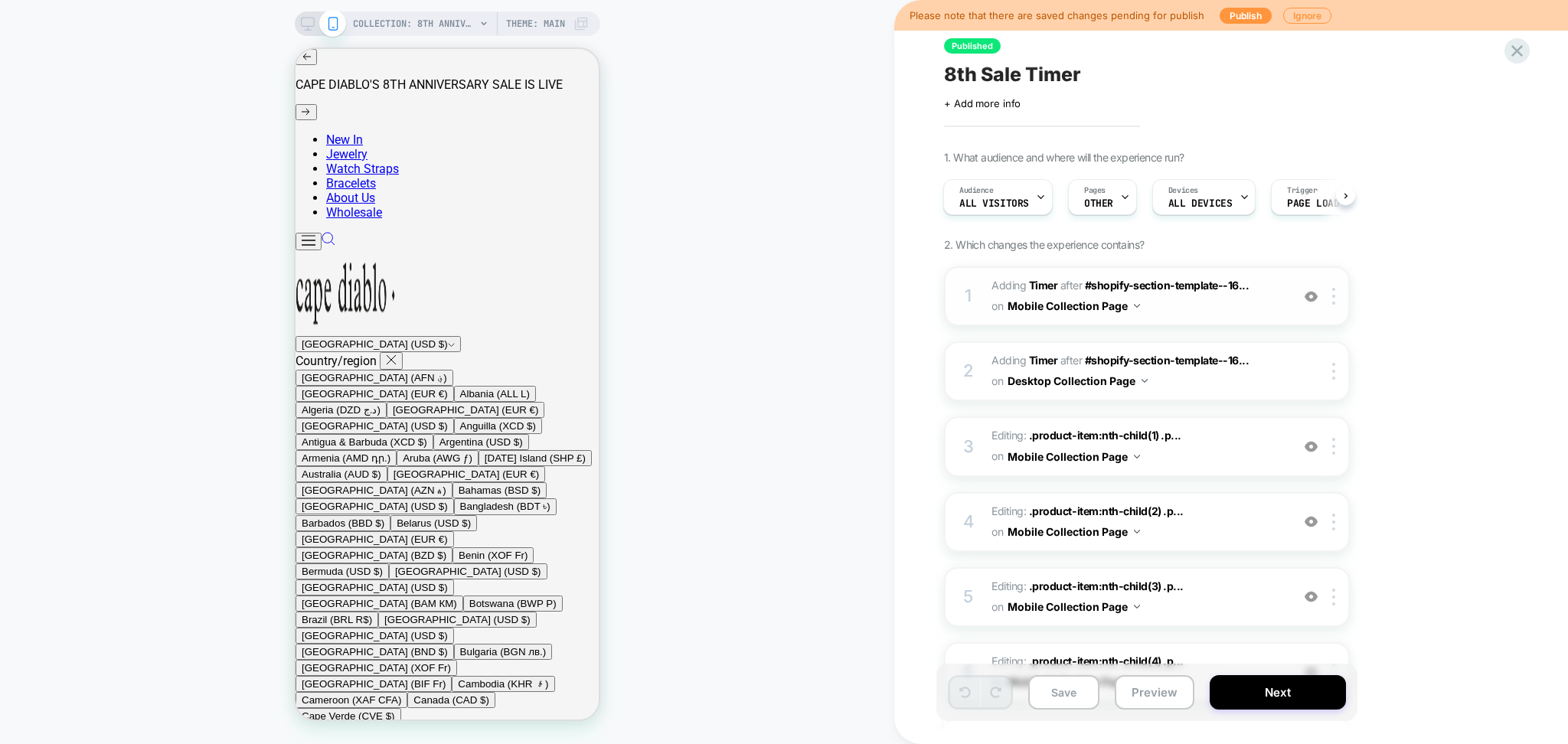
click at [1236, 313] on span "#_loomi_addon_1758102082873 Adding Timer AFTER #shopify-section-template--16...…" at bounding box center [1138, 296] width 292 height 42
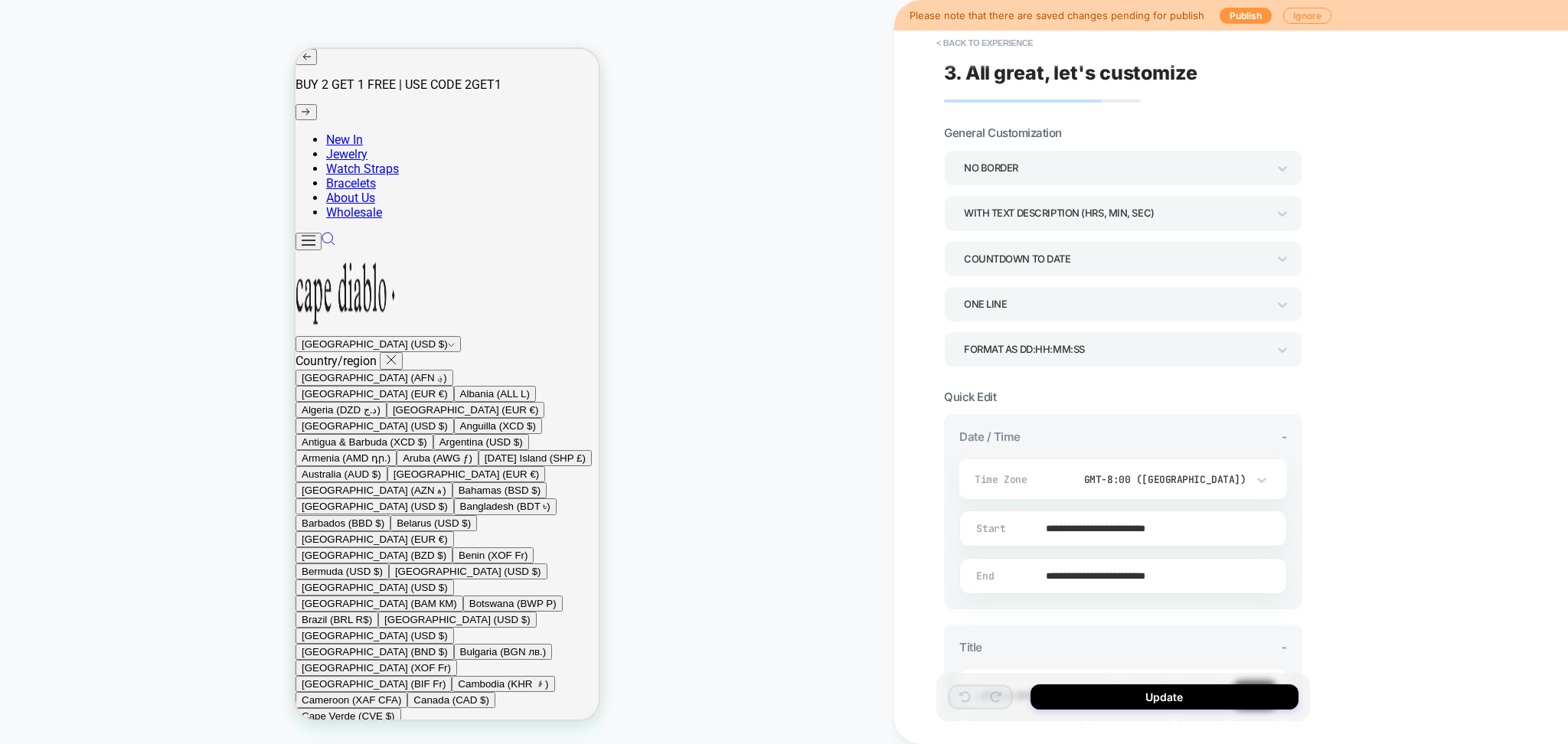
scroll to position [107, 0]
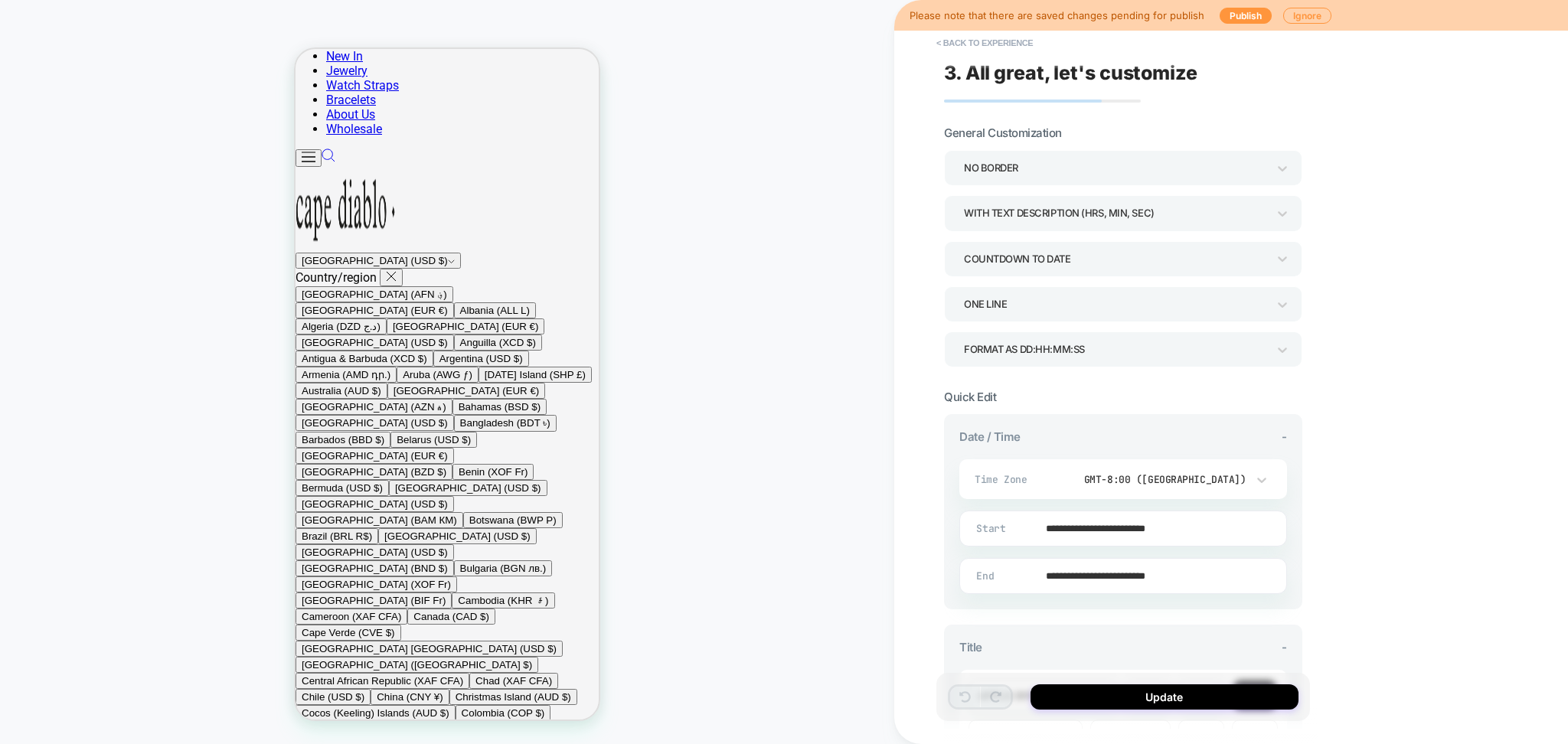
drag, startPoint x: 1020, startPoint y: 52, endPoint x: 919, endPoint y: 65, distance: 101.8
click at [1020, 52] on button "< Back to experience" at bounding box center [985, 42] width 112 height 24
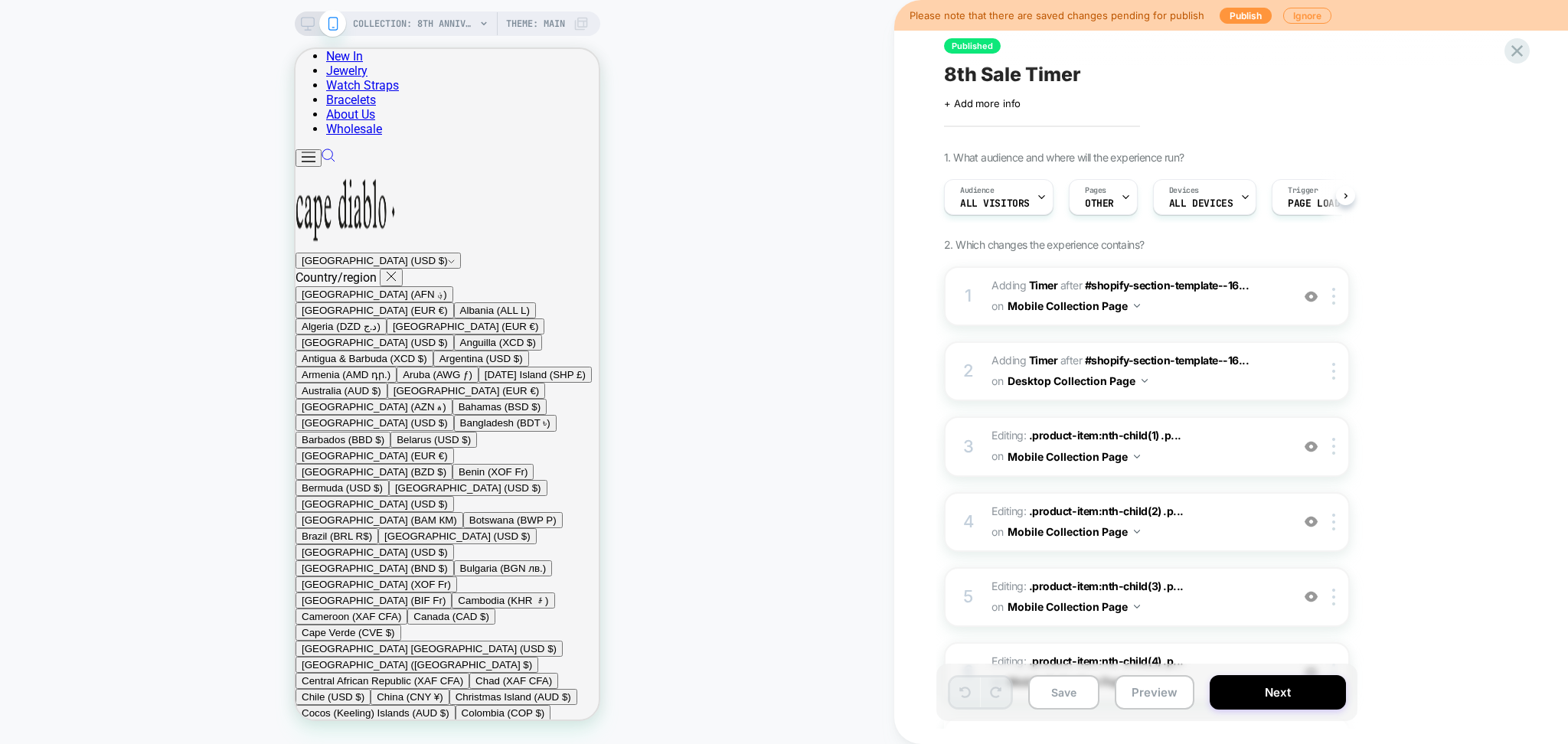
scroll to position [0, 1]
click at [301, 26] on icon at bounding box center [308, 23] width 14 height 14
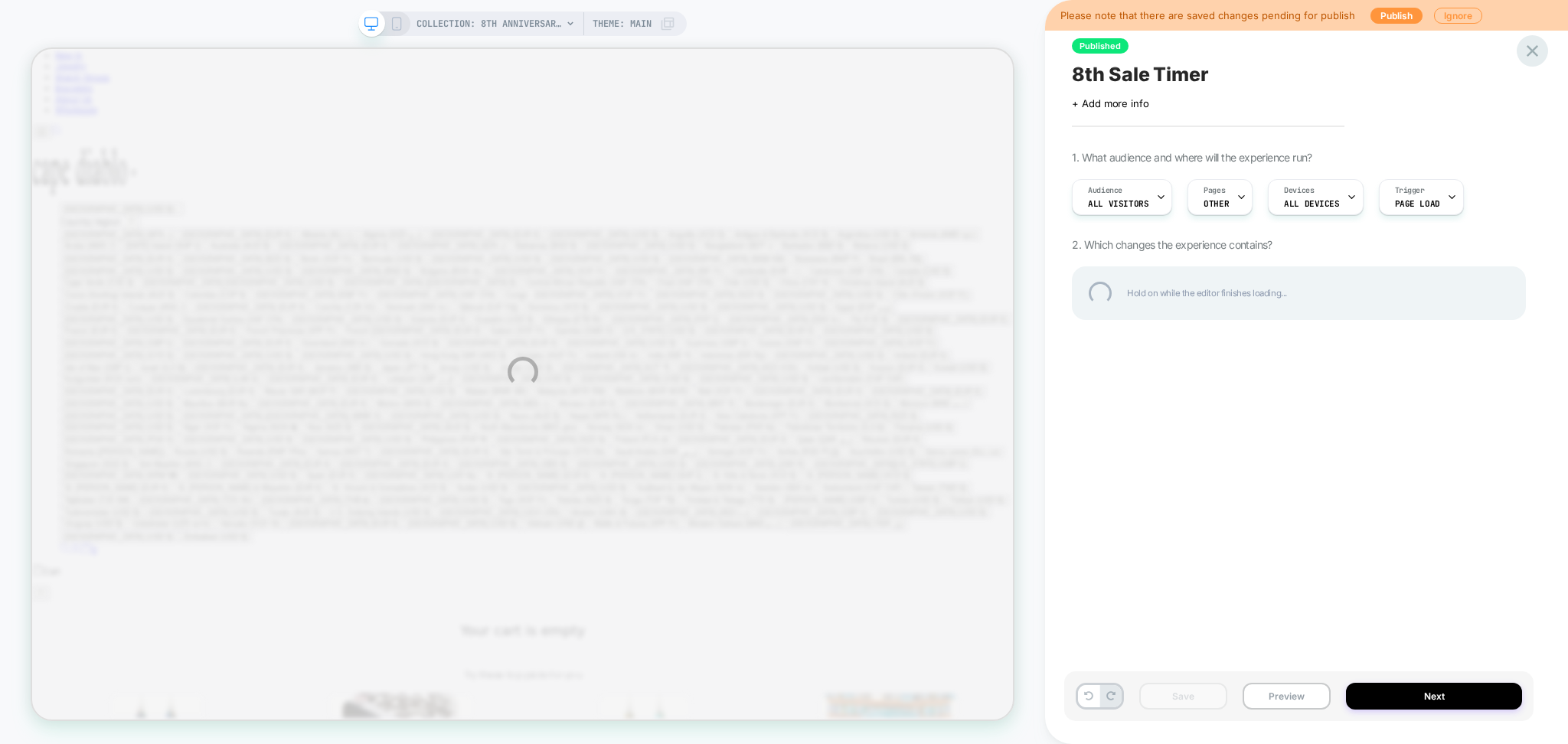
click at [1536, 46] on div at bounding box center [1533, 51] width 32 height 32
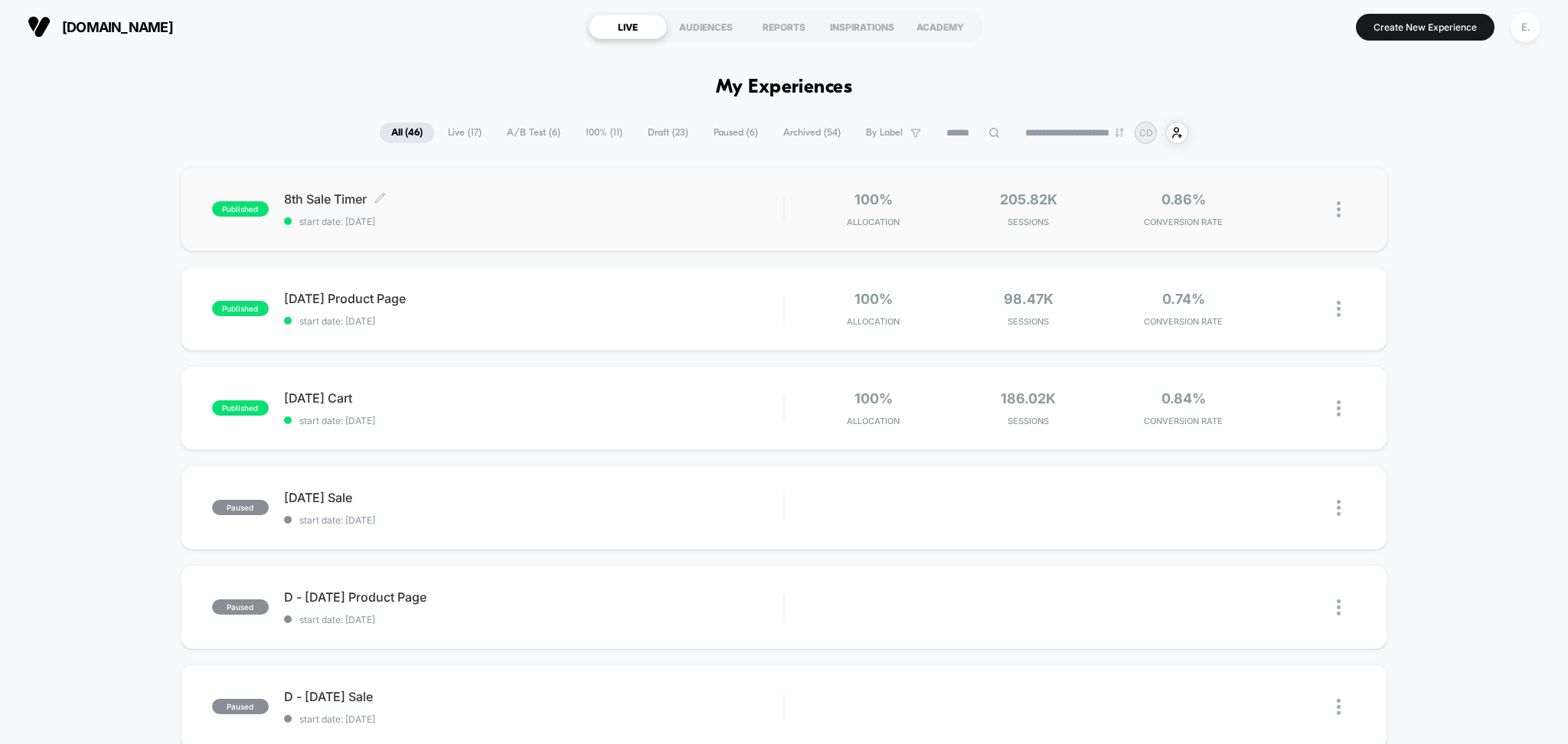
click at [651, 211] on div "8th Sale Timer Click to edit experience details Click to edit experience detail…" at bounding box center [533, 209] width 500 height 36
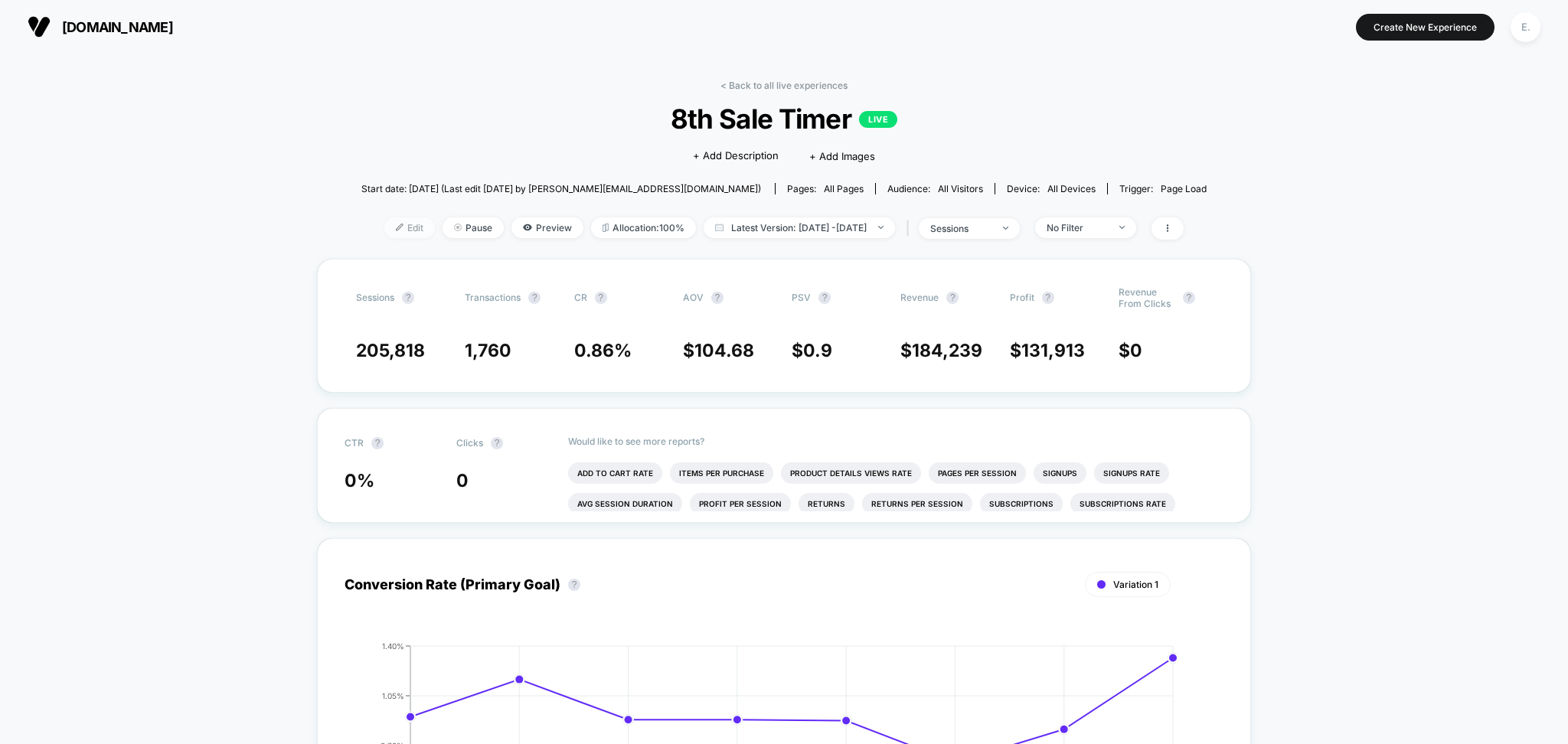
click at [385, 224] on span "Edit" at bounding box center [409, 227] width 51 height 21
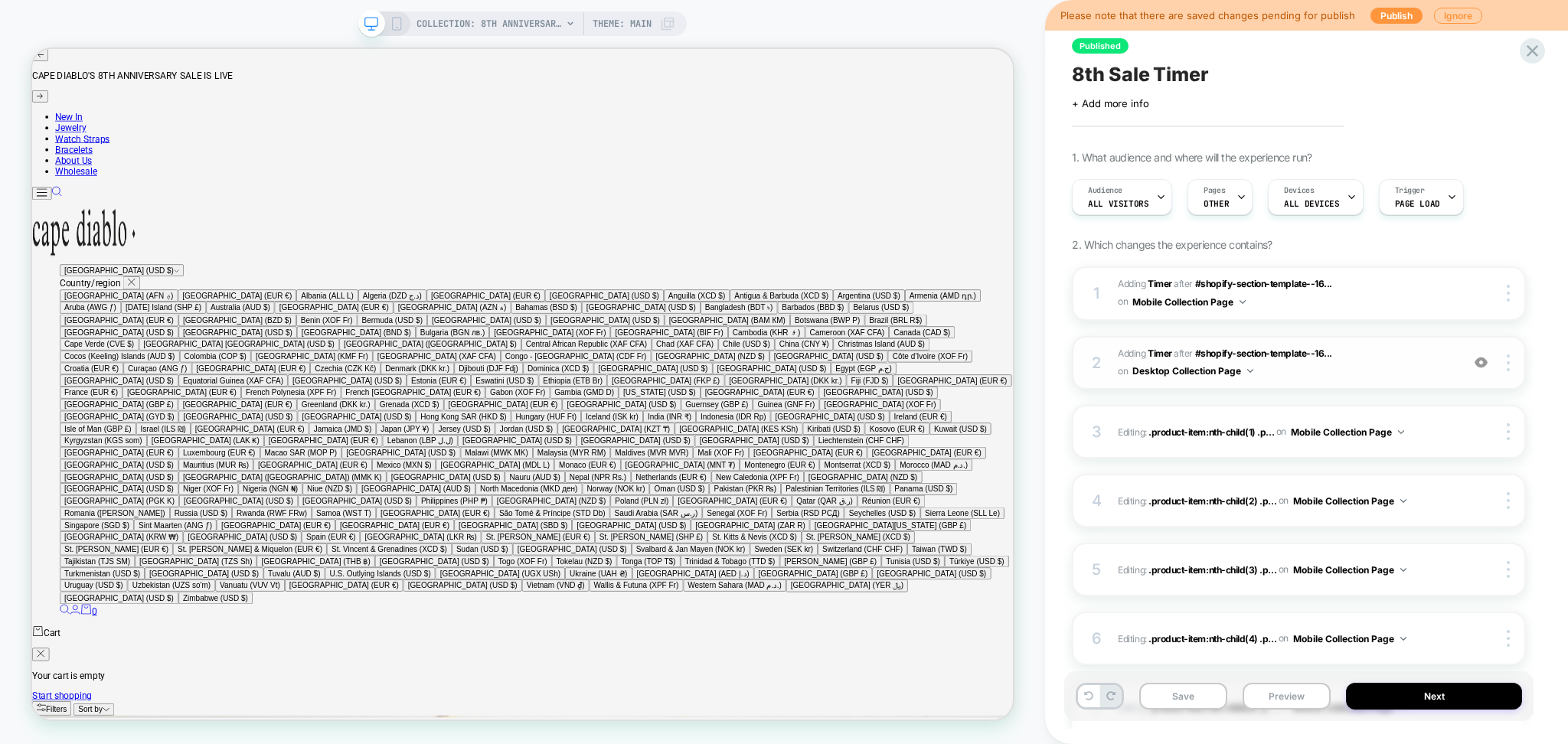
click at [1378, 356] on span "#_loomi_addon_1758102280584 Adding Timer AFTER #shopify-section-template--16...…" at bounding box center [1285, 363] width 335 height 36
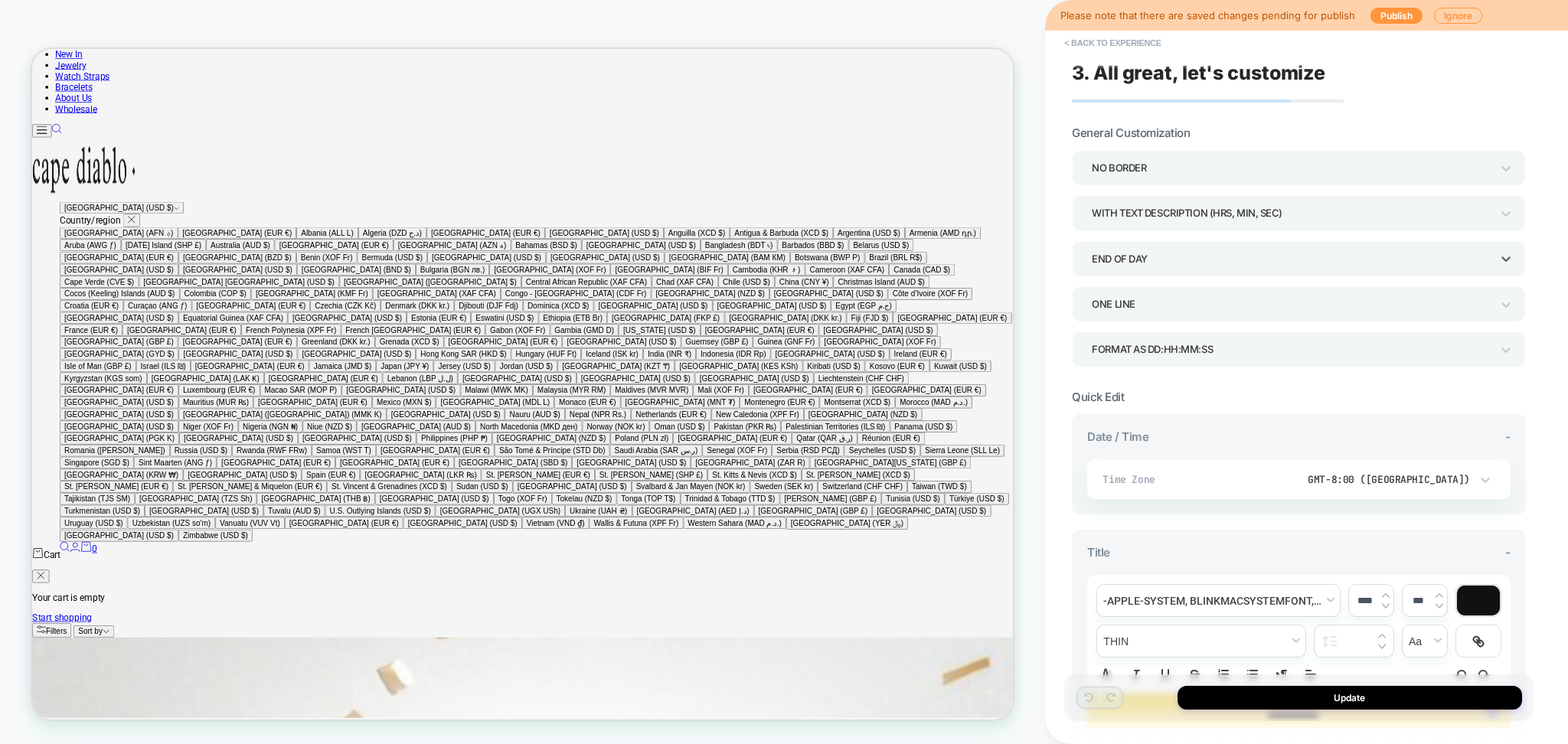
click at [1464, 260] on div "END OF DAY" at bounding box center [1291, 259] width 399 height 21
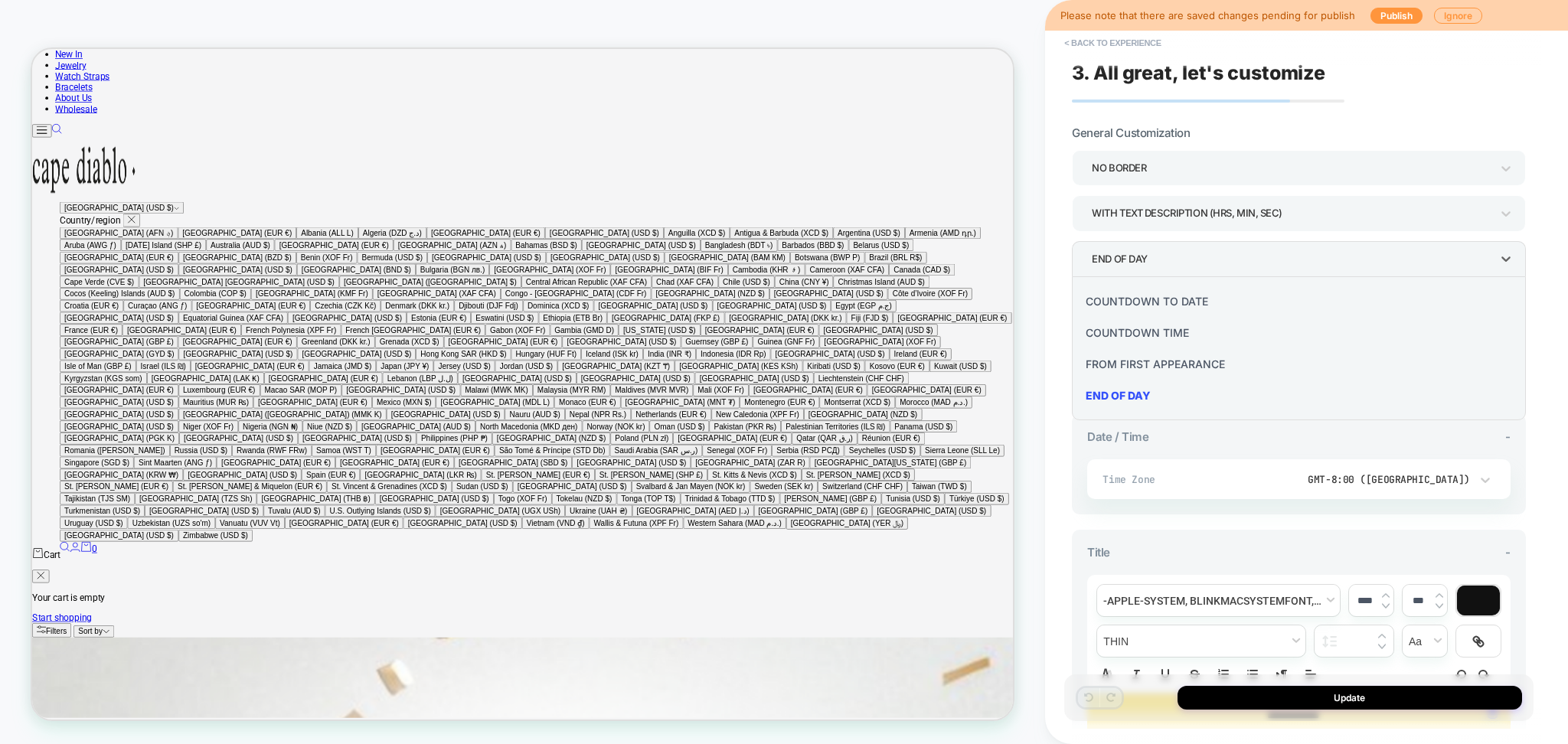
click at [1464, 261] on div at bounding box center [784, 372] width 1568 height 744
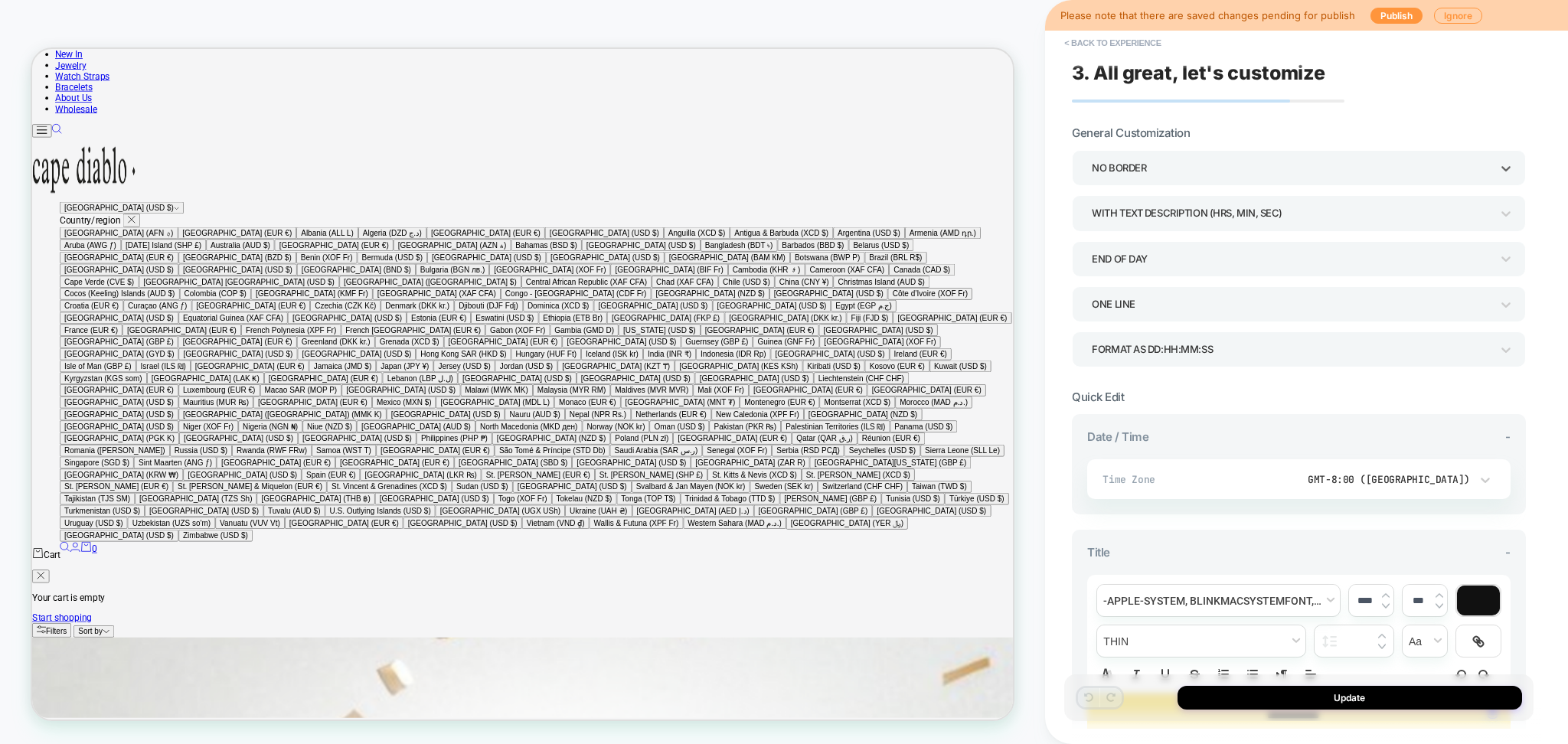
click at [1411, 169] on div "NO BORDER" at bounding box center [1291, 168] width 399 height 21
click at [1411, 169] on div at bounding box center [784, 372] width 1568 height 744
click at [1413, 215] on div "WITH TEXT DESCRIPTION (HRS, MIN, SEC)" at bounding box center [1291, 213] width 399 height 21
click at [1413, 215] on div at bounding box center [784, 372] width 1568 height 744
click at [1405, 247] on div "END OF DAY" at bounding box center [1292, 259] width 414 height 24
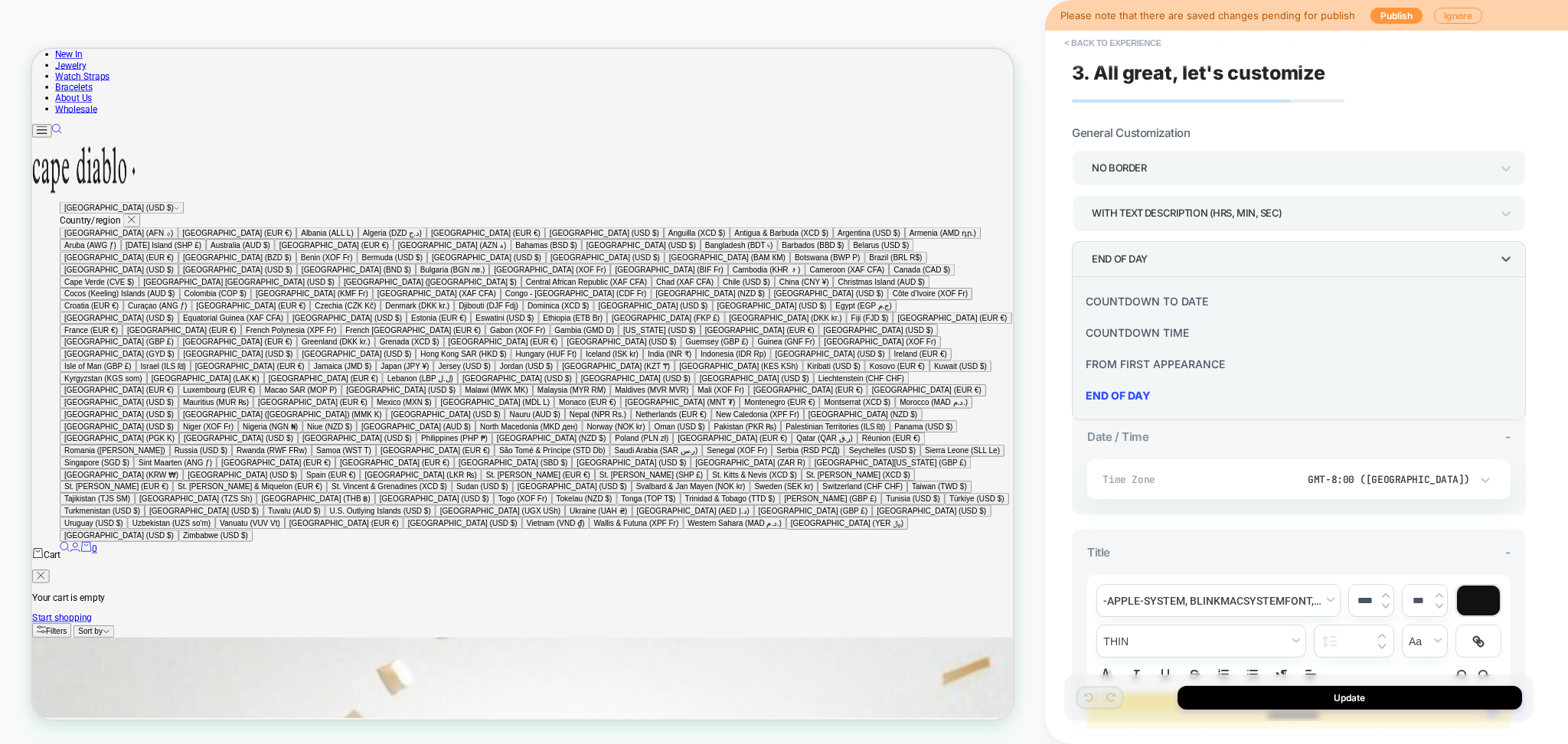
click at [1405, 246] on div at bounding box center [784, 372] width 1568 height 744
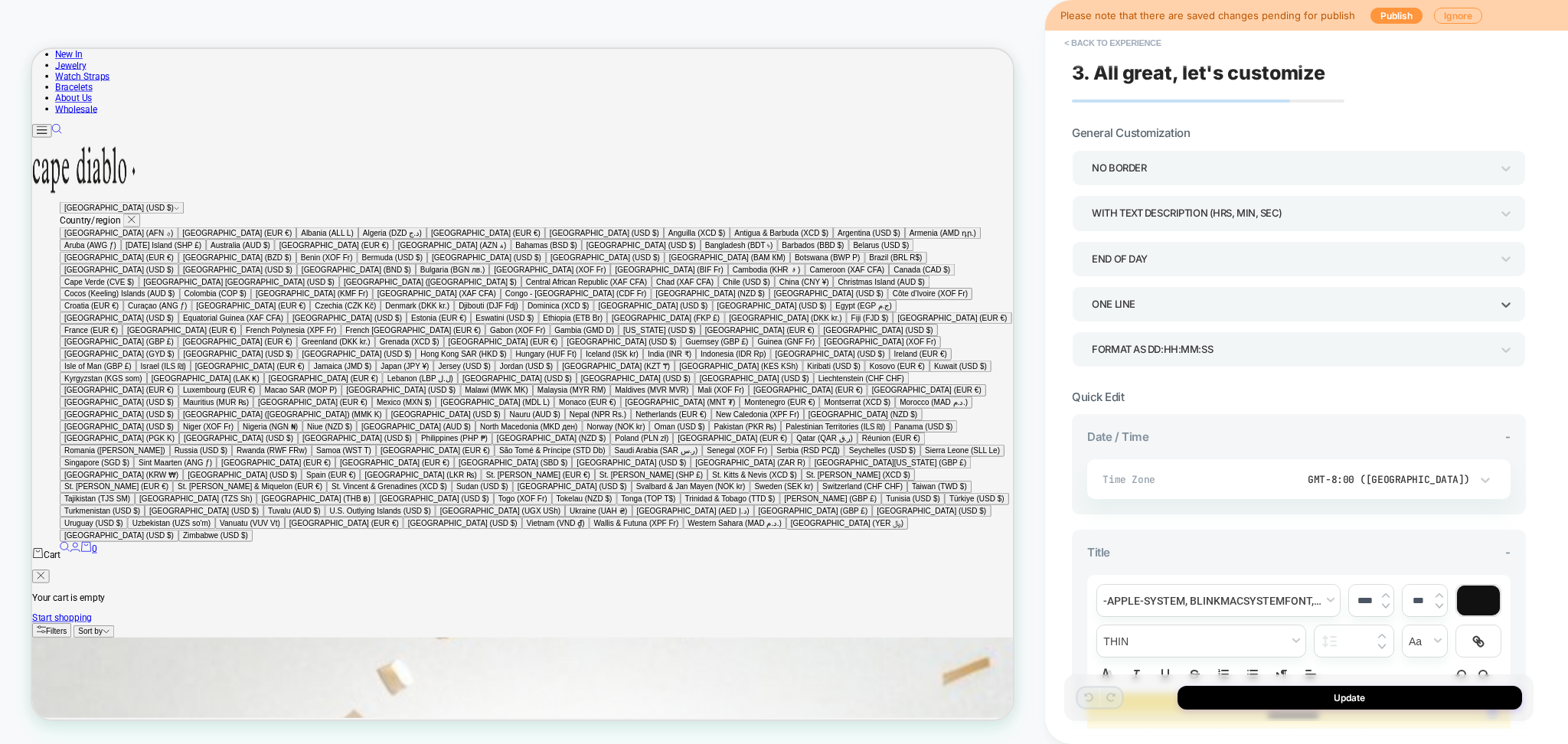
click at [1393, 300] on div "ONE LINE" at bounding box center [1291, 304] width 399 height 21
click at [1393, 300] on div at bounding box center [784, 372] width 1568 height 744
click at [1392, 325] on div "NO BORDER WITH TEXT DESCRIPTION (HRS, MIN, SEC) END OF DAY ONE LINE Format as D…" at bounding box center [1299, 258] width 454 height 216
click at [1392, 350] on div "Format as DD:HH:MM:SS" at bounding box center [1291, 350] width 399 height 21
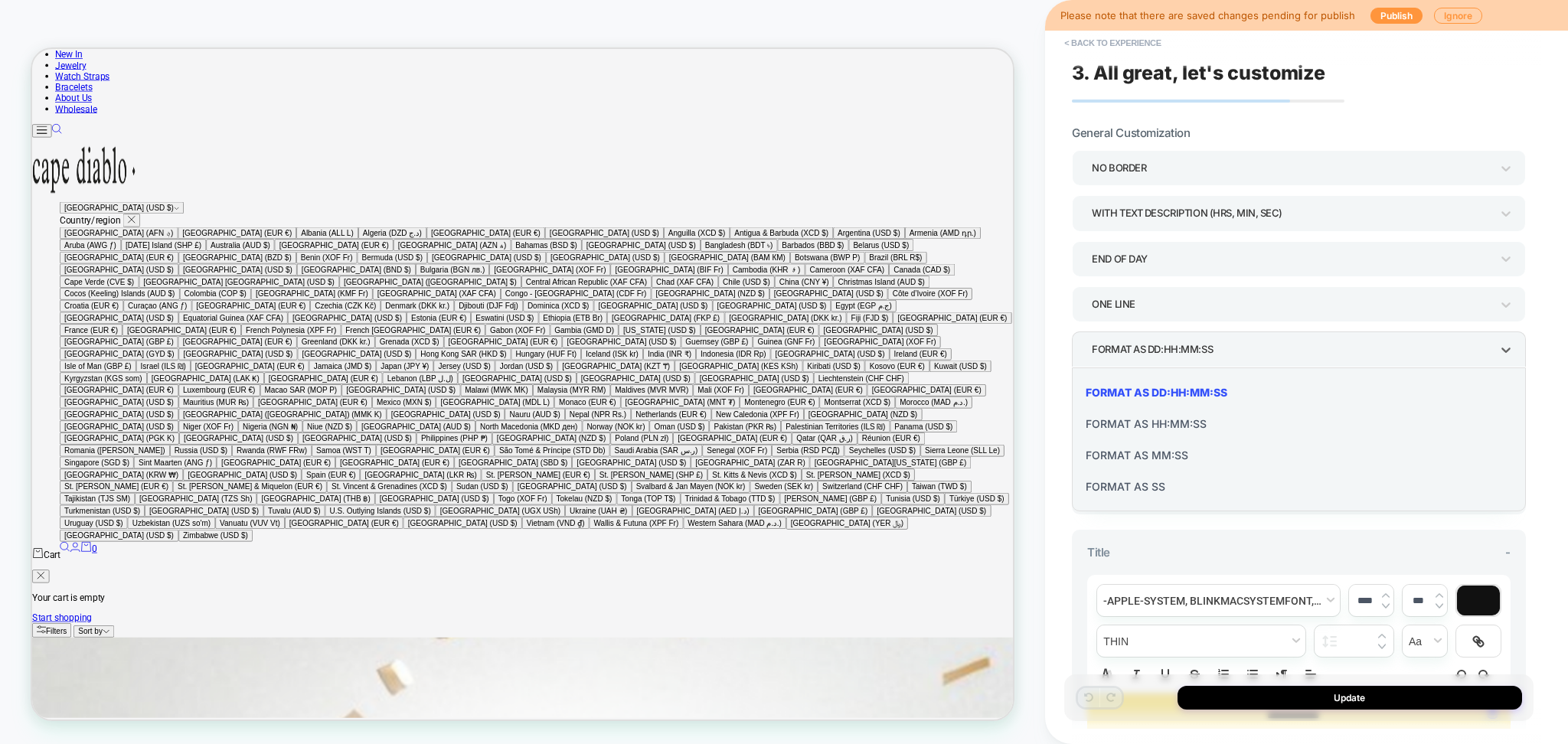
click at [1392, 350] on div at bounding box center [784, 372] width 1568 height 744
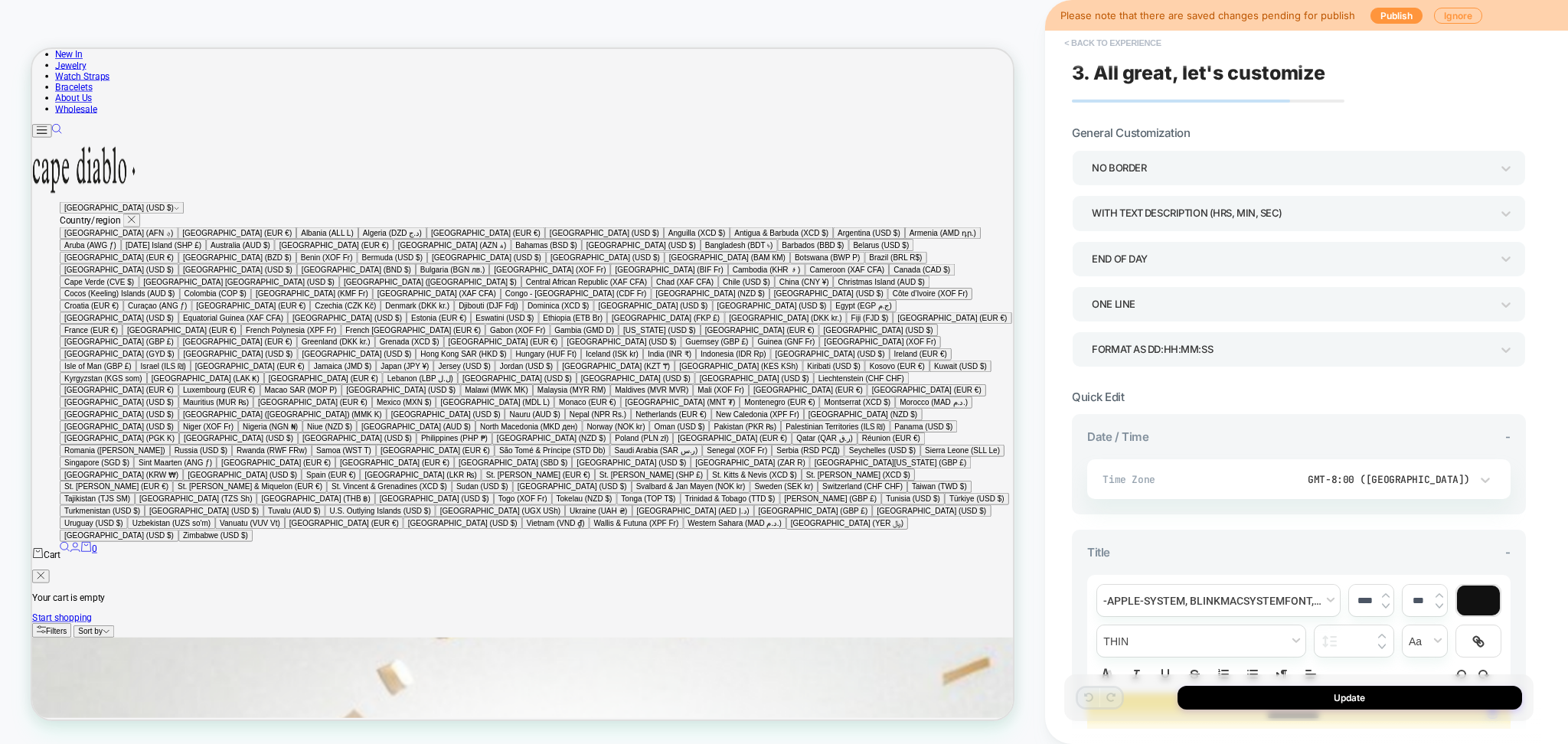
click at [1118, 43] on button "< Back to experience" at bounding box center [1113, 42] width 112 height 24
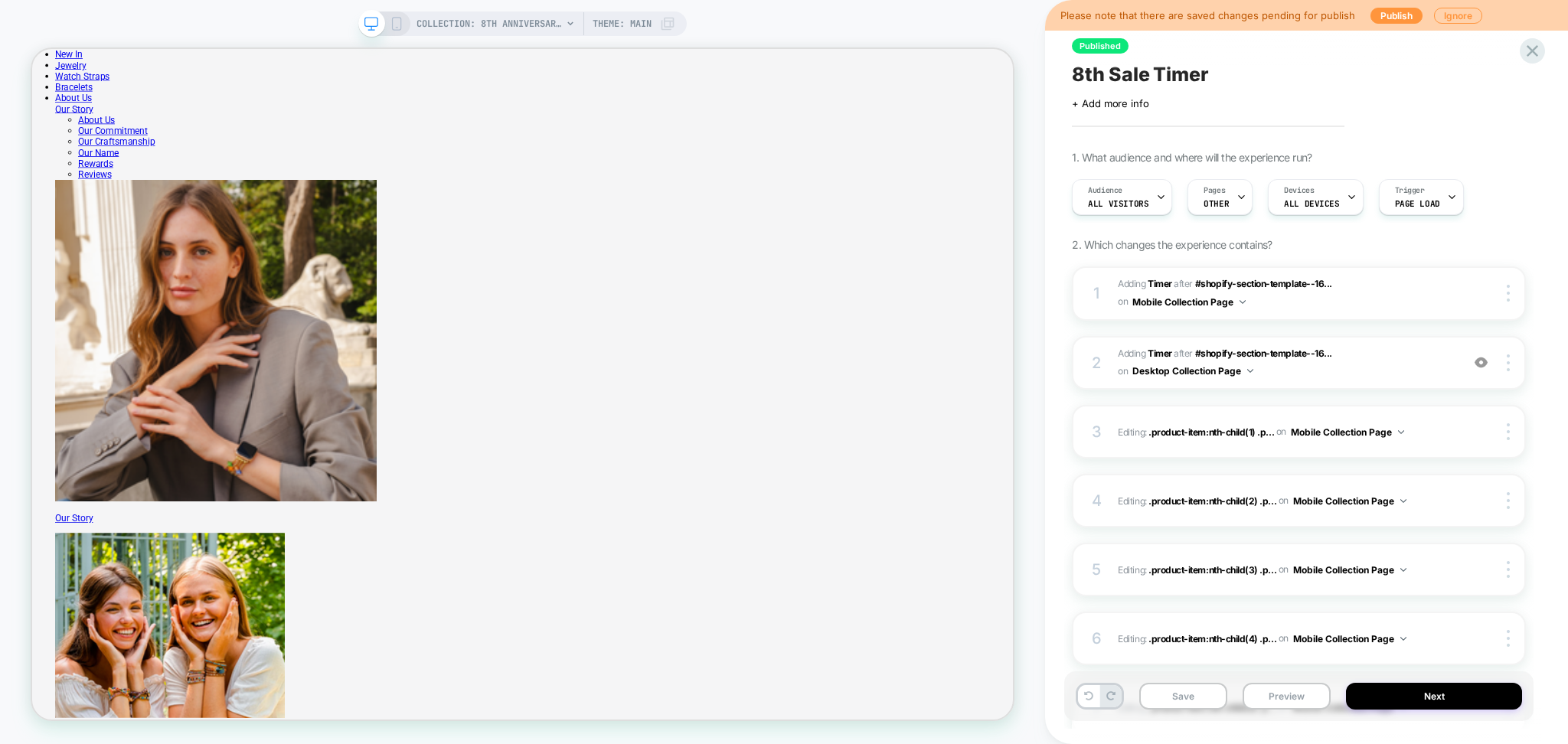
click at [398, 26] on icon at bounding box center [396, 23] width 14 height 14
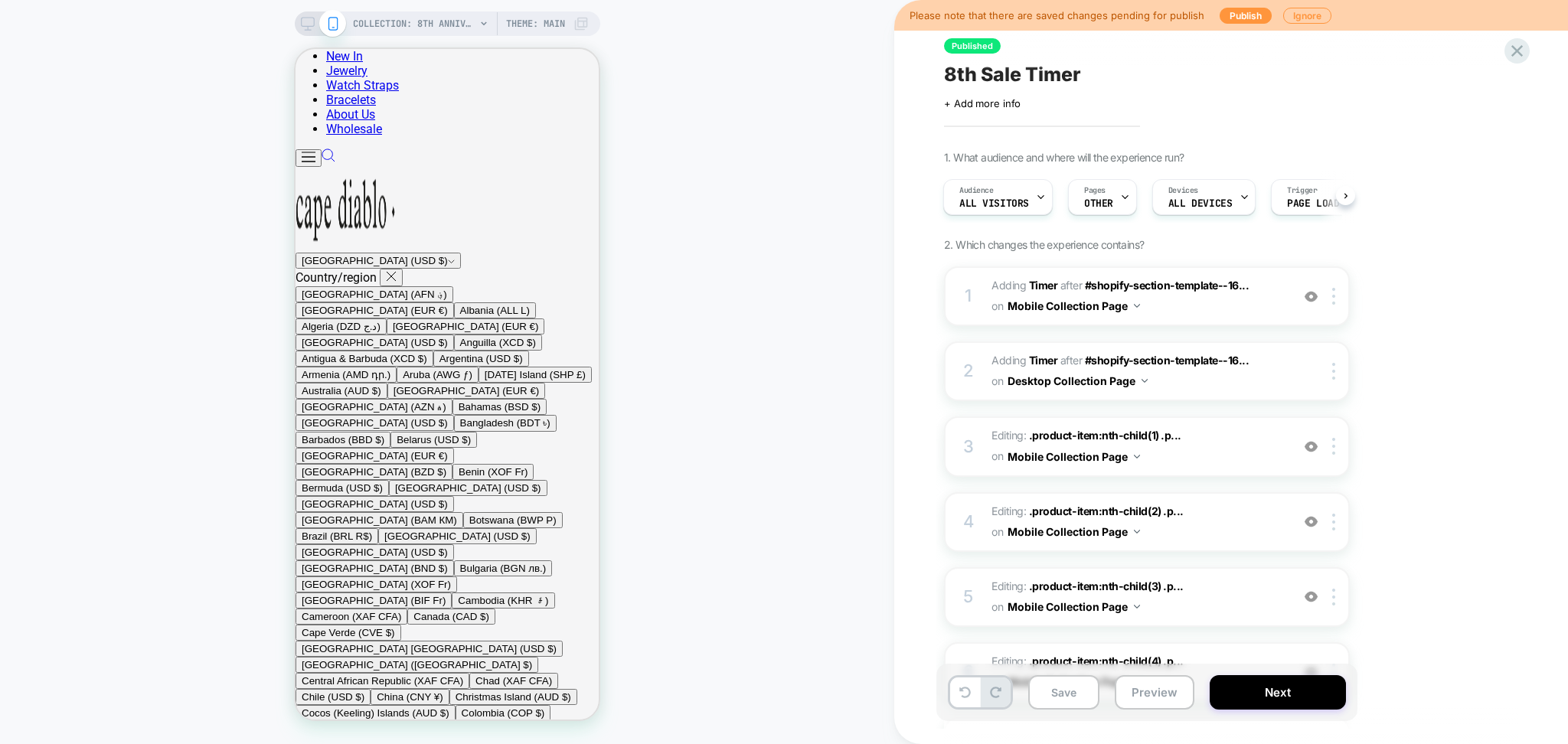
click at [1203, 306] on span "#_loomi_addon_1758102082873 Adding Timer AFTER #shopify-section-template--16...…" at bounding box center [1138, 296] width 292 height 42
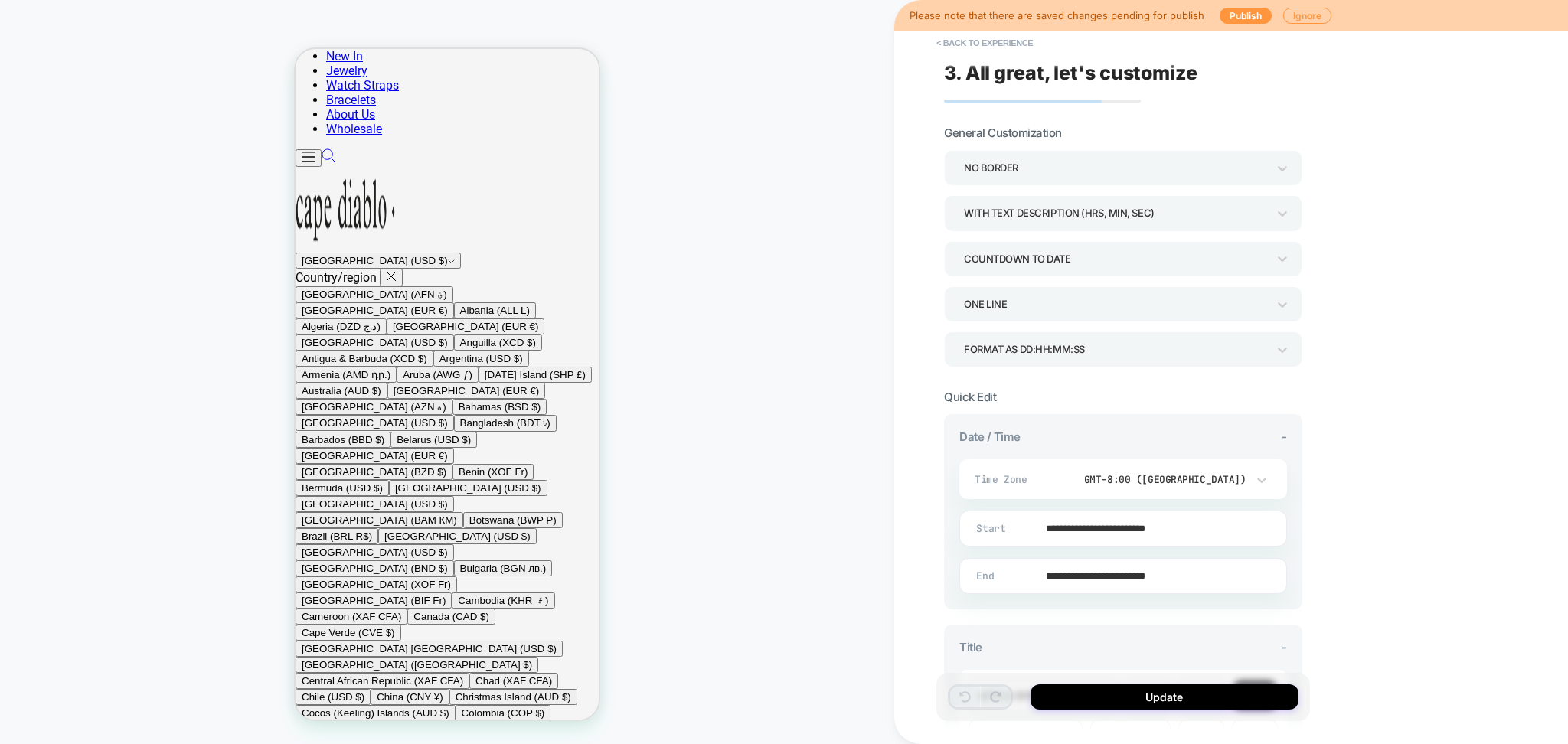
scroll to position [107, 0]
click at [1149, 255] on div "COUNTDOWN TO DATE" at bounding box center [1115, 259] width 303 height 21
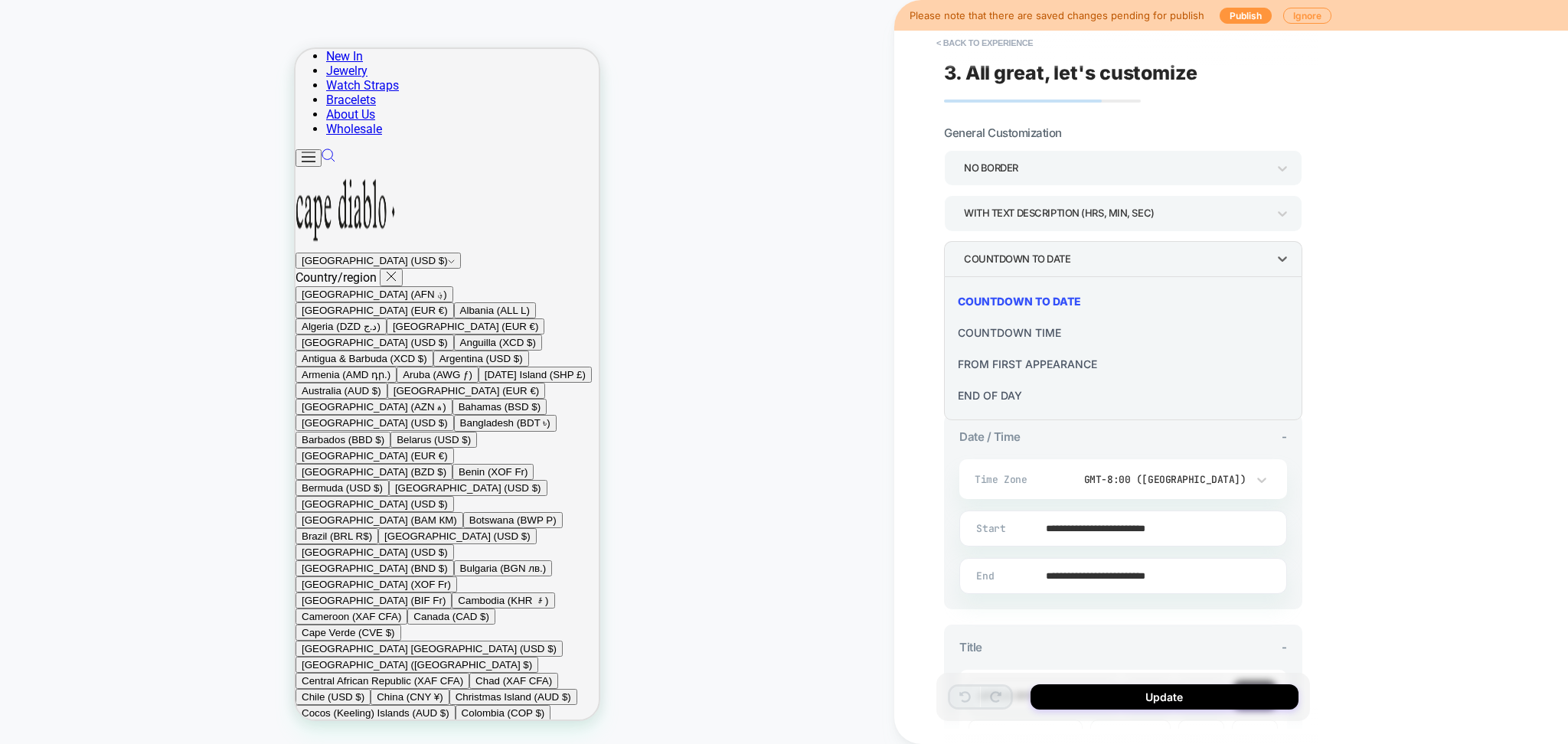
click at [1019, 397] on div "END OF DAY" at bounding box center [1124, 395] width 346 height 32
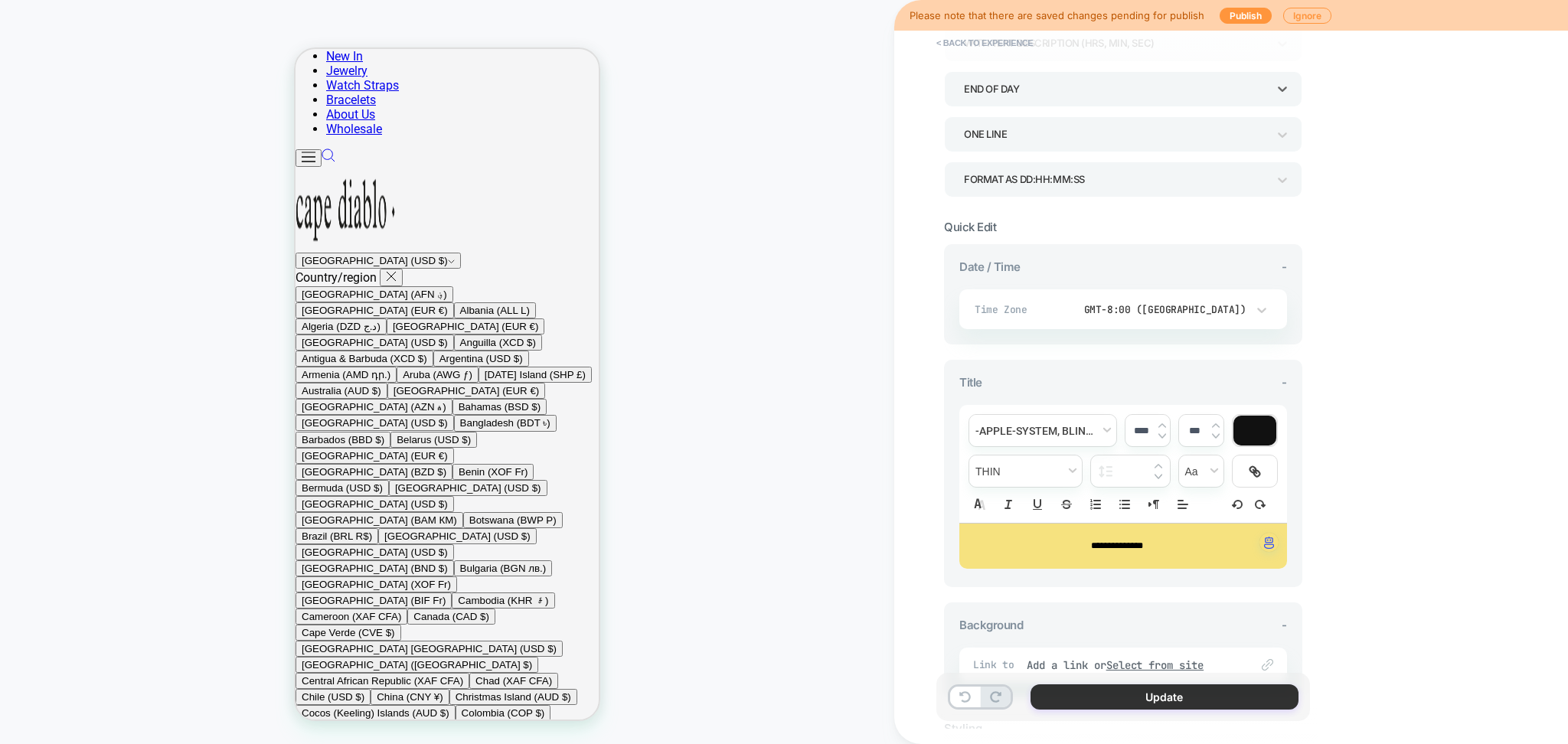
scroll to position [204, 0]
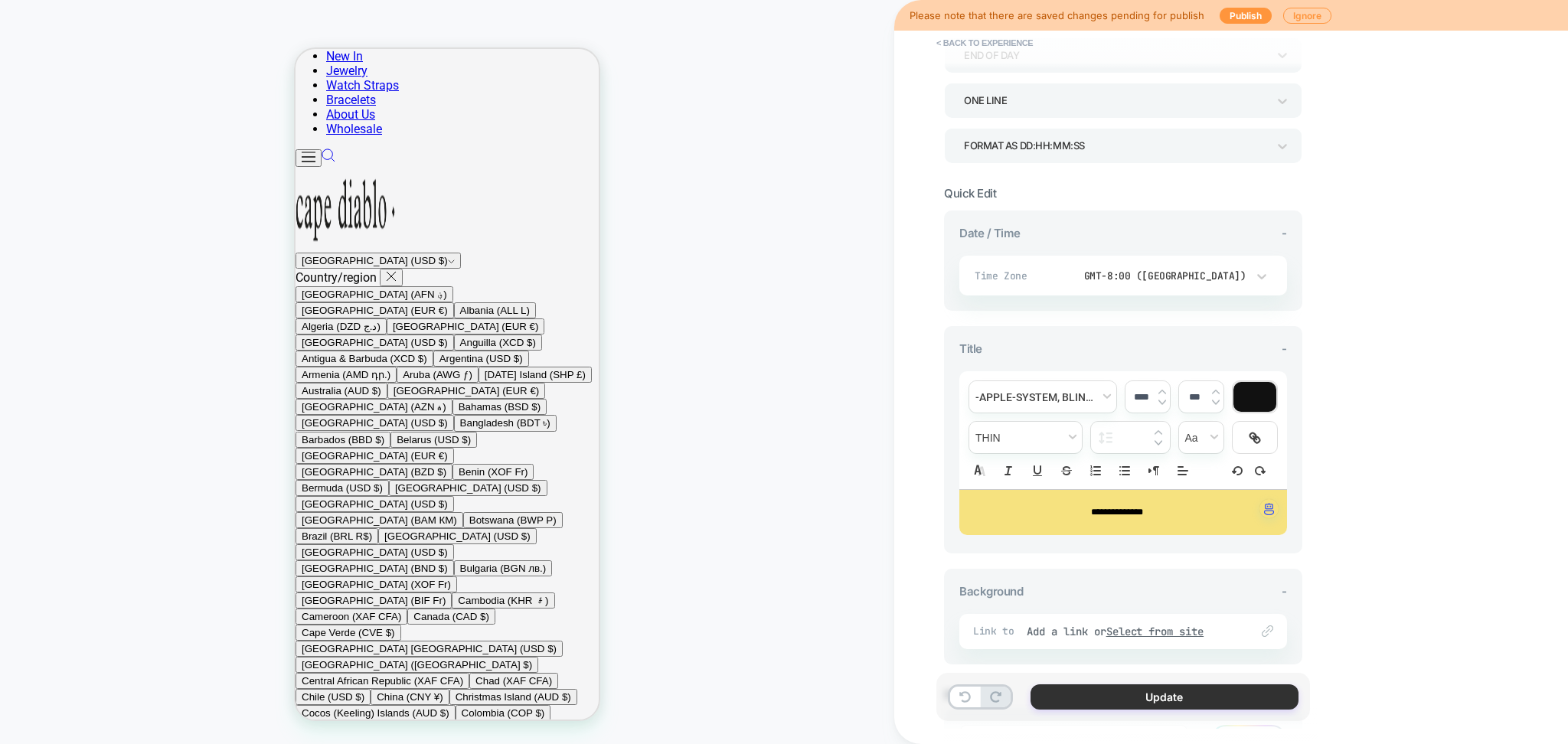
click at [1194, 692] on button "Update" at bounding box center [1165, 697] width 268 height 25
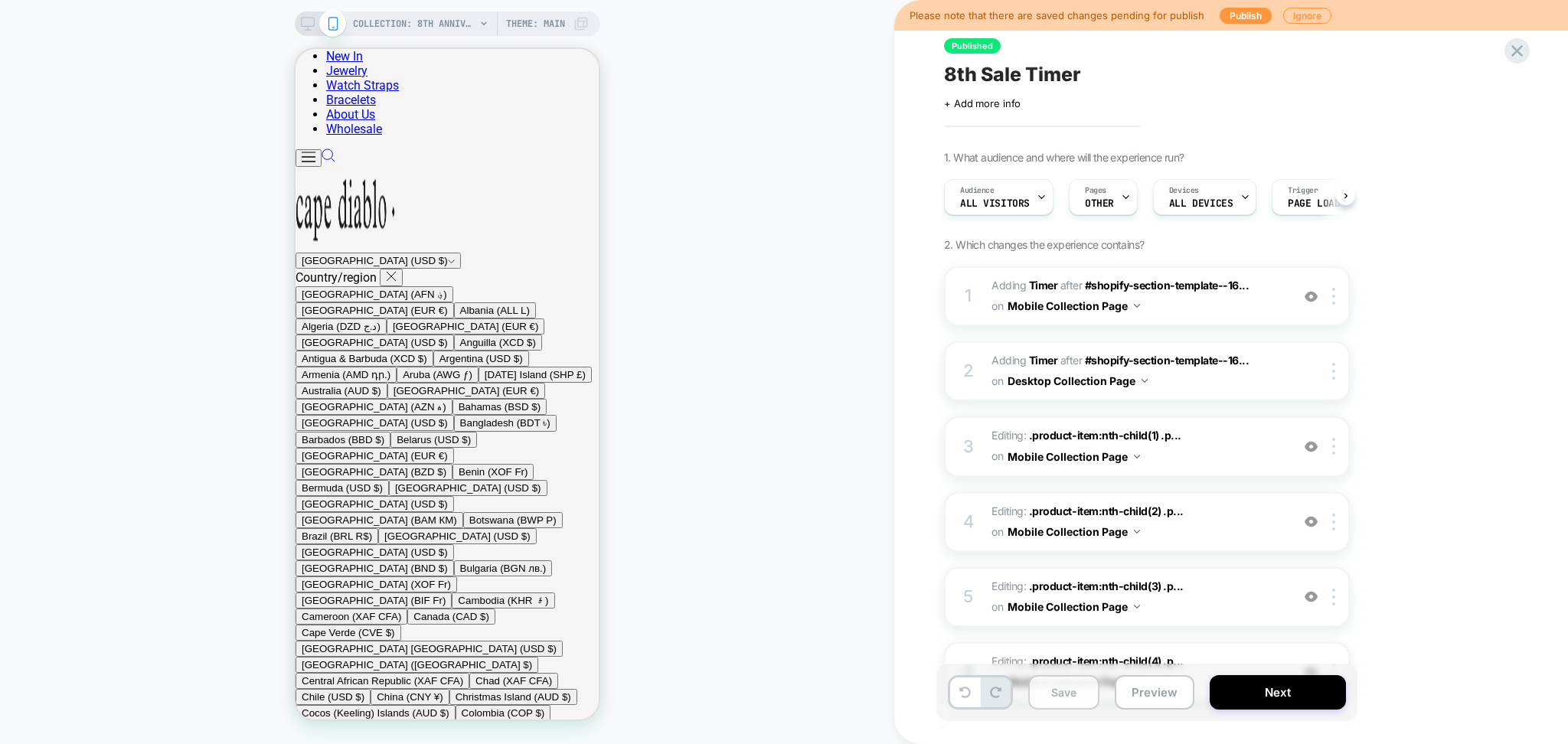
scroll to position [0, 1]
click at [1079, 696] on button "Save" at bounding box center [1064, 692] width 72 height 34
click at [1135, 696] on button "Preview" at bounding box center [1155, 692] width 80 height 34
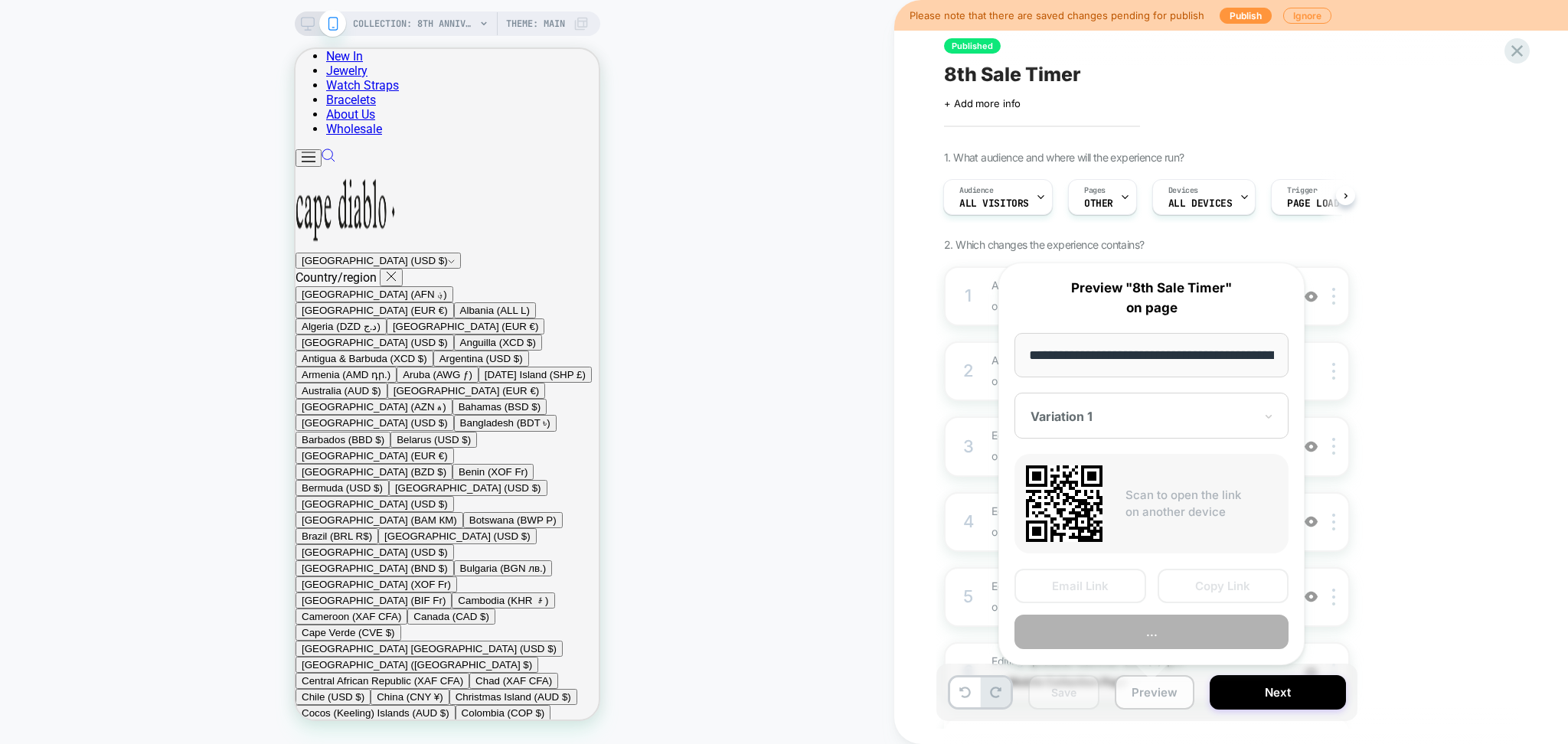
scroll to position [0, 283]
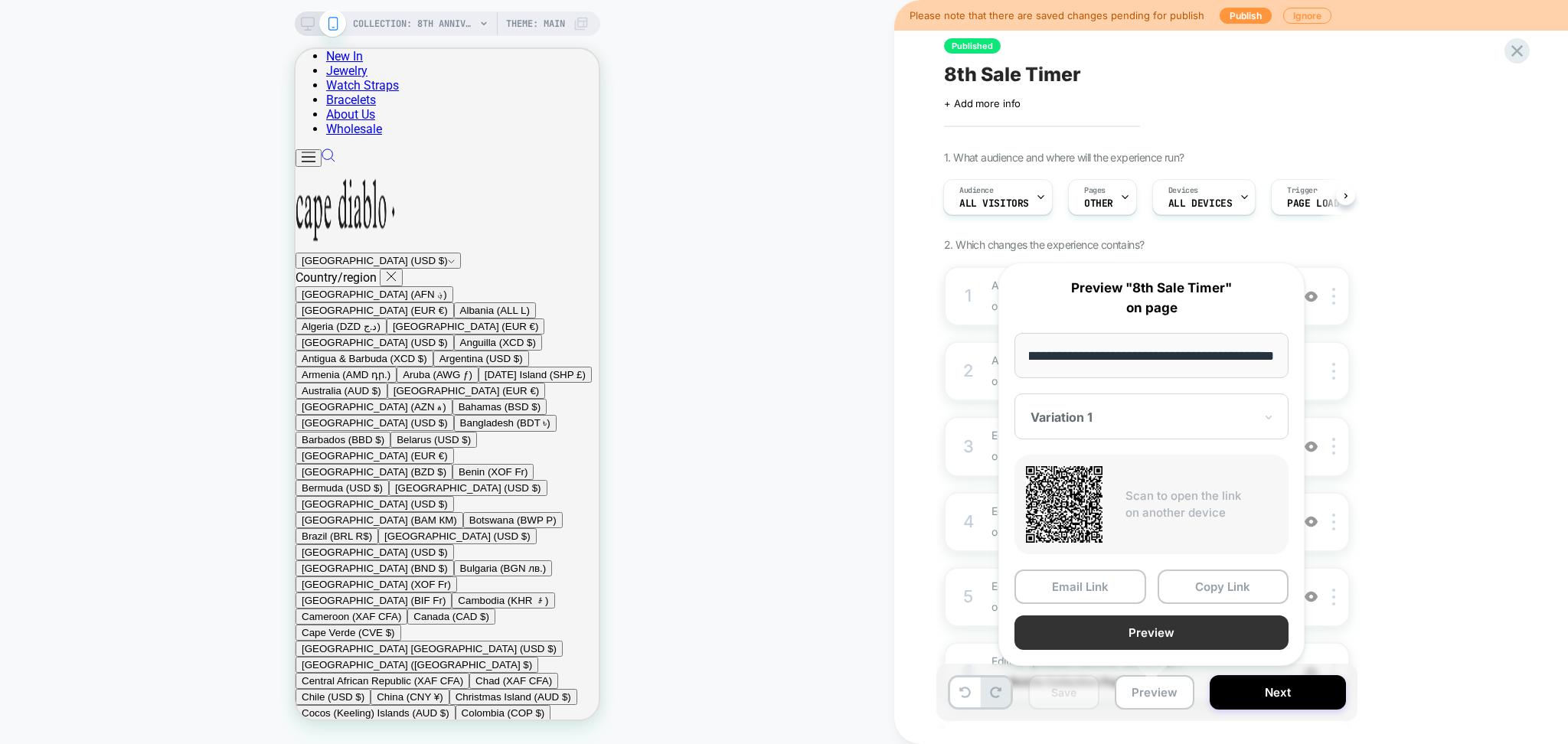
click at [1086, 628] on button "Preview" at bounding box center [1151, 632] width 274 height 34
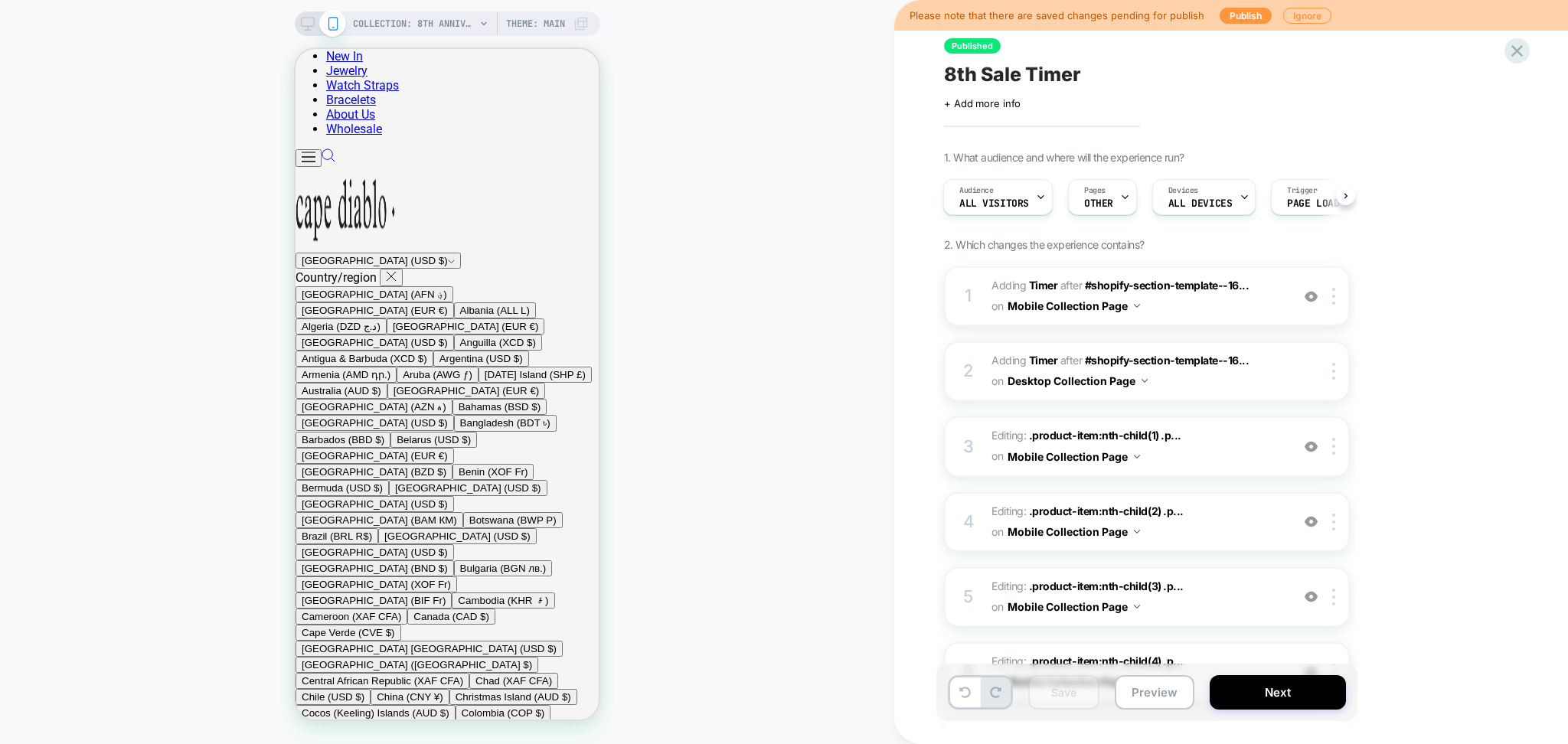
click at [1055, 83] on span "8th Sale Timer" at bounding box center [1013, 74] width 136 height 23
click at [1055, 83] on textarea "**********" at bounding box center [1044, 74] width 198 height 24
click at [1054, 83] on textarea "**********" at bounding box center [1044, 74] width 198 height 24
click at [1137, 696] on button "Preview" at bounding box center [1155, 692] width 80 height 34
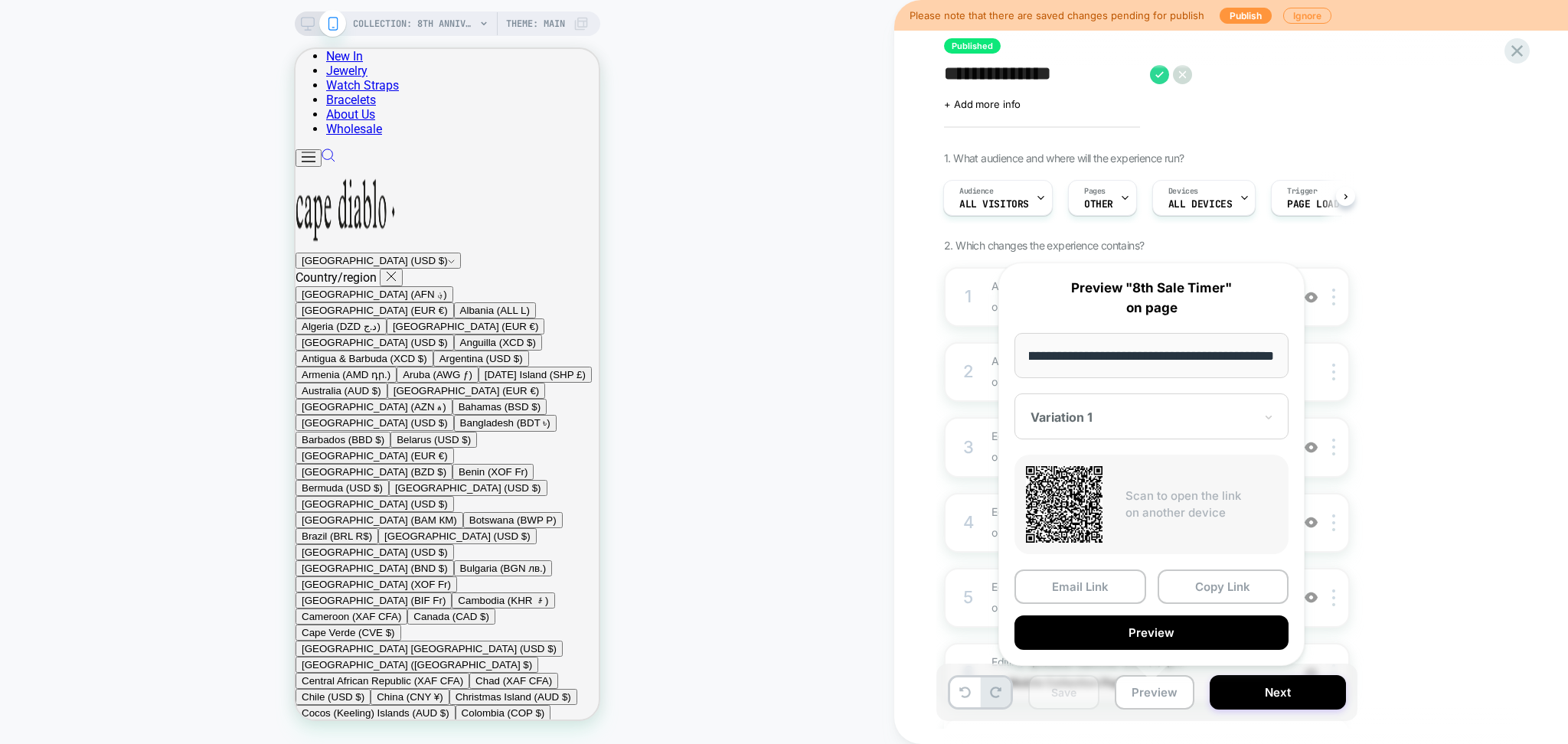
click at [1067, 409] on div at bounding box center [1143, 417] width 224 height 15
click at [1069, 501] on div "CONTROL" at bounding box center [1151, 498] width 259 height 27
click at [1080, 632] on button "Preview" at bounding box center [1151, 632] width 274 height 34
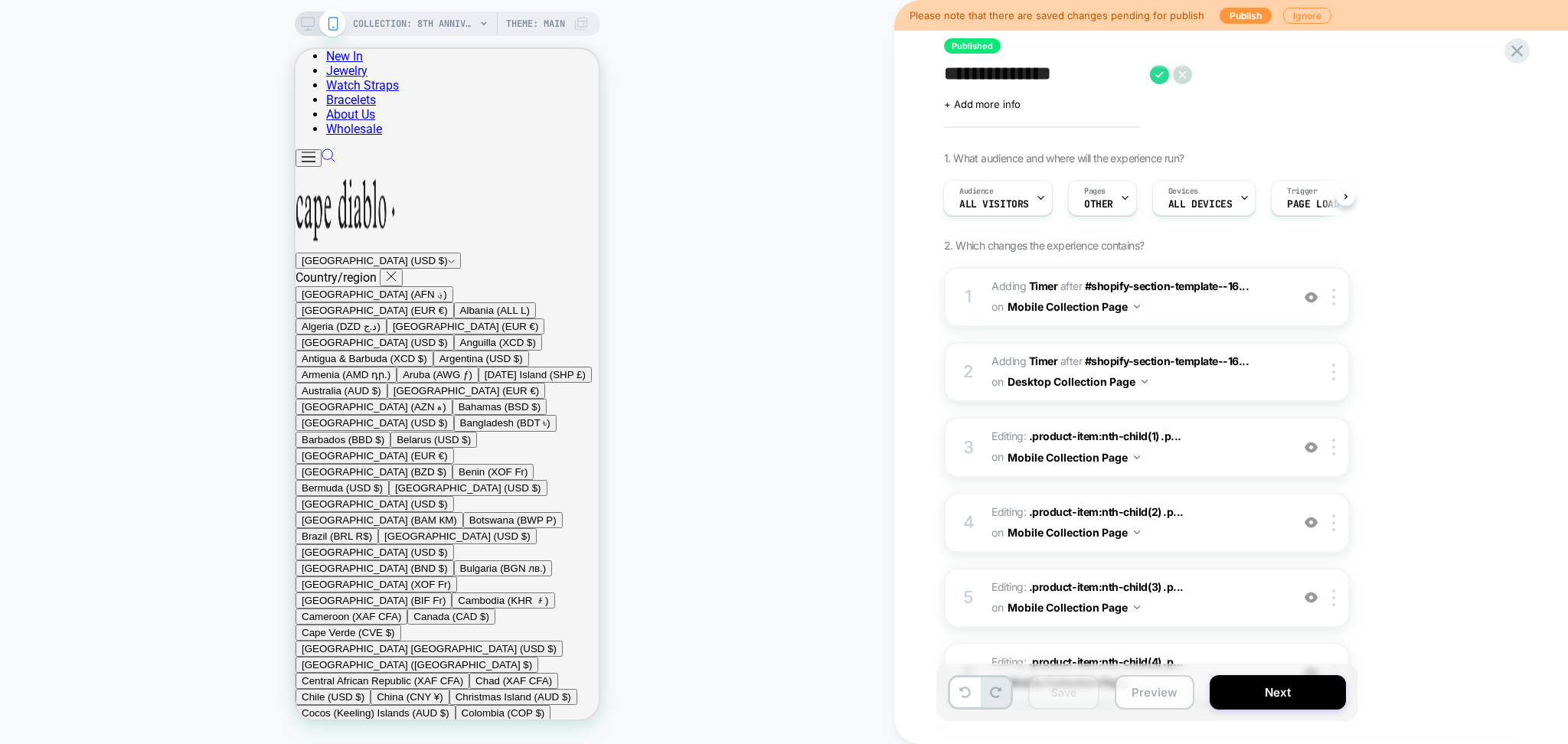
click at [1130, 692] on button "Preview" at bounding box center [1155, 692] width 80 height 34
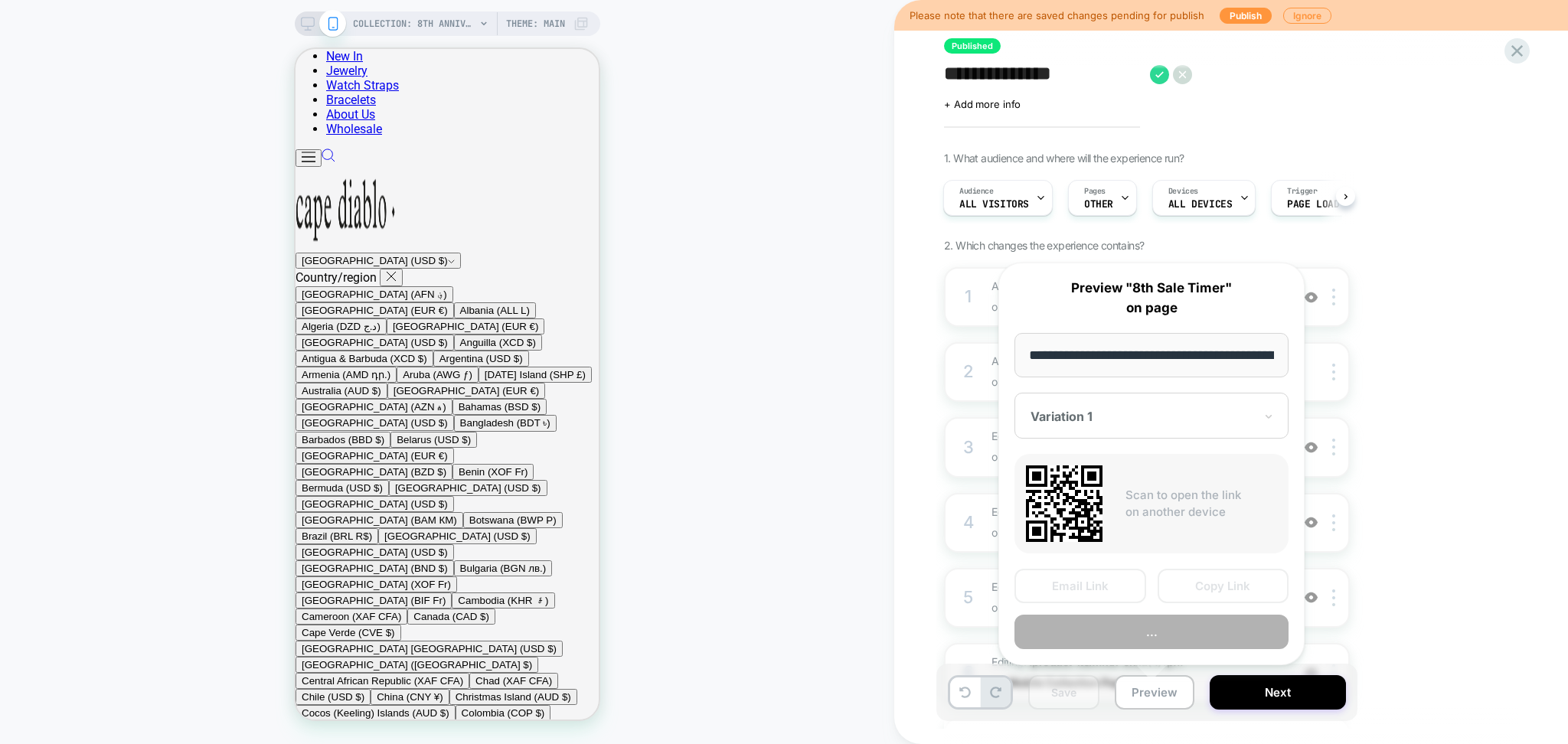
scroll to position [0, 283]
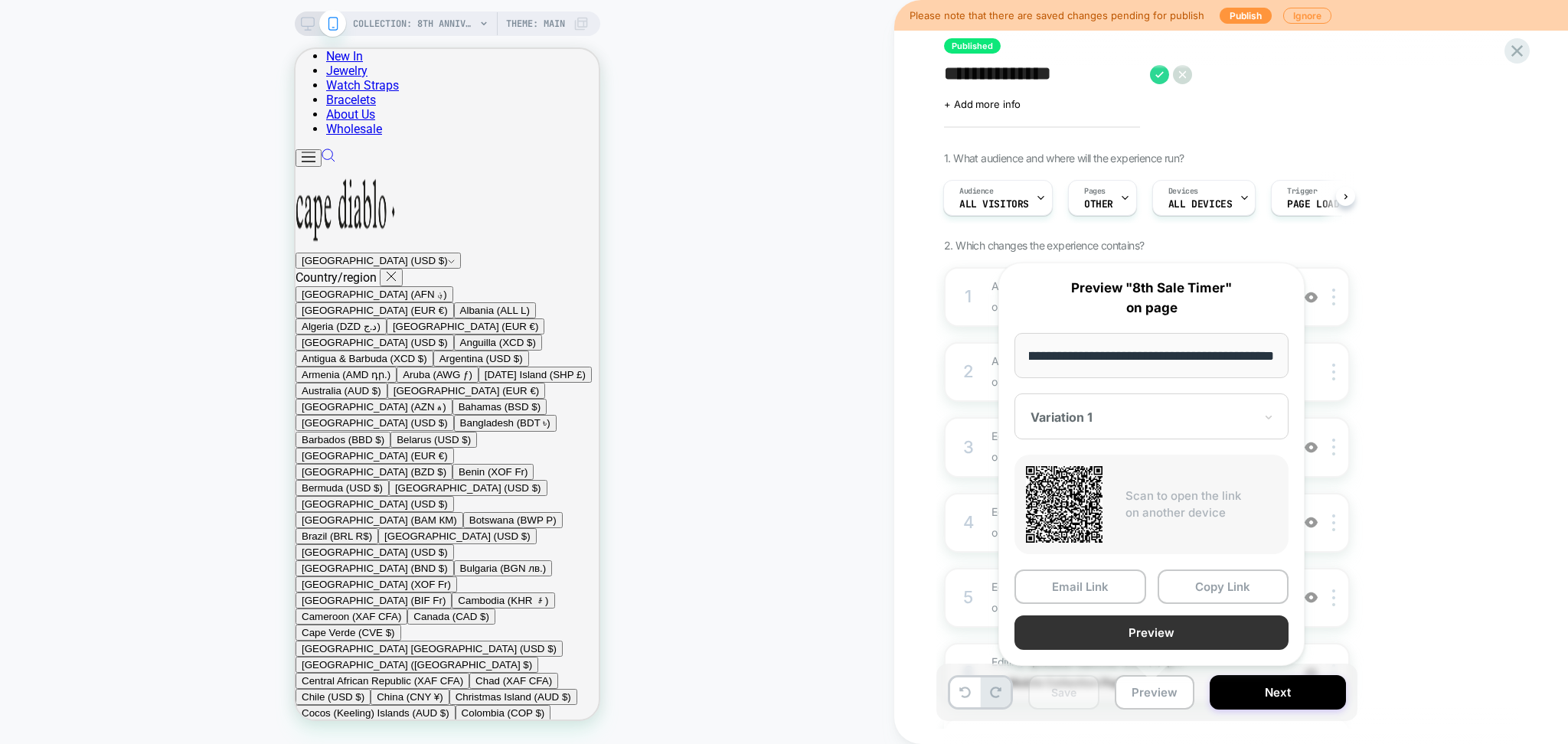
click at [1111, 638] on button "Preview" at bounding box center [1151, 632] width 274 height 34
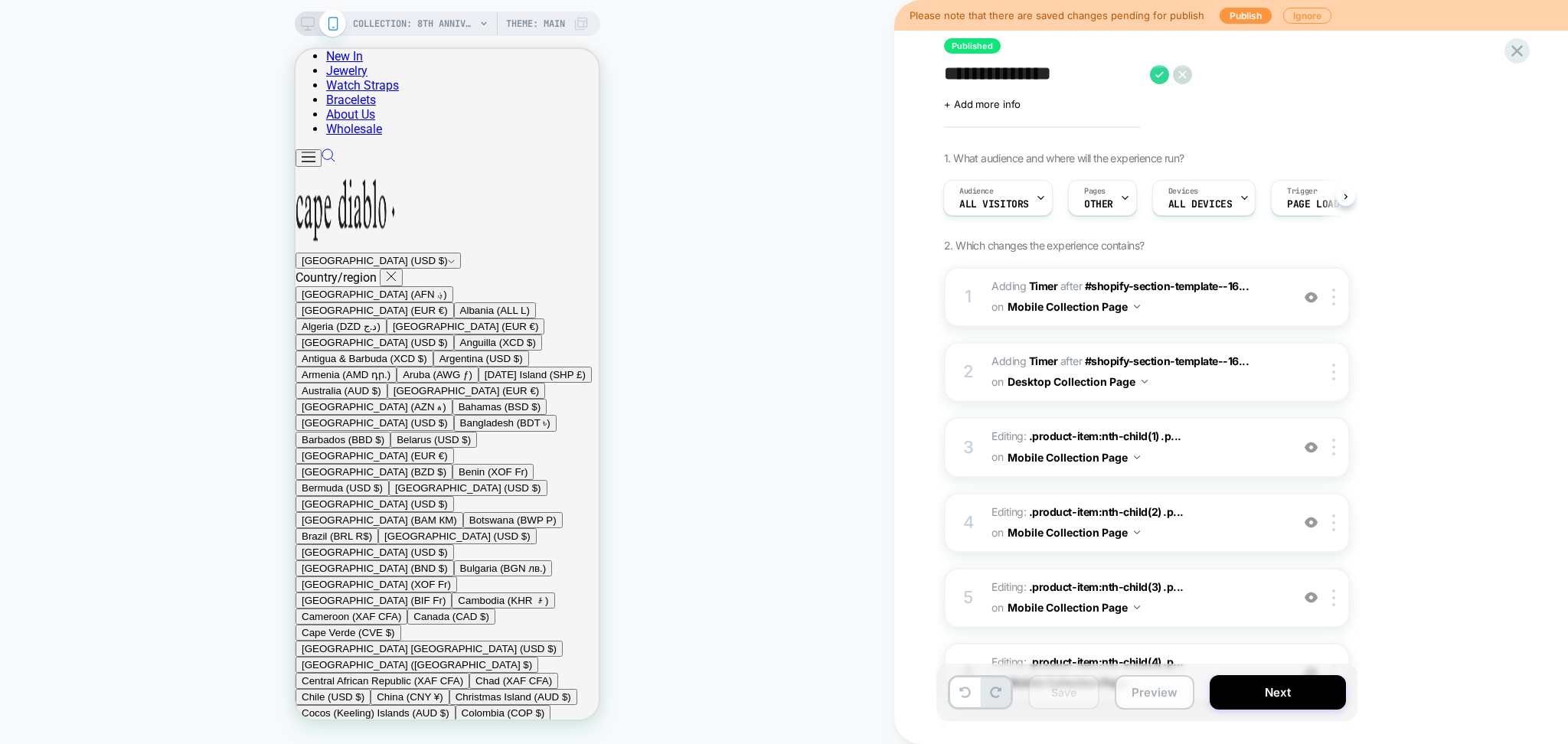
click at [1174, 686] on button "Preview" at bounding box center [1155, 692] width 80 height 34
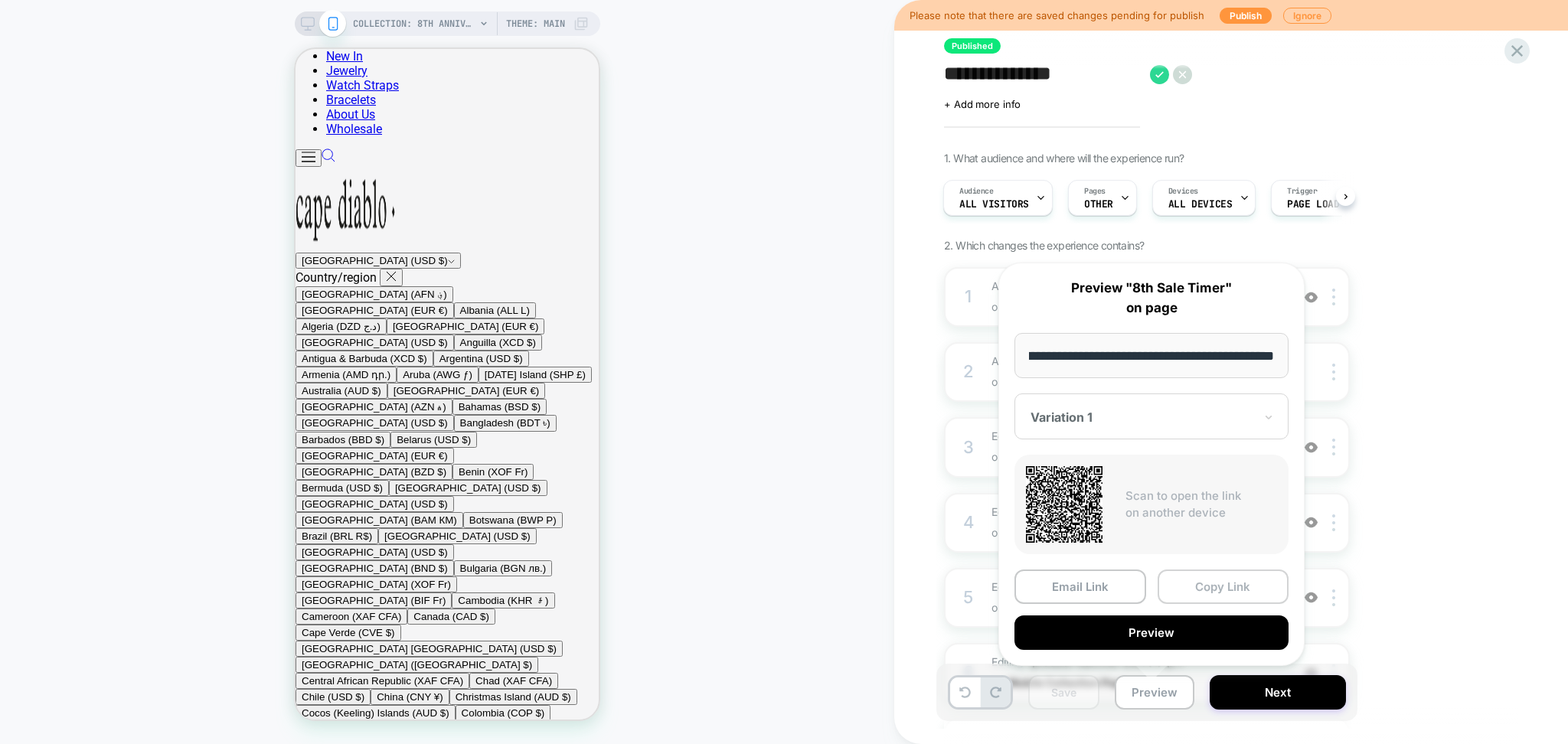
click at [1189, 586] on button "Copy Link" at bounding box center [1223, 587] width 131 height 34
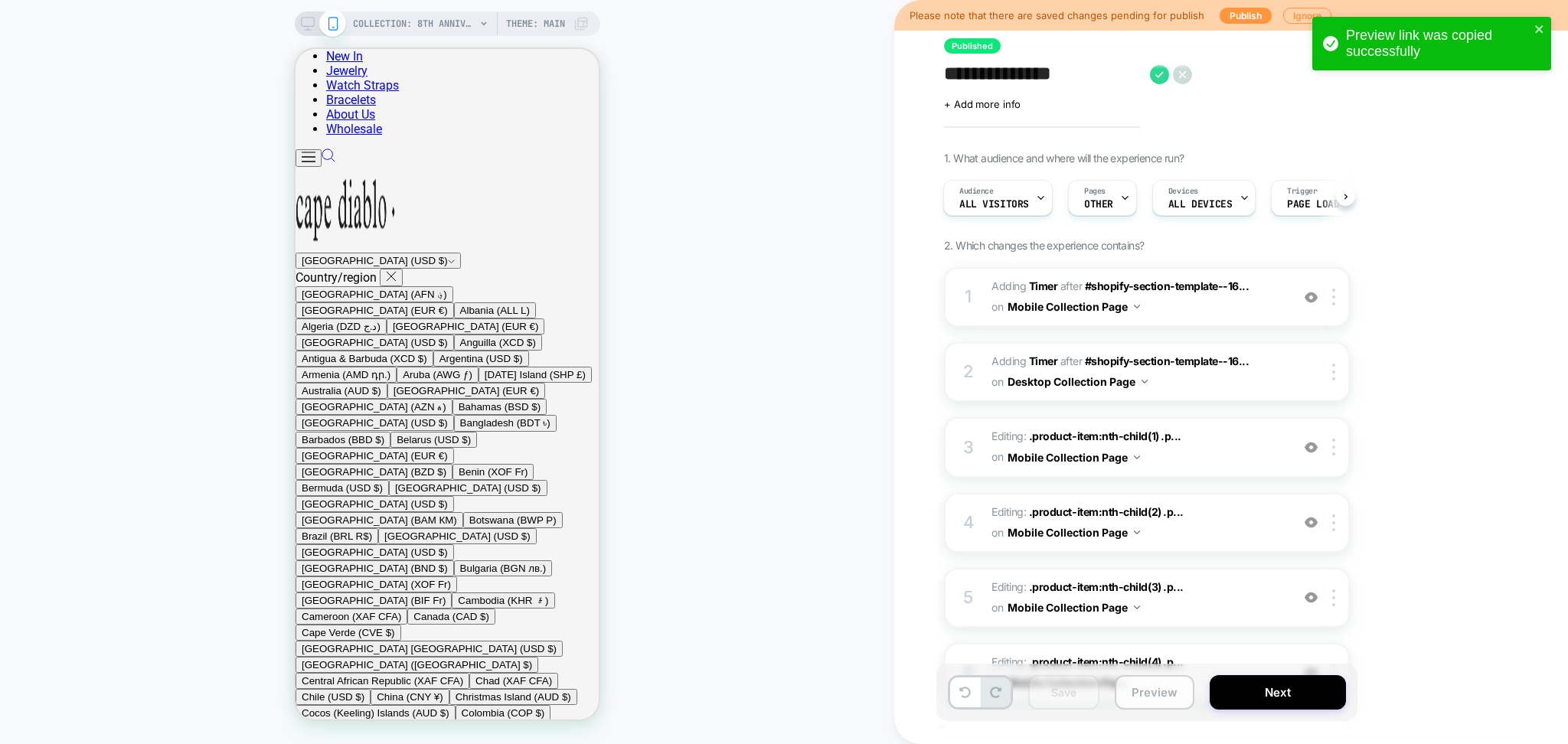
click at [1160, 702] on button "Preview" at bounding box center [1155, 692] width 80 height 34
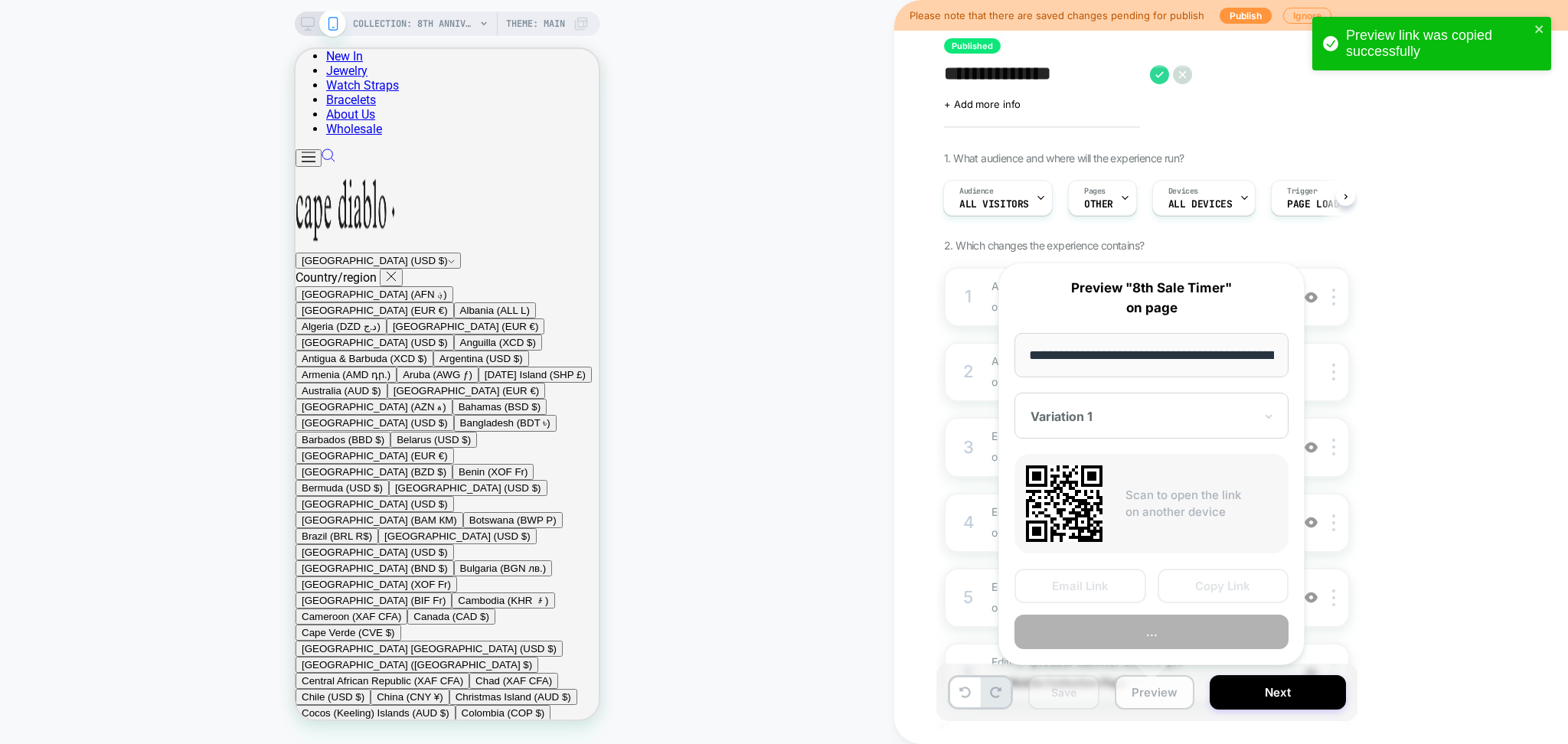
scroll to position [0, 283]
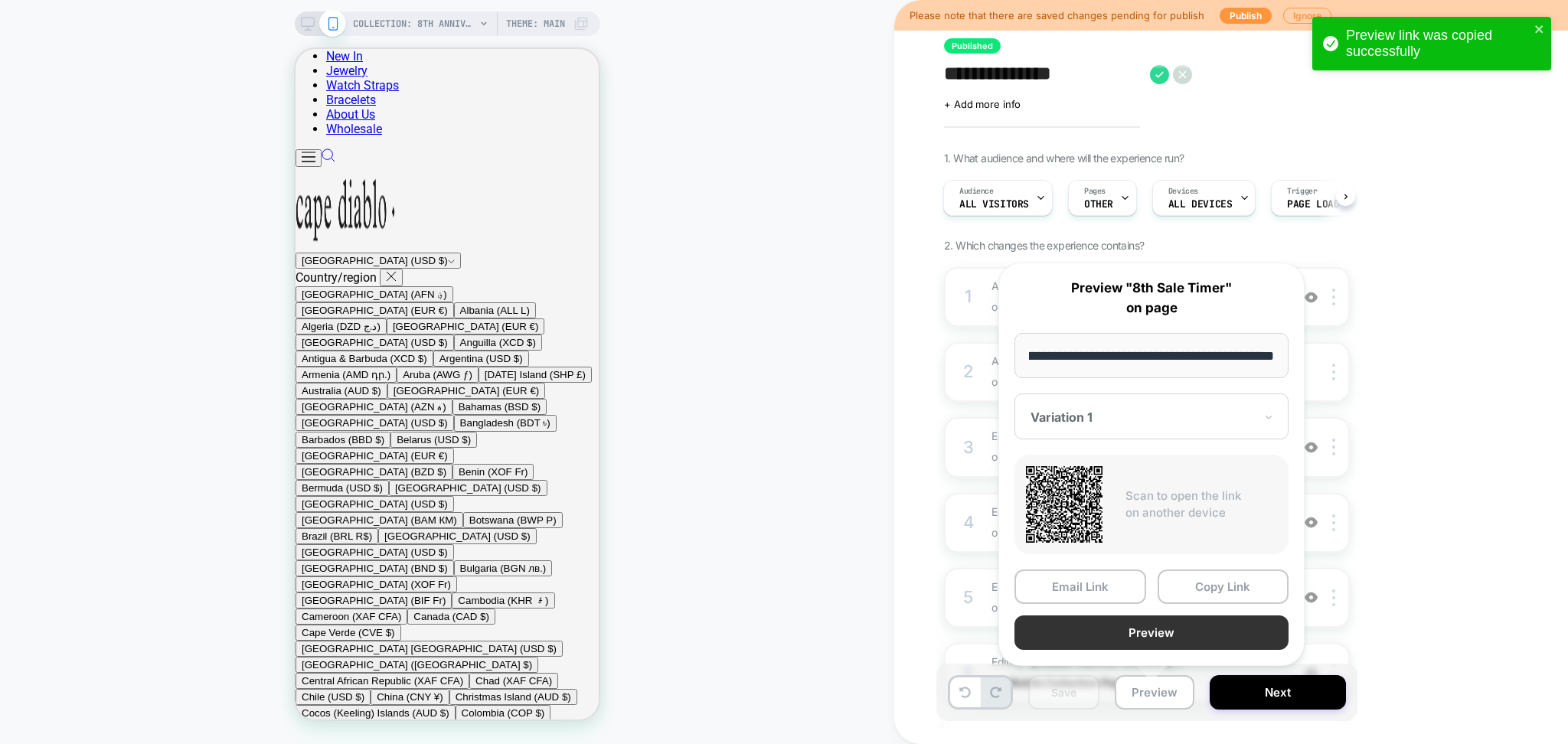
click at [1141, 636] on button "Preview" at bounding box center [1151, 632] width 274 height 34
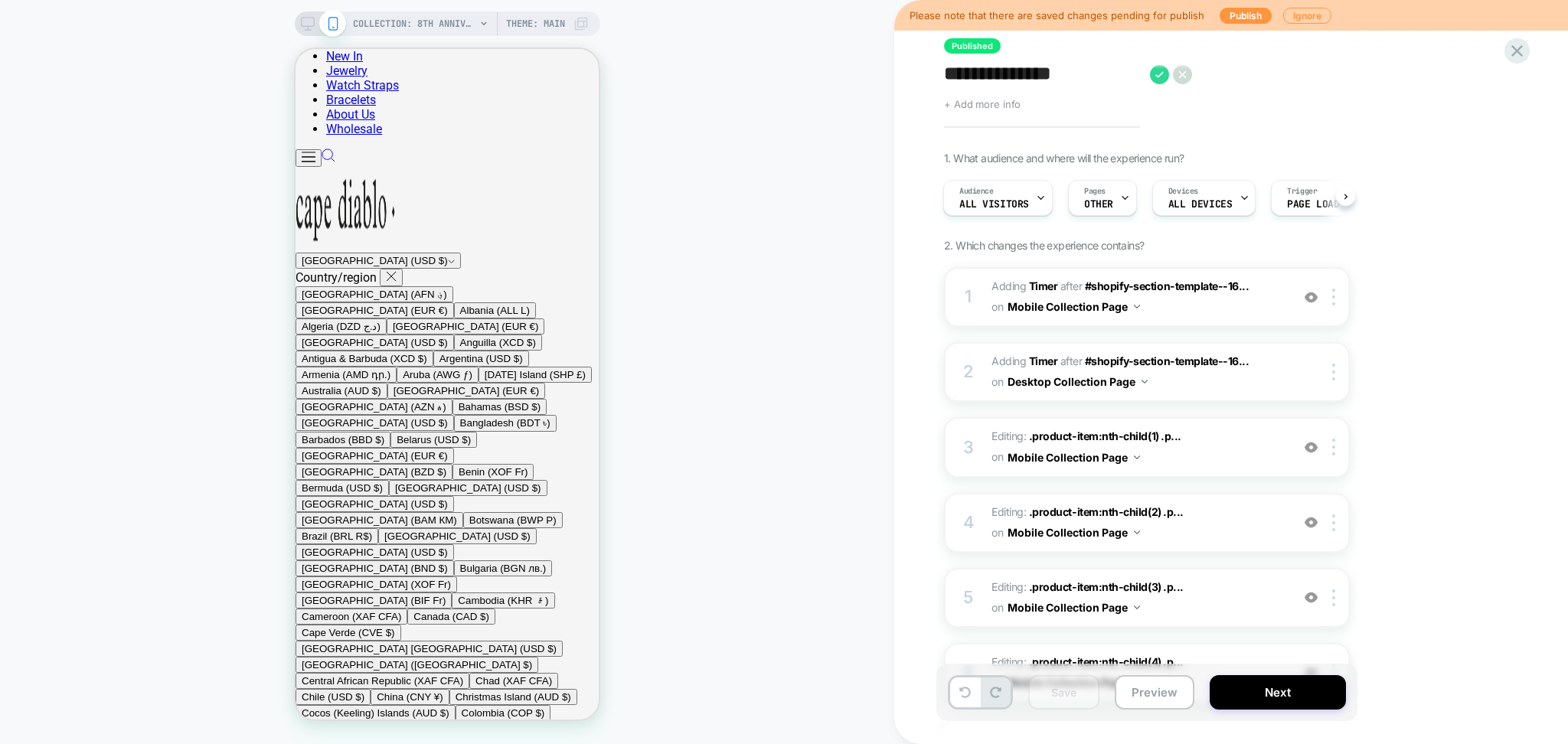
click at [995, 103] on span "+ Add more info" at bounding box center [983, 104] width 77 height 12
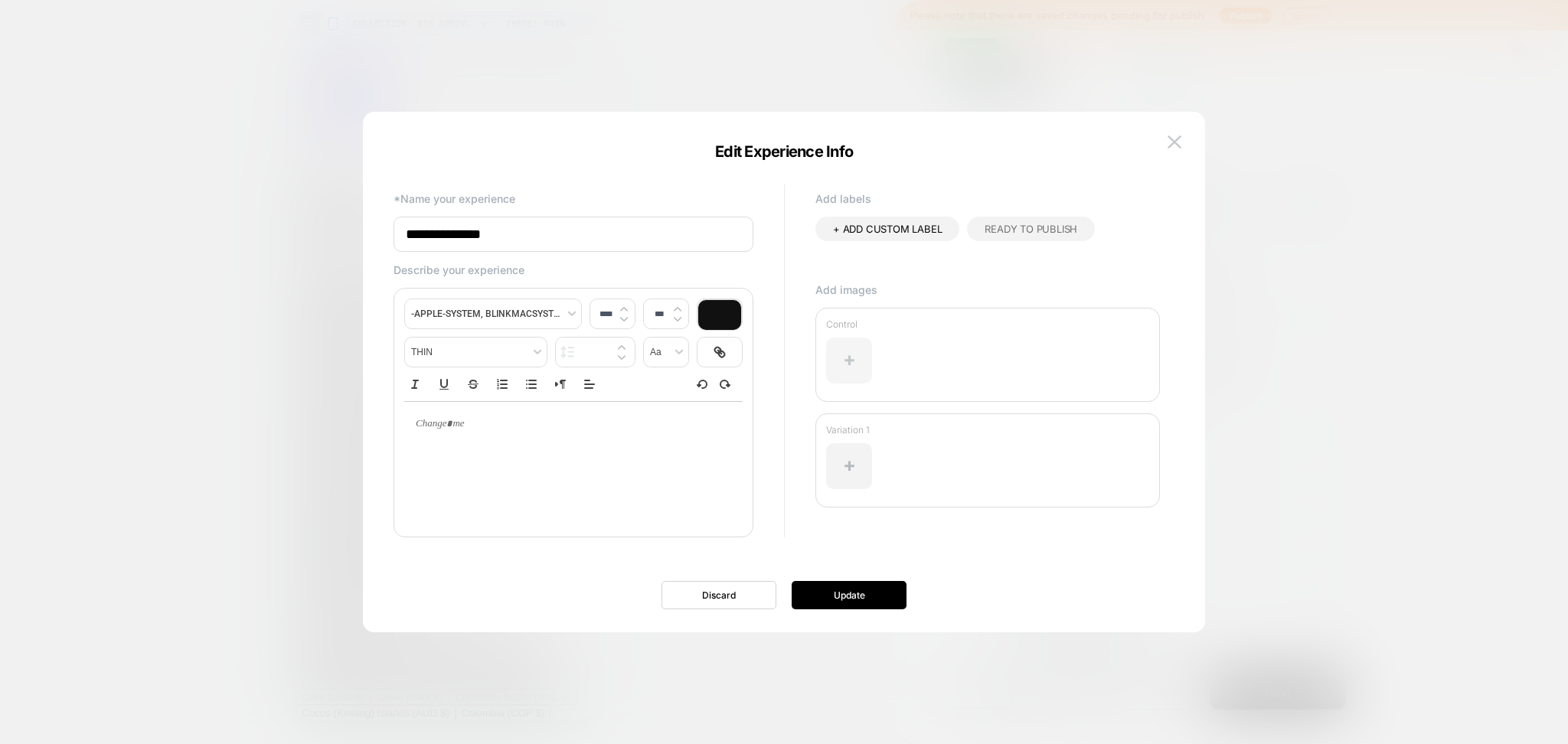
click at [846, 355] on div at bounding box center [849, 360] width 46 height 46
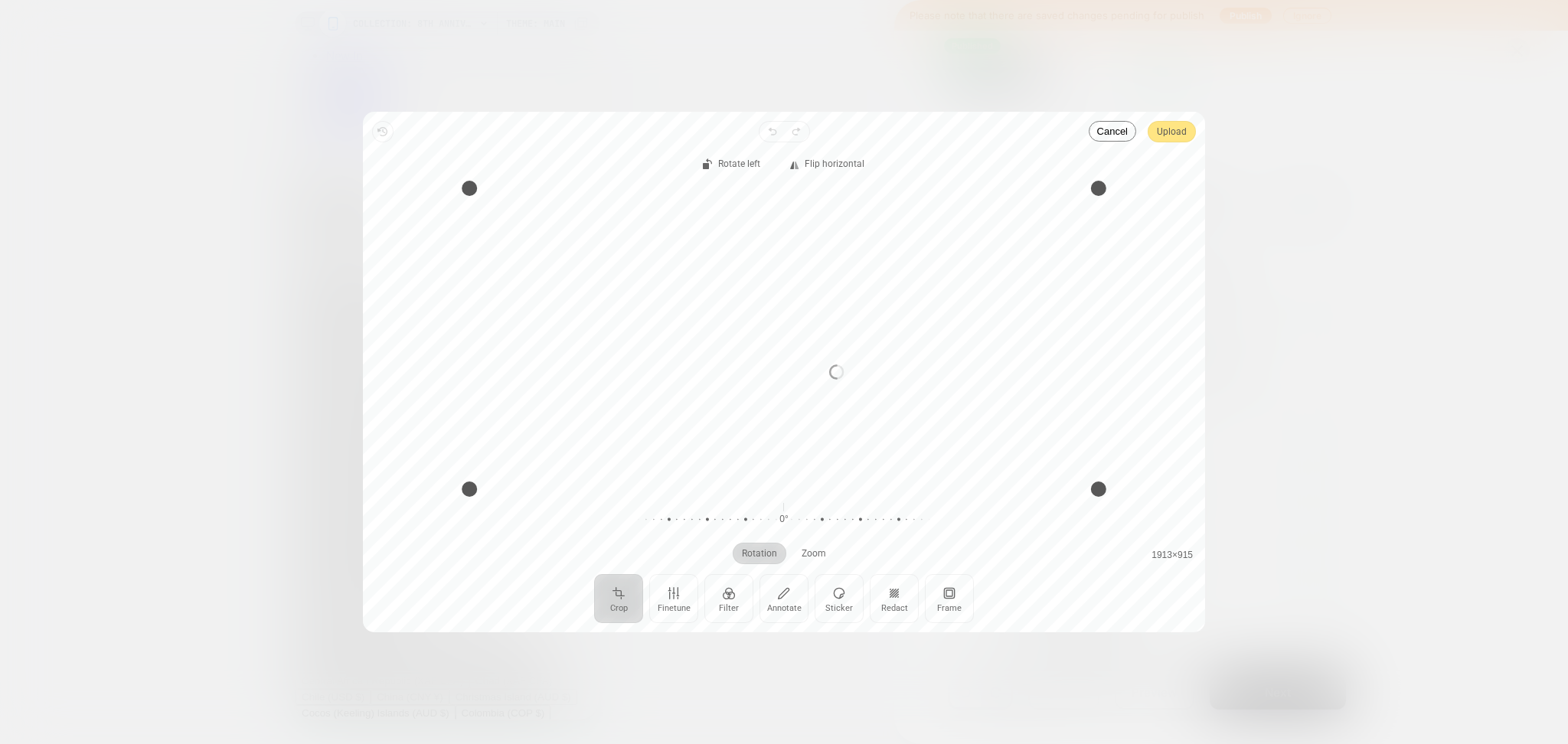
click at [1165, 131] on div "Processing image… Busy" at bounding box center [784, 372] width 842 height 521
click at [1168, 133] on span "Upload" at bounding box center [1172, 131] width 30 height 18
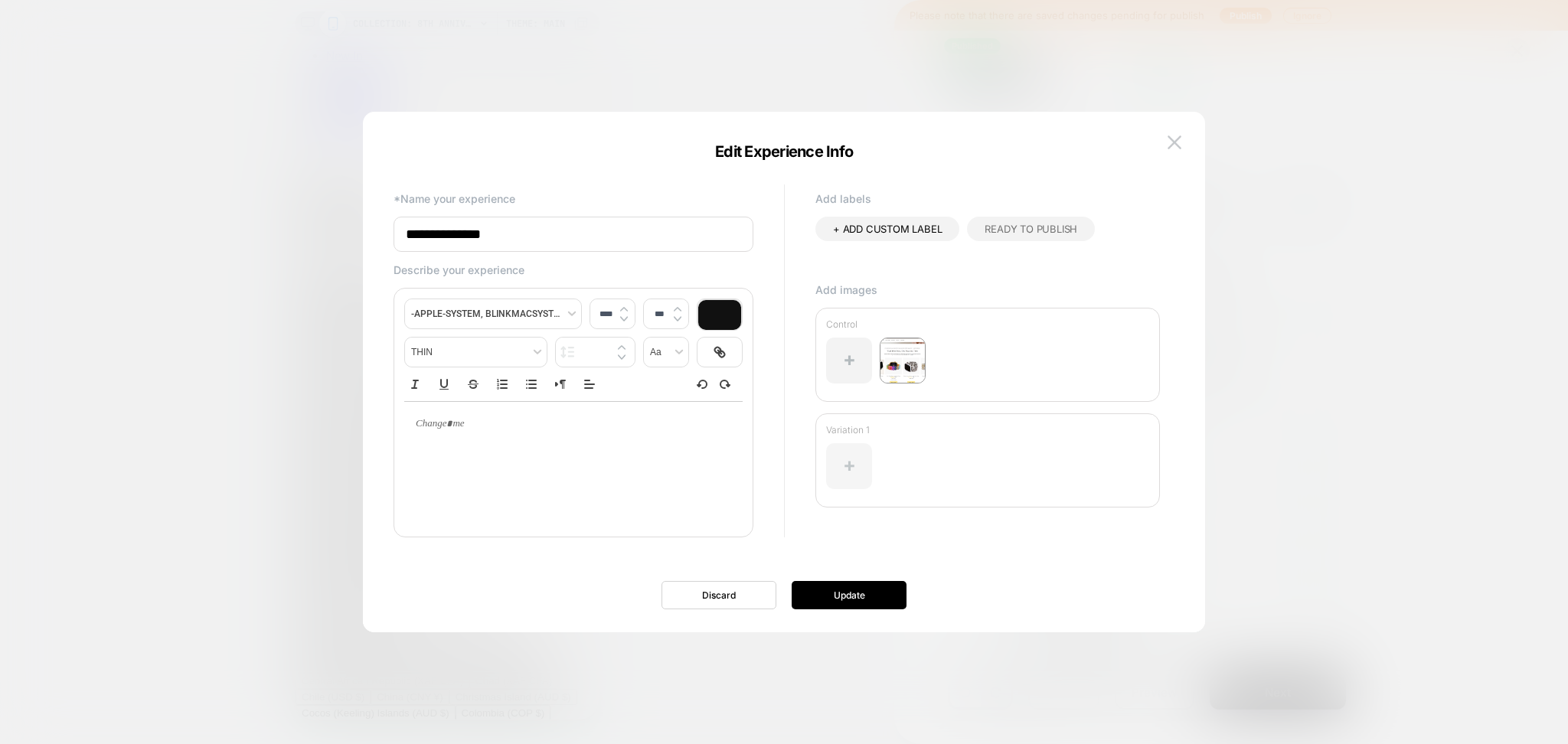
click at [842, 477] on div at bounding box center [849, 466] width 46 height 46
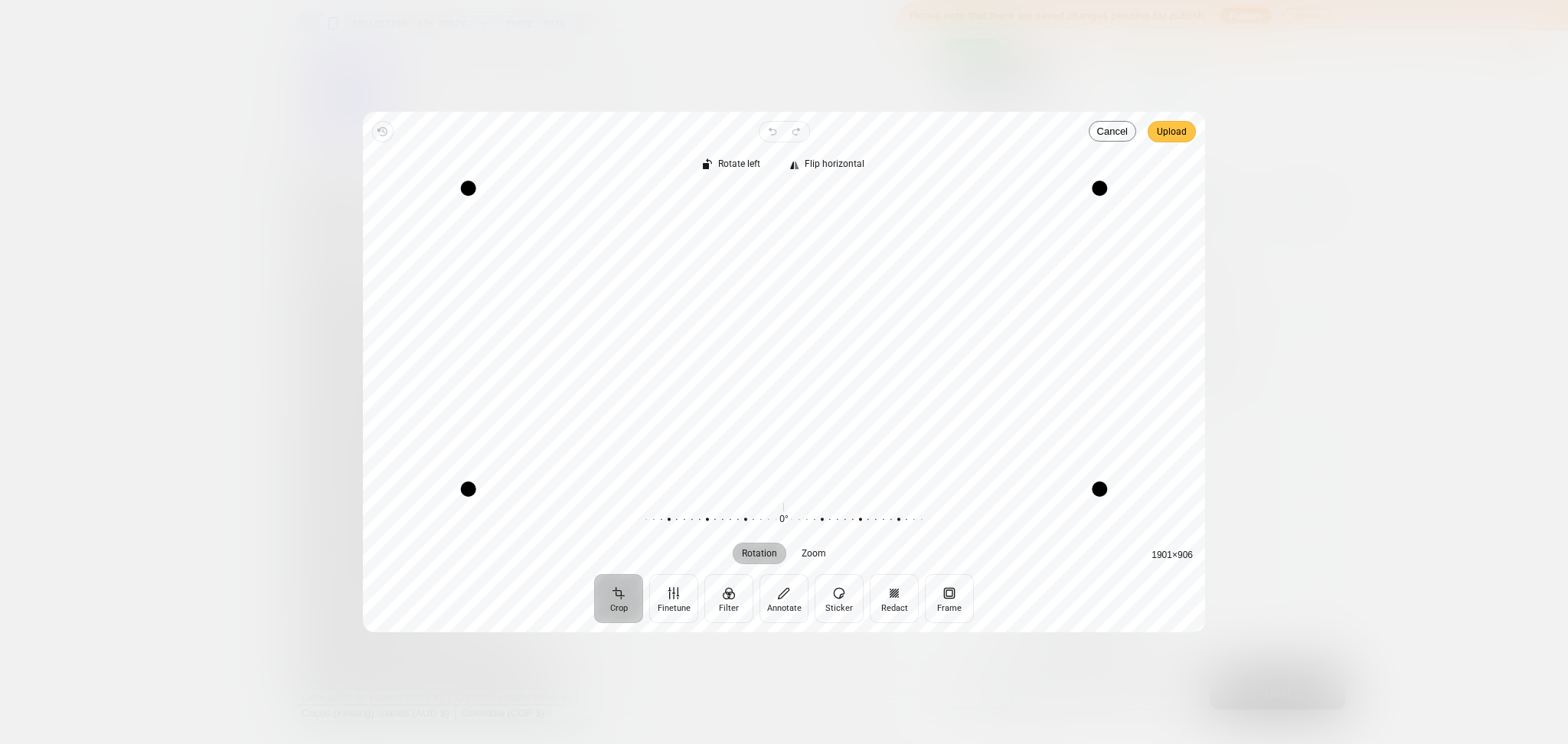
click at [1165, 132] on span "Upload" at bounding box center [1172, 131] width 30 height 18
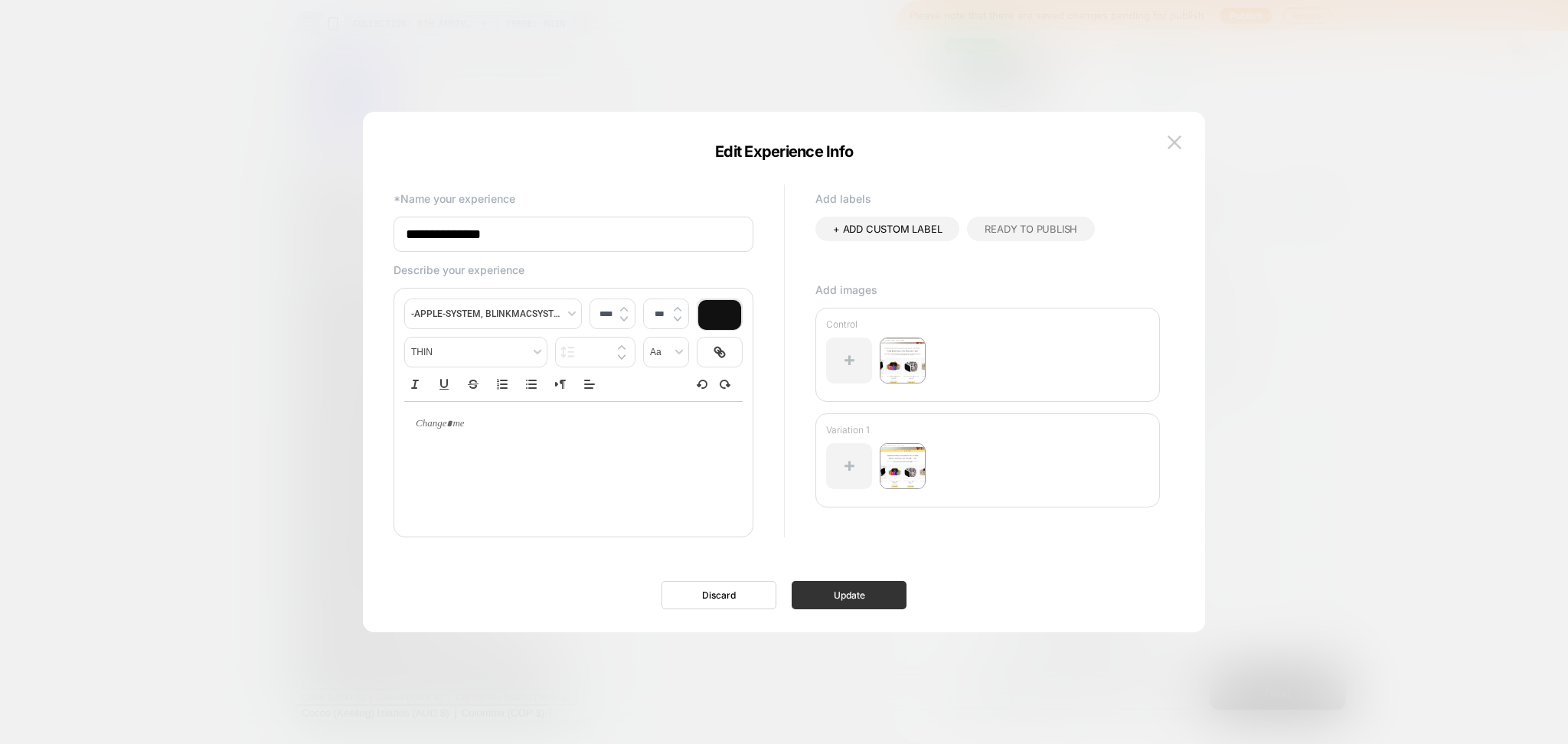
click at [873, 581] on button "Update" at bounding box center [849, 595] width 115 height 28
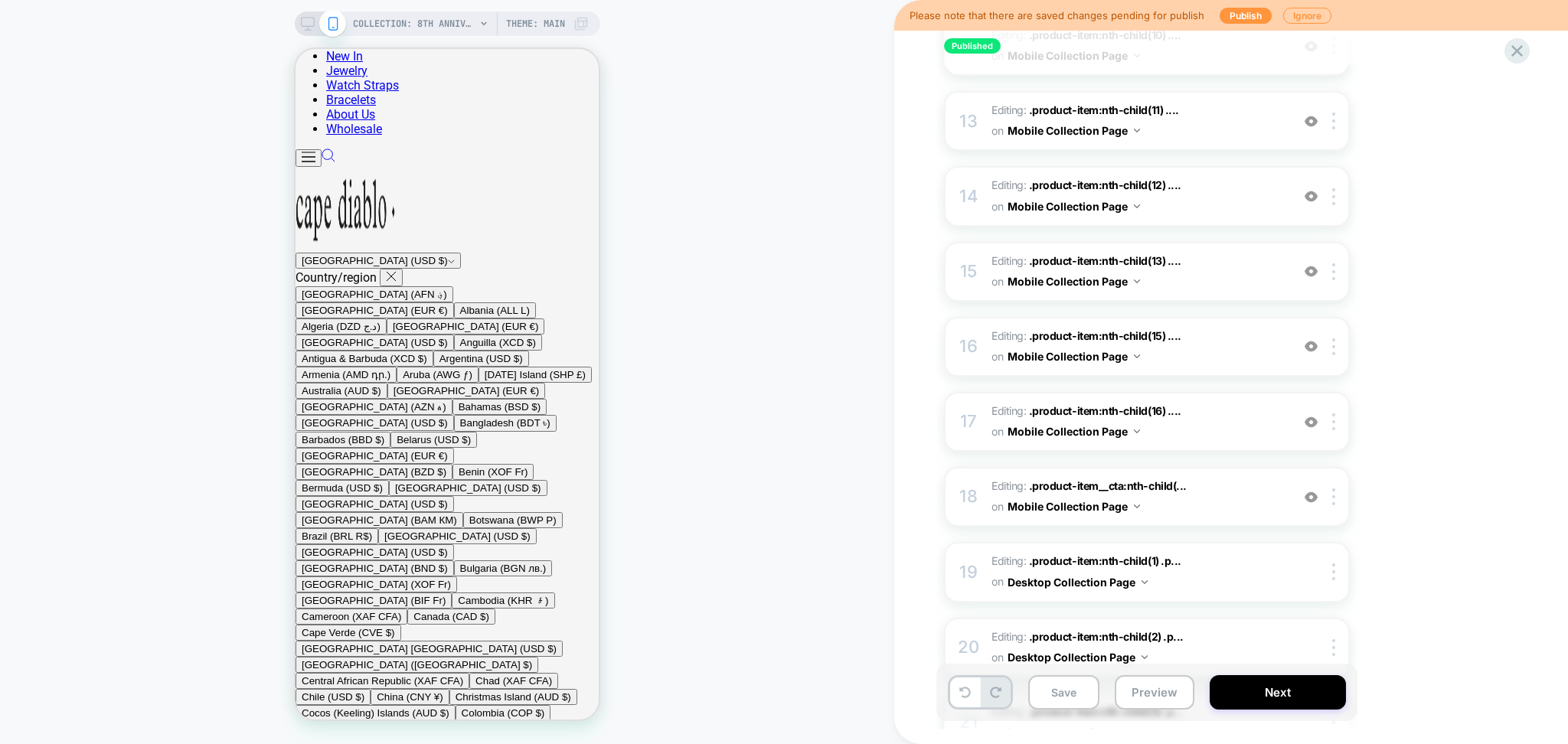
scroll to position [1225, 0]
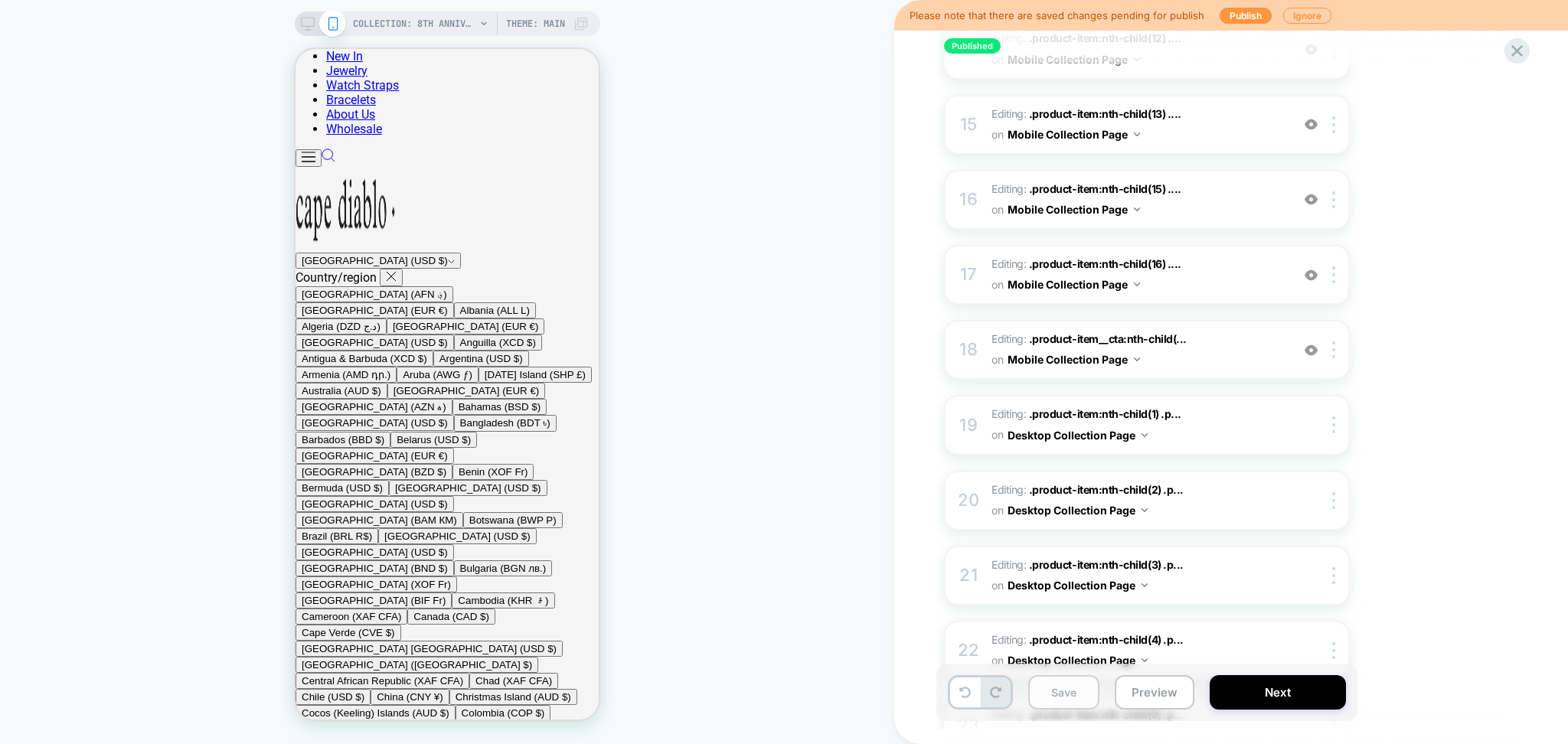
click at [1057, 697] on button "Save" at bounding box center [1064, 692] width 72 height 34
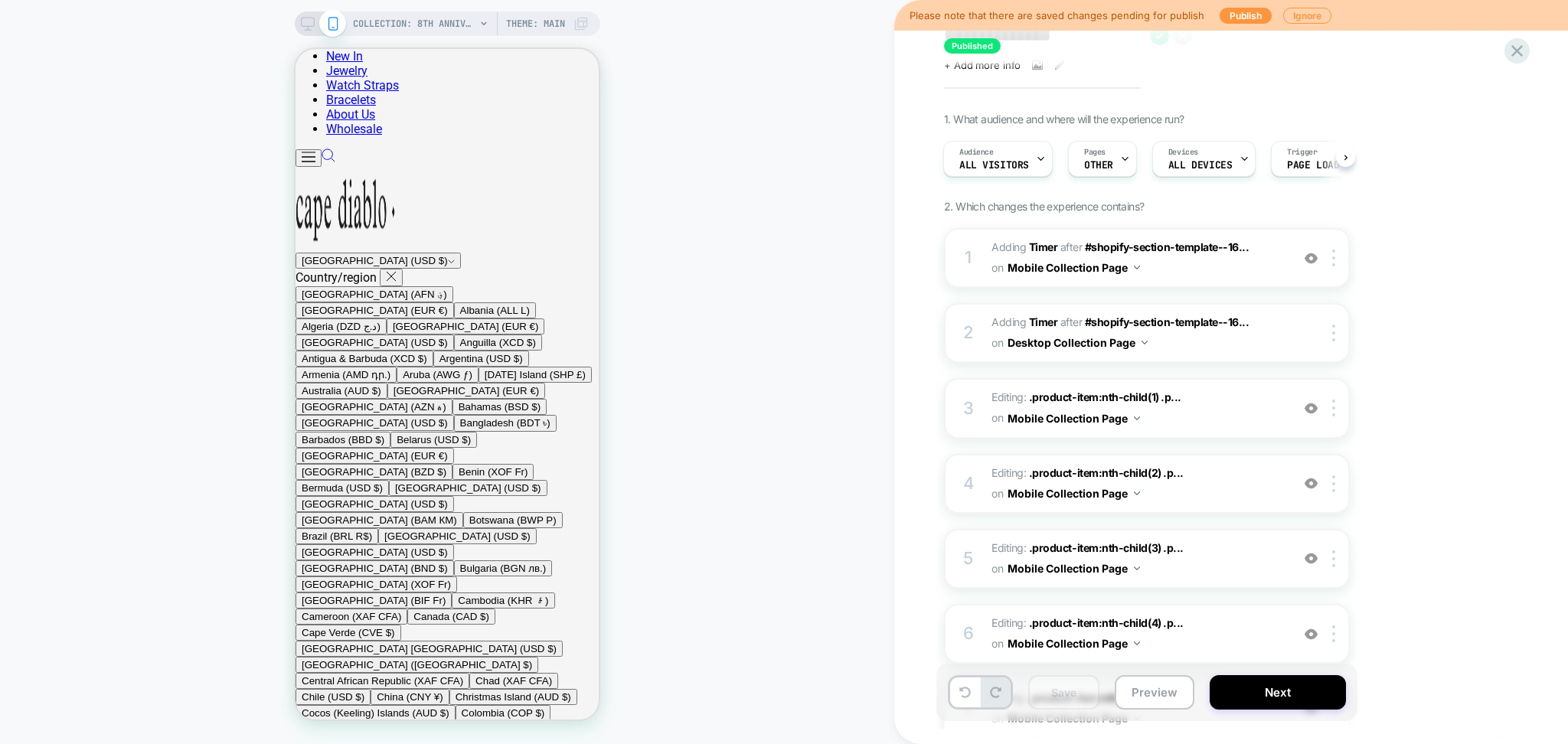
scroll to position [0, 0]
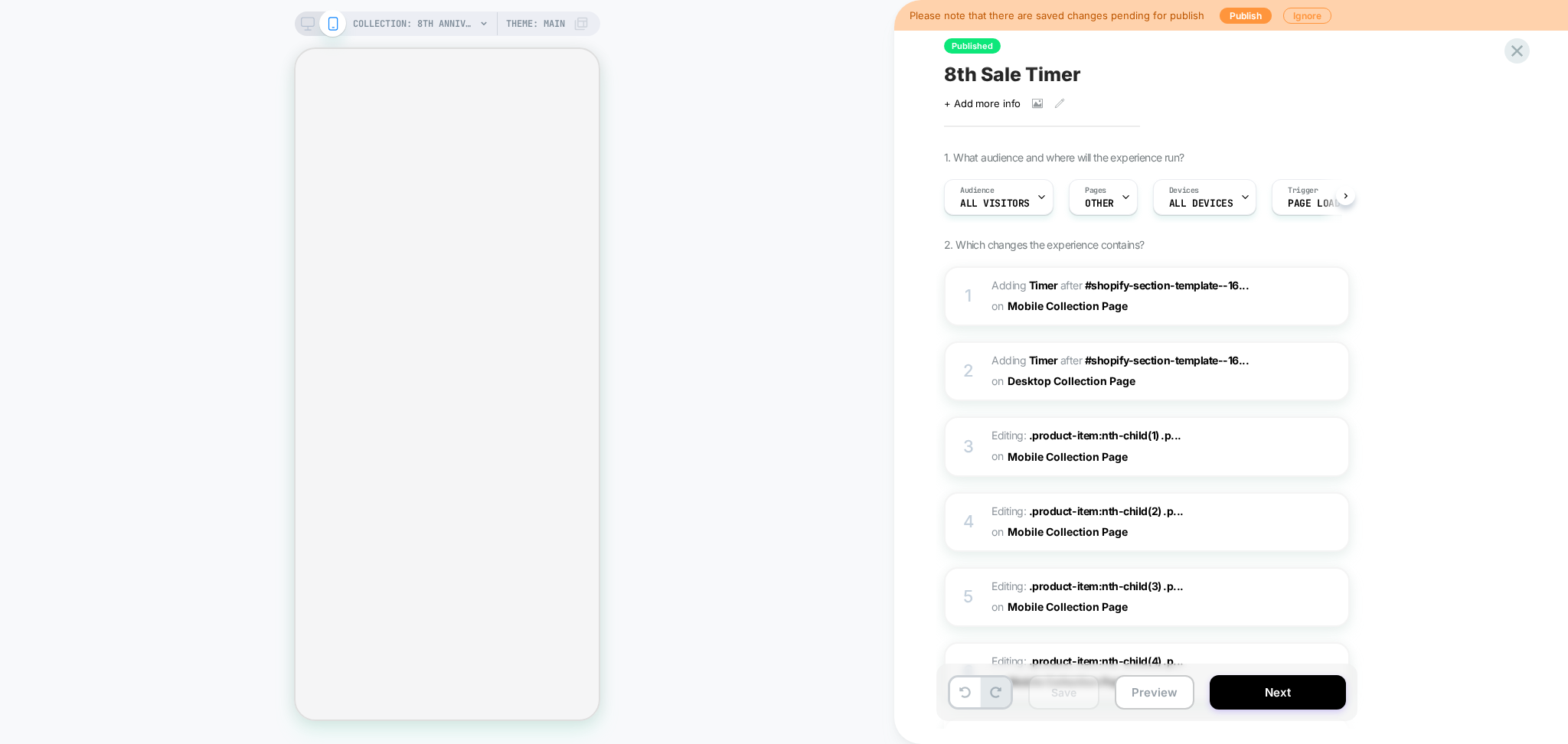
scroll to position [0, 1]
click at [1229, 17] on button "Publish" at bounding box center [1246, 15] width 52 height 16
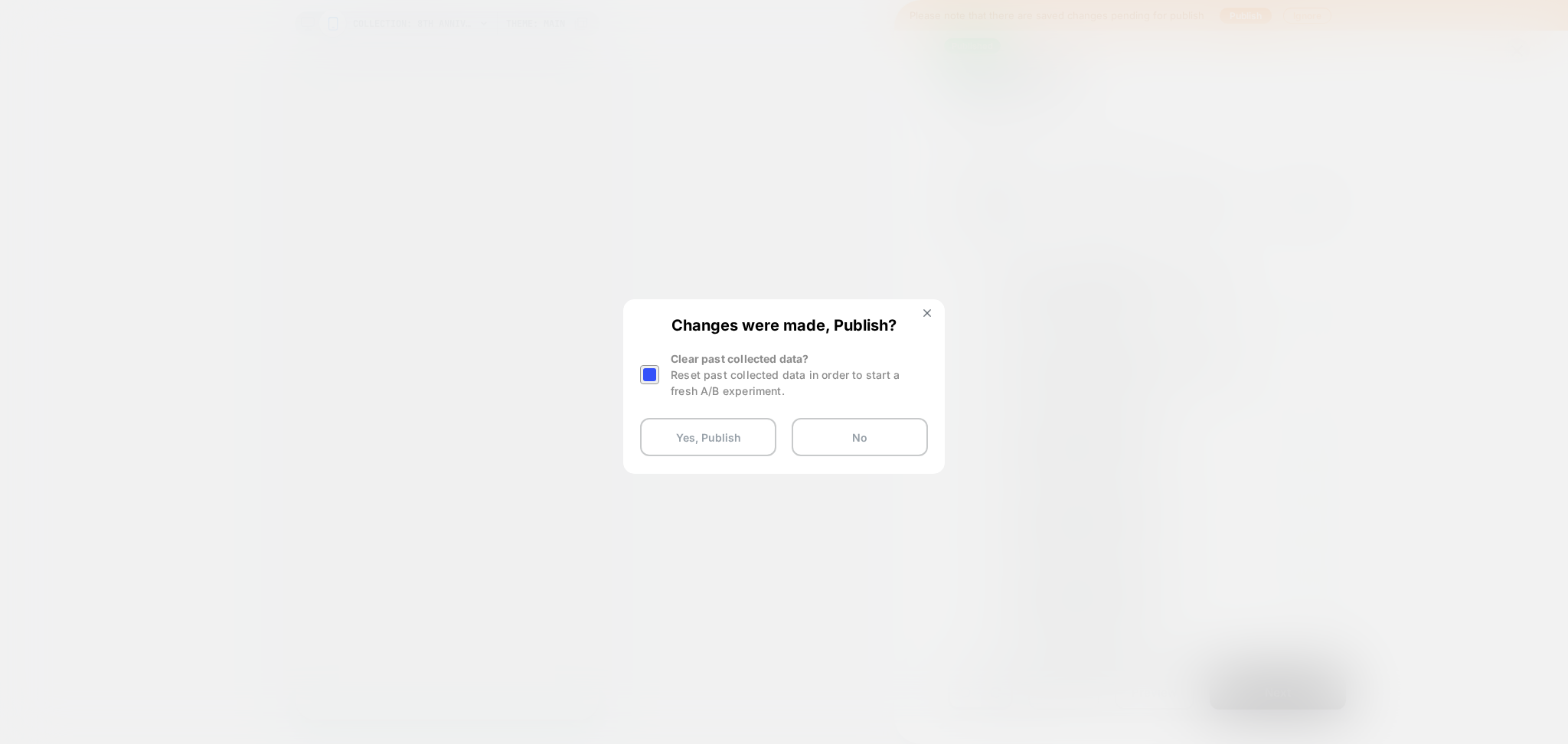
click at [657, 380] on div at bounding box center [649, 374] width 19 height 19
click at [668, 428] on button "Yes, Publish" at bounding box center [708, 437] width 136 height 38
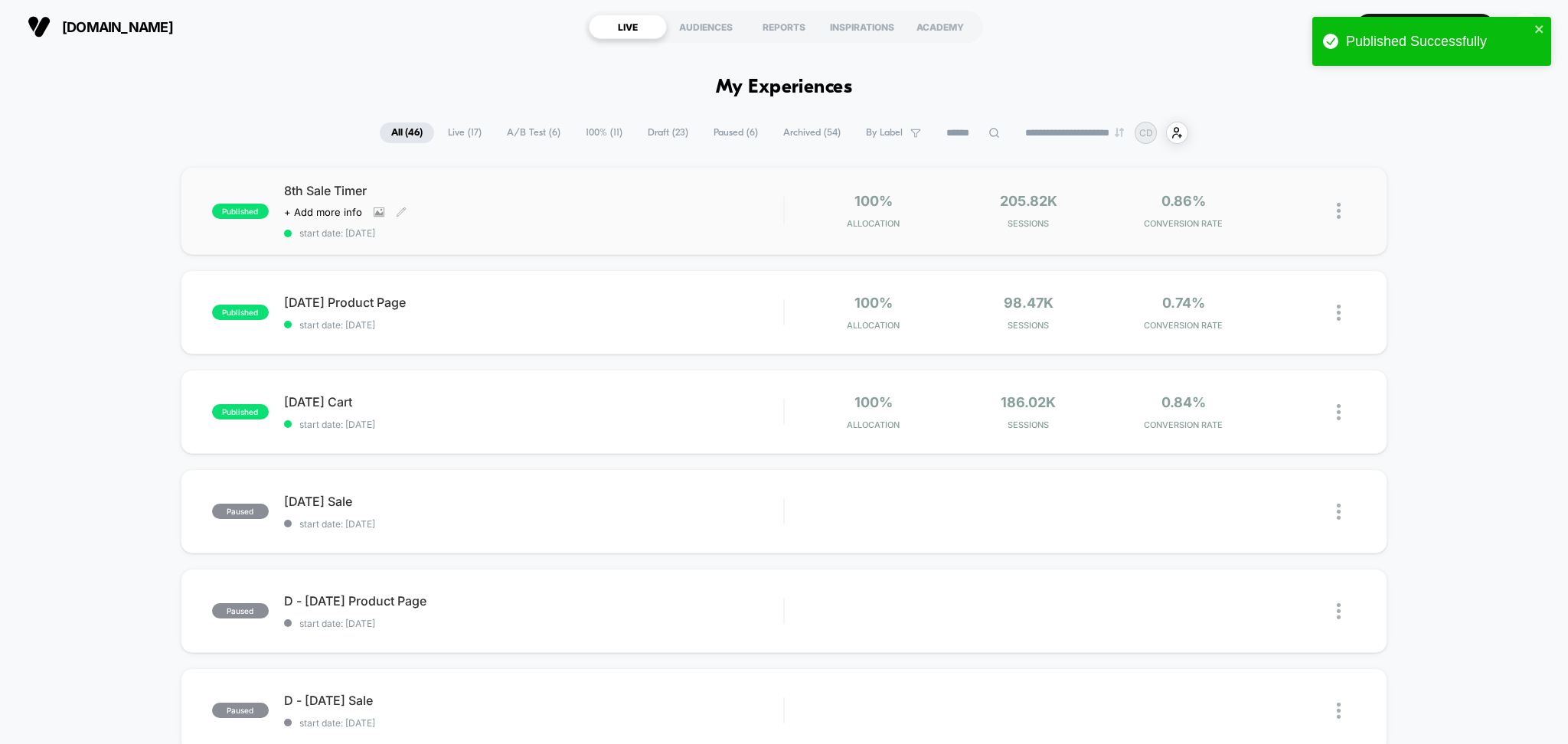
click at [558, 227] on span "start date: [DATE]" at bounding box center [533, 233] width 500 height 12
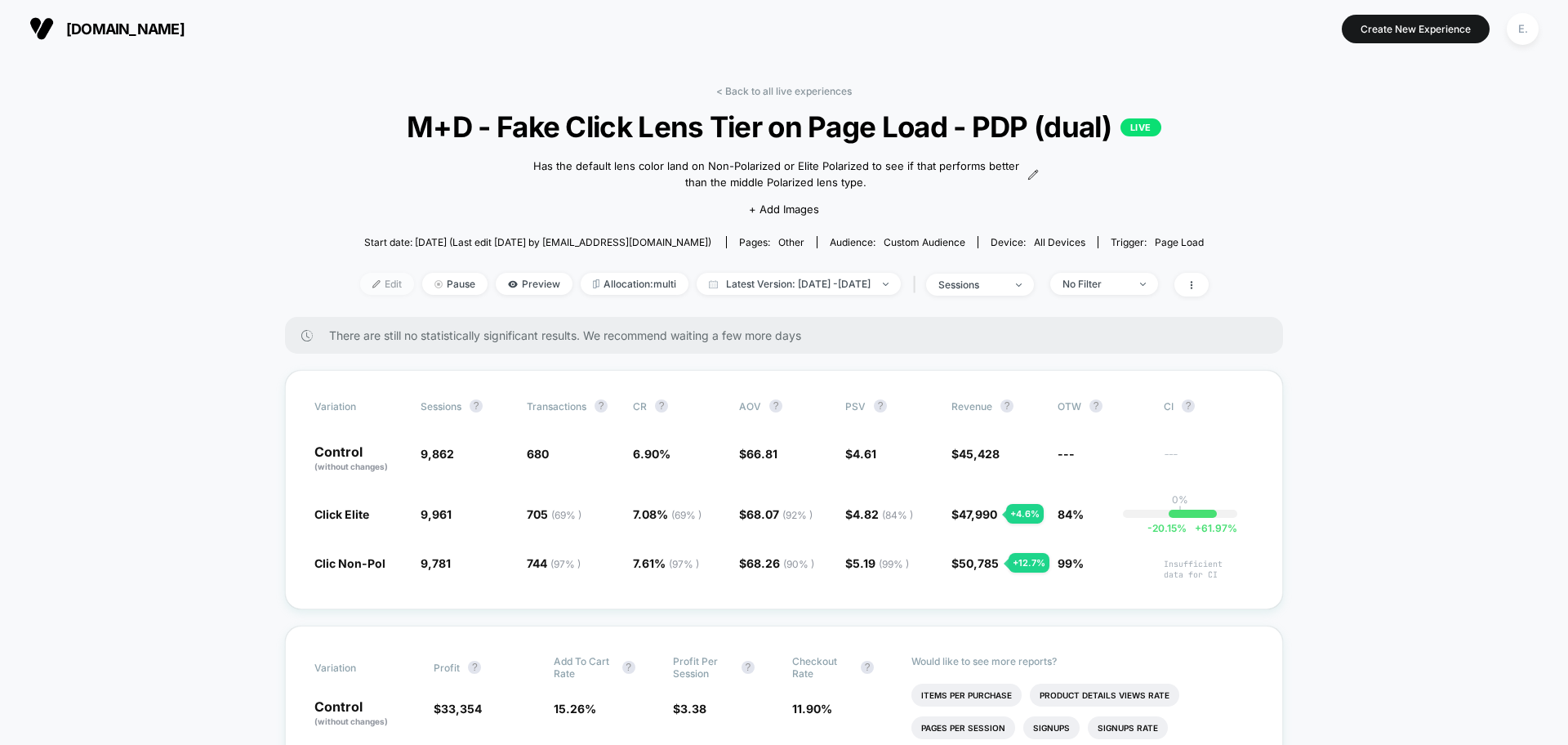
click at [381, 283] on div at bounding box center [382, 283] width 4 height 1
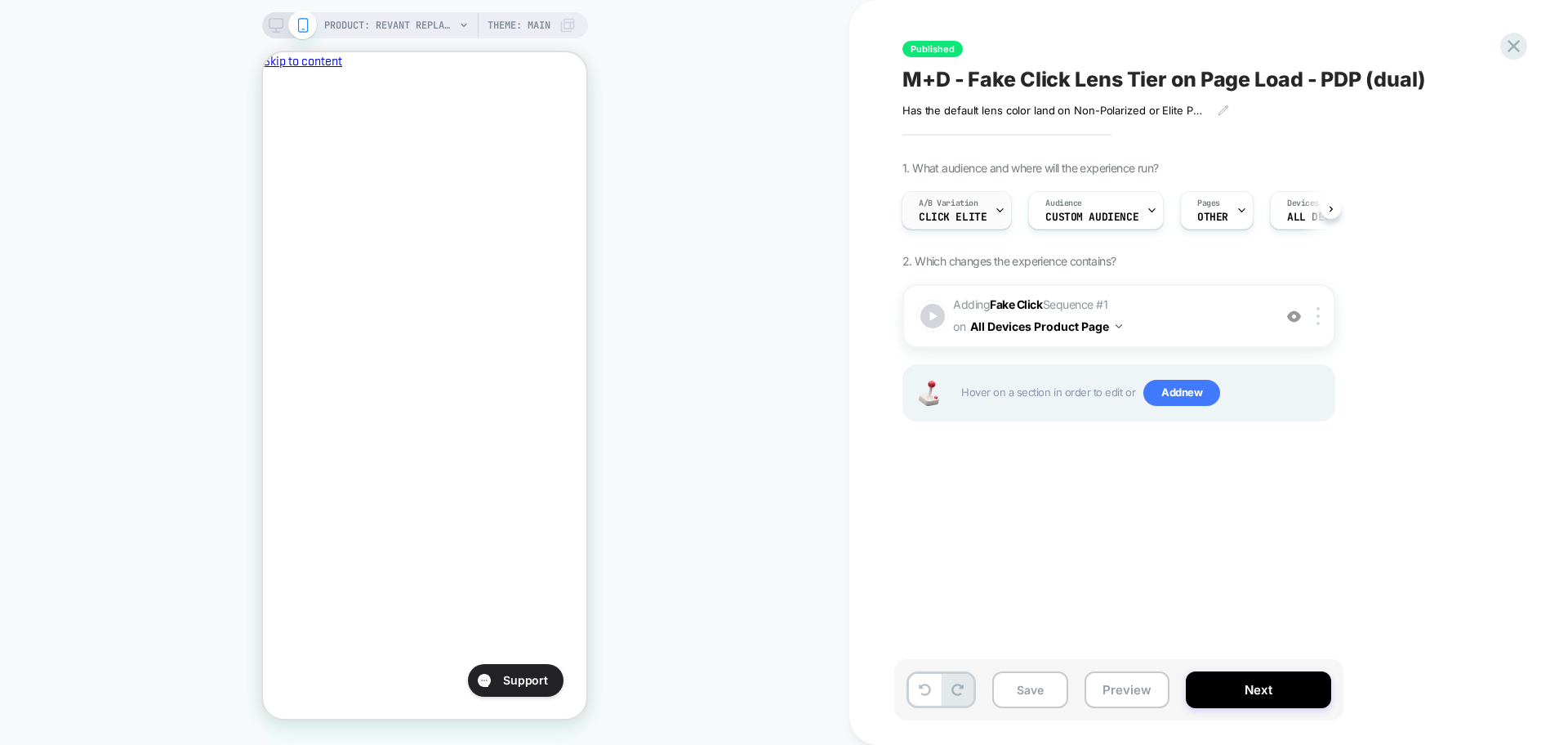
click at [995, 214] on icon at bounding box center [1000, 210] width 11 height 11
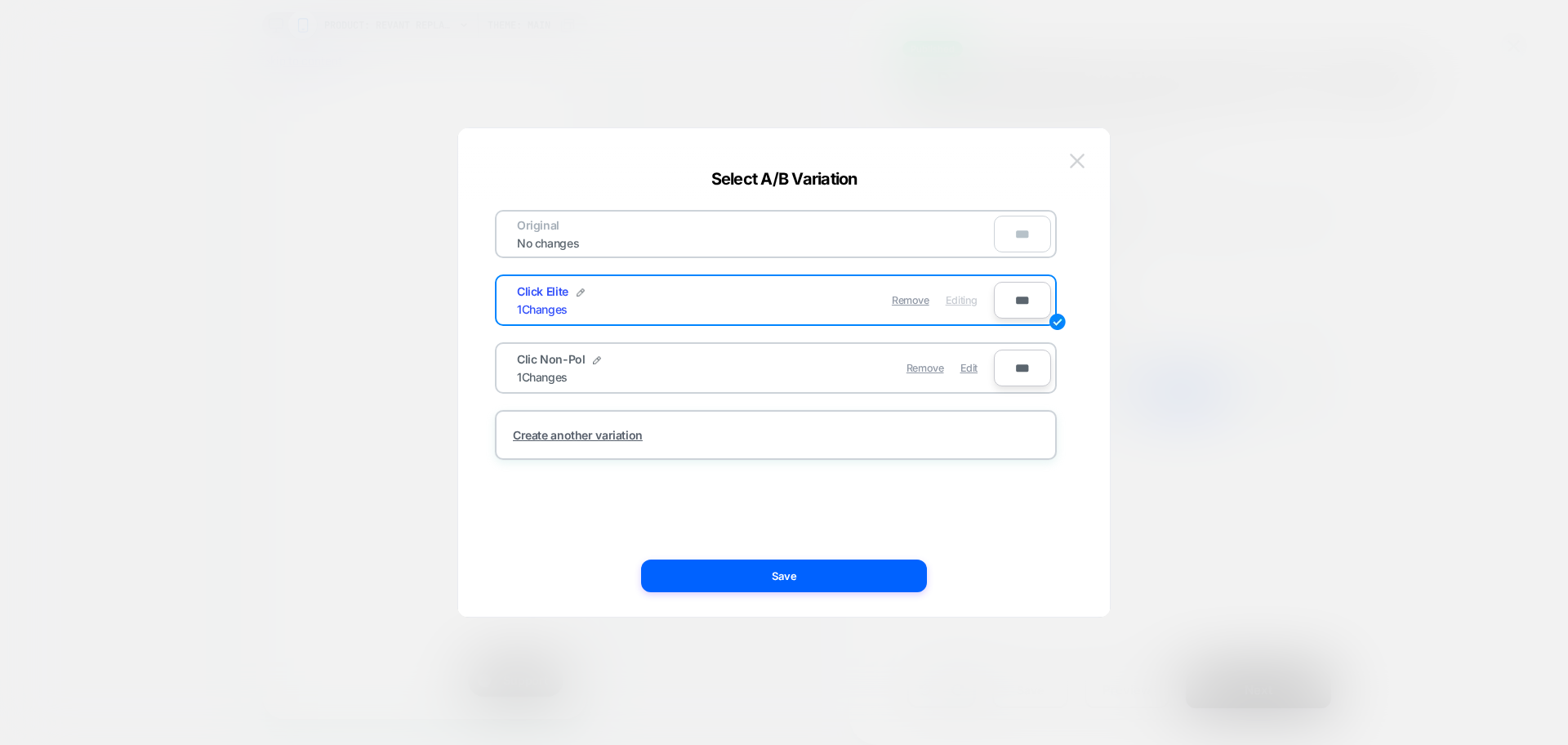
click at [1082, 151] on button at bounding box center [1077, 161] width 25 height 25
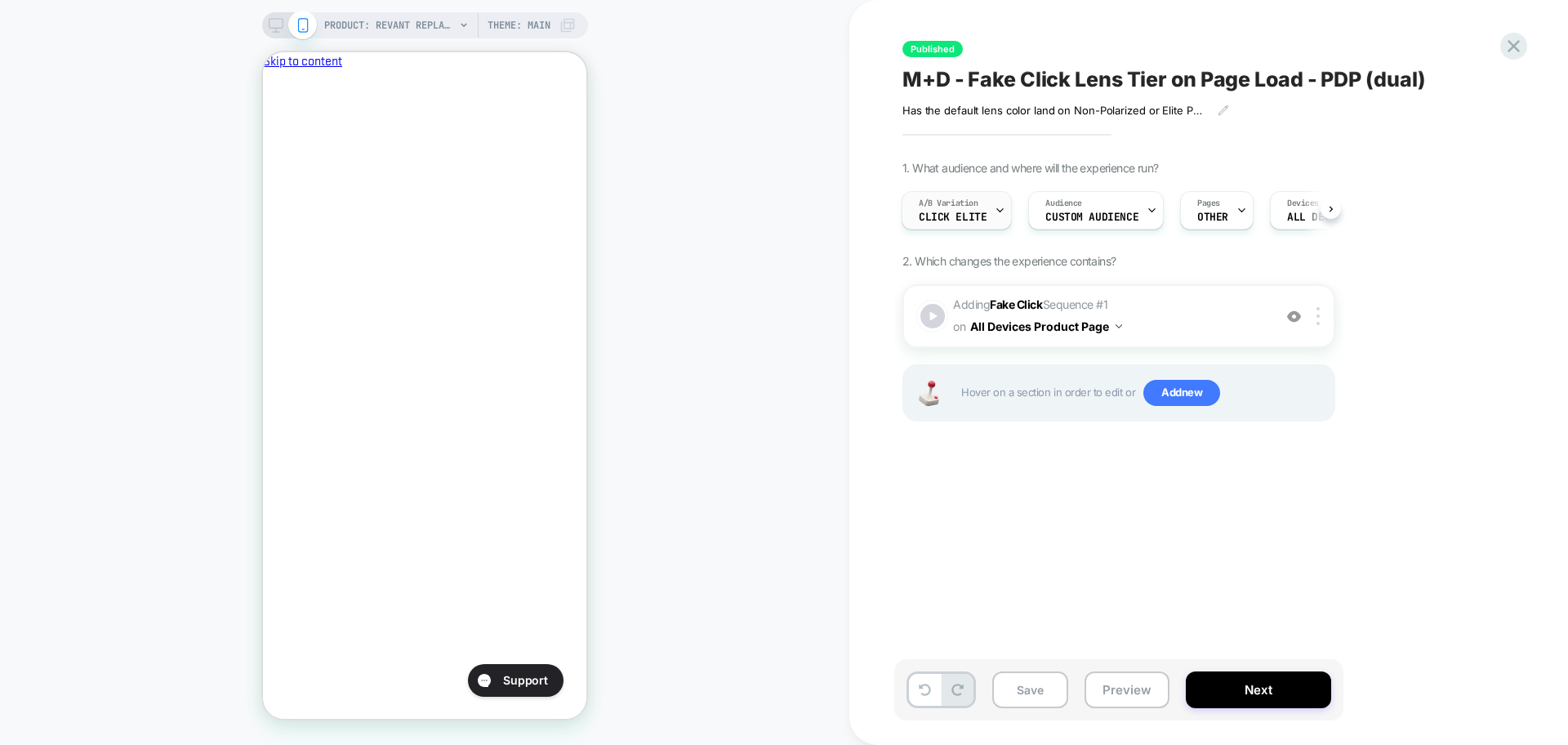
click at [997, 194] on div at bounding box center [1000, 210] width 11 height 36
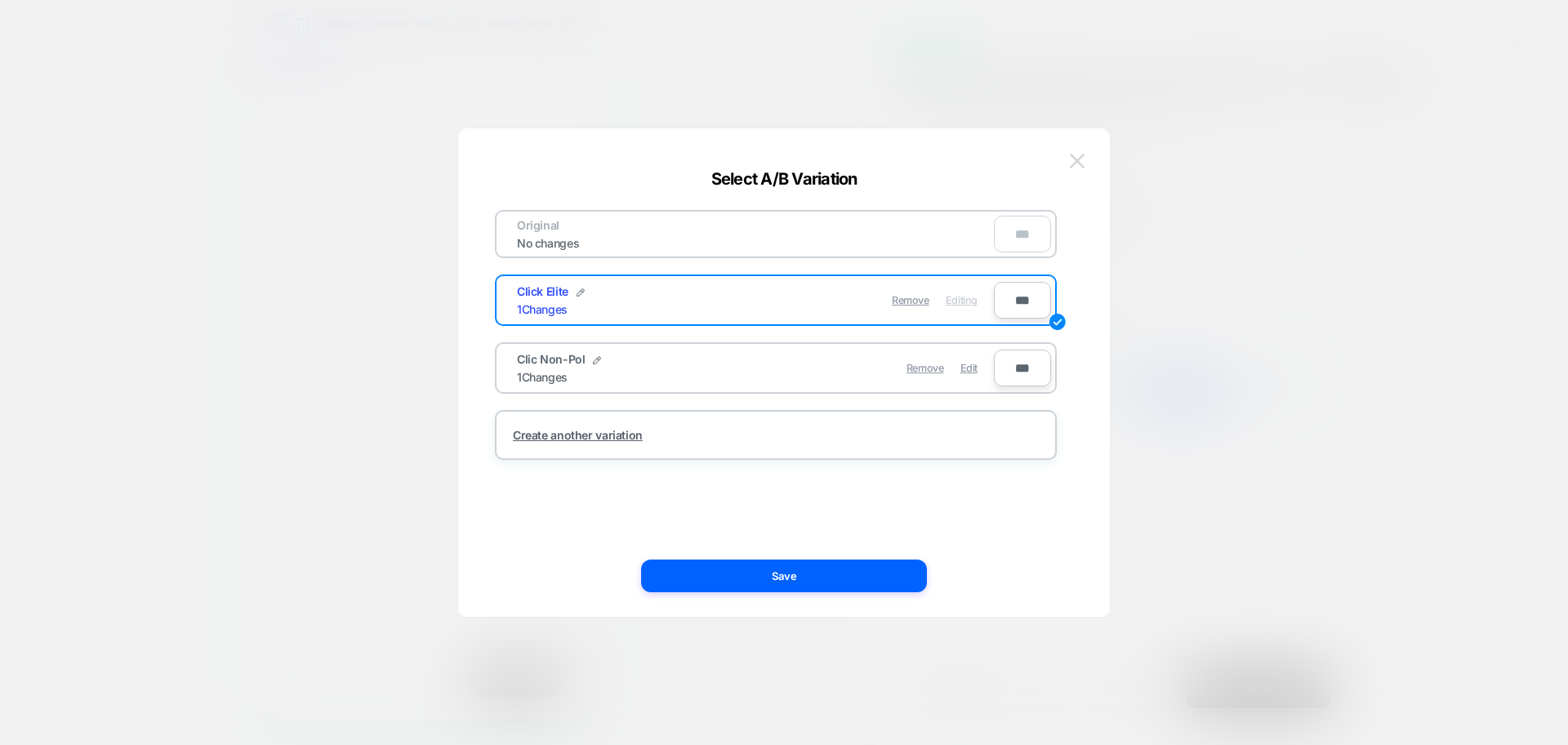
click at [1074, 169] on button at bounding box center [1077, 161] width 25 height 25
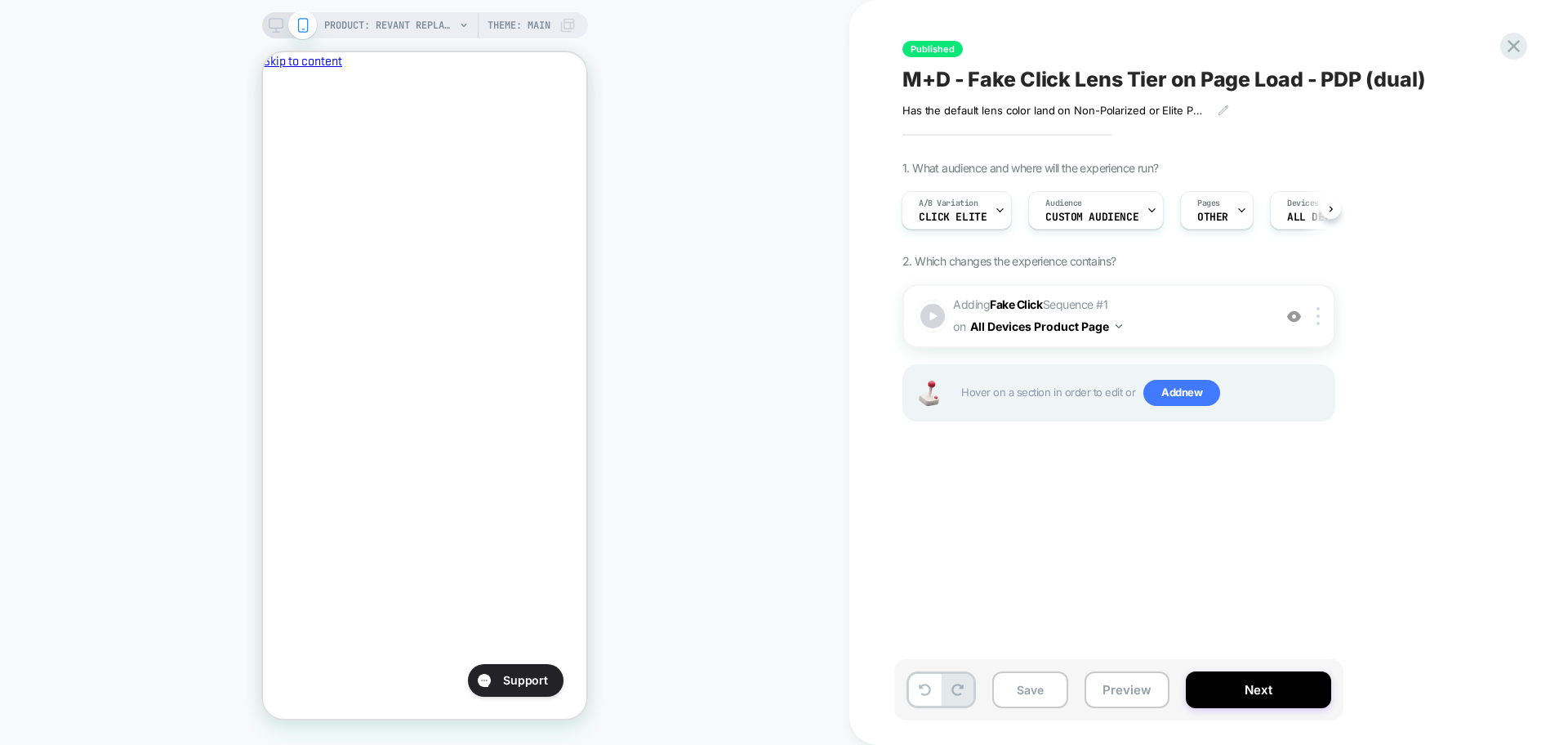
scroll to position [0, 281]
click at [1010, 219] on div "A/B Variation Click Elite" at bounding box center [957, 210] width 110 height 38
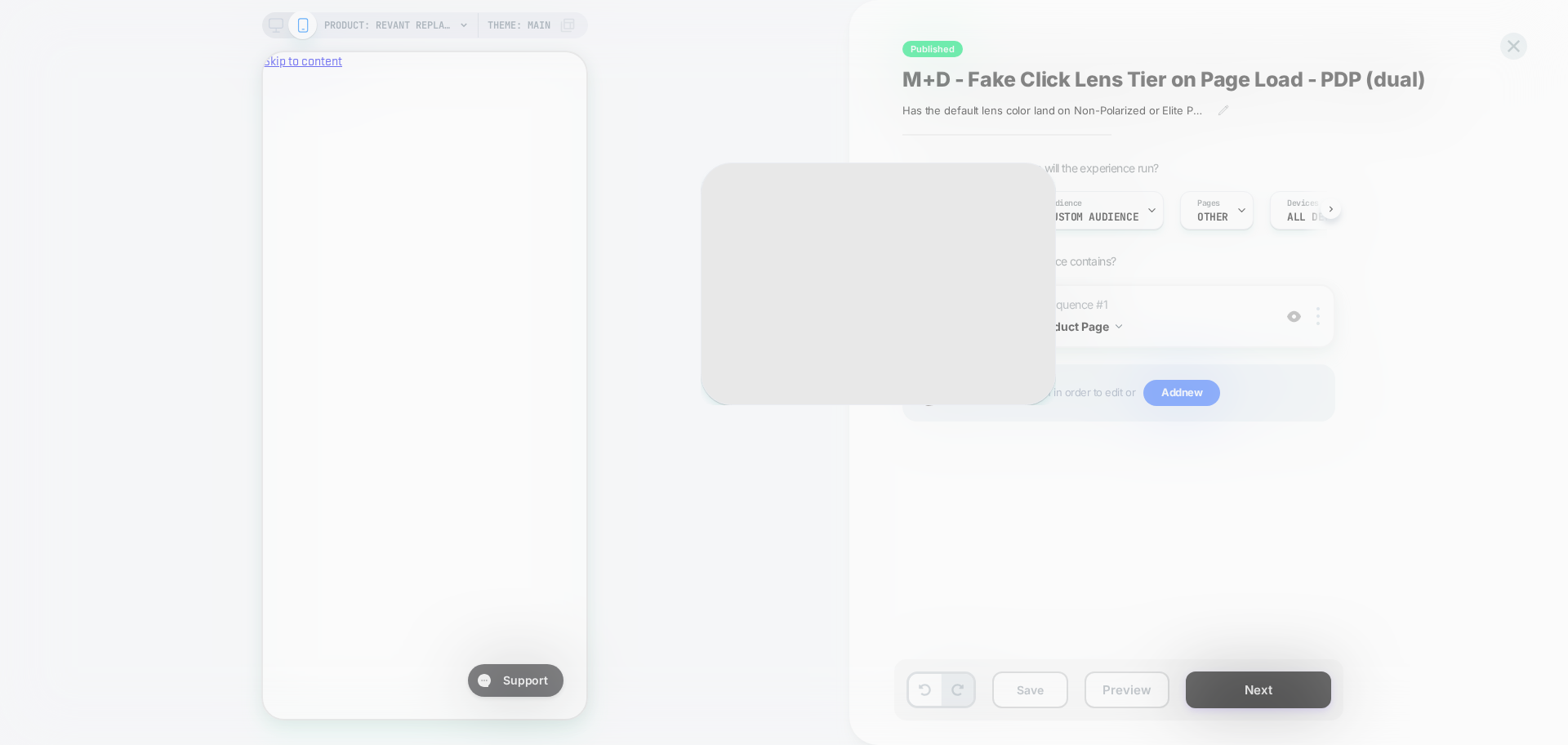
click at [1002, 210] on div "Select A/B Variation Original No changes *** Click Elite 1 Changes Remove Editi…" at bounding box center [879, 283] width 355 height 242
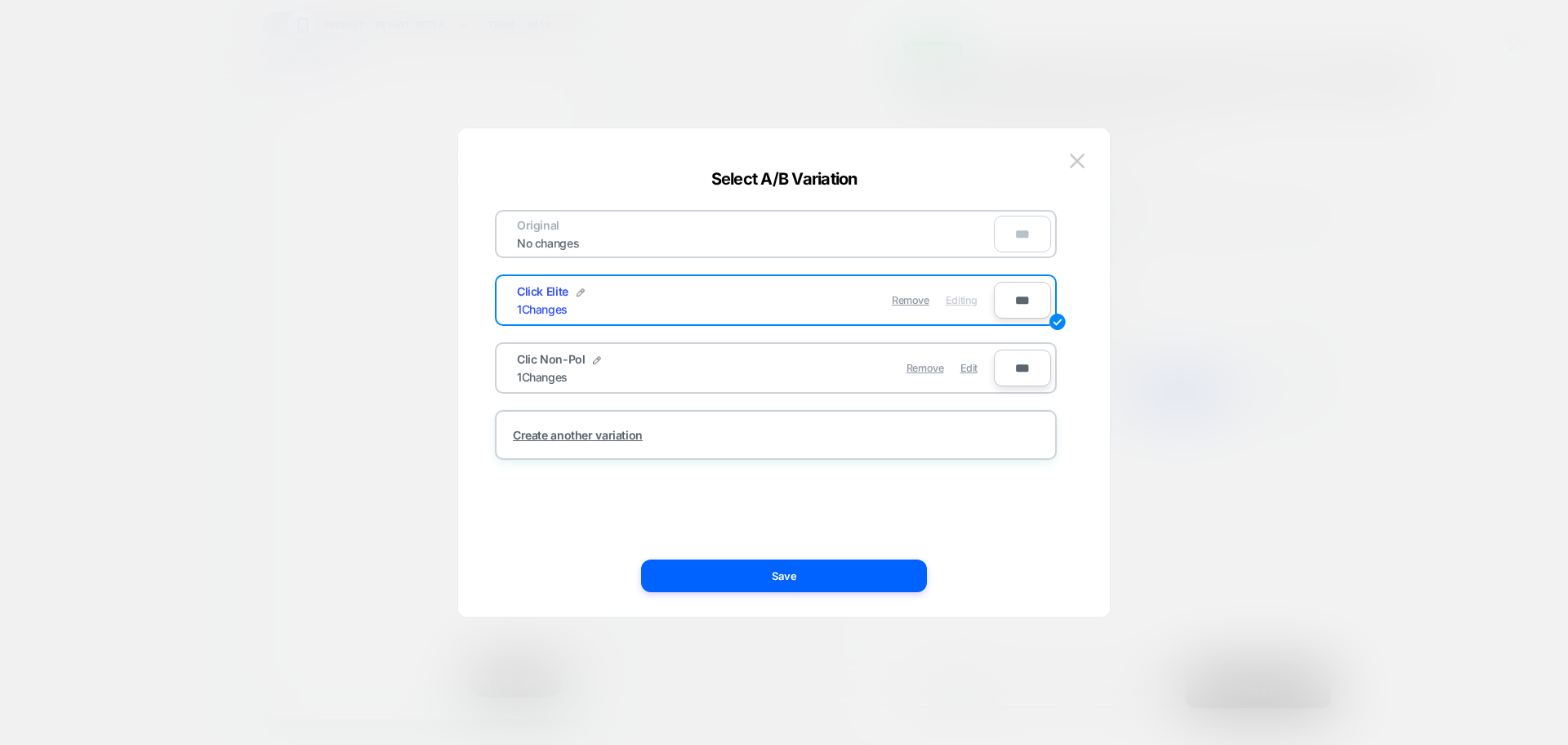
scroll to position [0, 0]
